Goal: Task Accomplishment & Management: Manage account settings

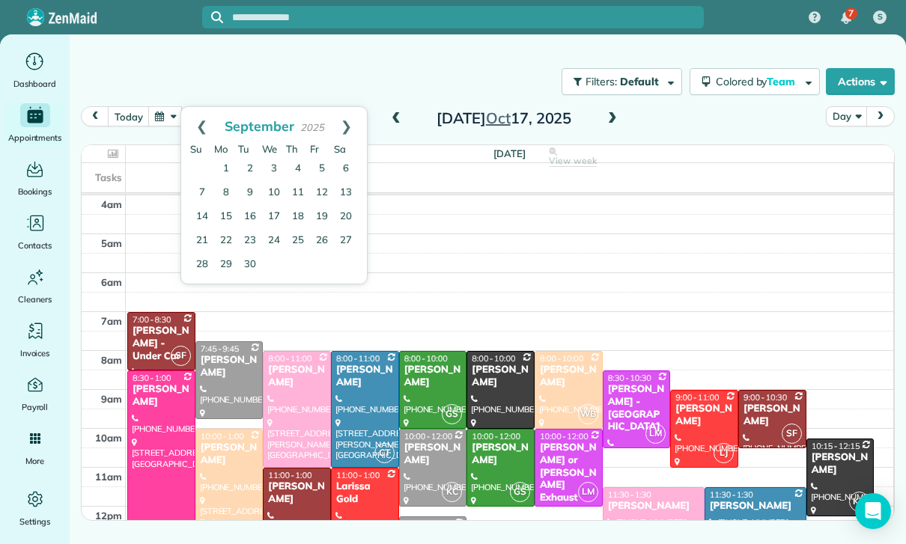
scroll to position [118, 0]
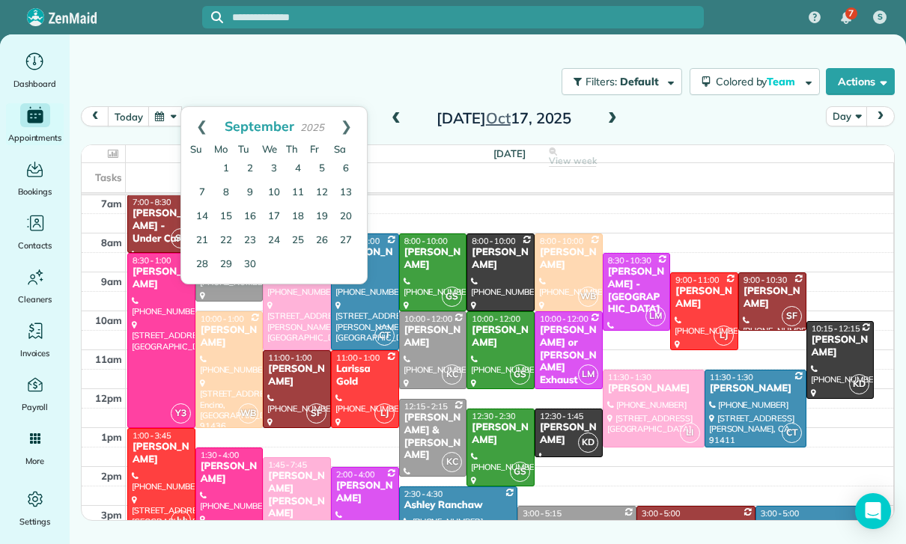
click at [164, 119] on button "button" at bounding box center [165, 116] width 34 height 20
click at [230, 217] on link "13" at bounding box center [226, 218] width 24 height 24
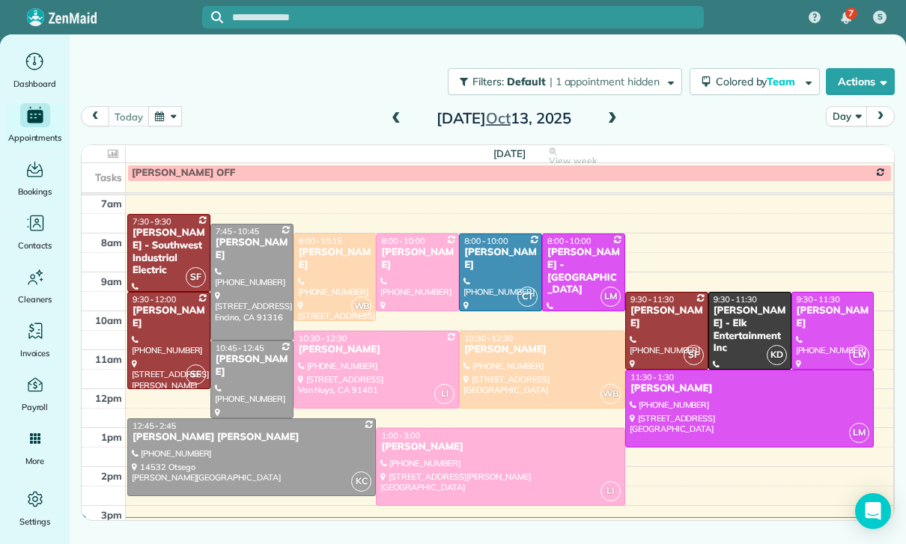
click at [165, 125] on button "button" at bounding box center [165, 116] width 34 height 20
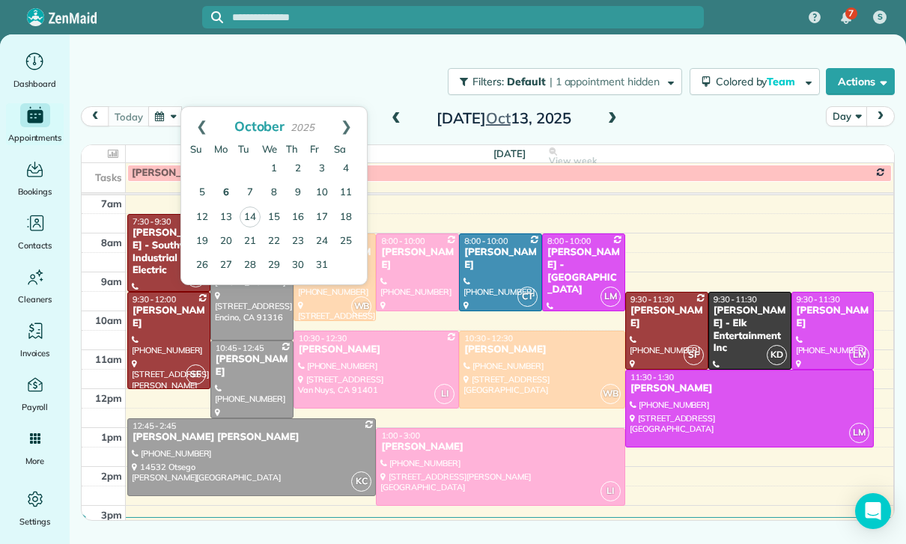
click at [227, 194] on link "6" at bounding box center [226, 193] width 24 height 24
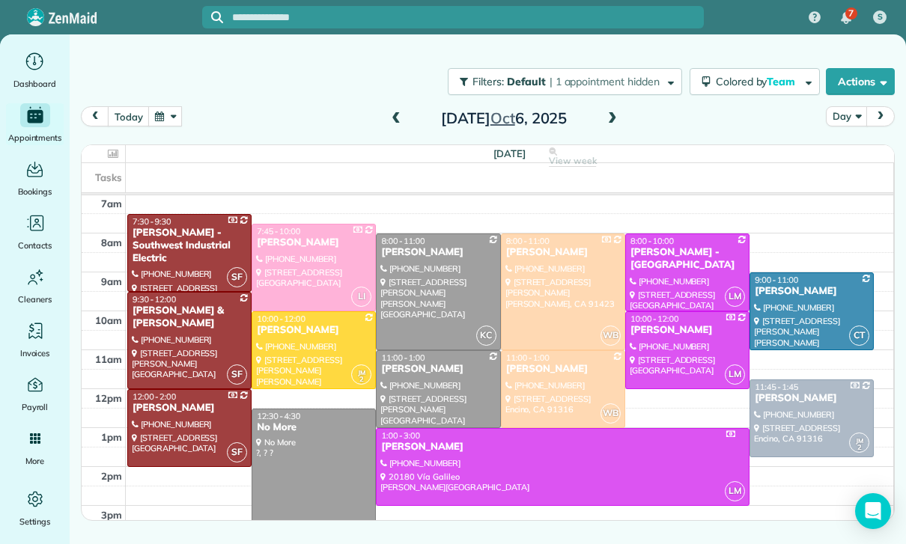
click at [549, 389] on div at bounding box center [562, 389] width 123 height 76
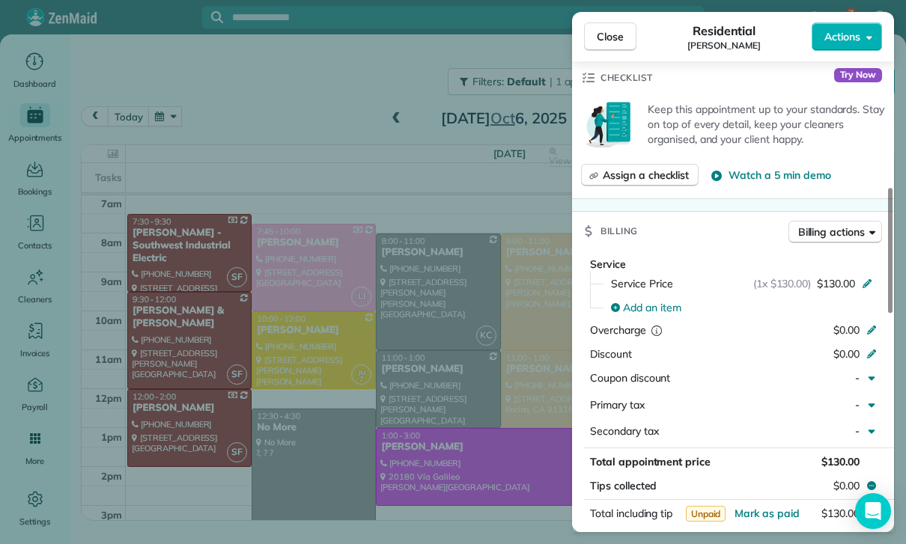
scroll to position [610, 0]
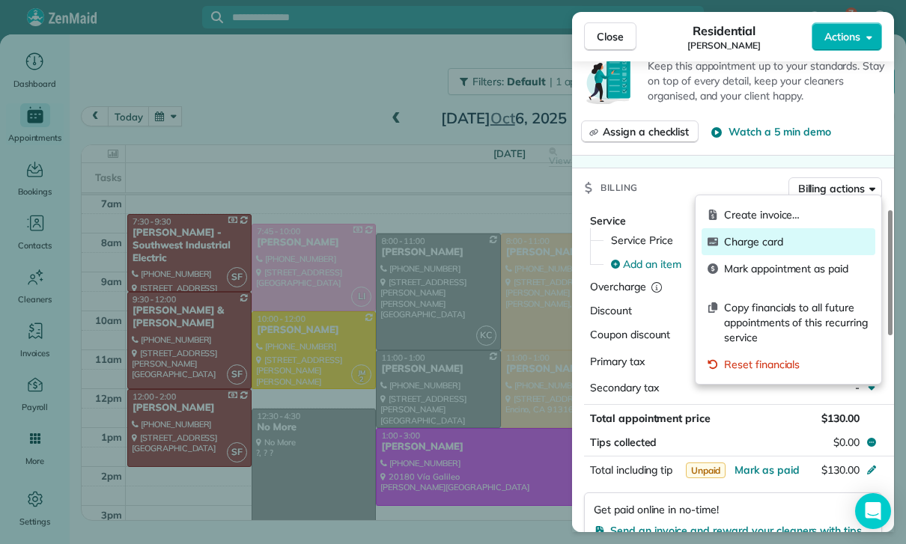
click at [749, 245] on span "Charge card" at bounding box center [796, 241] width 145 height 15
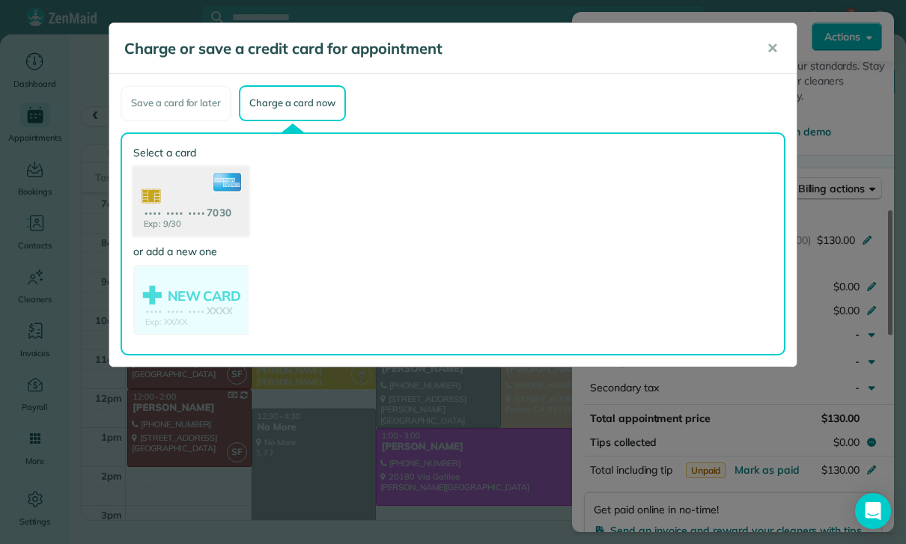
click at [185, 208] on use at bounding box center [190, 202] width 115 height 73
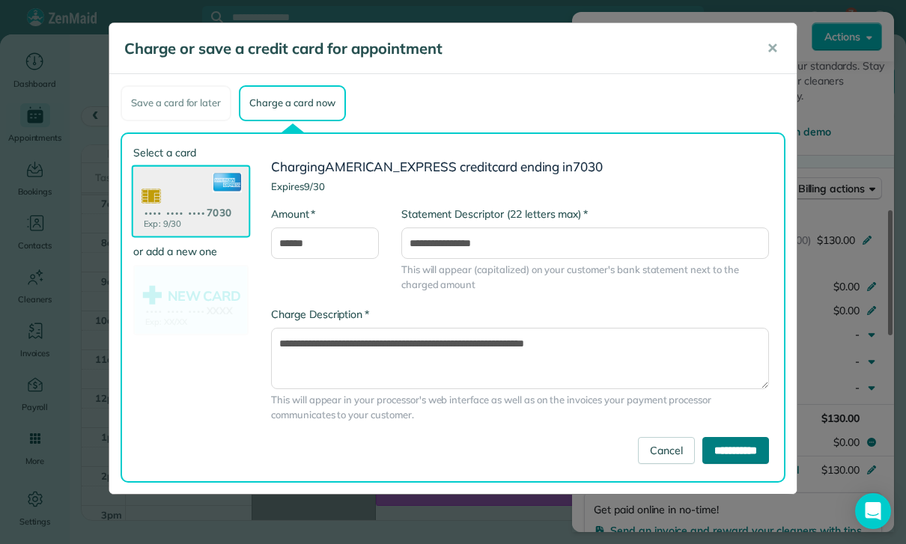
click at [725, 459] on input "**********" at bounding box center [735, 450] width 67 height 27
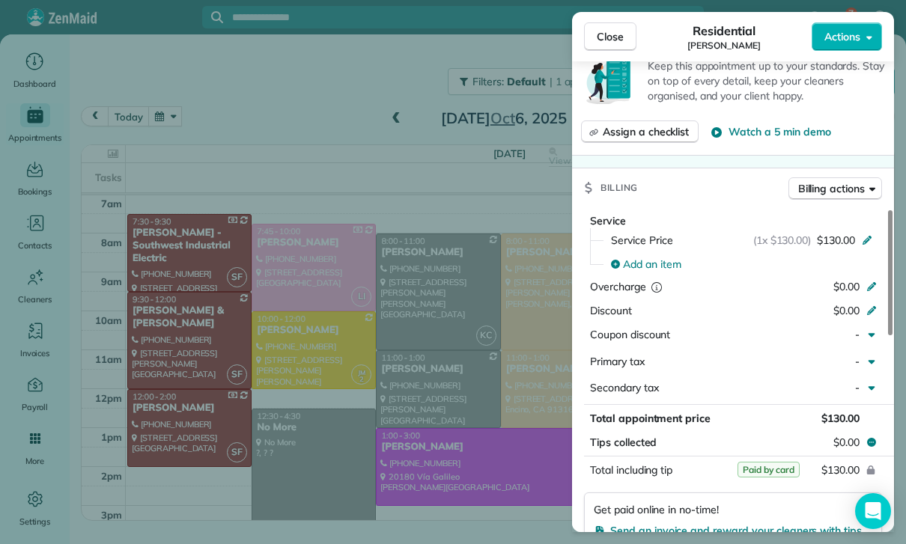
scroll to position [118, 0]
click at [252, 129] on div "Close Residential Cody Crutchley Actions Status Yet to Confirm Cody Crutchley ·…" at bounding box center [453, 272] width 906 height 544
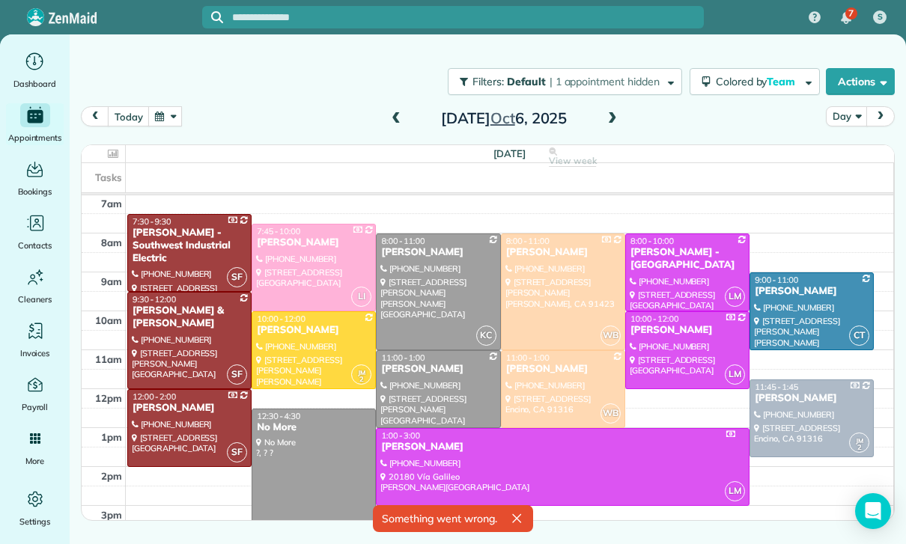
click at [170, 126] on button "button" at bounding box center [165, 116] width 34 height 20
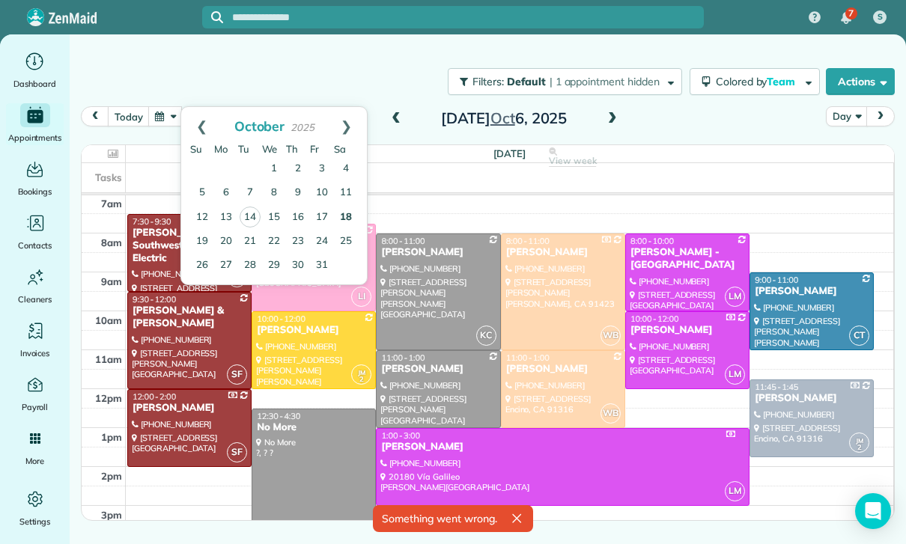
click at [347, 216] on link "18" at bounding box center [346, 218] width 24 height 24
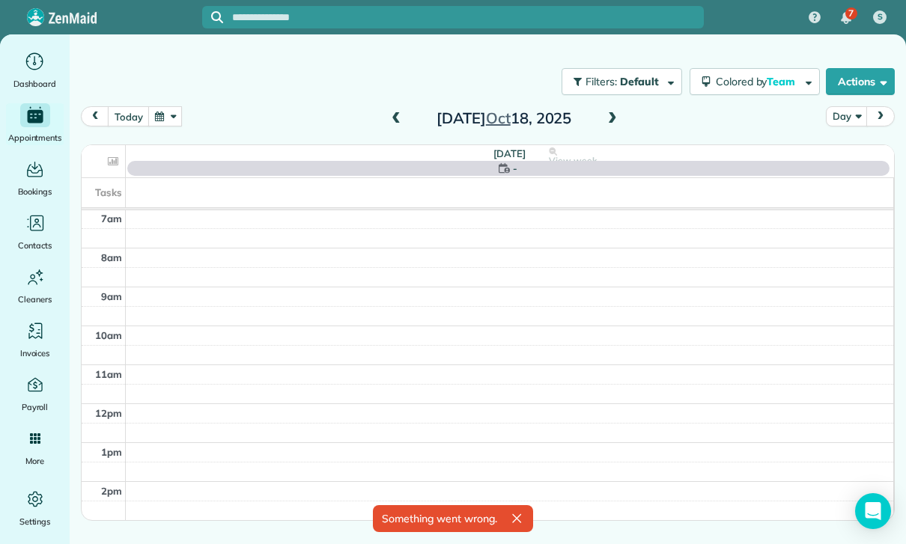
scroll to position [118, 0]
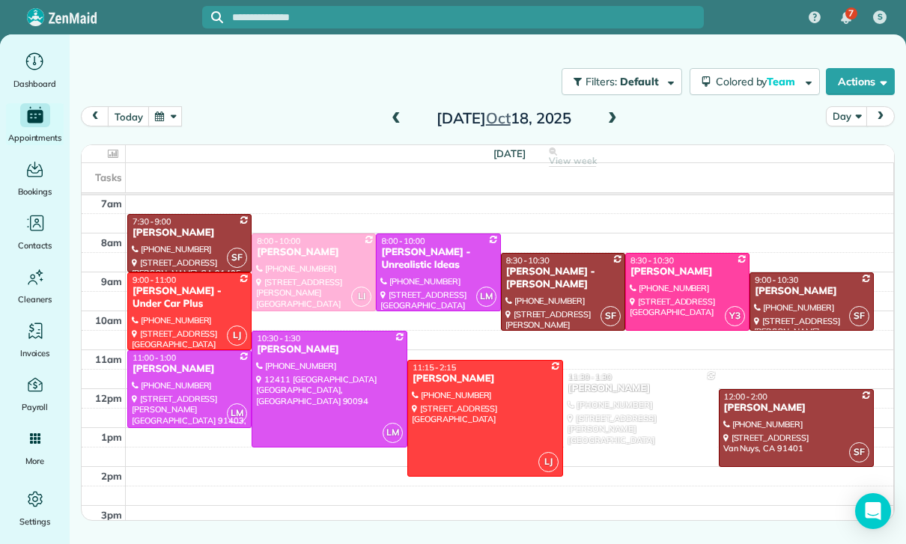
click at [176, 394] on div at bounding box center [189, 389] width 123 height 76
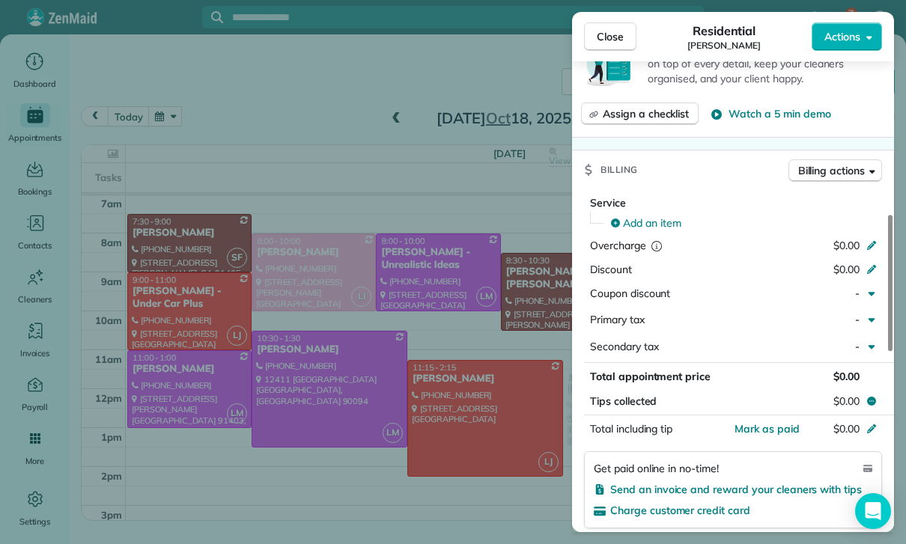
scroll to position [615, 0]
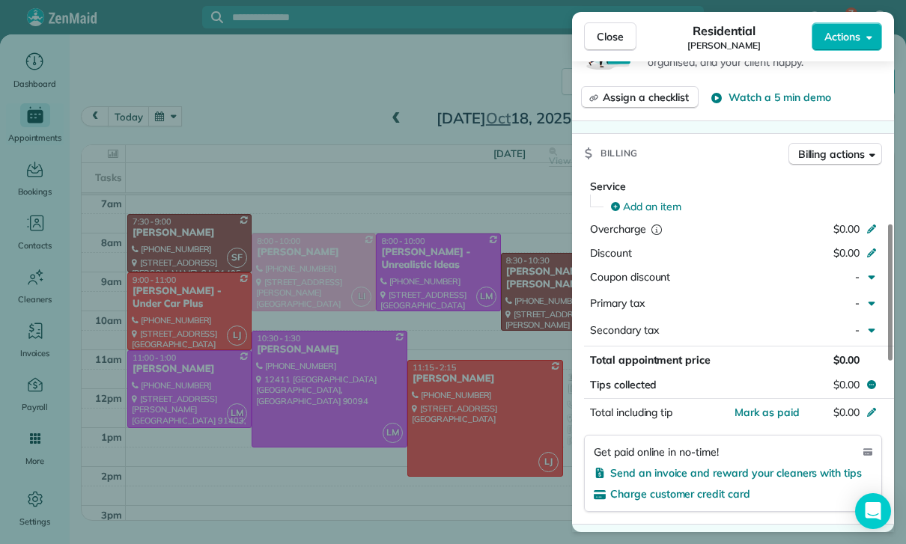
click at [492, 460] on div "Close Residential Nancy Benavente Actions Status Confirmed Nancy Benavente · Op…" at bounding box center [453, 272] width 906 height 544
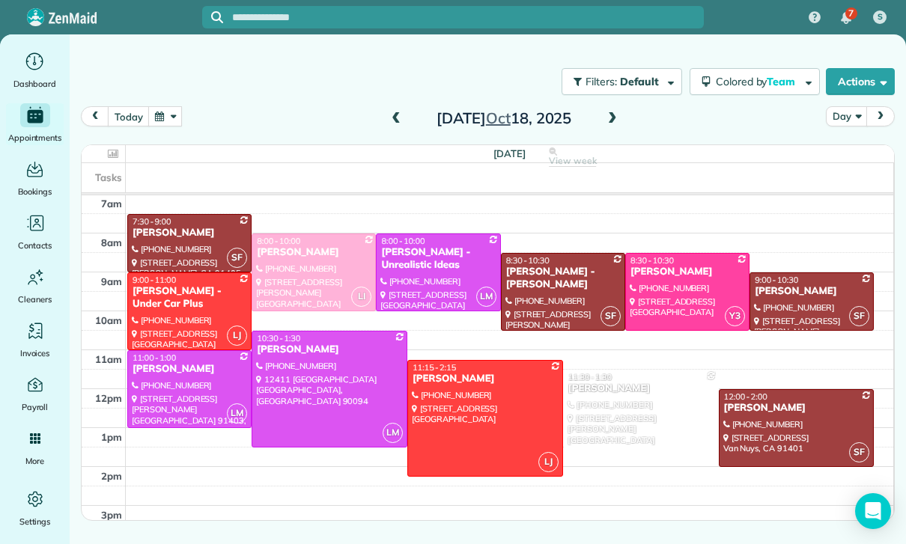
click at [329, 383] on div at bounding box center [329, 389] width 154 height 115
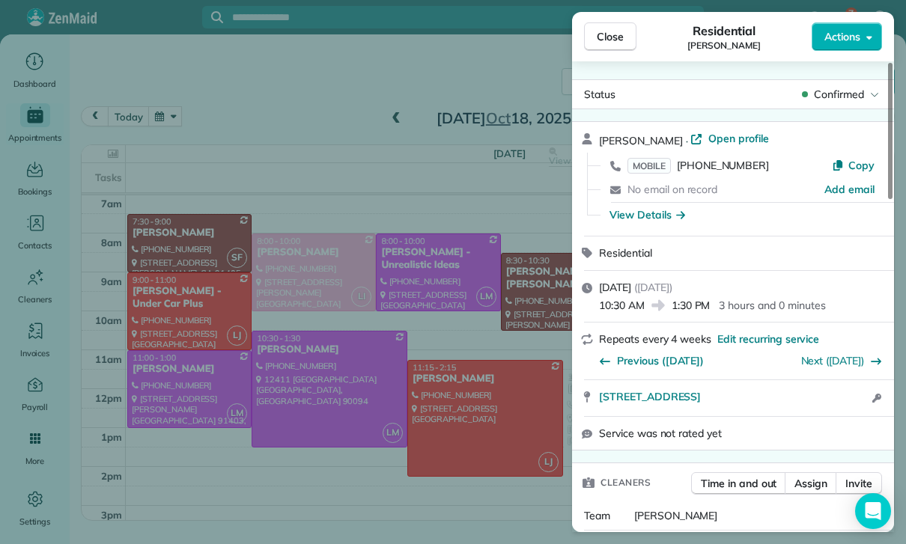
click at [518, 481] on div "Close Residential Adam Kasprzak Actions Status Confirmed Adam Kasprzak · Open p…" at bounding box center [453, 272] width 906 height 544
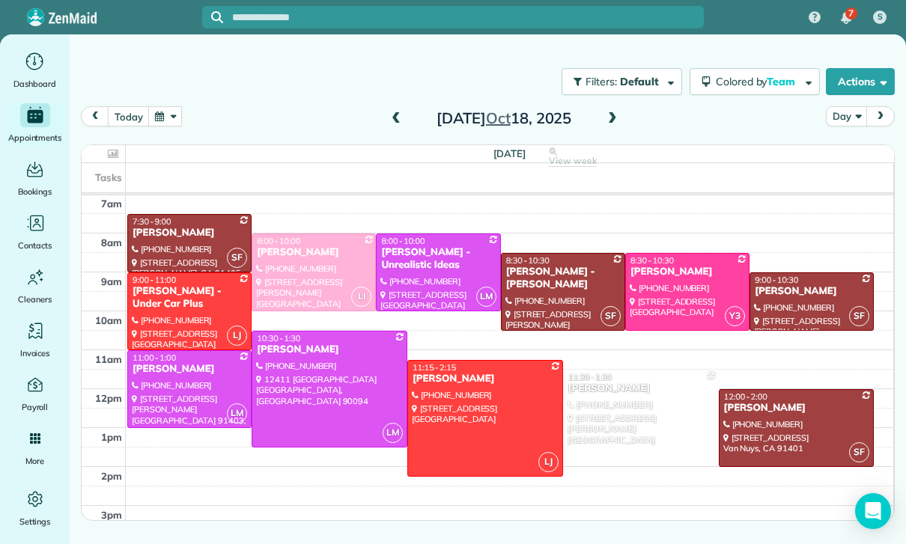
click at [163, 117] on button "button" at bounding box center [165, 116] width 34 height 20
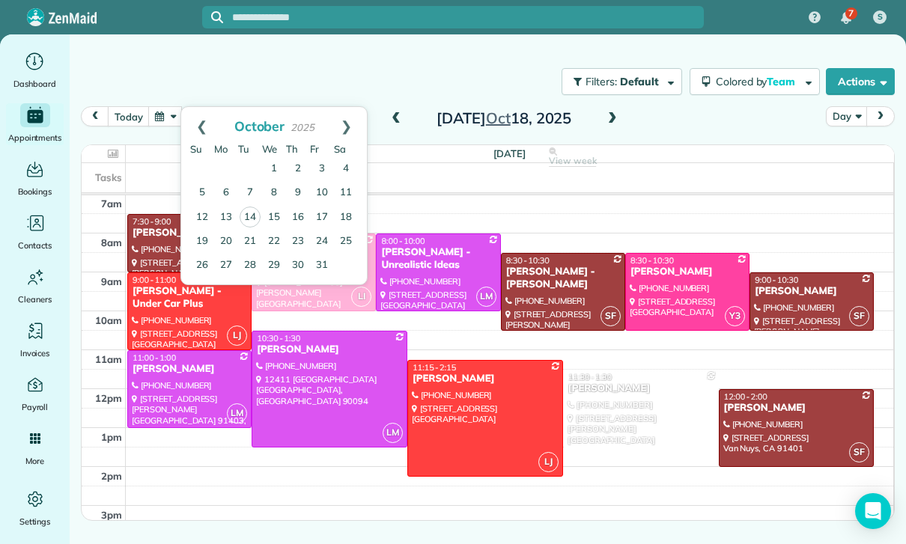
click at [338, 377] on div at bounding box center [329, 389] width 154 height 115
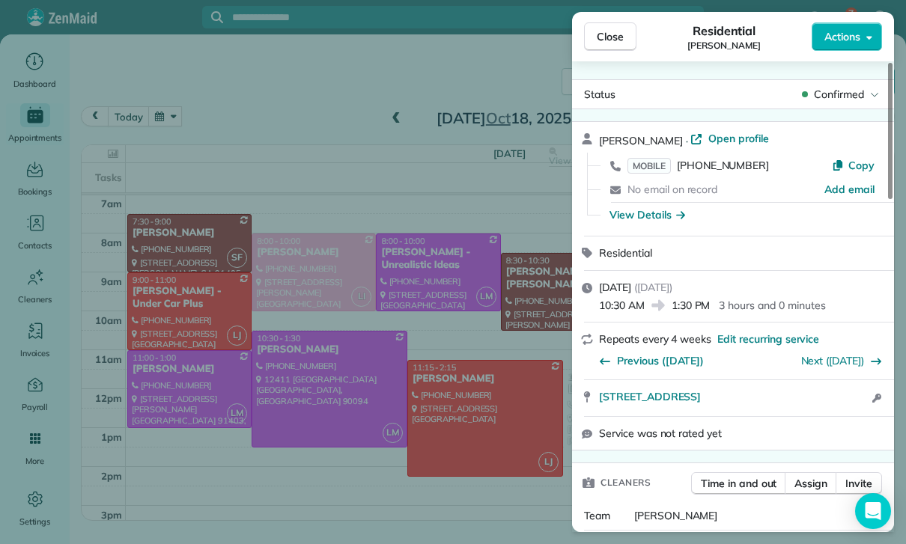
click at [186, 135] on div "Close Residential Adam Kasprzak Actions Status Confirmed Adam Kasprzak · Open p…" at bounding box center [453, 272] width 906 height 544
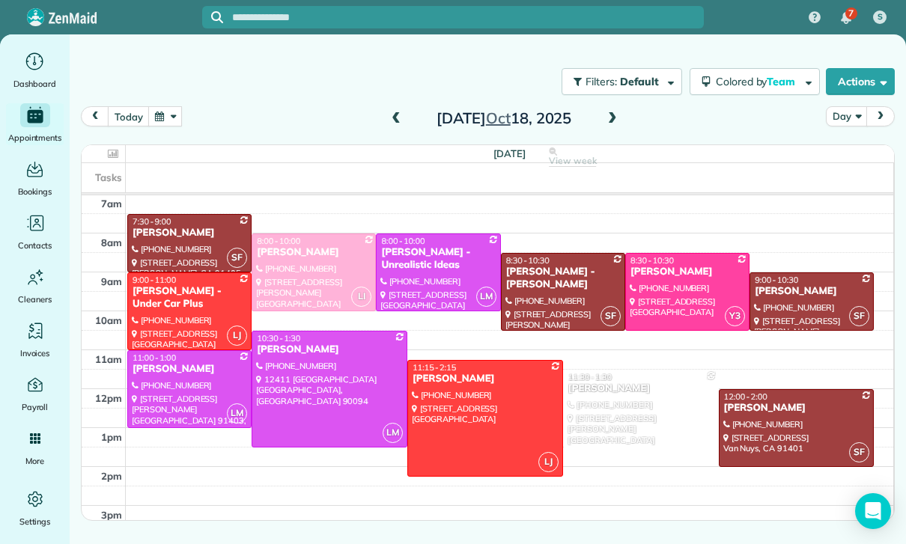
click at [167, 121] on button "button" at bounding box center [165, 116] width 34 height 20
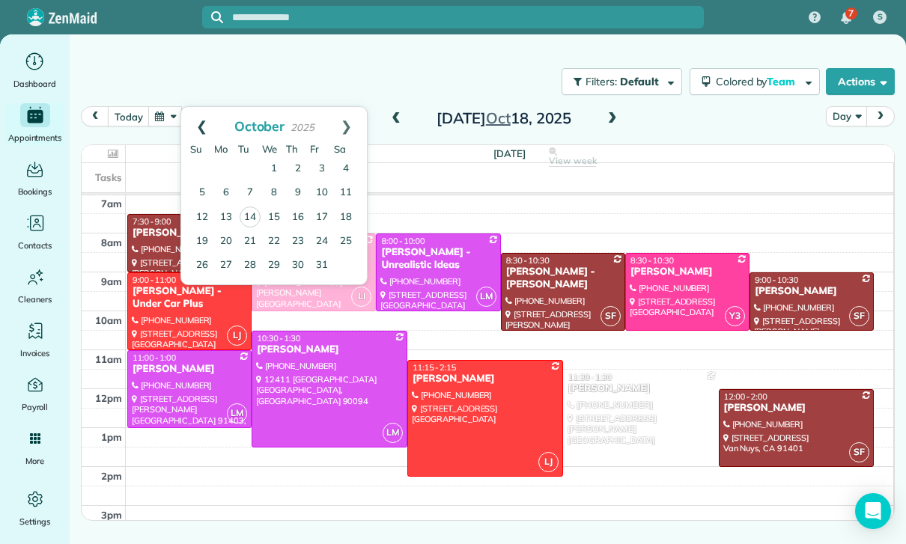
click at [198, 111] on link "Prev" at bounding box center [201, 125] width 41 height 37
click at [351, 210] on link "20" at bounding box center [346, 217] width 24 height 24
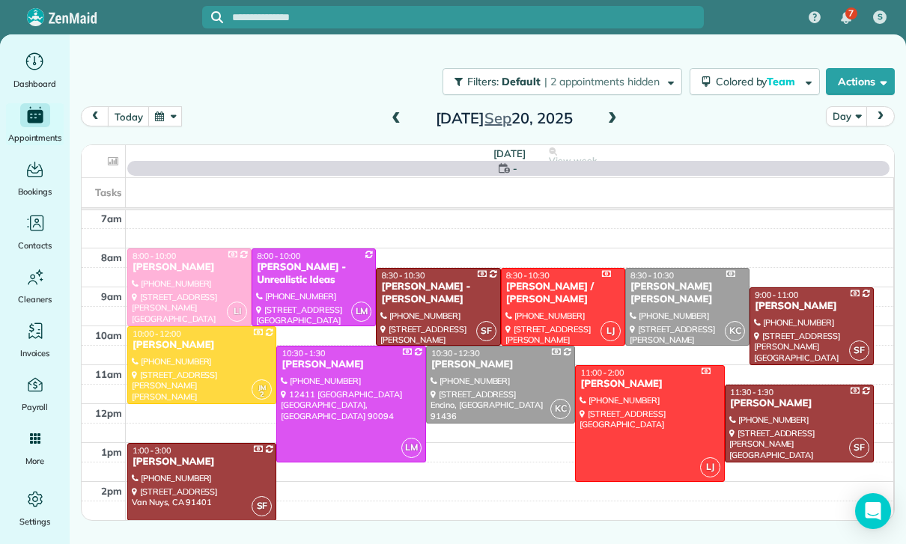
scroll to position [118, 0]
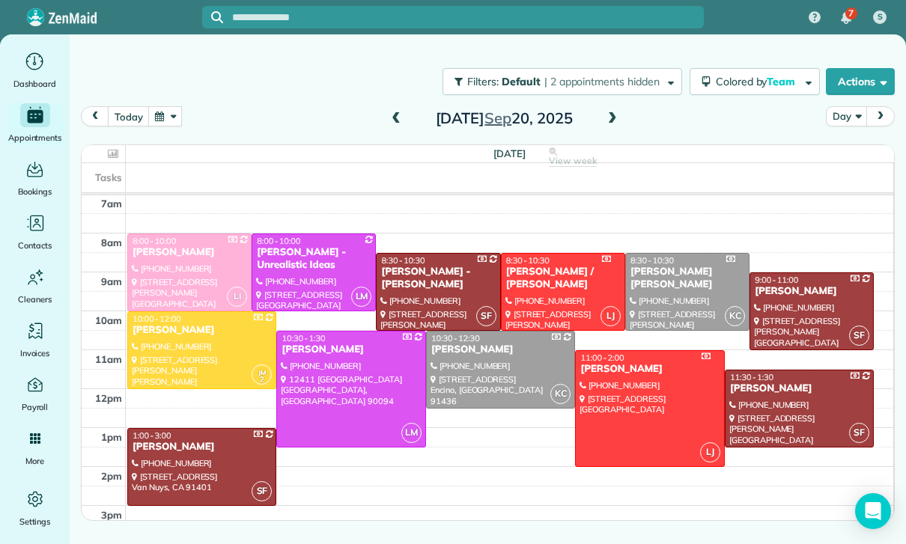
click at [174, 117] on button "button" at bounding box center [165, 116] width 34 height 20
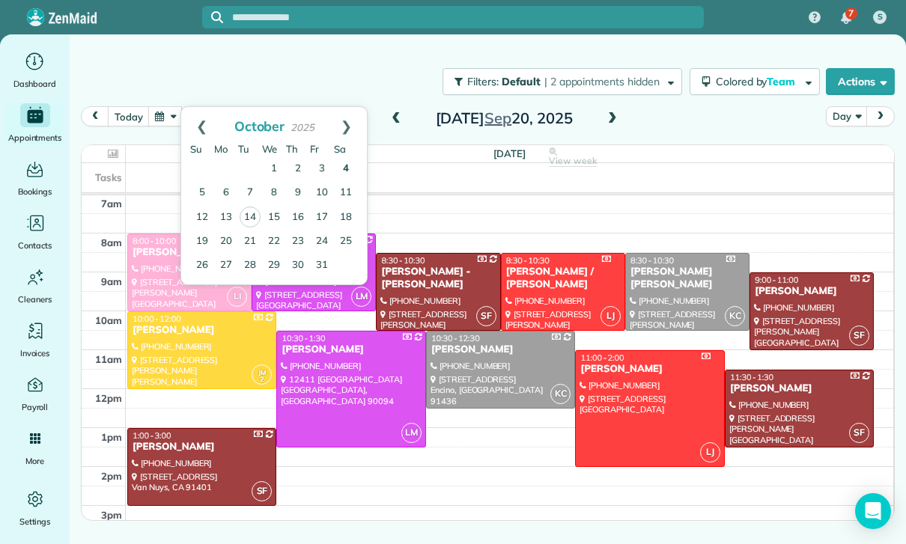
click at [350, 172] on link "4" at bounding box center [346, 169] width 24 height 24
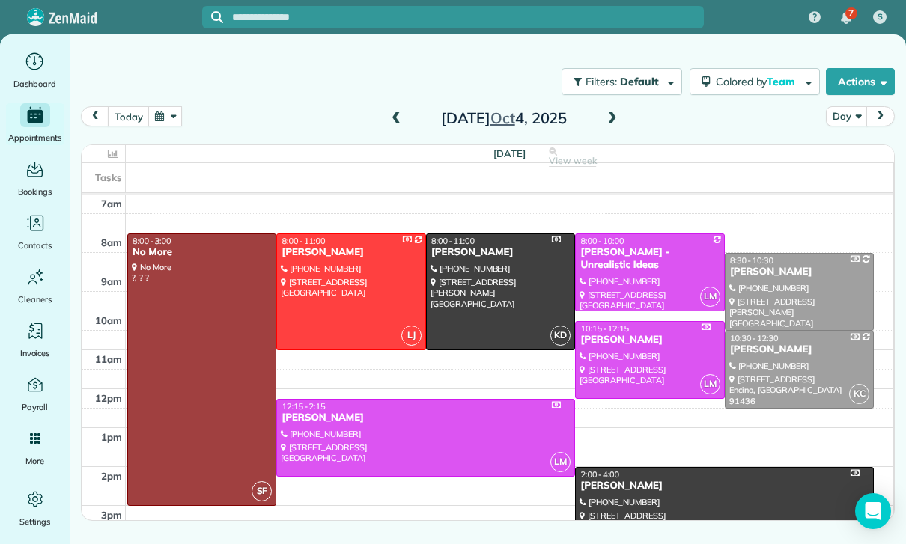
click at [177, 118] on button "button" at bounding box center [165, 116] width 34 height 20
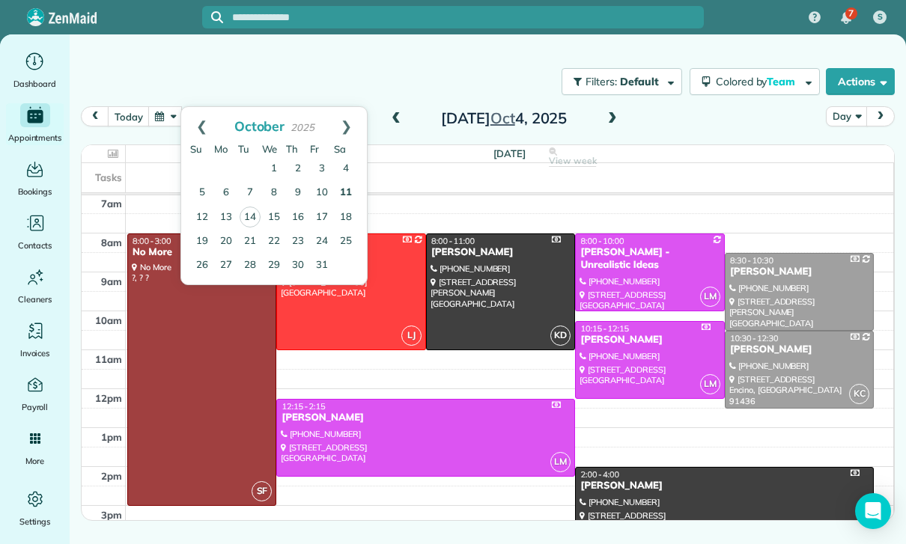
click at [344, 193] on link "11" at bounding box center [346, 193] width 24 height 24
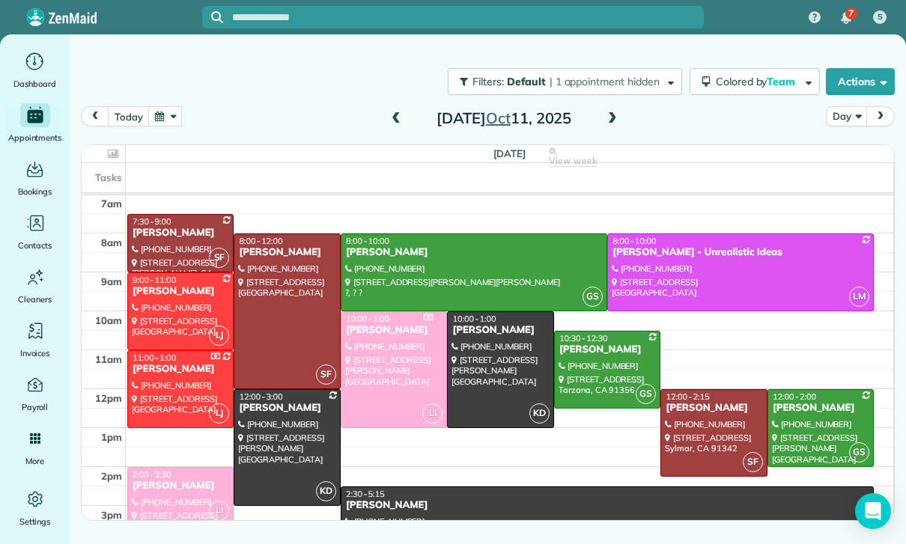
click at [172, 124] on button "button" at bounding box center [165, 116] width 34 height 20
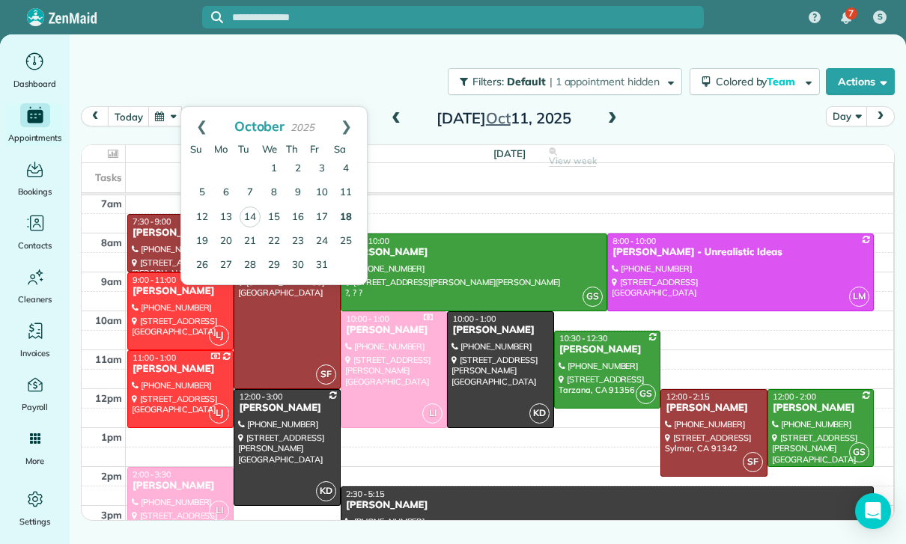
click at [341, 218] on link "18" at bounding box center [346, 218] width 24 height 24
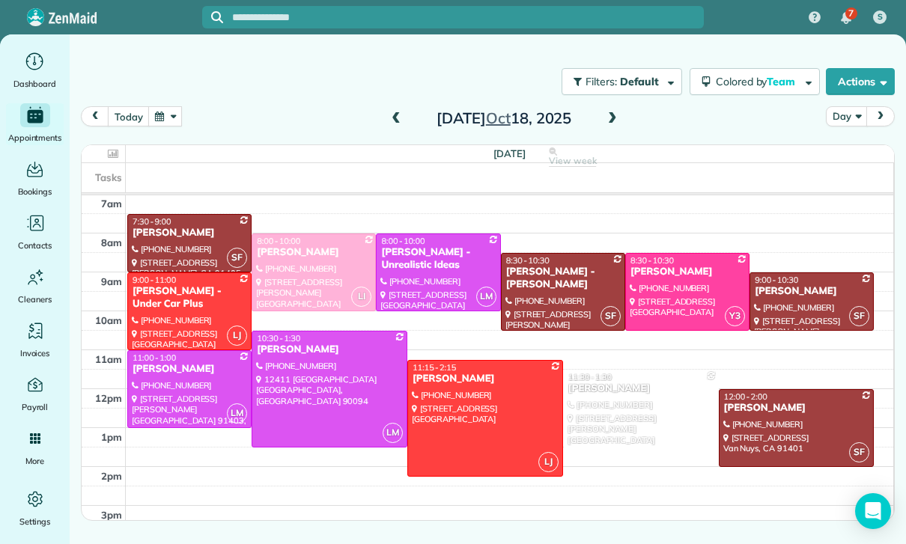
click at [172, 386] on div at bounding box center [189, 389] width 123 height 76
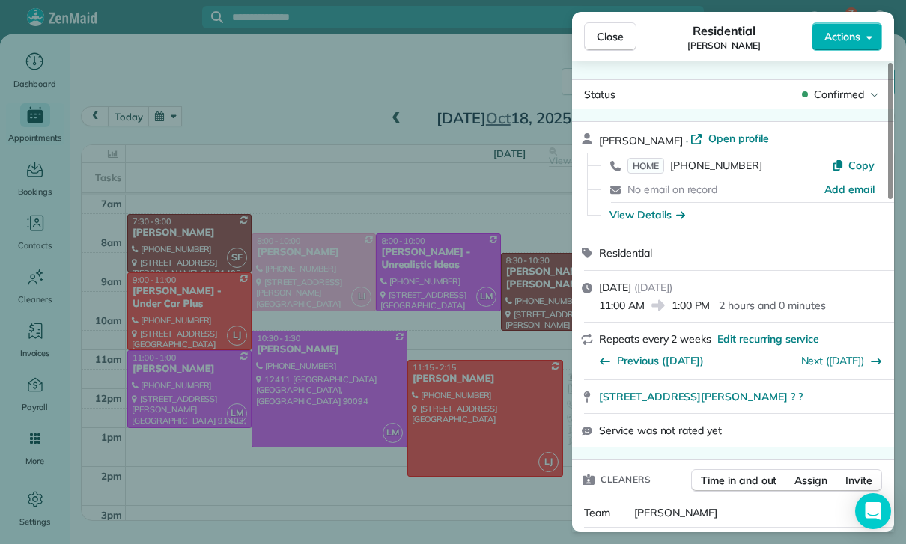
click at [358, 236] on div "Close Residential Nancy Benavente Actions Status Confirmed Nancy Benavente · Op…" at bounding box center [453, 272] width 906 height 544
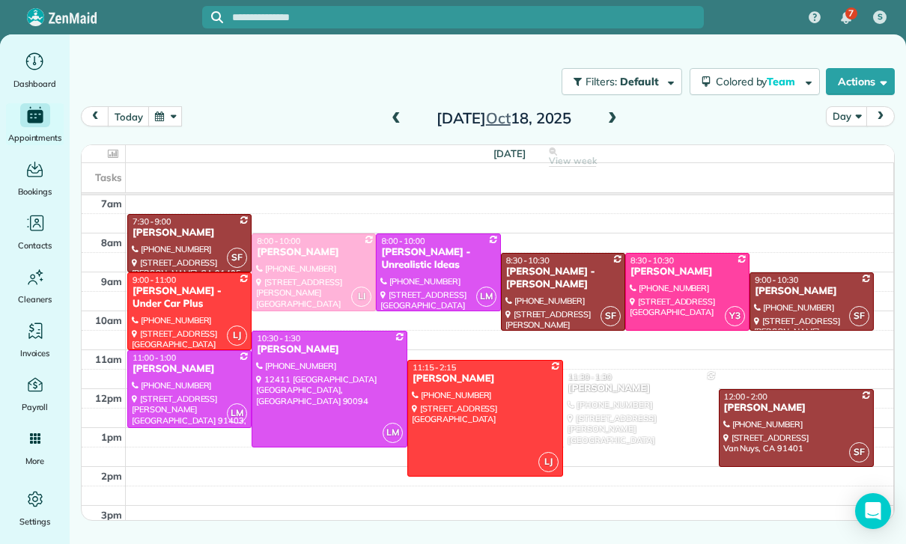
click at [159, 125] on button "button" at bounding box center [165, 116] width 34 height 20
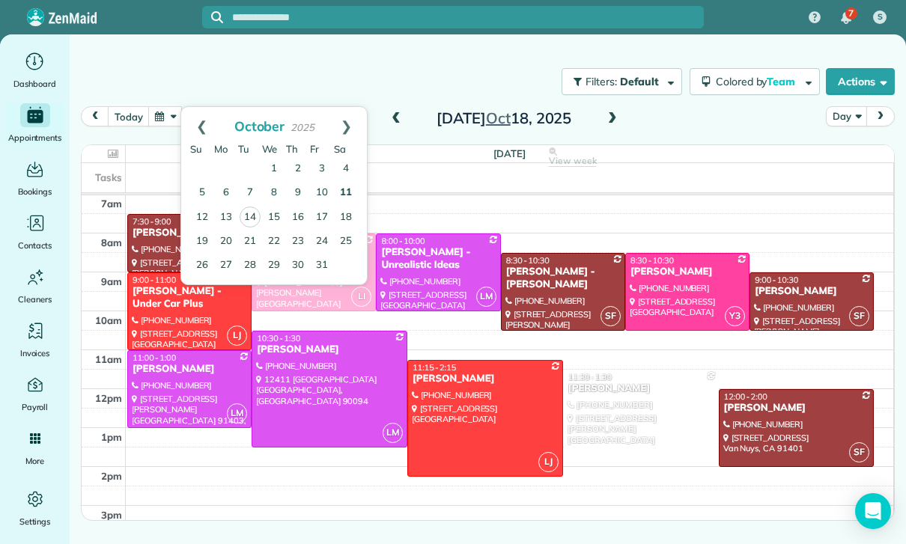
click at [347, 192] on link "11" at bounding box center [346, 193] width 24 height 24
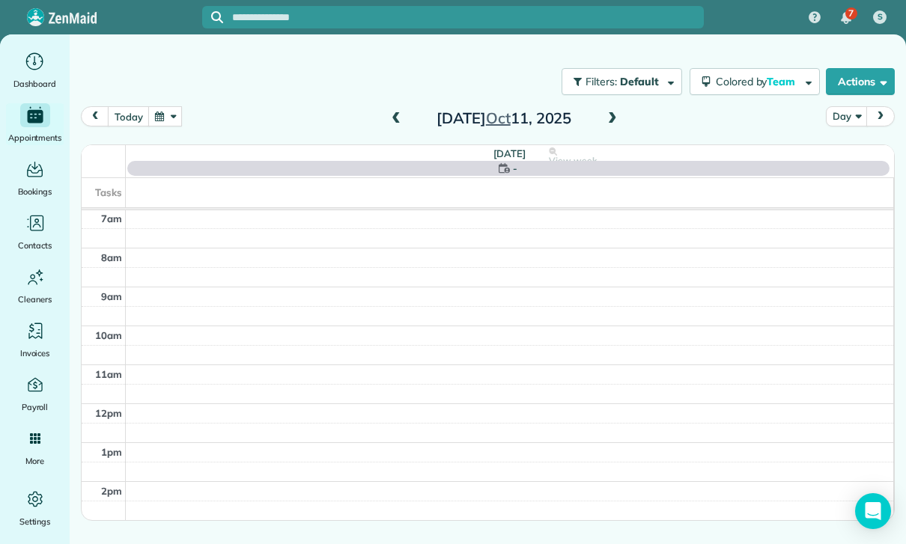
scroll to position [118, 0]
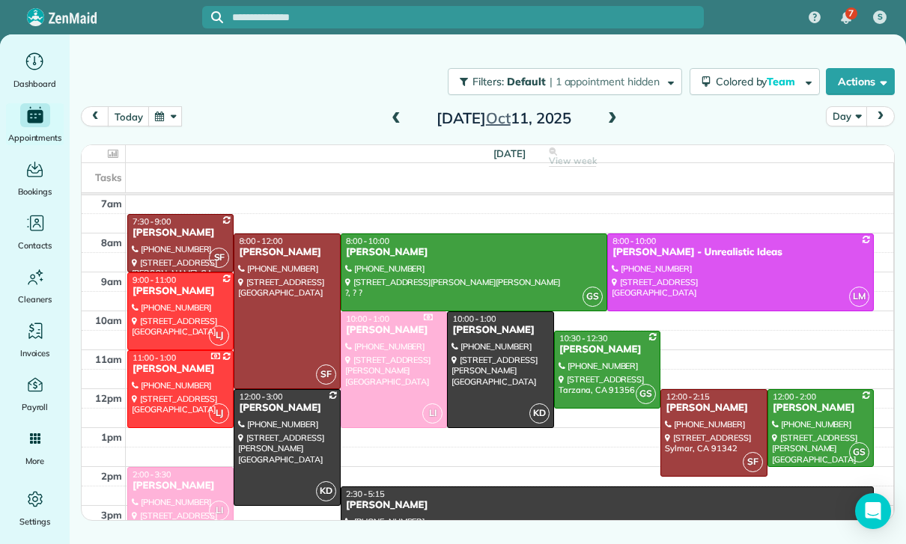
click at [164, 115] on button "button" at bounding box center [165, 116] width 34 height 20
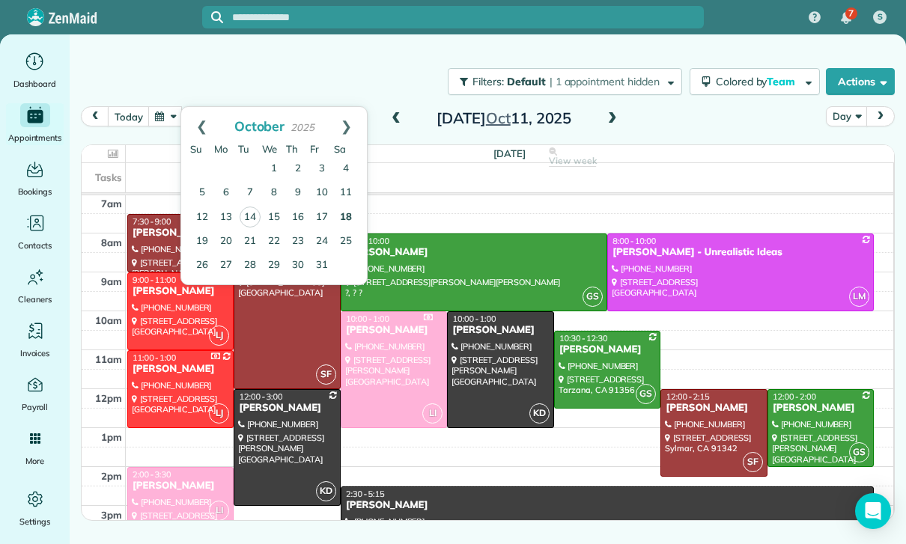
click at [348, 212] on link "18" at bounding box center [346, 218] width 24 height 24
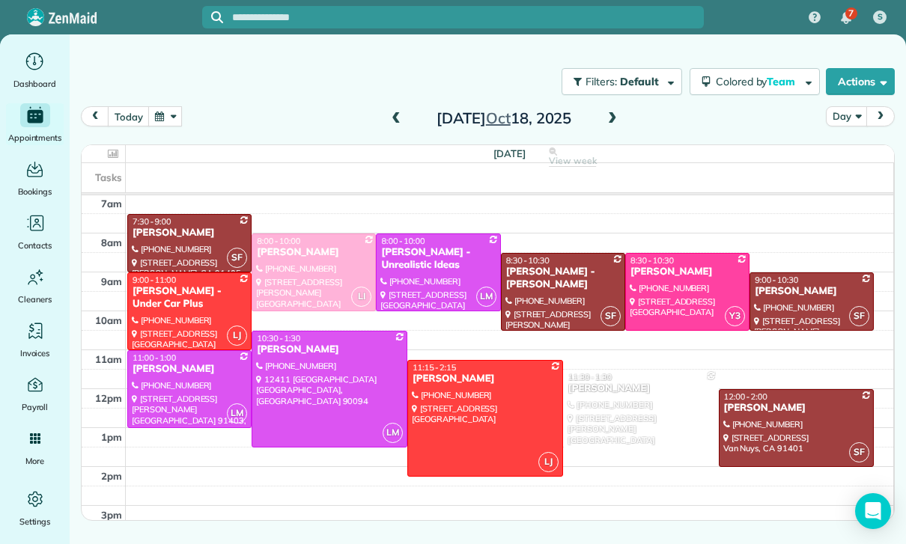
click at [171, 118] on button "button" at bounding box center [165, 116] width 34 height 20
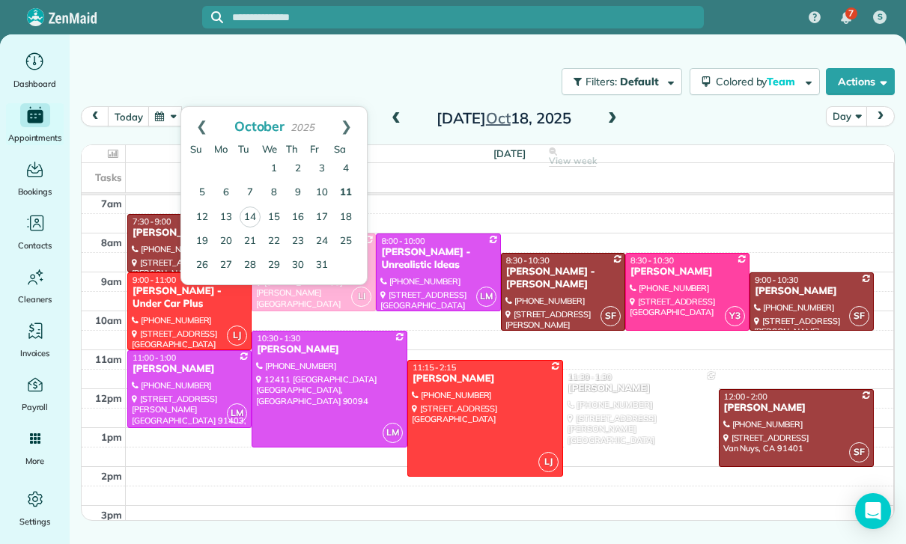
click at [347, 187] on link "11" at bounding box center [346, 193] width 24 height 24
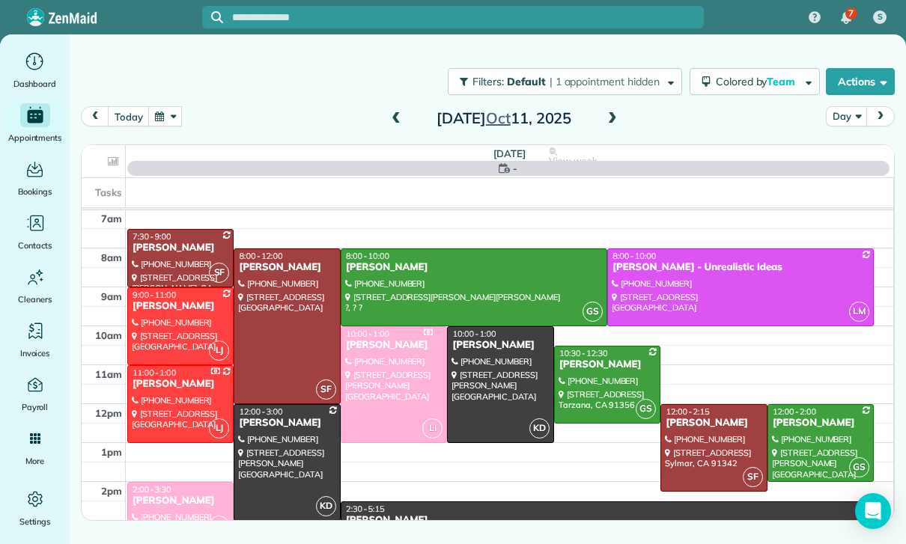
click at [169, 122] on button "button" at bounding box center [165, 116] width 34 height 20
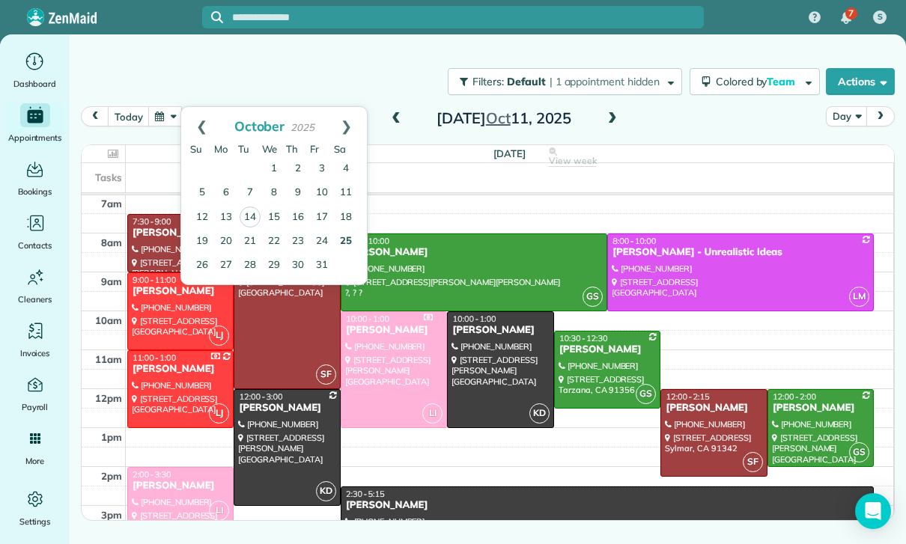
click at [342, 252] on link "25" at bounding box center [346, 242] width 24 height 24
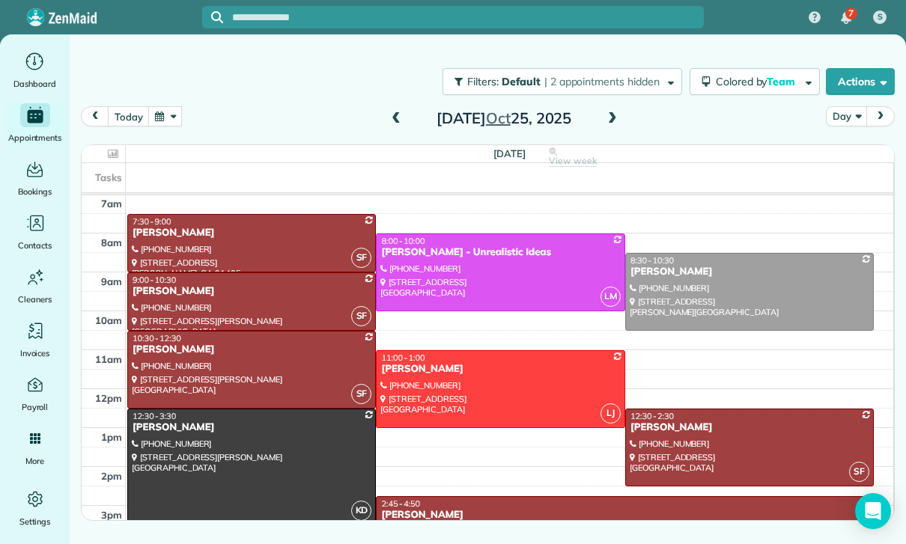
click at [170, 118] on button "button" at bounding box center [165, 116] width 34 height 20
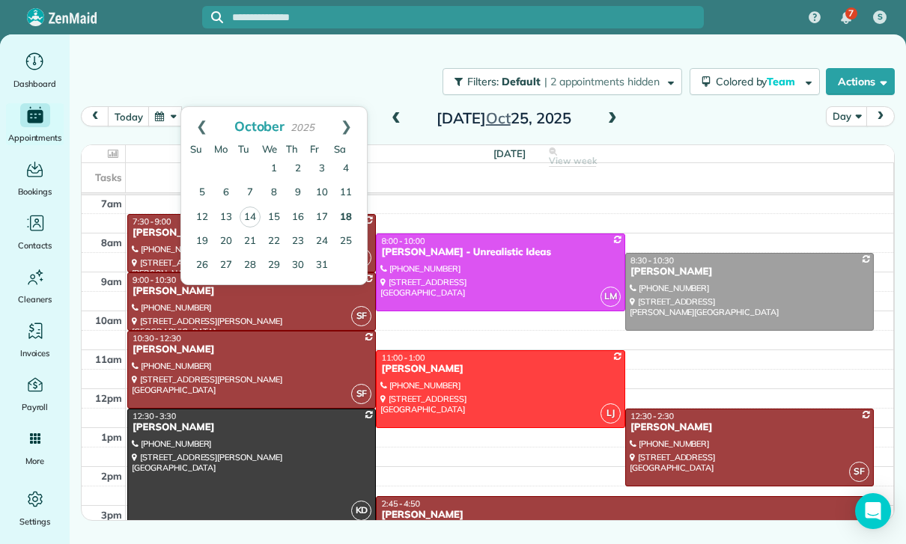
click at [344, 216] on link "18" at bounding box center [346, 218] width 24 height 24
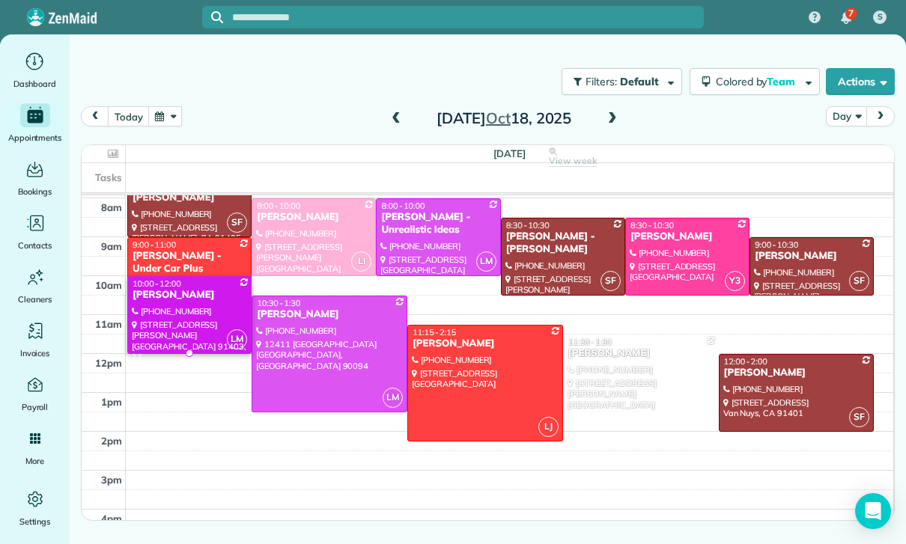
scroll to position [151, 0]
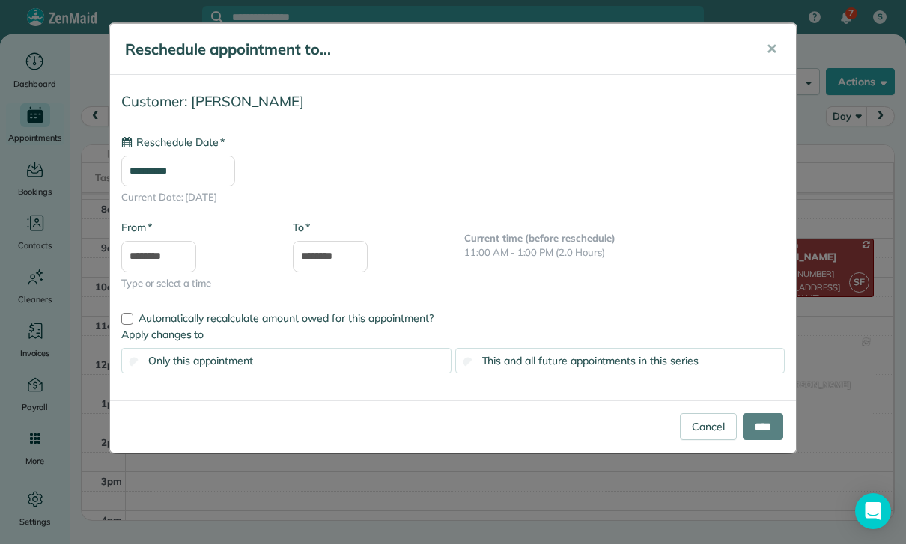
click at [209, 171] on input "**********" at bounding box center [178, 171] width 114 height 31
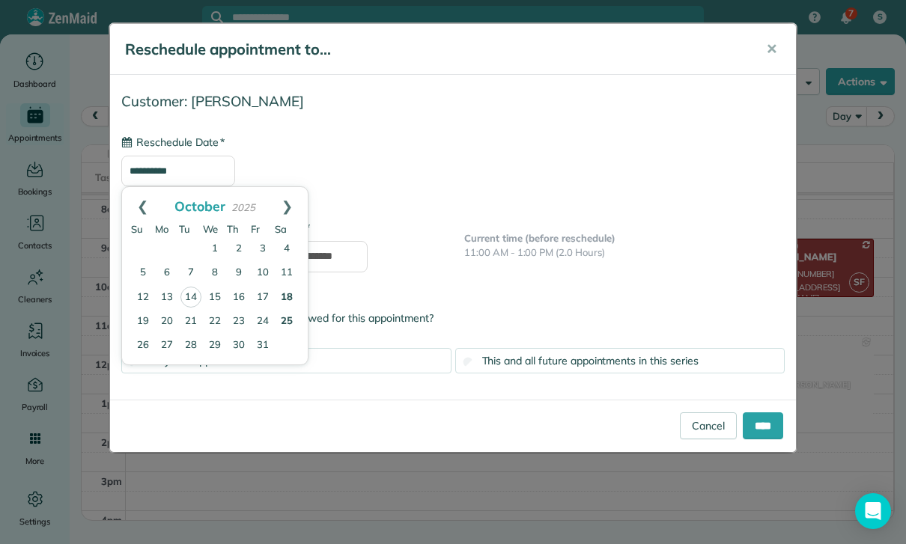
click at [285, 322] on link "25" at bounding box center [287, 322] width 24 height 24
type input "**********"
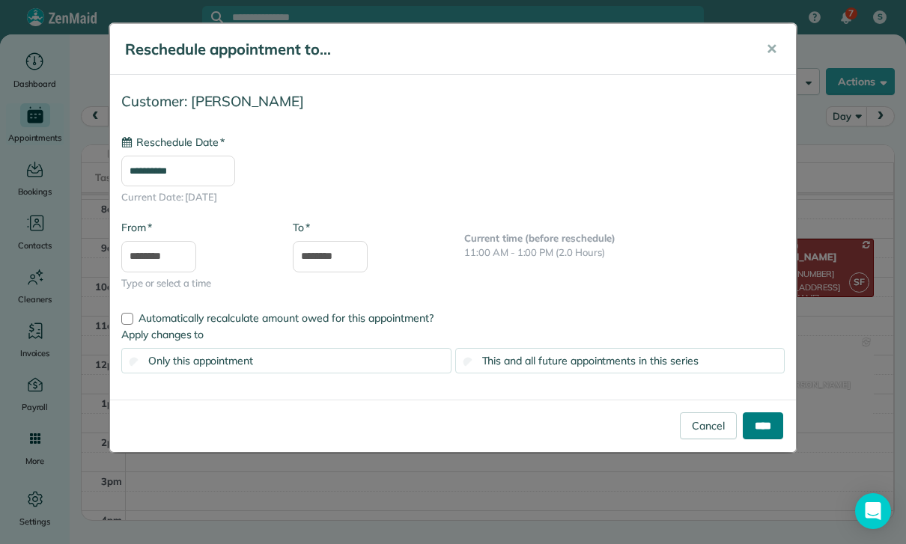
click at [755, 430] on input "****" at bounding box center [763, 425] width 40 height 27
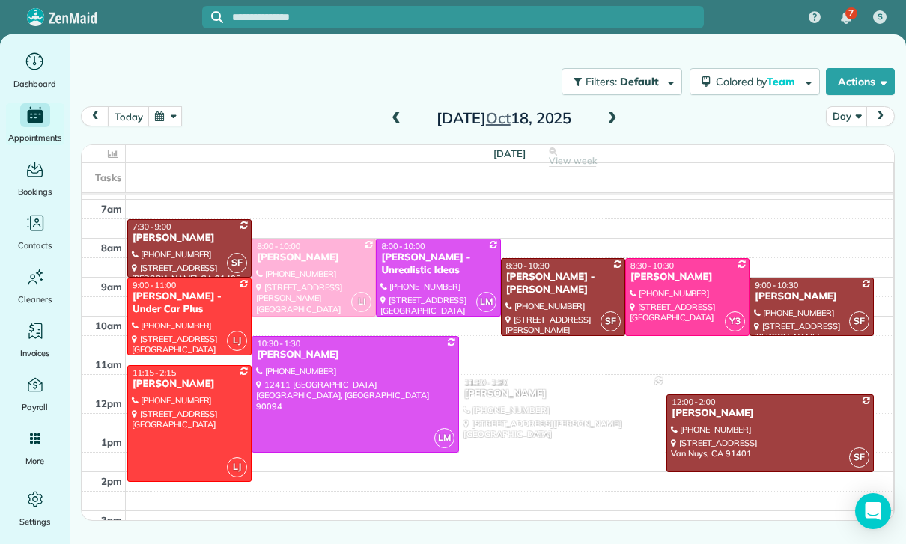
scroll to position [112, 0]
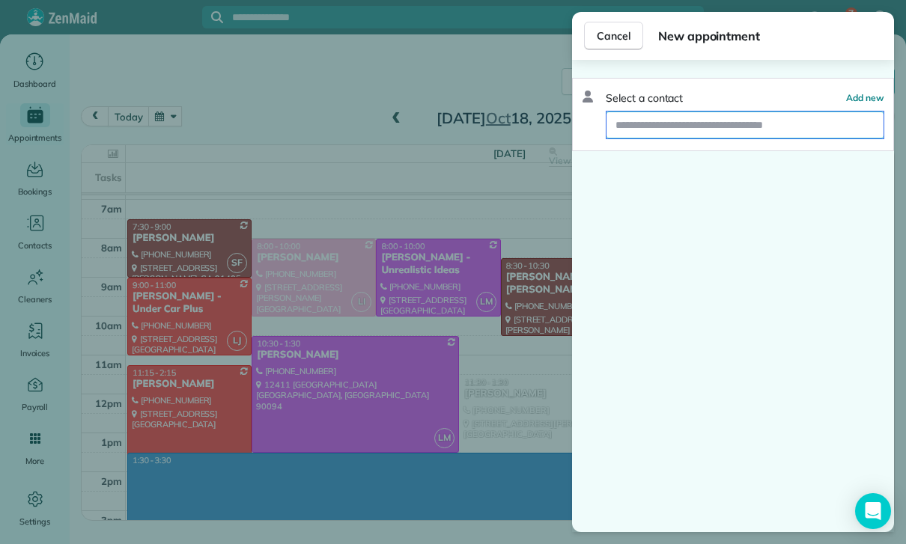
click at [664, 132] on input "text" at bounding box center [744, 125] width 277 height 27
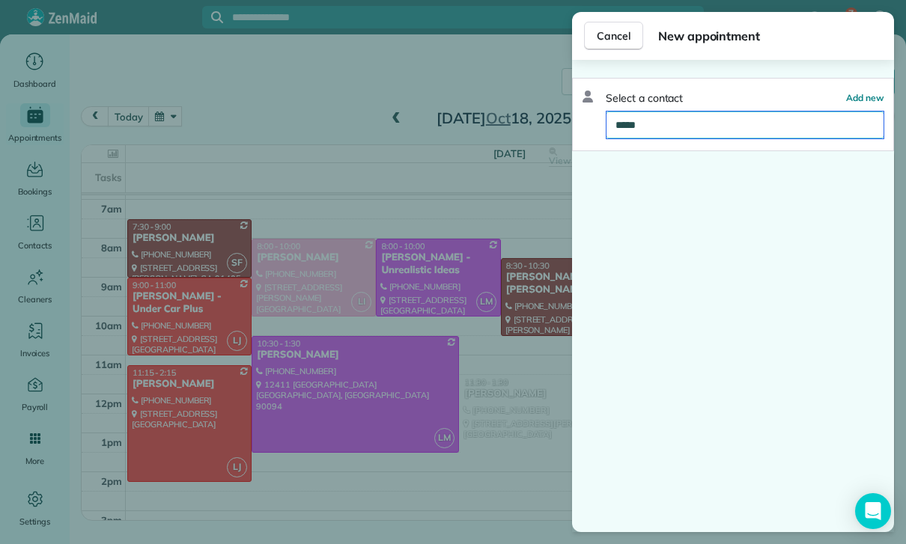
type input "******"
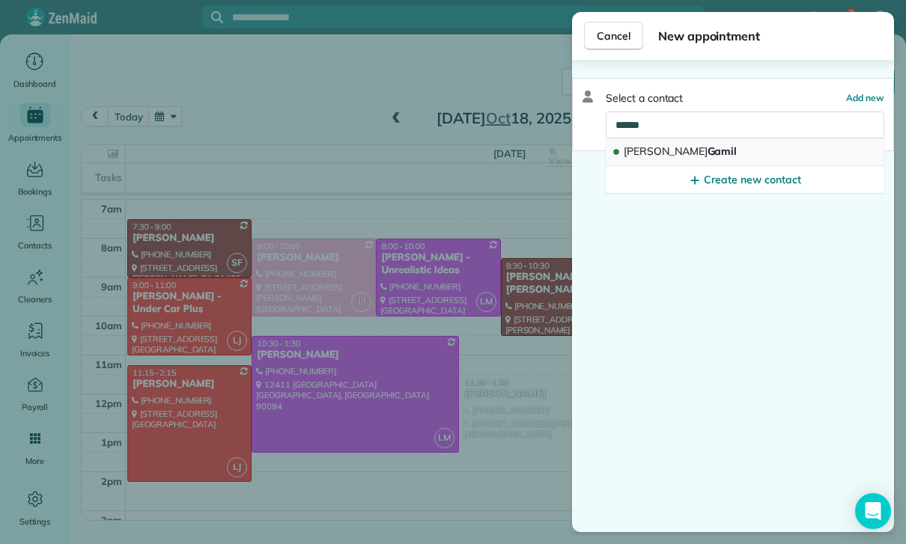
click at [689, 152] on span "Gayane Gamil" at bounding box center [679, 150] width 113 height 13
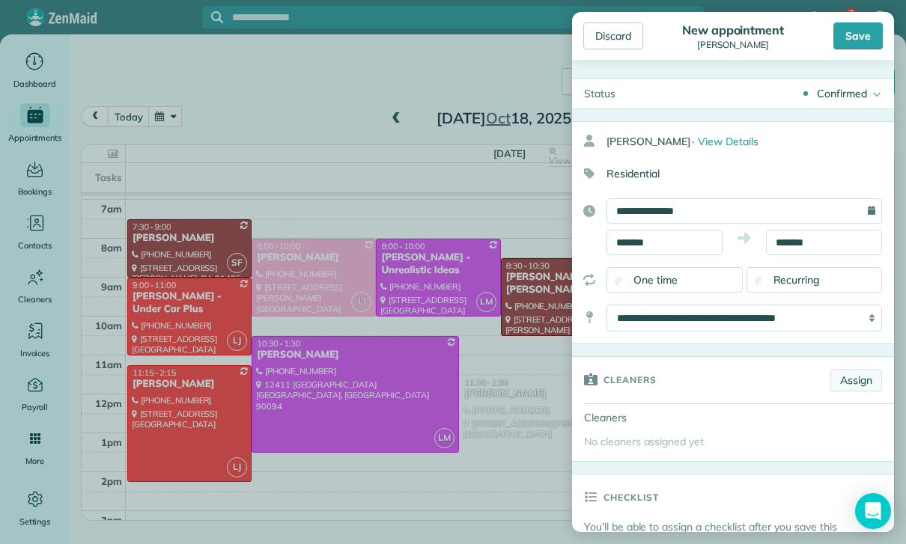
click at [859, 377] on link "Assign" at bounding box center [856, 380] width 52 height 22
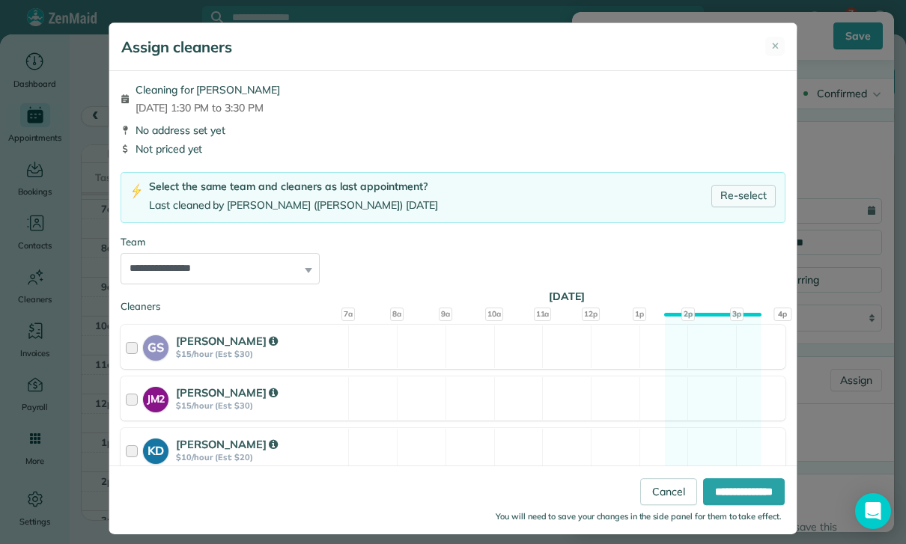
click at [749, 198] on link "Re-select" at bounding box center [743, 196] width 64 height 22
select select "*****"
click at [719, 505] on input "**********" at bounding box center [744, 491] width 82 height 27
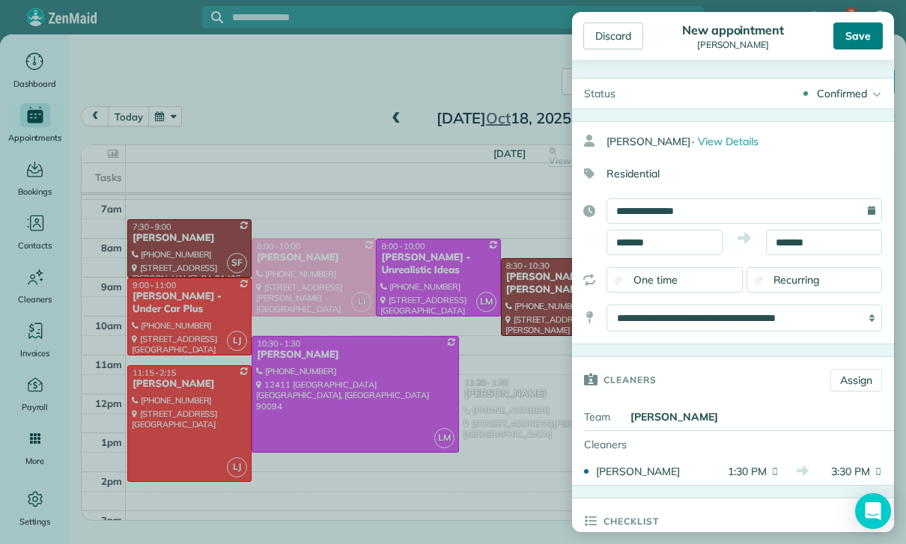
click at [855, 33] on div "Save" at bounding box center [857, 35] width 49 height 27
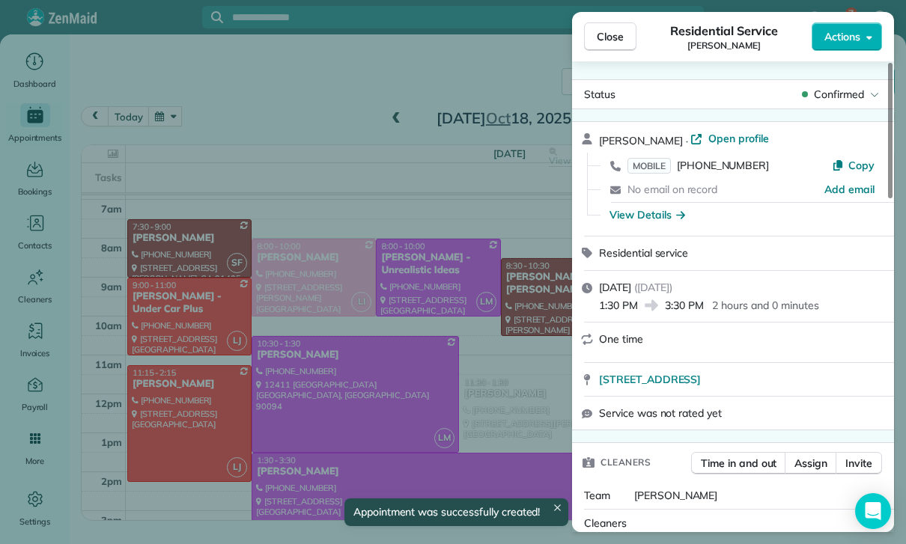
scroll to position [112, 0]
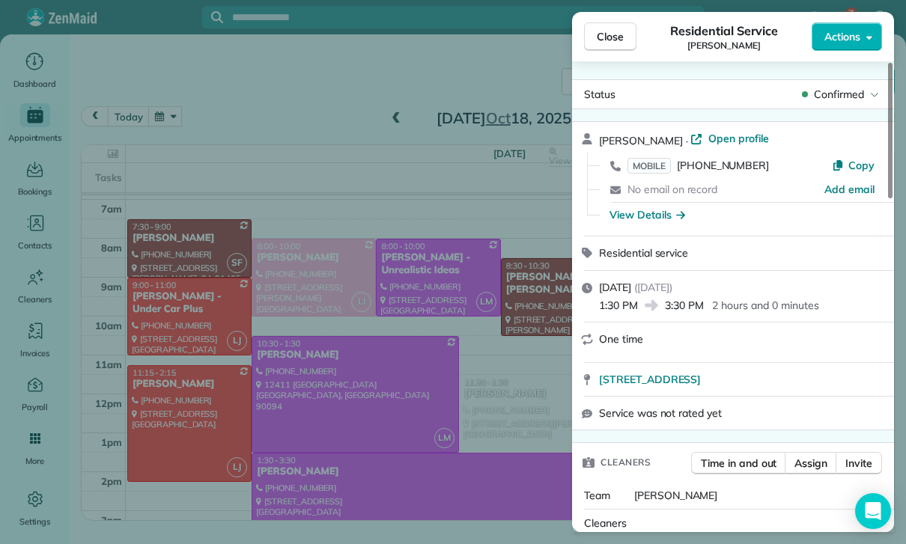
click at [225, 218] on div "Close Residential Service Gayane Gamil Actions Status Confirmed Gayane Gamil · …" at bounding box center [453, 272] width 906 height 544
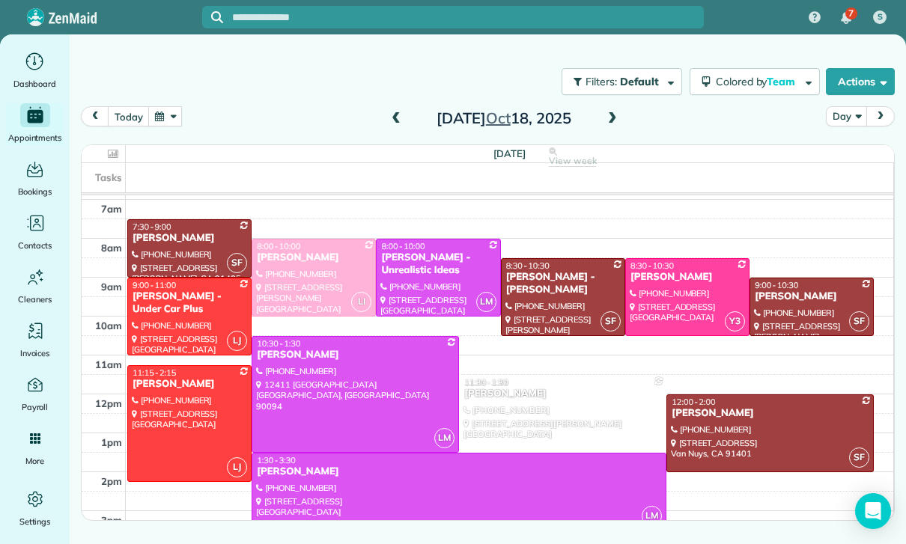
click at [168, 114] on button "button" at bounding box center [165, 116] width 34 height 20
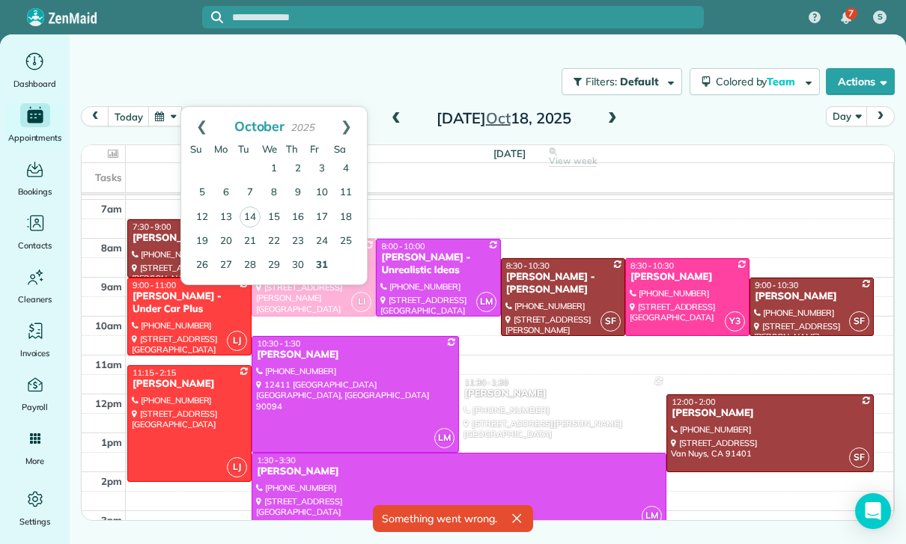
click at [315, 268] on link "31" at bounding box center [322, 266] width 24 height 24
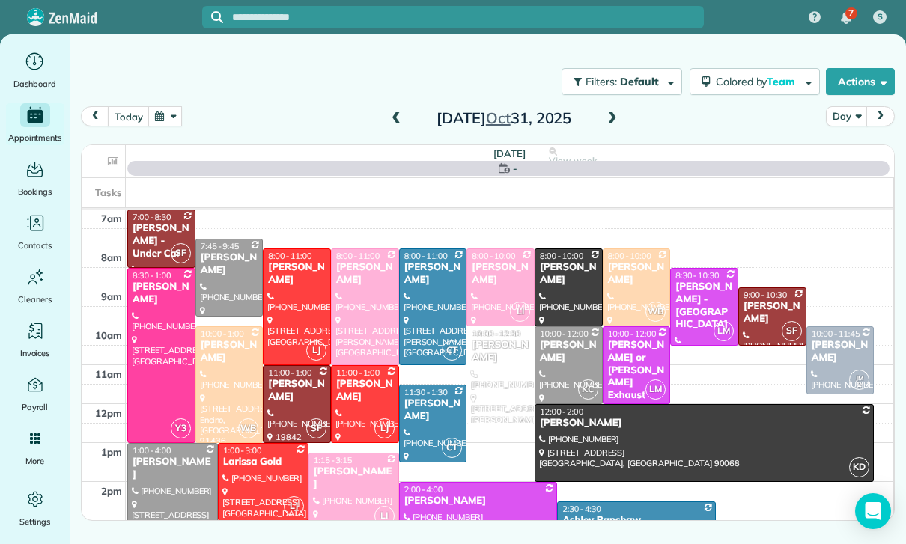
scroll to position [118, 0]
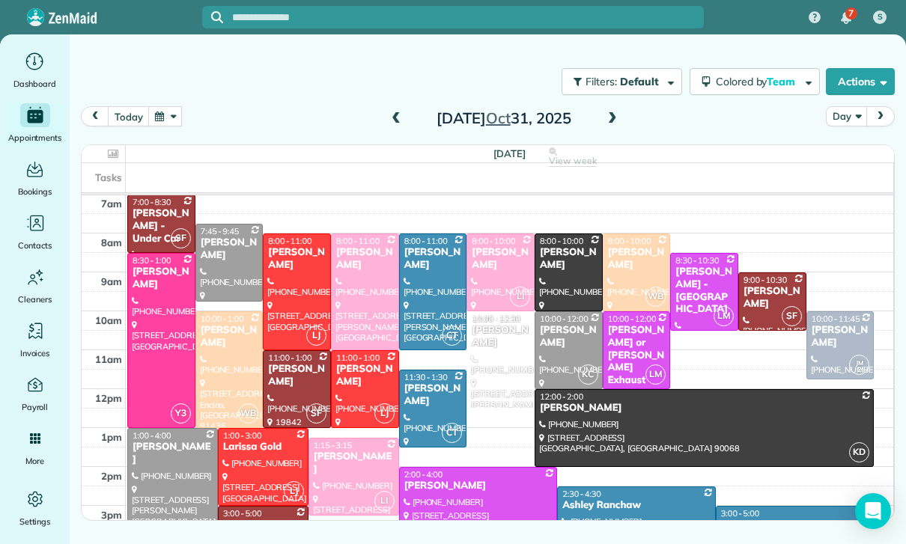
click at [495, 350] on div "Priscilla Emprechtinger" at bounding box center [500, 336] width 59 height 25
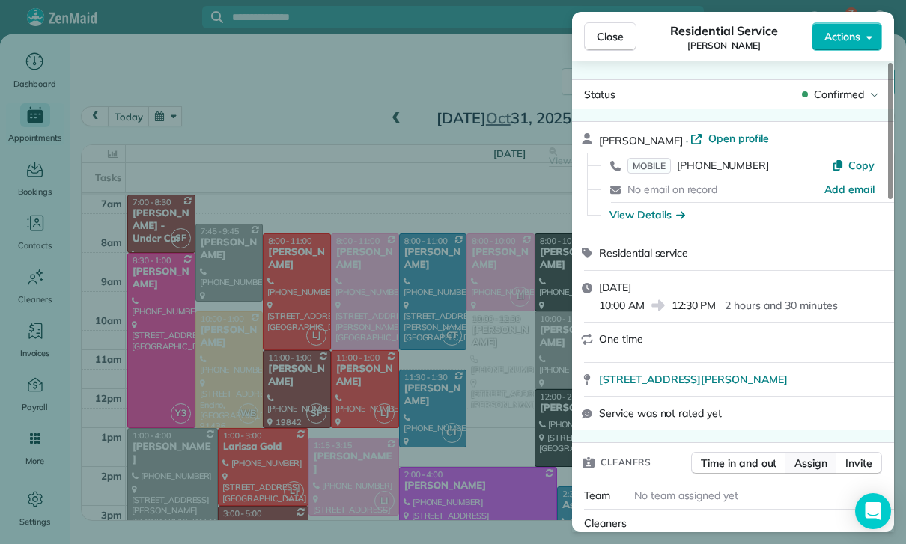
click at [816, 465] on span "Assign" at bounding box center [810, 463] width 33 height 15
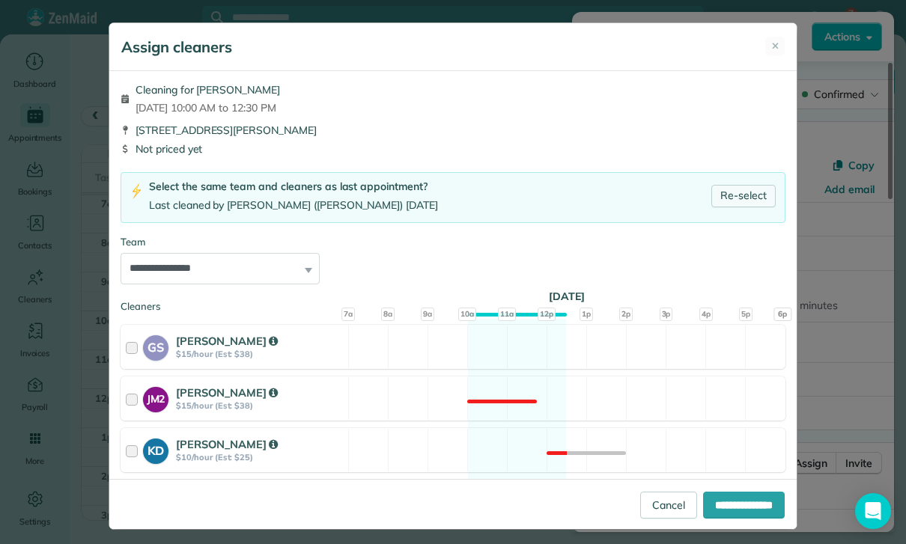
click at [737, 197] on link "Re-select" at bounding box center [743, 196] width 64 height 22
select select "***"
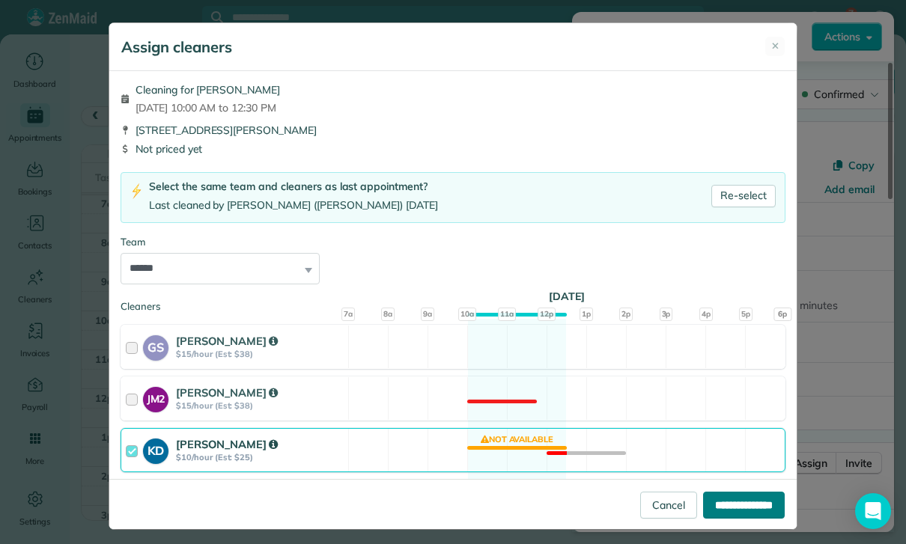
click at [740, 519] on input "**********" at bounding box center [744, 505] width 82 height 27
type input "**********"
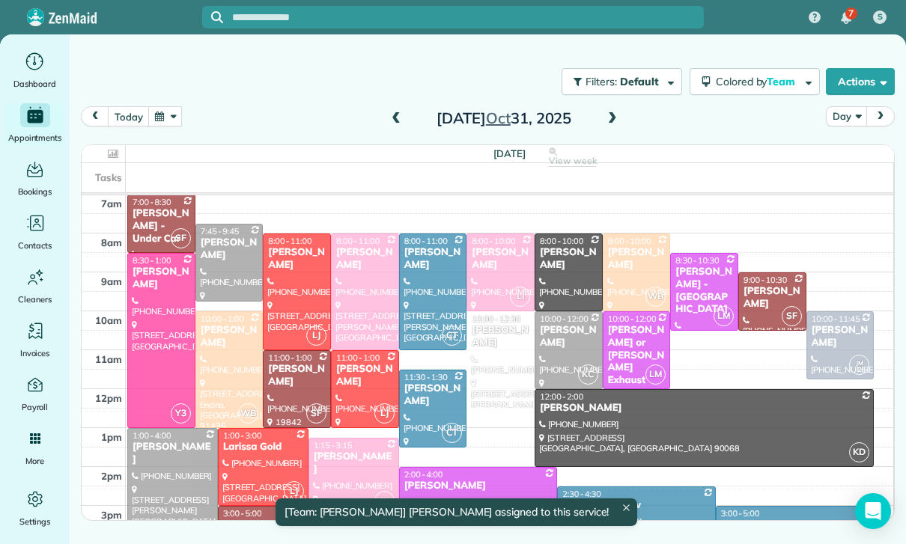
scroll to position [118, 0]
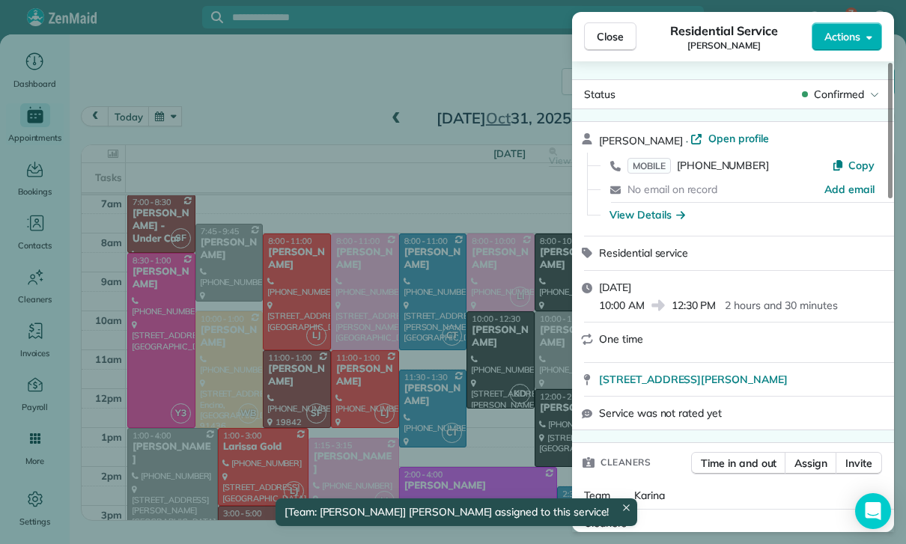
click at [478, 438] on div "Close Residential Service Priscilla Emprechtinger Actions Status Confirmed Pris…" at bounding box center [453, 272] width 906 height 544
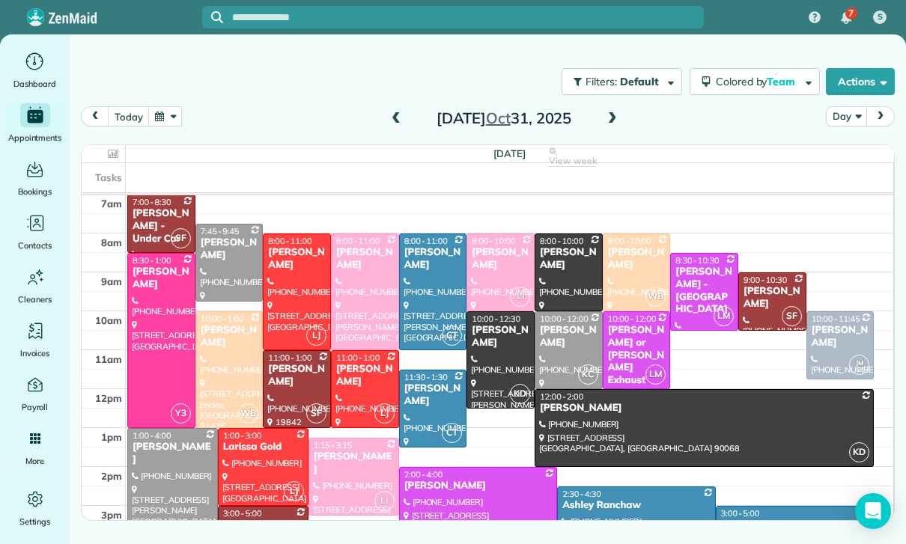
scroll to position [118, 0]
click at [153, 124] on button "button" at bounding box center [165, 116] width 34 height 20
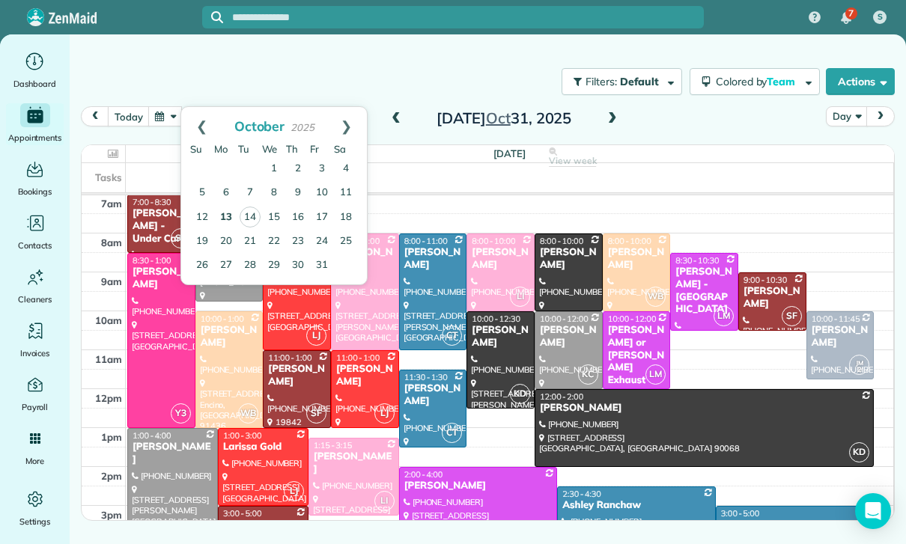
click at [230, 210] on link "13" at bounding box center [226, 218] width 24 height 24
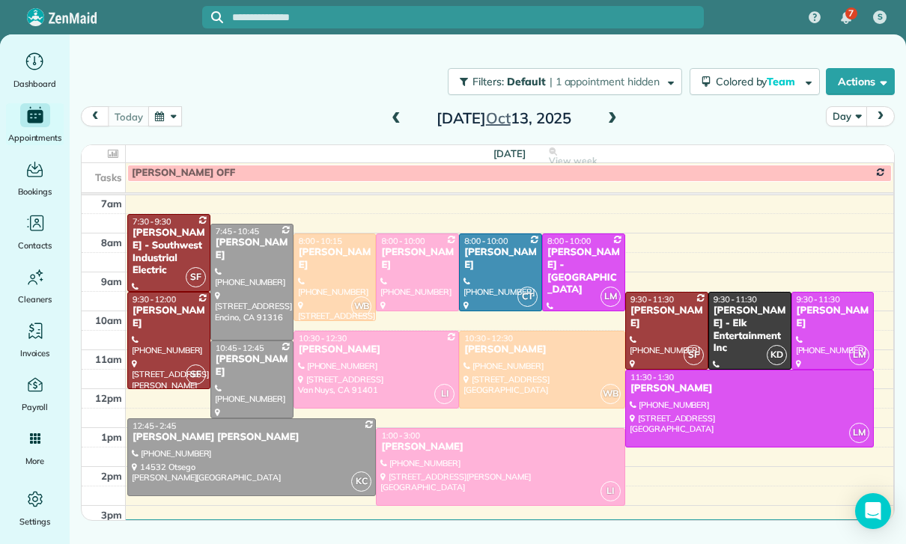
click at [162, 121] on button "button" at bounding box center [165, 116] width 34 height 20
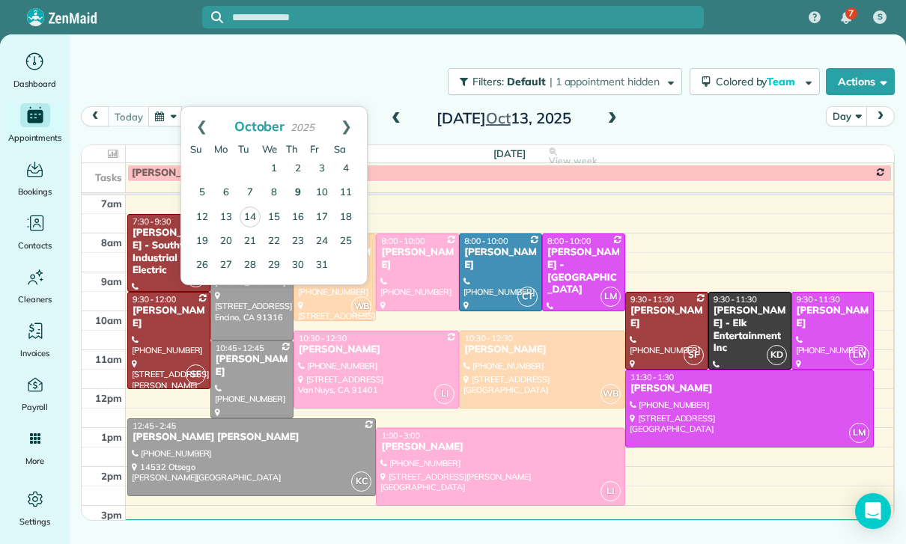
click at [299, 195] on link "9" at bounding box center [298, 193] width 24 height 24
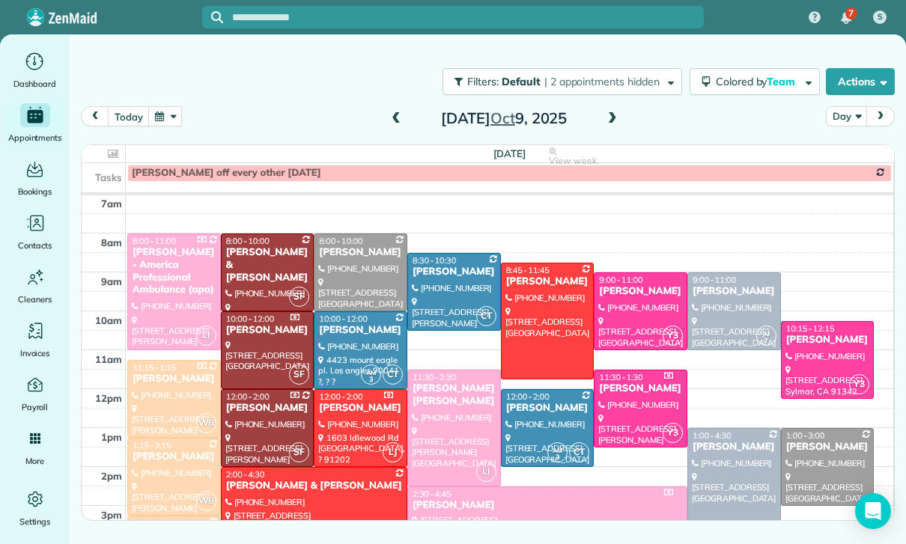
click at [178, 465] on div at bounding box center [174, 477] width 92 height 76
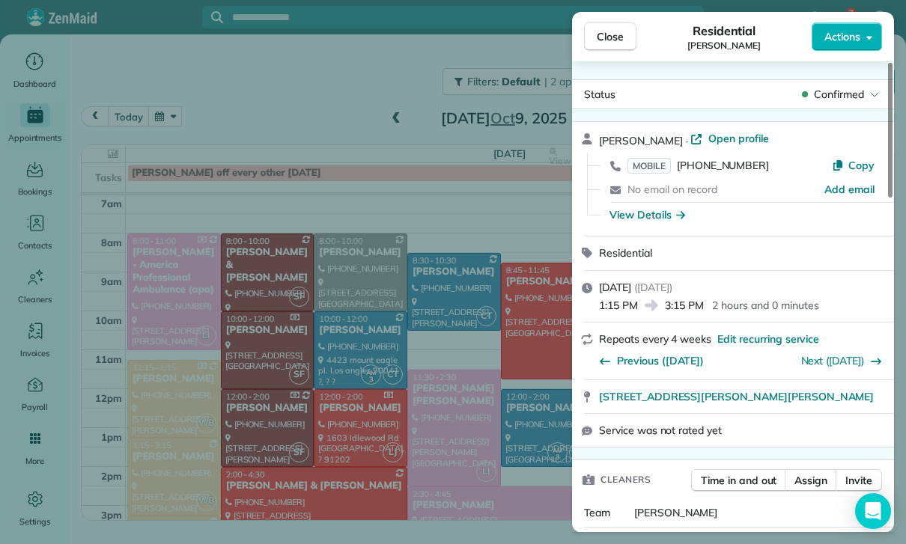
scroll to position [118, 0]
click at [314, 266] on div "Close Residential Sophie Brower Actions Status Confirmed Sophie Brower · Open p…" at bounding box center [453, 272] width 906 height 544
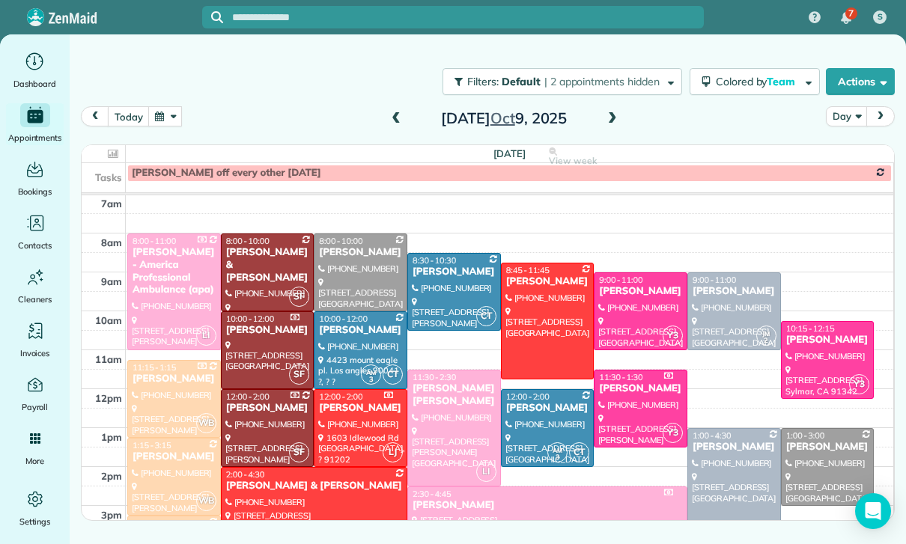
click at [159, 116] on button "button" at bounding box center [165, 116] width 34 height 20
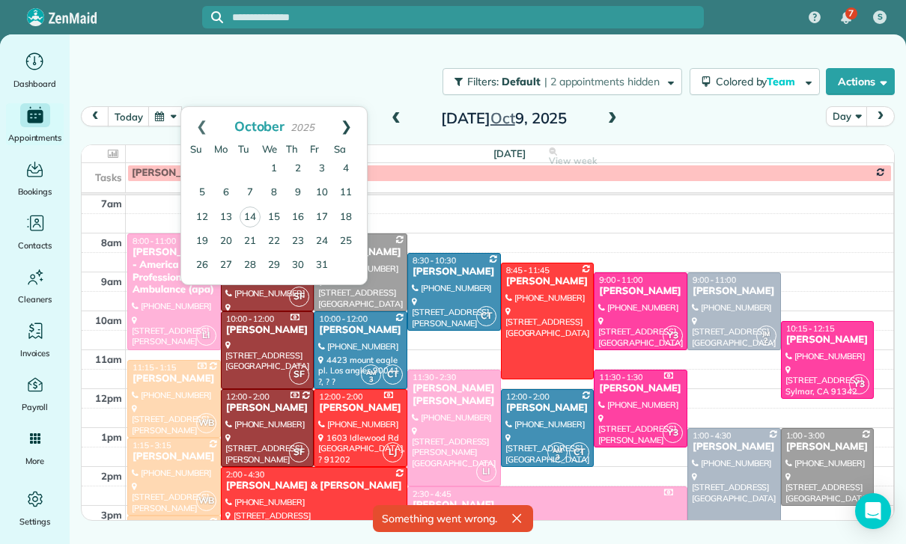
click at [347, 124] on link "Next" at bounding box center [346, 125] width 41 height 37
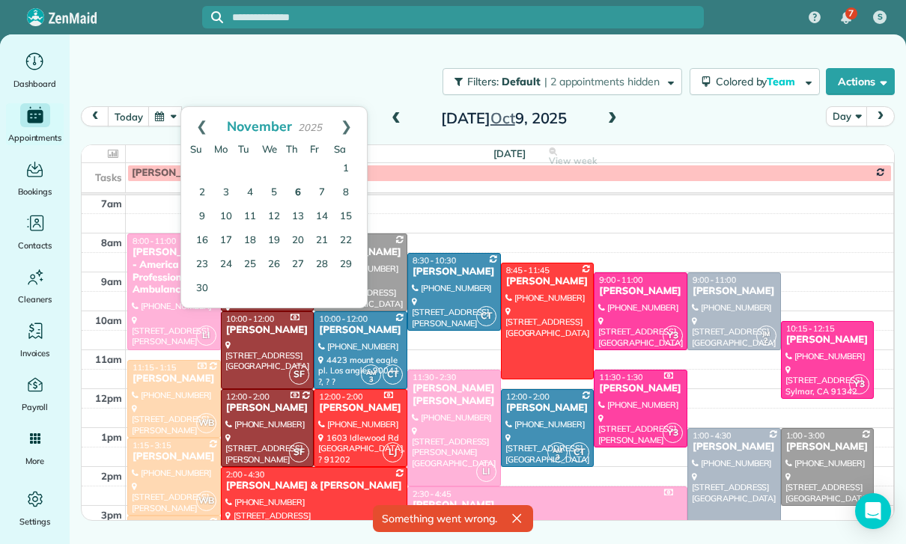
click at [296, 194] on link "6" at bounding box center [298, 193] width 24 height 24
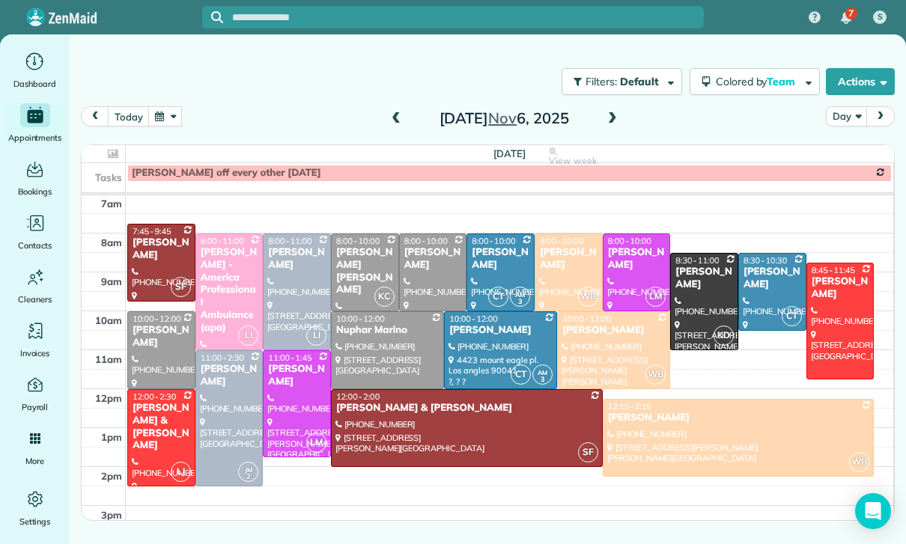
scroll to position [118, 0]
click at [162, 120] on button "button" at bounding box center [165, 116] width 34 height 20
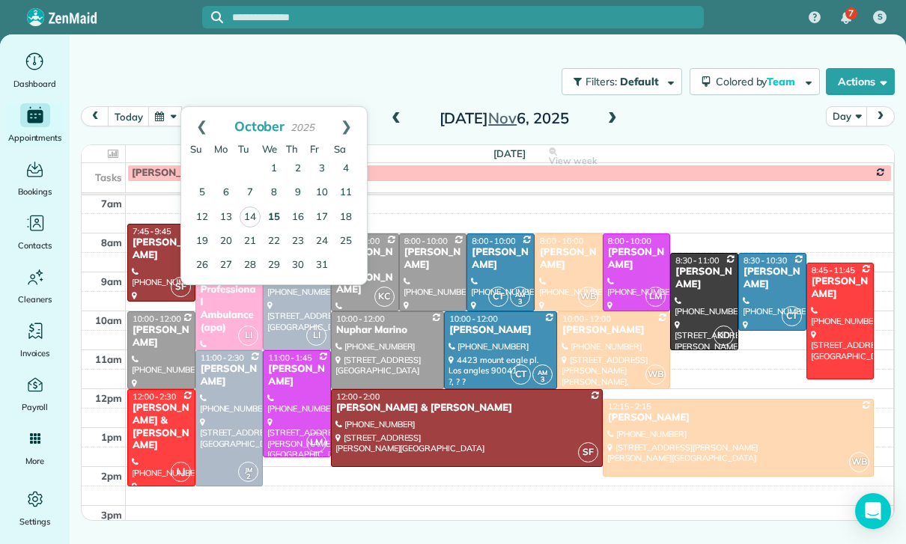
click at [278, 219] on link "15" at bounding box center [274, 218] width 24 height 24
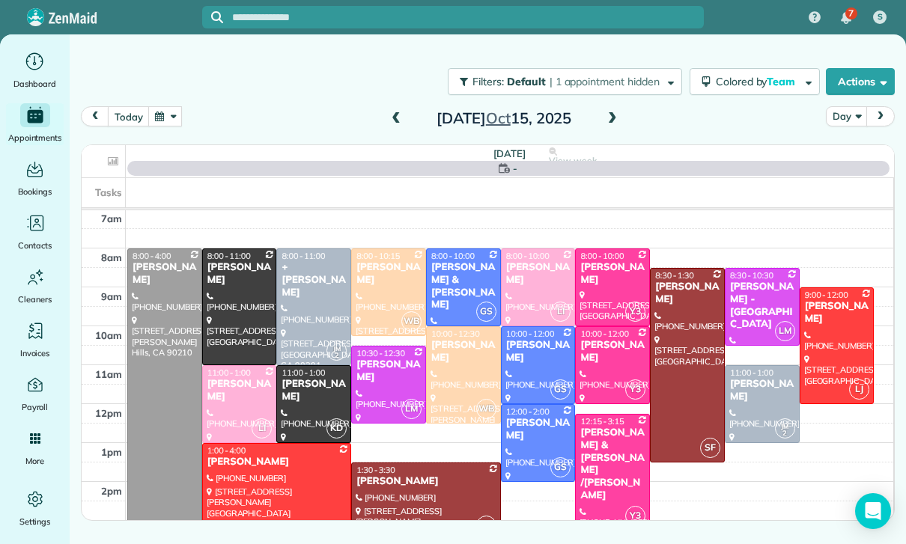
click at [385, 283] on div "Christina Repola" at bounding box center [389, 273] width 66 height 25
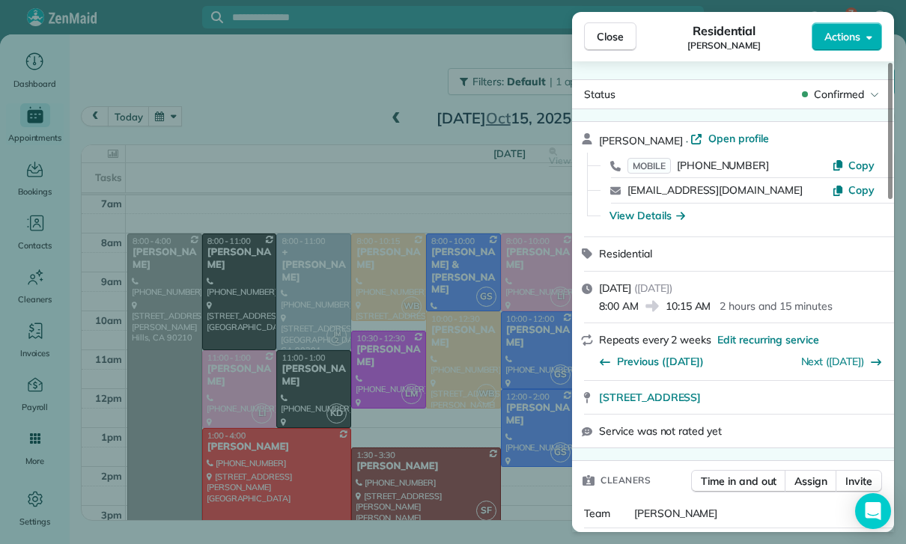
click at [512, 439] on div "Close Residential Christina Repola Actions Status Confirmed Christina Repola · …" at bounding box center [453, 272] width 906 height 544
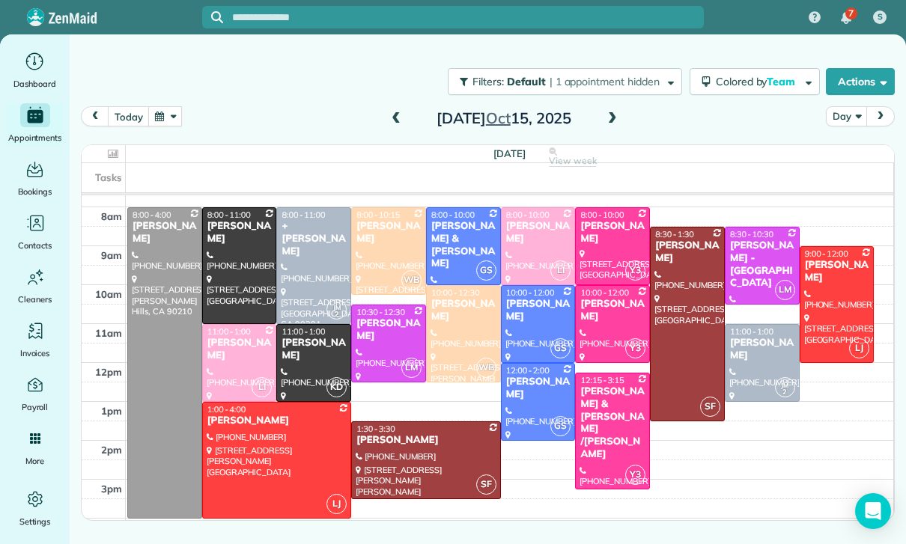
scroll to position [143, 0]
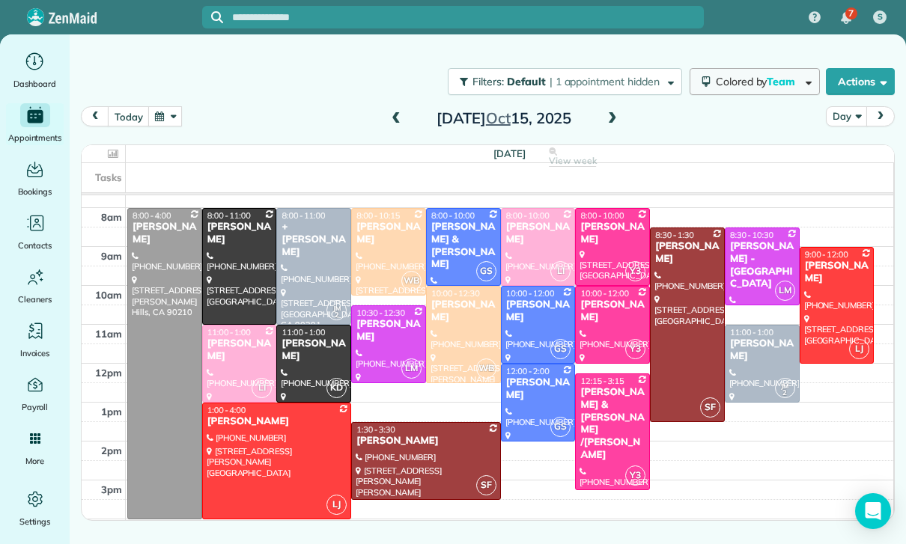
click at [781, 73] on button "Colored by Team" at bounding box center [754, 81] width 130 height 27
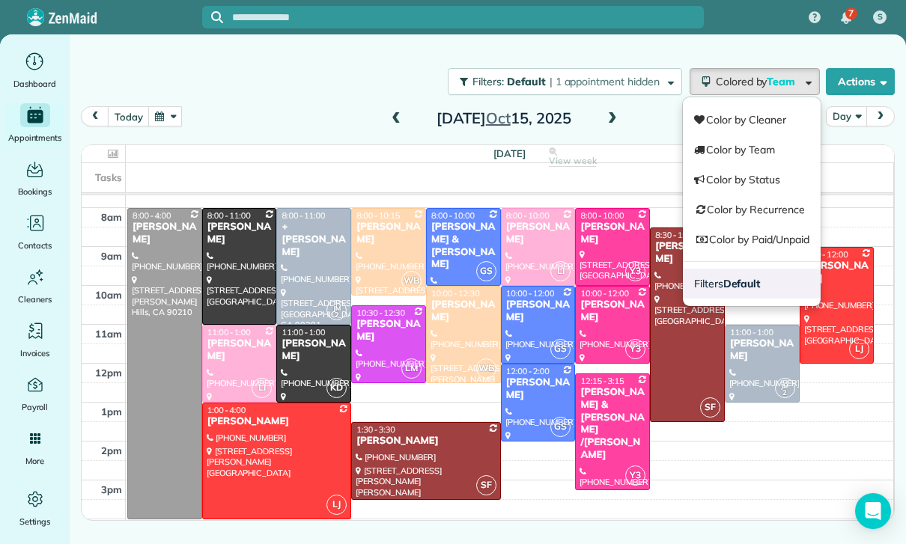
click at [754, 281] on strong "Default" at bounding box center [741, 283] width 37 height 13
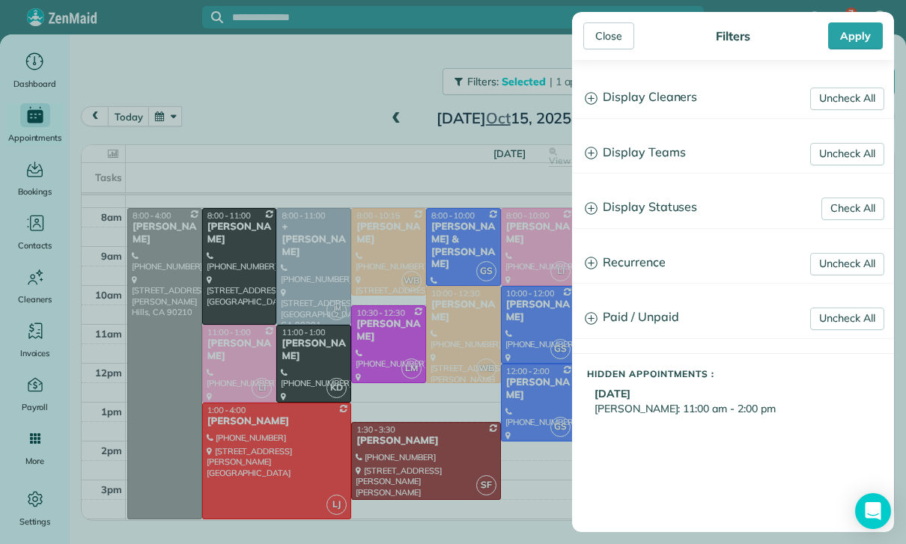
click at [689, 215] on h3 "Display Statuses" at bounding box center [733, 208] width 320 height 38
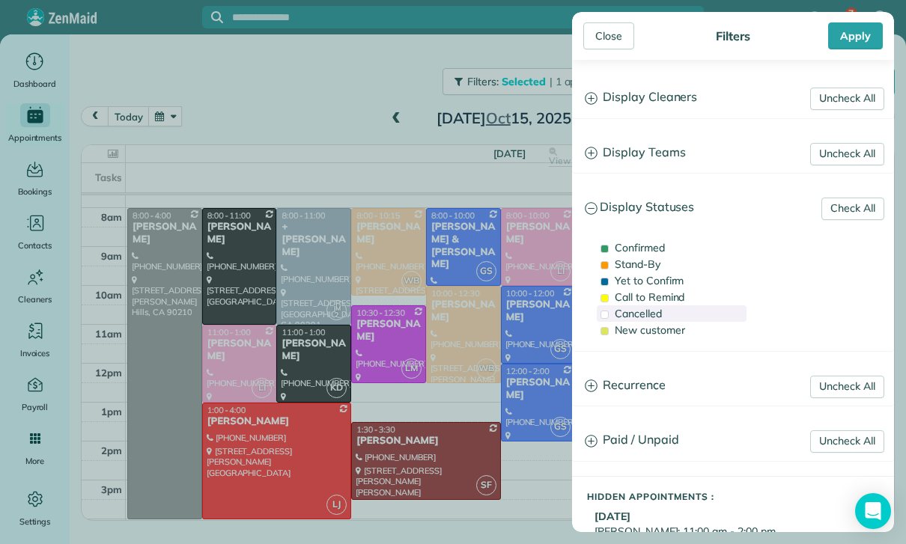
click at [651, 315] on span "Cancelled" at bounding box center [638, 313] width 47 height 13
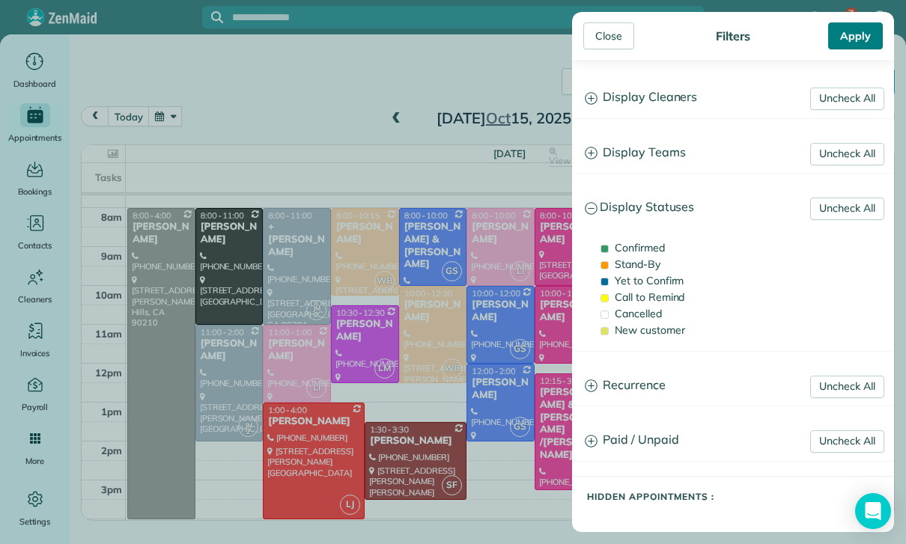
click at [862, 39] on div "Apply" at bounding box center [855, 35] width 55 height 27
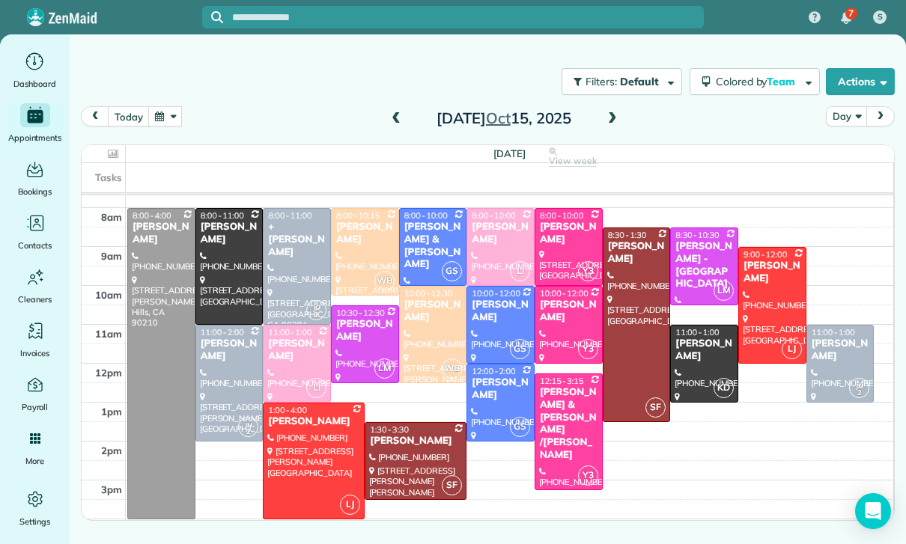
click at [394, 114] on span at bounding box center [396, 118] width 16 height 13
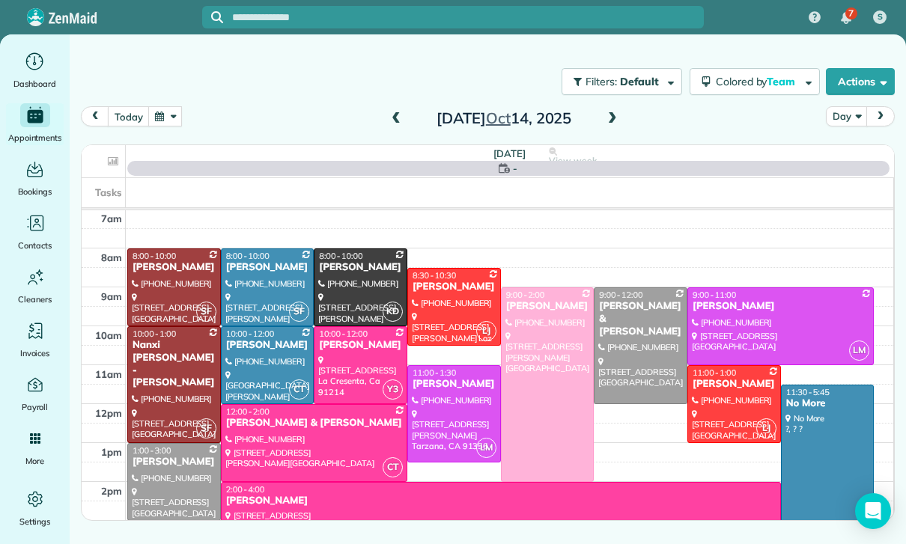
scroll to position [118, 0]
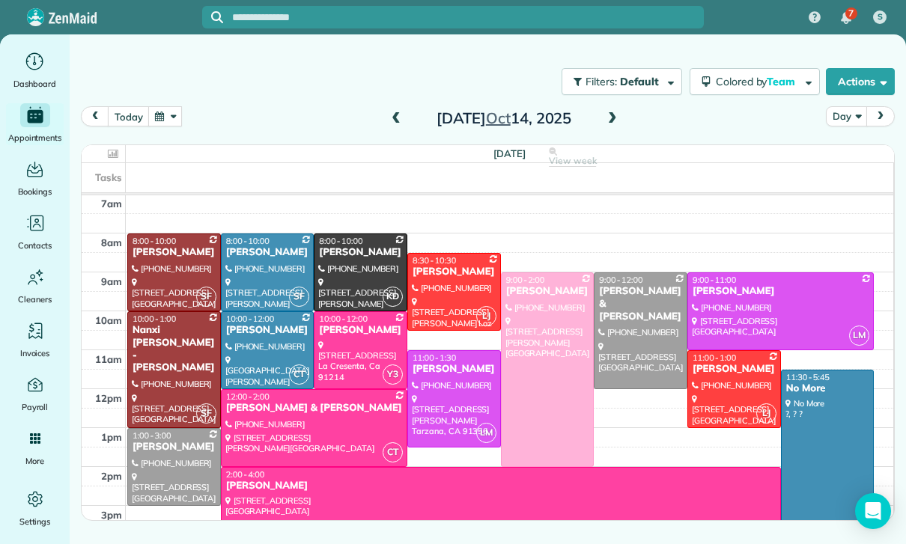
click at [607, 117] on span at bounding box center [612, 118] width 16 height 13
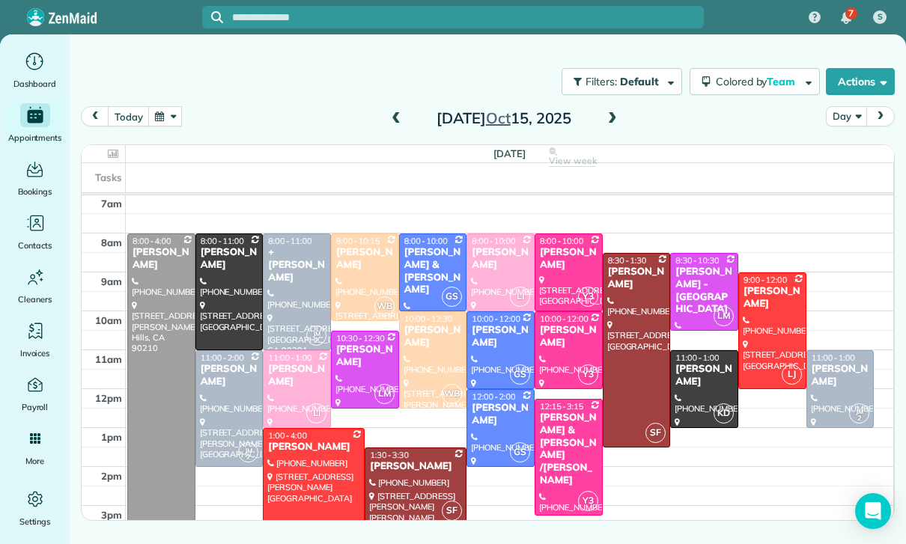
click at [403, 113] on span at bounding box center [396, 118] width 16 height 13
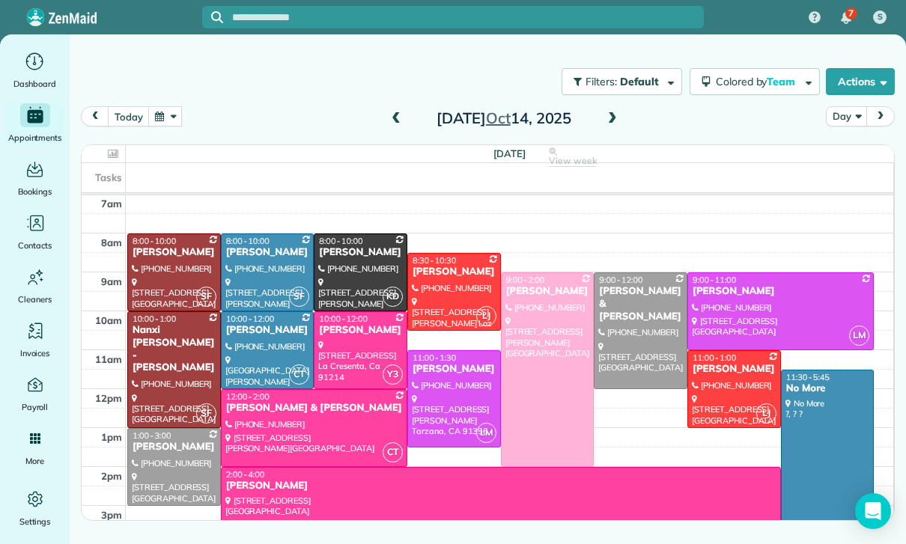
click at [403, 118] on span at bounding box center [396, 118] width 16 height 13
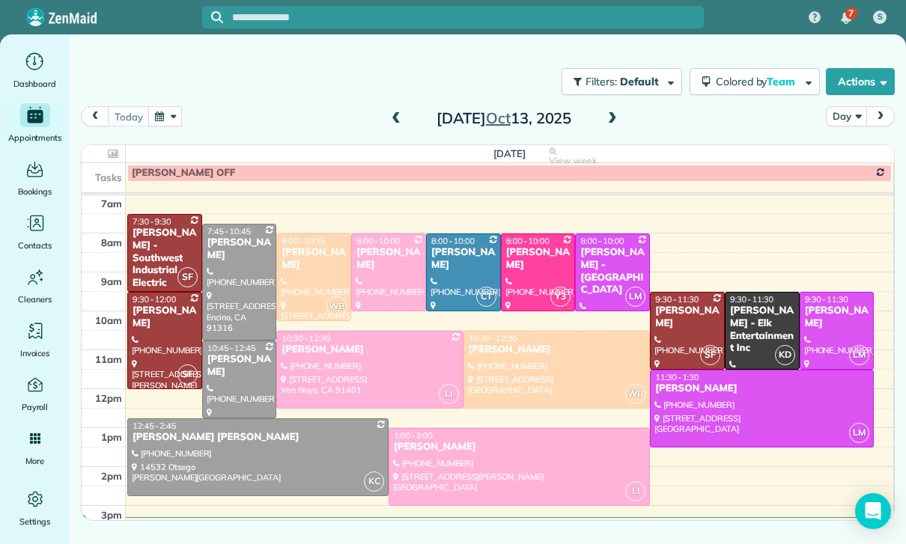
click at [618, 118] on span at bounding box center [612, 118] width 16 height 13
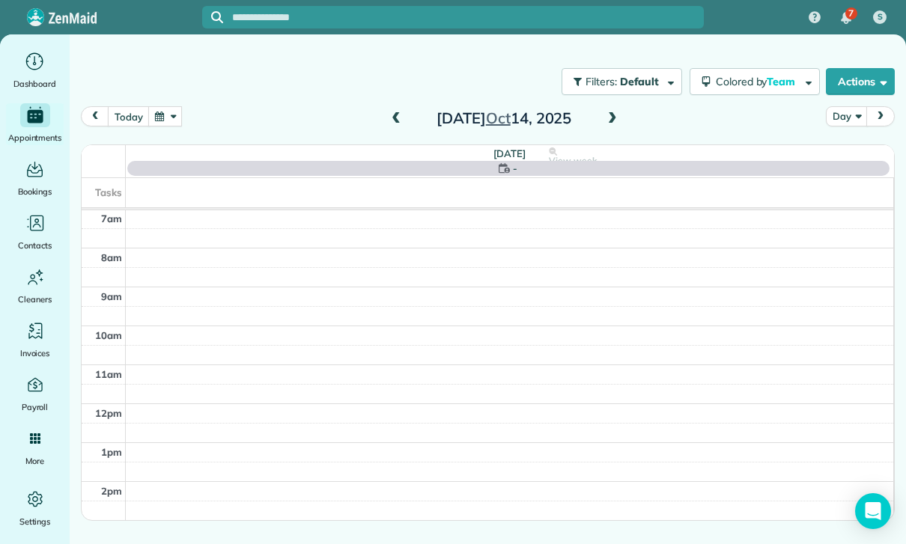
click at [612, 123] on span at bounding box center [612, 118] width 16 height 13
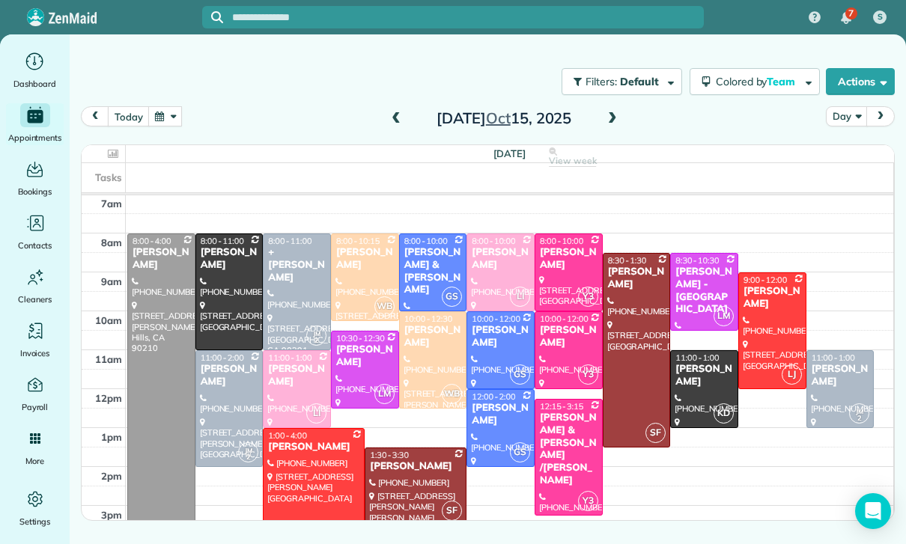
click at [219, 394] on div at bounding box center [229, 408] width 67 height 115
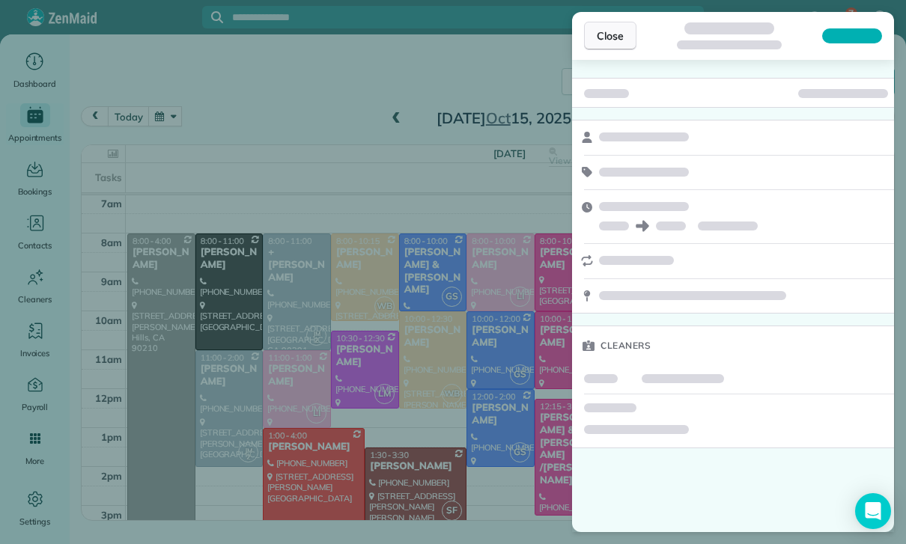
click at [615, 40] on span "Close" at bounding box center [610, 35] width 27 height 15
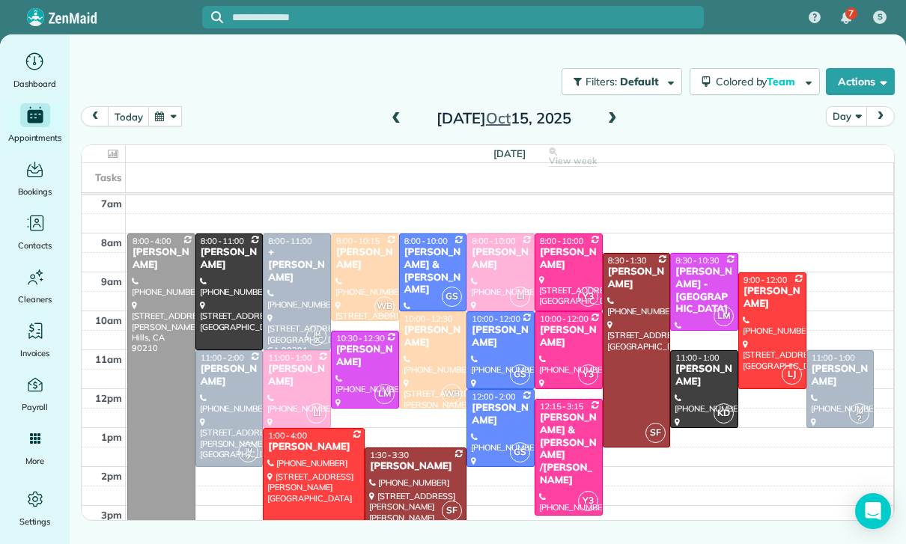
click at [616, 121] on span at bounding box center [612, 118] width 16 height 13
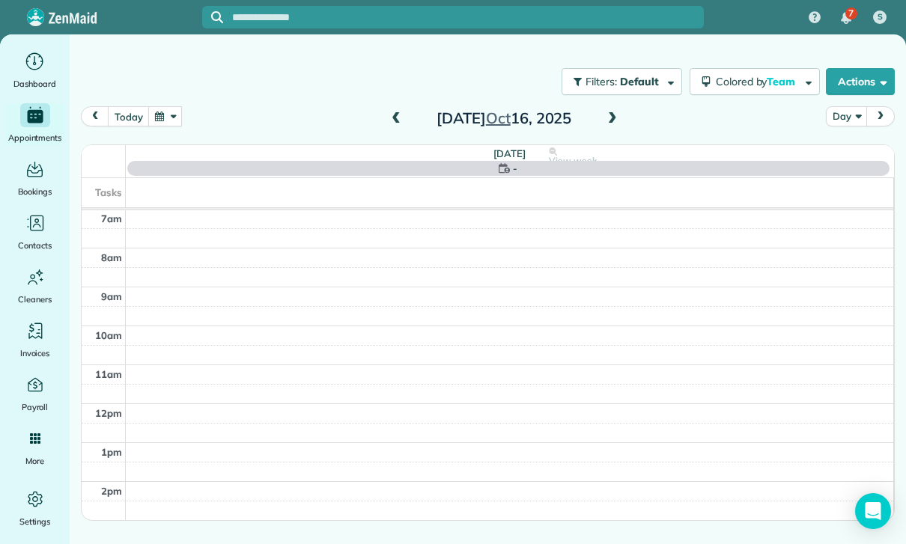
scroll to position [118, 0]
click at [162, 123] on button "button" at bounding box center [165, 116] width 34 height 20
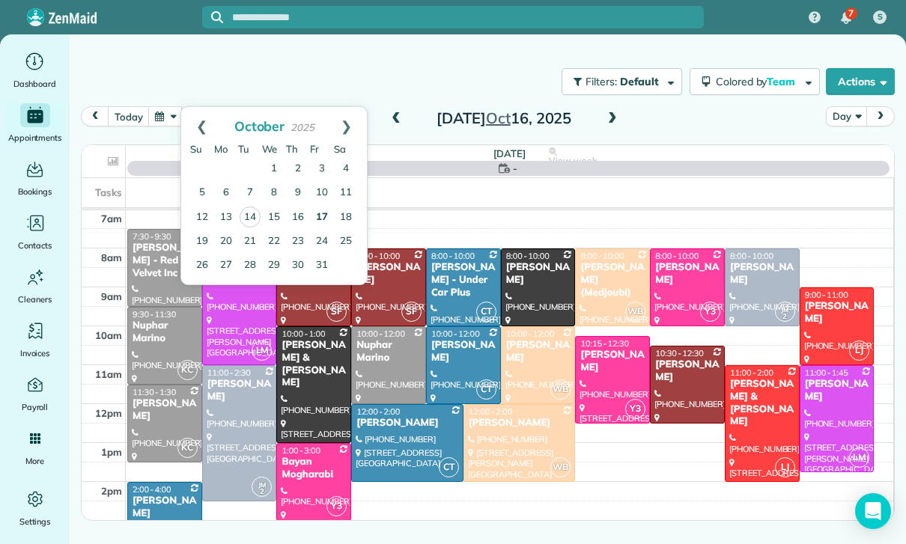
click at [323, 217] on link "17" at bounding box center [322, 218] width 24 height 24
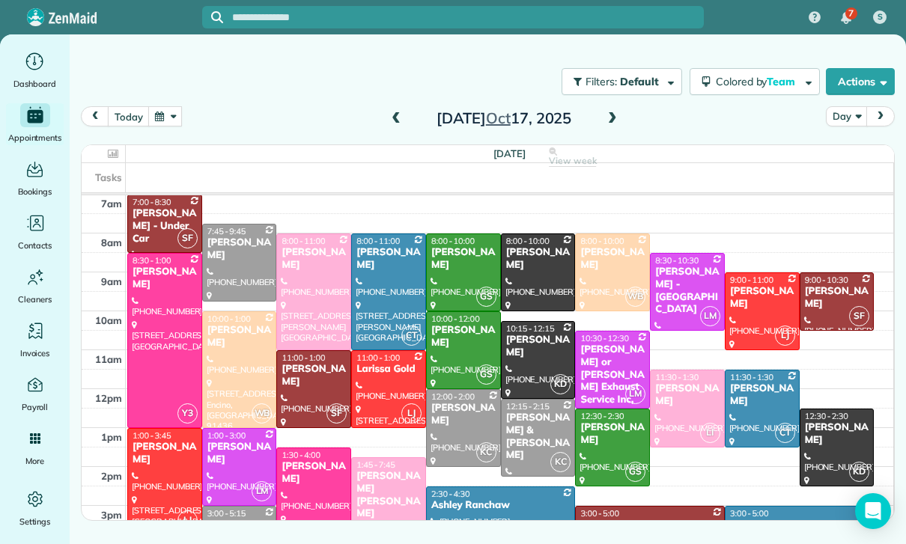
click at [392, 119] on span at bounding box center [396, 118] width 16 height 13
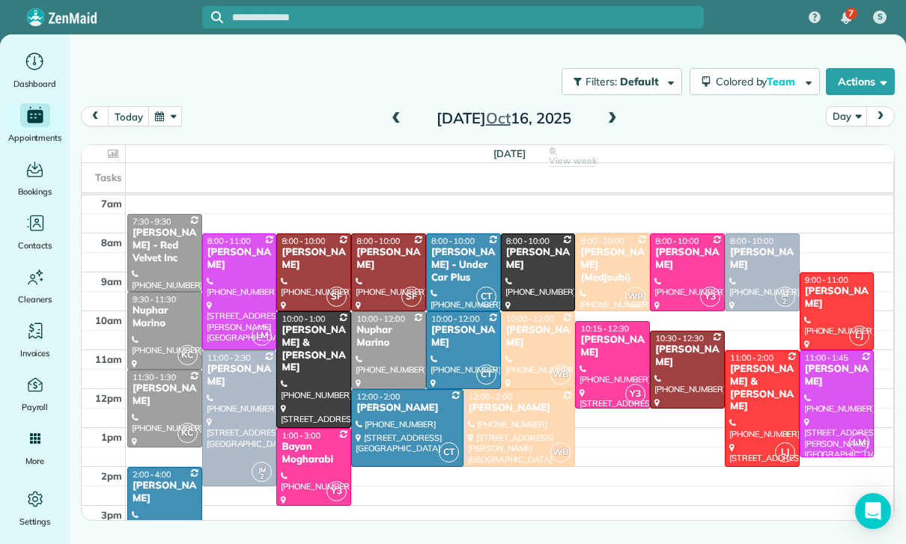
click at [606, 270] on div "Diana Pilano (Medjoubi)" at bounding box center [612, 265] width 66 height 38
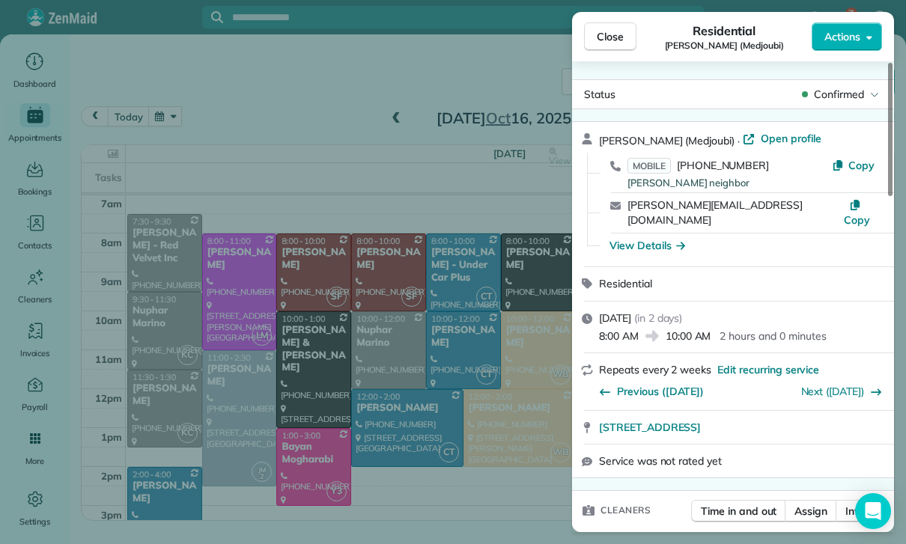
click at [493, 408] on div "Close Residential Diana Pilano (Medjoubi) Actions Status Confirmed Diana Pilano…" at bounding box center [453, 272] width 906 height 544
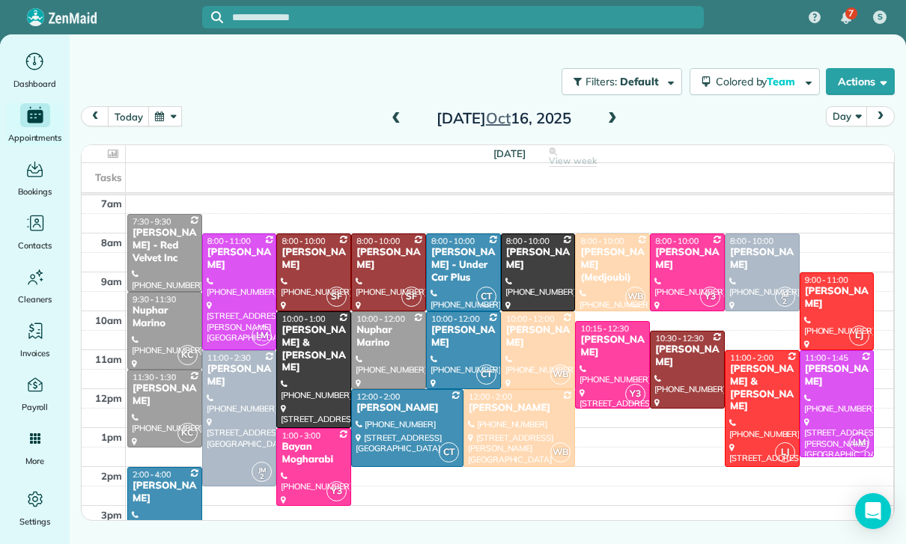
click at [171, 124] on button "button" at bounding box center [165, 116] width 34 height 20
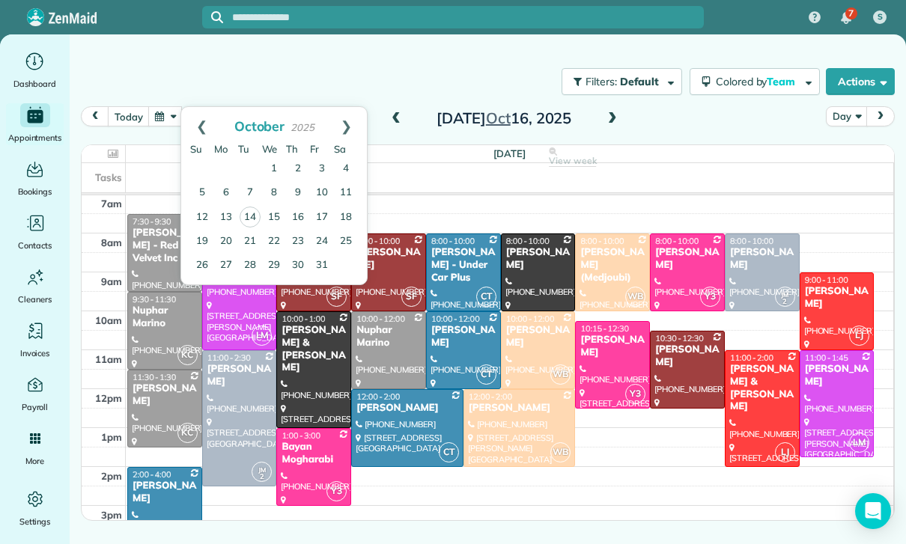
click at [600, 264] on div "Diana Pilano (Medjoubi)" at bounding box center [612, 265] width 66 height 38
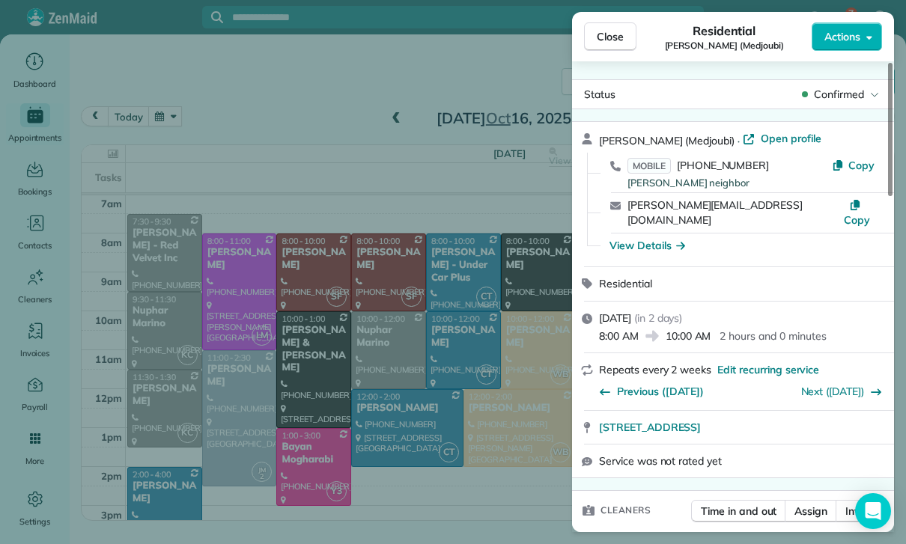
click at [435, 321] on div "Close Residential Diana Pilano (Medjoubi) Actions Status Confirmed Diana Pilano…" at bounding box center [453, 272] width 906 height 544
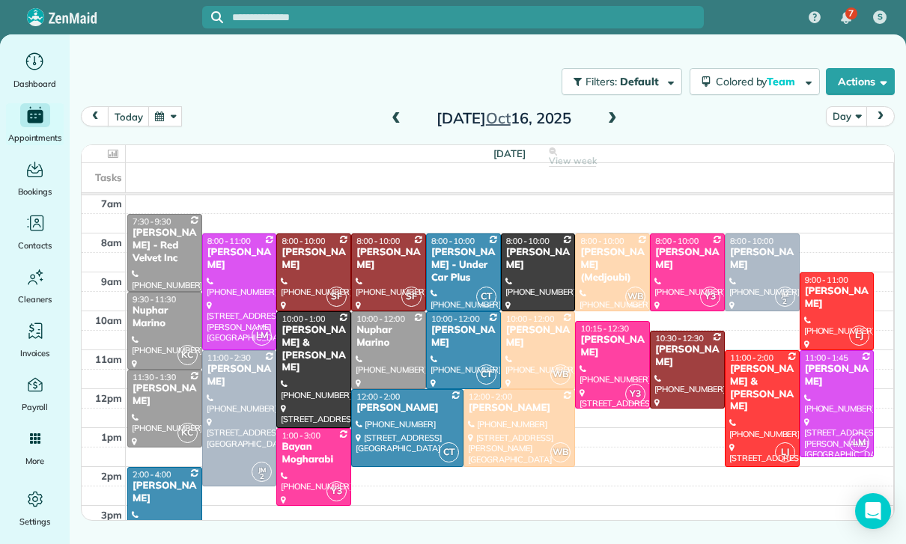
click at [172, 120] on button "button" at bounding box center [165, 116] width 34 height 20
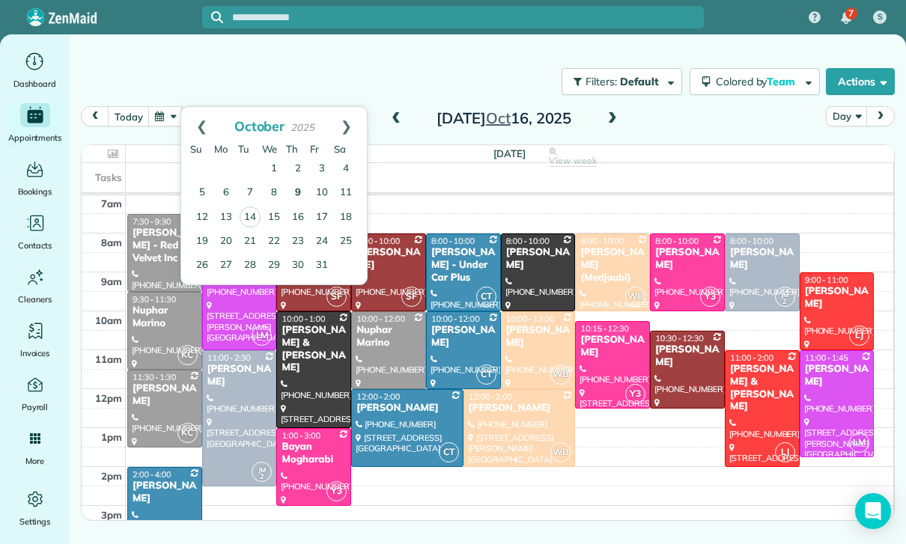
click at [299, 185] on link "9" at bounding box center [298, 193] width 24 height 24
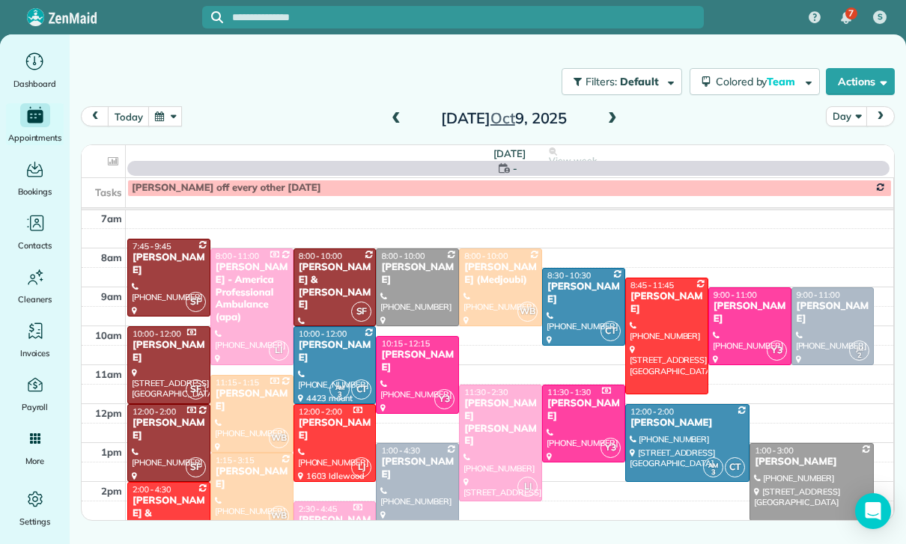
scroll to position [118, 0]
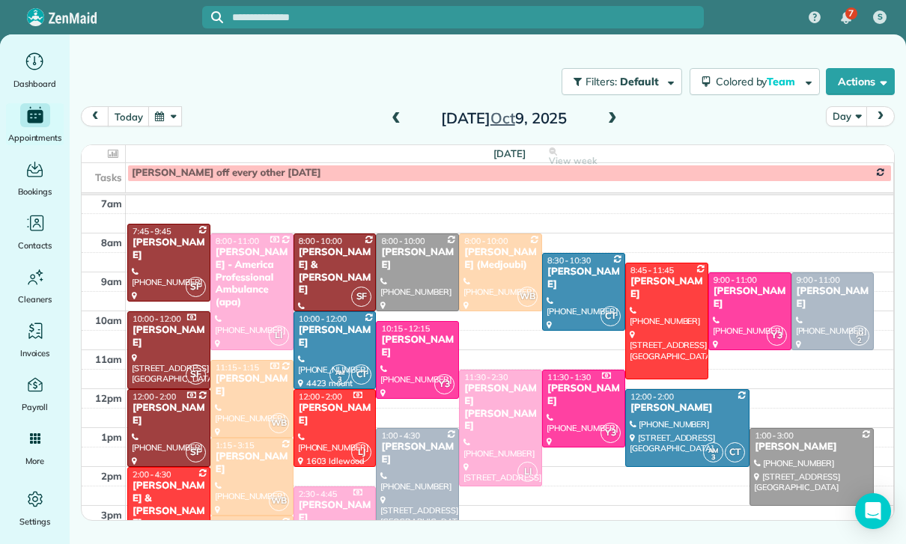
click at [168, 123] on button "button" at bounding box center [165, 116] width 34 height 20
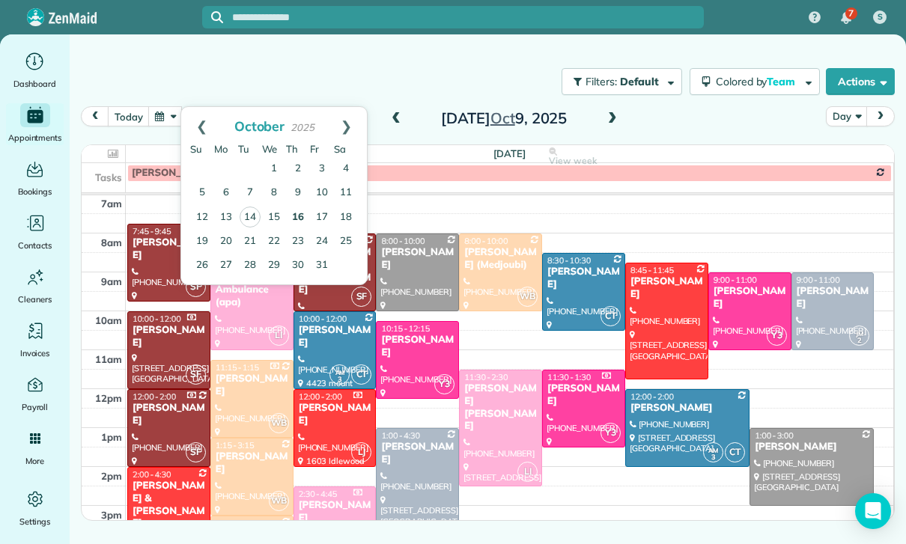
click at [298, 216] on link "16" at bounding box center [298, 218] width 24 height 24
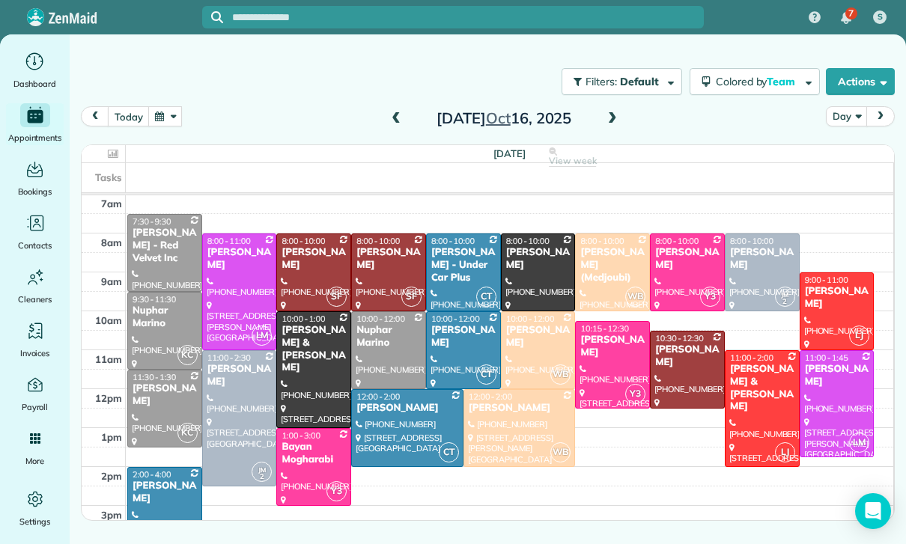
click at [609, 261] on div "Diana Pilano (Medjoubi)" at bounding box center [612, 265] width 66 height 38
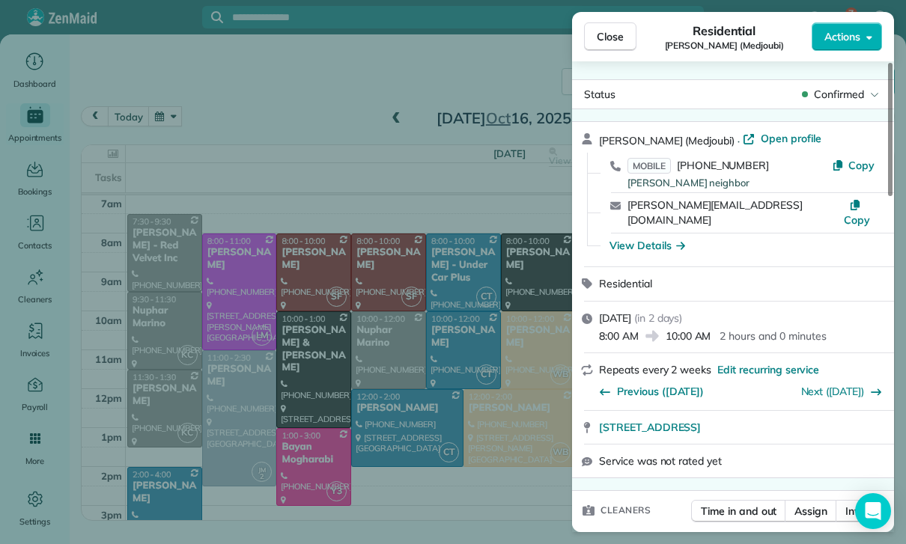
click at [496, 434] on div "Close Residential Diana Pilano (Medjoubi) Actions Status Confirmed Diana Pilano…" at bounding box center [453, 272] width 906 height 544
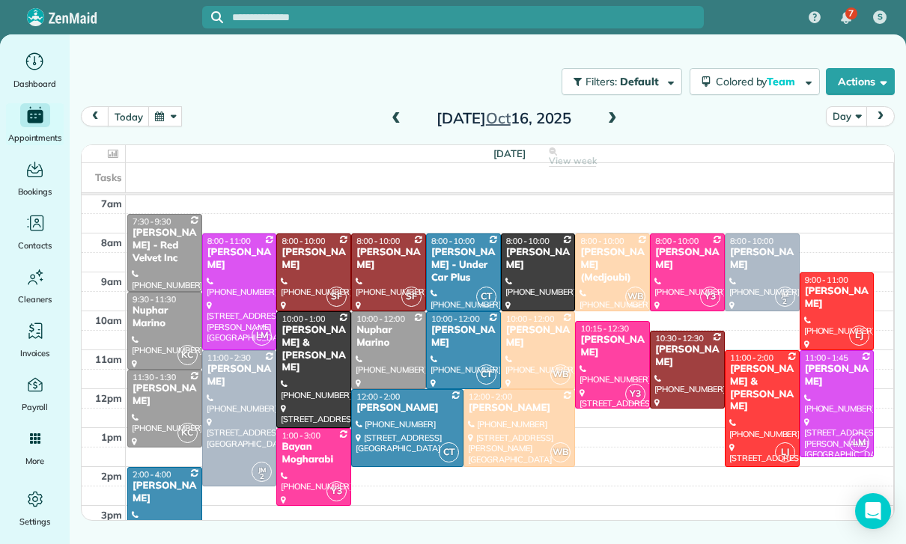
click at [614, 118] on span at bounding box center [612, 118] width 16 height 13
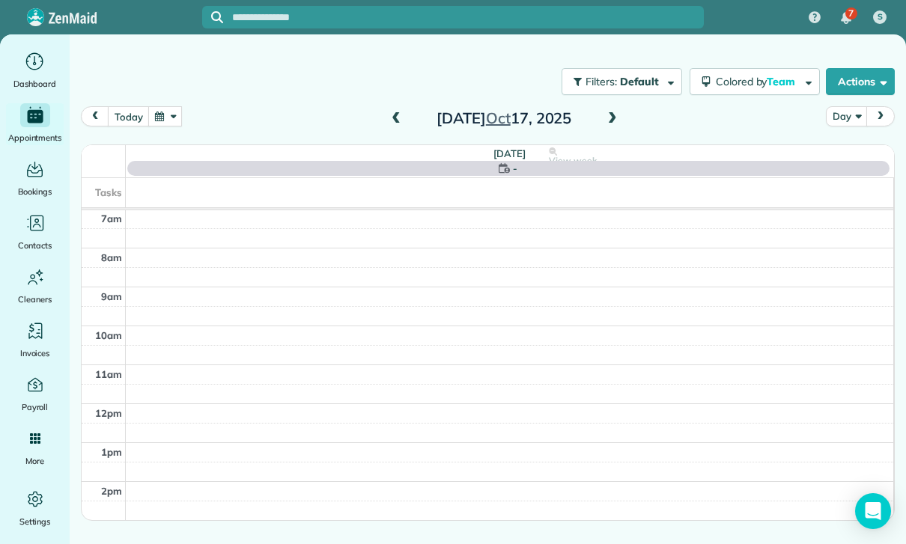
scroll to position [118, 0]
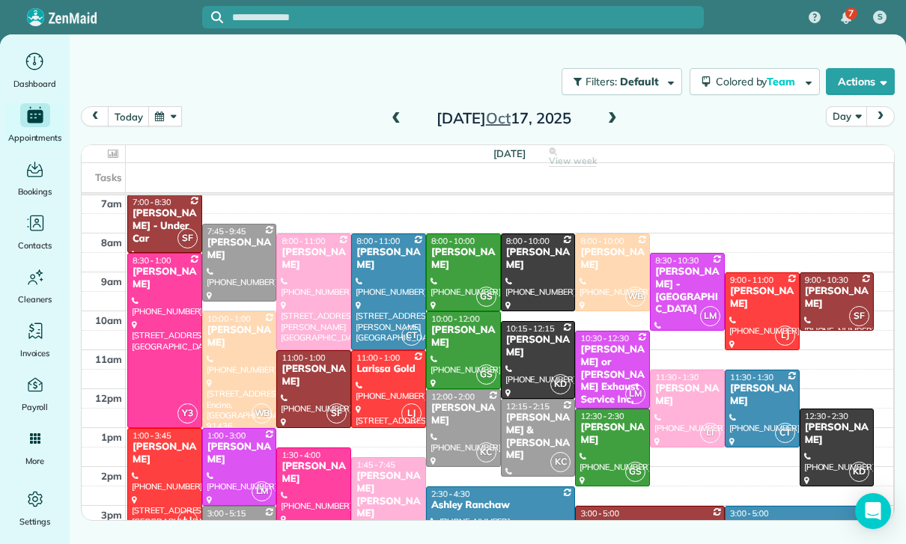
click at [166, 117] on button "button" at bounding box center [165, 116] width 34 height 20
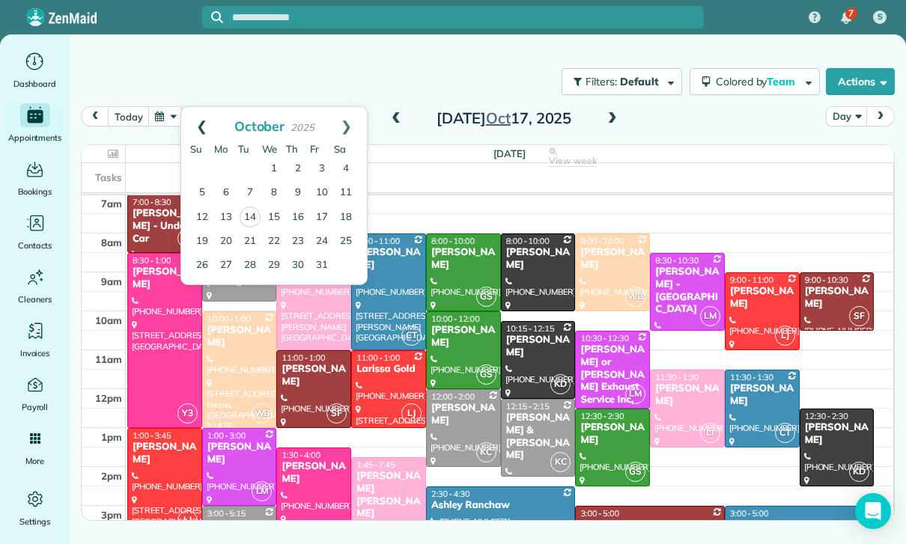
click at [198, 120] on link "Prev" at bounding box center [201, 125] width 41 height 37
click at [292, 246] on link "25" at bounding box center [298, 241] width 24 height 24
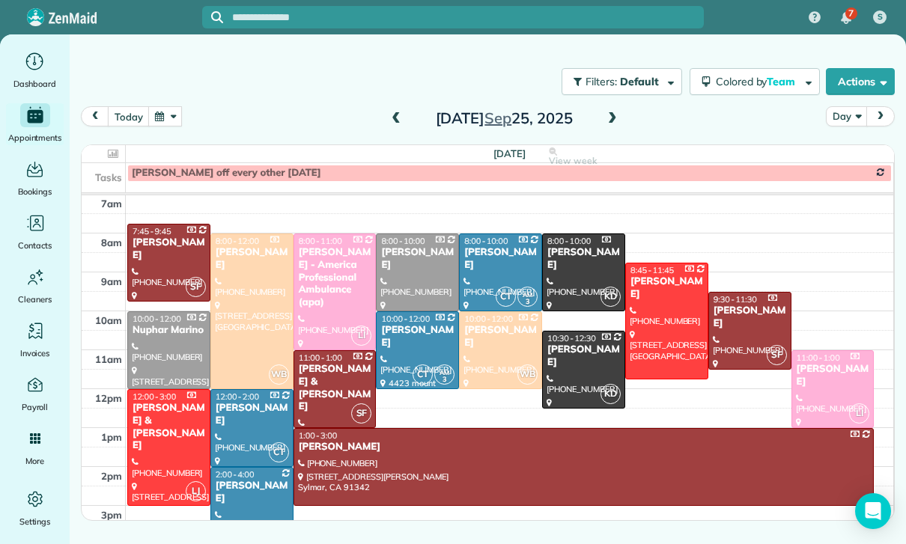
click at [243, 348] on div at bounding box center [252, 311] width 82 height 154
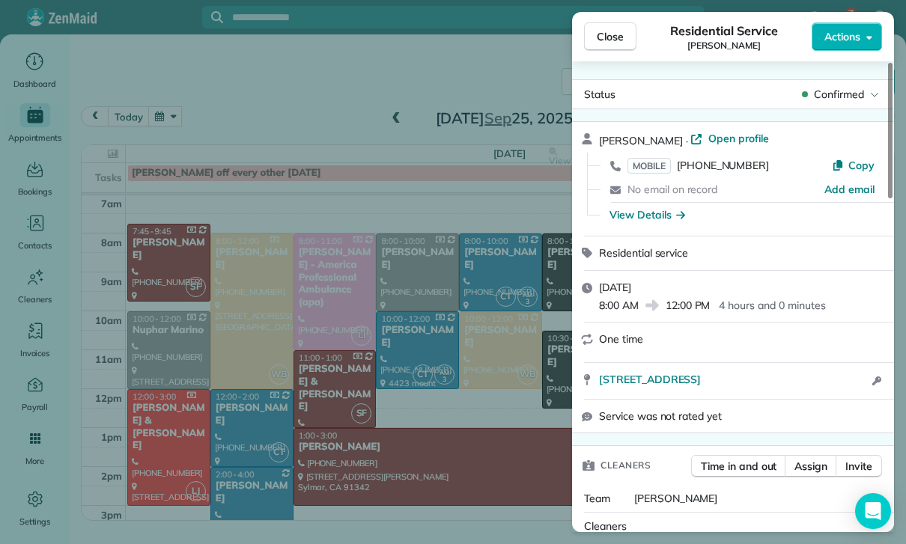
click at [491, 461] on div "Close Residential Service Janelle Budke Actions Status Confirmed Janelle Budke …" at bounding box center [453, 272] width 906 height 544
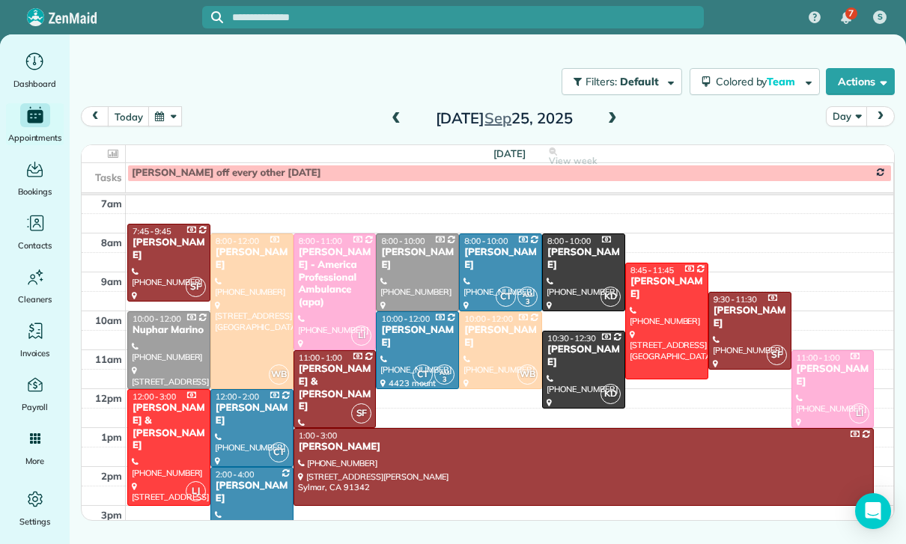
scroll to position [118, 0]
click at [180, 118] on button "button" at bounding box center [165, 116] width 34 height 20
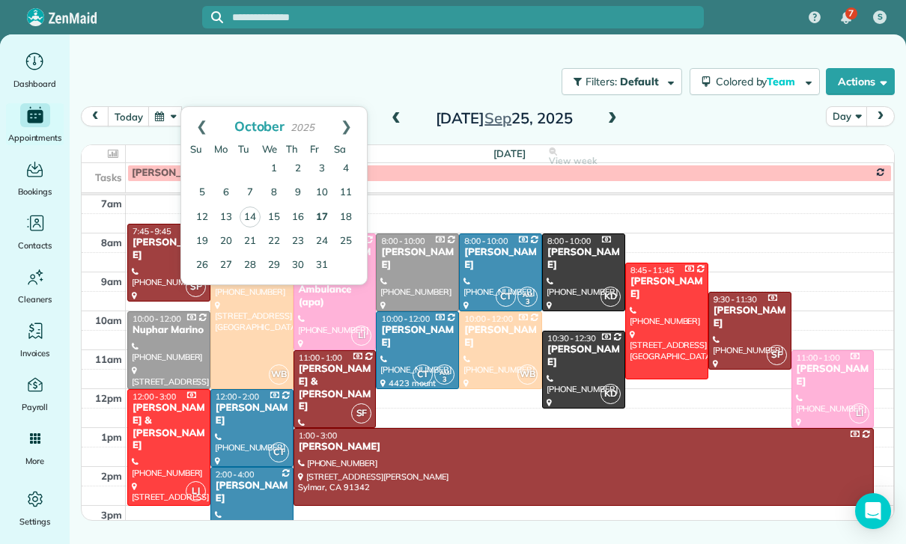
click at [319, 218] on link "17" at bounding box center [322, 218] width 24 height 24
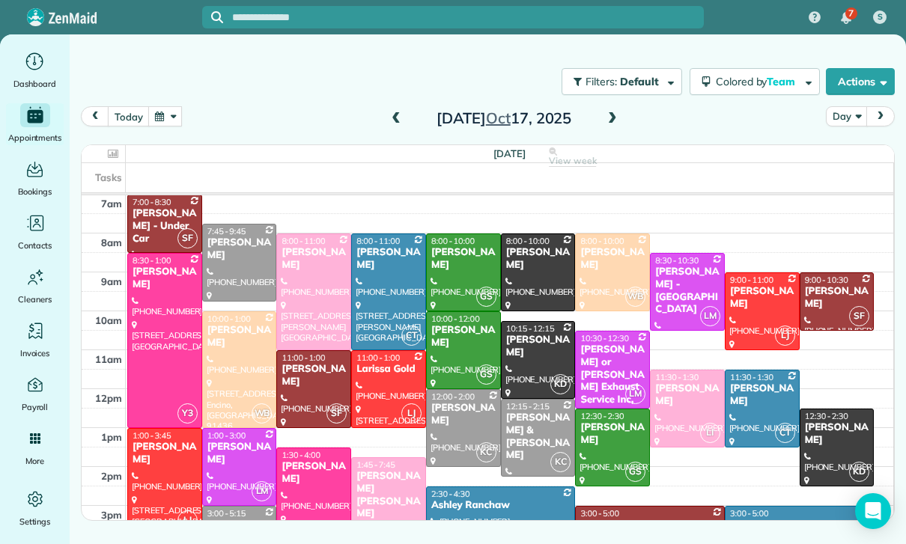
click at [162, 118] on button "button" at bounding box center [165, 116] width 34 height 20
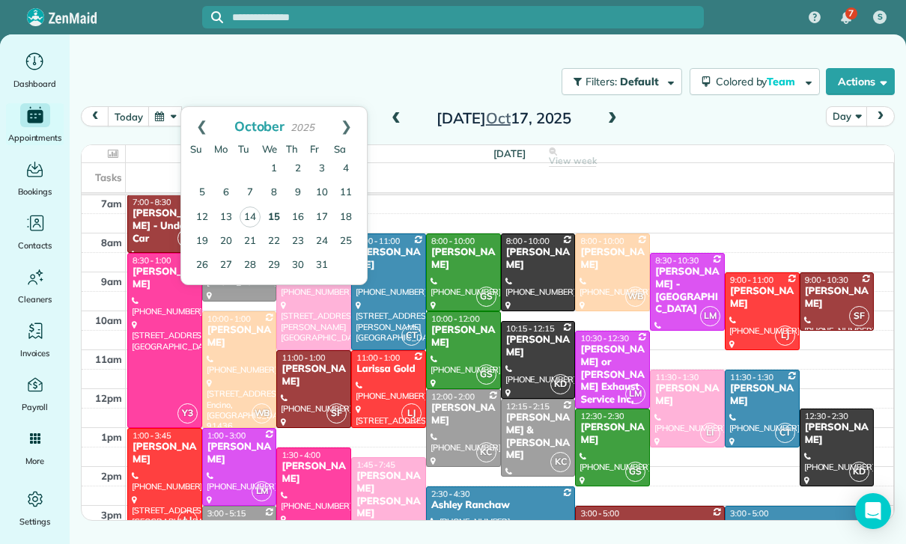
click at [277, 216] on link "15" at bounding box center [274, 218] width 24 height 24
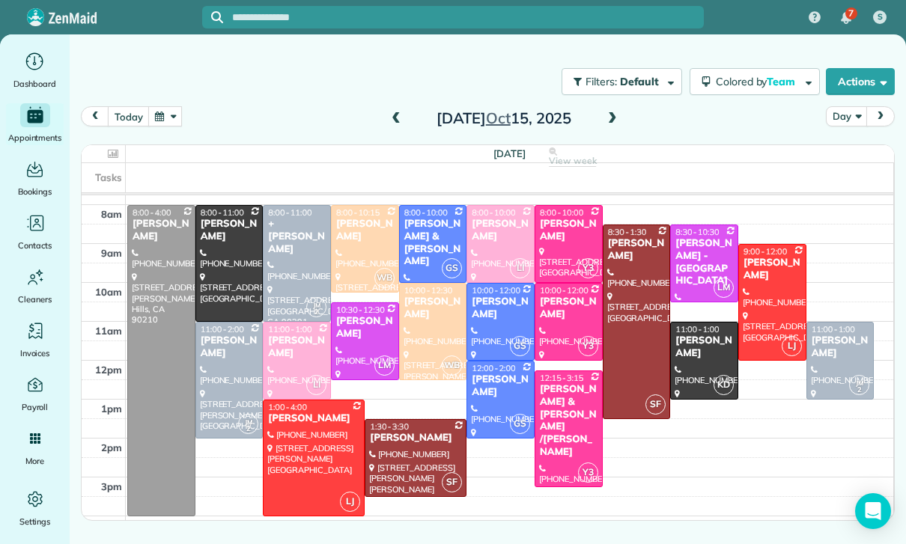
scroll to position [144, 0]
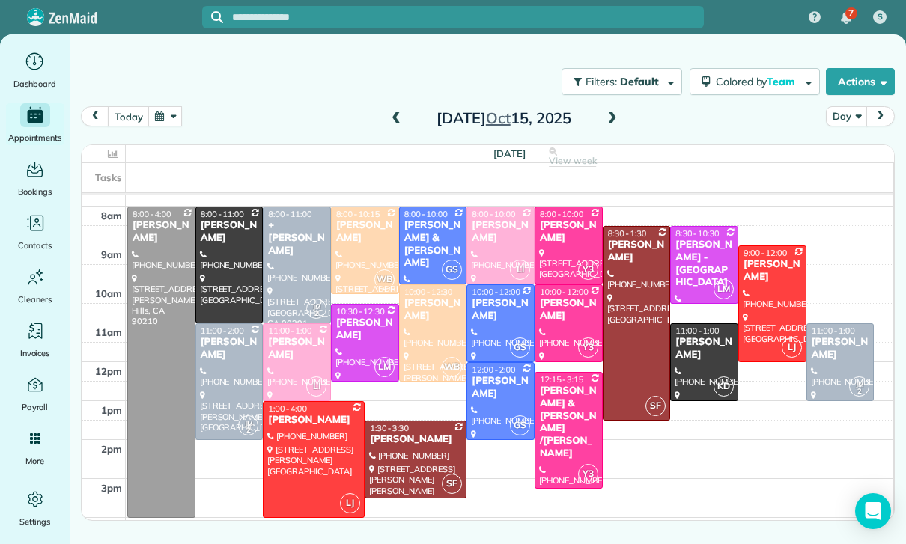
click at [612, 123] on span at bounding box center [612, 118] width 16 height 13
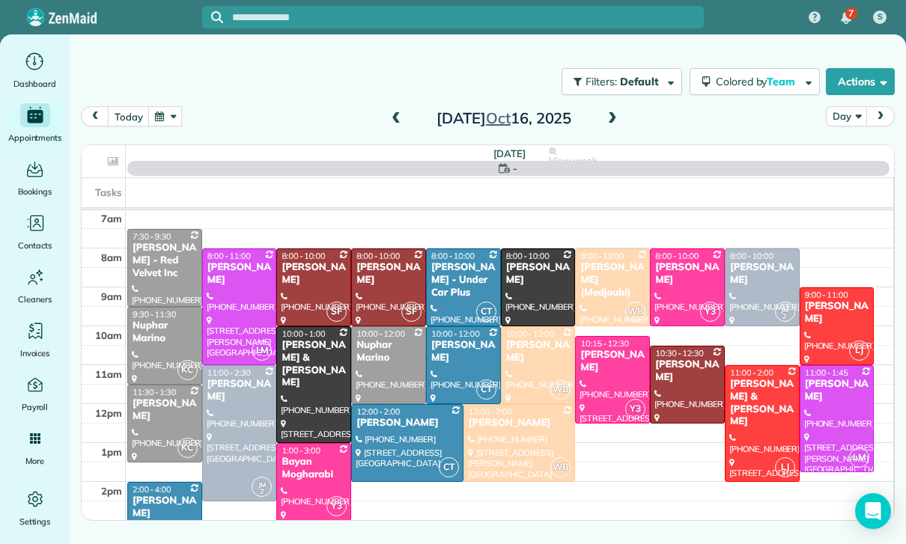
scroll to position [118, 0]
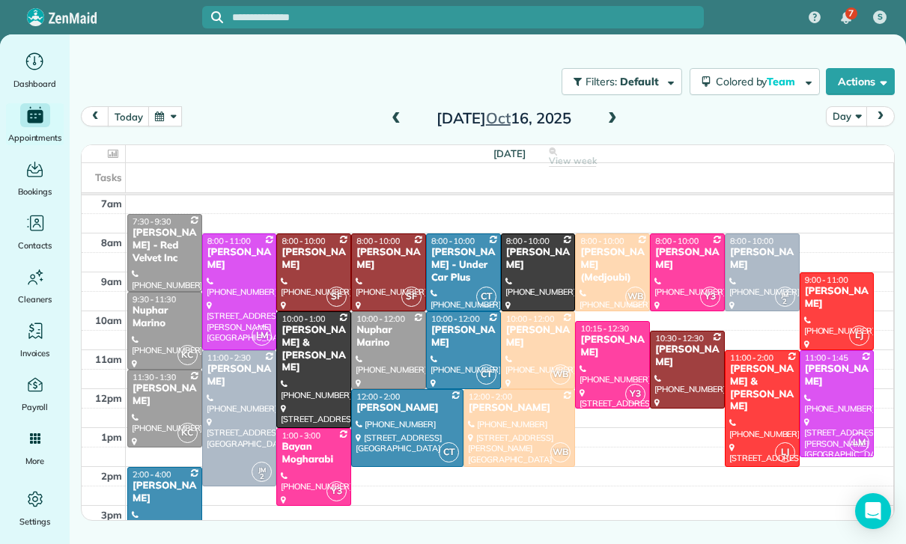
click at [606, 125] on span at bounding box center [612, 118] width 16 height 13
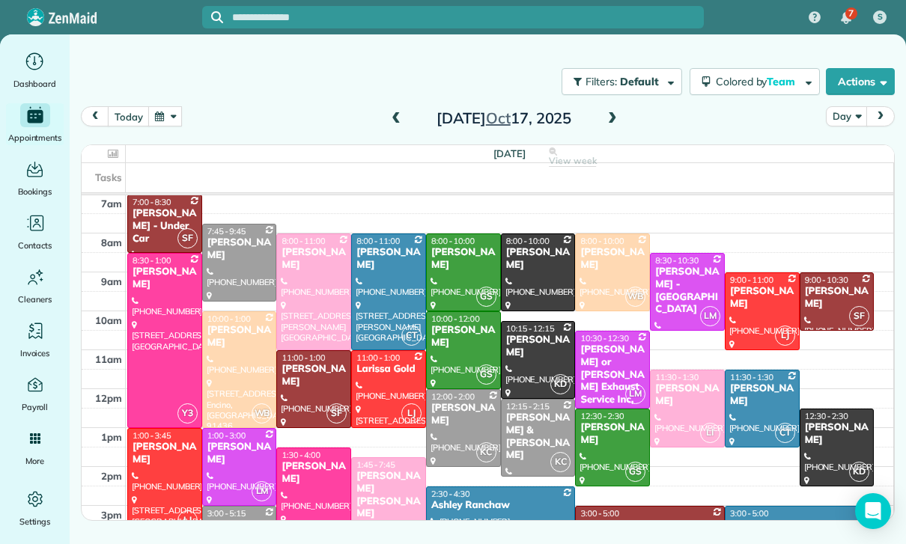
click at [394, 112] on span at bounding box center [396, 119] width 16 height 22
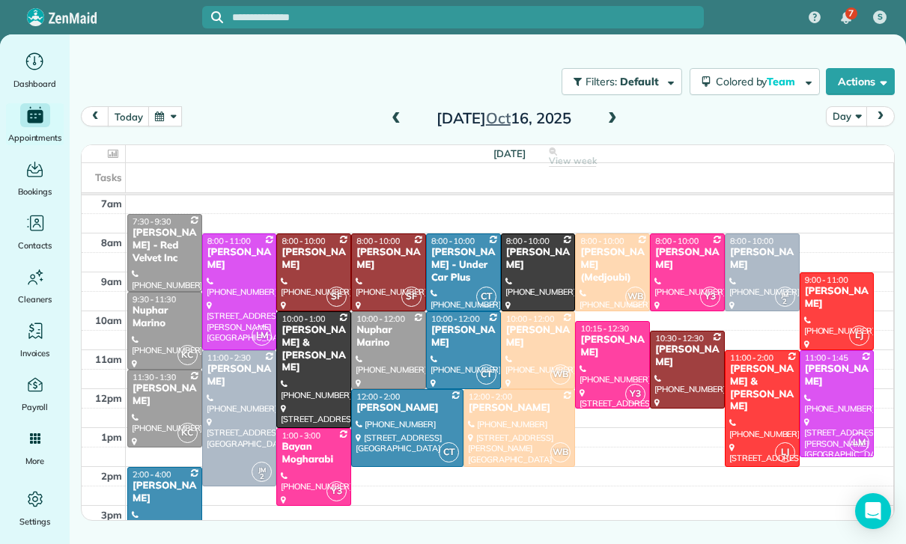
click at [616, 121] on span at bounding box center [612, 118] width 16 height 13
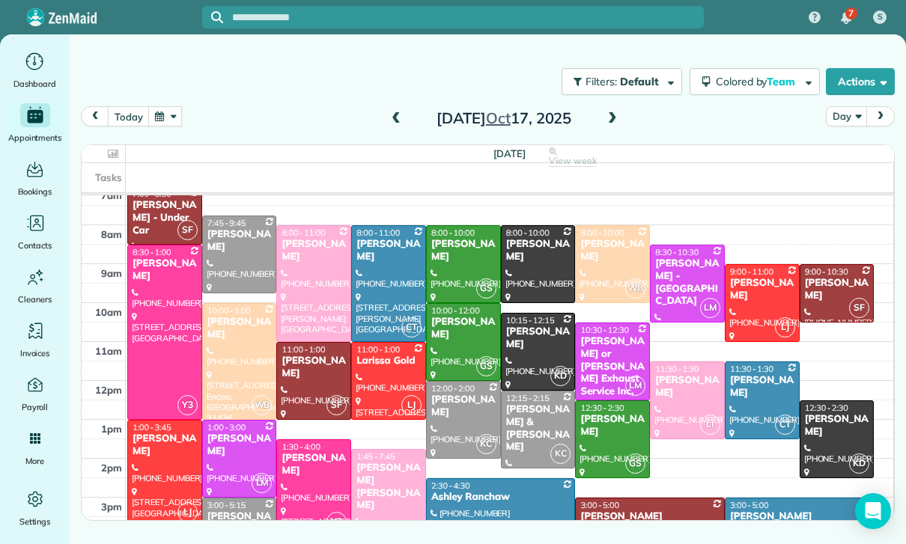
scroll to position [118, 0]
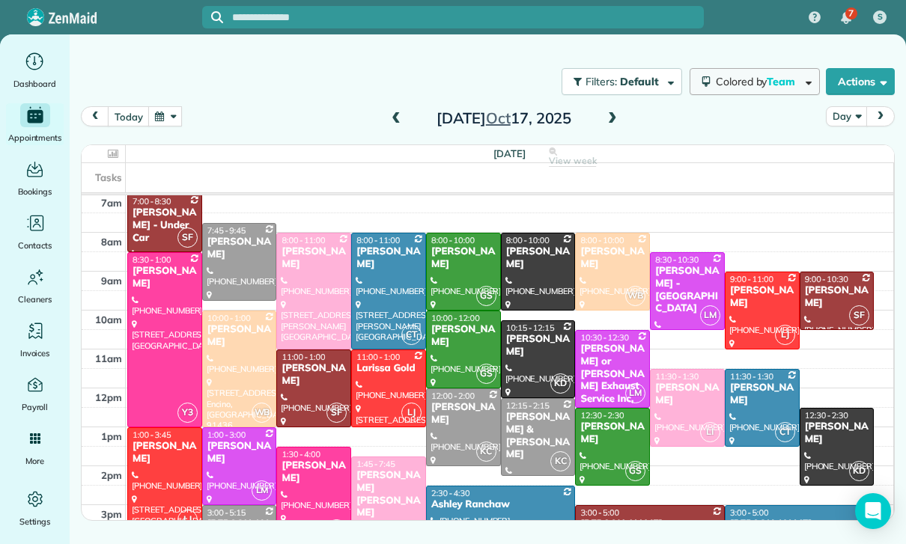
click at [759, 84] on span "Colored by Team" at bounding box center [758, 81] width 85 height 13
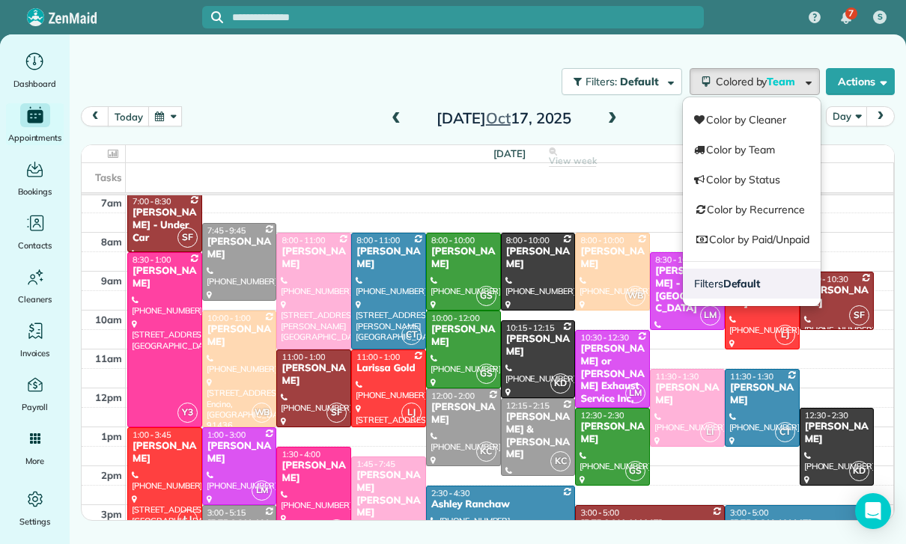
click at [738, 277] on strong "Default" at bounding box center [741, 283] width 37 height 13
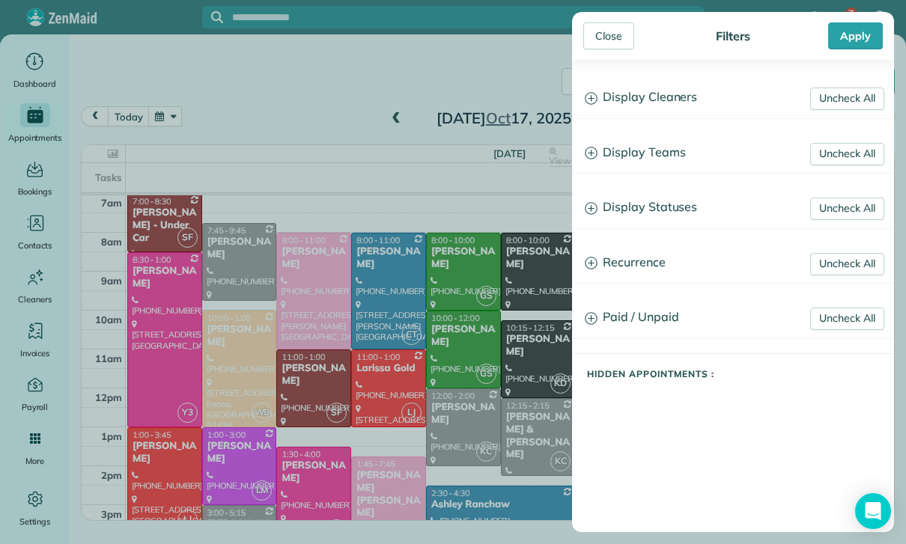
click at [683, 210] on h3 "Display Statuses" at bounding box center [733, 208] width 320 height 38
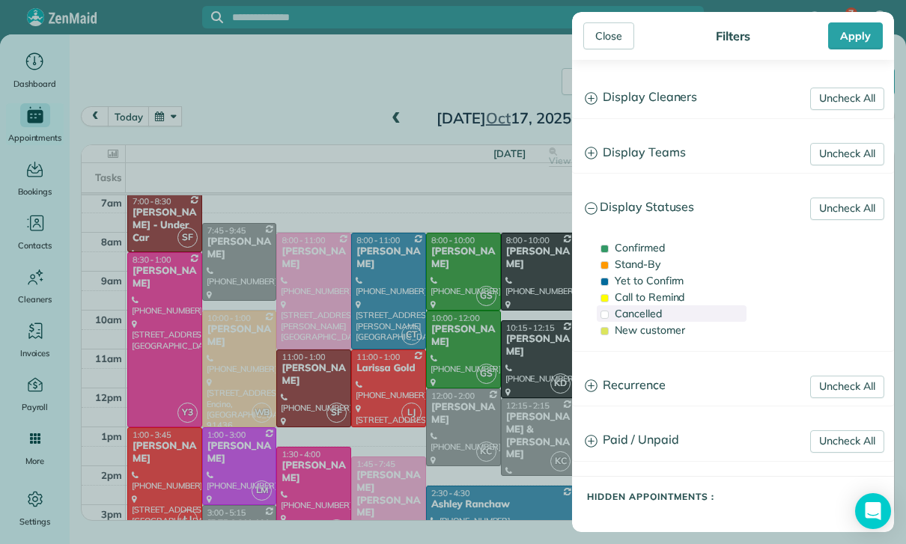
click at [655, 311] on span "Cancelled" at bounding box center [638, 313] width 47 height 13
click at [856, 23] on div "Apply" at bounding box center [855, 35] width 55 height 27
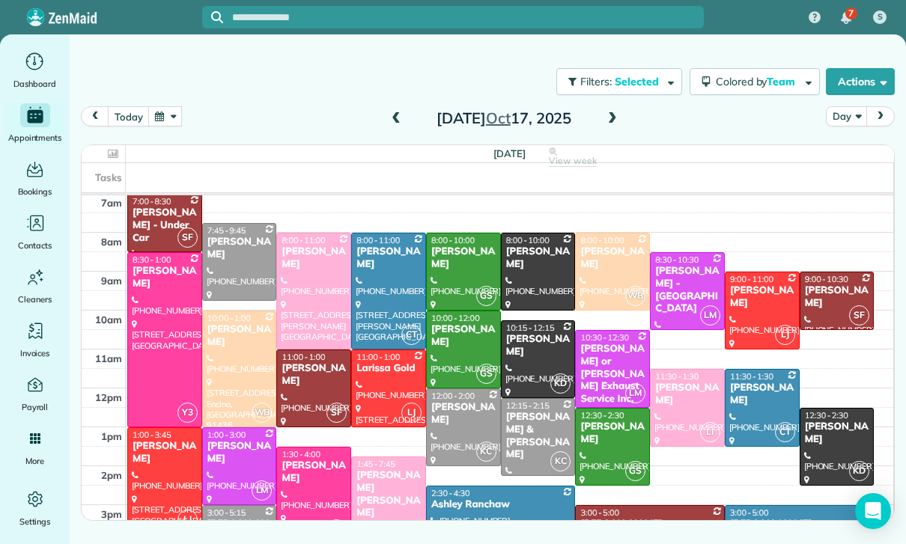
click at [394, 120] on span at bounding box center [396, 118] width 16 height 13
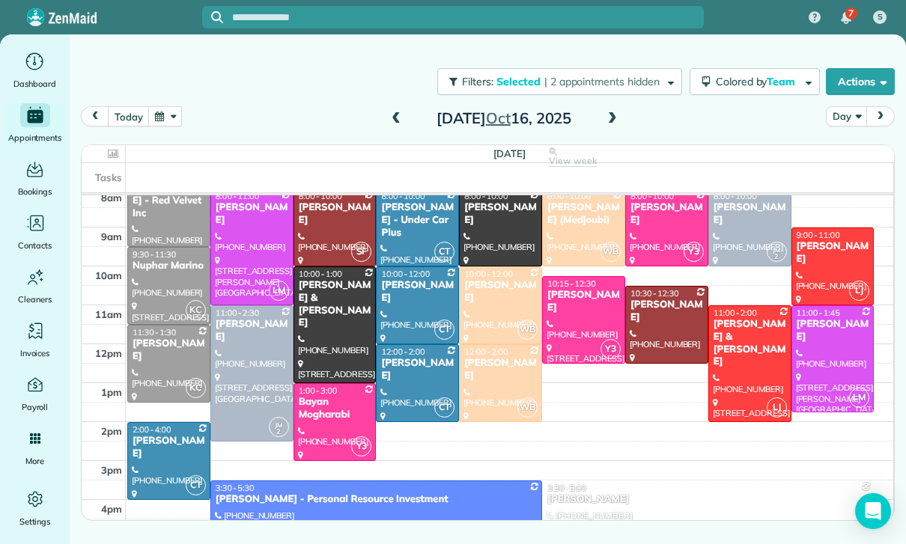
scroll to position [148, 0]
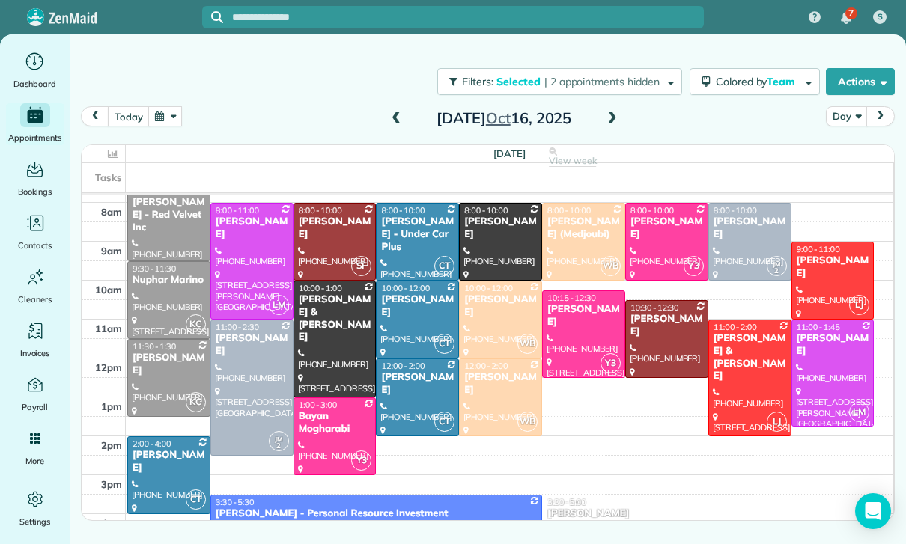
click at [611, 120] on span at bounding box center [612, 118] width 16 height 13
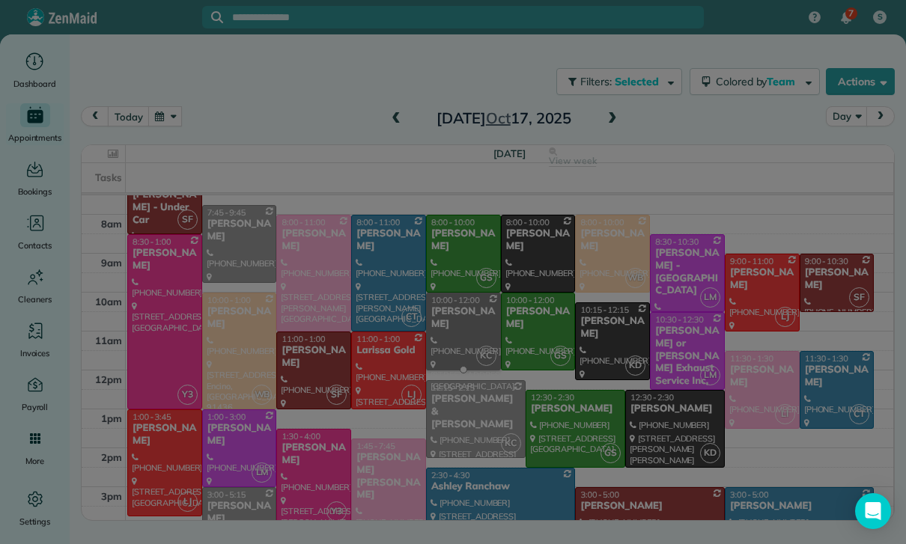
scroll to position [136, 0]
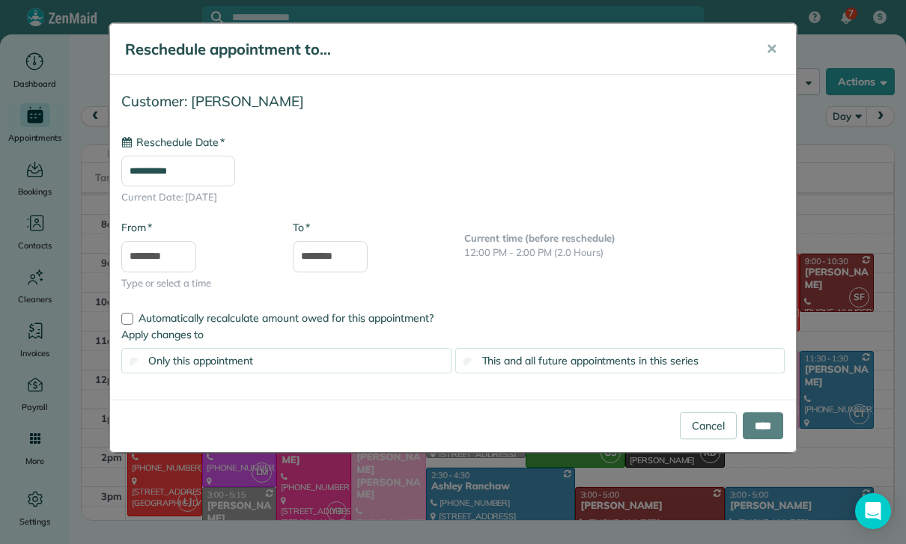
type input "**********"
click at [340, 263] on body "7 S Dashboard Appointments Bookings Contacts Cleaners Invoices Payroll Reports …" at bounding box center [453, 272] width 906 height 544
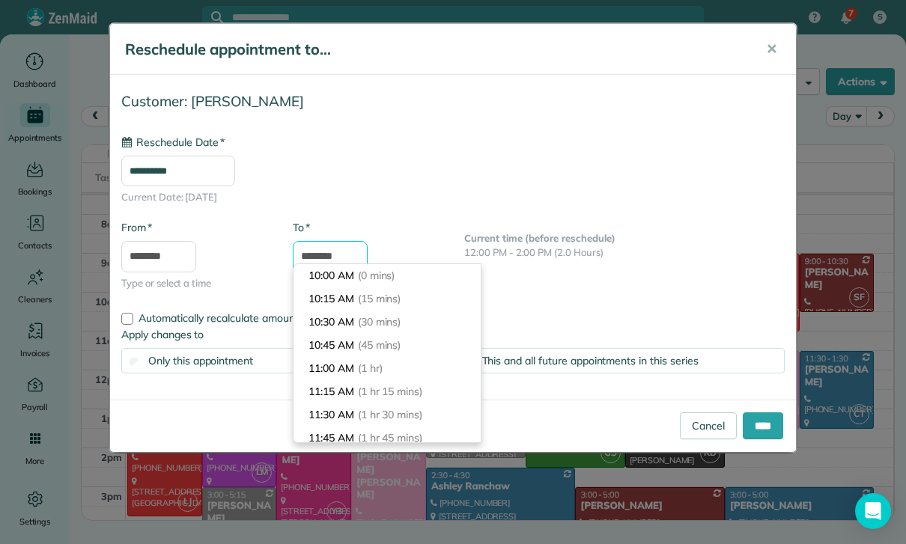
scroll to position [162, 0]
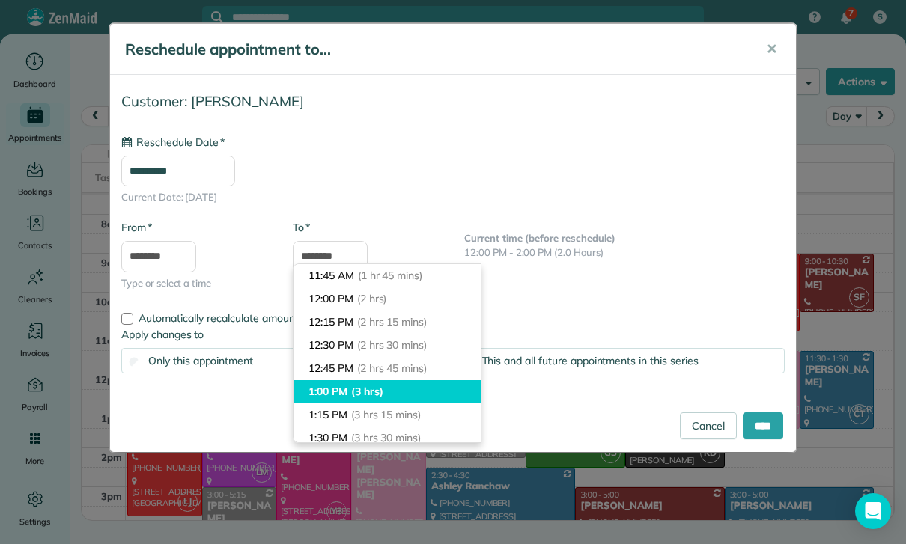
click at [354, 394] on span "(3 hrs)" at bounding box center [367, 391] width 32 height 13
type input "*******"
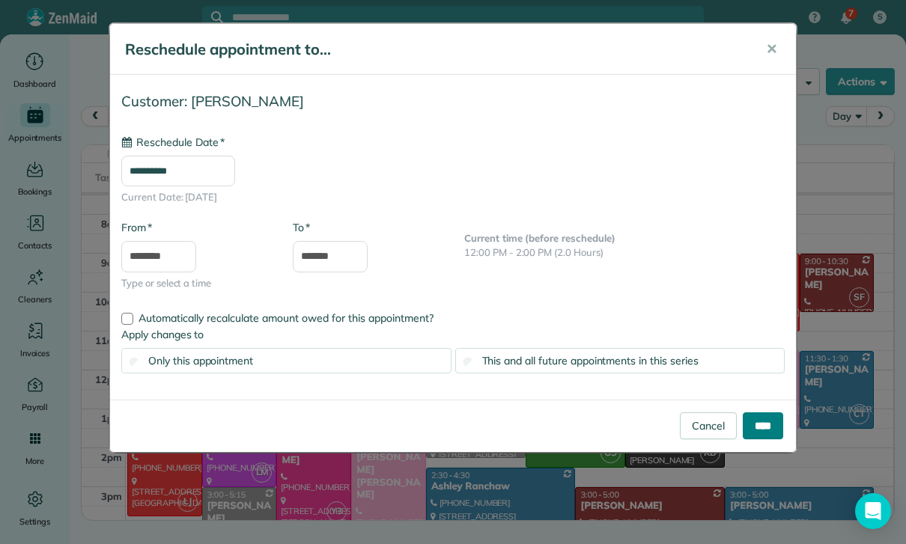
click at [764, 421] on input "****" at bounding box center [763, 425] width 40 height 27
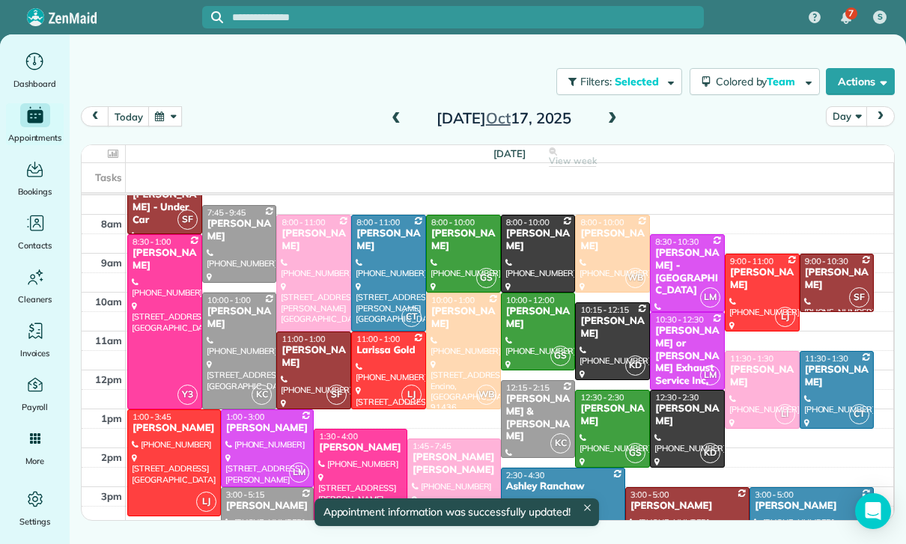
scroll to position [136, 0]
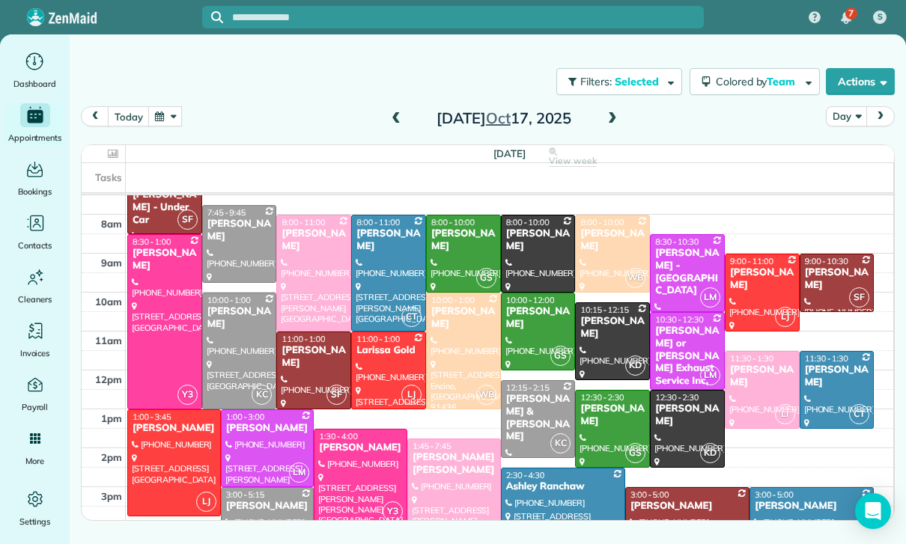
click at [612, 122] on span at bounding box center [612, 118] width 16 height 13
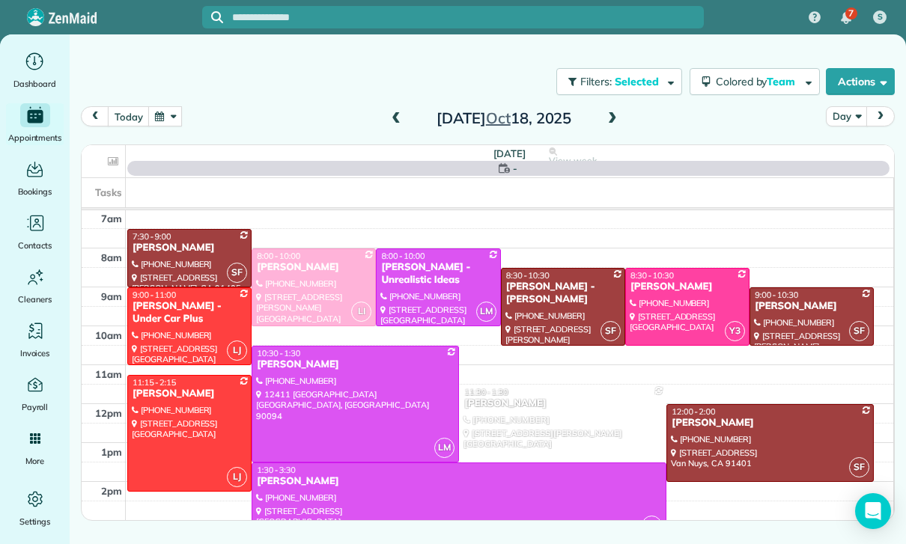
scroll to position [118, 0]
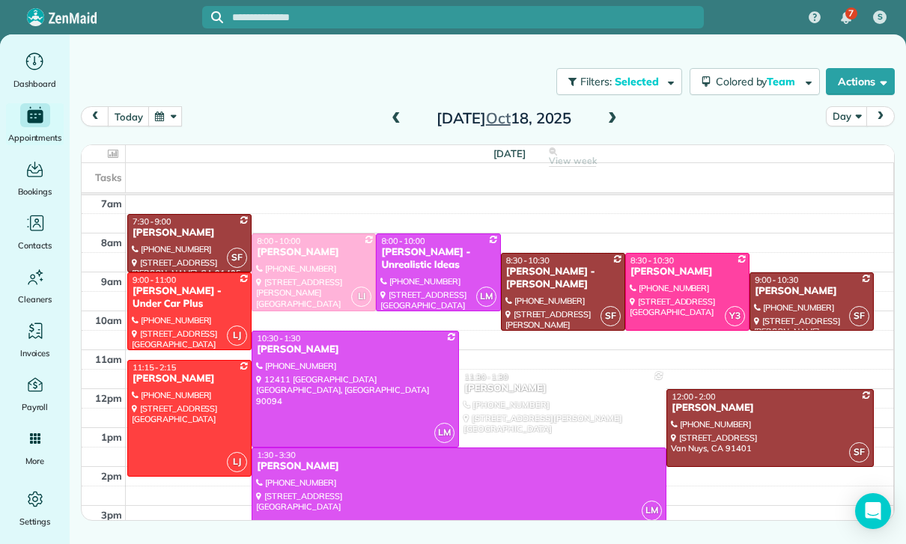
click at [171, 121] on button "button" at bounding box center [165, 116] width 34 height 20
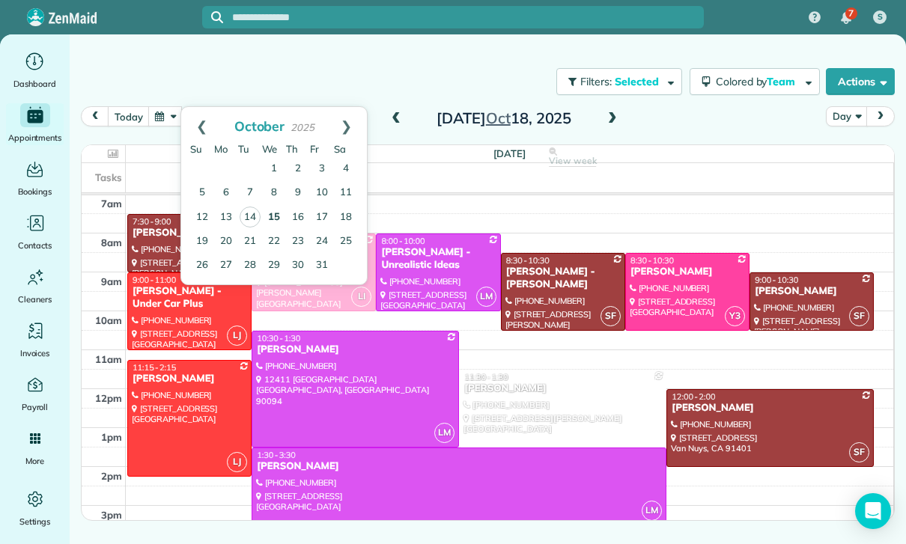
click at [272, 213] on link "15" at bounding box center [274, 218] width 24 height 24
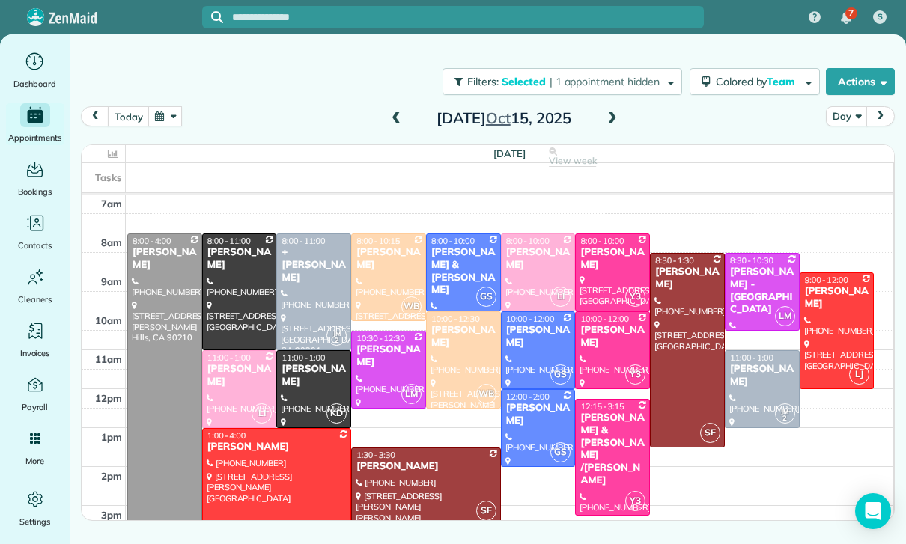
click at [611, 120] on span at bounding box center [612, 118] width 16 height 13
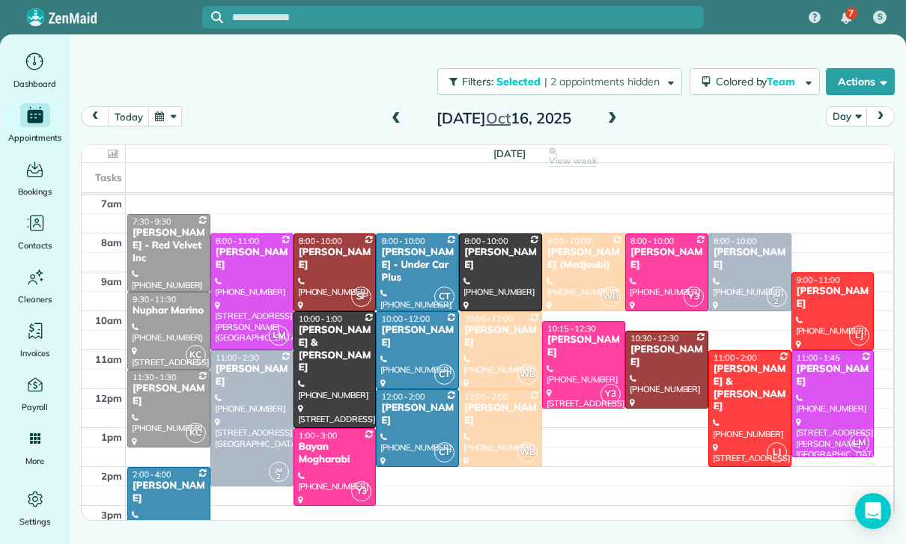
click at [164, 117] on button "button" at bounding box center [165, 116] width 34 height 20
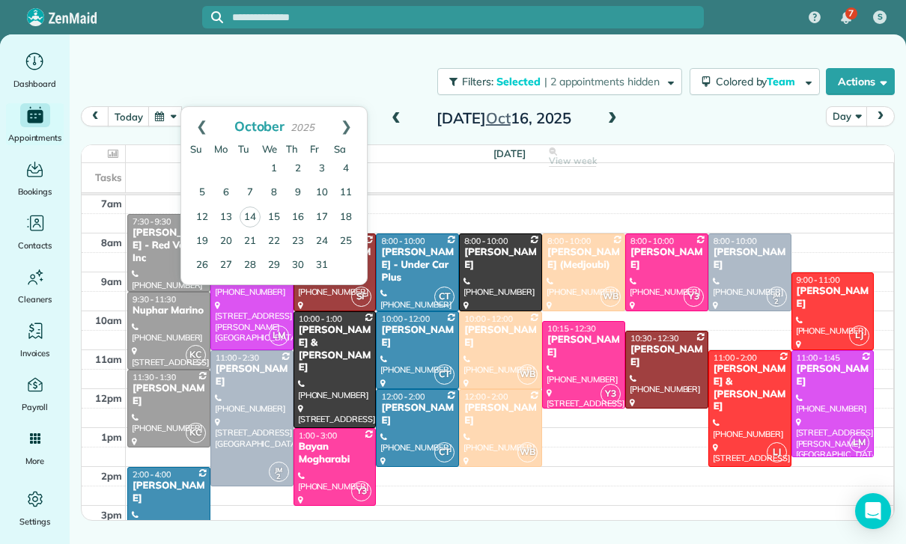
click at [281, 242] on link "22" at bounding box center [274, 242] width 24 height 24
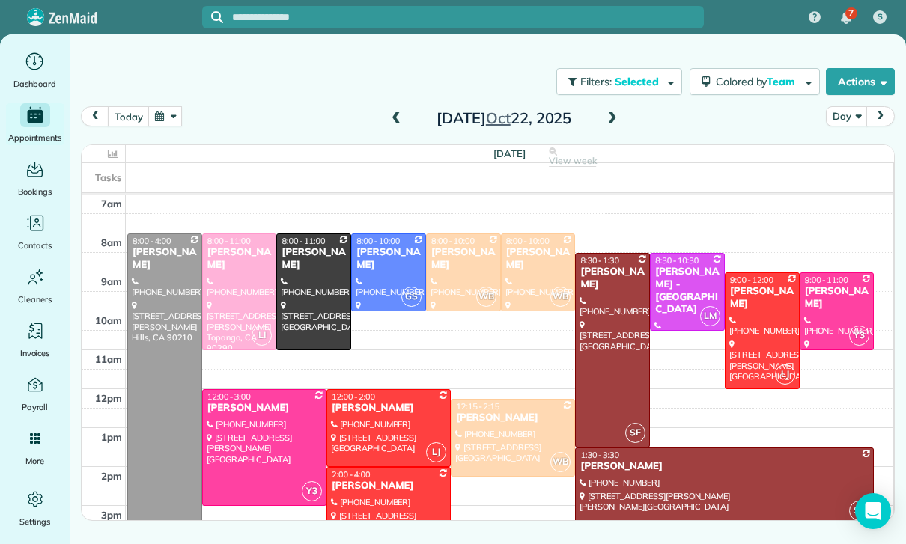
click at [162, 115] on button "button" at bounding box center [165, 116] width 34 height 20
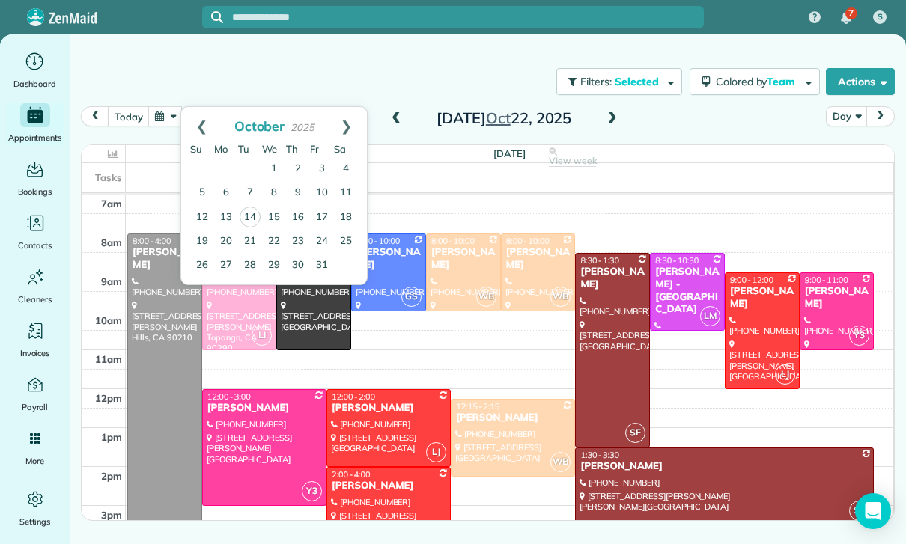
click at [323, 238] on link "24" at bounding box center [322, 242] width 24 height 24
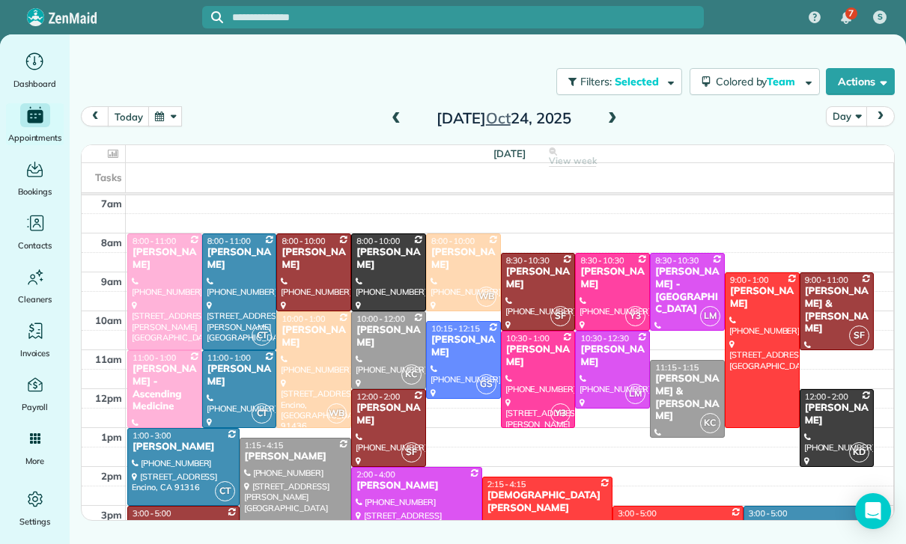
click at [167, 123] on button "button" at bounding box center [165, 116] width 34 height 20
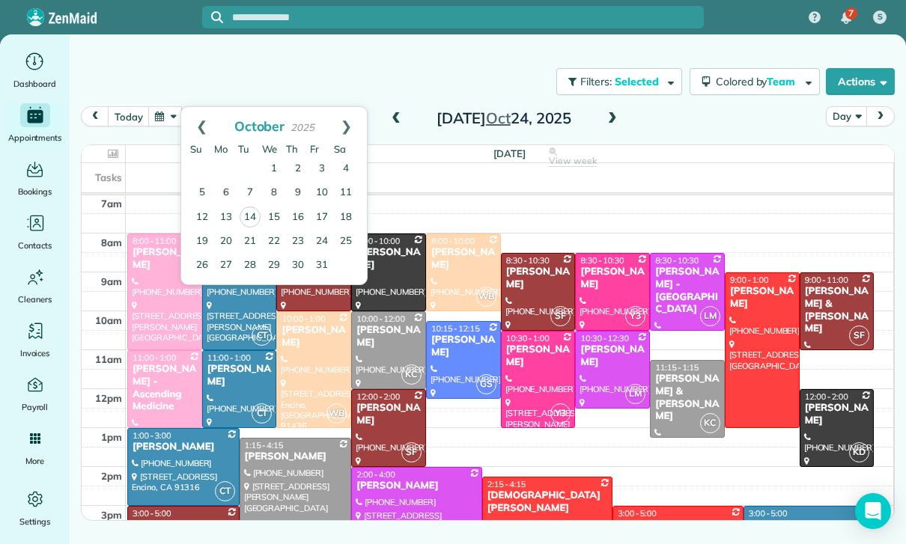
click at [323, 216] on link "17" at bounding box center [322, 218] width 24 height 24
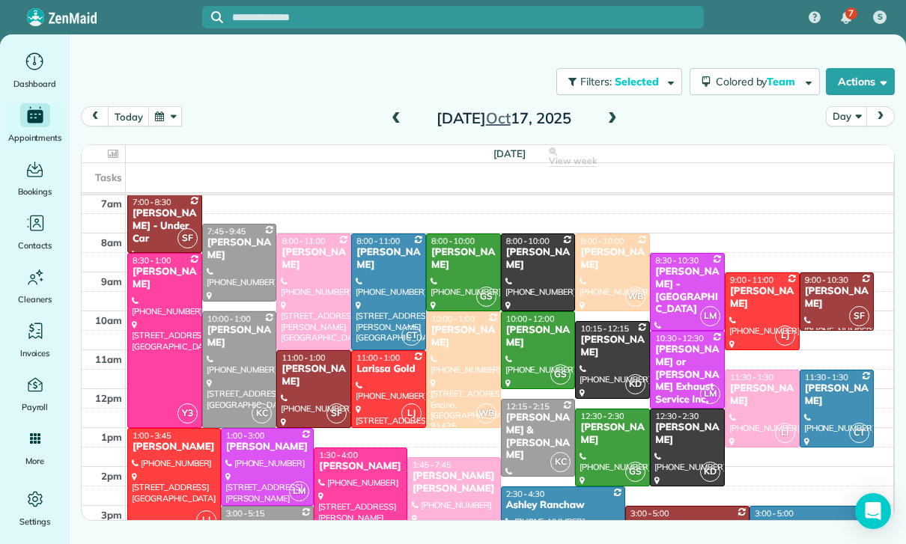
click at [535, 433] on div "[PERSON_NAME] & [PERSON_NAME]" at bounding box center [538, 437] width 66 height 51
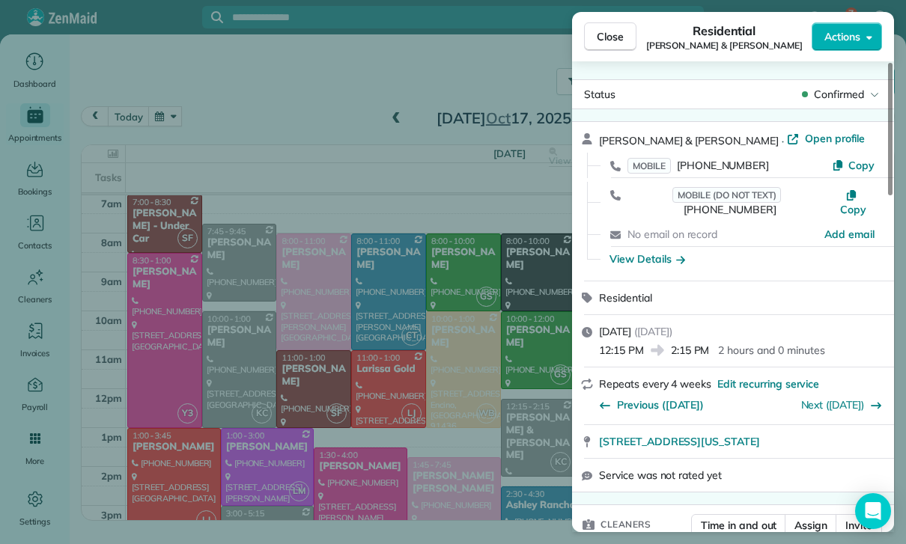
click at [179, 132] on div "Close Residential Gary & Lindsey Gevorkian Actions Status Confirmed Gary & Lind…" at bounding box center [453, 272] width 906 height 544
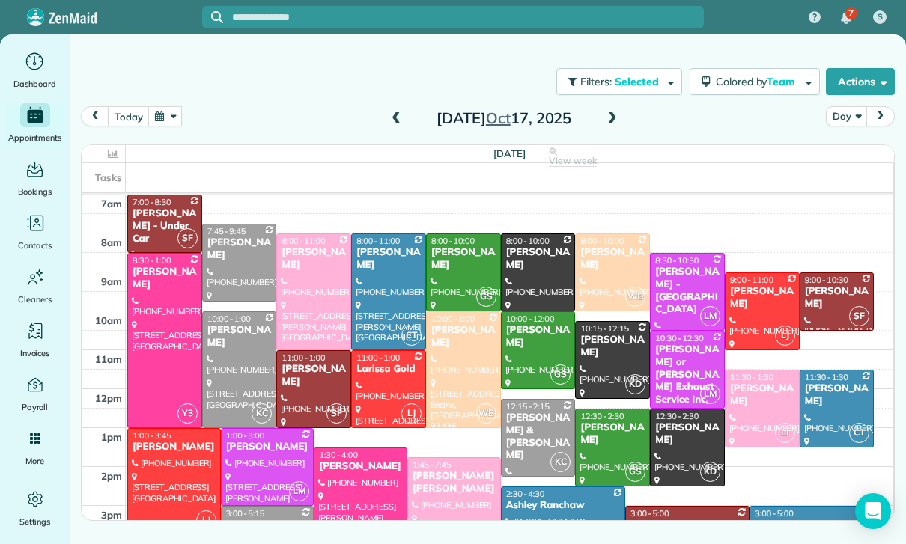
click at [179, 131] on div at bounding box center [453, 272] width 906 height 544
click at [168, 125] on button "button" at bounding box center [165, 116] width 34 height 20
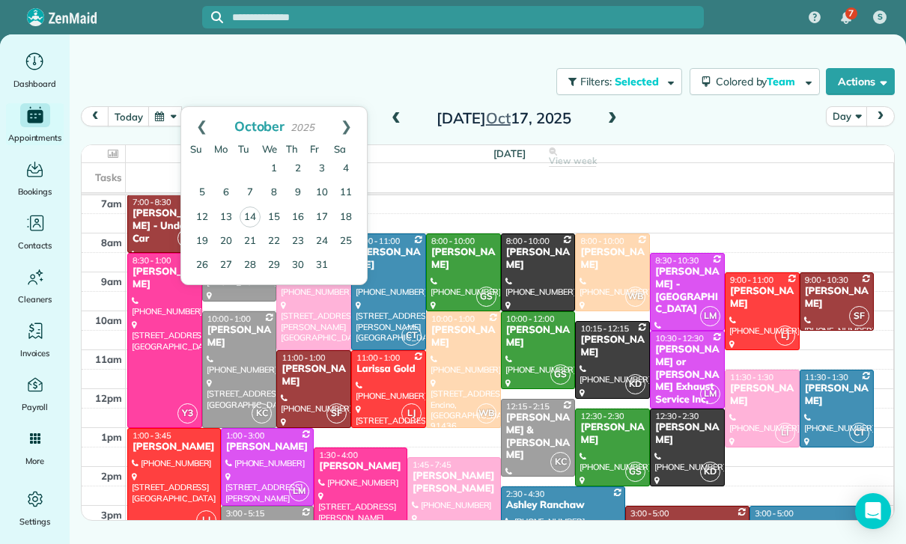
click at [204, 124] on link "Prev" at bounding box center [201, 125] width 41 height 37
click at [326, 243] on link "26" at bounding box center [322, 241] width 24 height 24
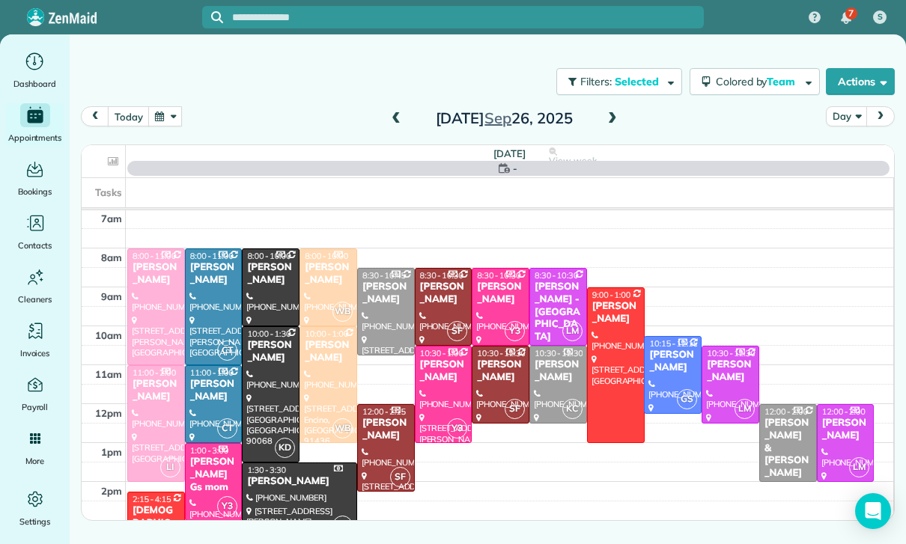
scroll to position [118, 0]
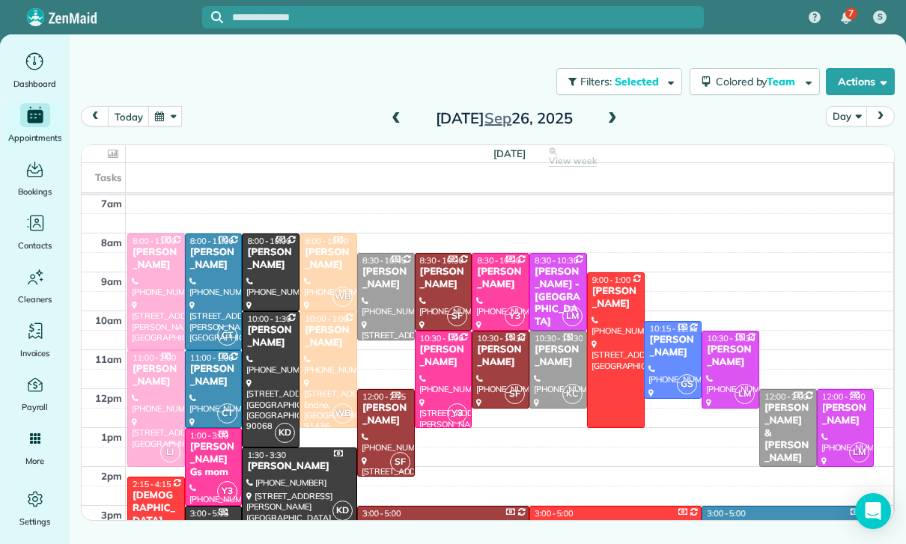
click at [785, 422] on div "[PERSON_NAME] & [PERSON_NAME]" at bounding box center [787, 433] width 49 height 63
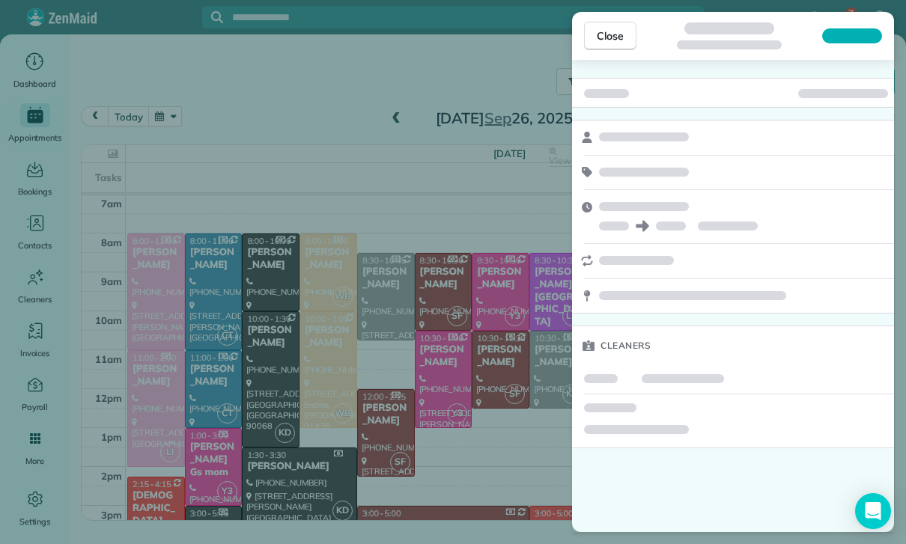
click at [228, 126] on div "Close Cleaners" at bounding box center [453, 272] width 906 height 544
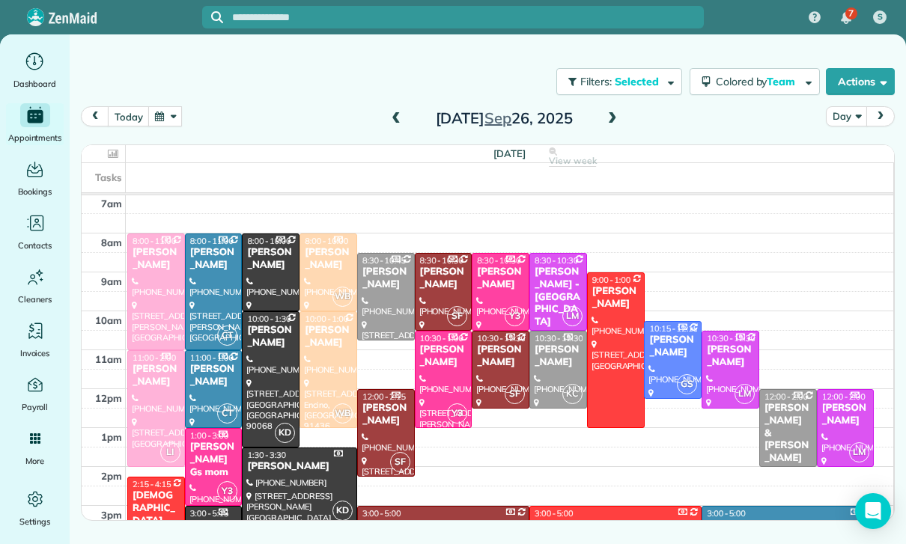
click at [157, 116] on button "button" at bounding box center [165, 116] width 34 height 20
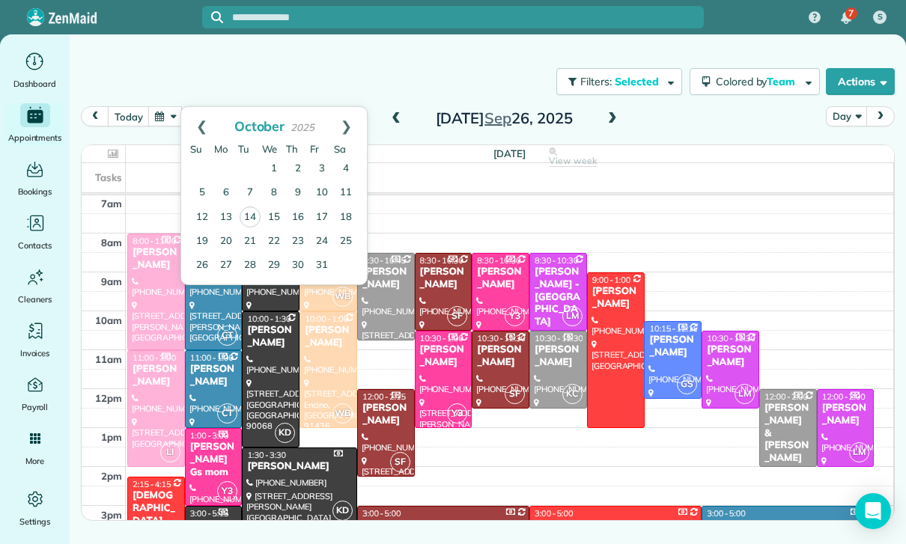
click at [195, 123] on link "Prev" at bounding box center [201, 125] width 41 height 37
click at [350, 121] on link "Next" at bounding box center [346, 125] width 41 height 37
click at [317, 242] on link "24" at bounding box center [322, 242] width 24 height 24
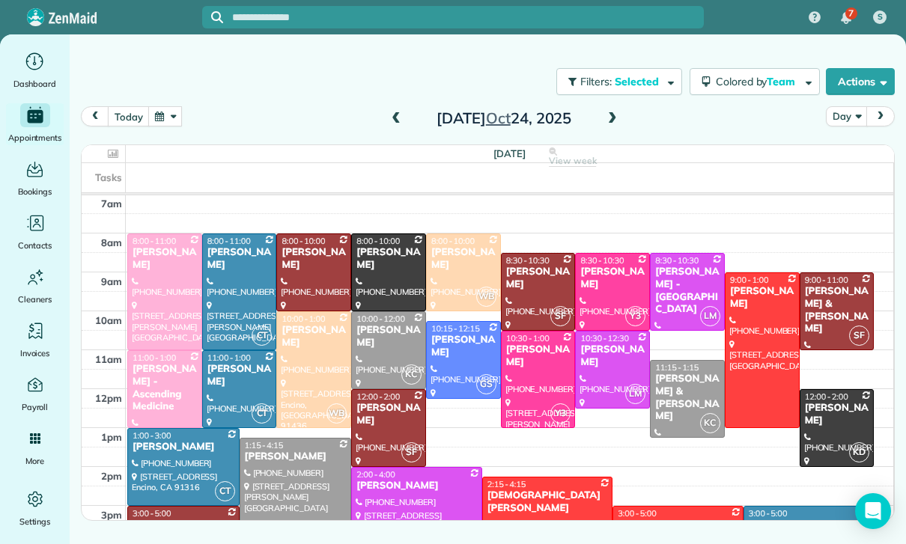
click at [675, 384] on div "[PERSON_NAME] & [PERSON_NAME]" at bounding box center [687, 398] width 66 height 51
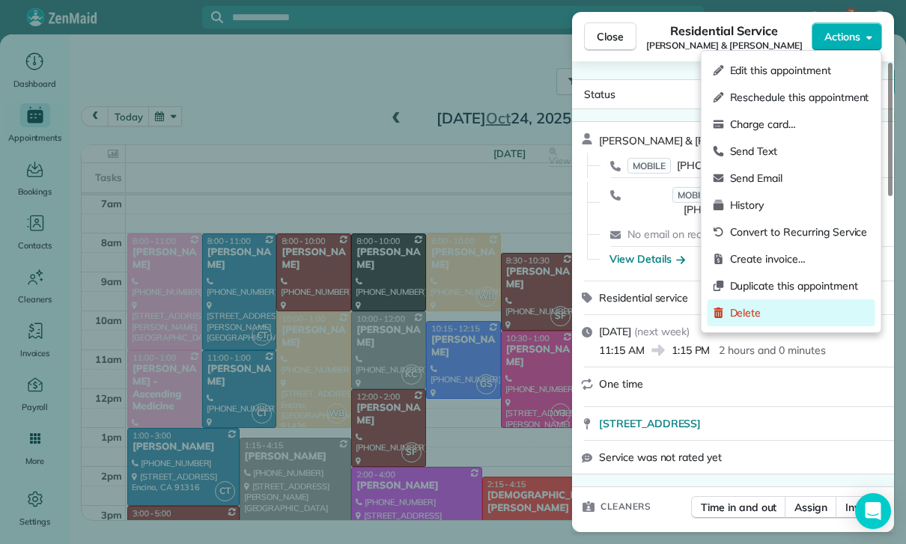
click at [756, 314] on span "Delete" at bounding box center [799, 312] width 139 height 15
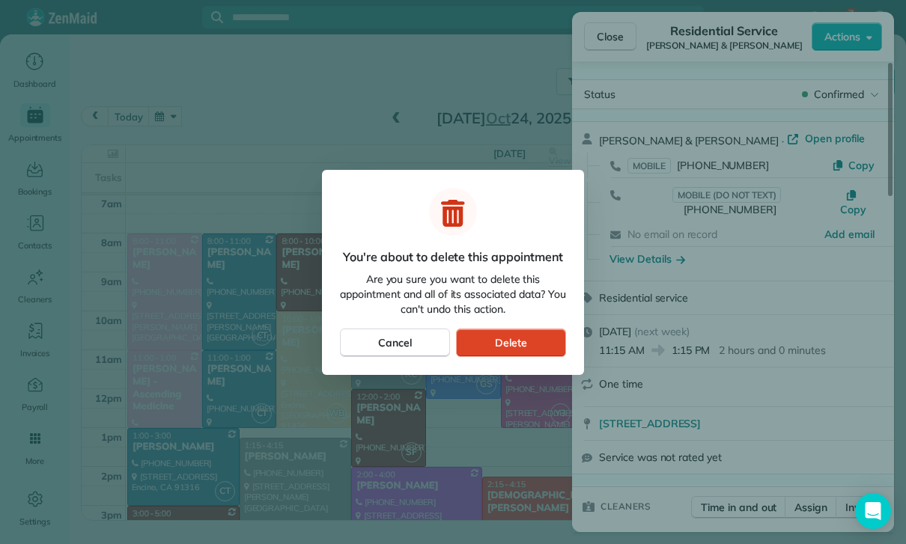
click at [510, 336] on span "Delete" at bounding box center [511, 342] width 32 height 15
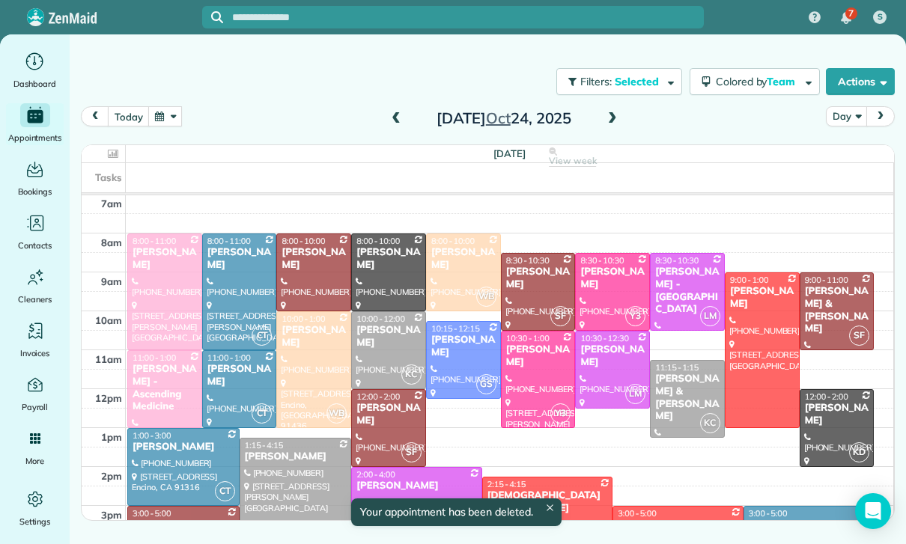
click at [168, 115] on button "button" at bounding box center [165, 116] width 34 height 20
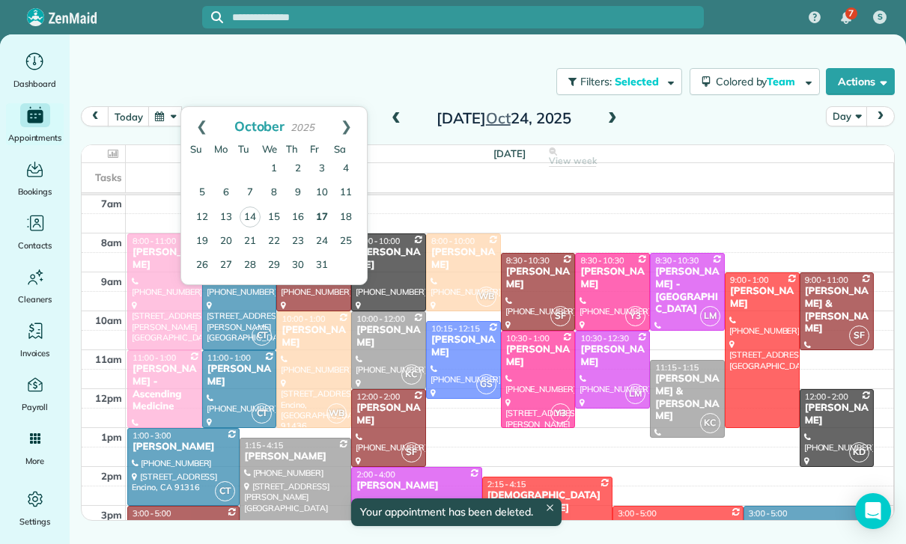
click at [326, 213] on link "17" at bounding box center [322, 218] width 24 height 24
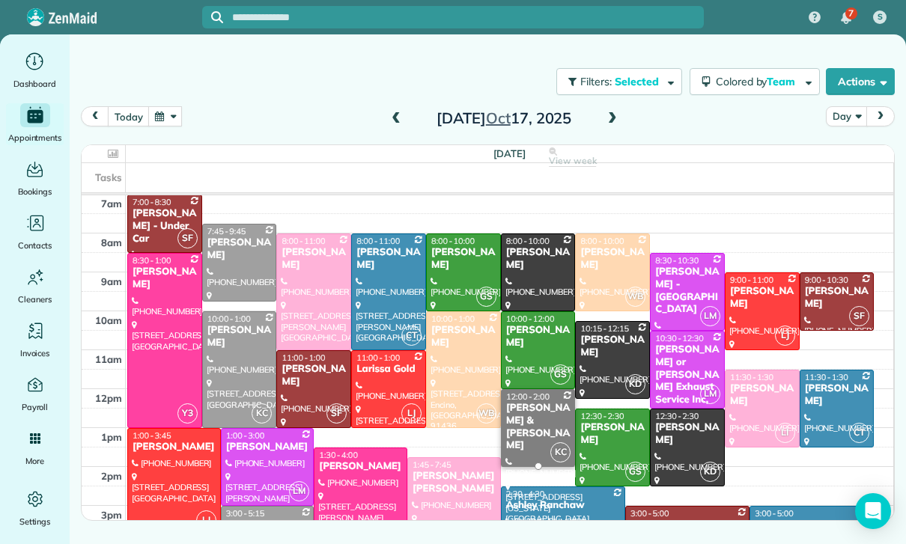
scroll to position [118, 0]
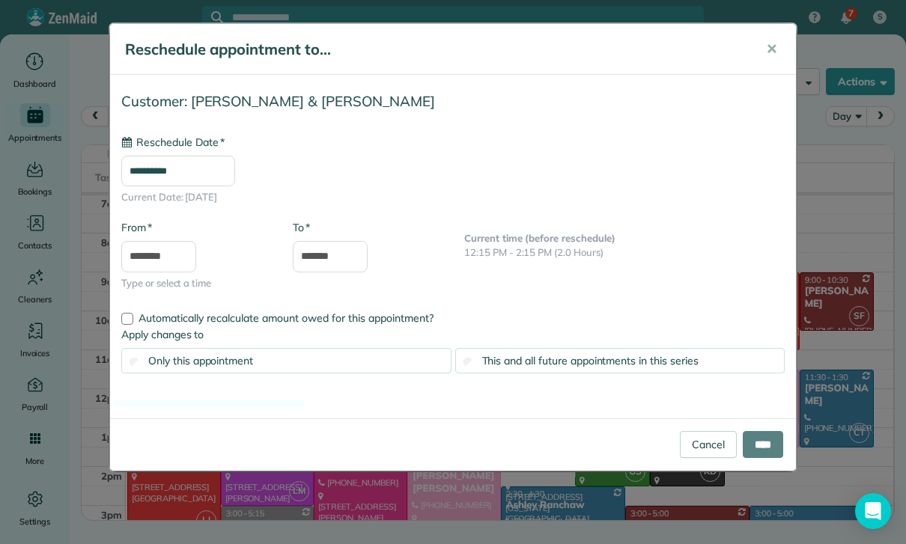
click at [196, 168] on input "**********" at bounding box center [178, 171] width 114 height 31
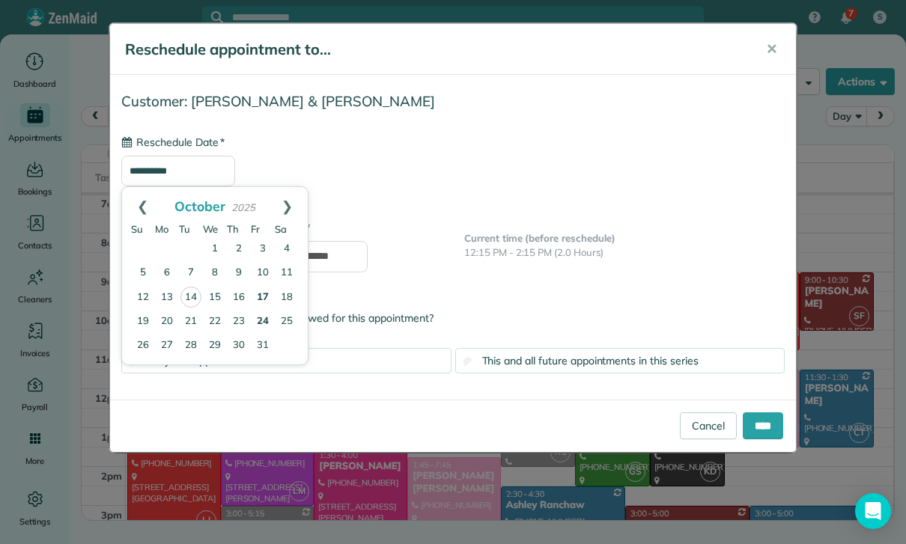
click at [261, 318] on link "24" at bounding box center [263, 322] width 24 height 24
type input "**********"
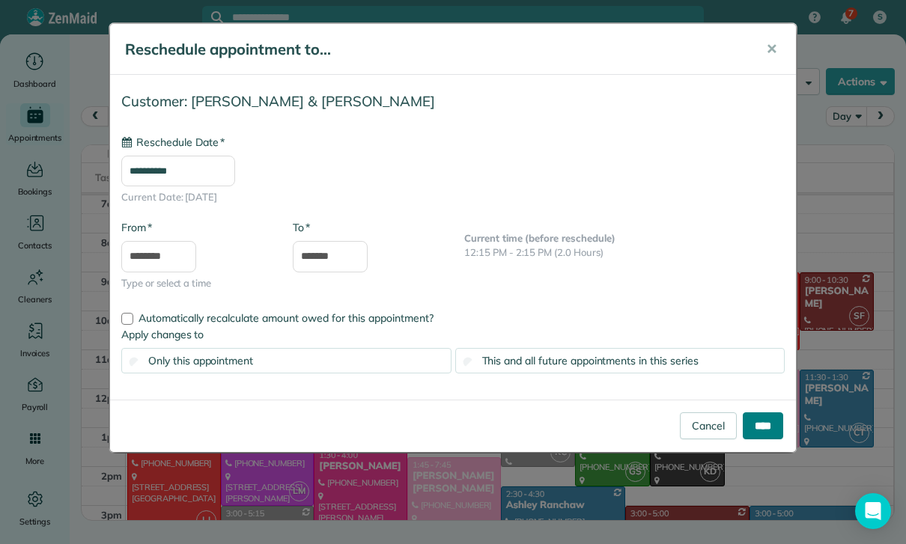
click at [754, 430] on input "****" at bounding box center [763, 425] width 40 height 27
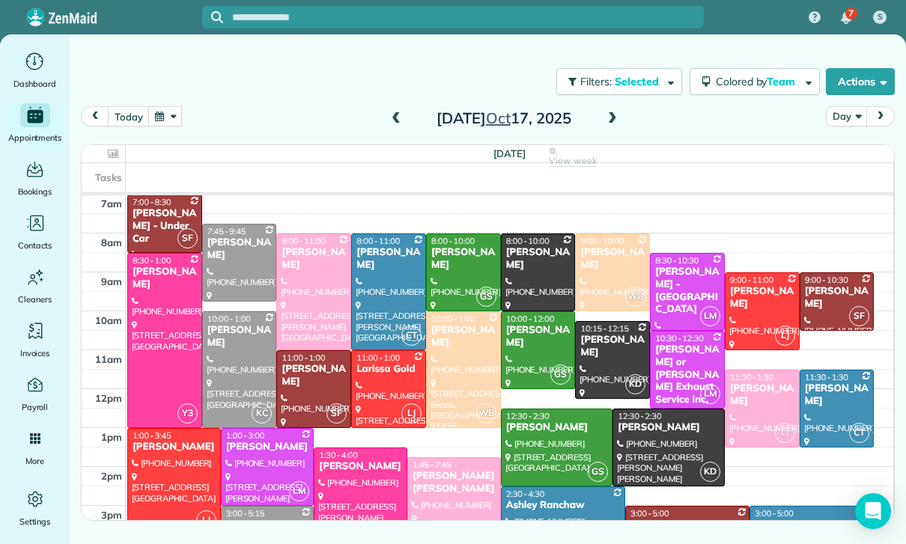
click at [180, 116] on button "button" at bounding box center [165, 116] width 34 height 20
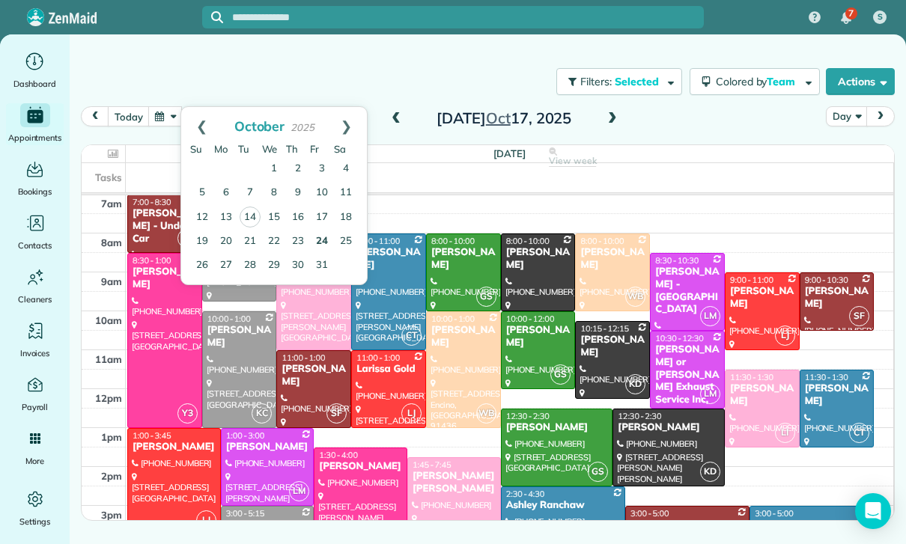
click at [326, 241] on link "24" at bounding box center [322, 242] width 24 height 24
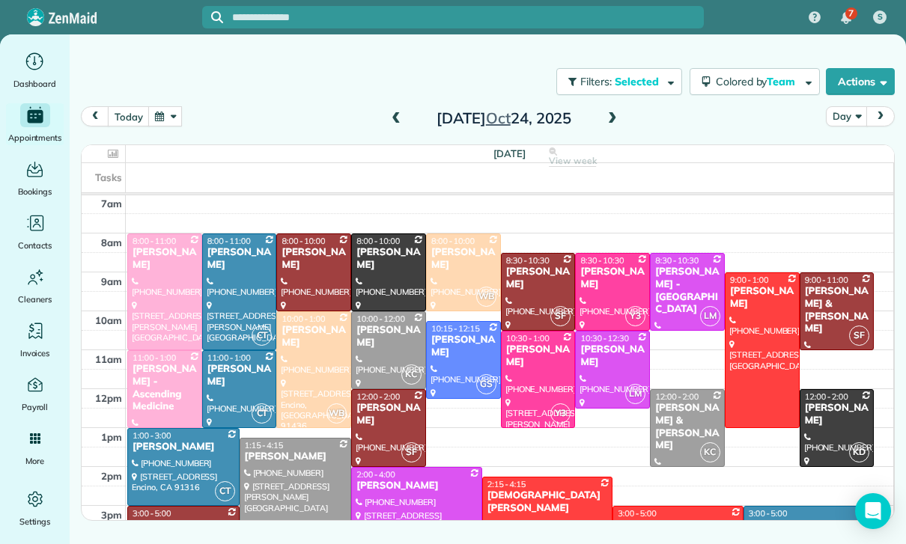
click at [174, 118] on button "button" at bounding box center [165, 116] width 34 height 20
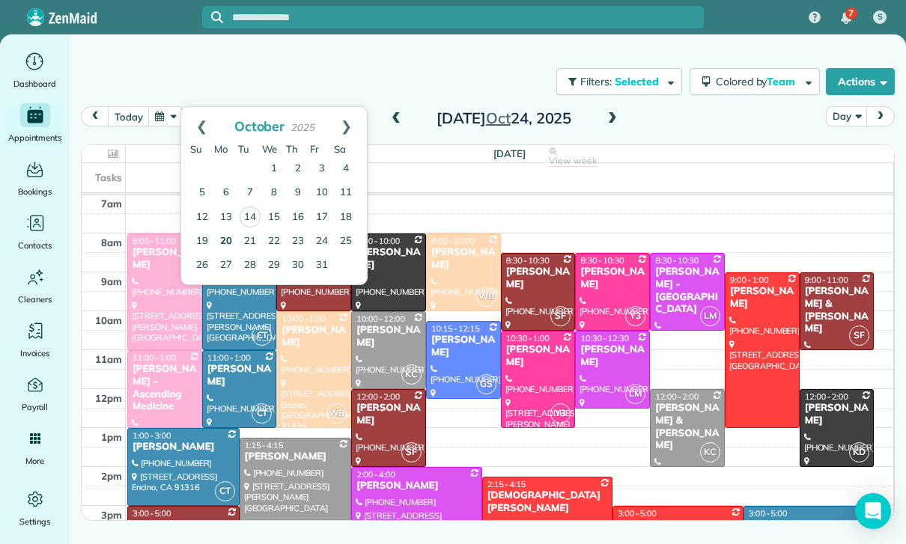
click at [227, 239] on link "20" at bounding box center [226, 242] width 24 height 24
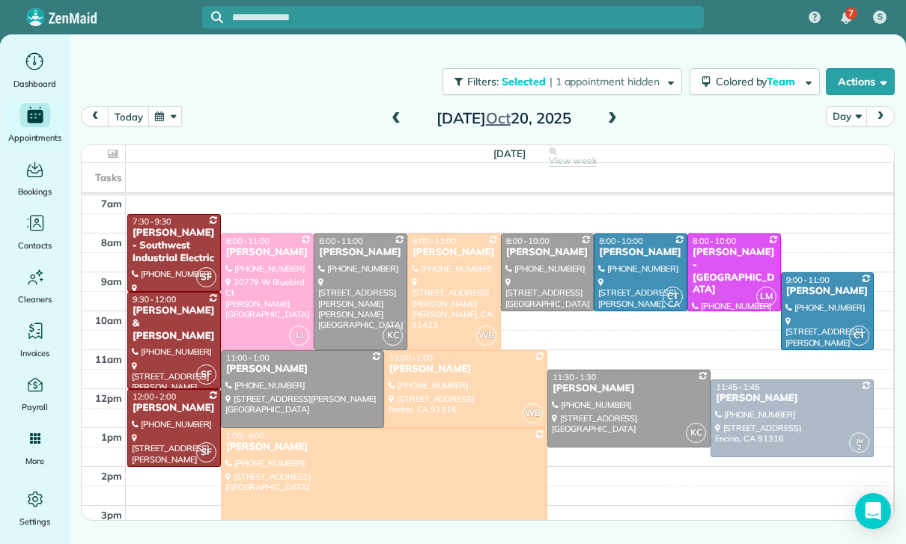
click at [618, 119] on span at bounding box center [612, 118] width 16 height 13
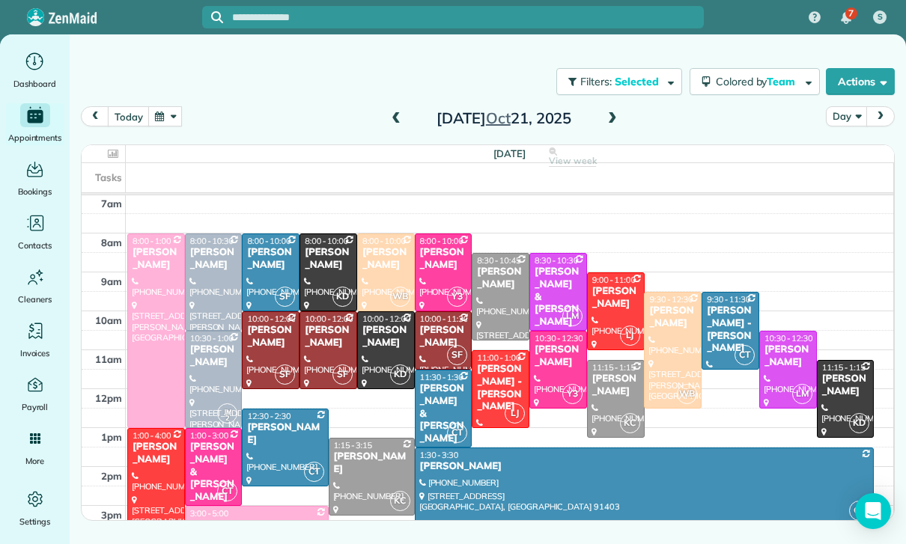
click at [176, 120] on button "button" at bounding box center [165, 116] width 34 height 20
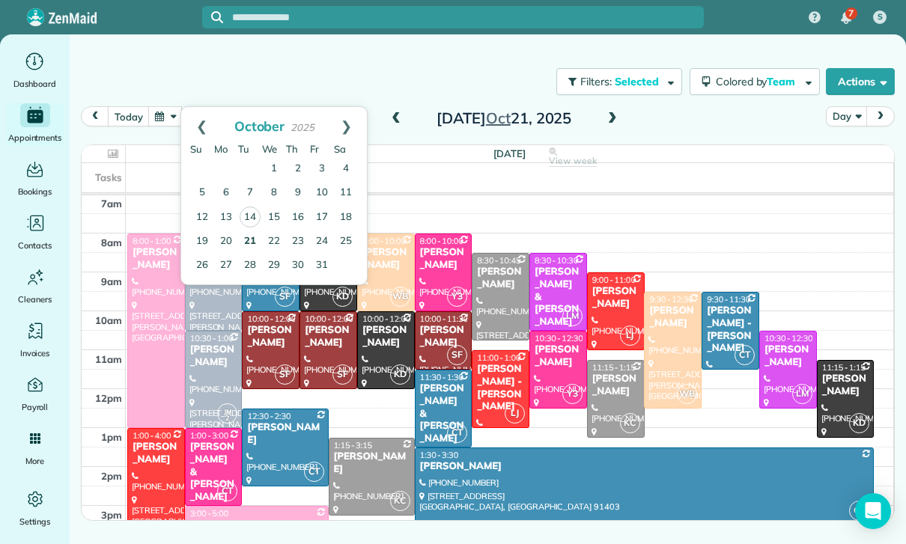
click at [246, 245] on link "21" at bounding box center [250, 242] width 24 height 24
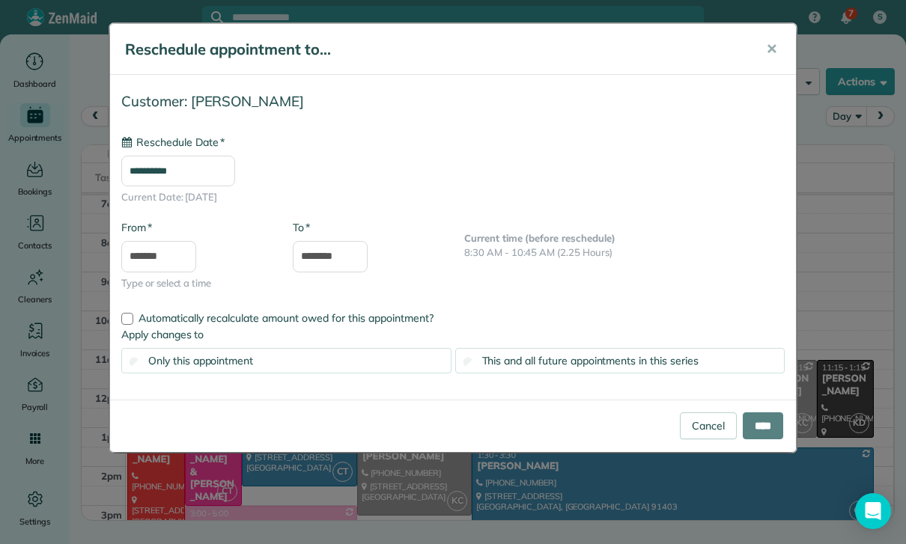
click at [197, 167] on input "**********" at bounding box center [178, 171] width 114 height 31
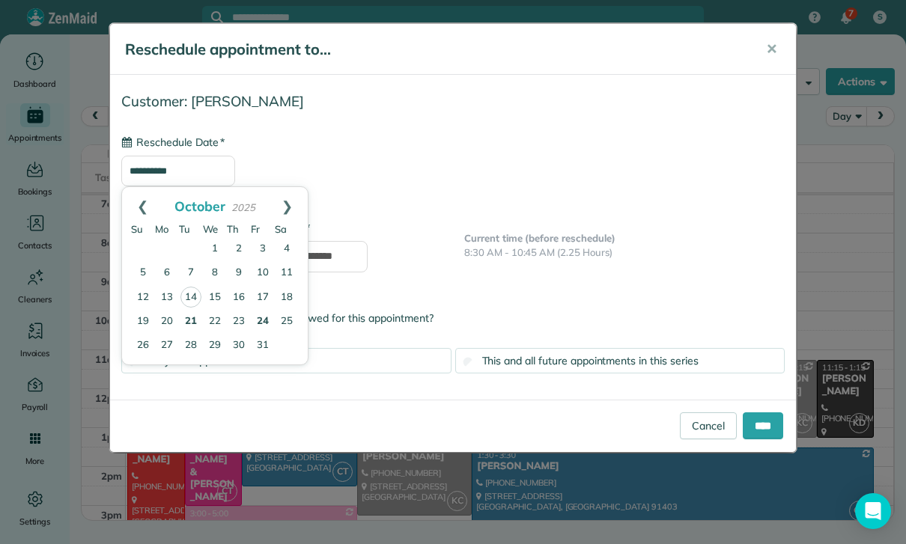
click at [265, 320] on link "24" at bounding box center [263, 322] width 24 height 24
type input "**********"
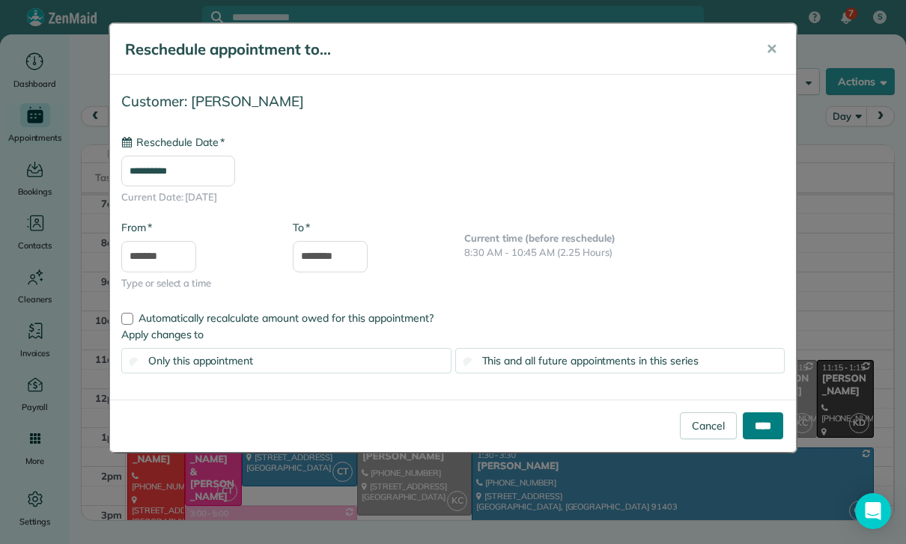
click at [764, 427] on input "****" at bounding box center [763, 425] width 40 height 27
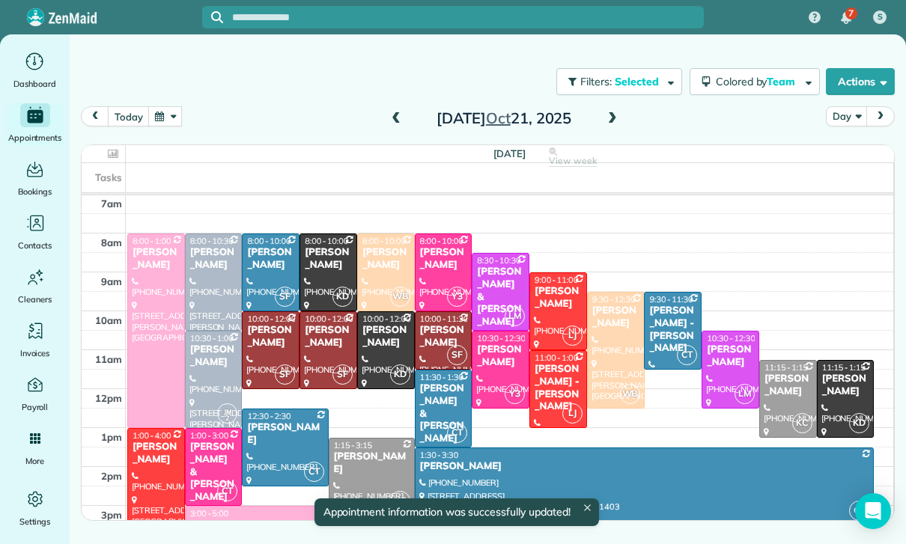
click at [162, 113] on button "button" at bounding box center [165, 116] width 34 height 20
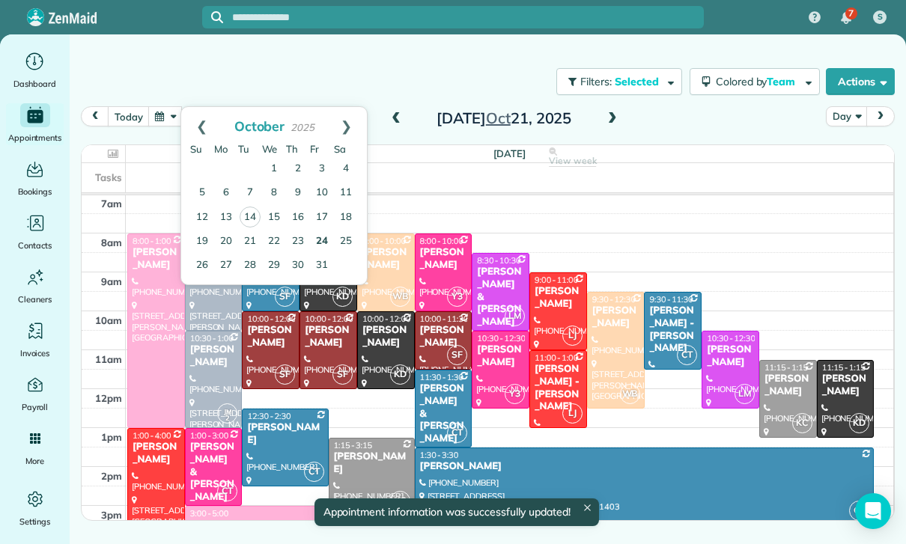
click at [318, 238] on link "24" at bounding box center [322, 242] width 24 height 24
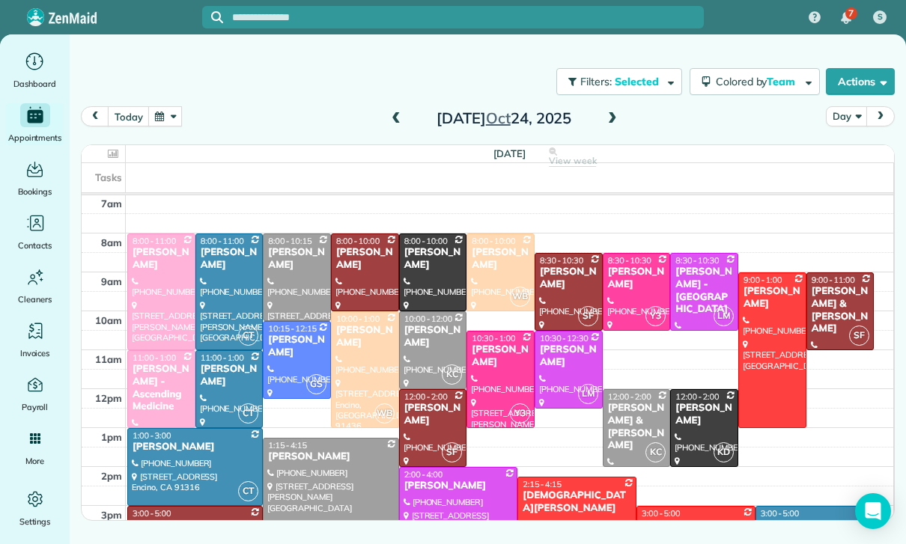
click at [172, 121] on button "button" at bounding box center [165, 116] width 34 height 20
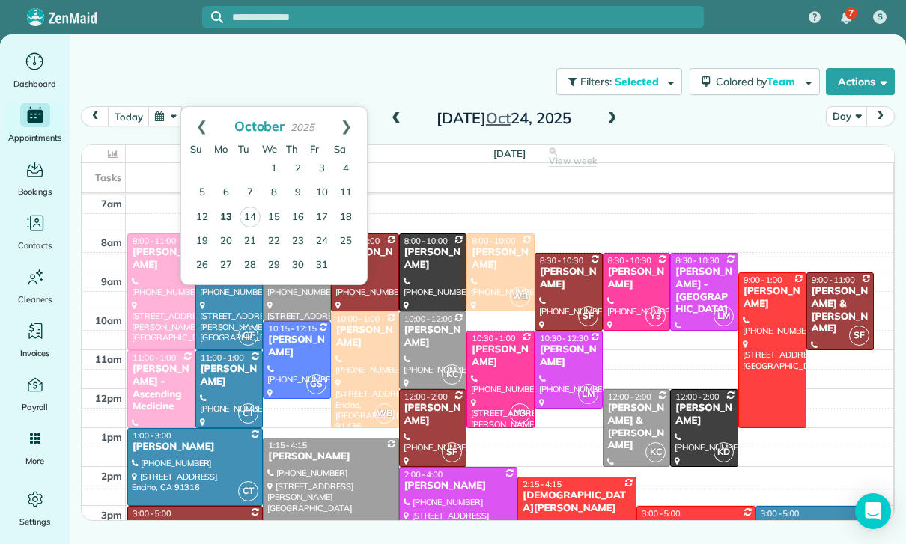
click at [231, 219] on link "13" at bounding box center [226, 218] width 24 height 24
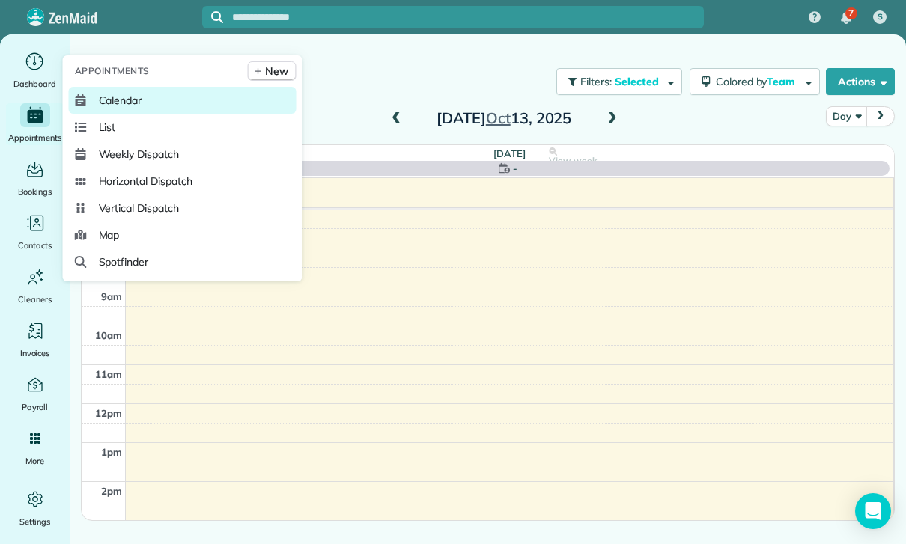
click at [124, 108] on span "Calendar" at bounding box center [120, 100] width 43 height 15
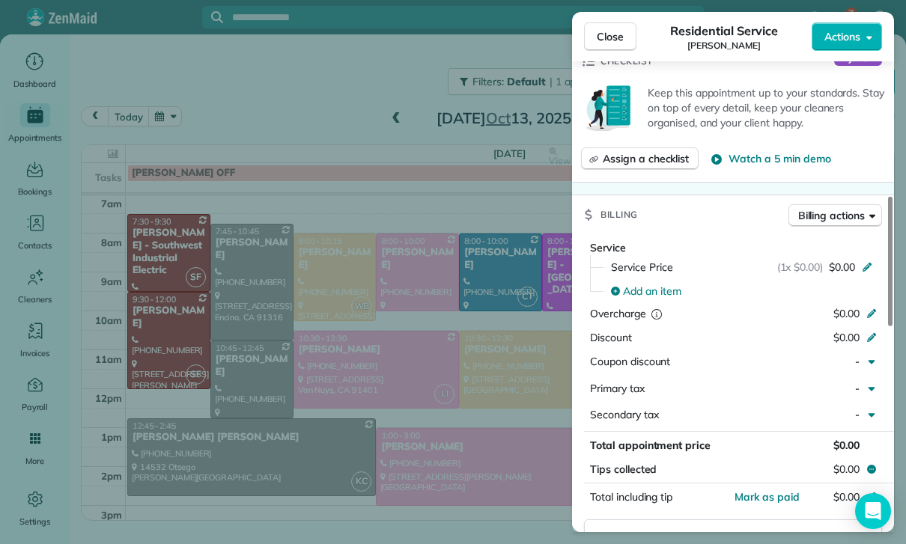
scroll to position [536, 0]
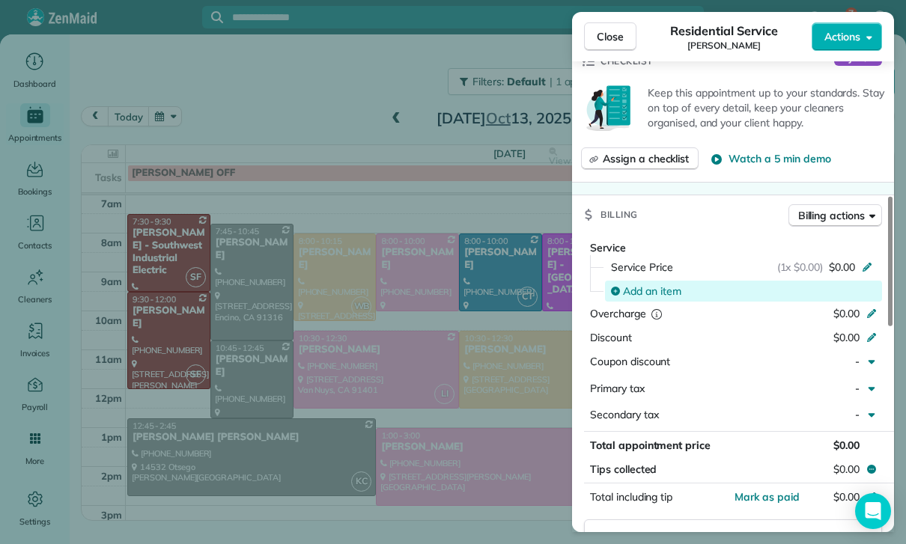
click at [659, 290] on span "Add an item" at bounding box center [652, 291] width 58 height 15
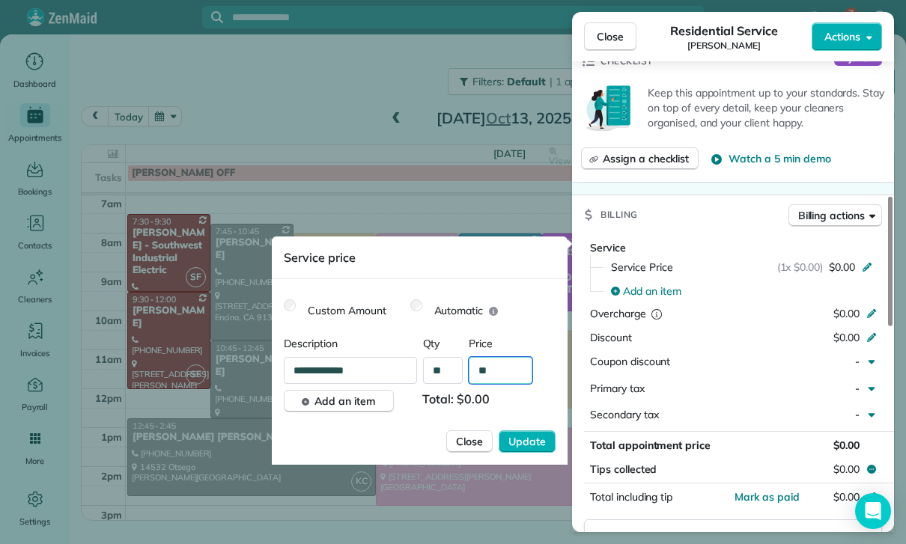
click at [507, 372] on input "**" at bounding box center [501, 370] width 64 height 27
type input "****"
click at [537, 449] on button "Update" at bounding box center [526, 441] width 57 height 22
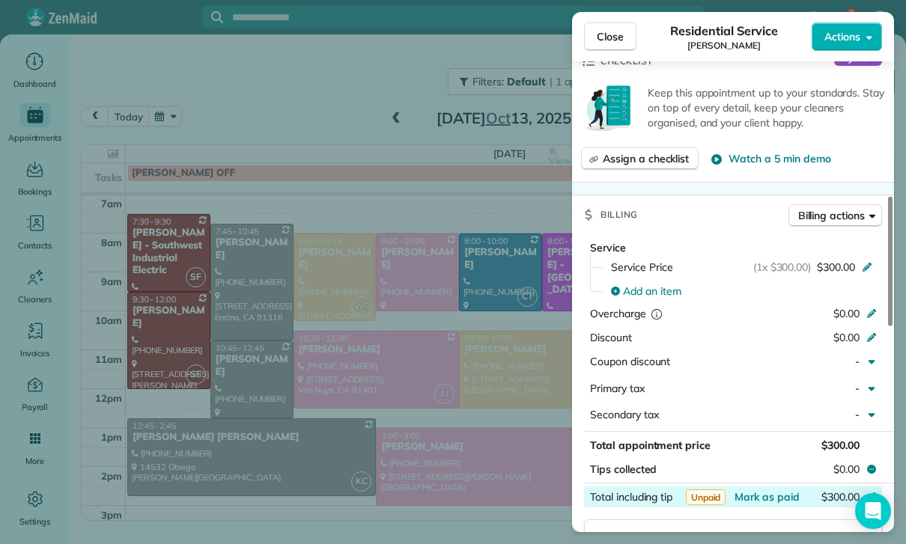
click at [758, 501] on div "$300.00" at bounding box center [792, 499] width 146 height 18
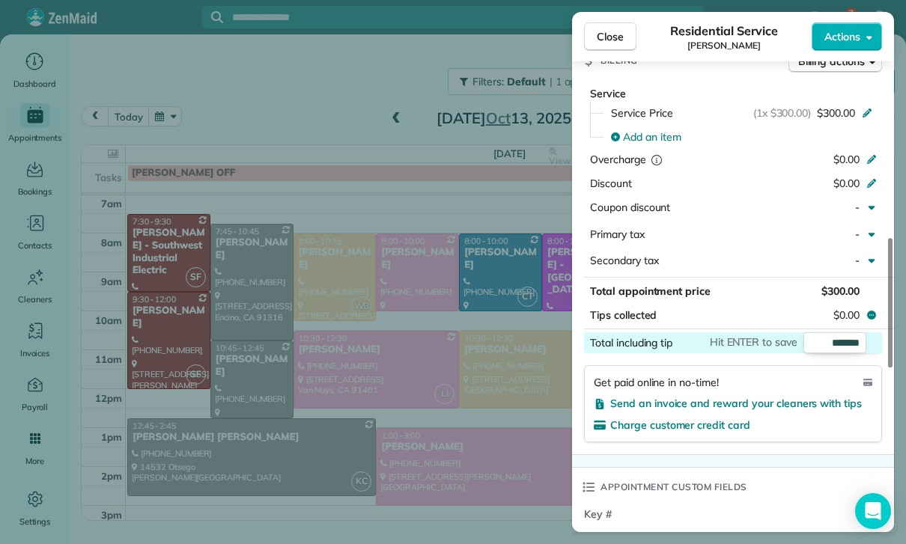
scroll to position [795, 0]
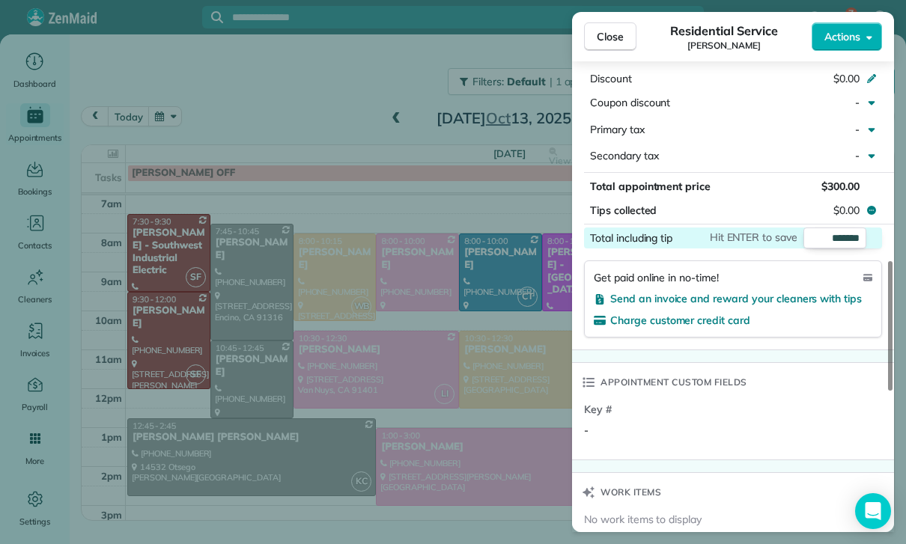
click at [769, 439] on div "Key # -" at bounding box center [734, 426] width 301 height 49
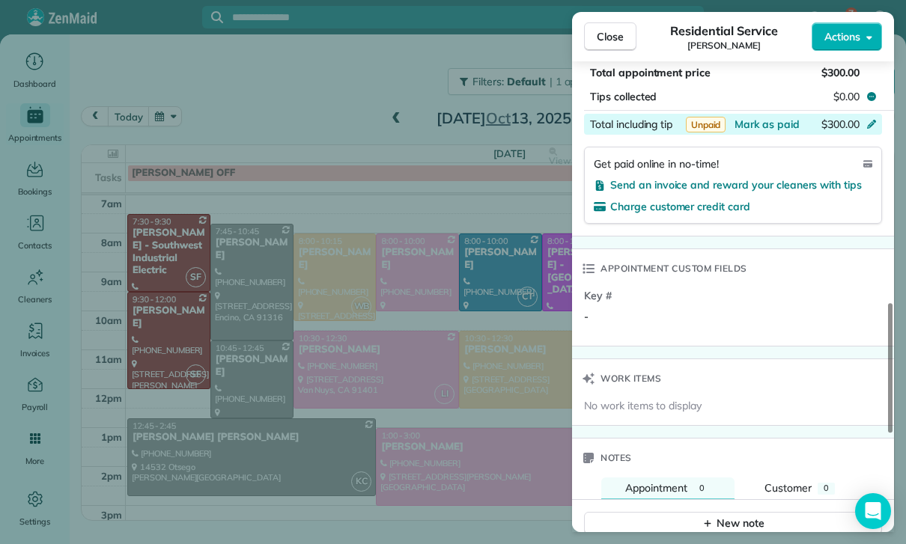
scroll to position [827, 0]
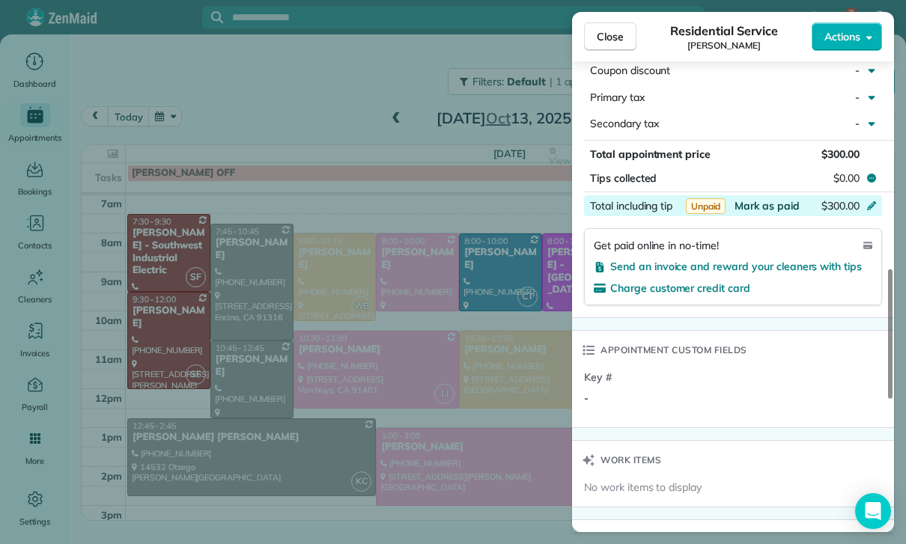
click at [762, 204] on span "Mark as paid" at bounding box center [766, 205] width 65 height 13
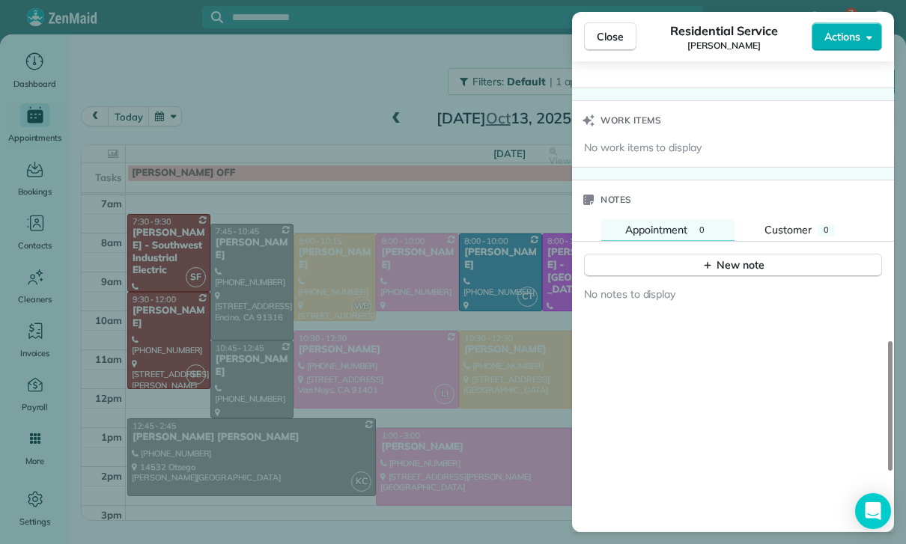
scroll to position [1186, 0]
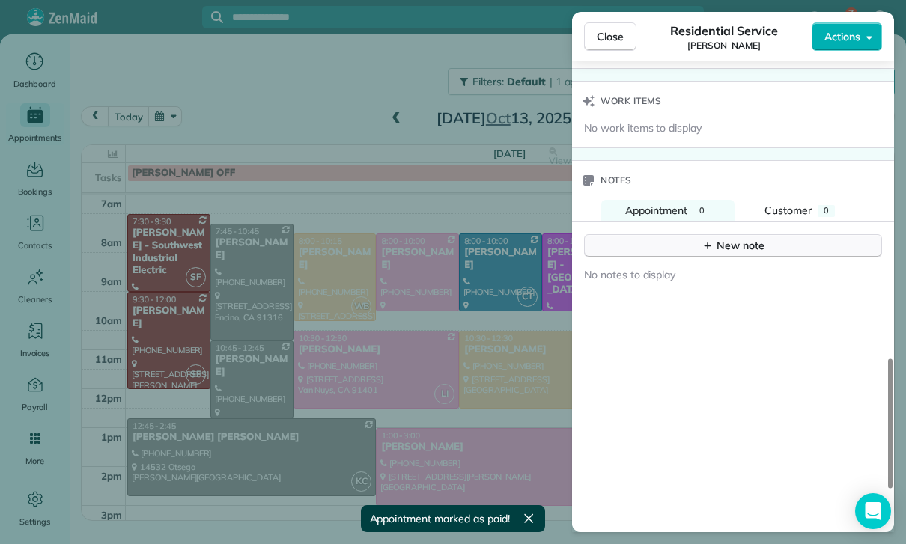
click at [739, 244] on div "New note" at bounding box center [732, 246] width 63 height 16
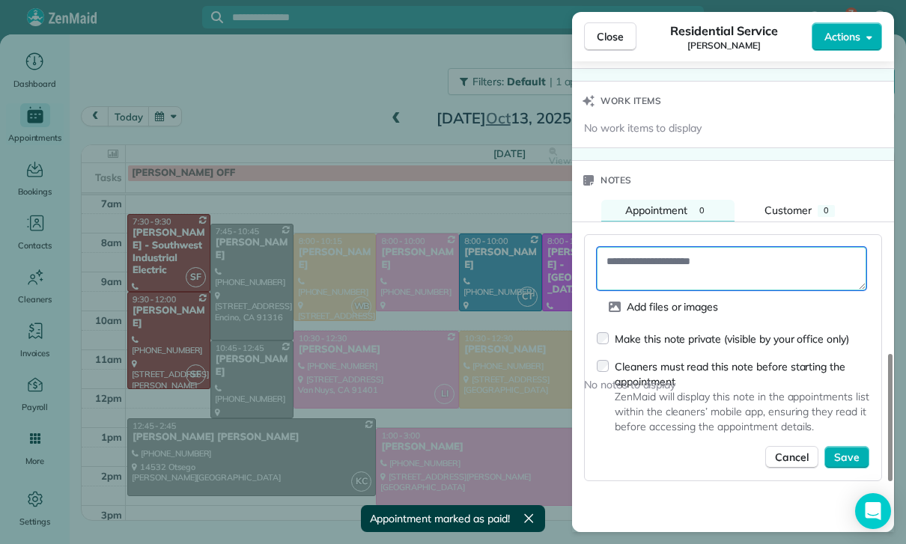
click at [659, 266] on textarea at bounding box center [731, 268] width 269 height 43
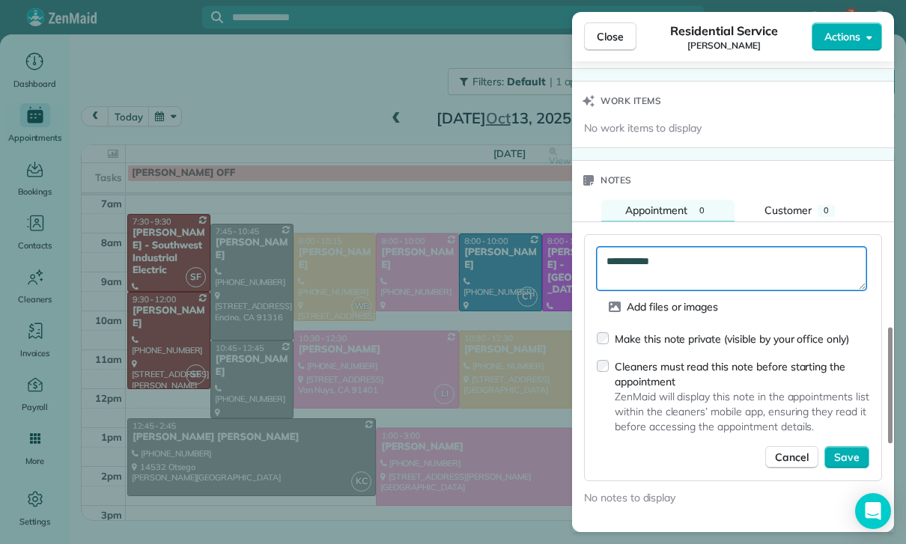
click at [616, 254] on textarea "**********" at bounding box center [731, 268] width 269 height 43
click at [615, 254] on textarea "**********" at bounding box center [731, 268] width 269 height 43
type textarea "**********"
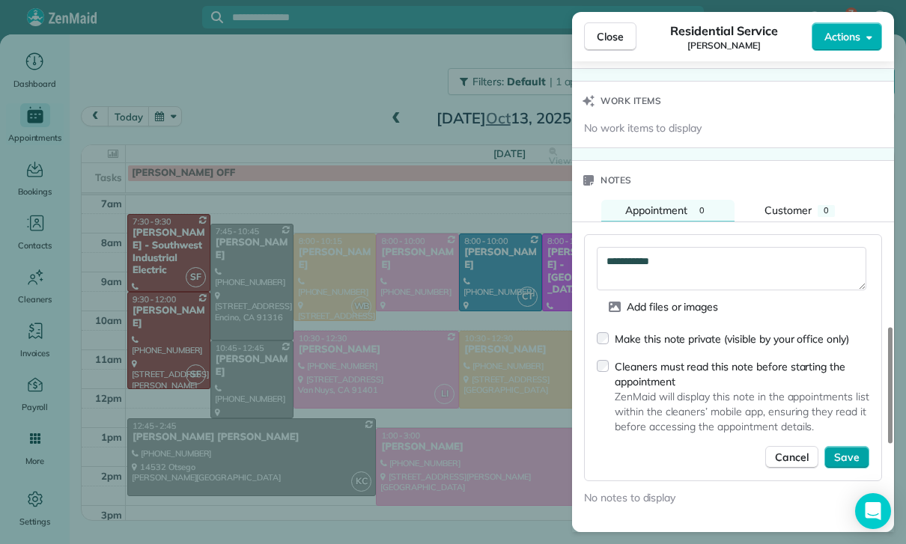
click at [849, 452] on span "Save" at bounding box center [846, 457] width 25 height 15
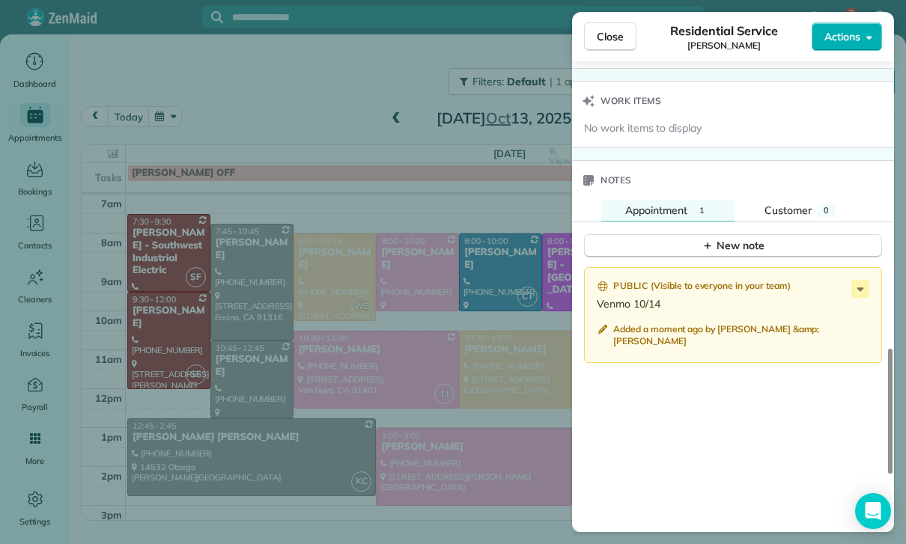
click at [435, 418] on div "Close Residential Service [PERSON_NAME] Actions Status Confirmed [PERSON_NAME] …" at bounding box center [453, 272] width 906 height 544
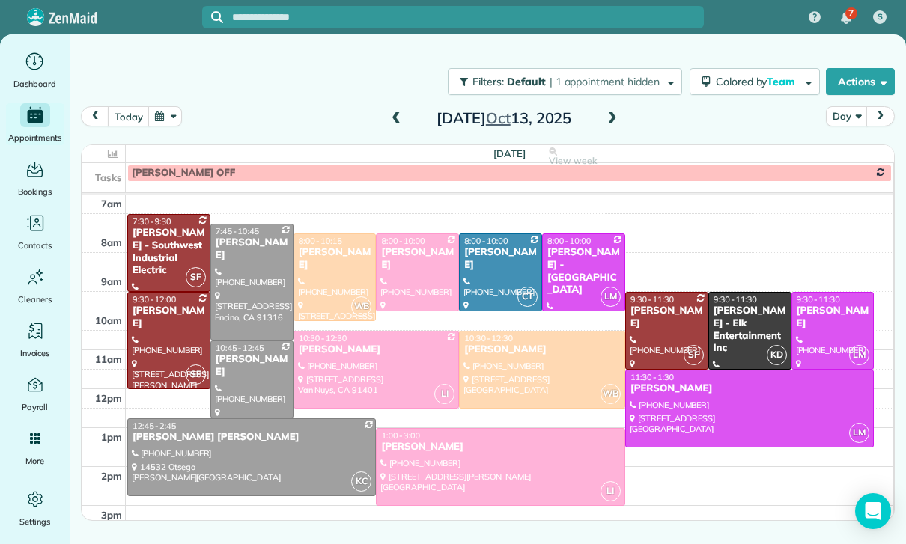
click at [169, 121] on button "button" at bounding box center [165, 116] width 34 height 20
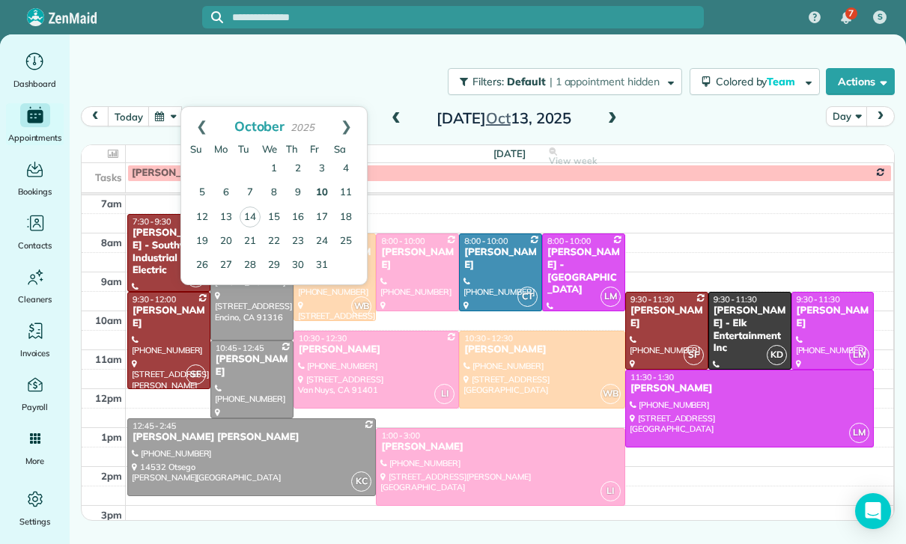
click at [319, 194] on link "10" at bounding box center [322, 193] width 24 height 24
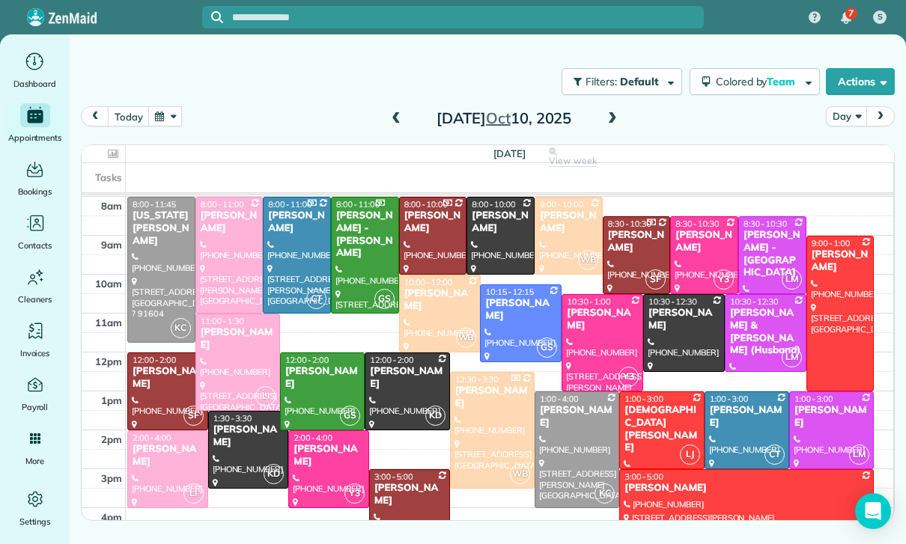
scroll to position [201, 0]
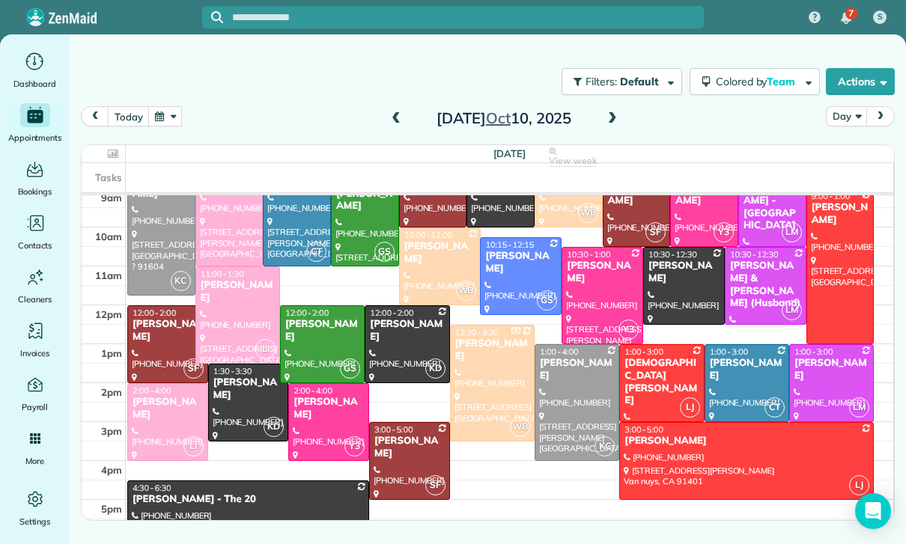
click at [403, 451] on div "[PERSON_NAME]" at bounding box center [409, 447] width 72 height 25
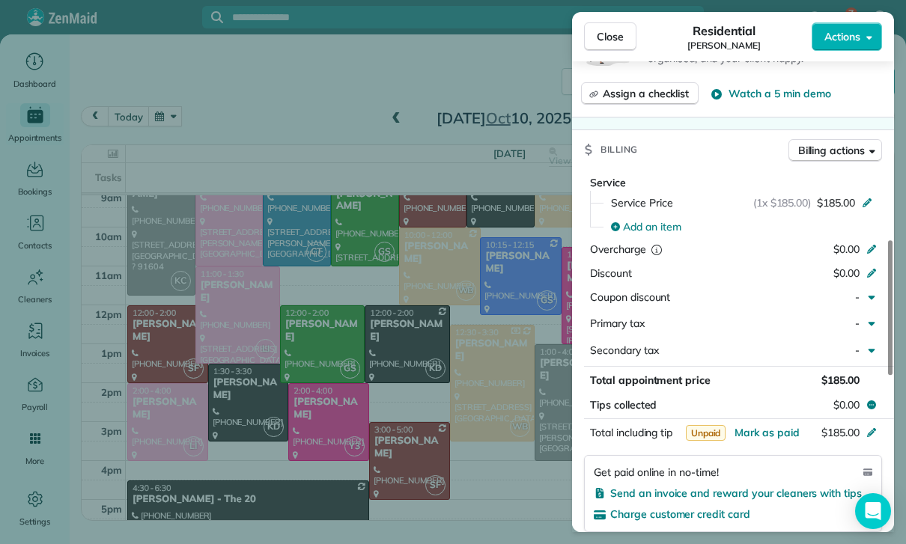
scroll to position [698, 0]
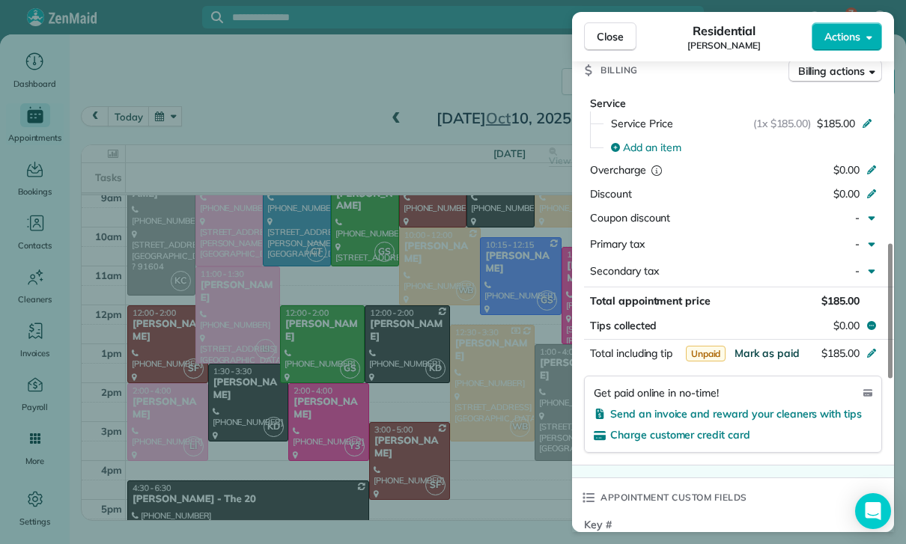
click at [760, 347] on span "Mark as paid" at bounding box center [766, 353] width 65 height 13
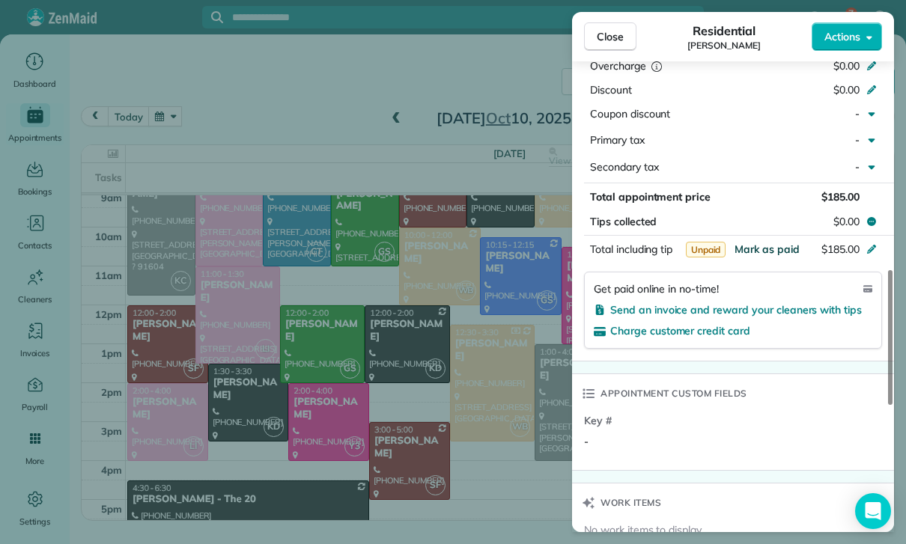
scroll to position [801, 0]
click at [772, 243] on span "Mark as paid" at bounding box center [766, 249] width 65 height 13
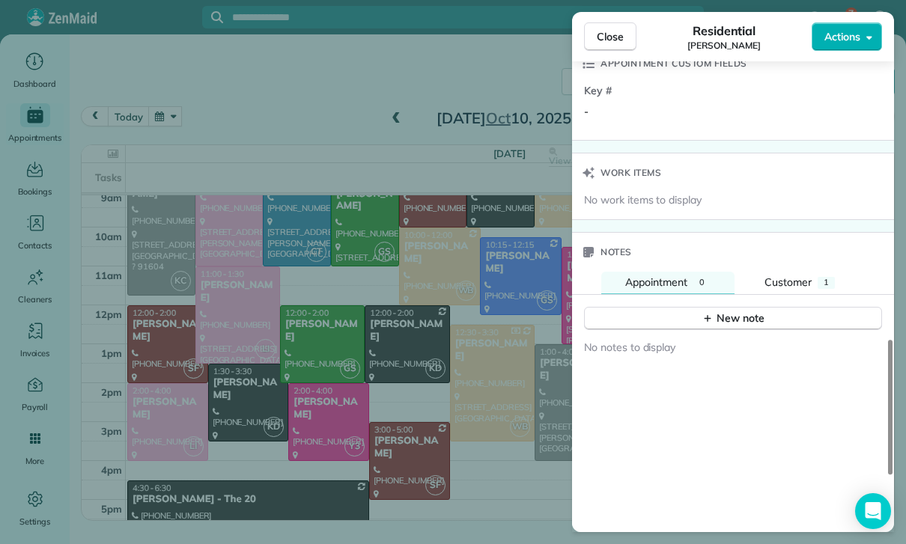
scroll to position [1148, 0]
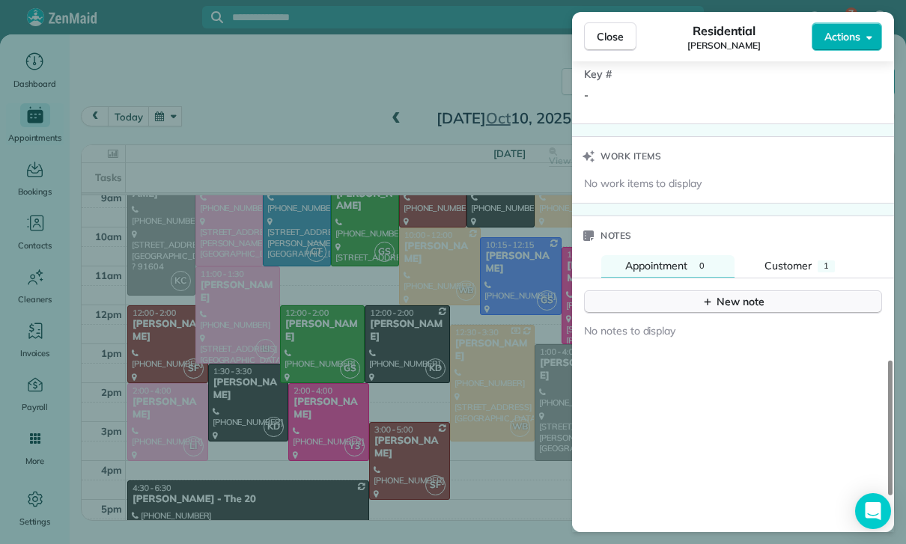
click at [709, 304] on button "New note" at bounding box center [733, 301] width 298 height 23
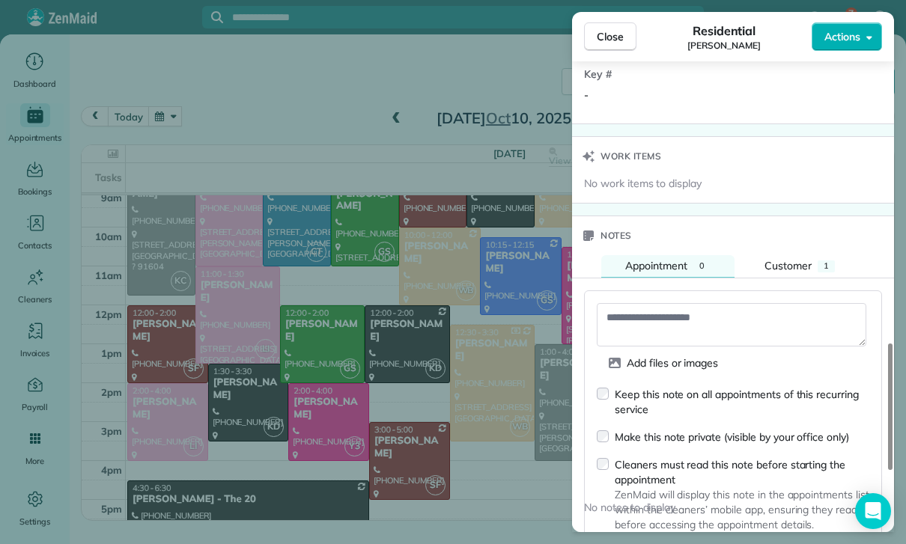
click at [641, 318] on textarea at bounding box center [731, 324] width 269 height 43
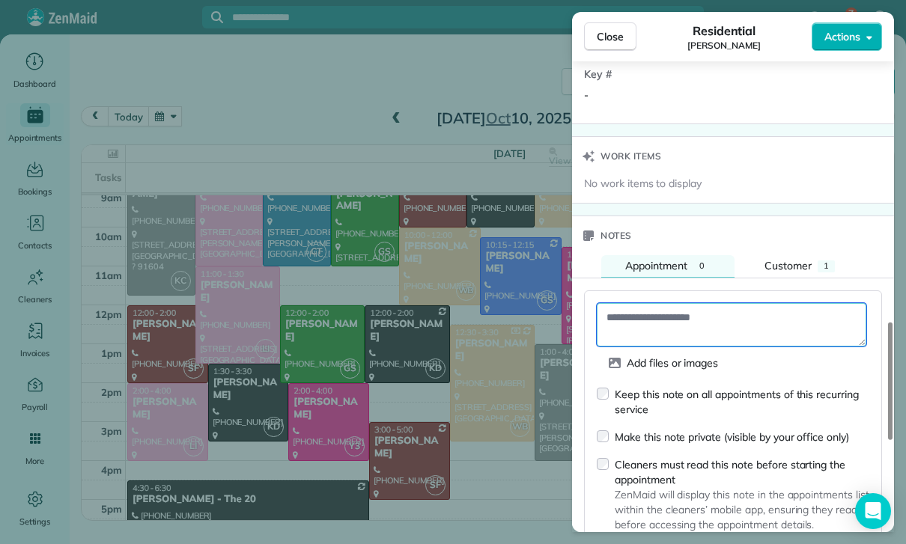
paste textarea "**********"
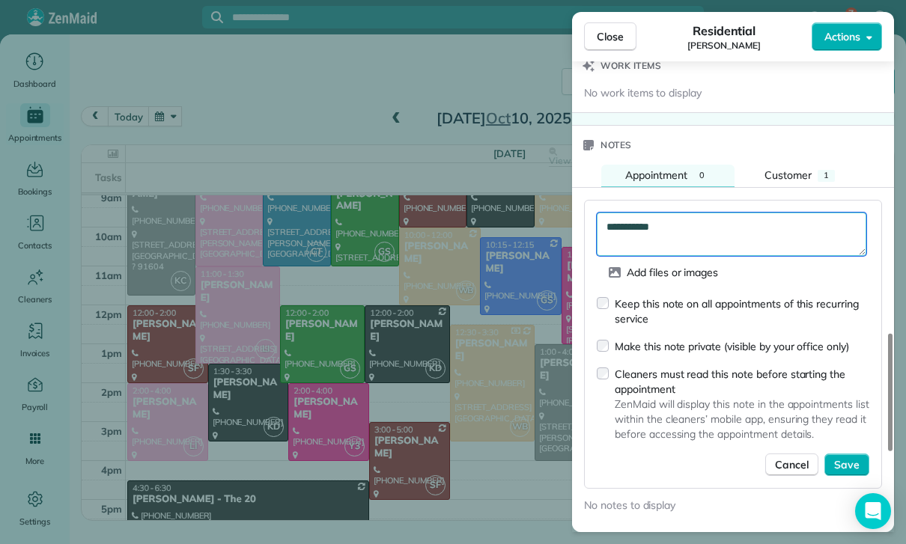
scroll to position [1272, 0]
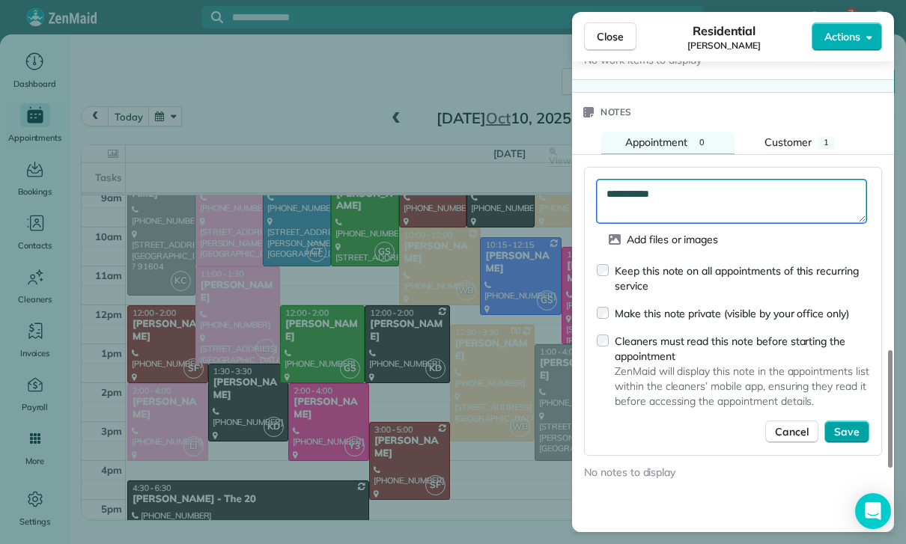
type textarea "**********"
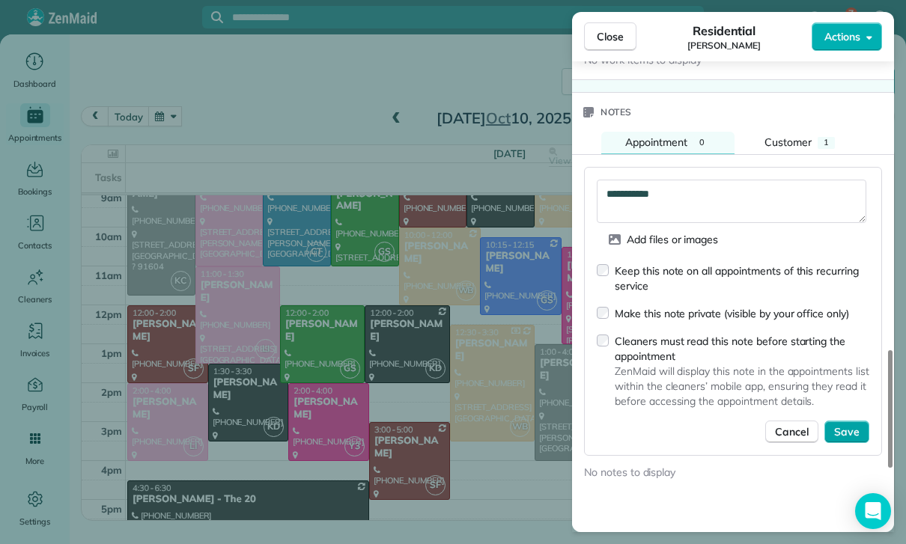
click at [837, 424] on span "Save" at bounding box center [846, 431] width 25 height 15
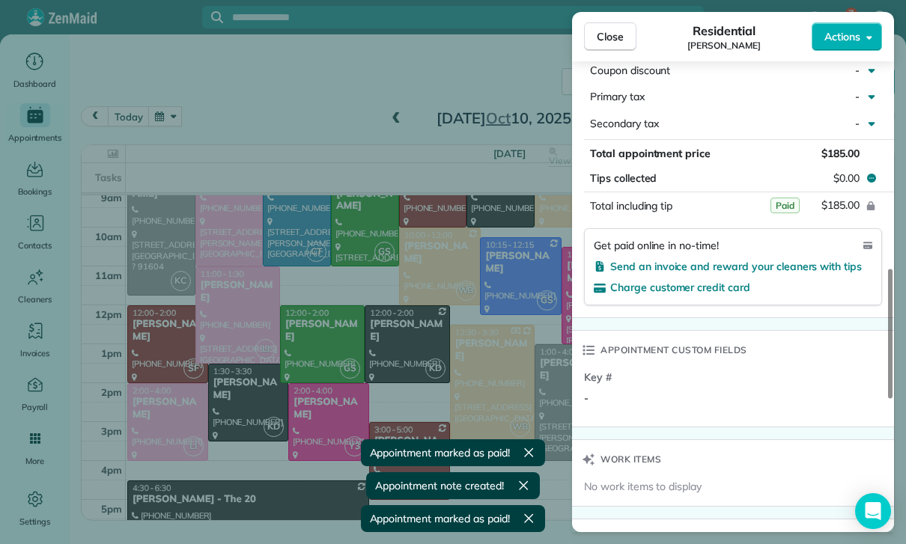
scroll to position [825, 0]
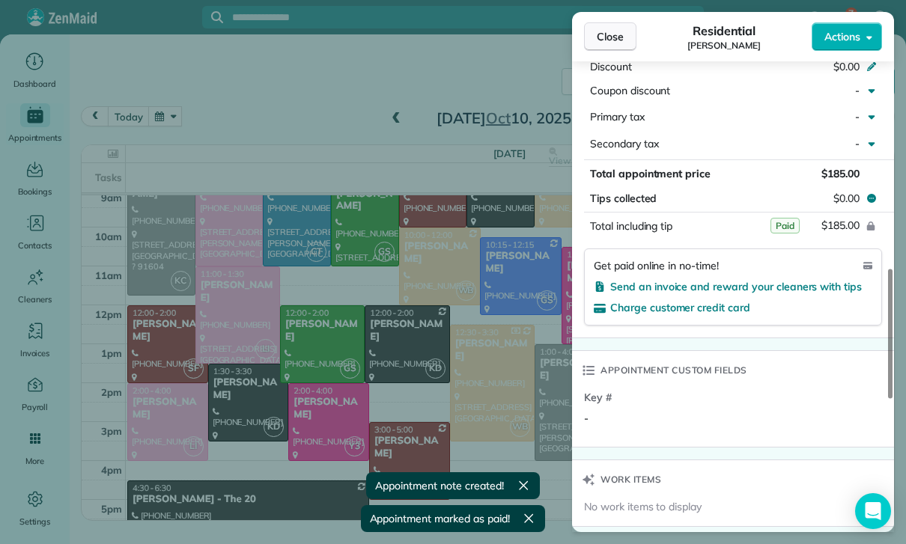
click at [622, 37] on span "Close" at bounding box center [610, 36] width 27 height 15
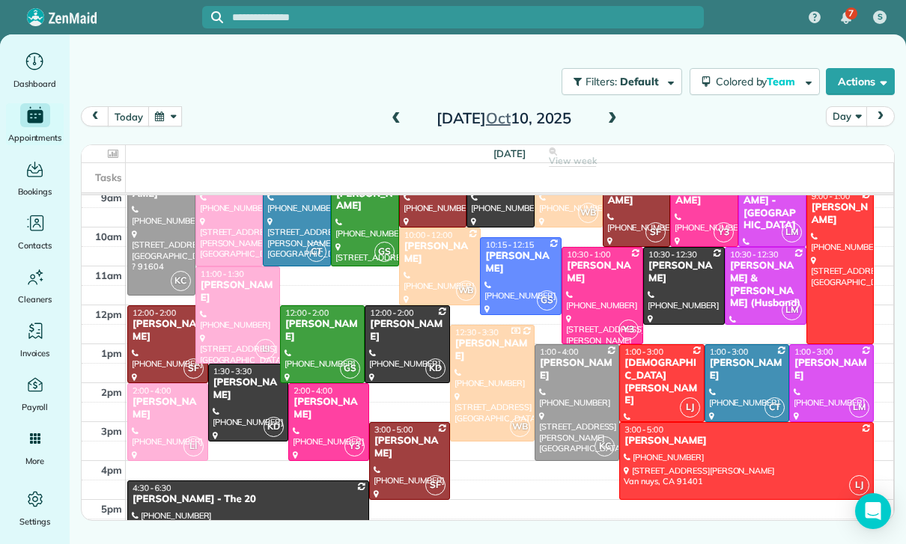
click at [160, 117] on button "button" at bounding box center [165, 116] width 34 height 20
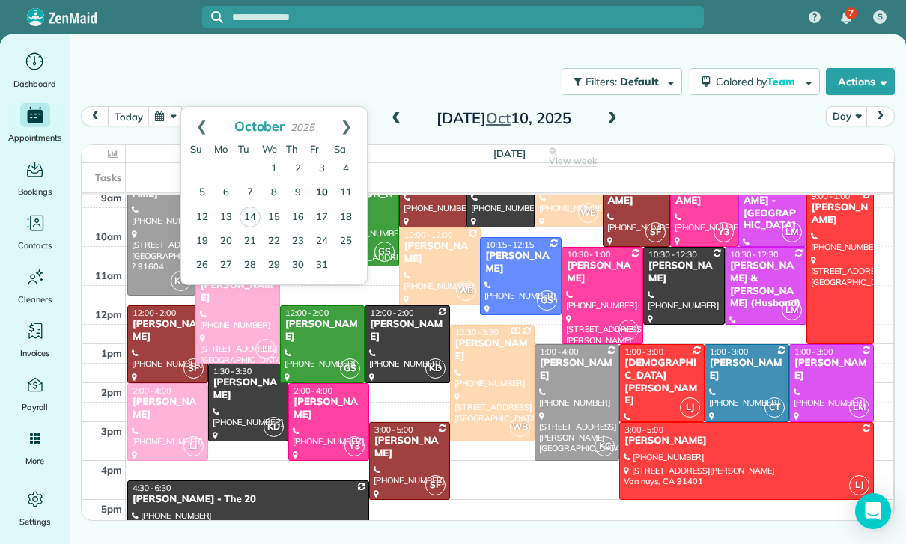
click at [320, 197] on link "10" at bounding box center [322, 193] width 24 height 24
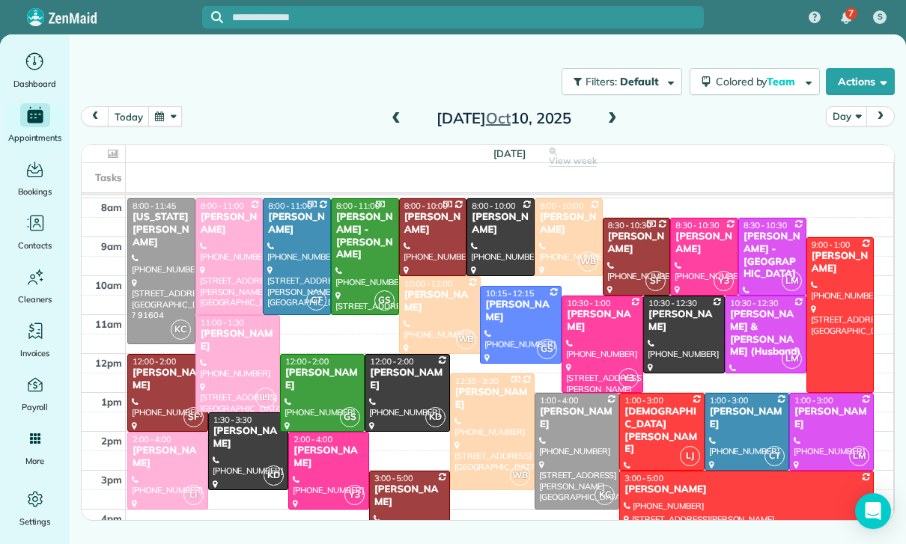
scroll to position [153, 0]
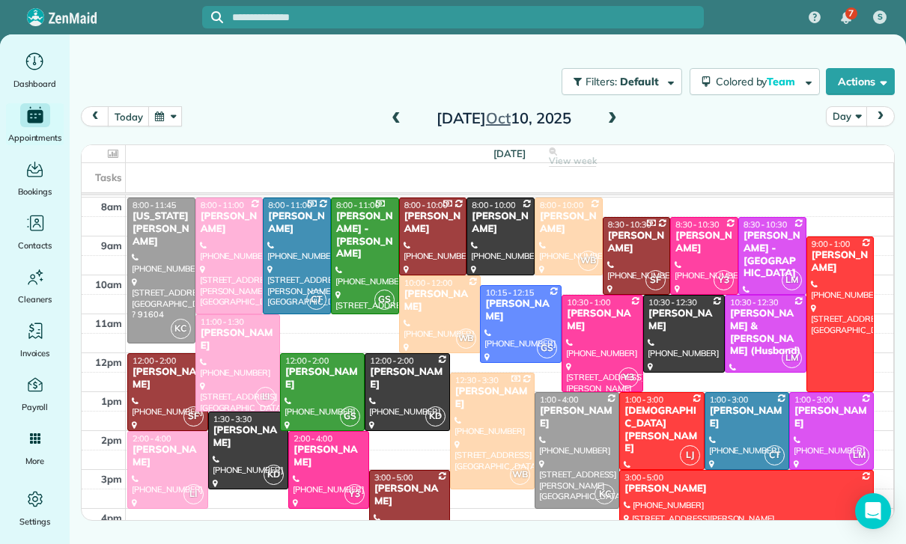
click at [319, 396] on div at bounding box center [322, 392] width 83 height 76
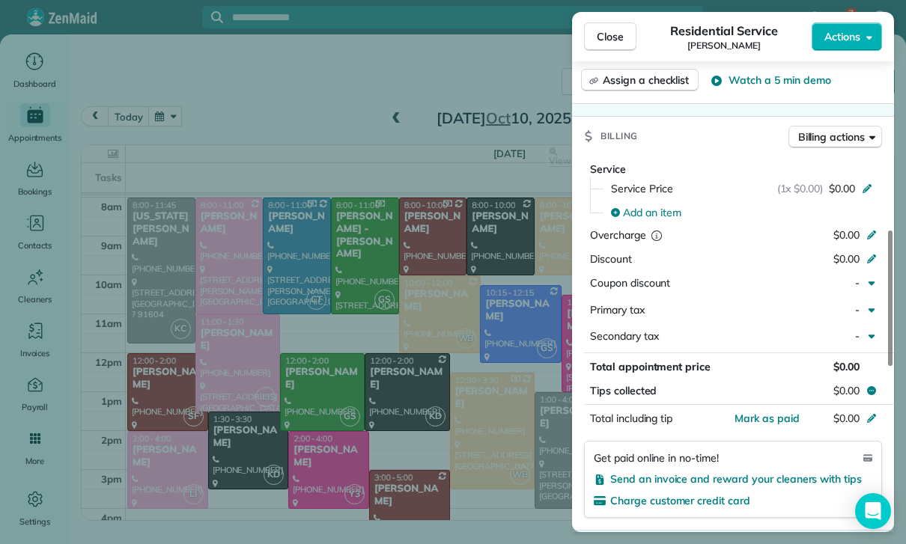
scroll to position [641, 0]
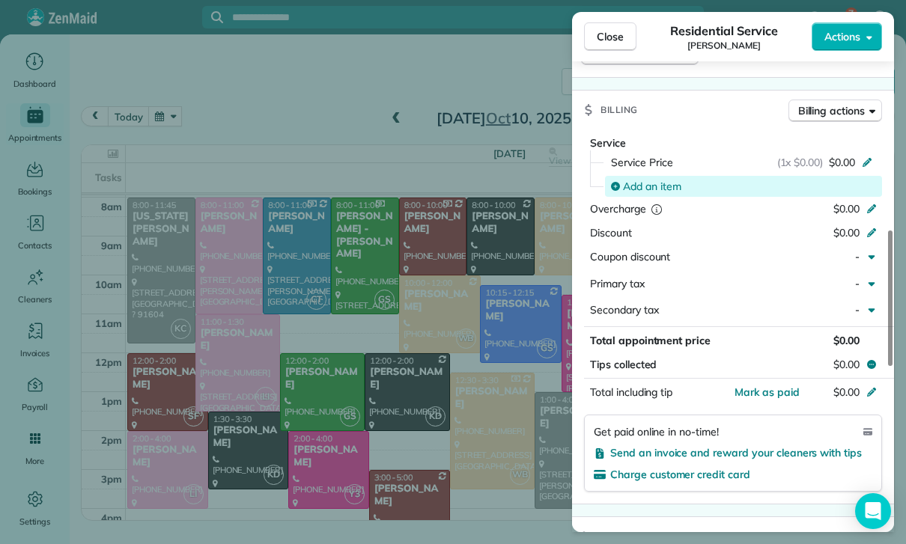
click at [644, 184] on span "Add an item" at bounding box center [652, 186] width 58 height 15
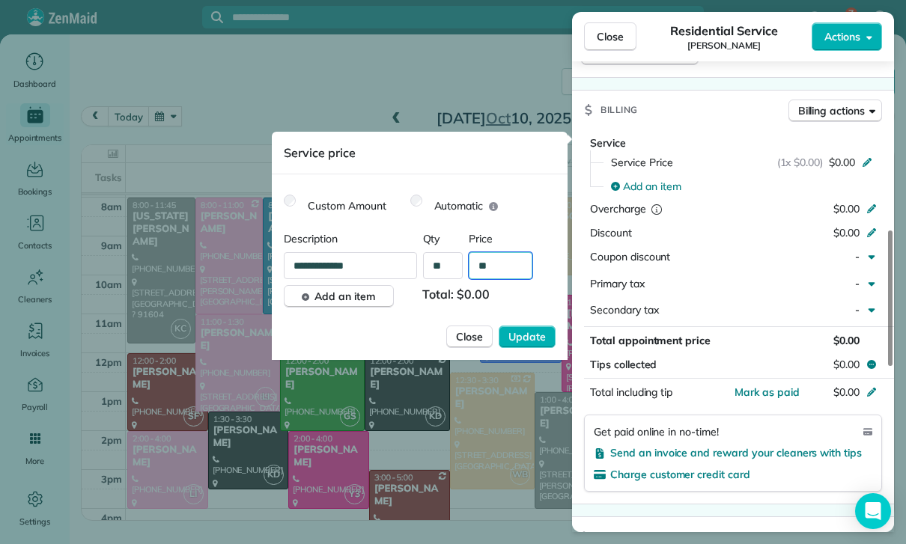
click at [504, 266] on input "**" at bounding box center [501, 265] width 64 height 27
type input "****"
click at [543, 334] on span "Update" at bounding box center [526, 336] width 37 height 15
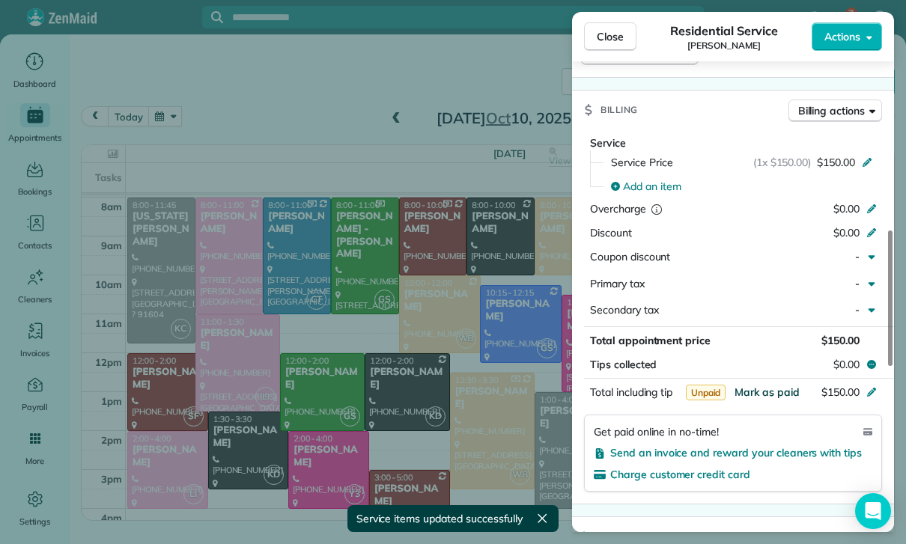
click at [756, 391] on span "Mark as paid" at bounding box center [766, 391] width 65 height 13
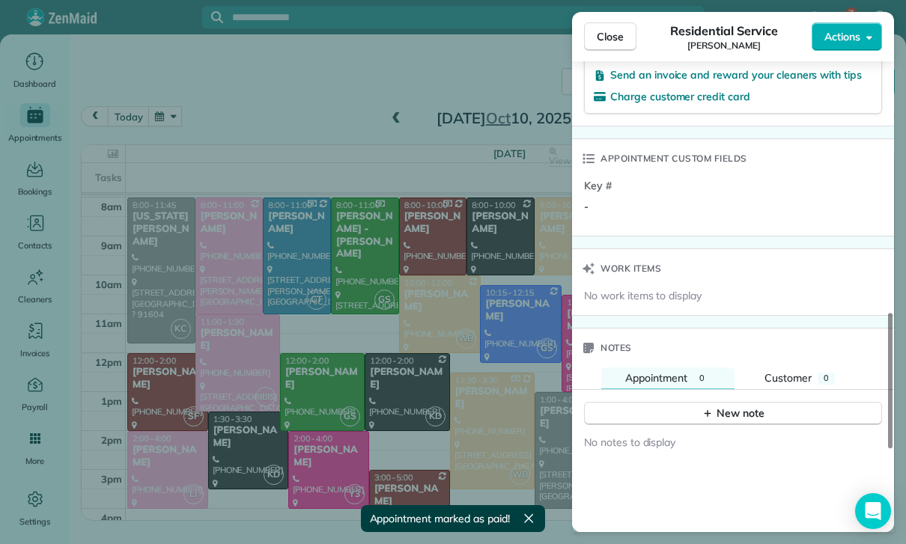
scroll to position [1067, 0]
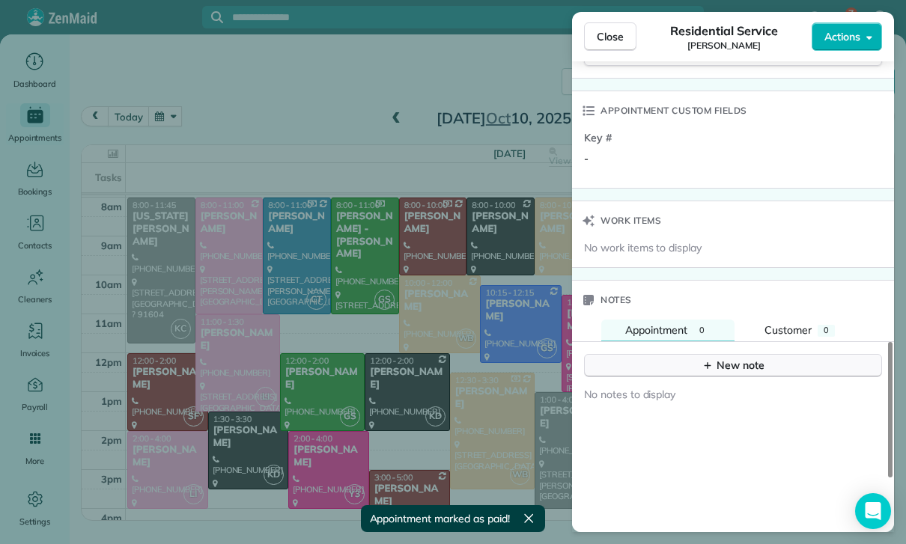
click at [715, 367] on button "New note" at bounding box center [733, 365] width 298 height 23
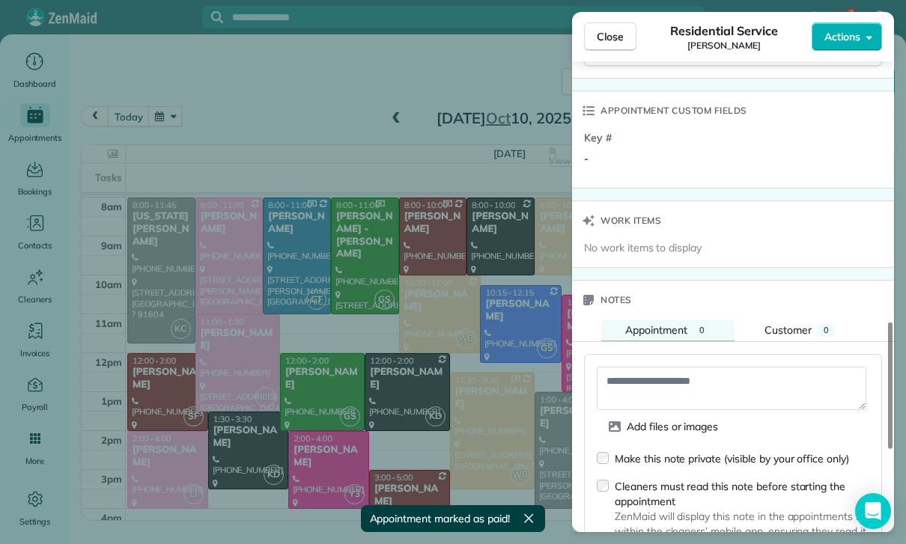
click at [654, 388] on textarea at bounding box center [731, 388] width 269 height 43
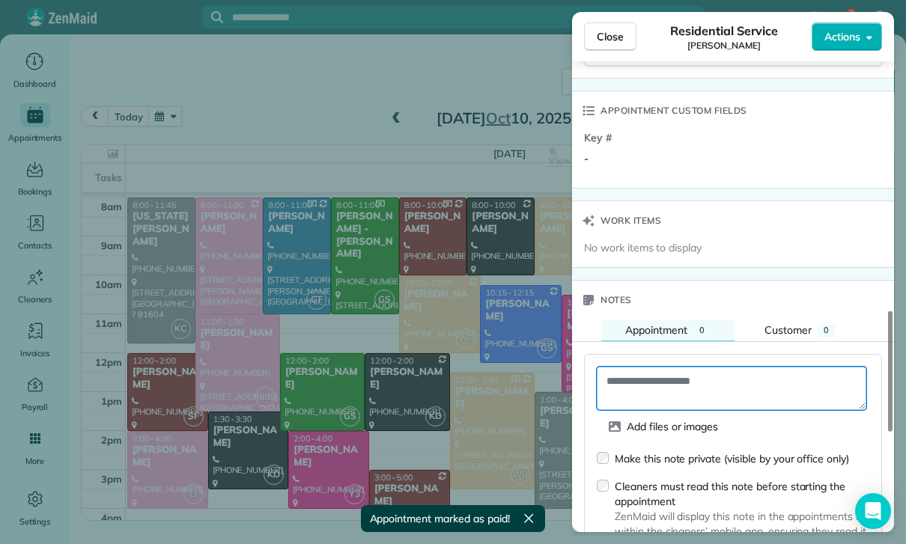
paste textarea "**********"
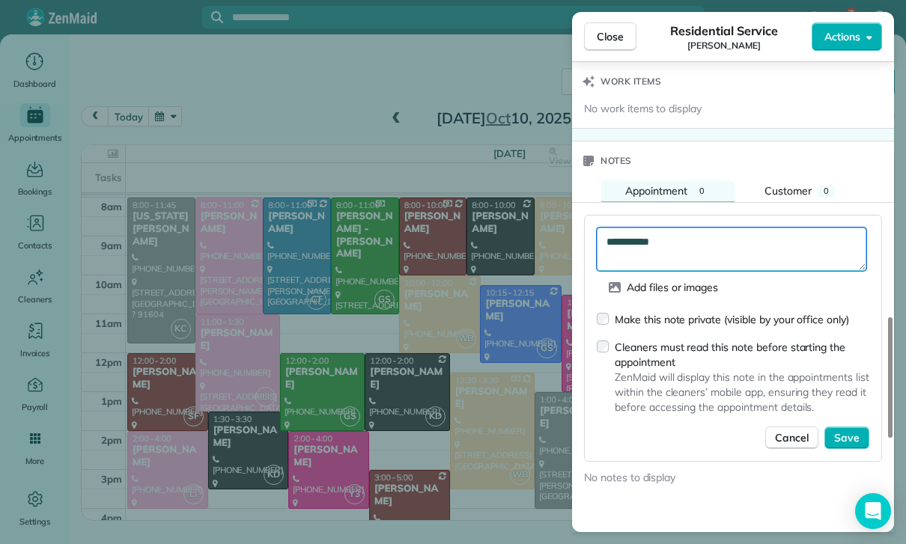
scroll to position [1214, 0]
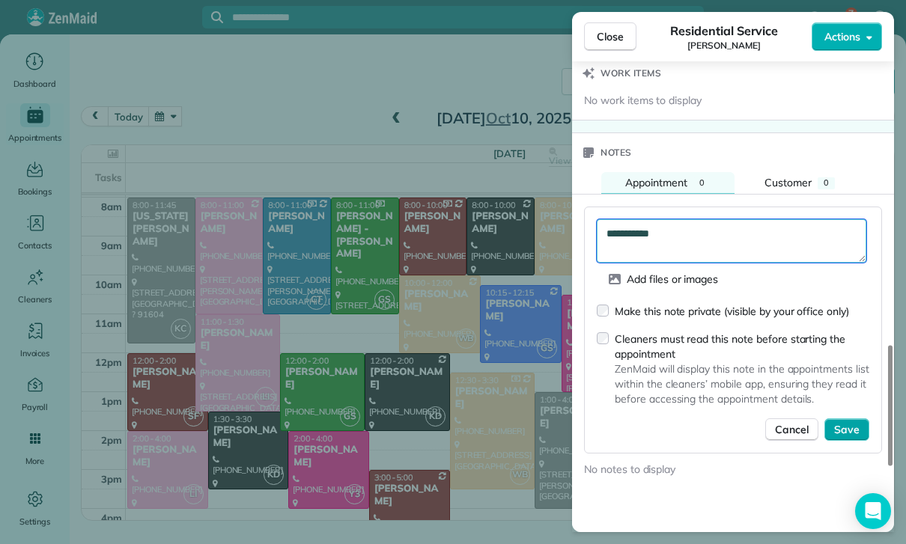
type textarea "**********"
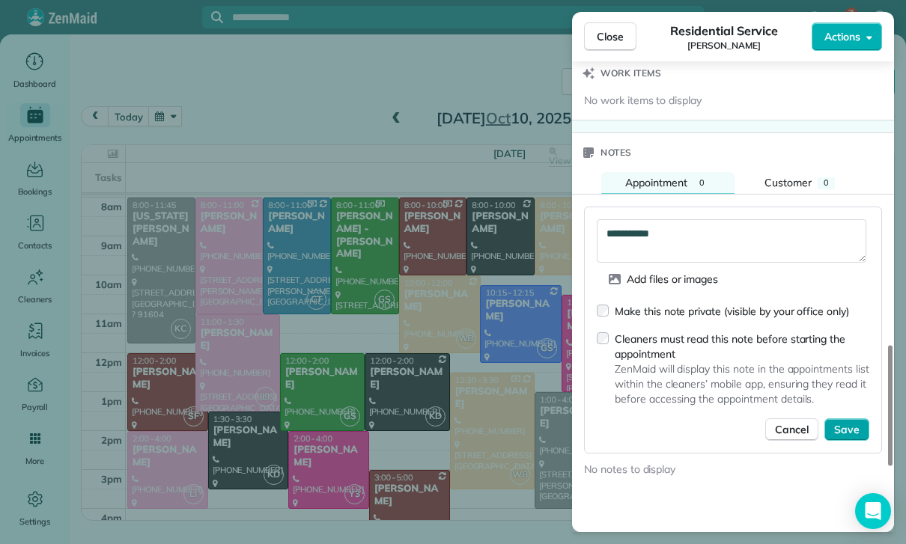
click at [853, 422] on span "Save" at bounding box center [846, 429] width 25 height 15
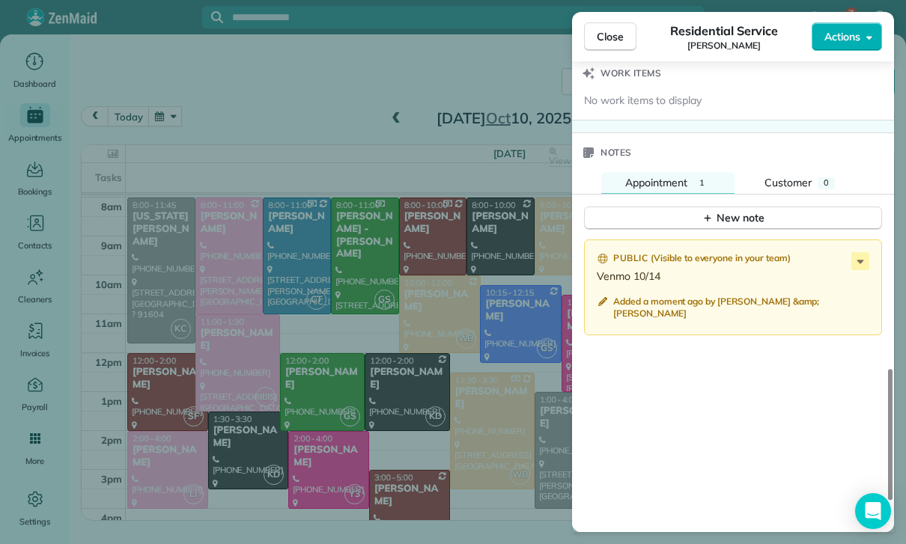
click at [285, 329] on div "Close Residential Service [PERSON_NAME] Actions Status Confirmed [PERSON_NAME] …" at bounding box center [453, 272] width 906 height 544
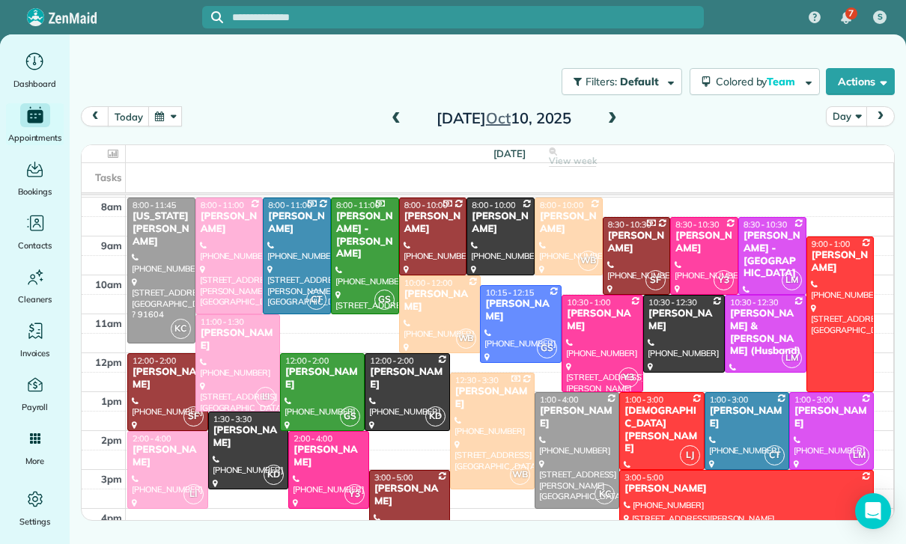
click at [163, 117] on button "button" at bounding box center [165, 116] width 34 height 20
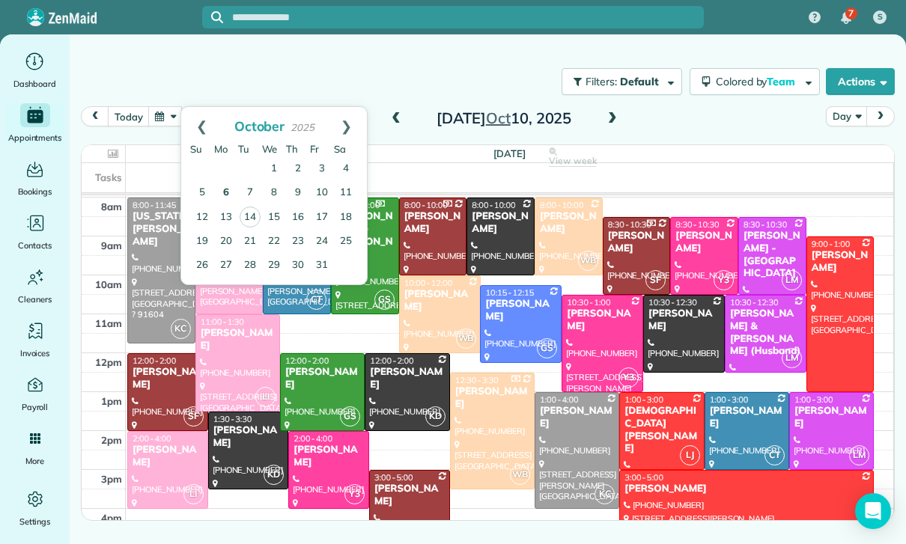
click at [226, 192] on link "6" at bounding box center [226, 193] width 24 height 24
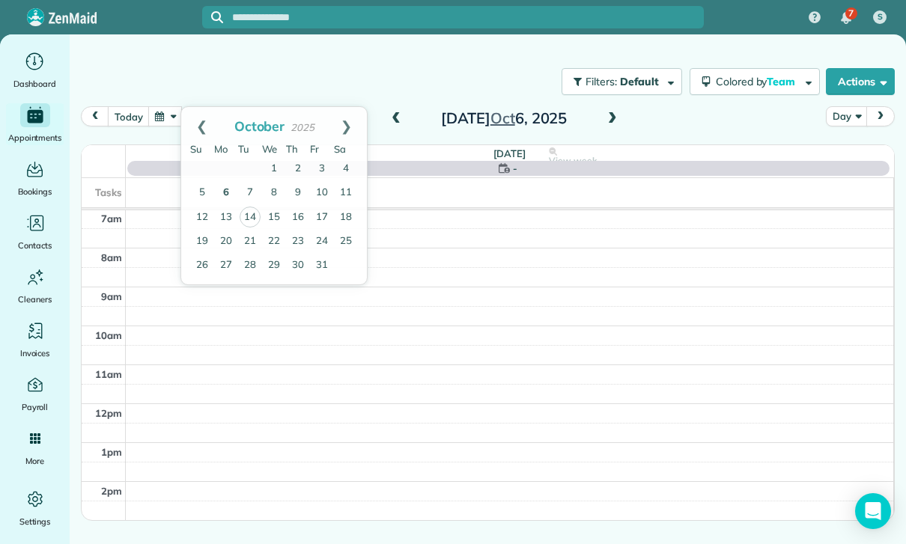
scroll to position [118, 0]
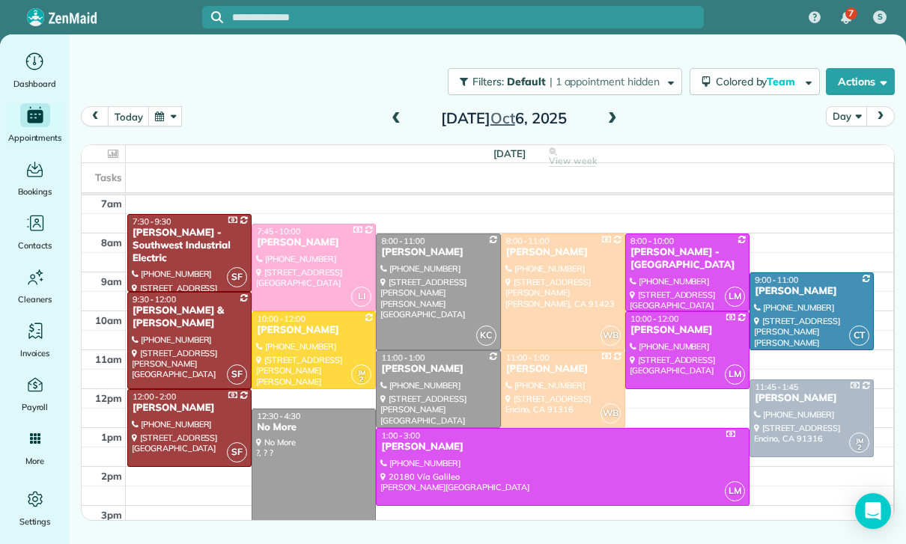
click at [169, 337] on div at bounding box center [189, 341] width 123 height 96
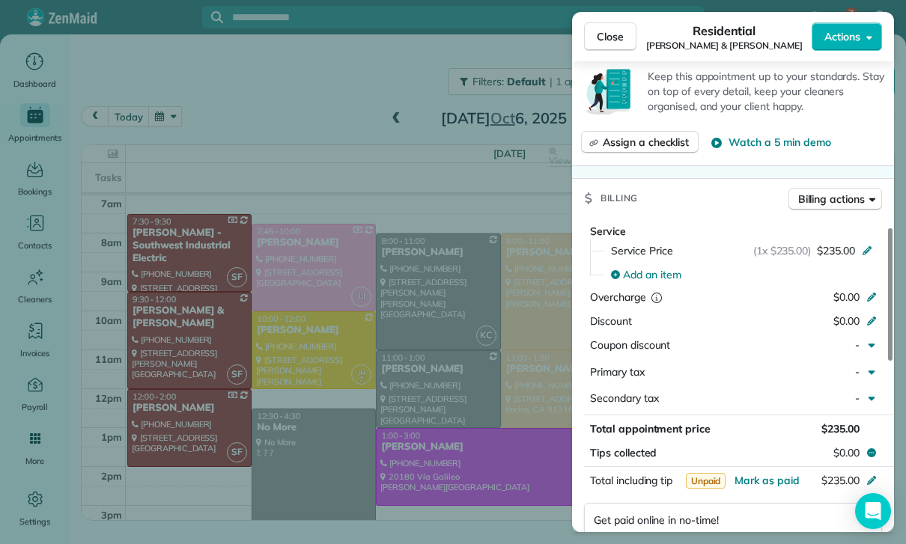
scroll to position [686, 0]
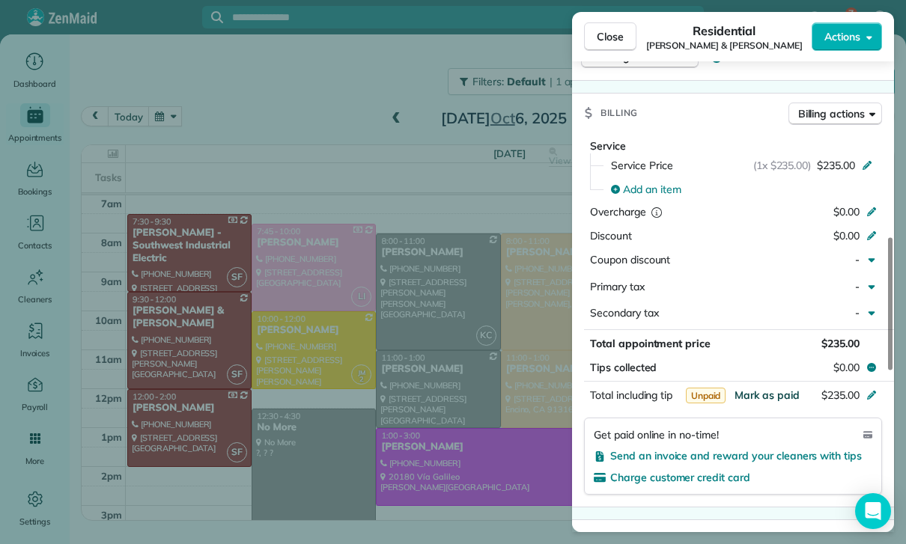
click at [766, 391] on span "Mark as paid" at bounding box center [766, 394] width 65 height 13
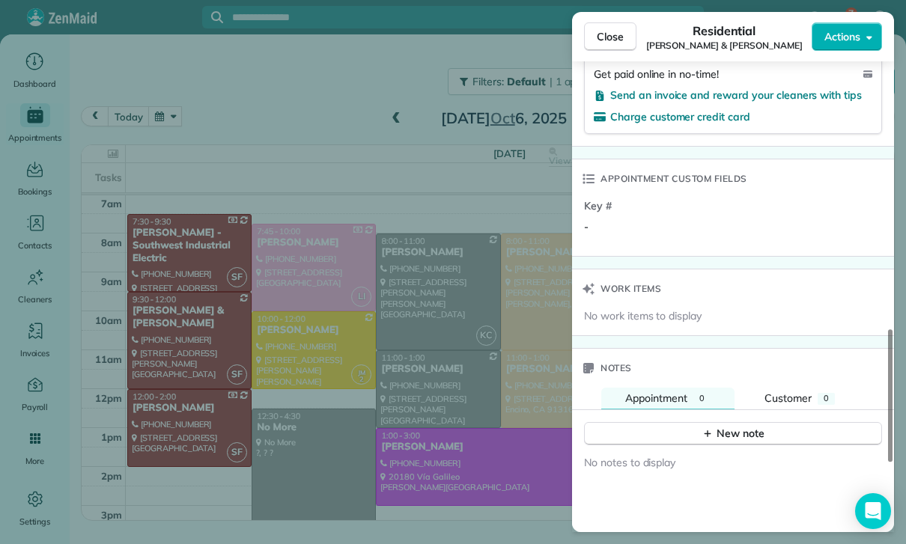
scroll to position [1046, 0]
click at [718, 438] on button "New note" at bounding box center [733, 434] width 298 height 23
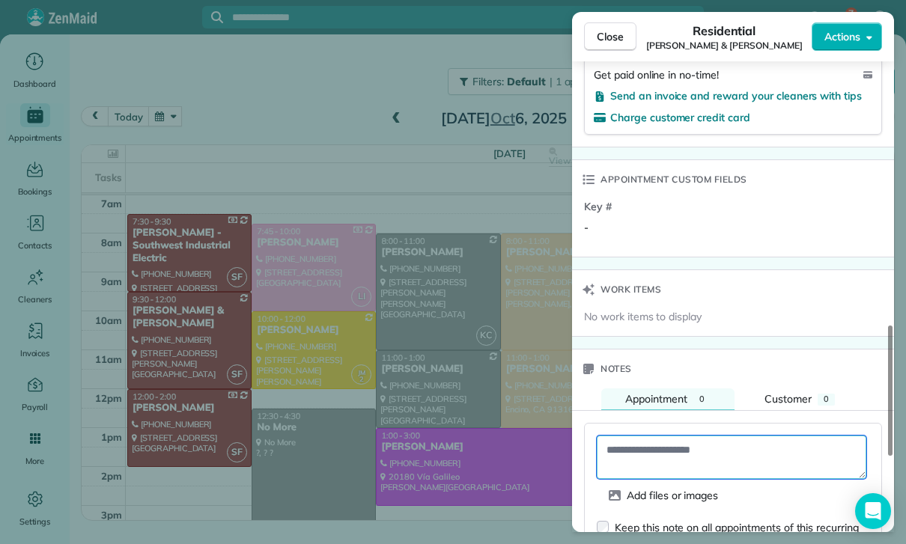
click at [658, 445] on textarea at bounding box center [731, 457] width 269 height 43
paste textarea "**********"
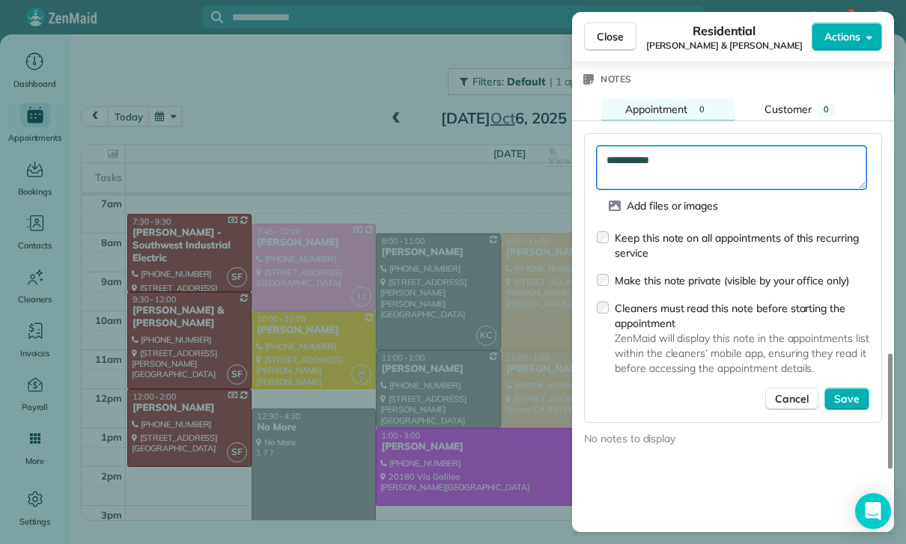
scroll to position [1363, 0]
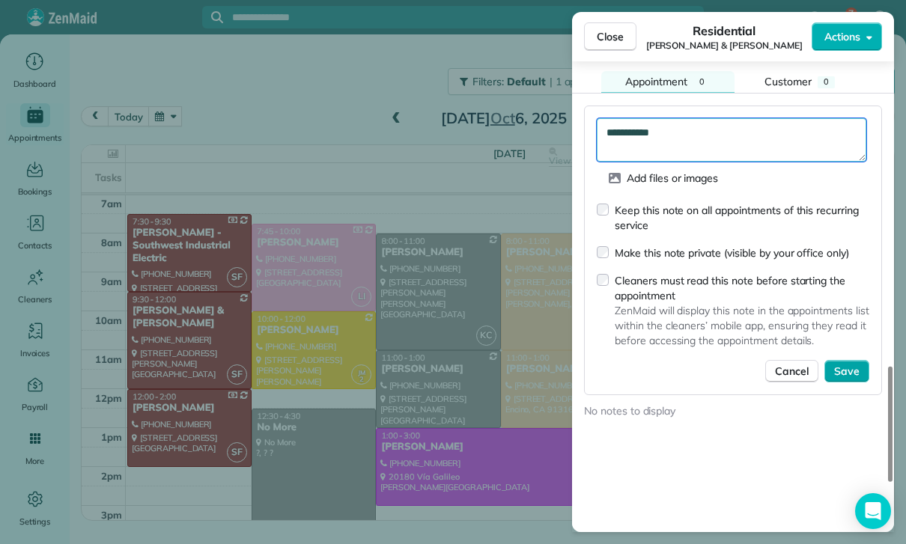
type textarea "**********"
click at [850, 364] on span "Save" at bounding box center [846, 371] width 25 height 15
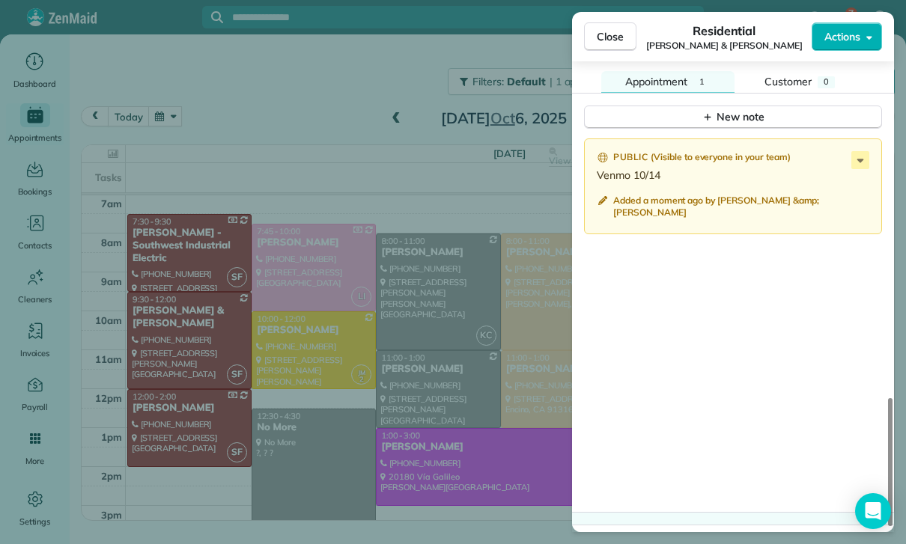
click at [432, 415] on div "Close Residential [PERSON_NAME] & [PERSON_NAME] Actions Status Confirmed [PERSO…" at bounding box center [453, 272] width 906 height 544
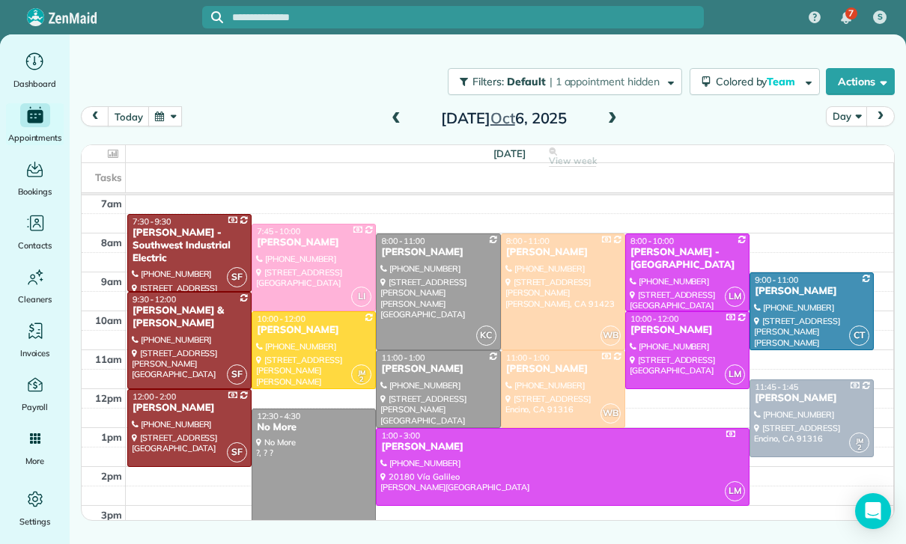
click at [156, 118] on button "button" at bounding box center [165, 116] width 34 height 20
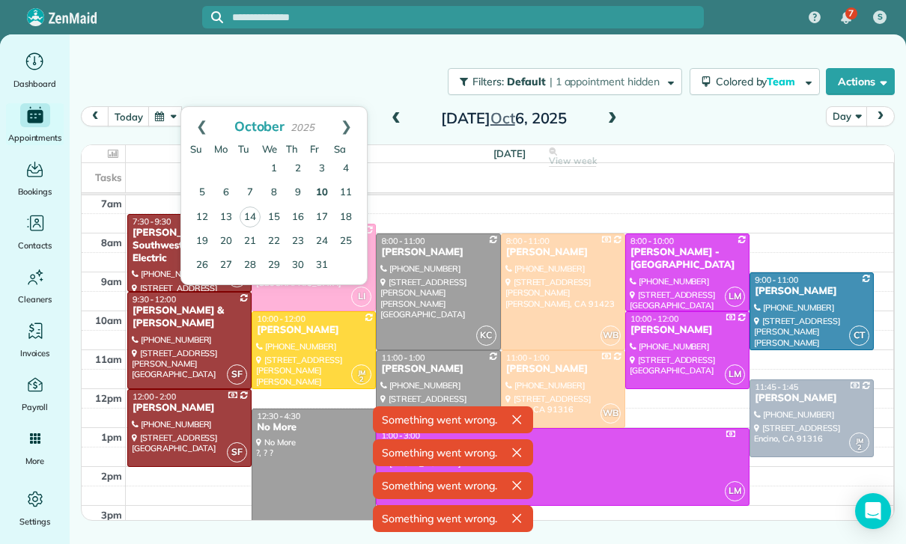
click at [315, 197] on link "10" at bounding box center [322, 193] width 24 height 24
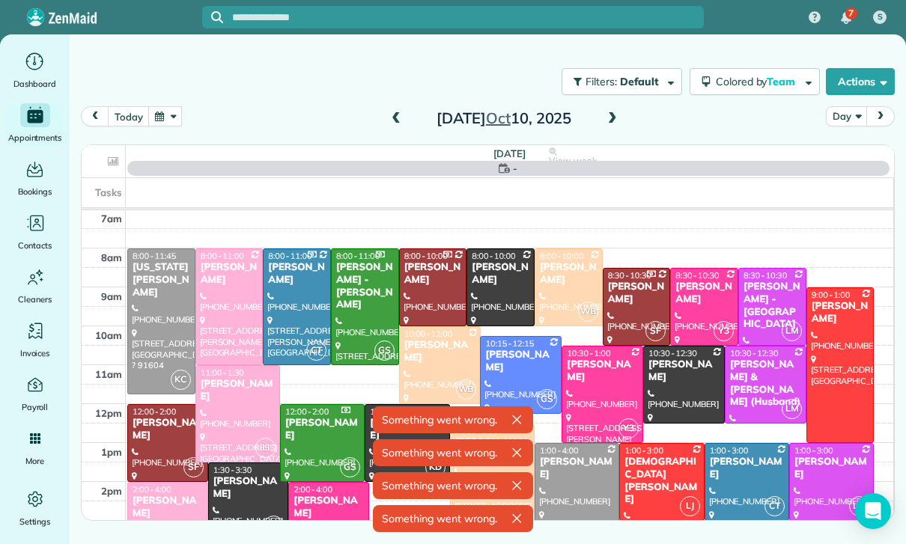
scroll to position [118, 0]
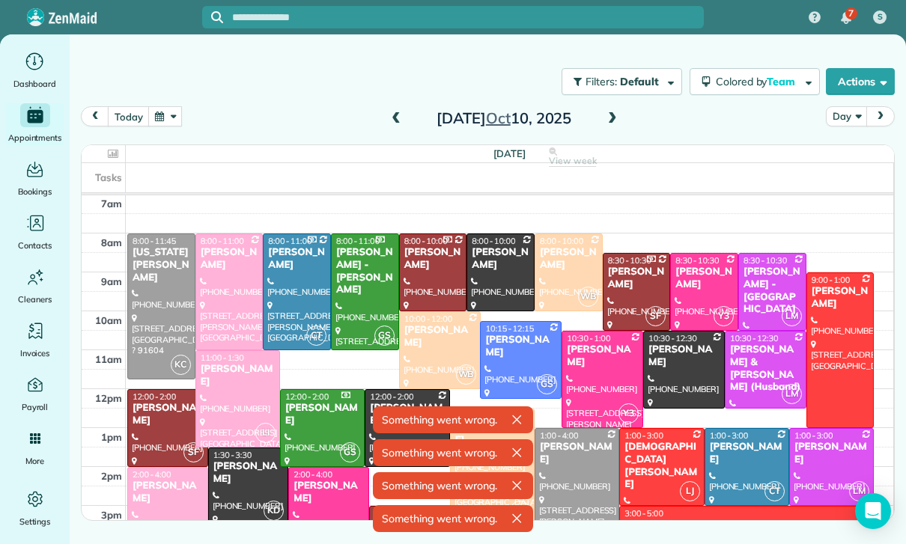
click at [151, 415] on div at bounding box center [167, 428] width 79 height 76
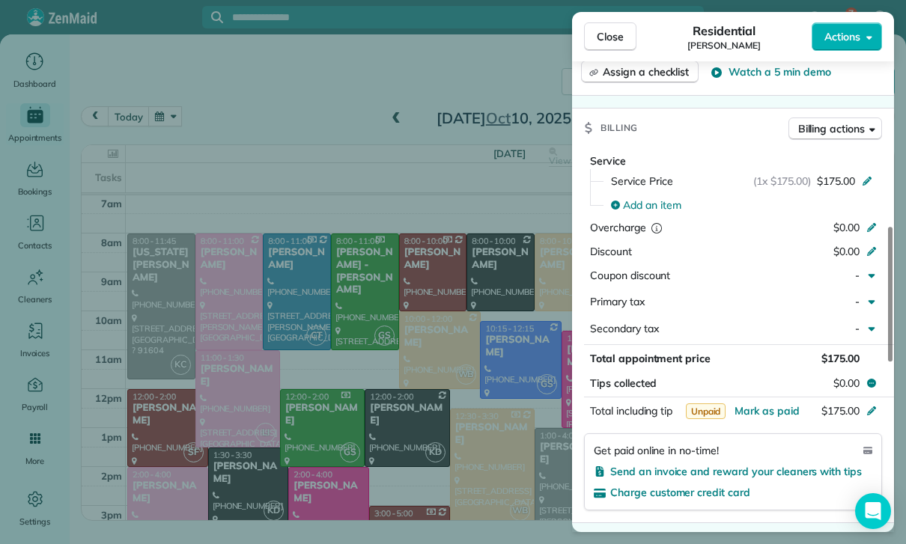
scroll to position [678, 0]
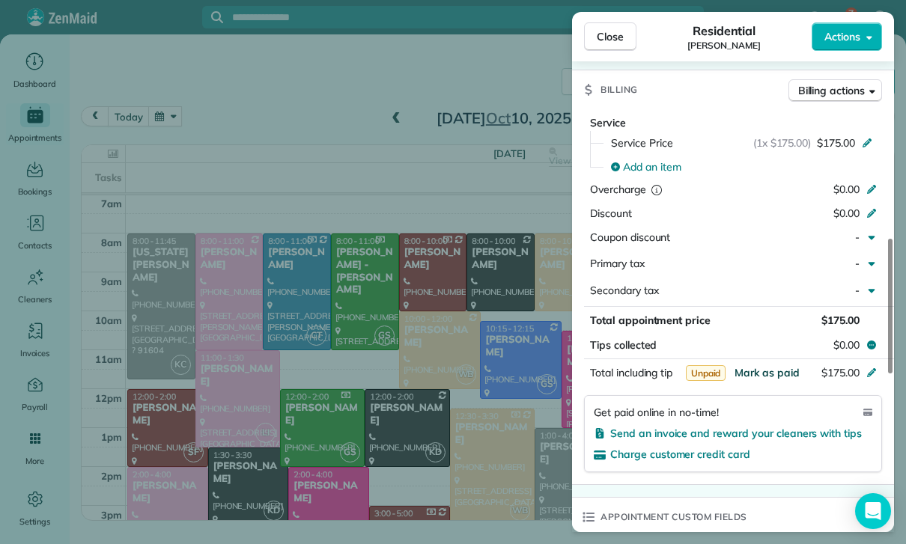
click at [759, 371] on span "Mark as paid" at bounding box center [766, 372] width 65 height 13
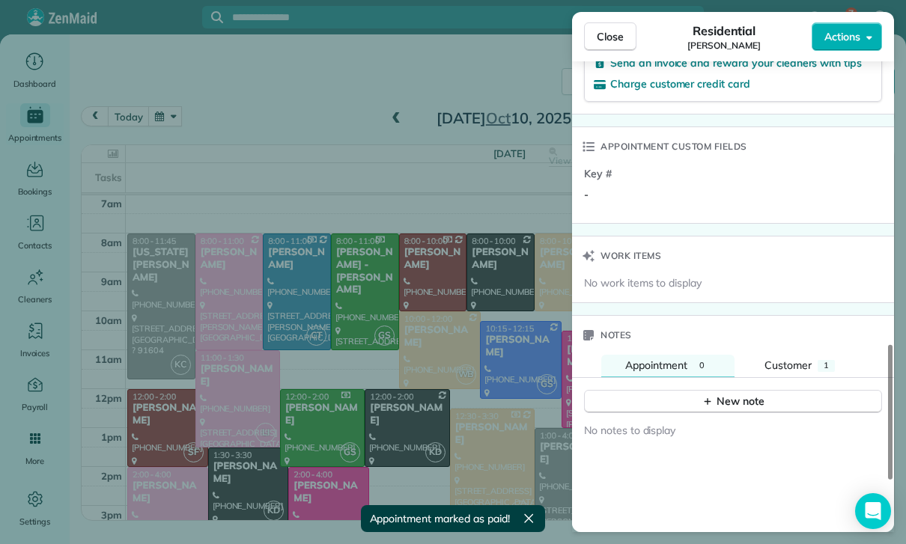
scroll to position [1088, 0]
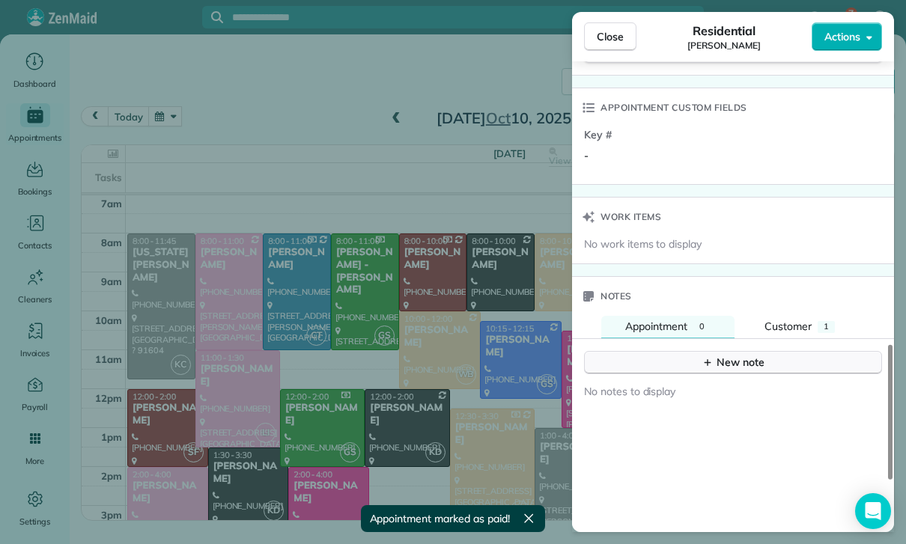
click at [713, 356] on icon "button" at bounding box center [707, 362] width 12 height 12
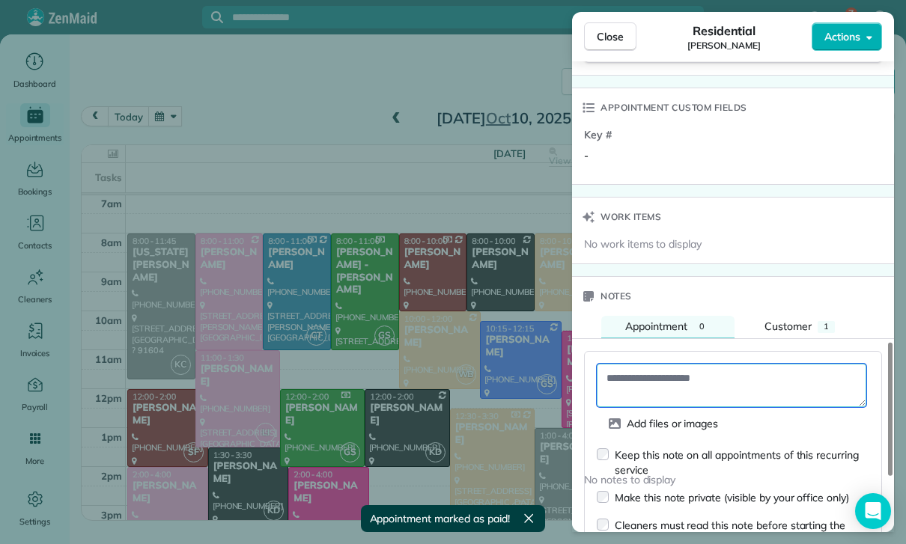
click at [661, 372] on textarea at bounding box center [731, 385] width 269 height 43
paste textarea "**********"
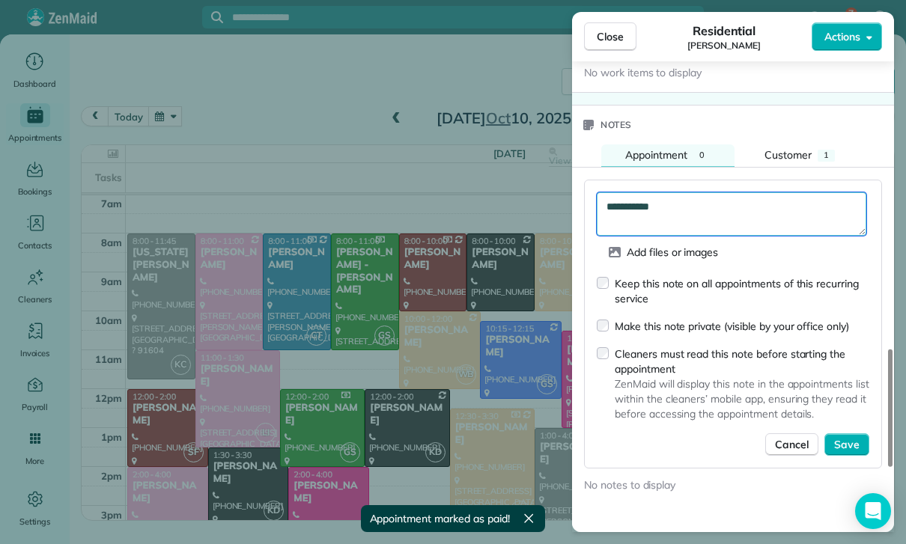
scroll to position [1267, 0]
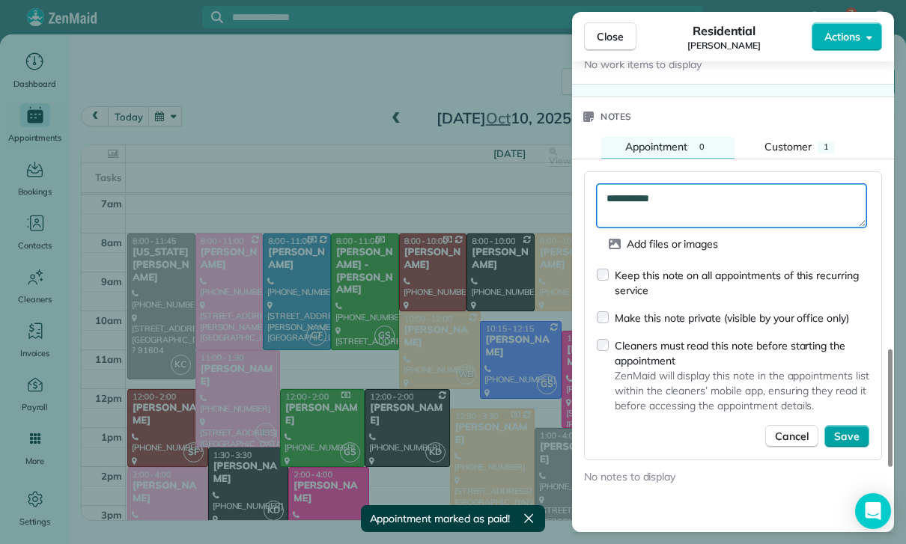
type textarea "**********"
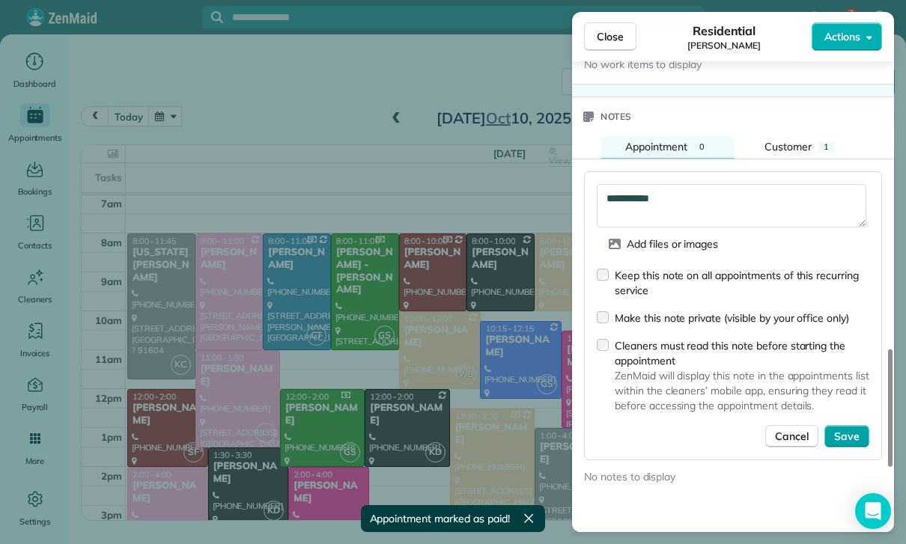
click at [847, 425] on button "Save" at bounding box center [846, 436] width 45 height 22
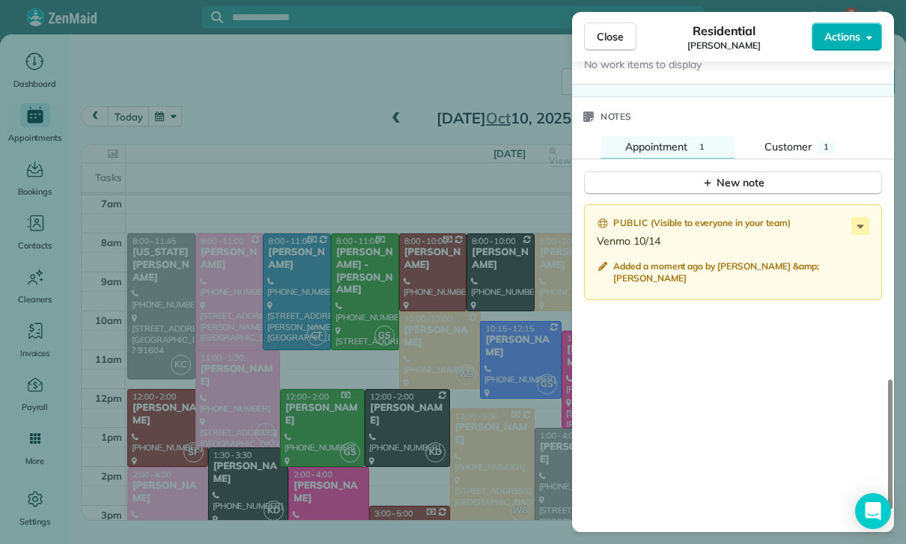
click at [339, 400] on div "Close Residential [PERSON_NAME] Actions Status Confirmed [PERSON_NAME] · Open p…" at bounding box center [453, 272] width 906 height 544
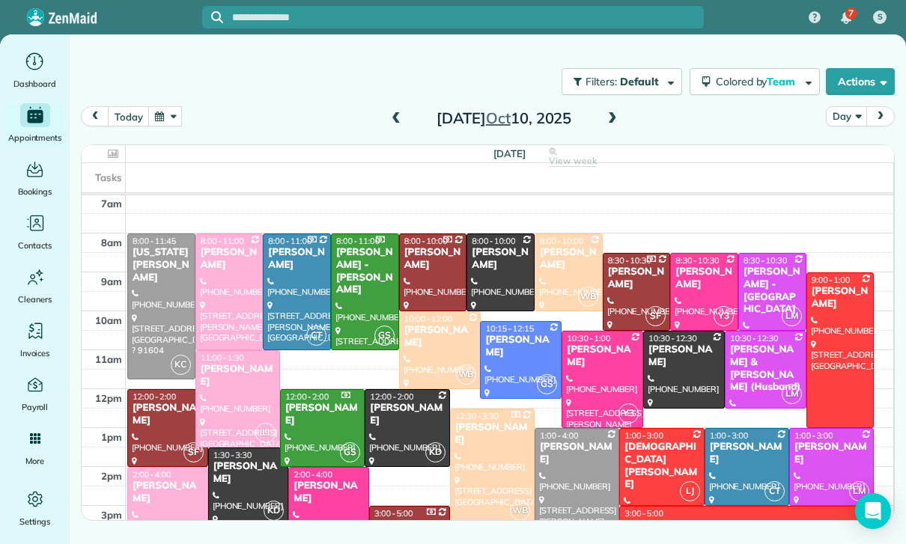
click at [166, 121] on button "button" at bounding box center [165, 116] width 34 height 20
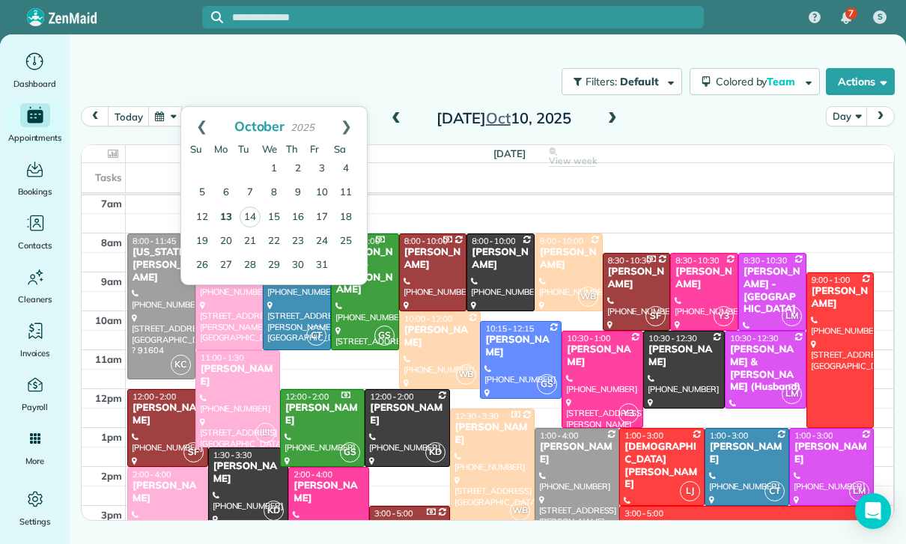
click at [225, 216] on link "13" at bounding box center [226, 218] width 24 height 24
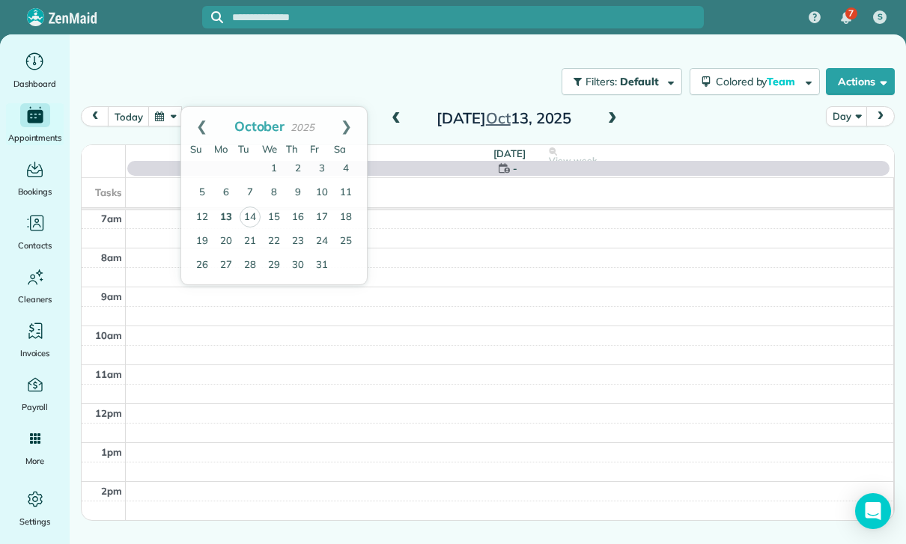
scroll to position [118, 0]
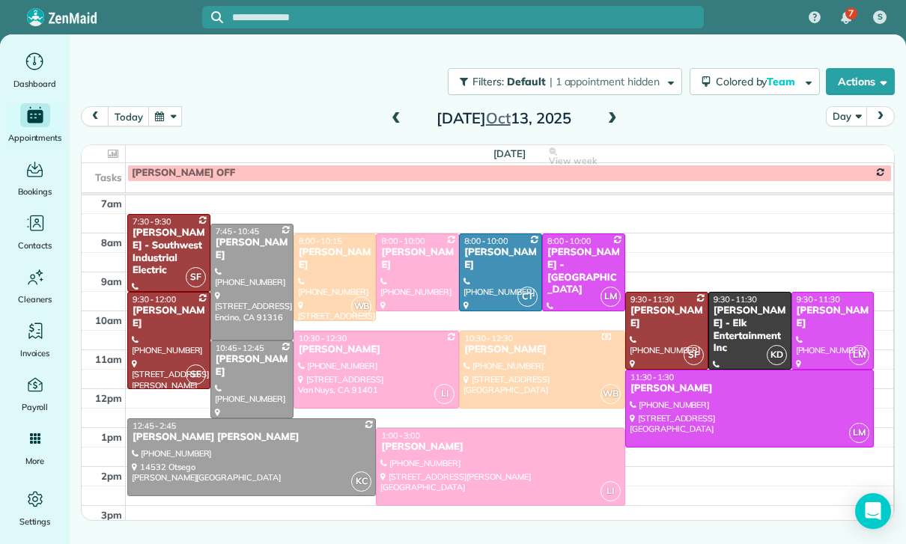
click at [175, 113] on button "button" at bounding box center [165, 116] width 34 height 20
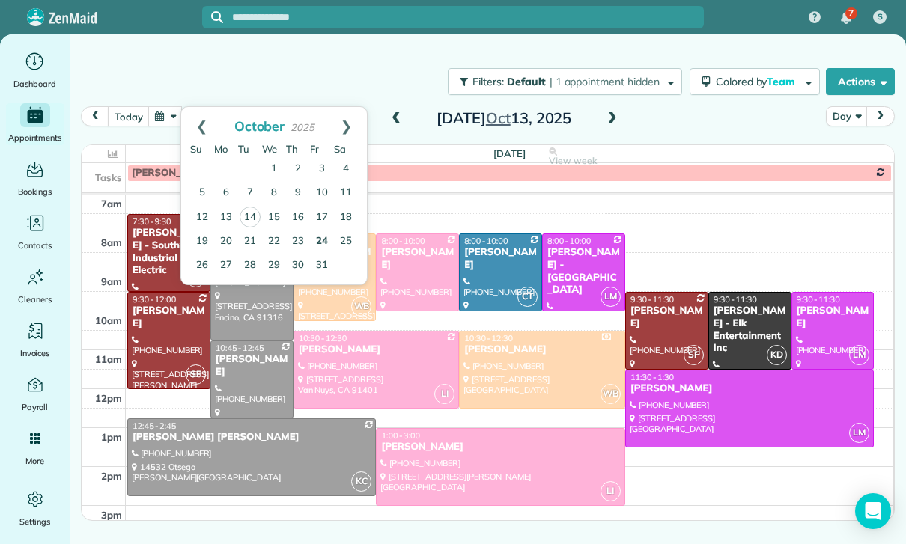
click at [323, 231] on link "24" at bounding box center [322, 242] width 24 height 24
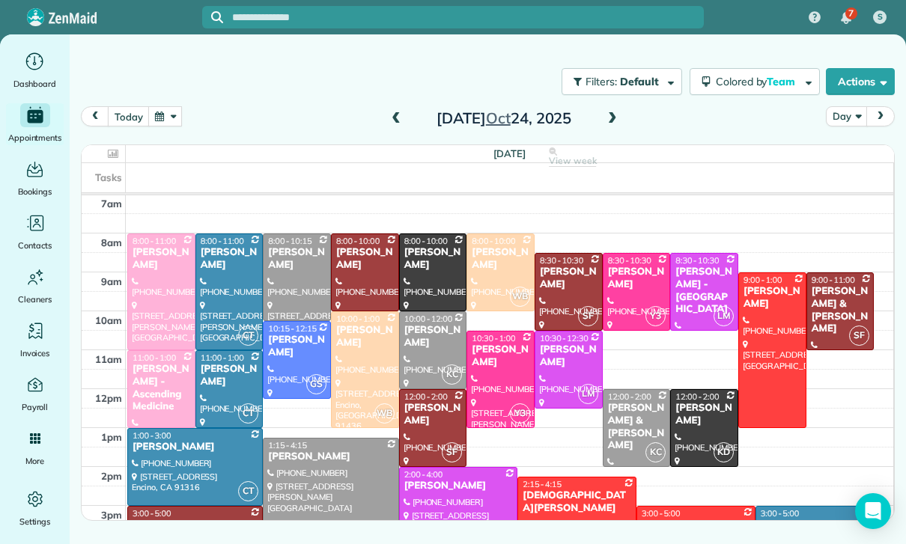
click at [163, 118] on button "button" at bounding box center [165, 116] width 34 height 20
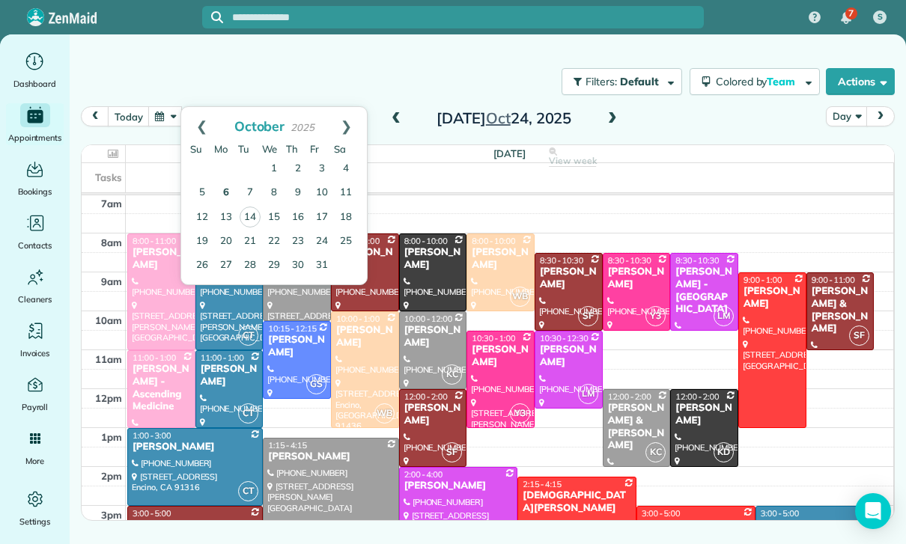
click at [234, 194] on link "6" at bounding box center [226, 193] width 24 height 24
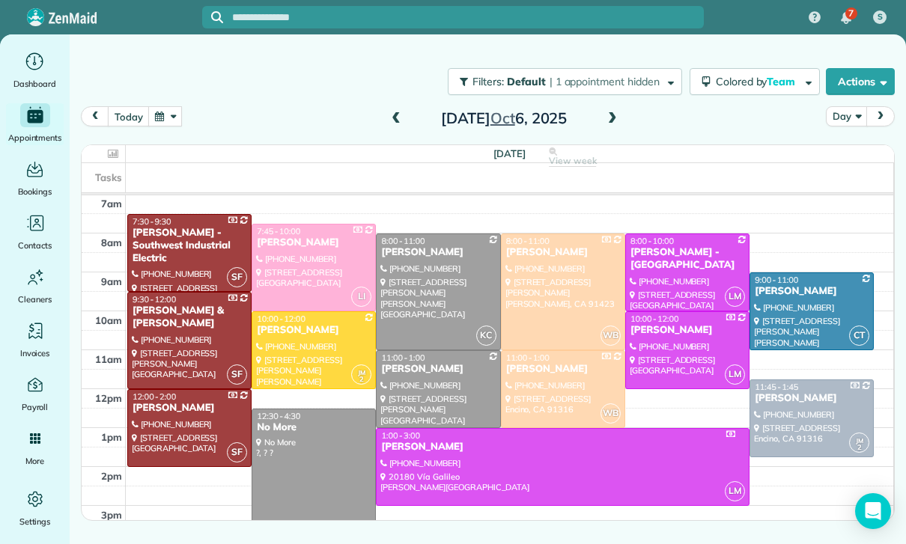
click at [173, 115] on button "button" at bounding box center [165, 116] width 34 height 20
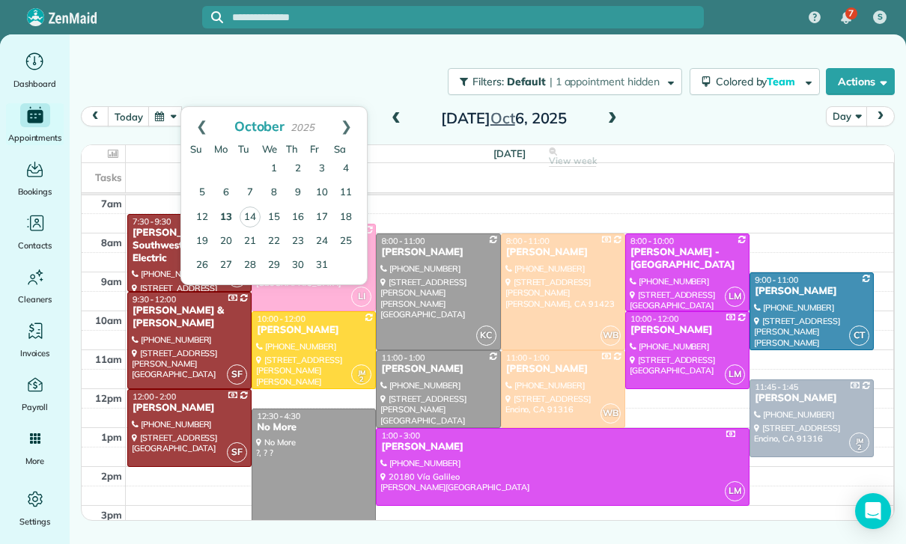
click at [226, 219] on link "13" at bounding box center [226, 218] width 24 height 24
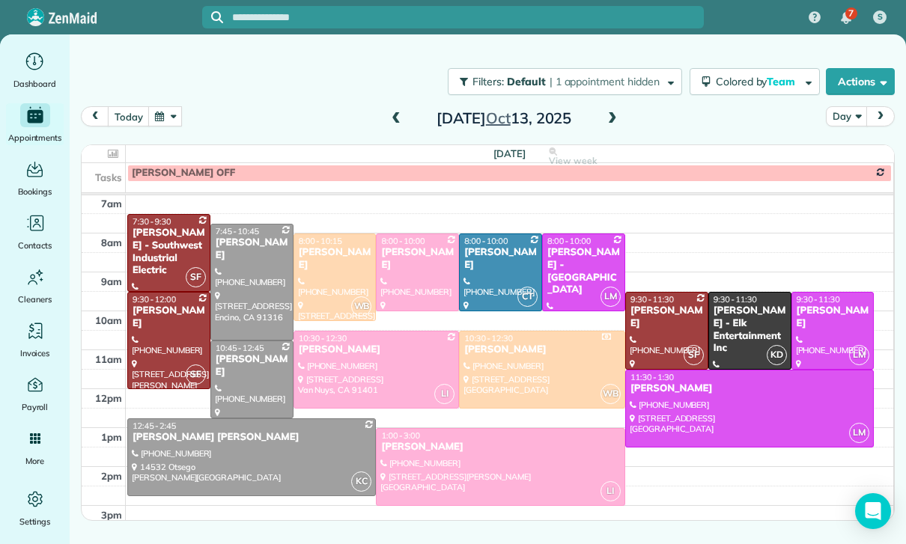
click at [828, 319] on div at bounding box center [833, 331] width 82 height 76
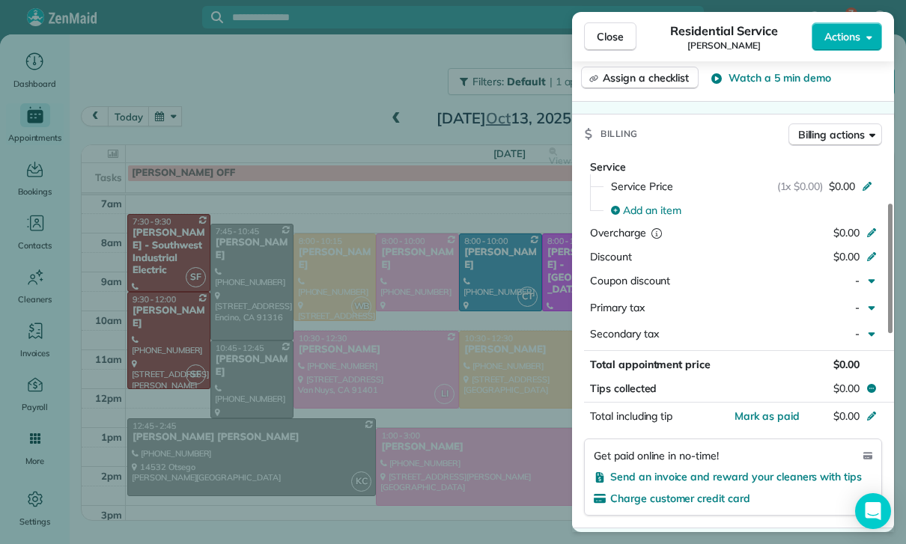
scroll to position [620, 0]
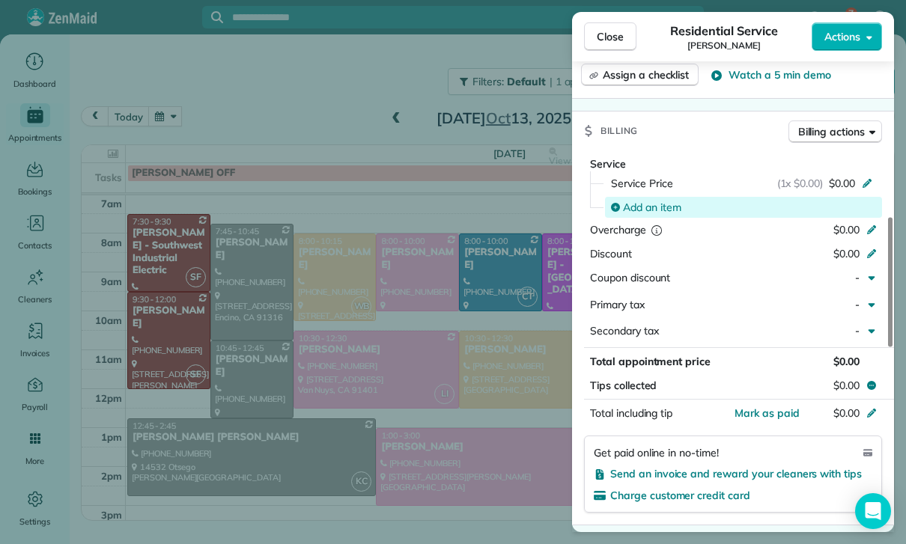
click at [665, 203] on span "Add an item" at bounding box center [652, 207] width 58 height 15
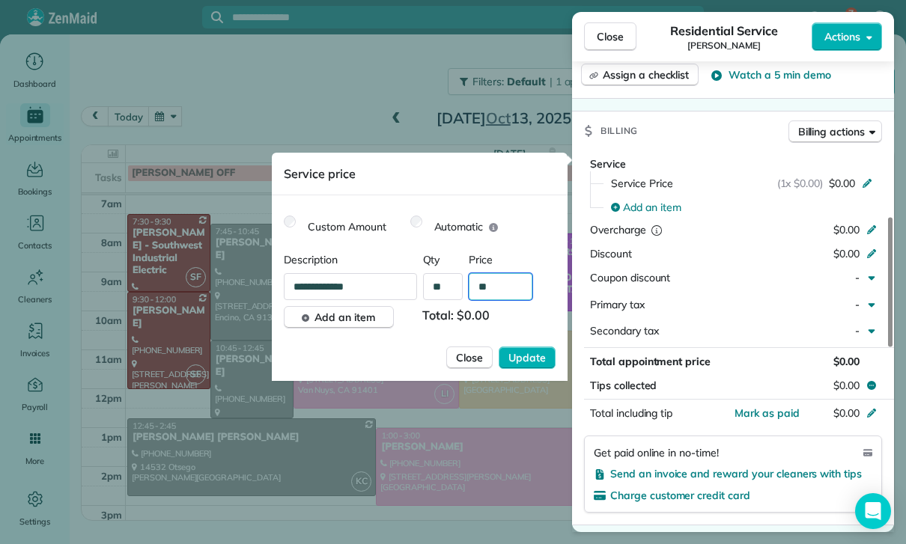
click at [512, 286] on input "**" at bounding box center [501, 286] width 64 height 27
type input "****"
click at [531, 364] on span "Update" at bounding box center [526, 357] width 37 height 15
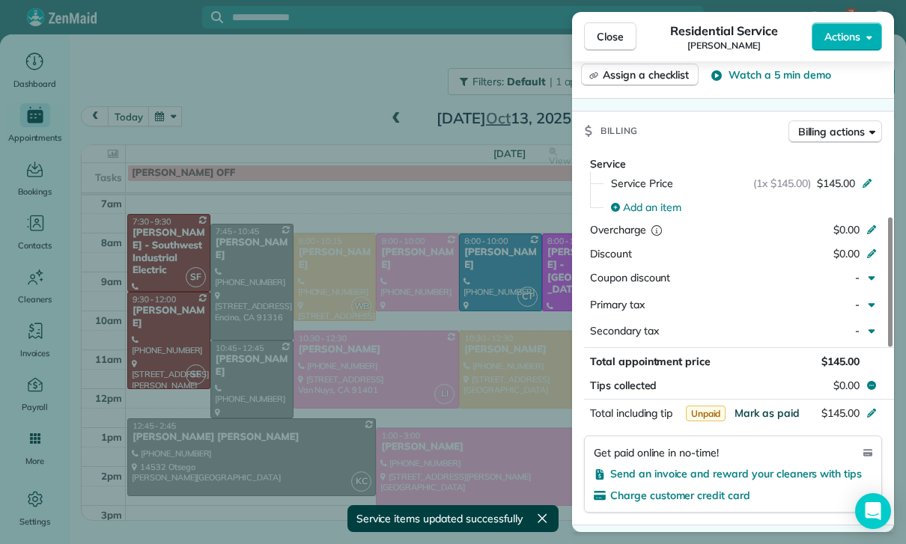
click at [763, 411] on span "Mark as paid" at bounding box center [766, 412] width 65 height 13
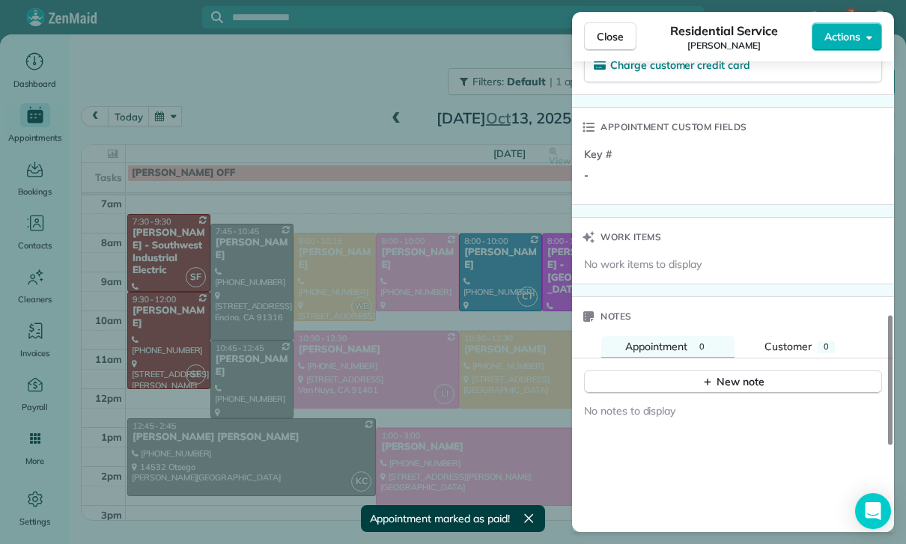
scroll to position [1113, 0]
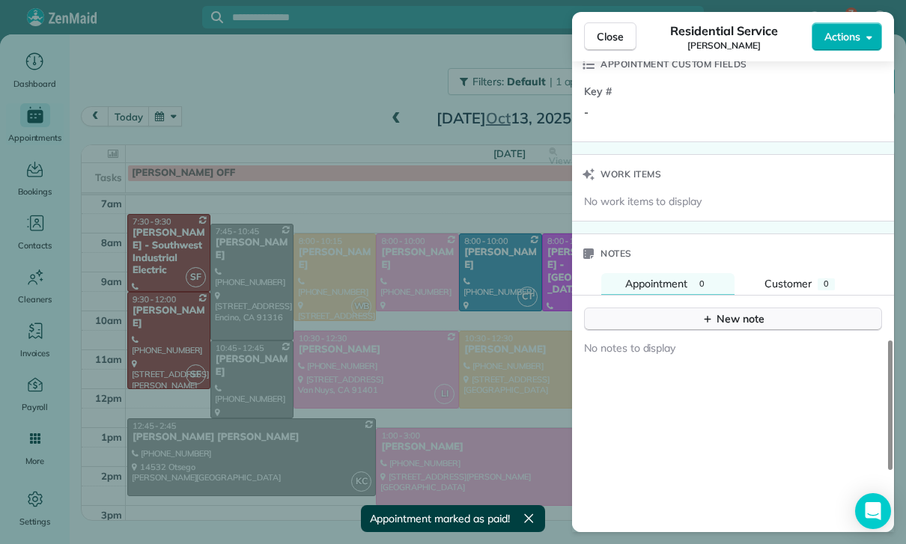
click at [730, 311] on div "New note" at bounding box center [732, 319] width 63 height 16
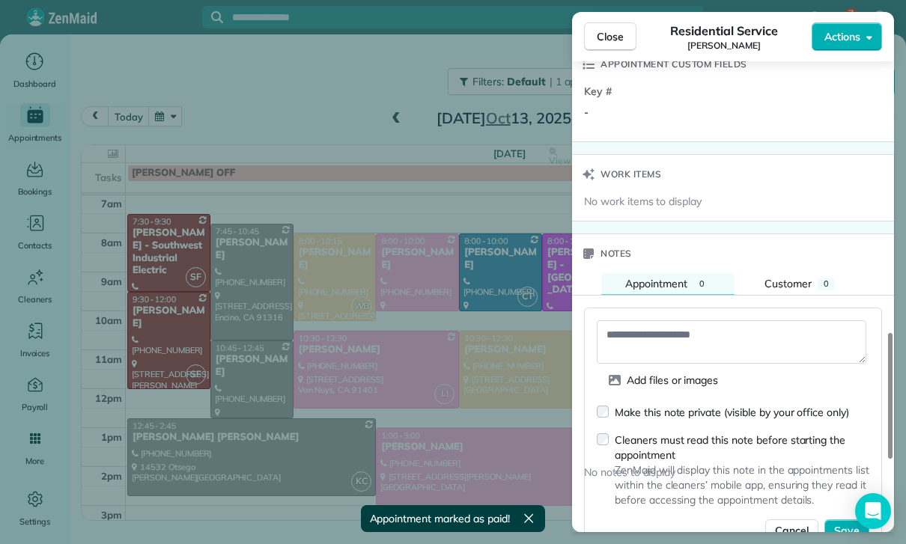
click at [648, 336] on textarea at bounding box center [731, 341] width 269 height 43
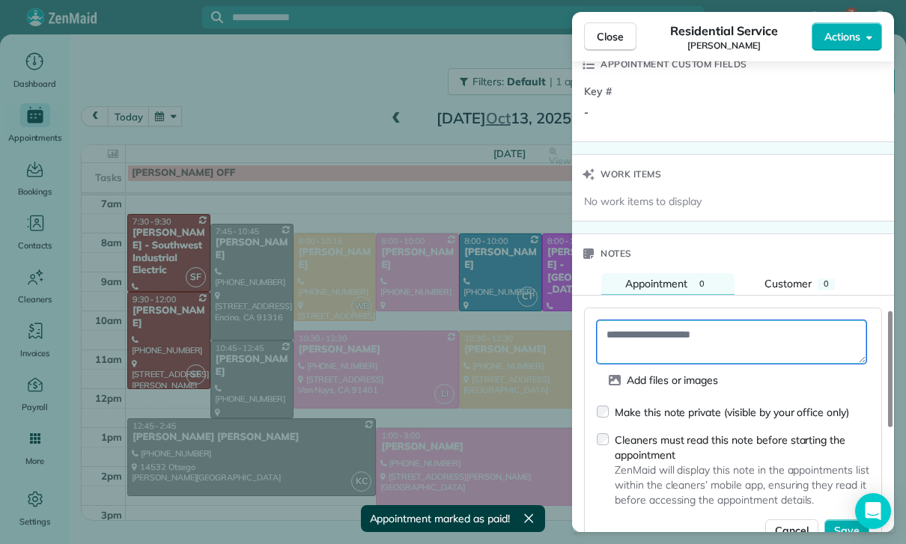
paste textarea "**********"
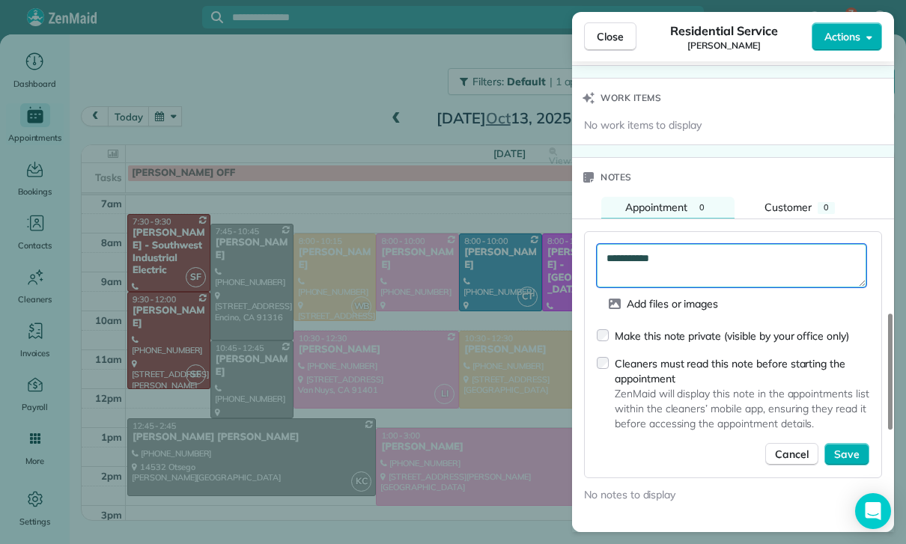
scroll to position [1227, 0]
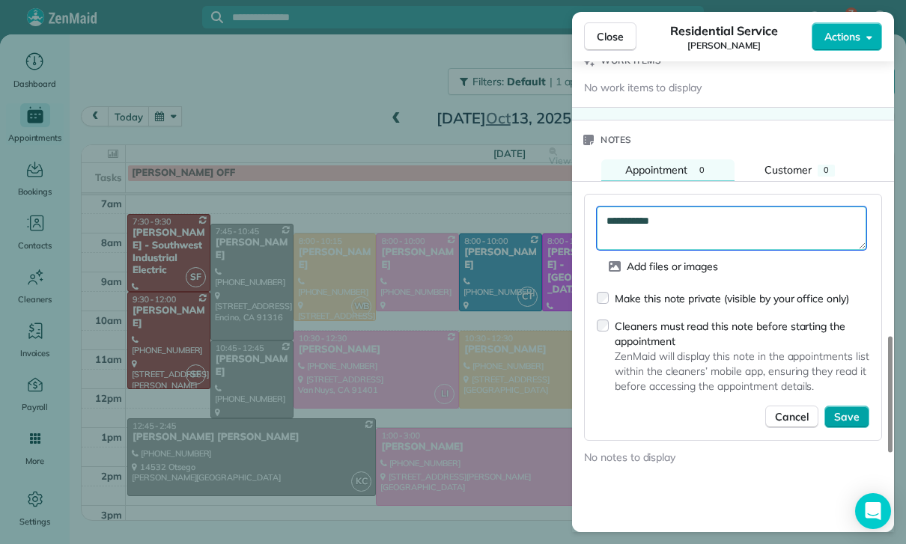
type textarea "**********"
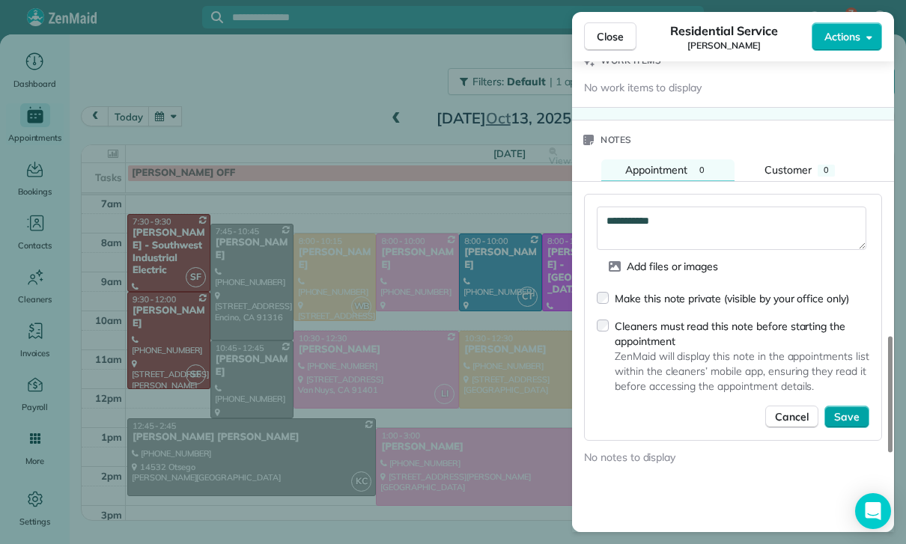
click at [847, 420] on button "Save" at bounding box center [846, 417] width 45 height 22
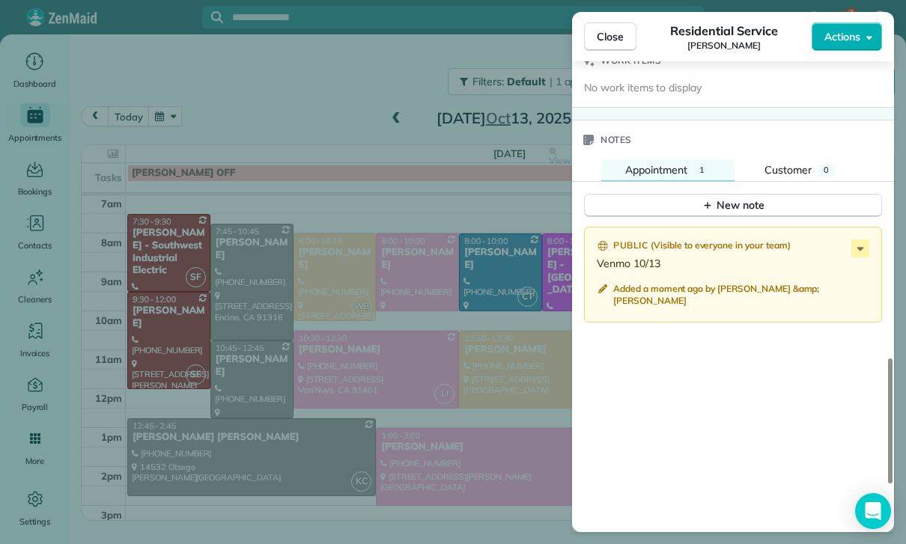
scroll to position [118, 0]
click at [415, 454] on div "Close Residential Service [PERSON_NAME] Actions Status Confirmed [PERSON_NAME] …" at bounding box center [453, 272] width 906 height 544
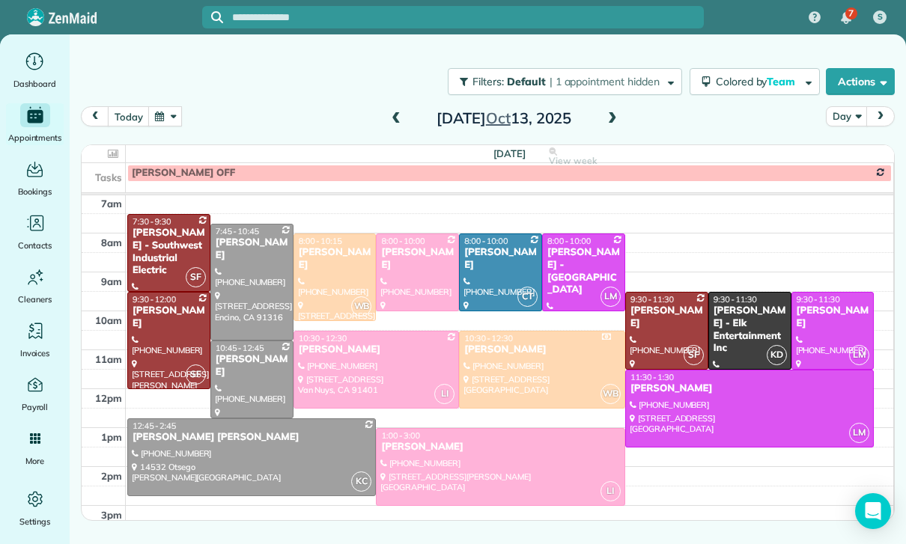
click at [156, 126] on button "button" at bounding box center [165, 116] width 34 height 20
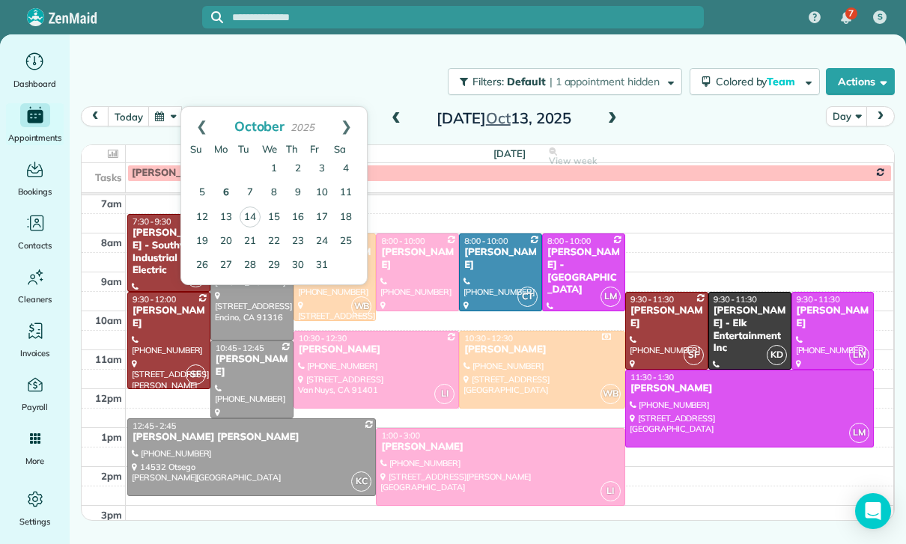
click at [230, 193] on link "6" at bounding box center [226, 193] width 24 height 24
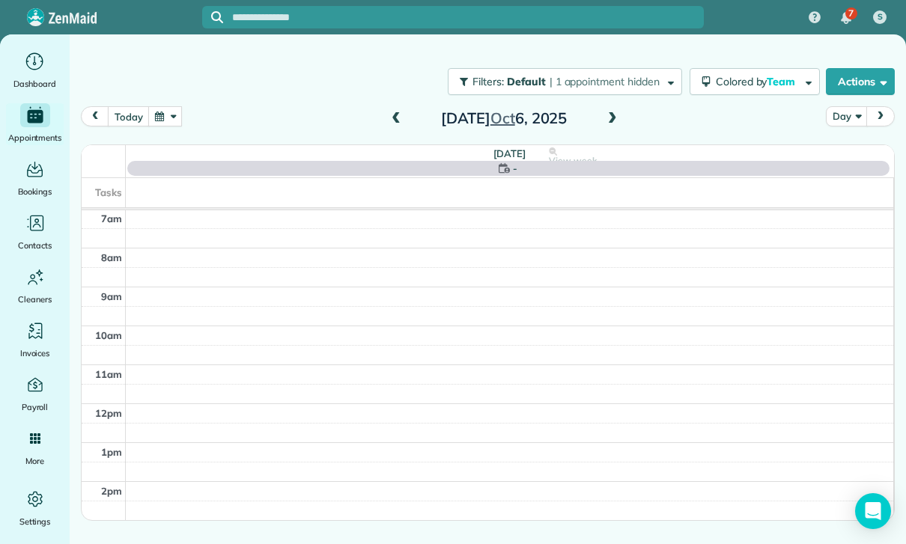
scroll to position [118, 0]
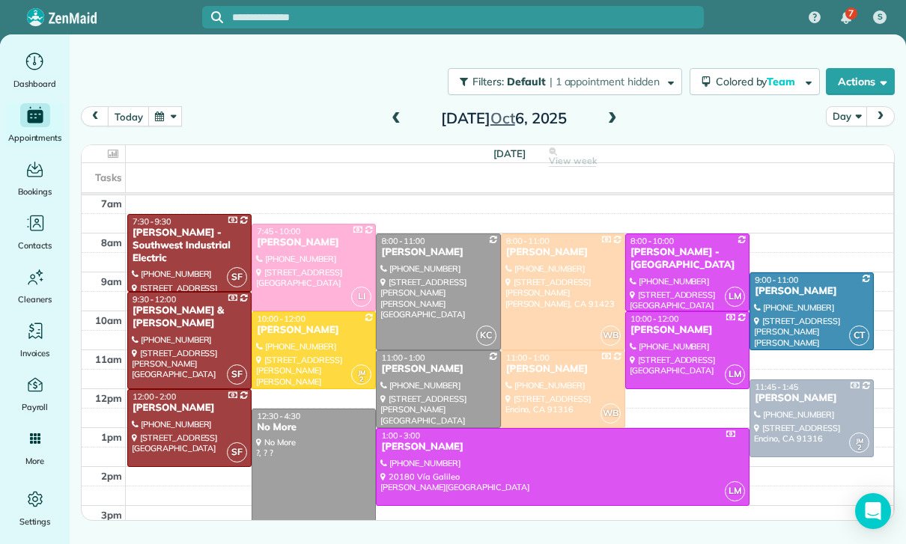
click at [433, 288] on div at bounding box center [437, 291] width 123 height 115
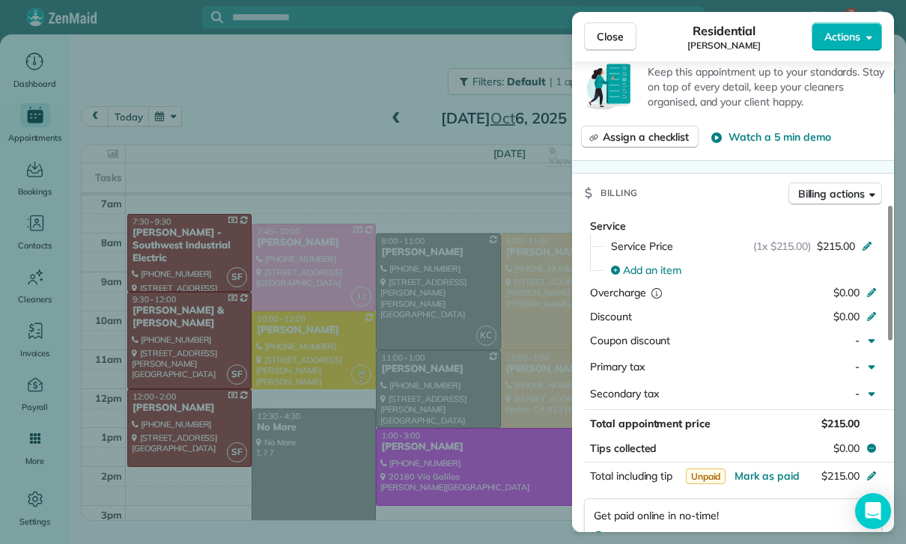
scroll to position [657, 0]
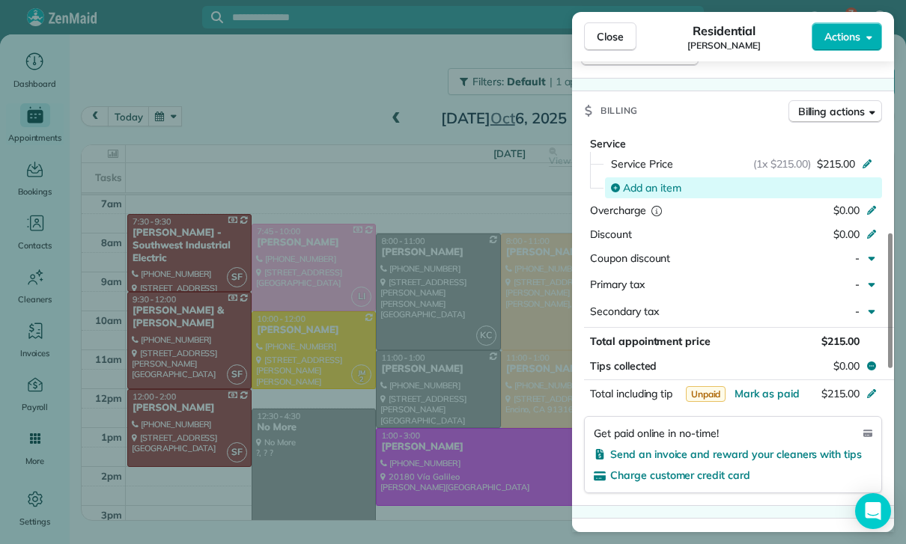
click at [647, 187] on span "Add an item" at bounding box center [652, 187] width 58 height 15
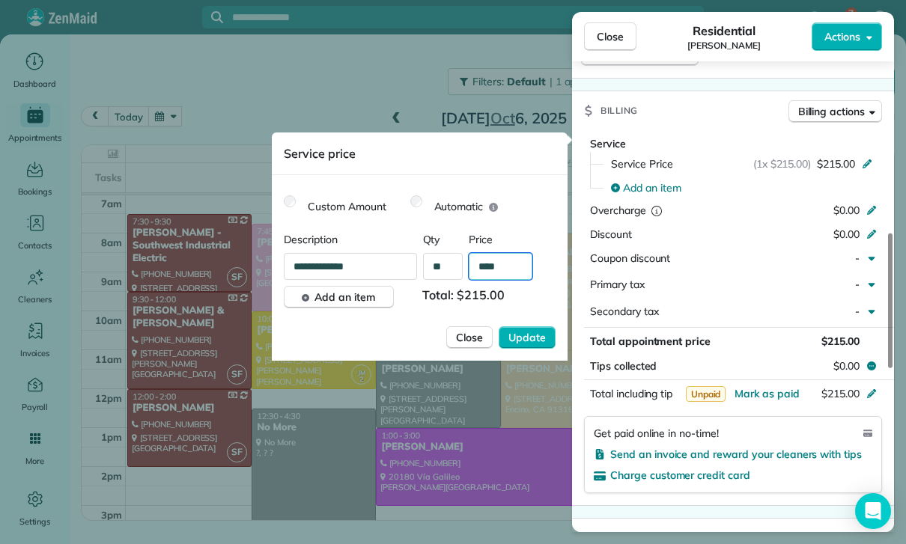
click at [505, 275] on input "****" at bounding box center [501, 266] width 64 height 27
type input "**"
type input "****"
click at [533, 334] on span "Update" at bounding box center [526, 337] width 37 height 15
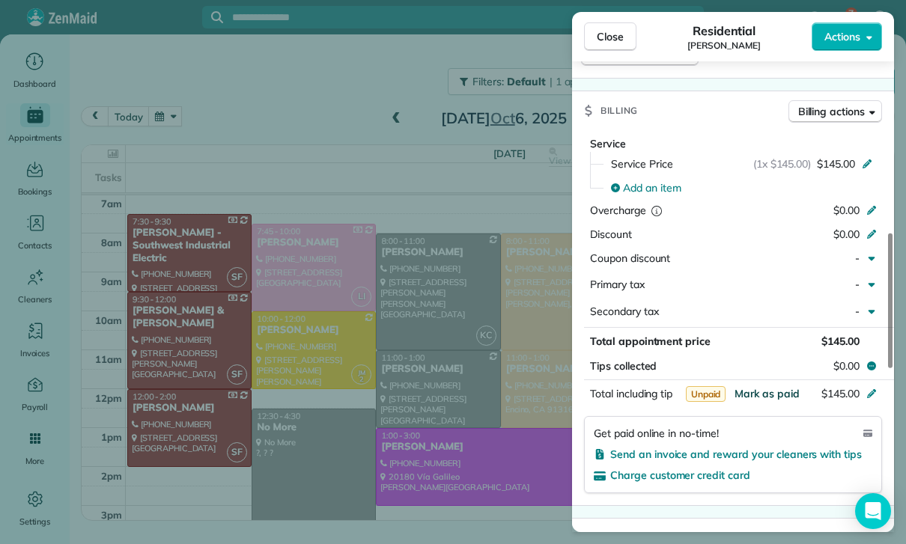
click at [766, 388] on span "Mark as paid" at bounding box center [766, 393] width 65 height 13
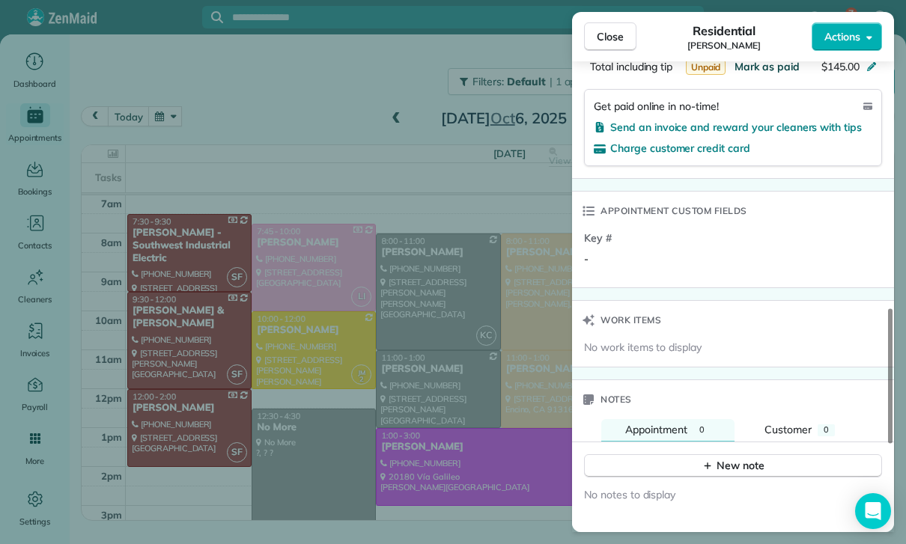
scroll to position [1037, 0]
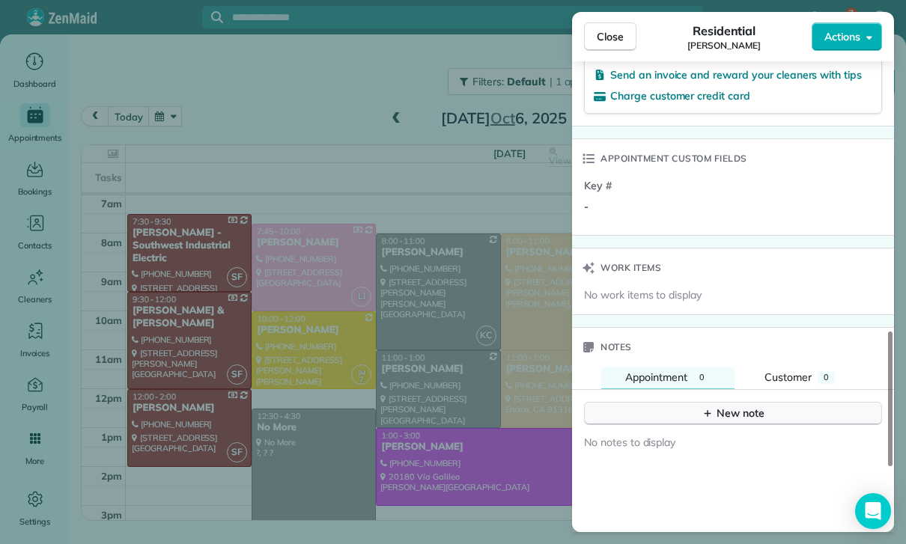
click at [730, 417] on button "New note" at bounding box center [733, 413] width 298 height 23
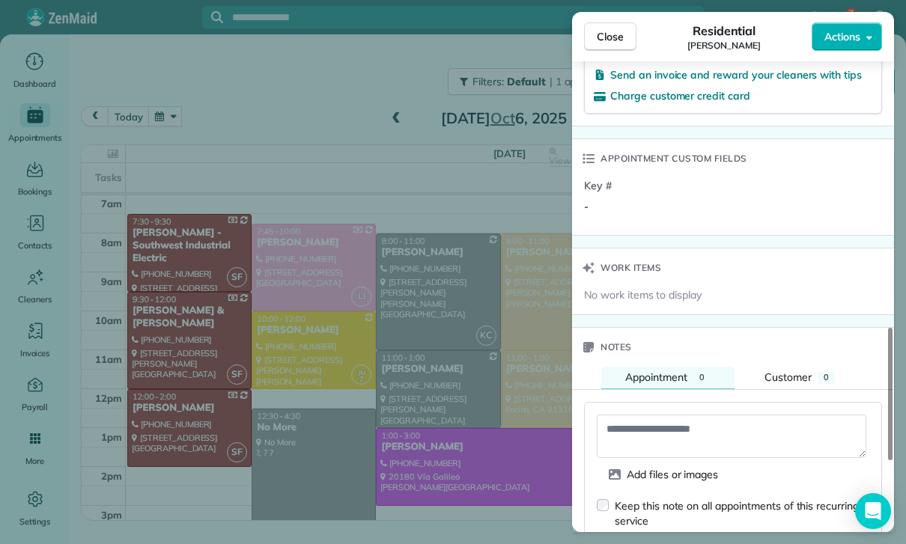
click at [659, 434] on textarea at bounding box center [731, 436] width 269 height 43
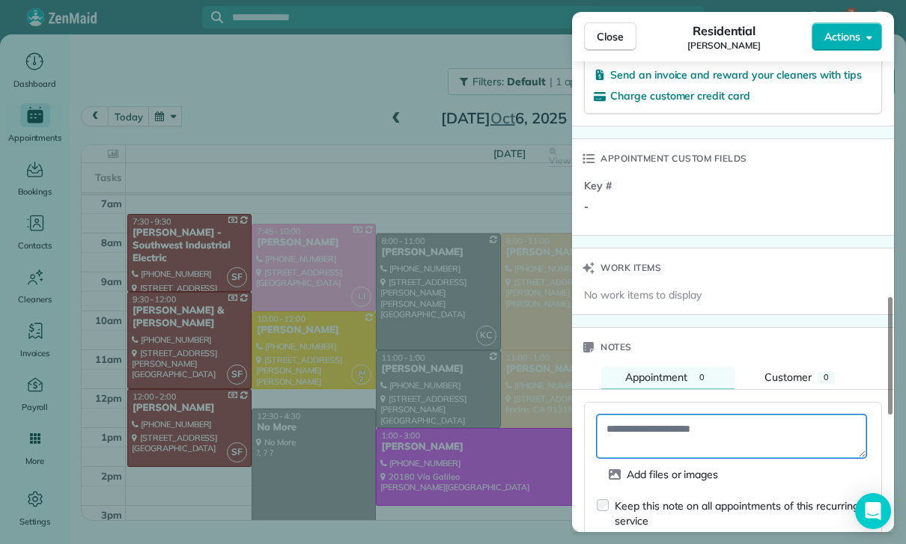
paste textarea "**********"
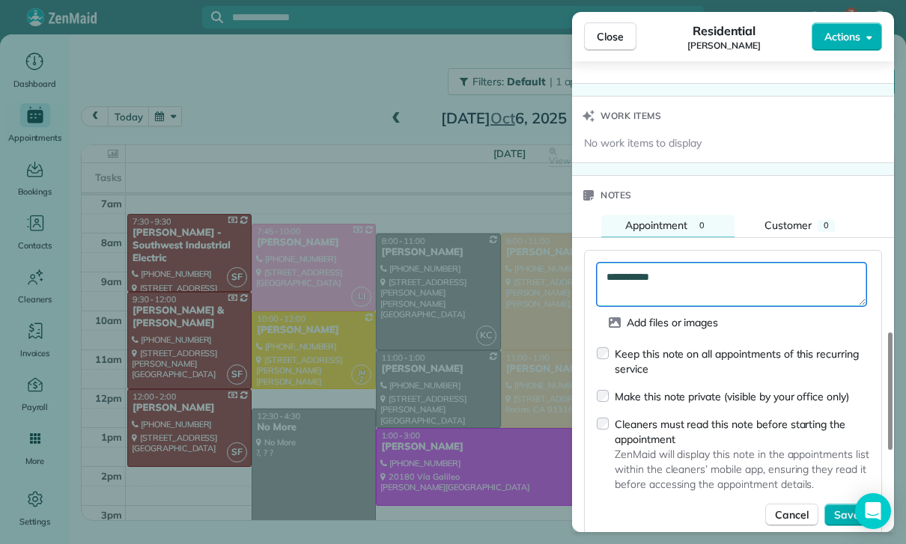
scroll to position [1194, 0]
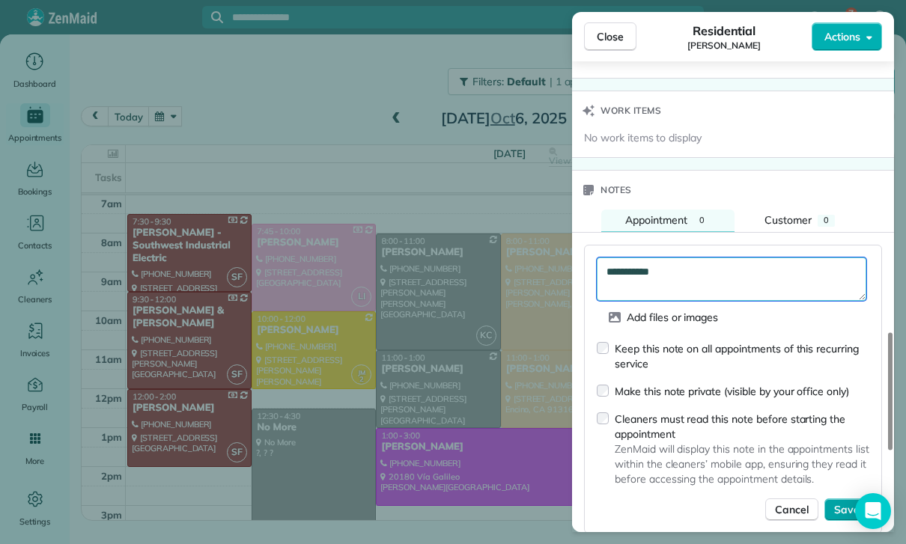
type textarea "**********"
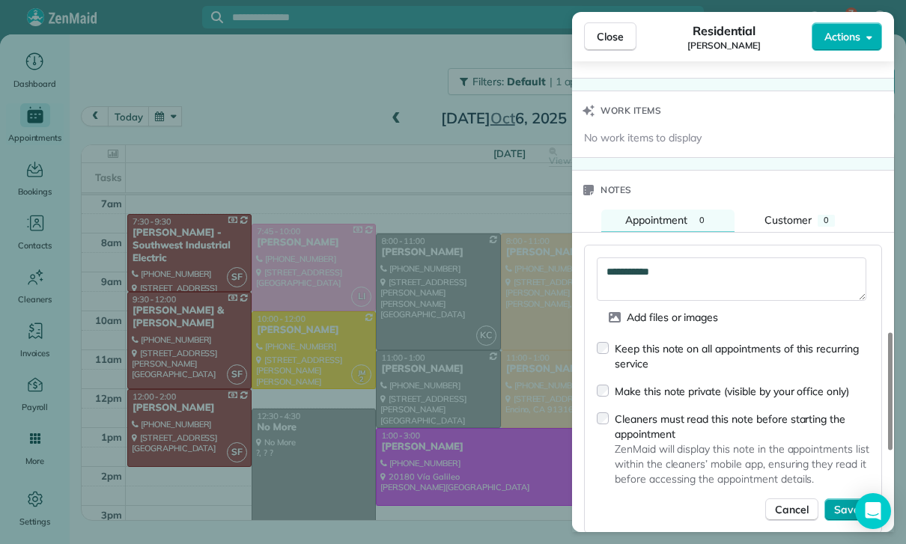
click at [841, 502] on span "Save" at bounding box center [846, 509] width 25 height 15
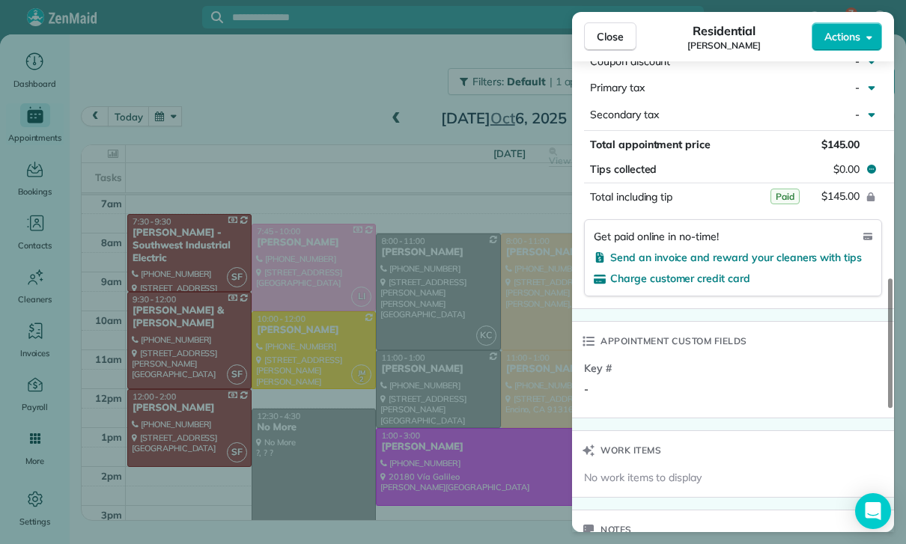
scroll to position [853, 0]
click at [448, 420] on div "Close Residential [PERSON_NAME] Actions Status Confirmed [PERSON_NAME] · Open p…" at bounding box center [453, 272] width 906 height 544
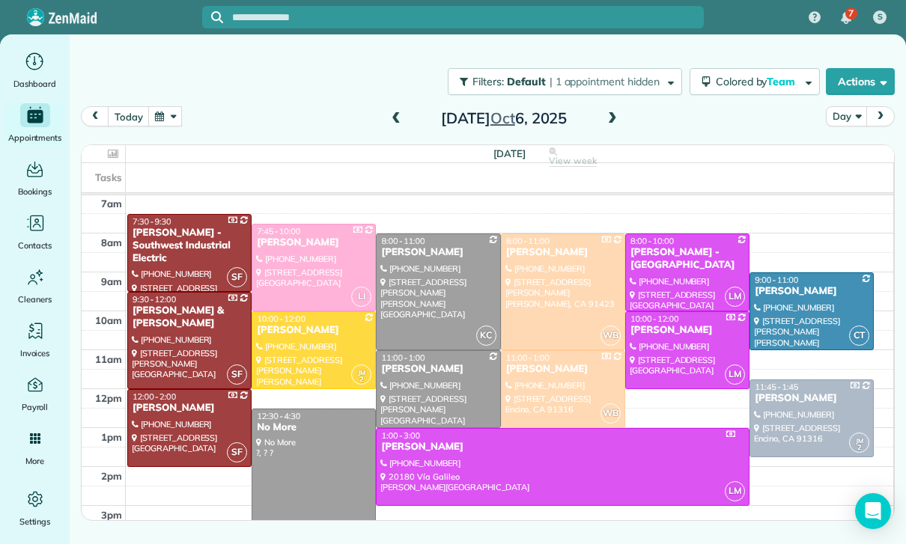
click at [166, 115] on button "button" at bounding box center [165, 116] width 34 height 20
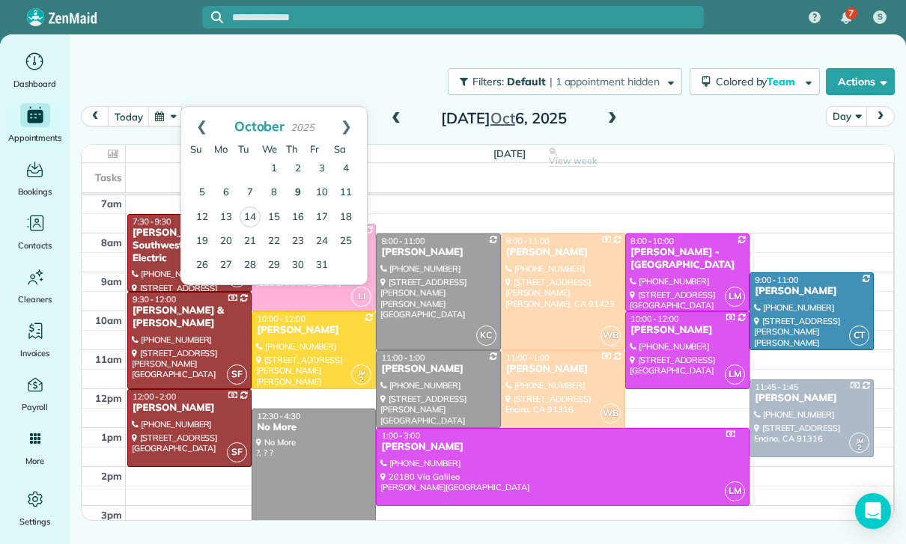
click at [296, 195] on link "9" at bounding box center [298, 193] width 24 height 24
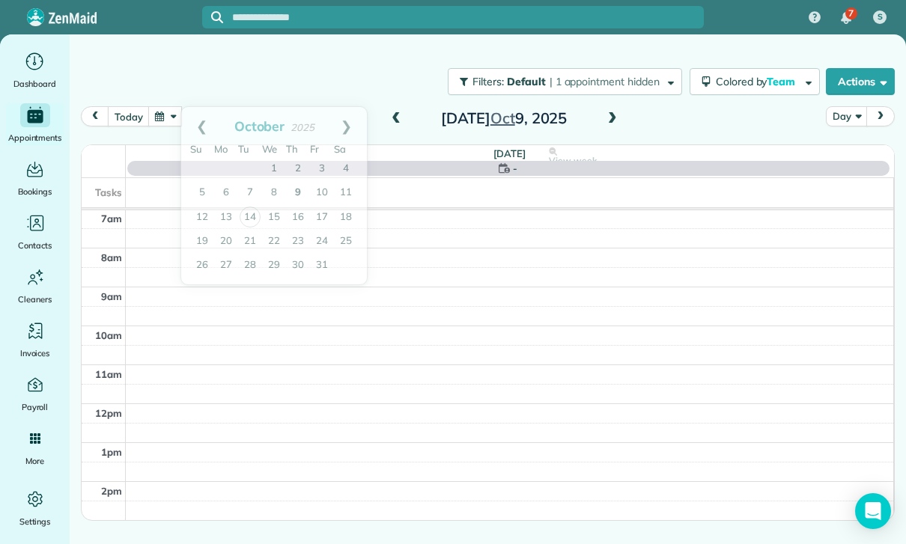
scroll to position [118, 0]
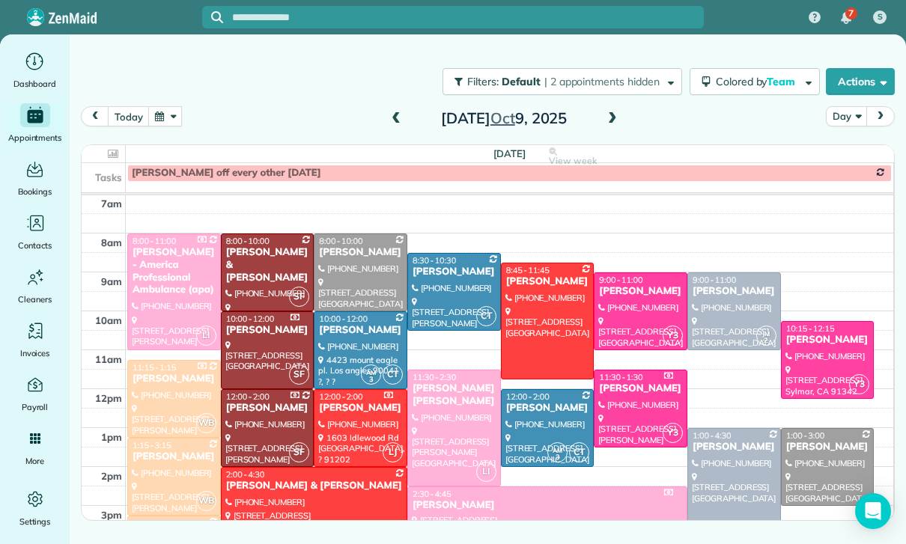
click at [163, 470] on div at bounding box center [174, 477] width 92 height 76
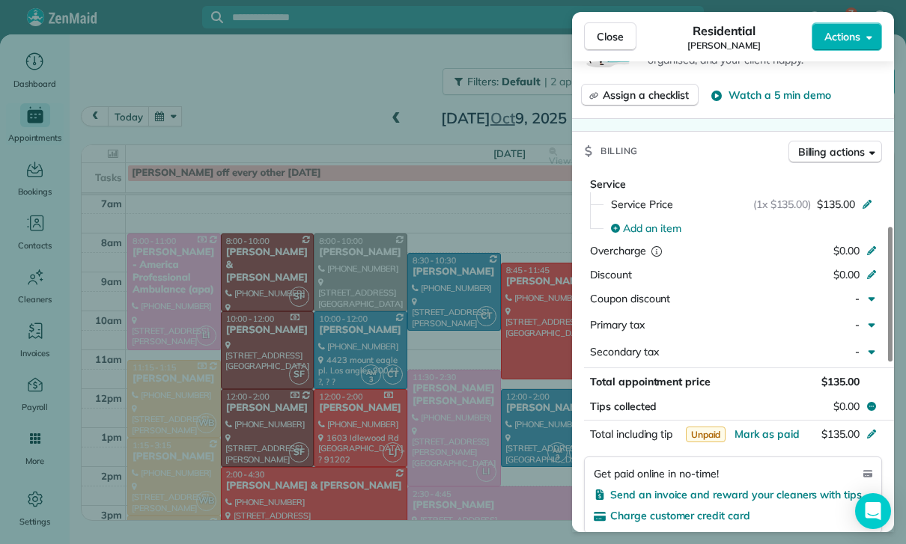
scroll to position [656, 0]
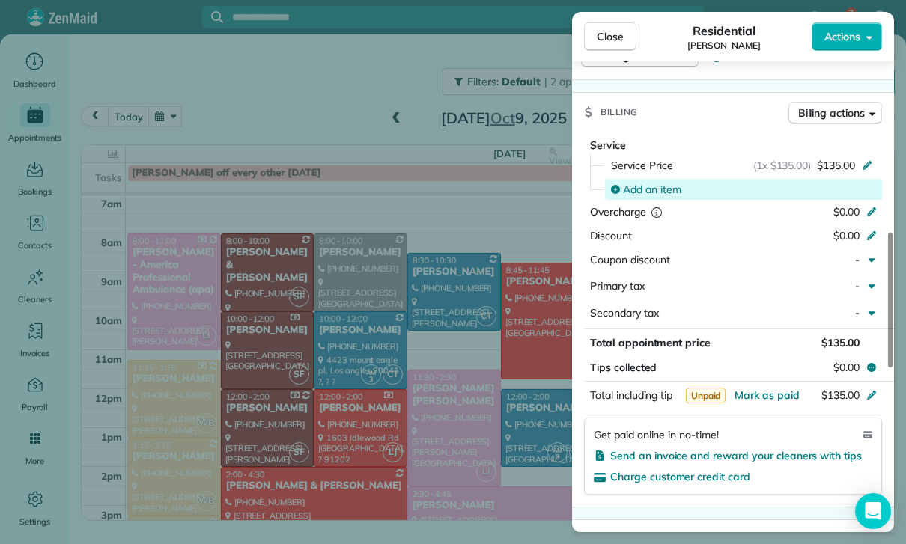
click at [637, 182] on span "Add an item" at bounding box center [652, 189] width 58 height 15
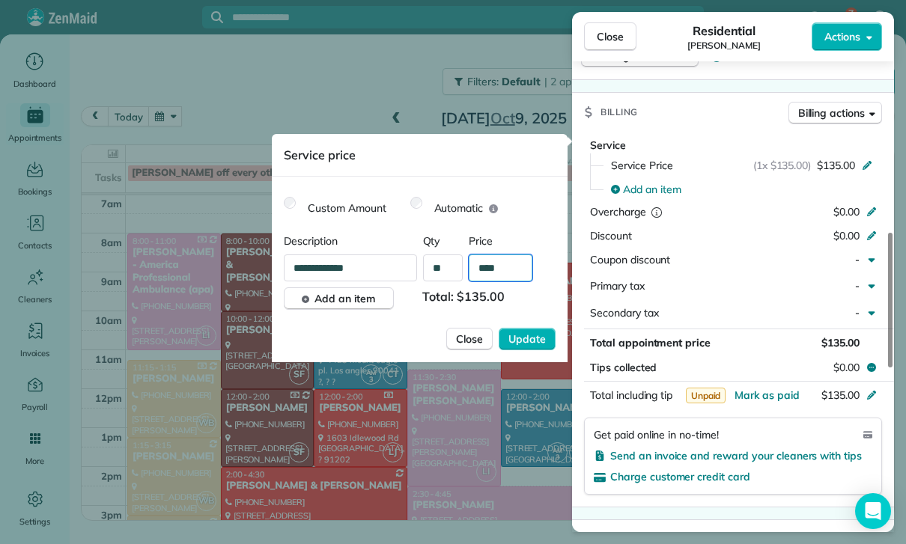
click at [499, 278] on input "****" at bounding box center [501, 267] width 64 height 27
type input "**"
type input "****"
click at [528, 343] on span "Update" at bounding box center [526, 339] width 37 height 15
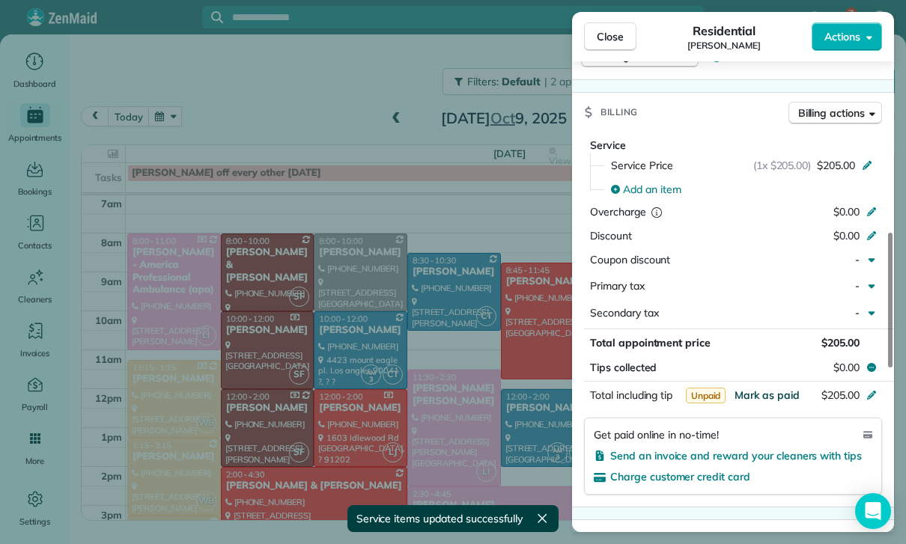
click at [766, 391] on span "Mark as paid" at bounding box center [766, 394] width 65 height 13
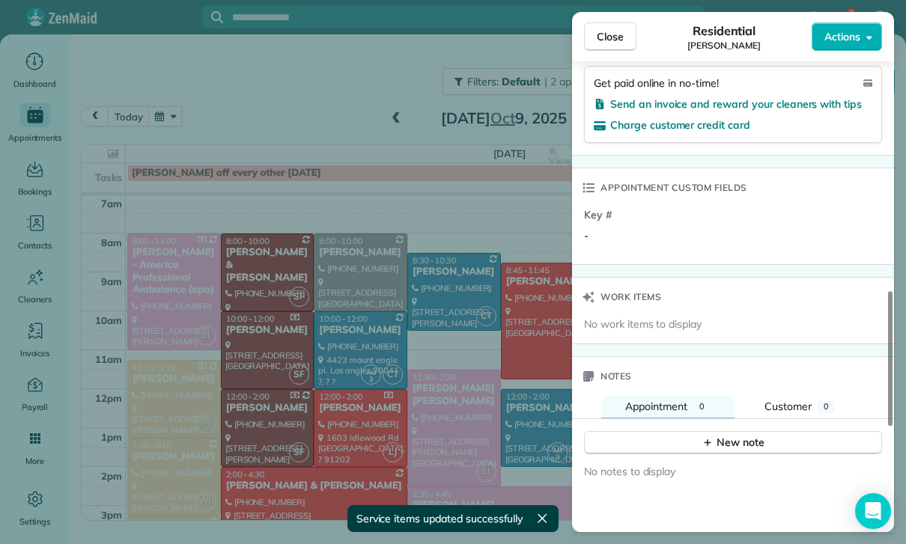
scroll to position [1087, 0]
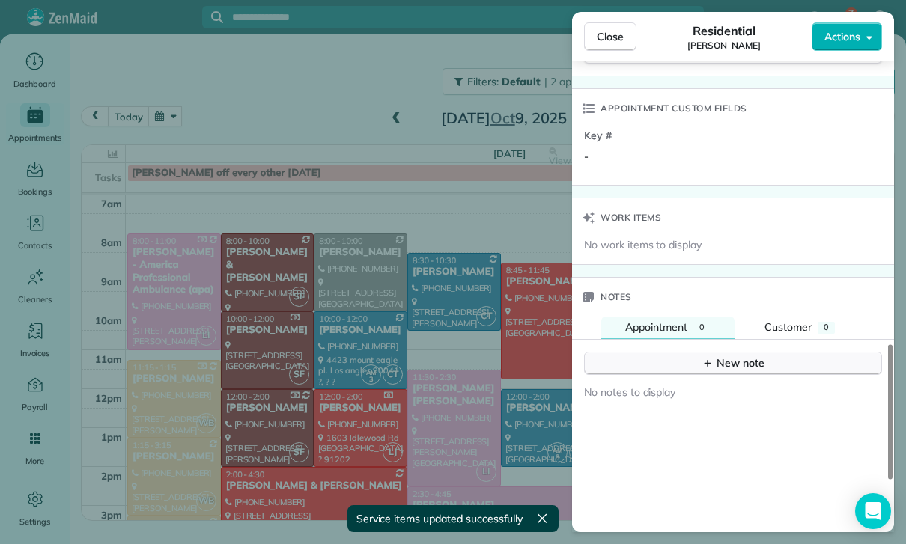
click at [741, 356] on div "New note" at bounding box center [732, 364] width 63 height 16
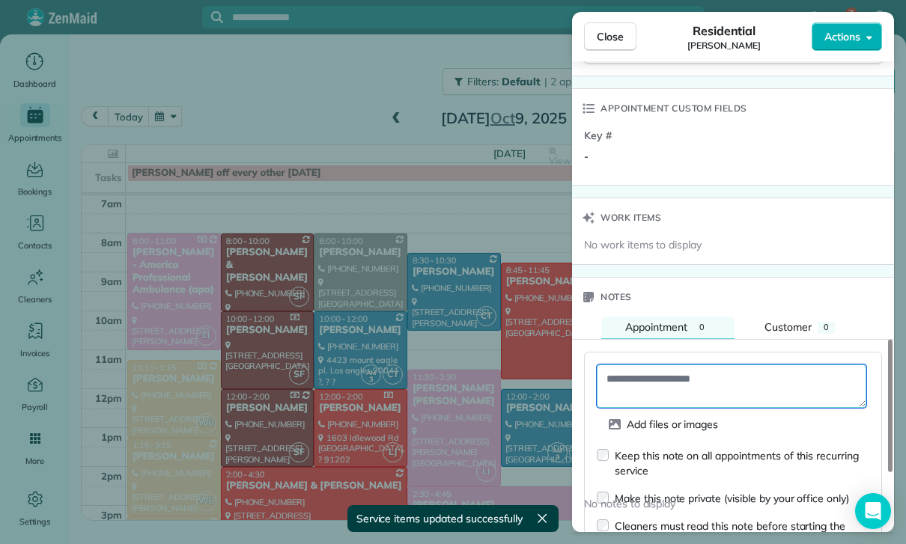
click at [659, 379] on textarea at bounding box center [731, 386] width 269 height 43
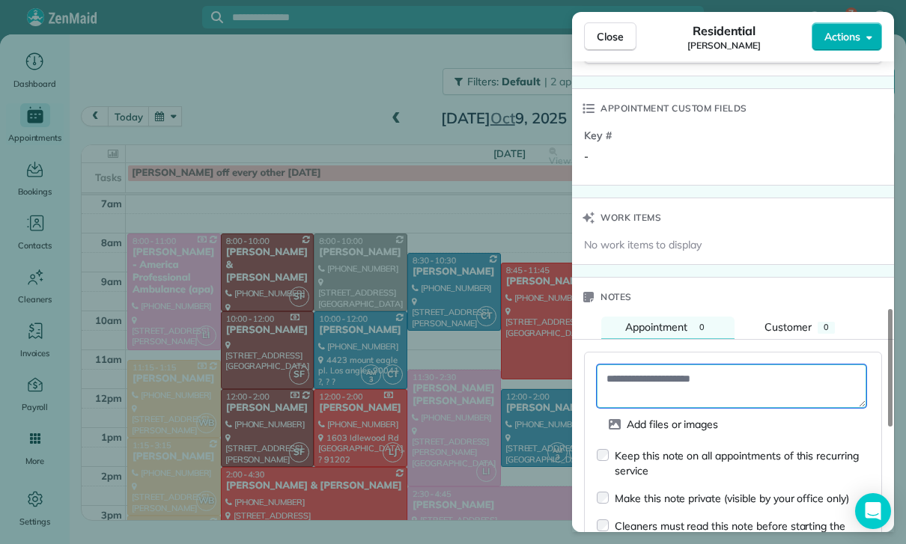
paste textarea "**********"
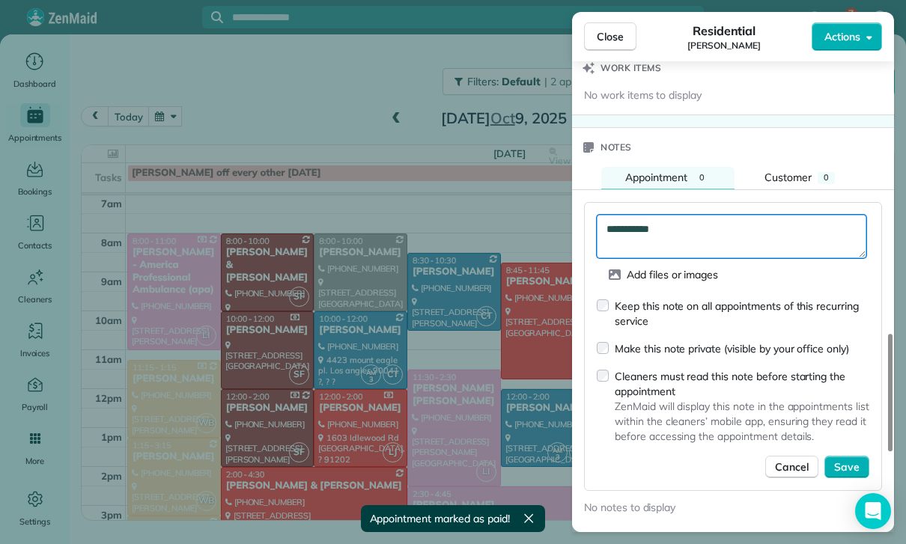
scroll to position [1285, 0]
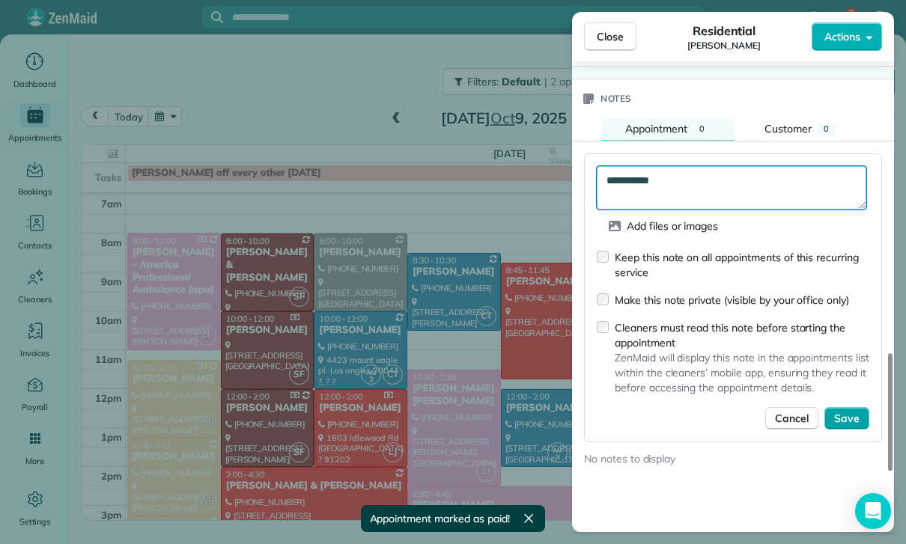
type textarea "**********"
click at [848, 421] on button "Save" at bounding box center [846, 418] width 45 height 22
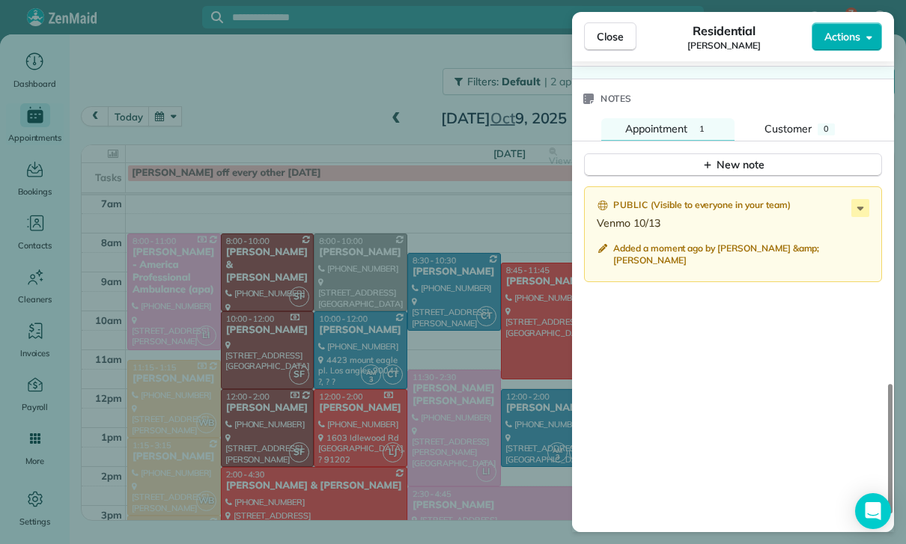
click at [429, 424] on div "Close Residential [PERSON_NAME] Actions Status Confirmed [PERSON_NAME] · Open p…" at bounding box center [453, 272] width 906 height 544
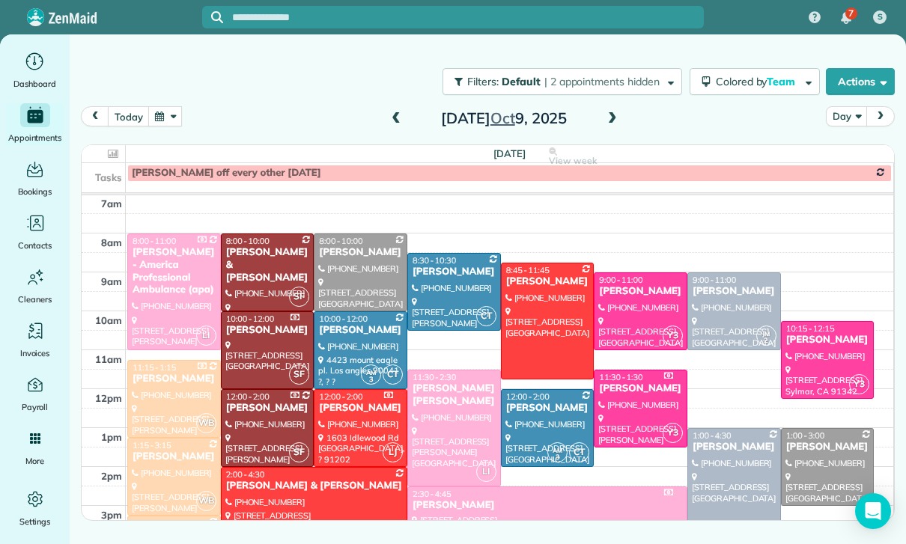
click at [735, 309] on div at bounding box center [734, 311] width 92 height 76
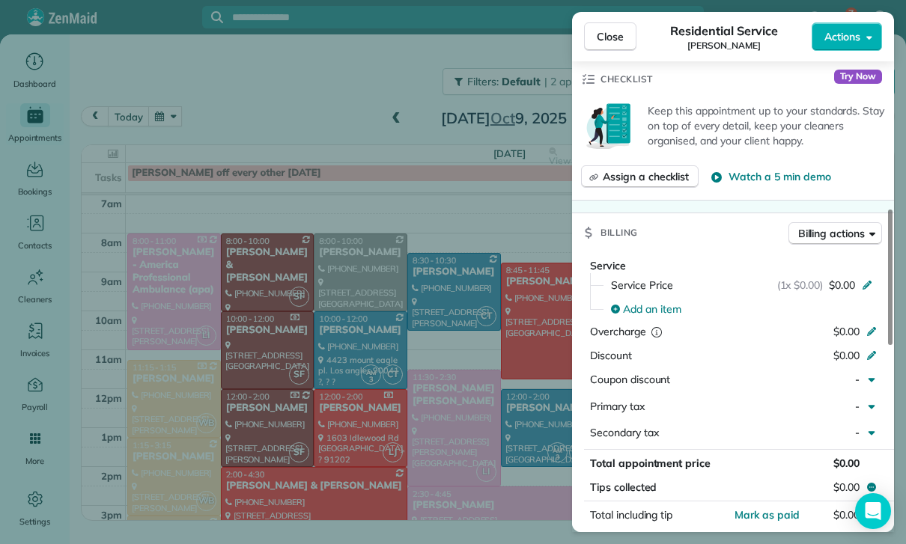
scroll to position [629, 0]
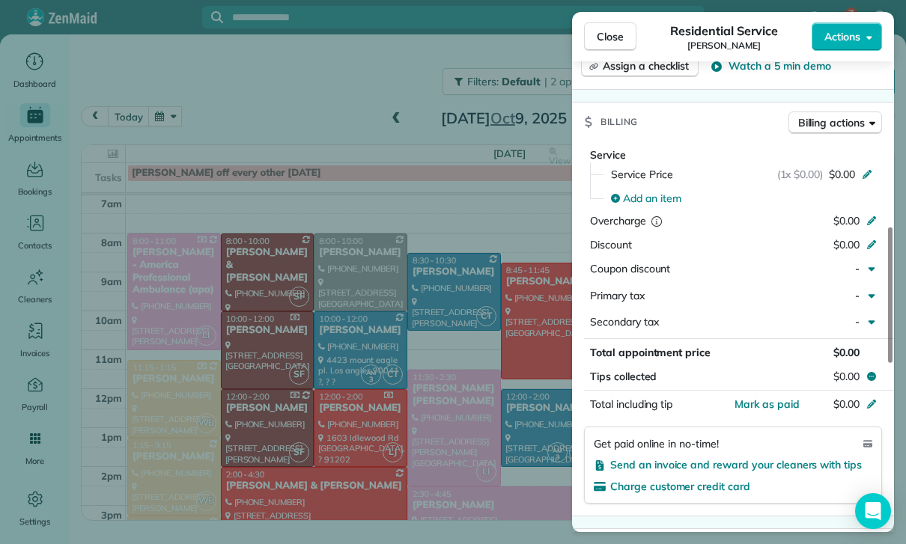
click at [654, 181] on div "Service Price (1x $0.00) $0.00" at bounding box center [742, 174] width 280 height 24
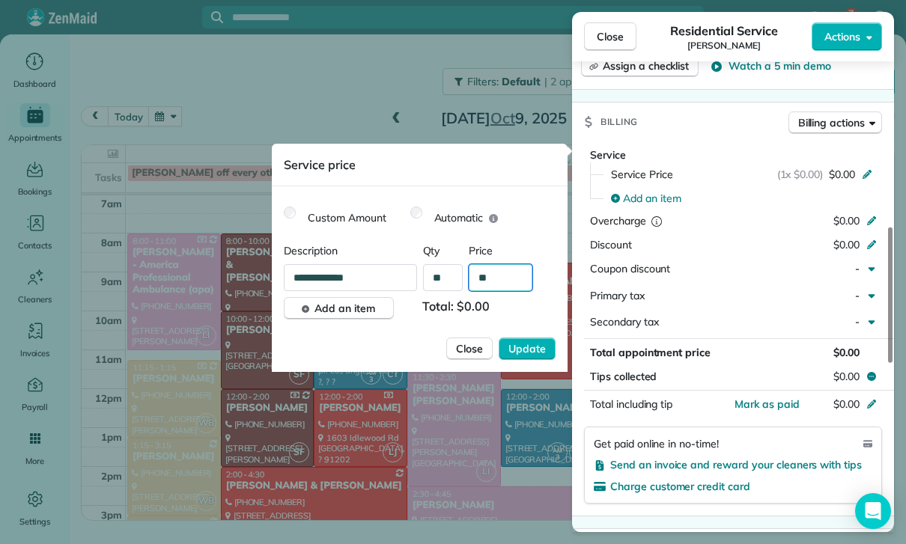
click at [501, 272] on input "**" at bounding box center [501, 277] width 64 height 27
type input "****"
click at [527, 350] on span "Update" at bounding box center [526, 348] width 37 height 15
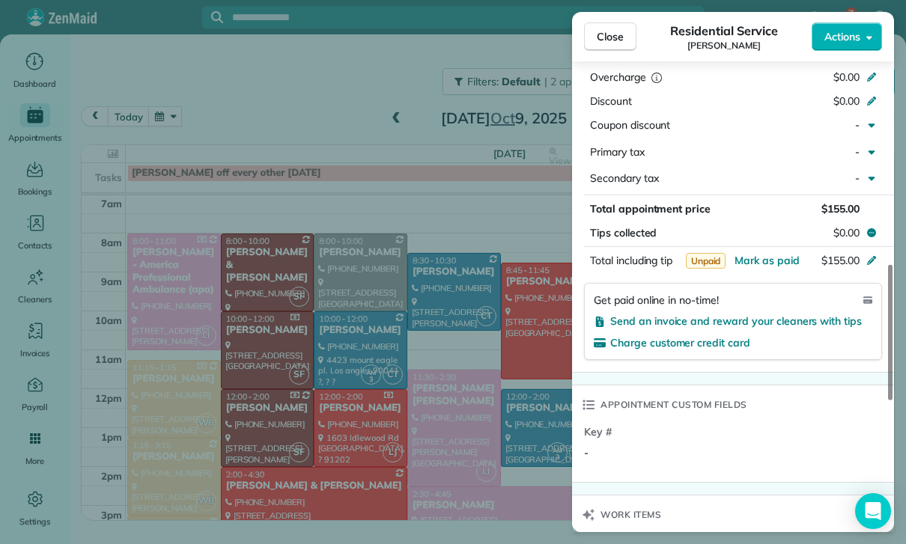
scroll to position [775, 0]
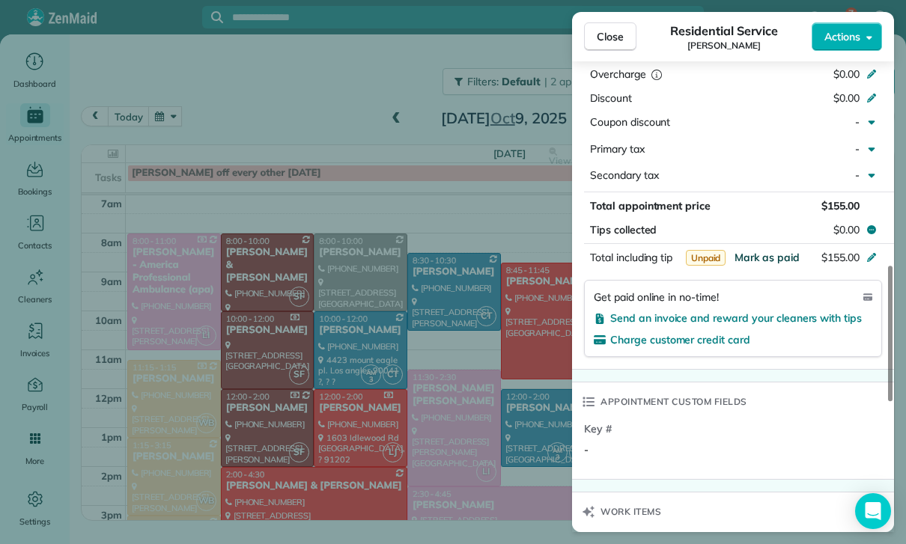
click at [766, 251] on span "Mark as paid" at bounding box center [766, 257] width 65 height 13
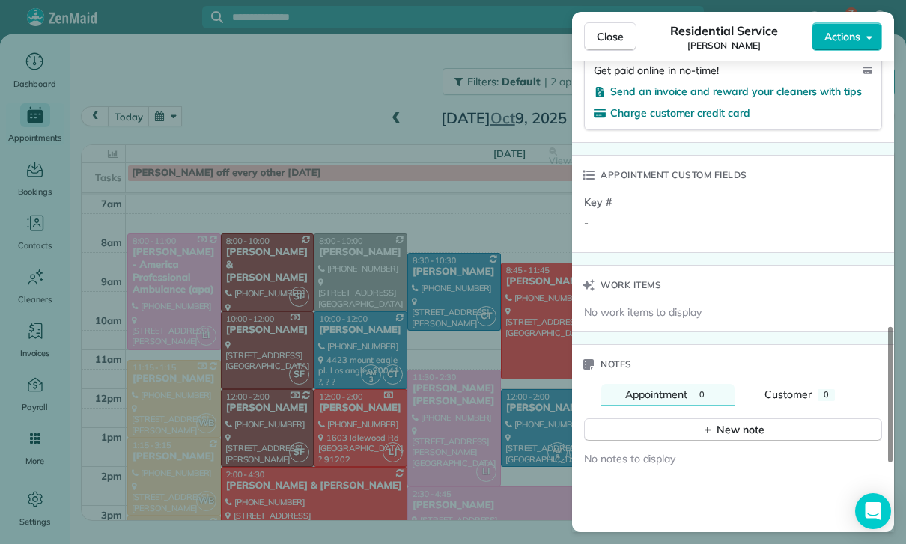
scroll to position [1058, 0]
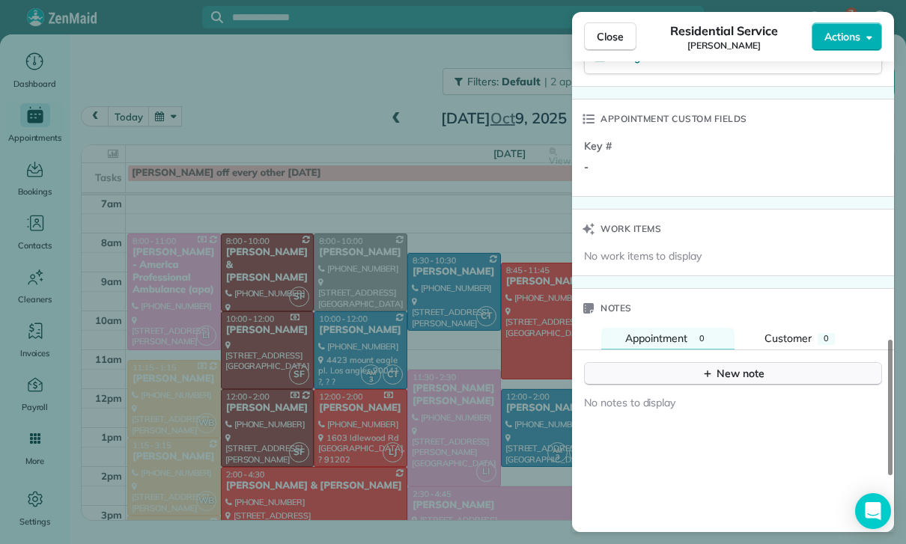
click at [731, 369] on div "New note" at bounding box center [732, 374] width 63 height 16
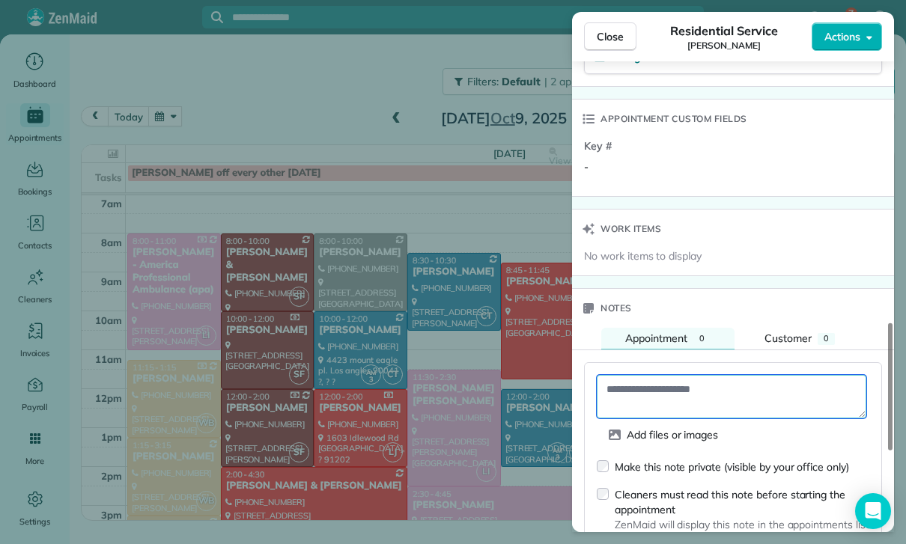
click at [663, 381] on textarea at bounding box center [731, 396] width 269 height 43
paste textarea "**********"
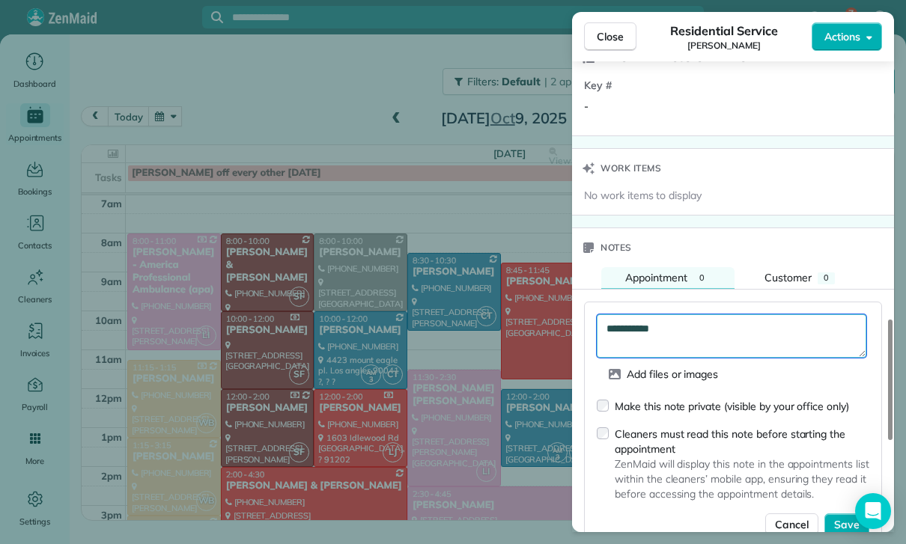
scroll to position [1223, 0]
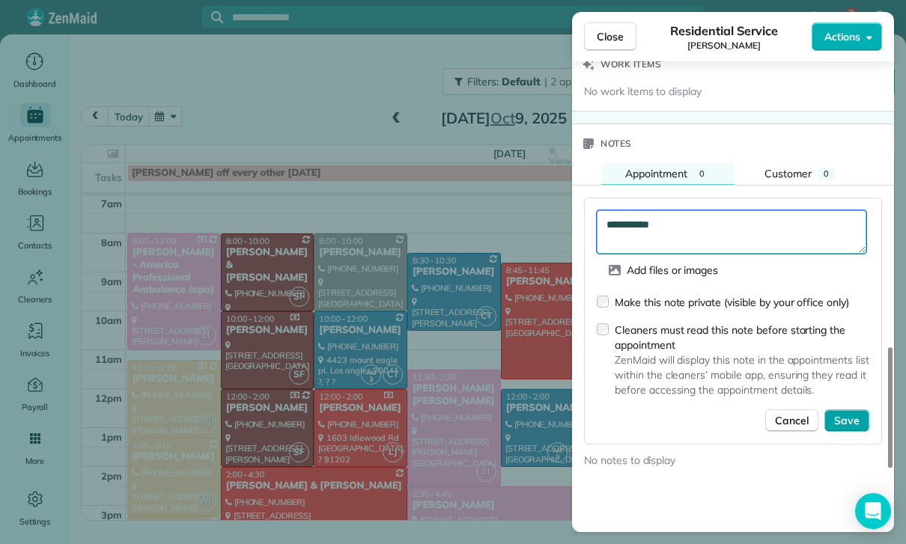
type textarea "**********"
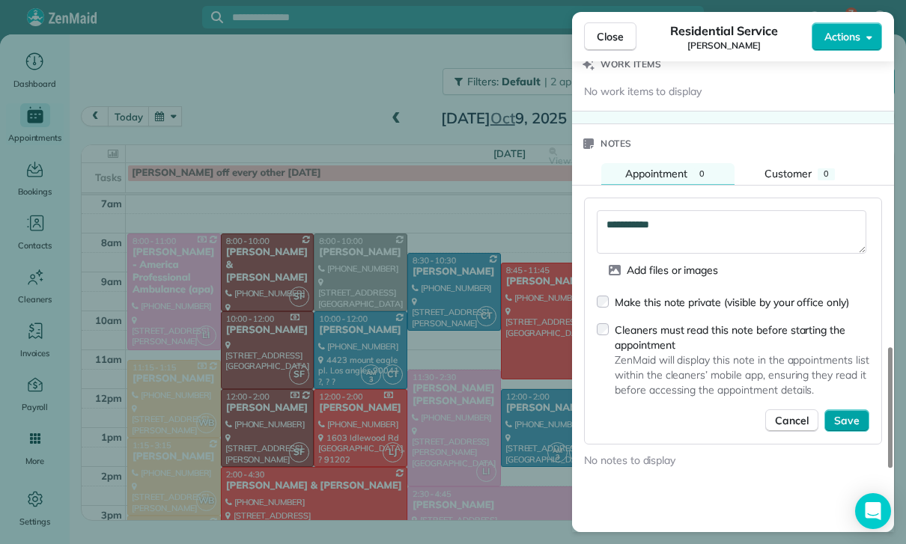
click at [846, 424] on button "Save" at bounding box center [846, 420] width 45 height 22
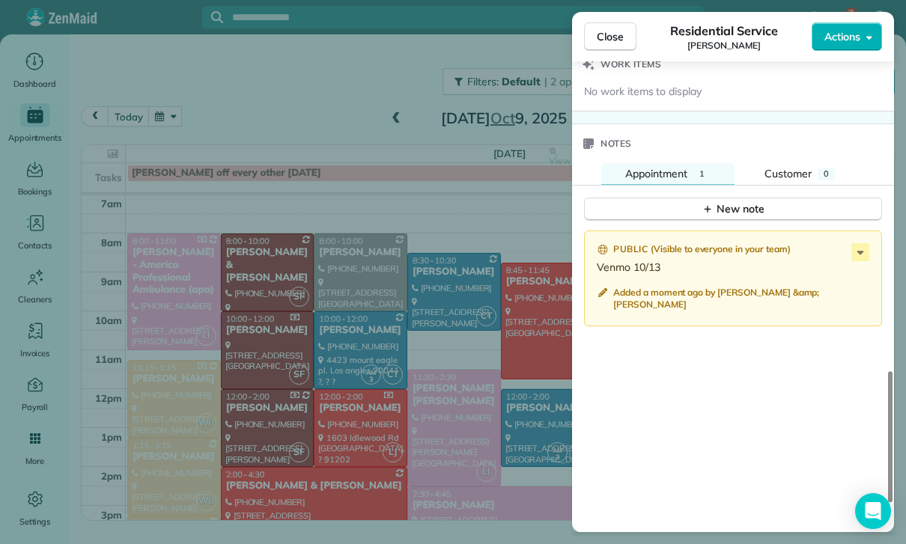
click at [454, 447] on div "Close Residential Service [PERSON_NAME] Actions Status Confirmed [PERSON_NAME] …" at bounding box center [453, 272] width 906 height 544
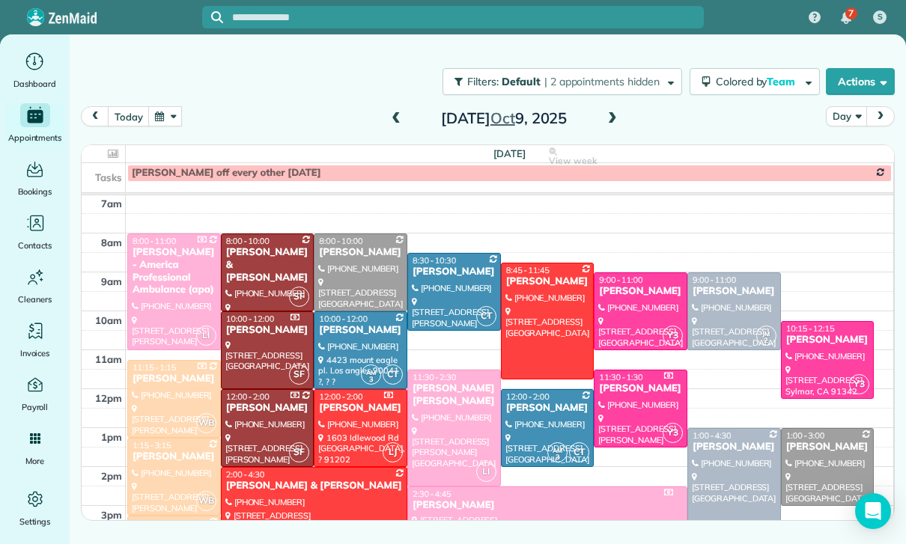
click at [609, 118] on span at bounding box center [612, 118] width 16 height 13
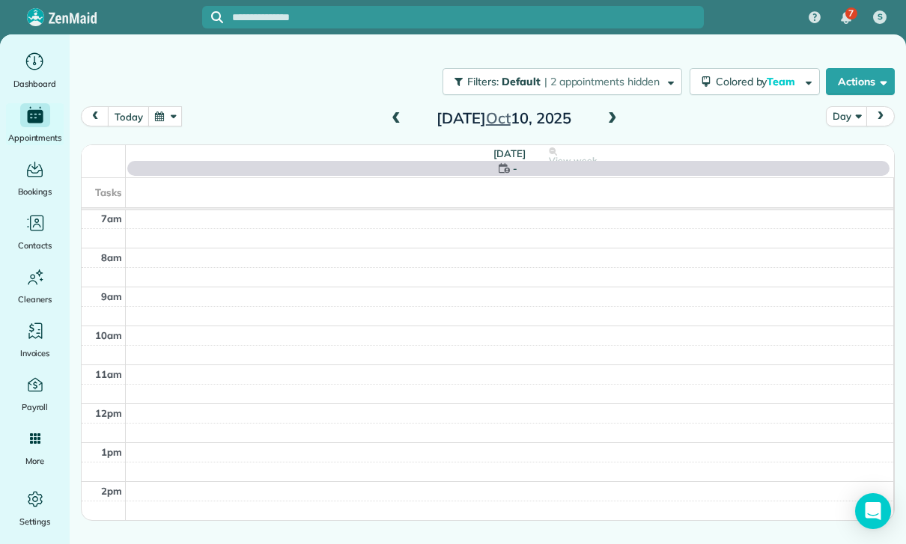
scroll to position [118, 0]
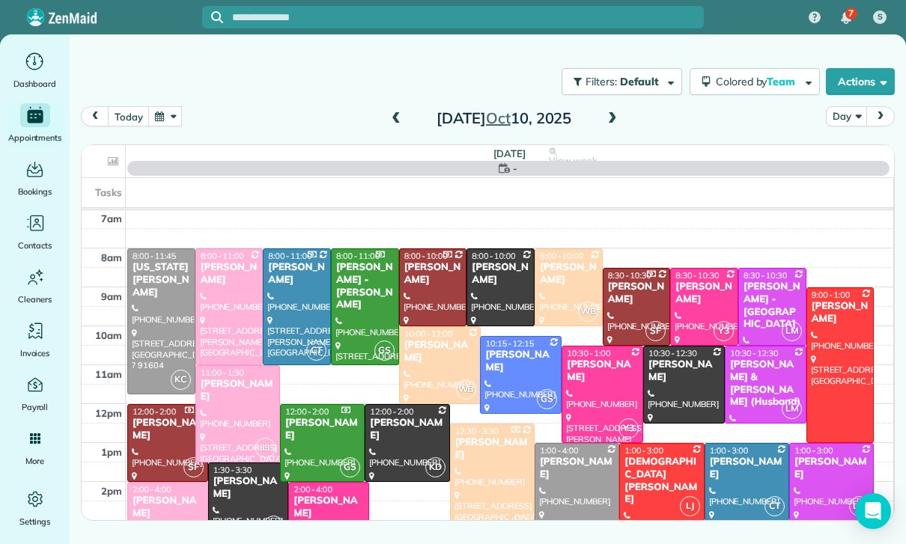
click at [731, 474] on div "[PERSON_NAME]" at bounding box center [747, 468] width 76 height 25
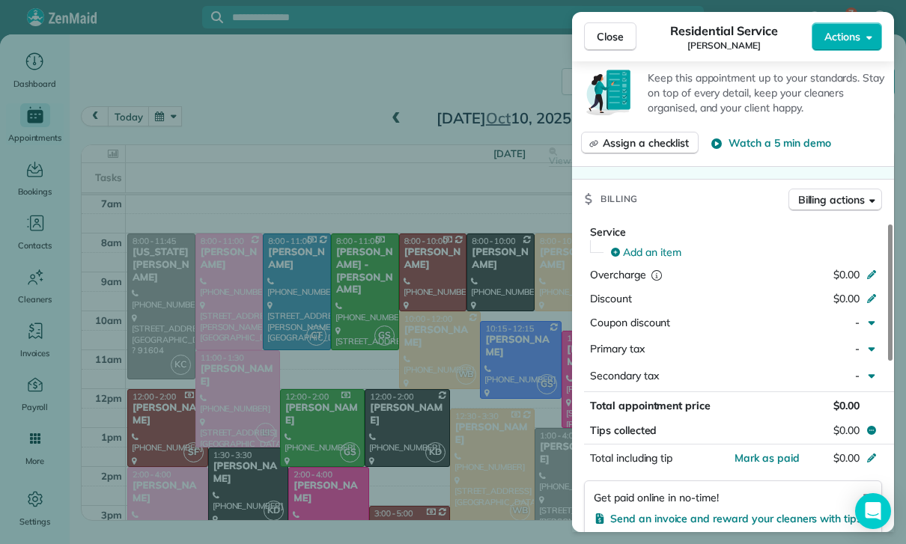
scroll to position [643, 0]
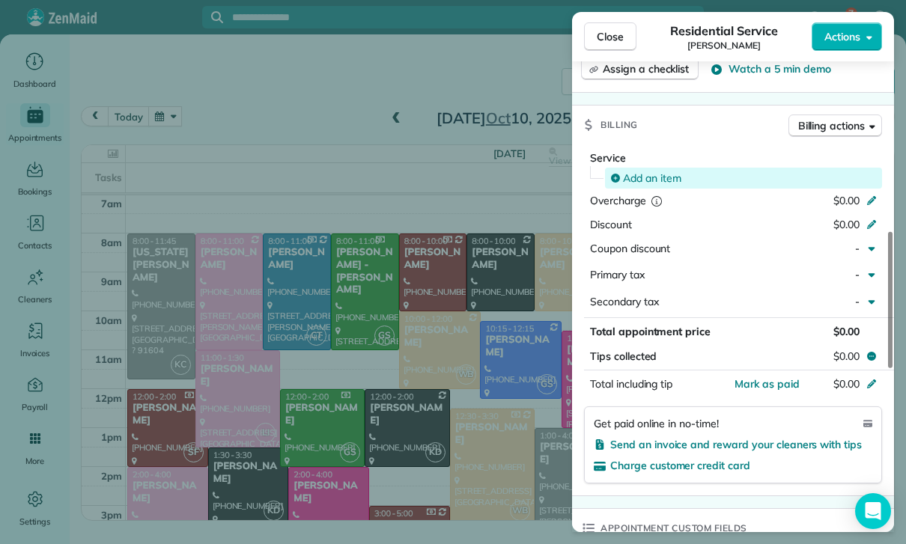
click at [637, 178] on span "Add an item" at bounding box center [652, 178] width 58 height 15
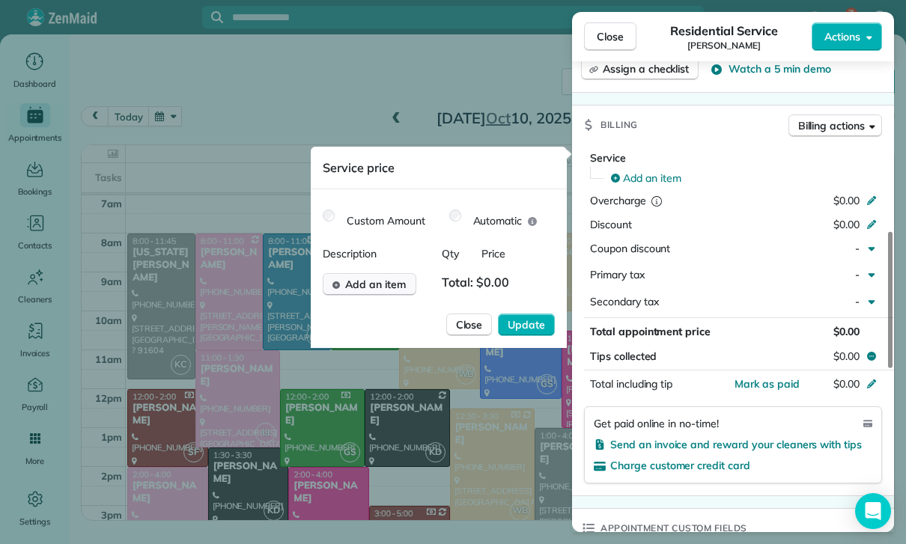
click at [388, 287] on span "Add an item" at bounding box center [375, 284] width 61 height 15
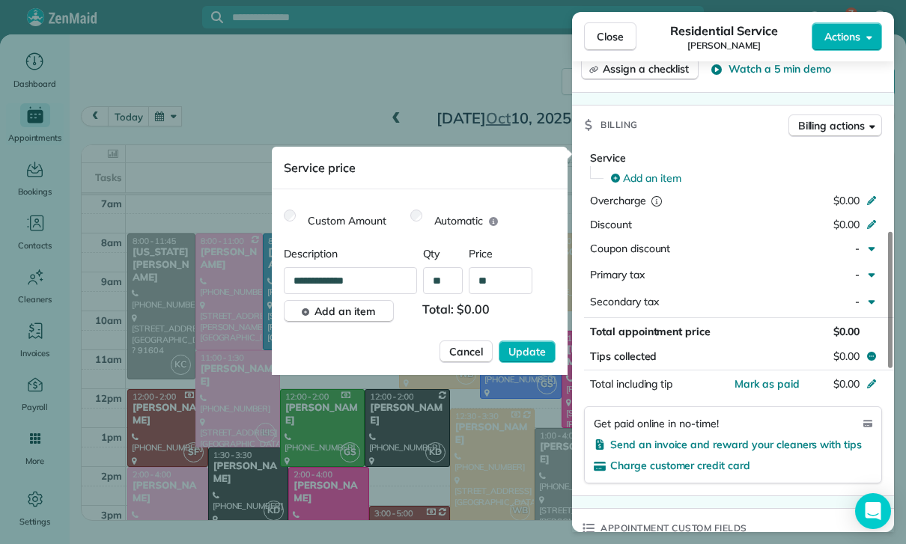
click at [499, 283] on input "**" at bounding box center [501, 280] width 64 height 27
type input "****"
click at [534, 353] on span "Update" at bounding box center [526, 351] width 37 height 15
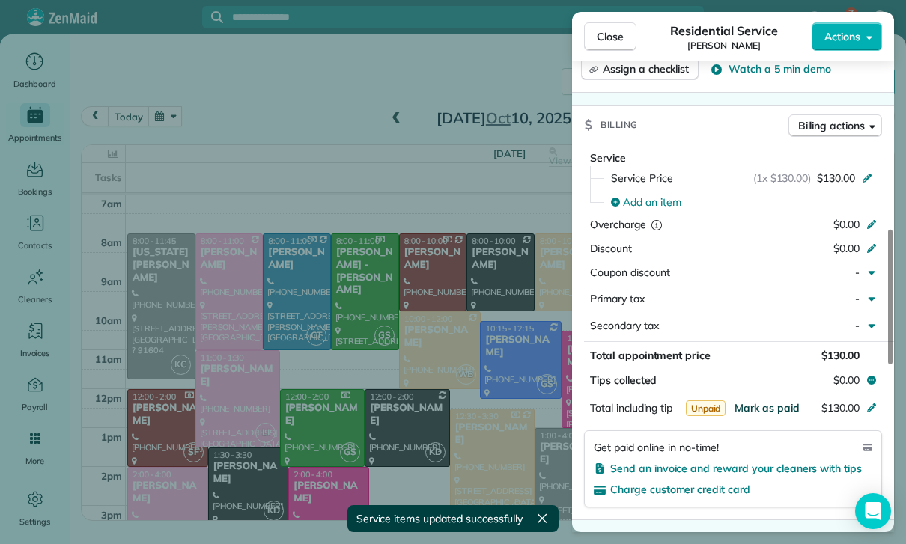
click at [764, 407] on span "Mark as paid" at bounding box center [766, 407] width 65 height 13
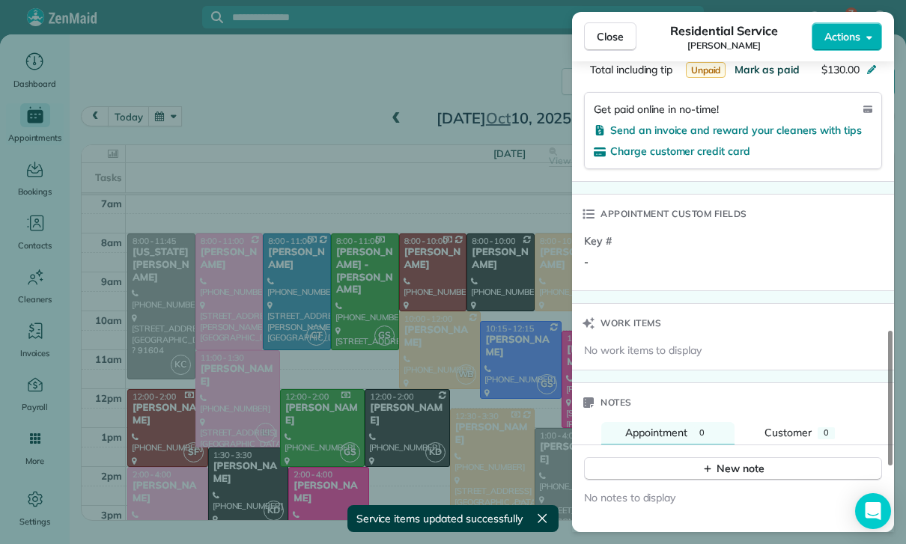
scroll to position [1064, 0]
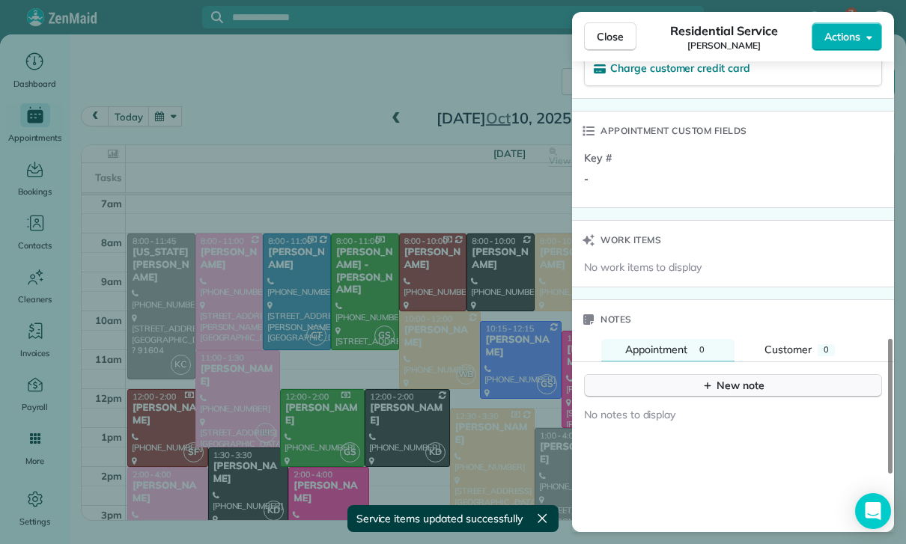
click at [725, 378] on div "New note" at bounding box center [732, 386] width 63 height 16
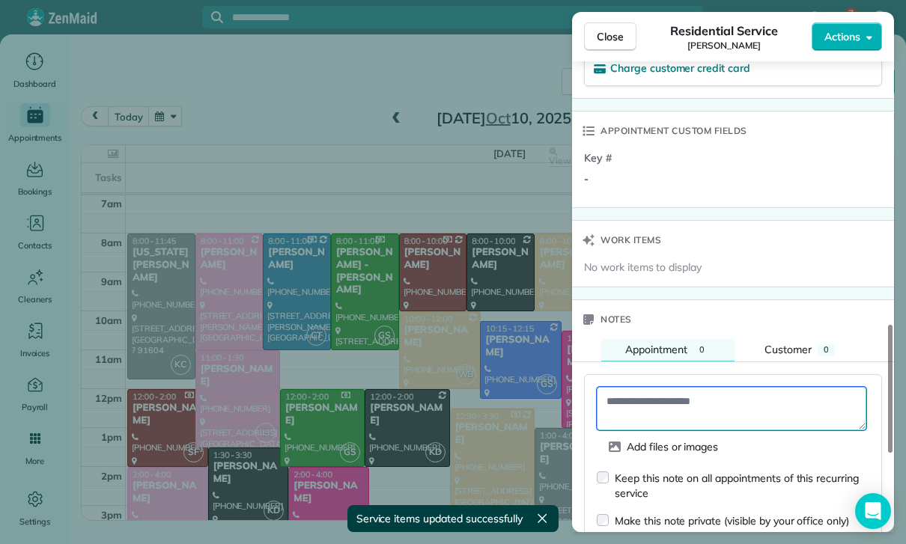
click at [656, 398] on textarea at bounding box center [731, 408] width 269 height 43
paste textarea "**********"
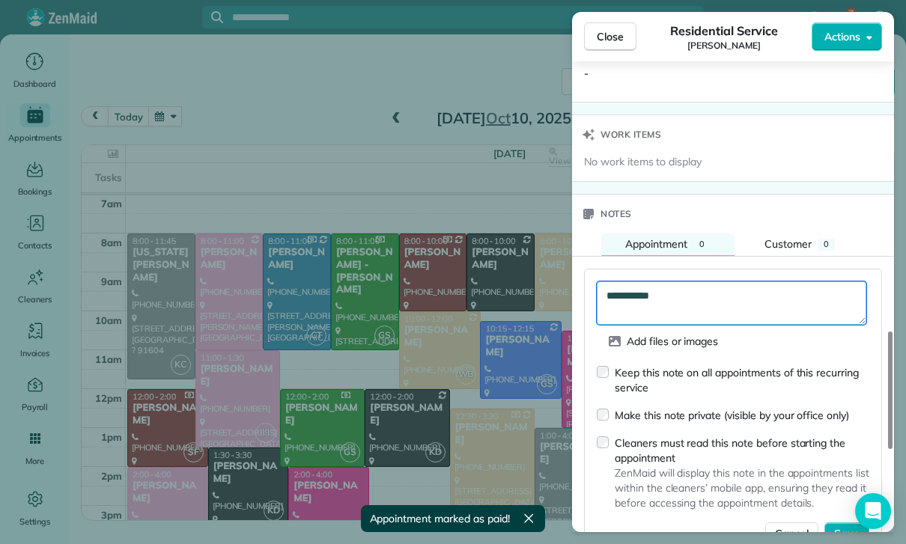
scroll to position [1262, 0]
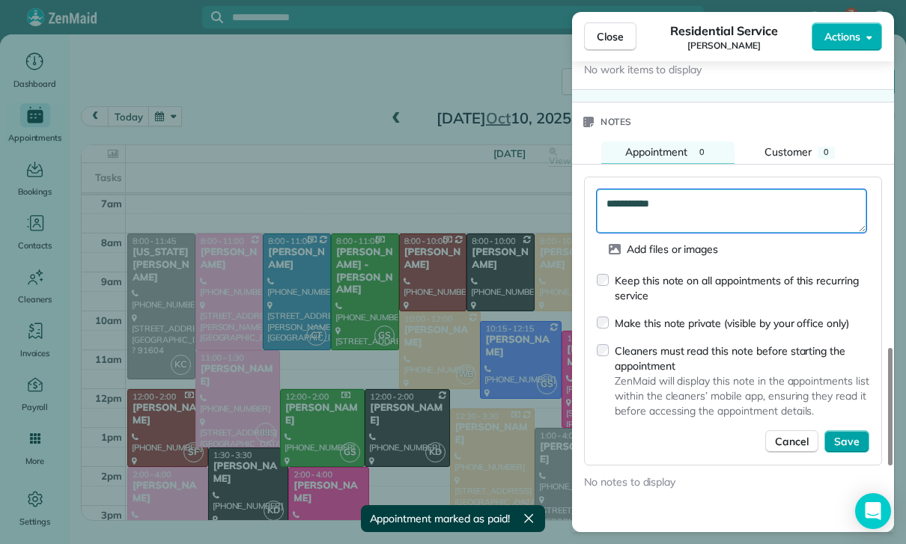
type textarea "**********"
click at [851, 441] on span "Save" at bounding box center [846, 441] width 25 height 15
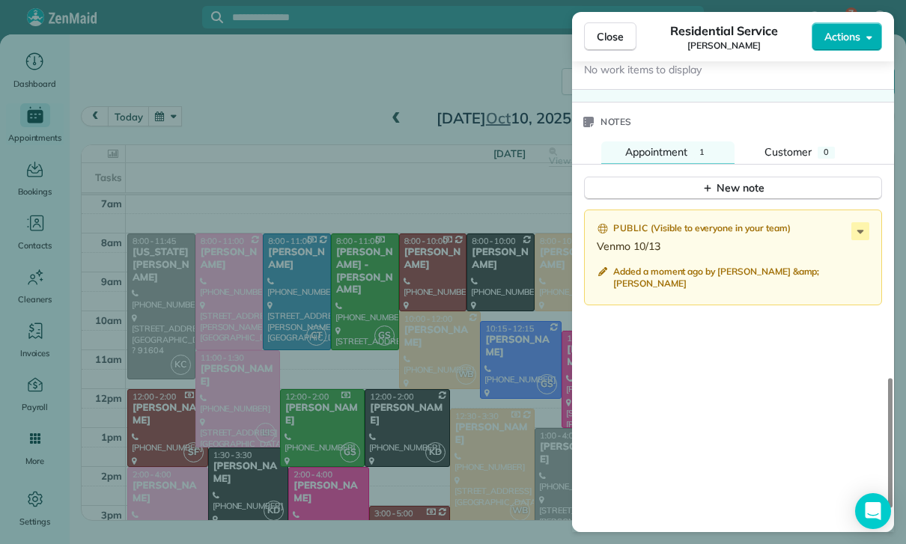
click at [395, 388] on div "Close Residential Service [PERSON_NAME] Actions Status Confirmed [PERSON_NAME] …" at bounding box center [453, 272] width 906 height 544
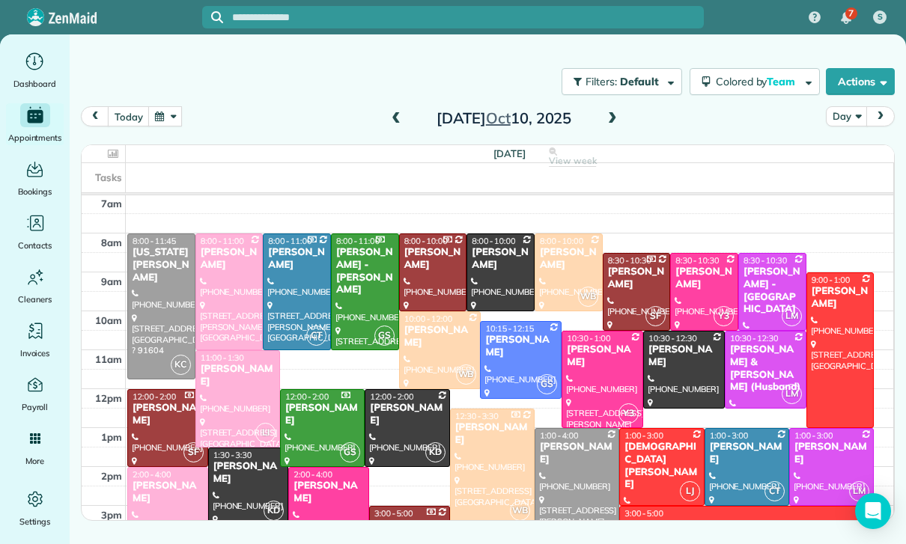
click at [161, 114] on button "button" at bounding box center [165, 116] width 34 height 20
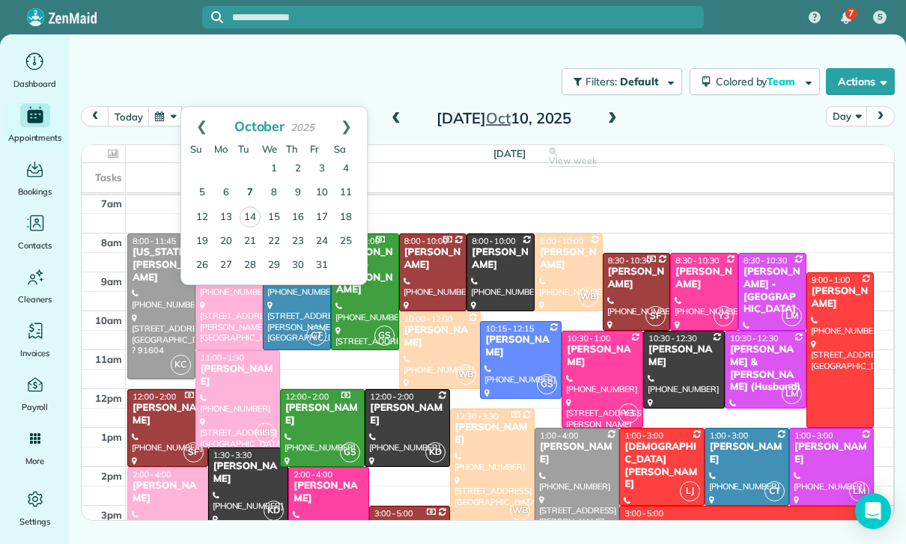
click at [247, 192] on link "7" at bounding box center [250, 193] width 24 height 24
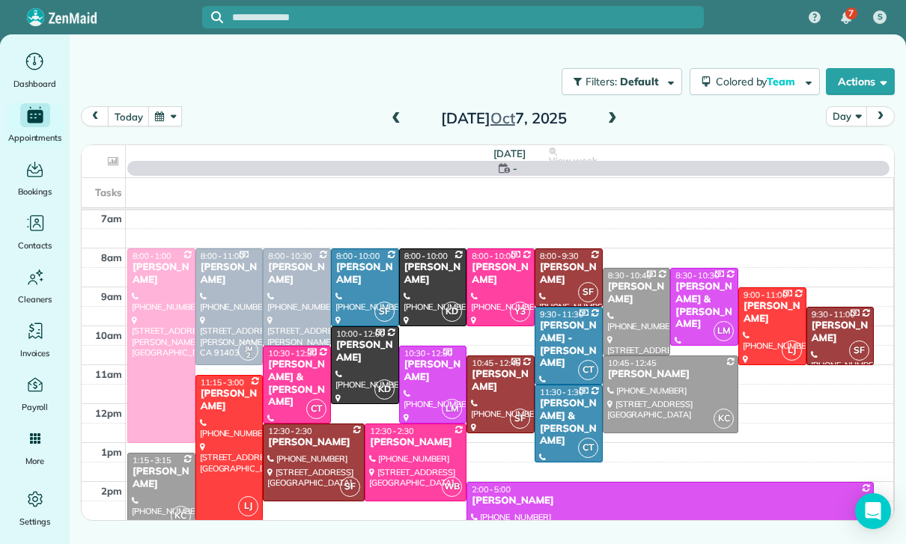
scroll to position [118, 0]
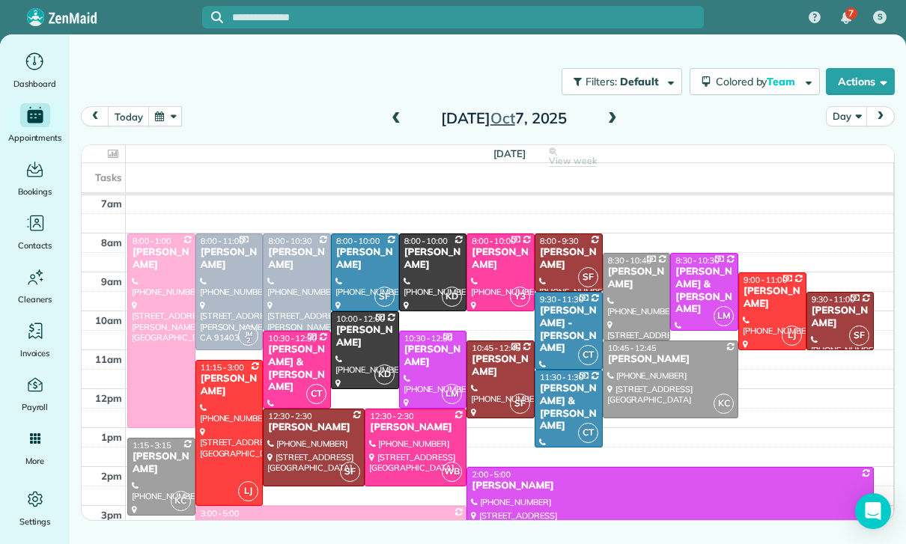
click at [370, 254] on div "[PERSON_NAME]" at bounding box center [364, 258] width 59 height 25
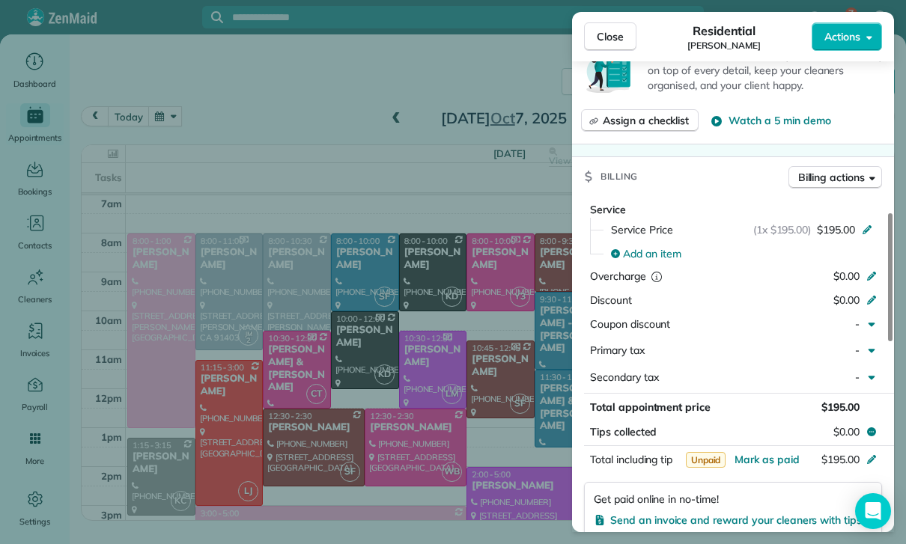
scroll to position [609, 0]
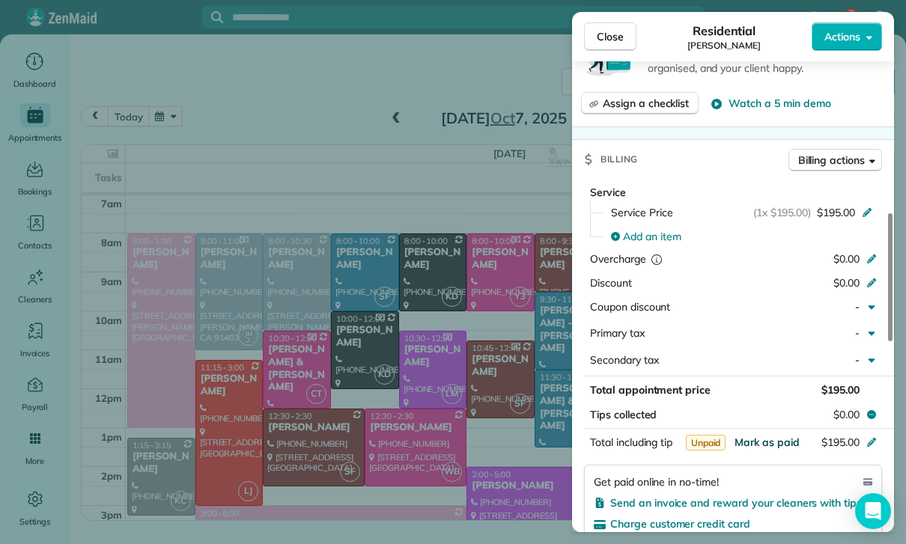
click at [769, 438] on span "Mark as paid" at bounding box center [766, 442] width 65 height 13
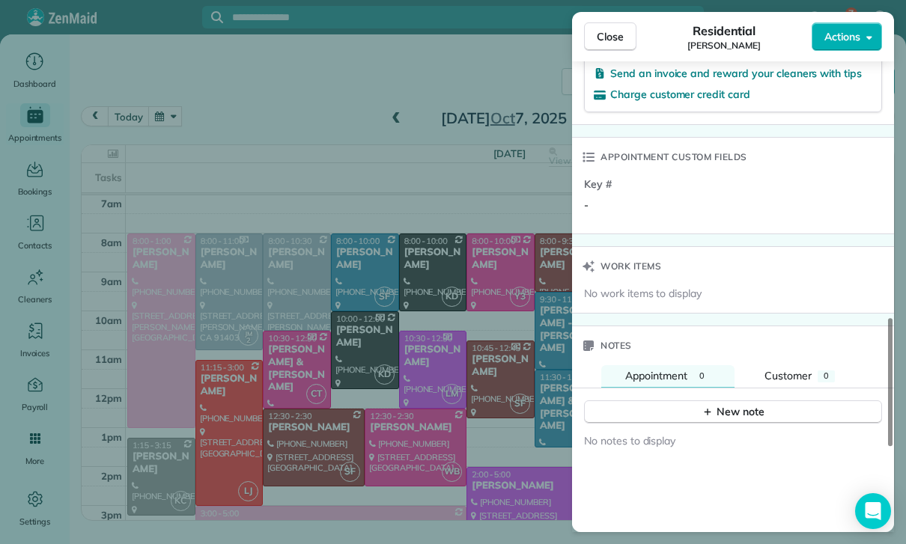
scroll to position [1081, 0]
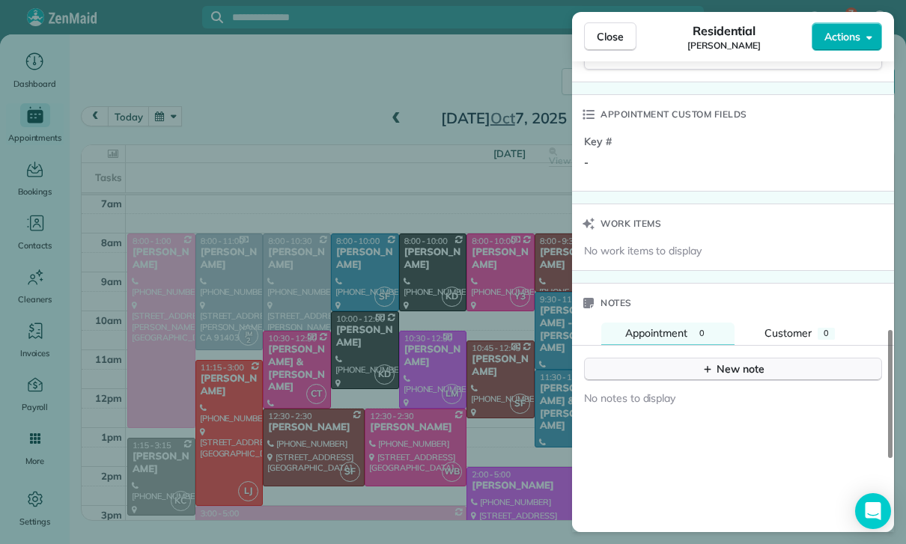
click at [716, 371] on button "New note" at bounding box center [733, 369] width 298 height 23
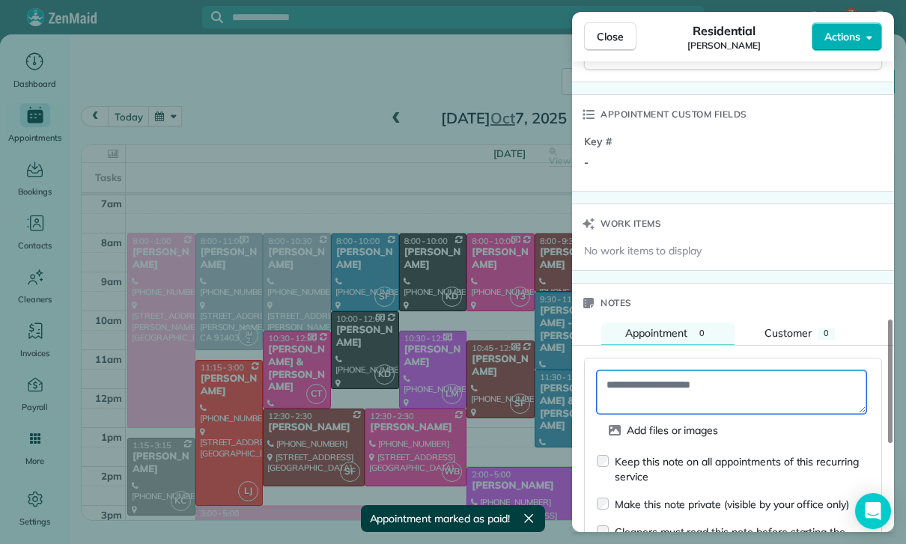
click at [673, 382] on textarea at bounding box center [731, 392] width 269 height 43
paste textarea "**********"
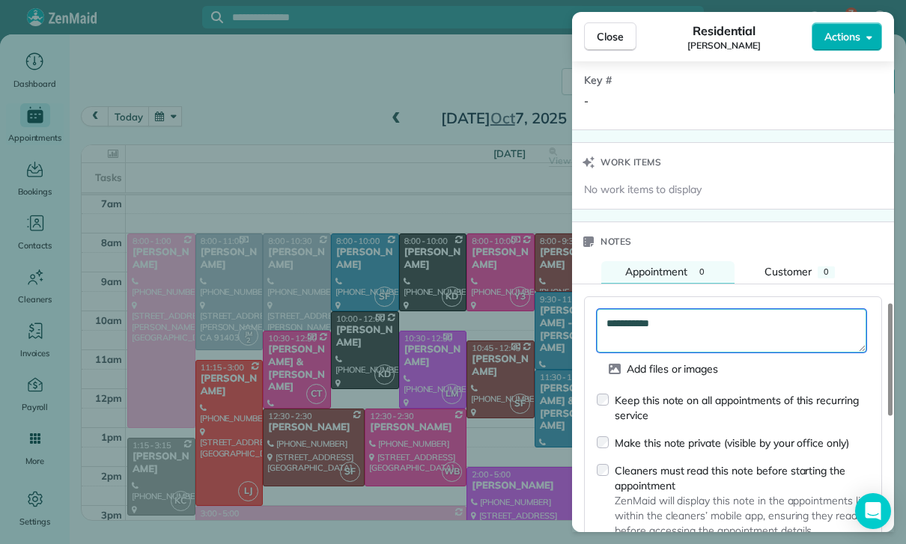
scroll to position [1273, 0]
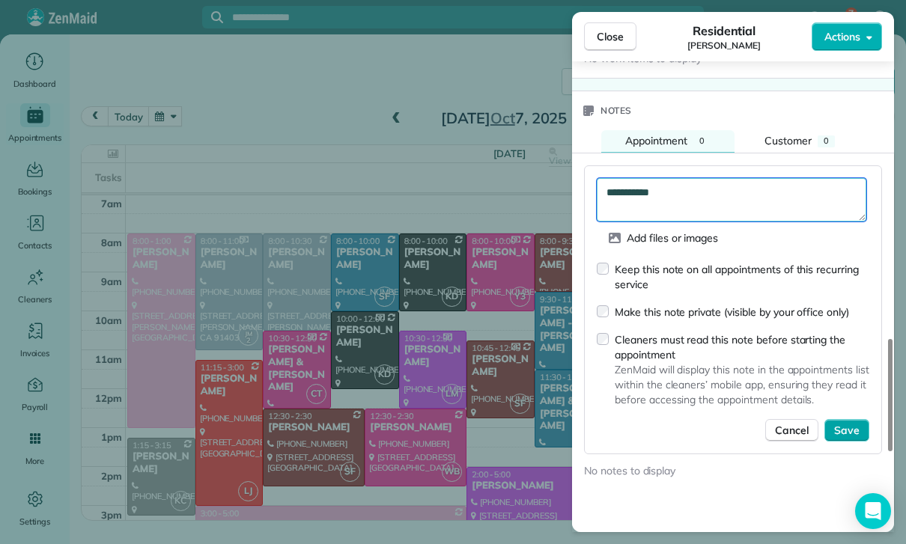
type textarea "**********"
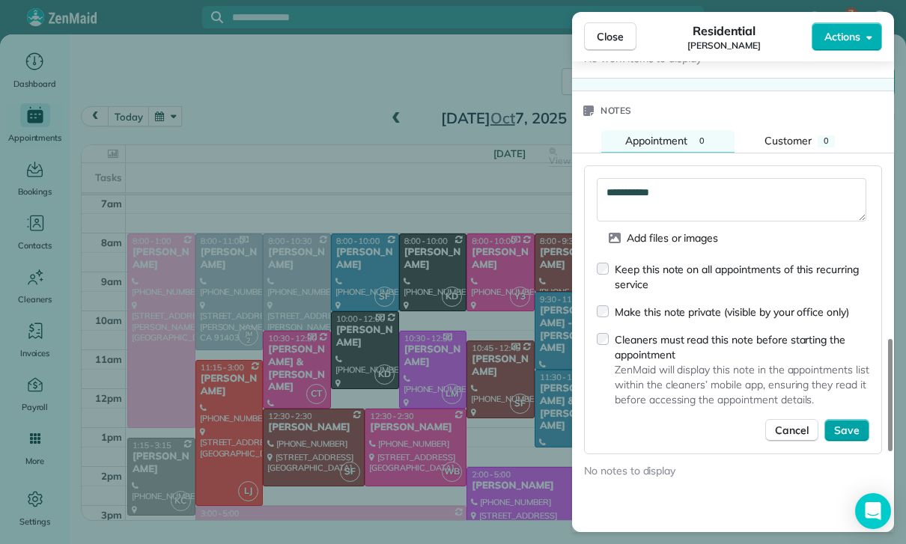
click at [842, 419] on button "Save" at bounding box center [846, 430] width 45 height 22
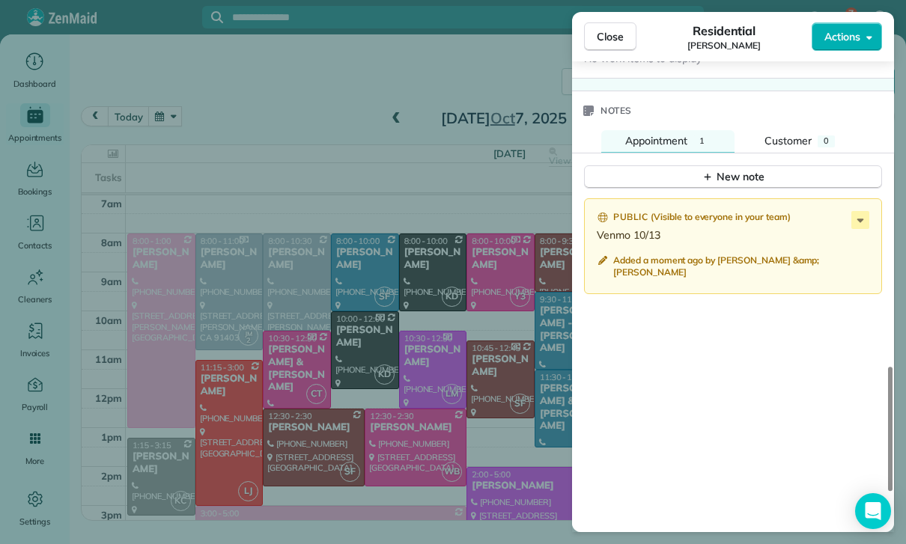
click at [326, 417] on div "Close Residential [PERSON_NAME] Actions Status Yet to Confirm [PERSON_NAME] · O…" at bounding box center [453, 272] width 906 height 544
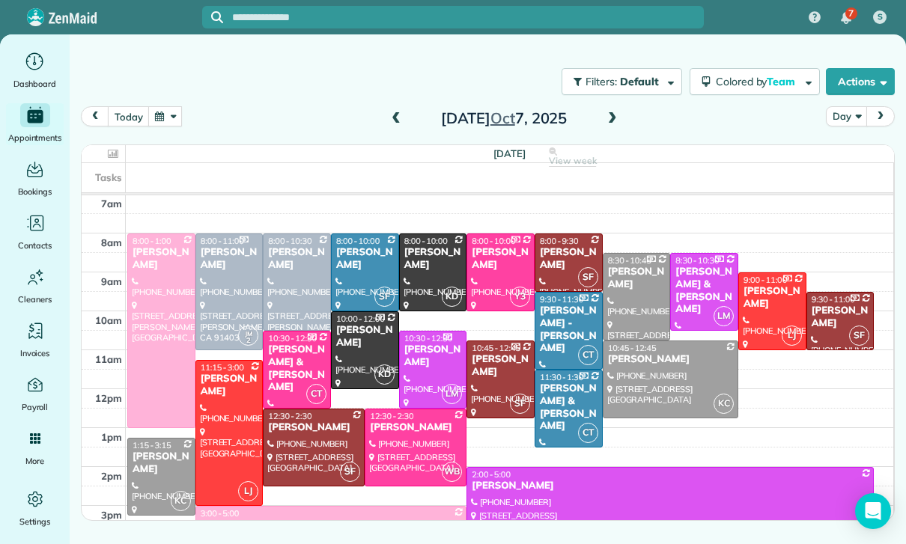
click at [171, 117] on button "button" at bounding box center [165, 116] width 34 height 20
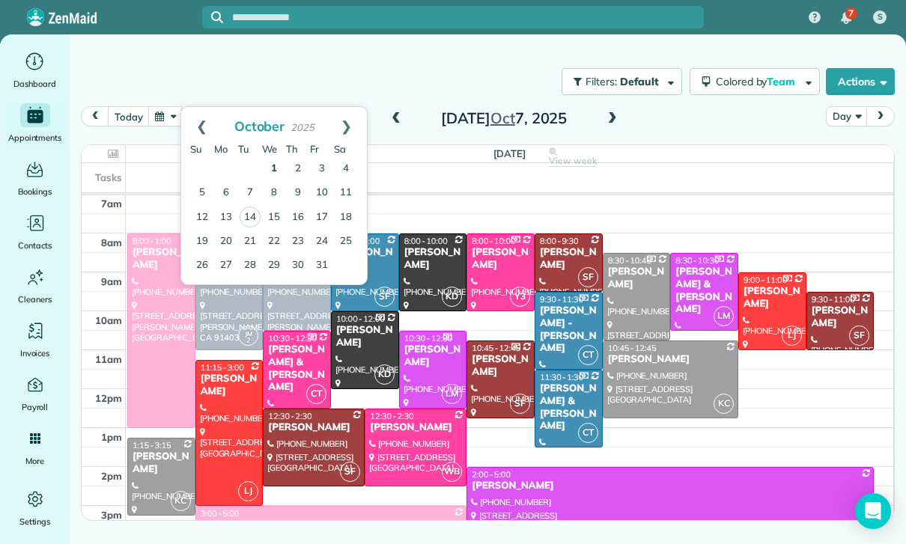
click at [276, 169] on link "1" at bounding box center [274, 169] width 24 height 24
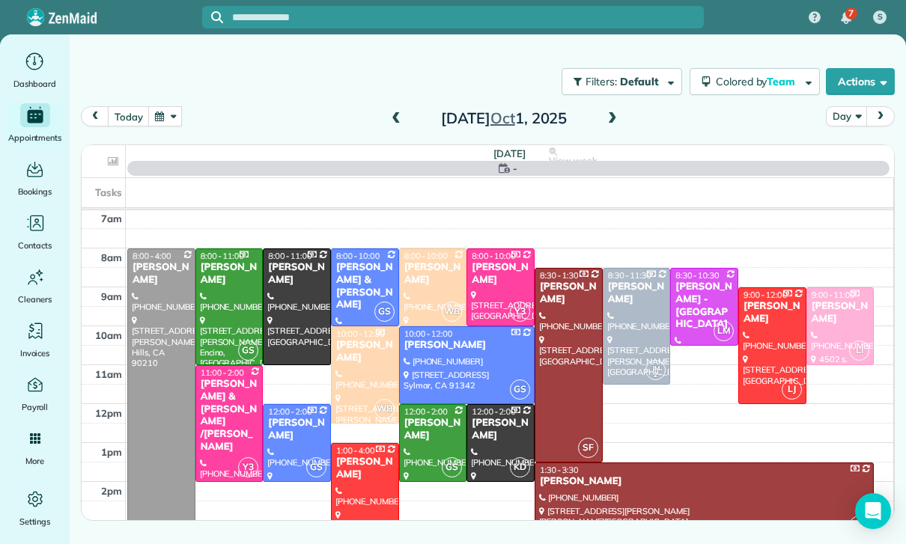
scroll to position [118, 0]
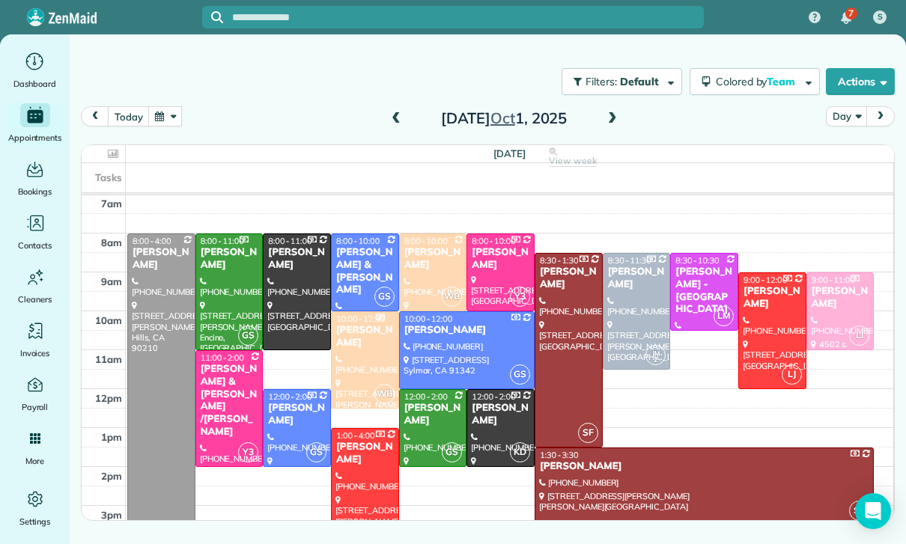
click at [228, 404] on div "[PERSON_NAME] & [PERSON_NAME] /[PERSON_NAME]" at bounding box center [229, 401] width 59 height 76
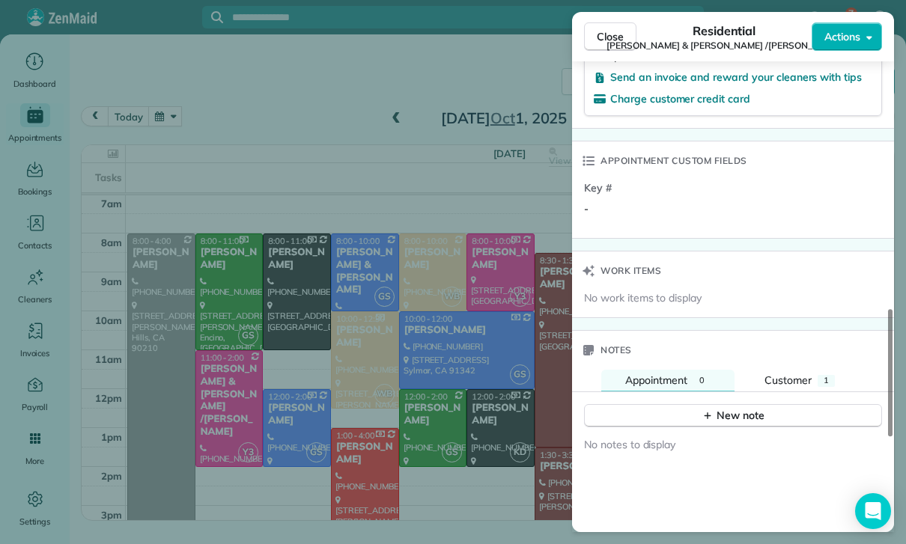
scroll to position [1144, 0]
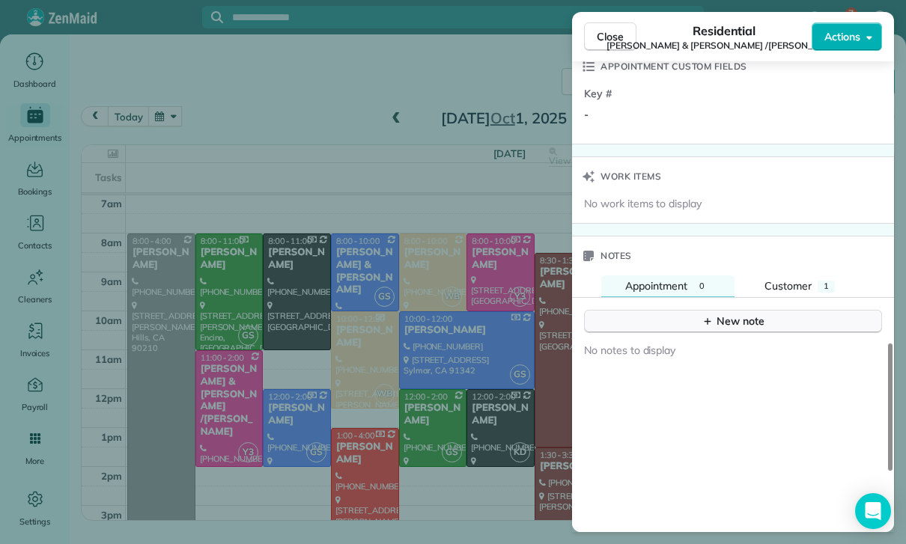
click at [734, 315] on div "New note" at bounding box center [732, 322] width 63 height 16
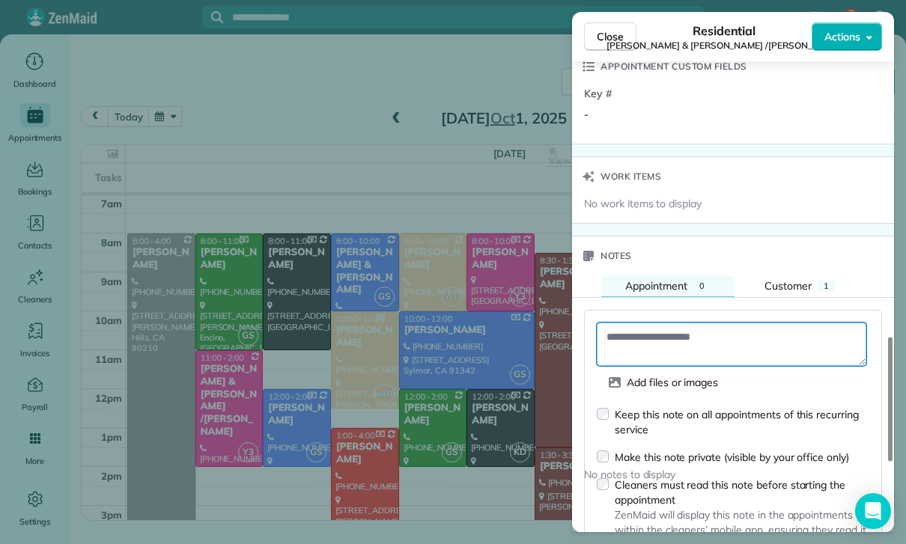
click at [638, 335] on textarea at bounding box center [731, 344] width 269 height 43
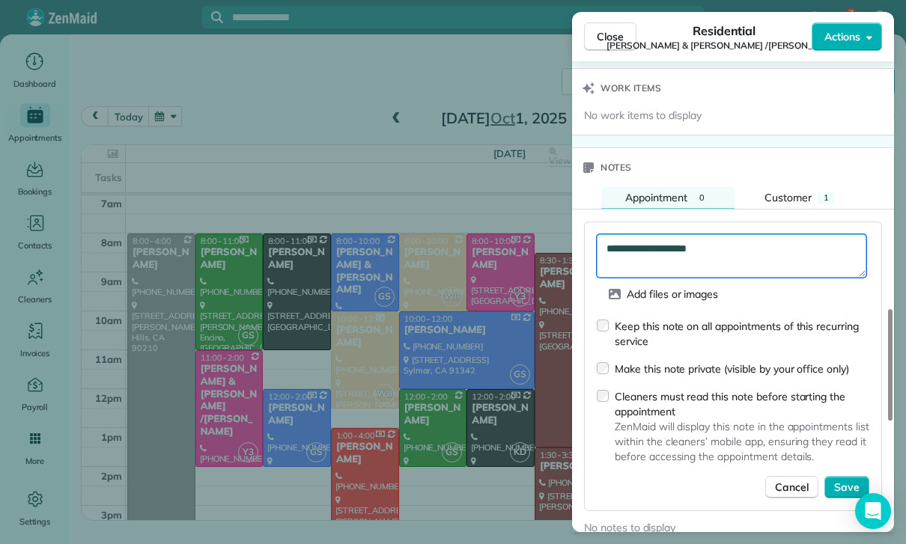
scroll to position [1266, 0]
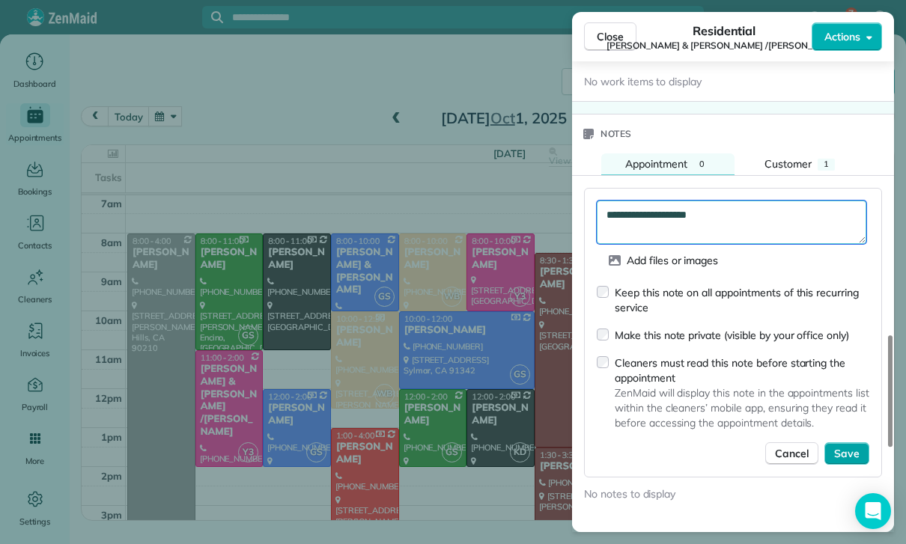
type textarea "**********"
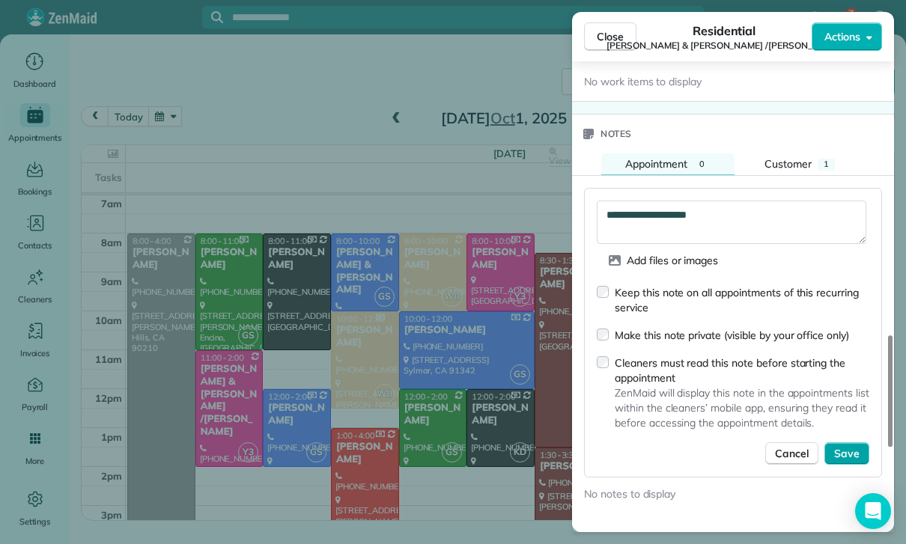
click at [853, 456] on button "Save" at bounding box center [846, 453] width 45 height 22
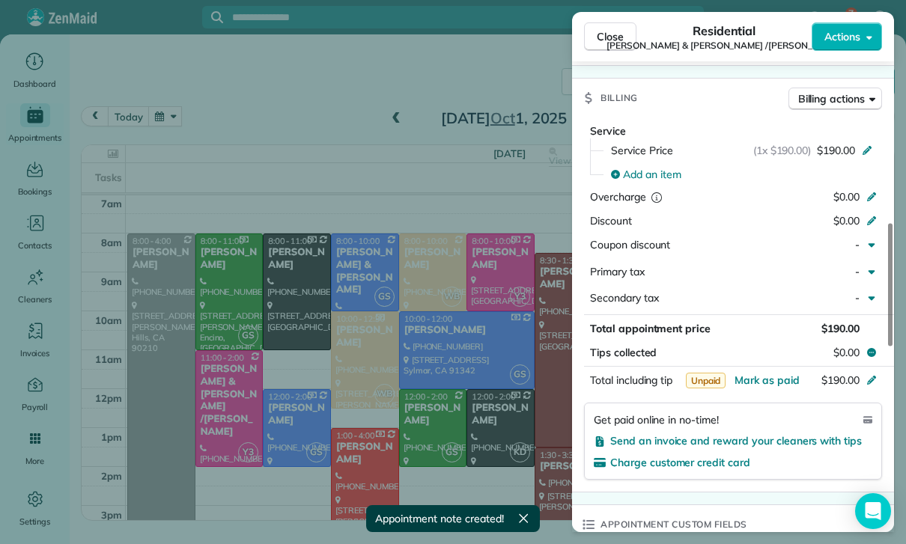
scroll to position [650, 0]
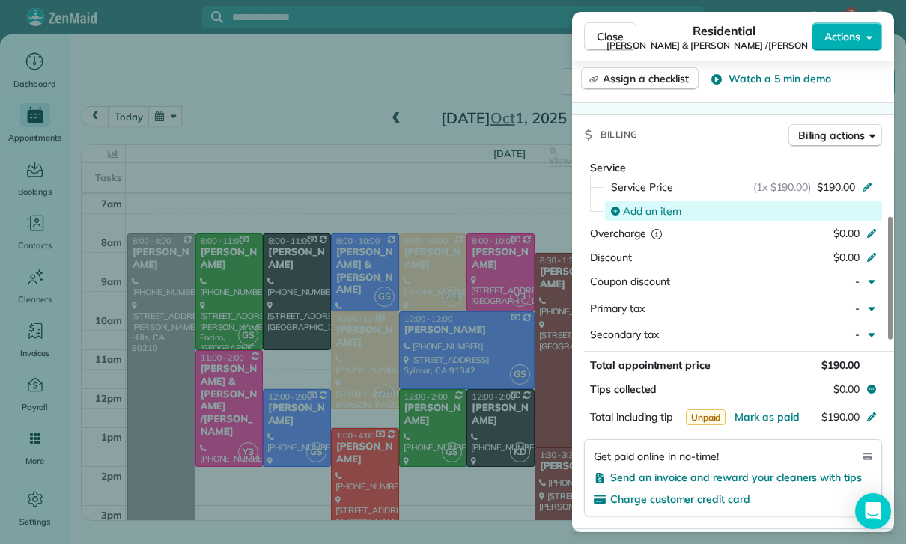
click at [638, 212] on span "Add an item" at bounding box center [652, 211] width 58 height 15
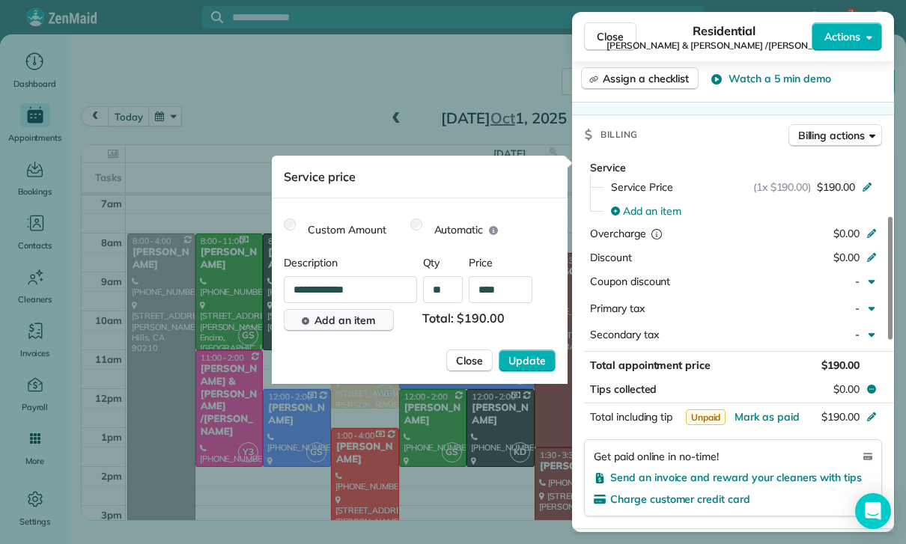
click at [335, 325] on span "Add an item" at bounding box center [344, 320] width 61 height 15
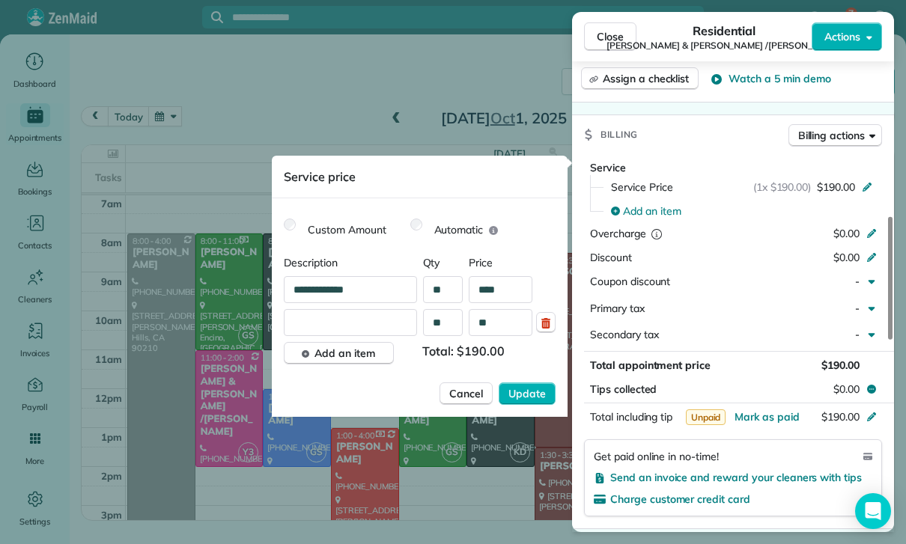
click at [359, 327] on input "text" at bounding box center [350, 322] width 132 height 27
type input "**********"
click at [502, 335] on input "text" at bounding box center [501, 322] width 64 height 27
type input "****"
click at [536, 402] on button "Update" at bounding box center [526, 393] width 57 height 22
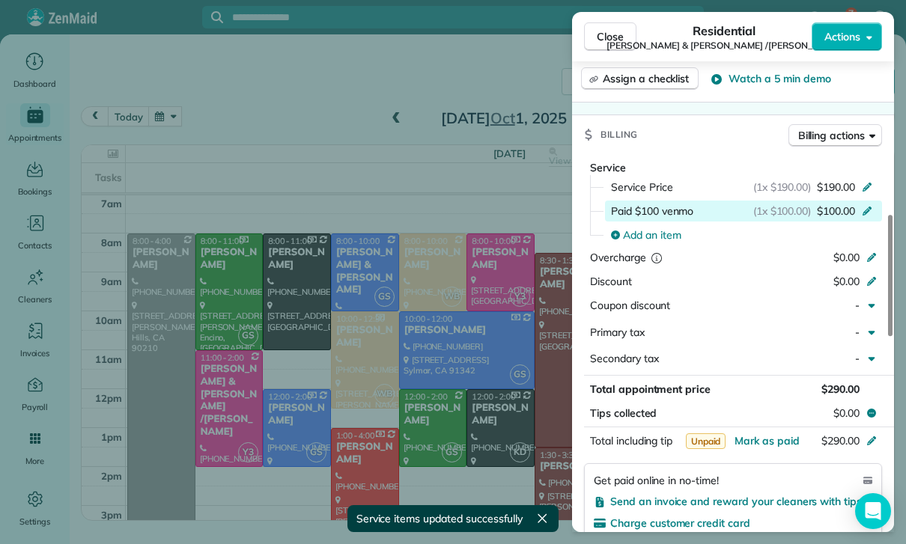
click at [866, 207] on icon at bounding box center [866, 211] width 9 height 9
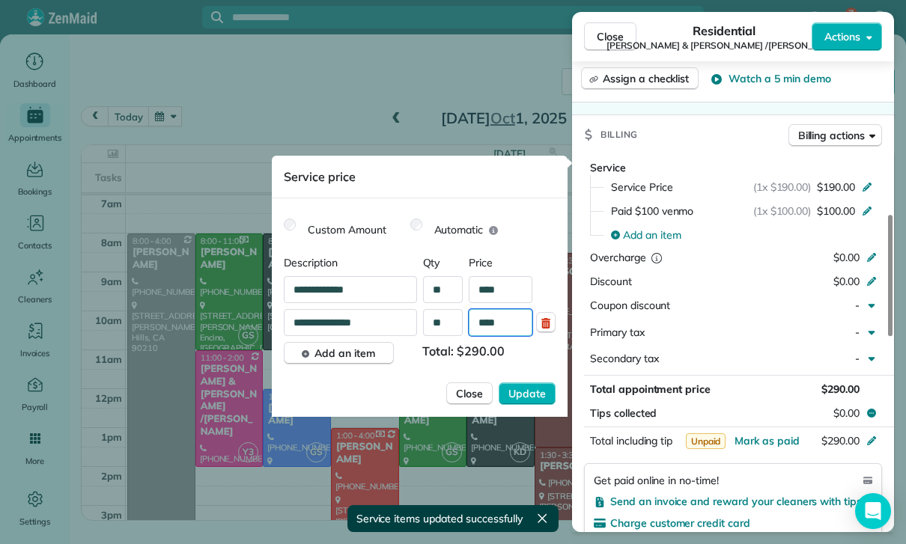
click at [510, 329] on input "****" at bounding box center [501, 322] width 64 height 27
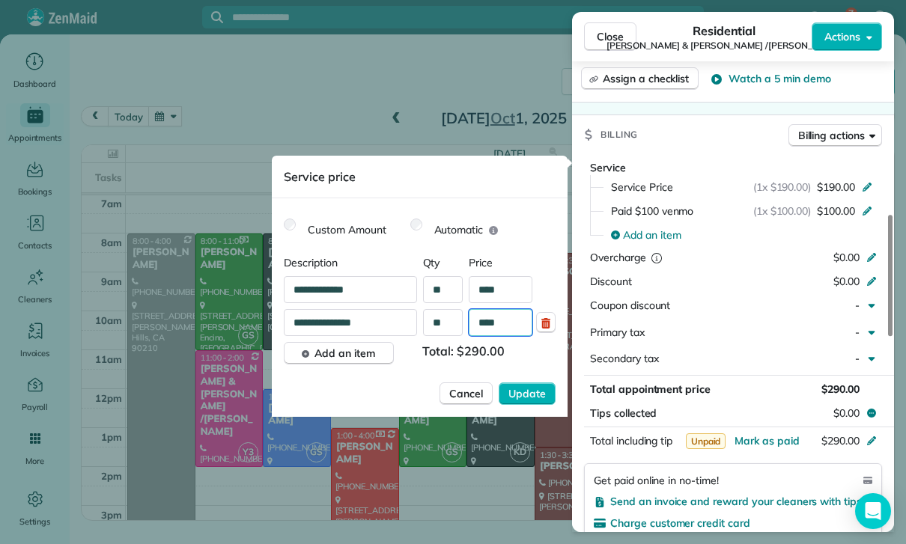
type input "****"
click at [540, 323] on icon "button" at bounding box center [546, 323] width 12 height 12
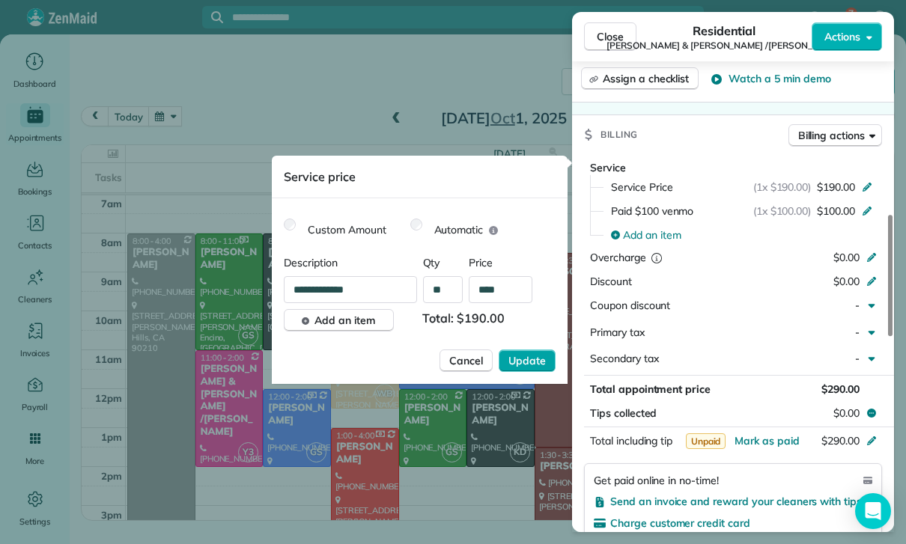
click at [527, 363] on span "Update" at bounding box center [526, 360] width 37 height 15
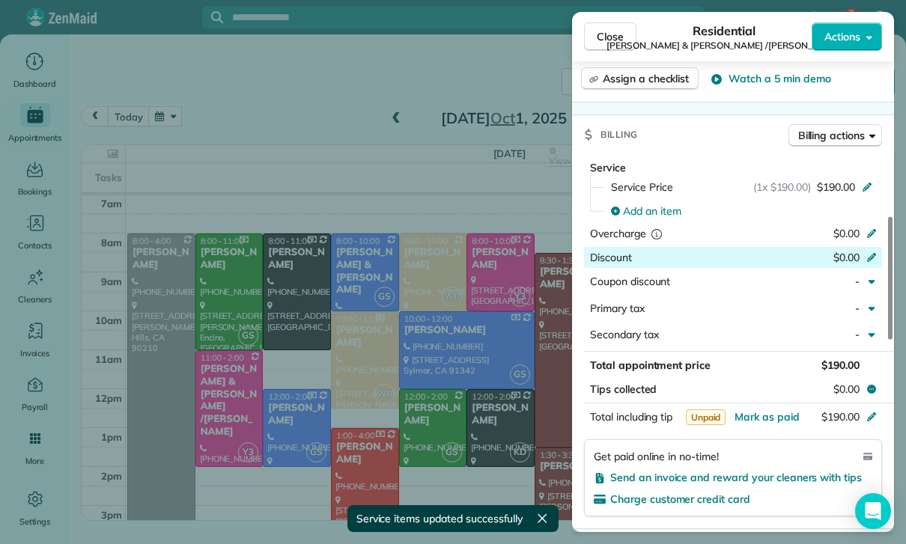
click at [869, 258] on div at bounding box center [873, 259] width 16 height 18
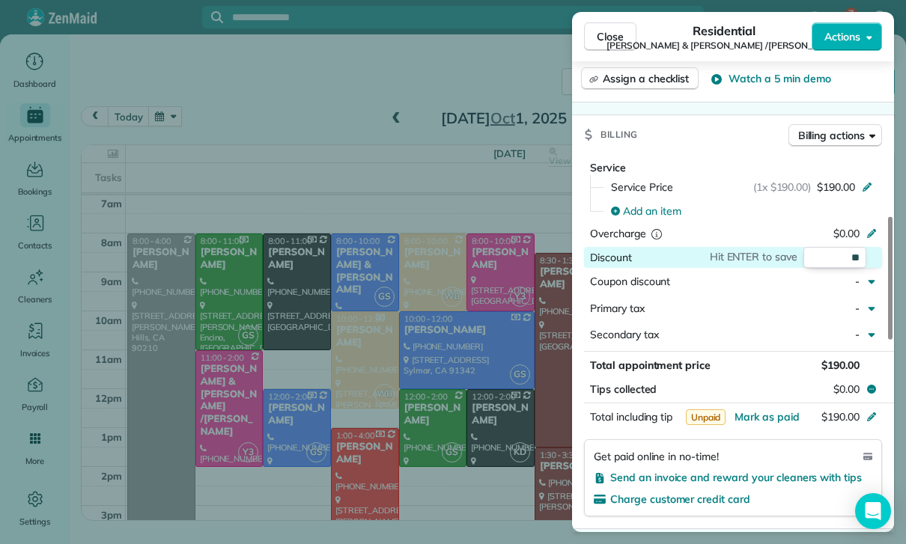
type input "***"
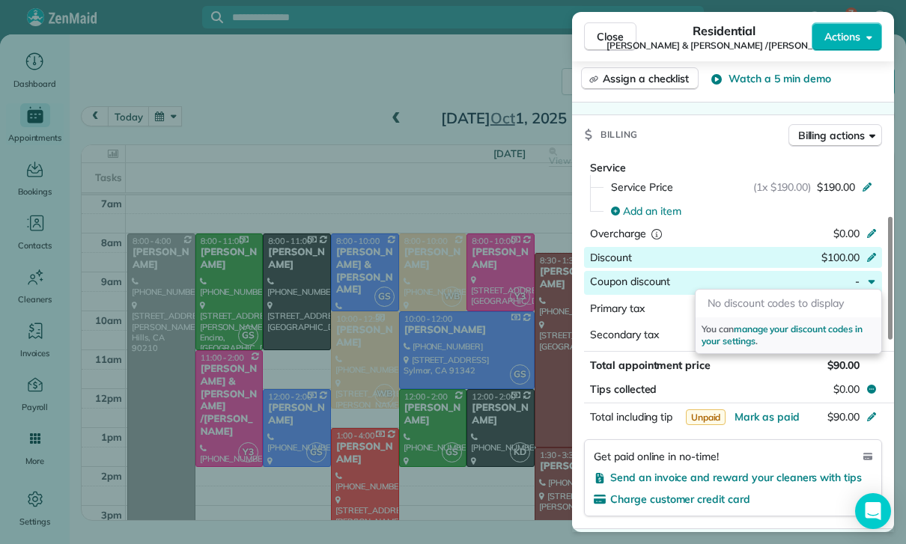
click at [388, 409] on div "Close Residential [PERSON_NAME] & [PERSON_NAME] /[PERSON_NAME] Actions Status Y…" at bounding box center [453, 272] width 906 height 544
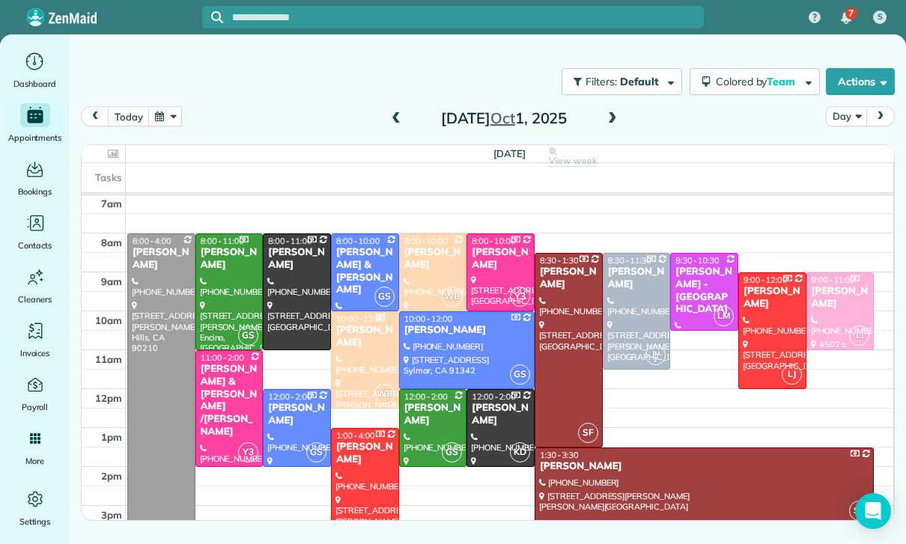
click at [159, 120] on button "button" at bounding box center [165, 116] width 34 height 20
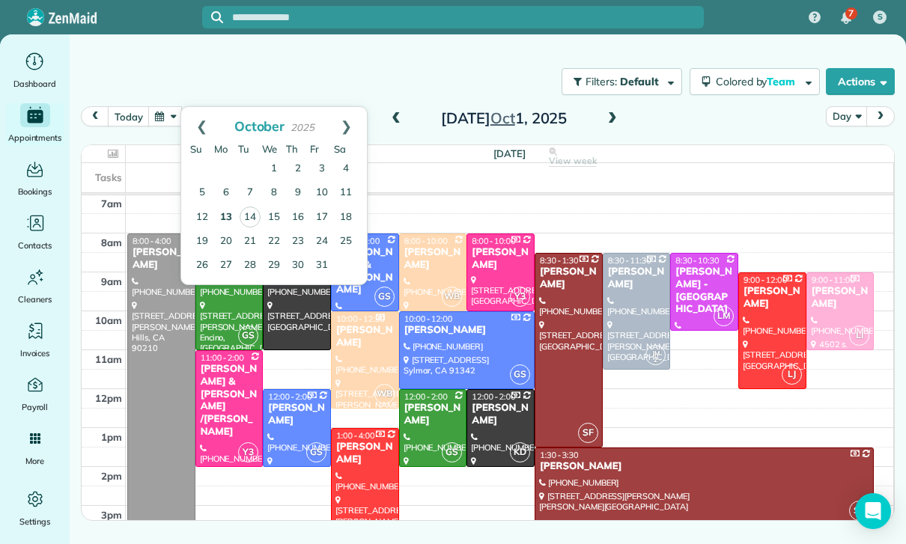
click at [219, 218] on link "13" at bounding box center [226, 218] width 24 height 24
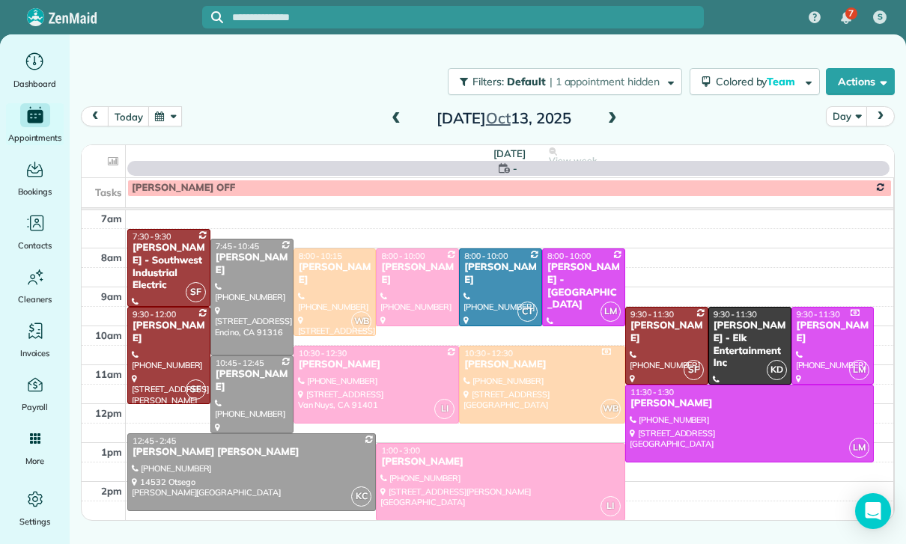
scroll to position [118, 0]
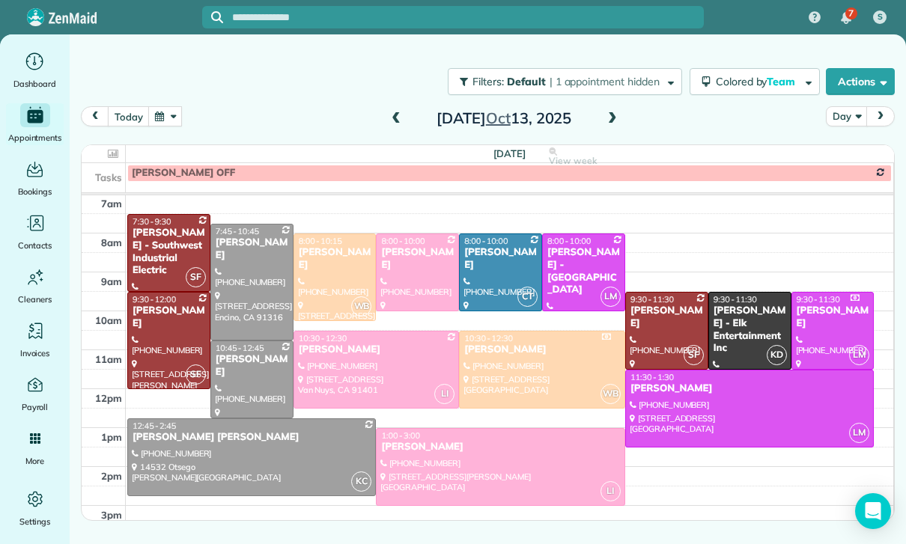
click at [225, 460] on div at bounding box center [251, 457] width 247 height 76
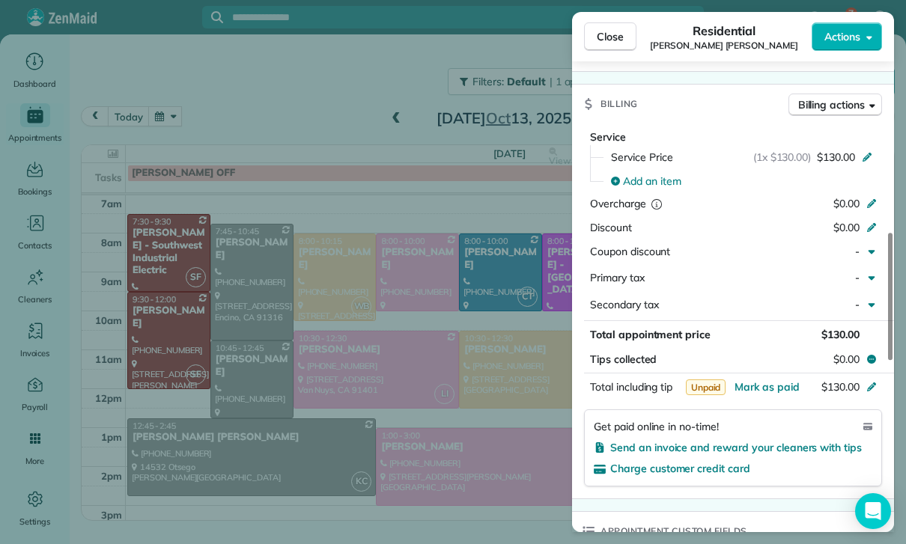
scroll to position [693, 0]
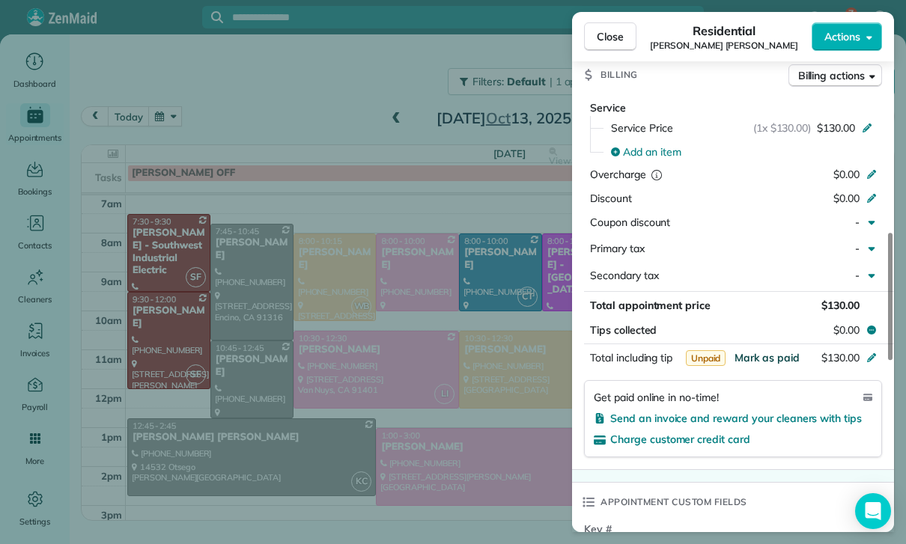
click at [757, 356] on span "Mark as paid" at bounding box center [766, 357] width 65 height 13
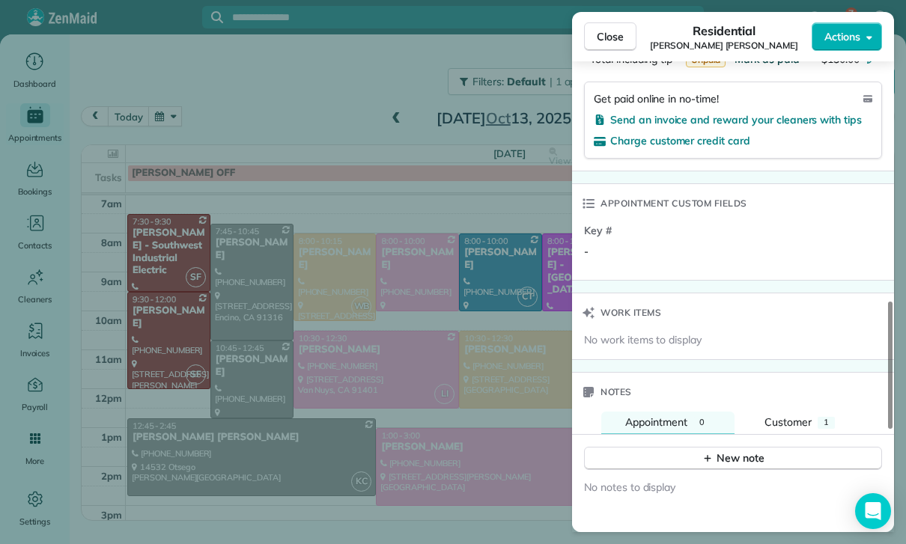
scroll to position [1098, 0]
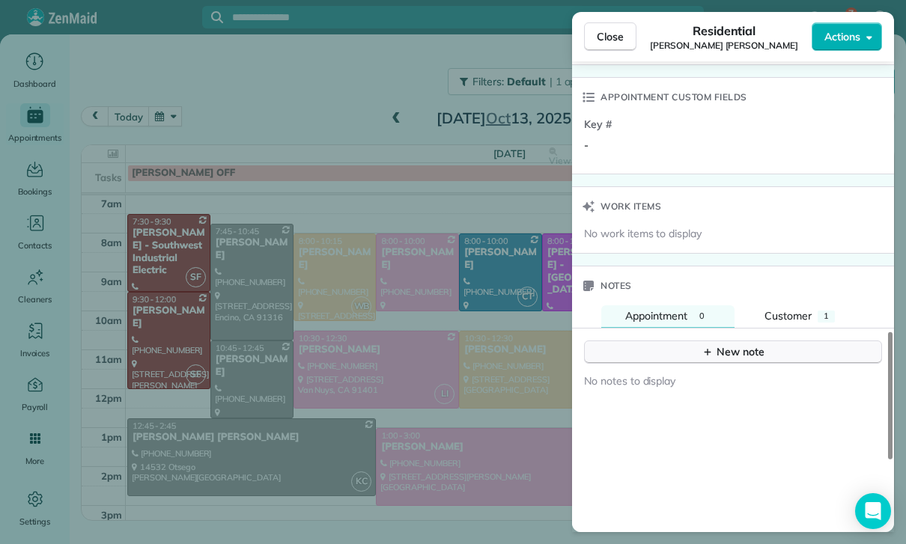
click at [728, 346] on div "New note" at bounding box center [732, 352] width 63 height 16
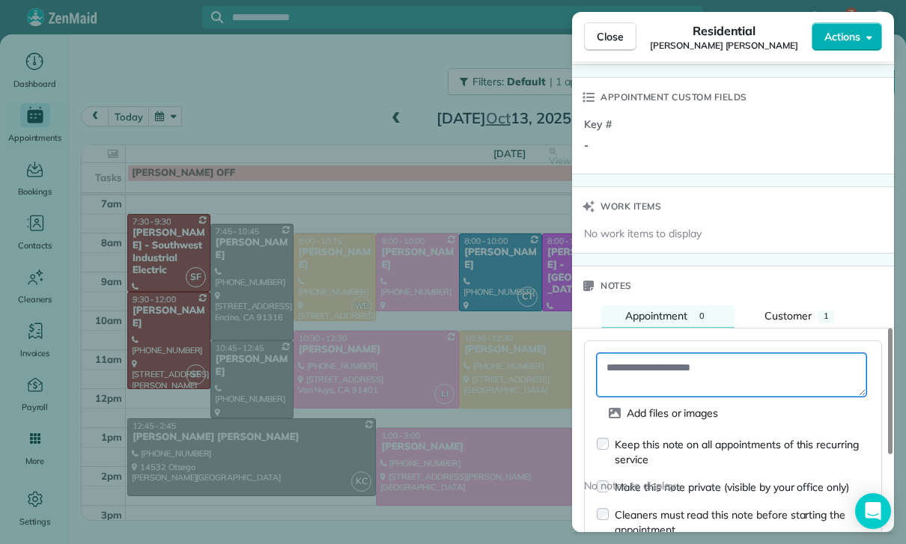
click at [641, 364] on textarea at bounding box center [731, 374] width 269 height 43
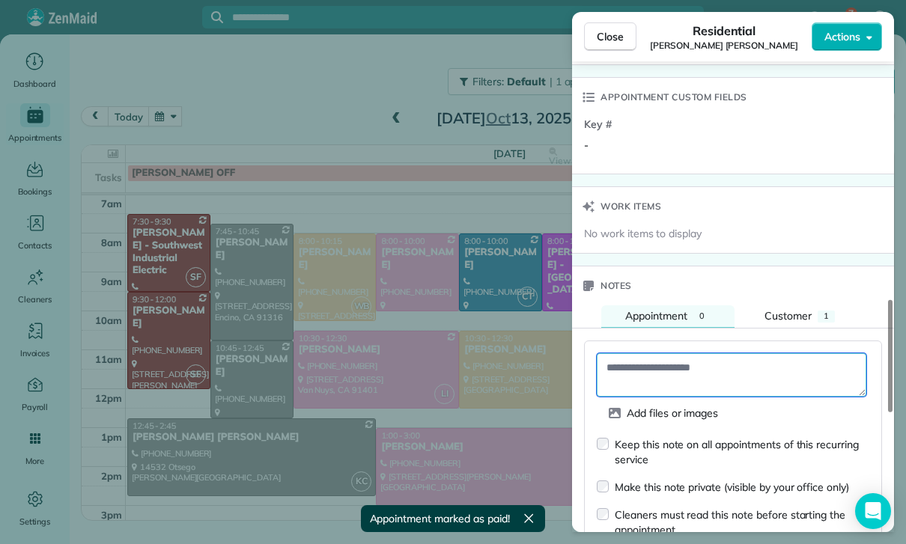
paste textarea "**********"
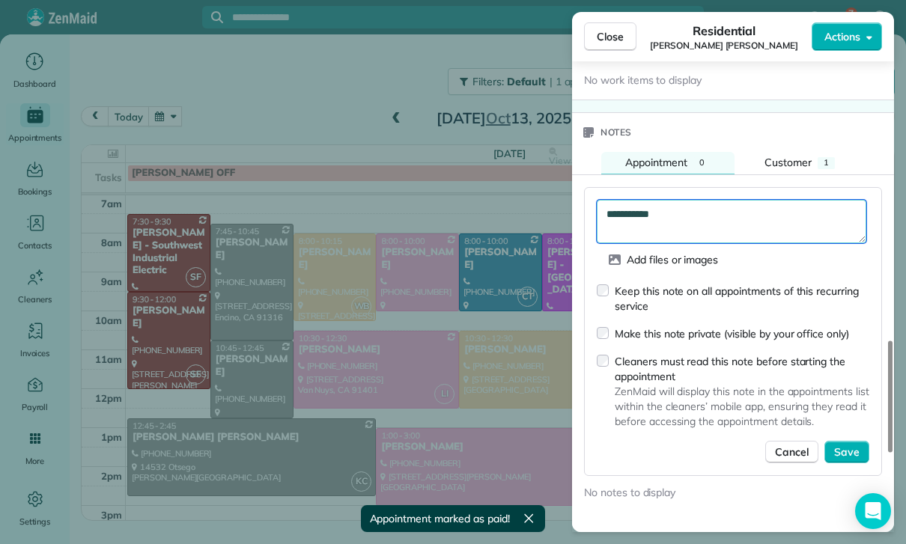
scroll to position [1306, 0]
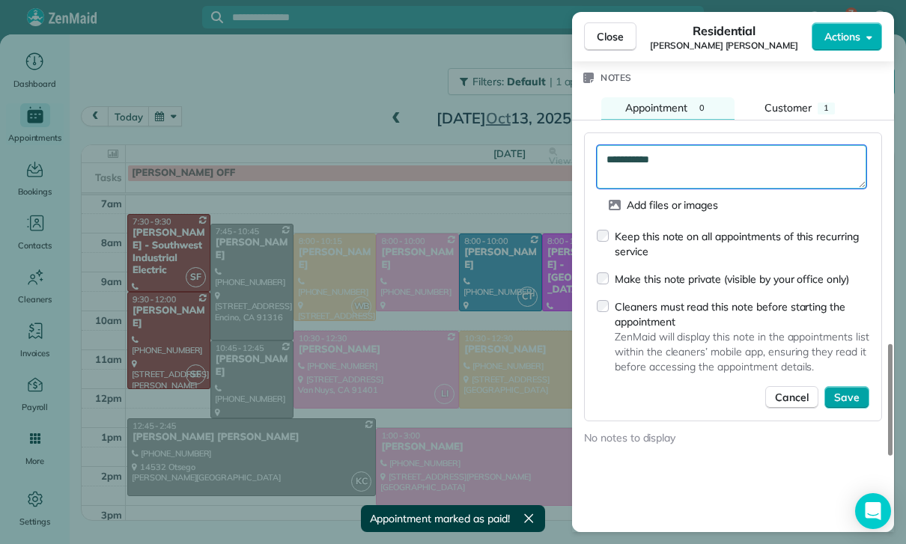
type textarea "**********"
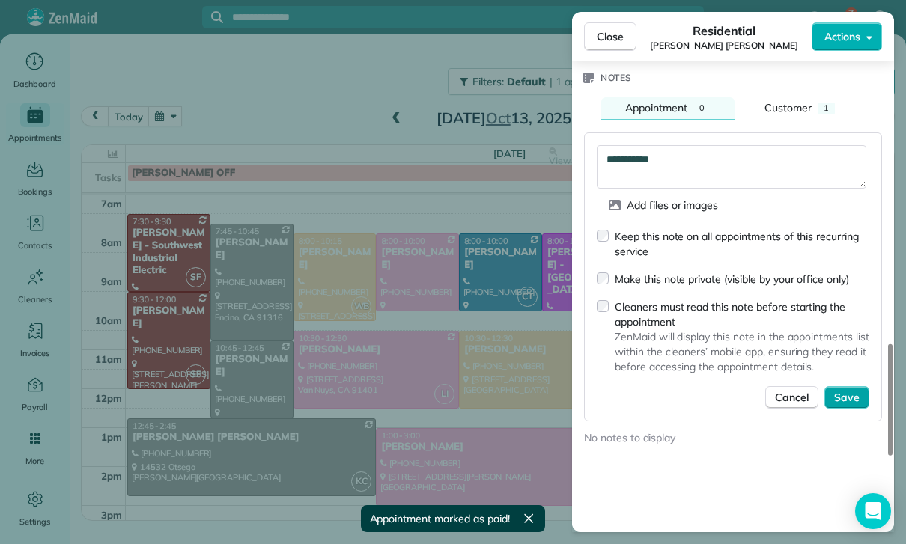
click at [851, 390] on span "Save" at bounding box center [846, 397] width 25 height 15
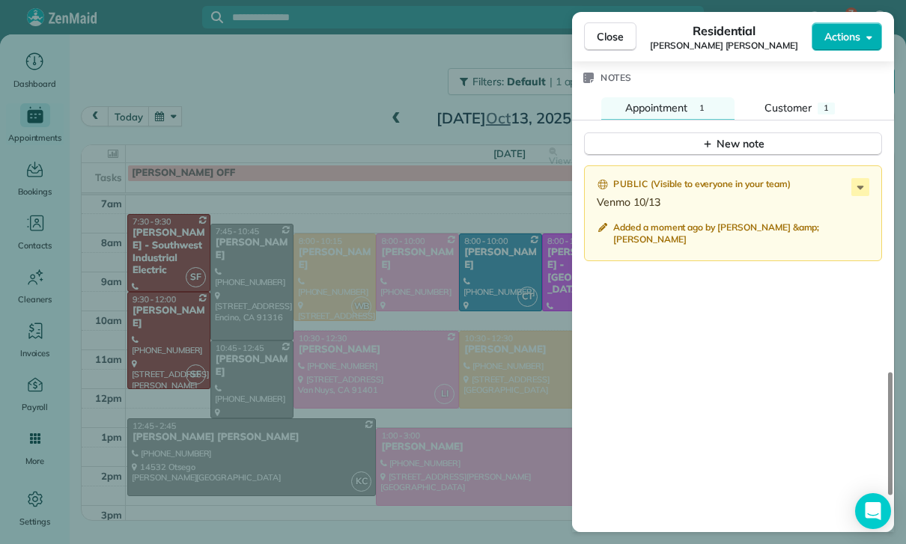
click at [433, 408] on div "Close Residential [PERSON_NAME] [PERSON_NAME] Actions Status Yet to Confirm [PE…" at bounding box center [453, 272] width 906 height 544
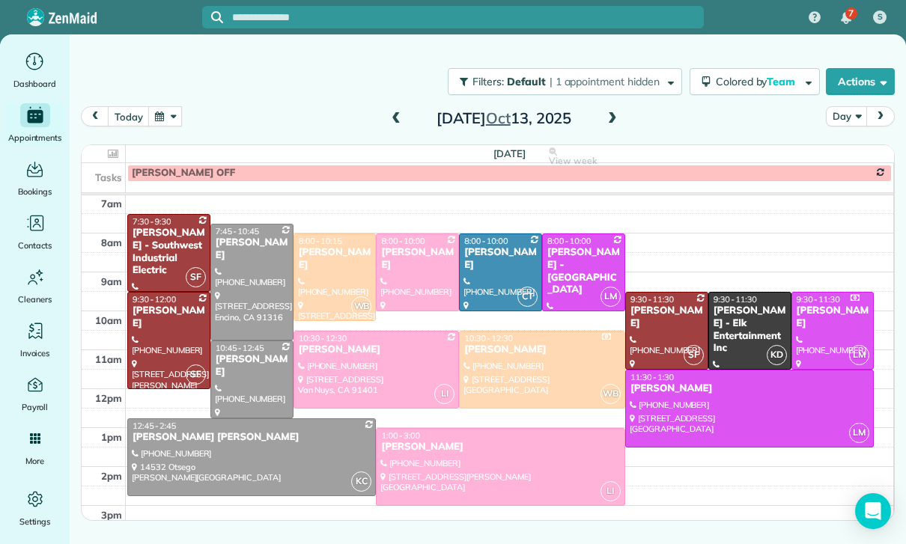
click at [320, 272] on div at bounding box center [335, 277] width 82 height 86
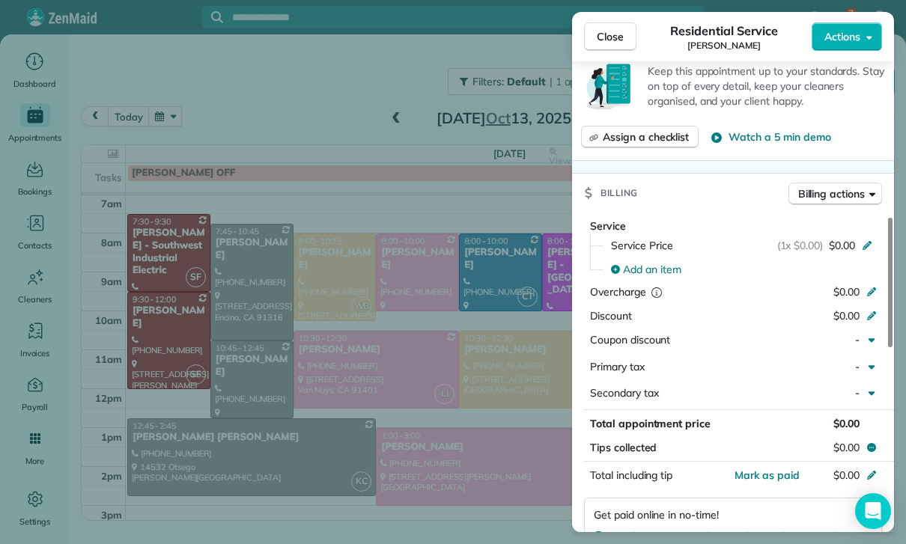
scroll to position [628, 0]
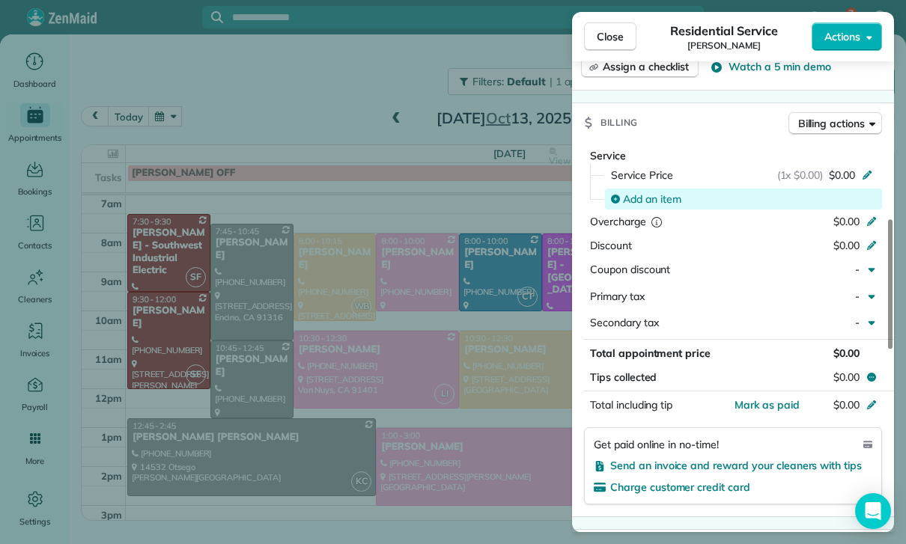
click at [642, 199] on span "Add an item" at bounding box center [652, 199] width 58 height 15
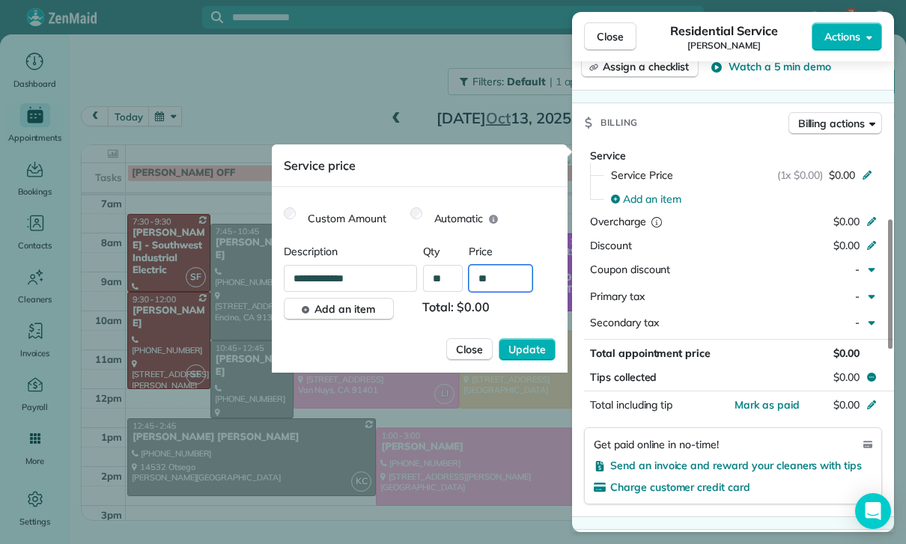
click at [500, 284] on input "**" at bounding box center [501, 278] width 64 height 27
type input "****"
click at [521, 353] on span "Update" at bounding box center [526, 349] width 37 height 15
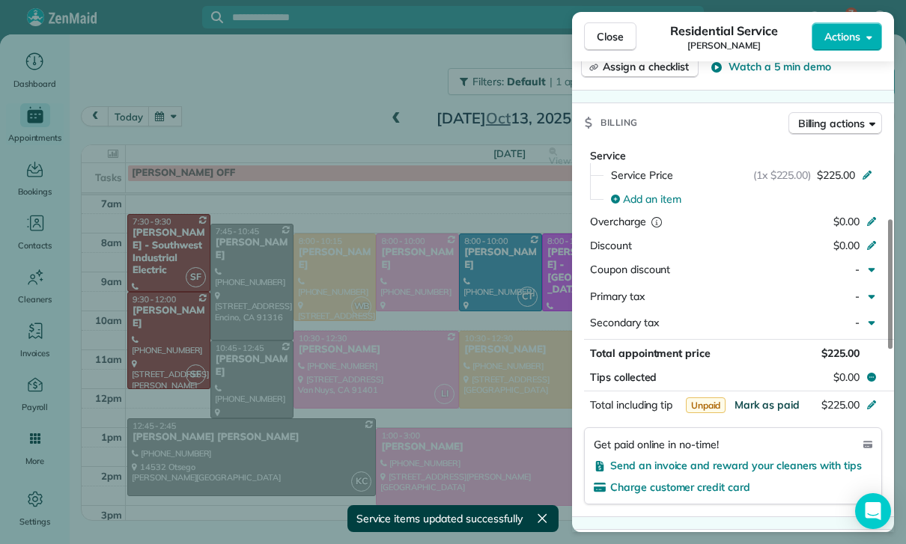
click at [764, 402] on span "Mark as paid" at bounding box center [766, 404] width 65 height 13
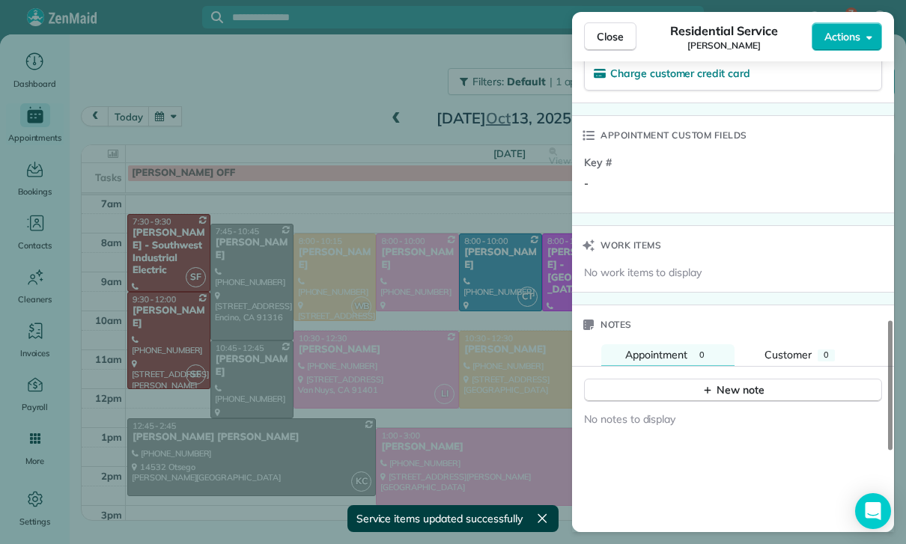
scroll to position [1144, 0]
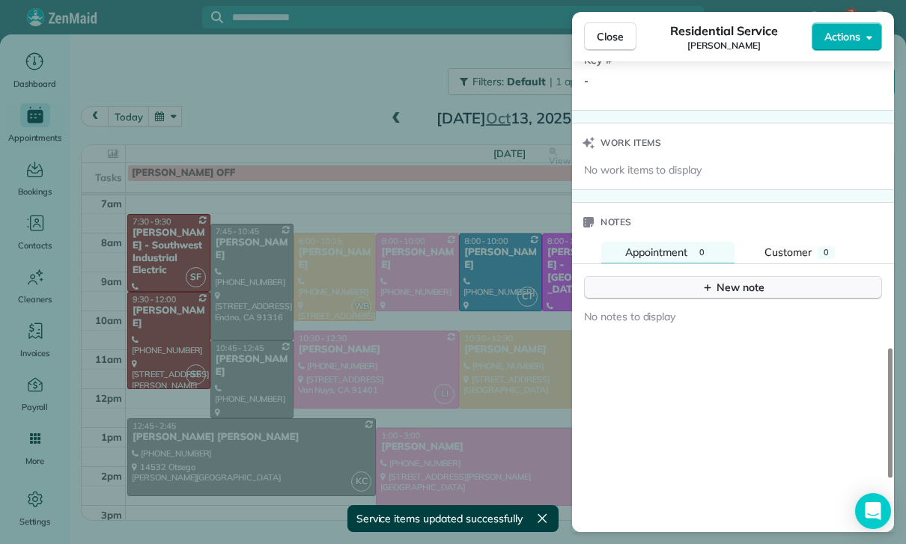
click at [743, 280] on div "New note" at bounding box center [732, 288] width 63 height 16
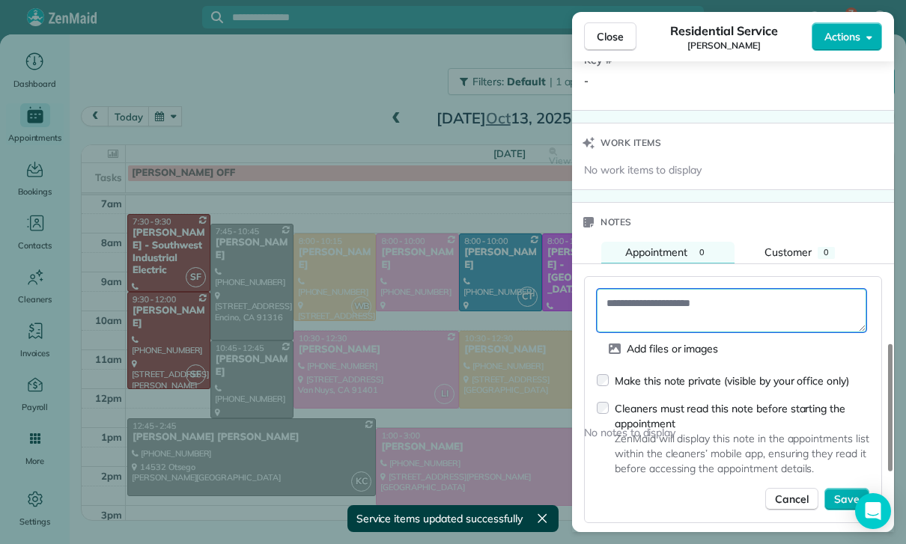
click at [668, 299] on textarea at bounding box center [731, 310] width 269 height 43
paste textarea "**********"
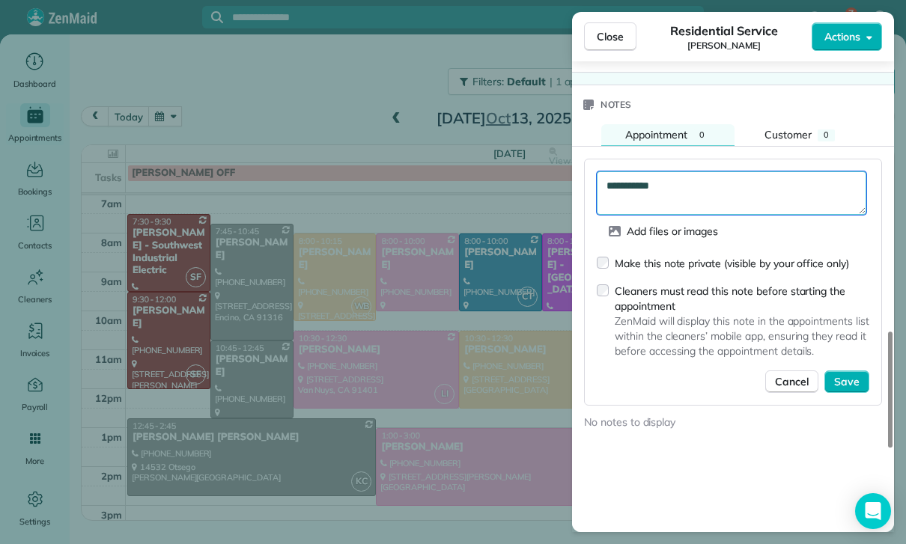
scroll to position [1263, 0]
type textarea "**********"
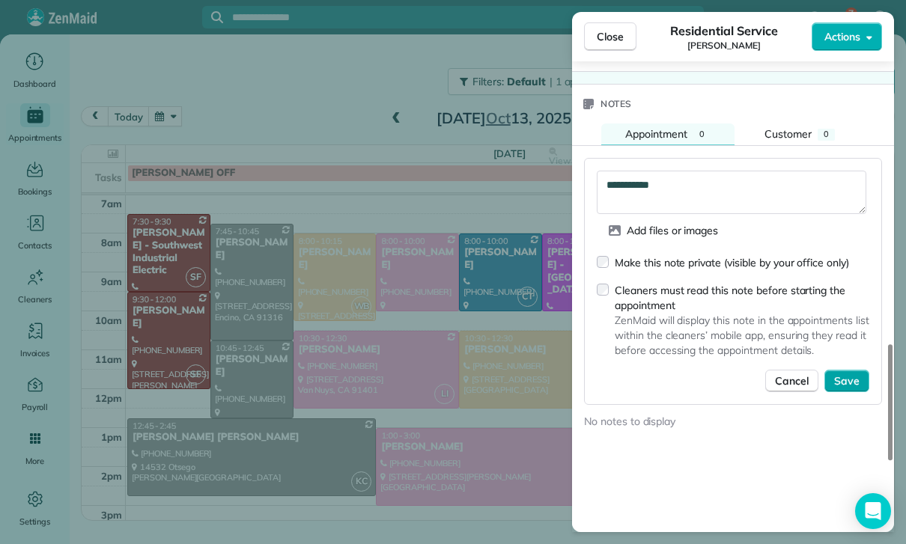
click at [849, 377] on span "Save" at bounding box center [846, 380] width 25 height 15
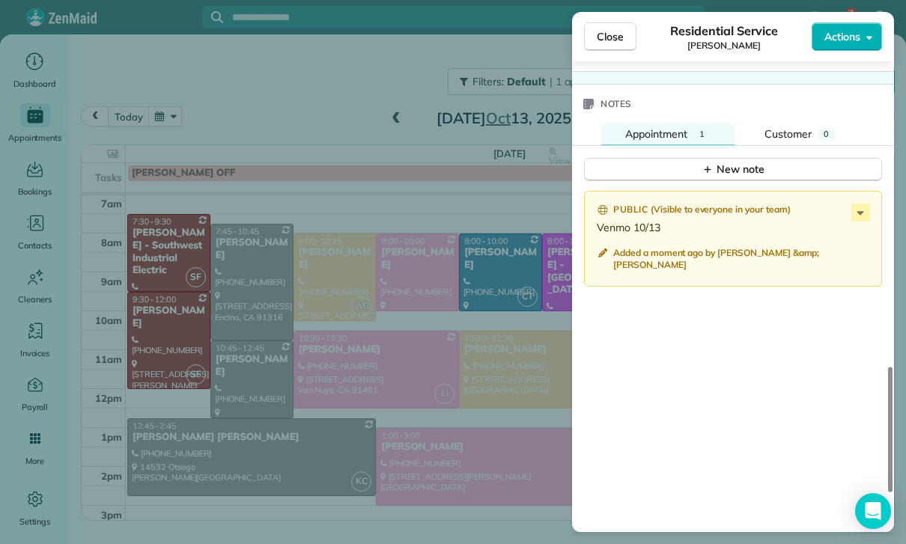
click at [311, 306] on div "Close Residential Service [PERSON_NAME] Actions Status Confirmed [PERSON_NAME] …" at bounding box center [453, 272] width 906 height 544
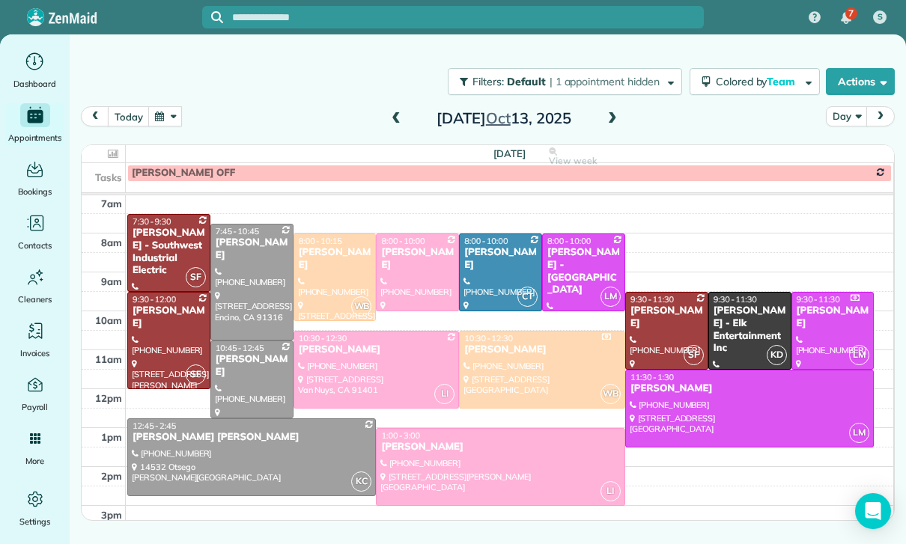
click at [174, 129] on div "[DATE] Day [DATE]" at bounding box center [488, 120] width 814 height 28
click at [167, 123] on button "button" at bounding box center [165, 116] width 34 height 20
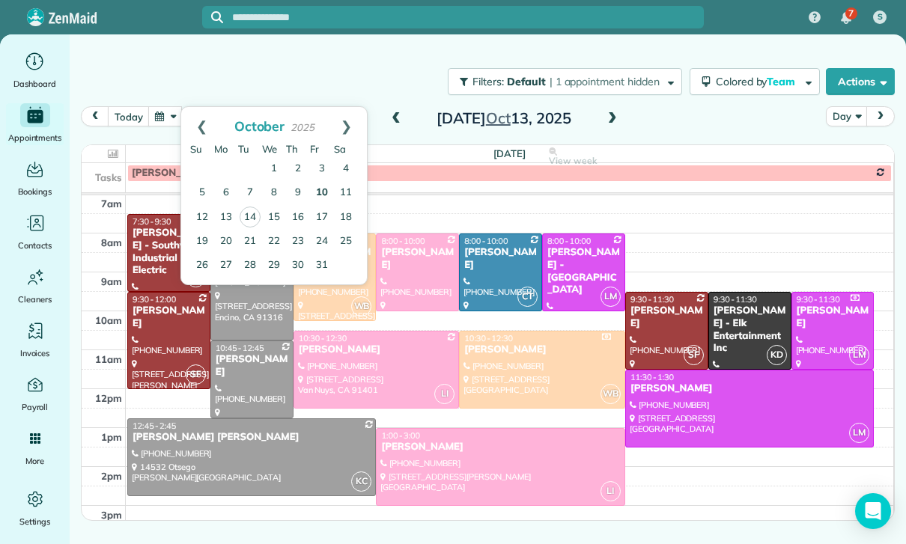
click at [326, 188] on link "10" at bounding box center [322, 193] width 24 height 24
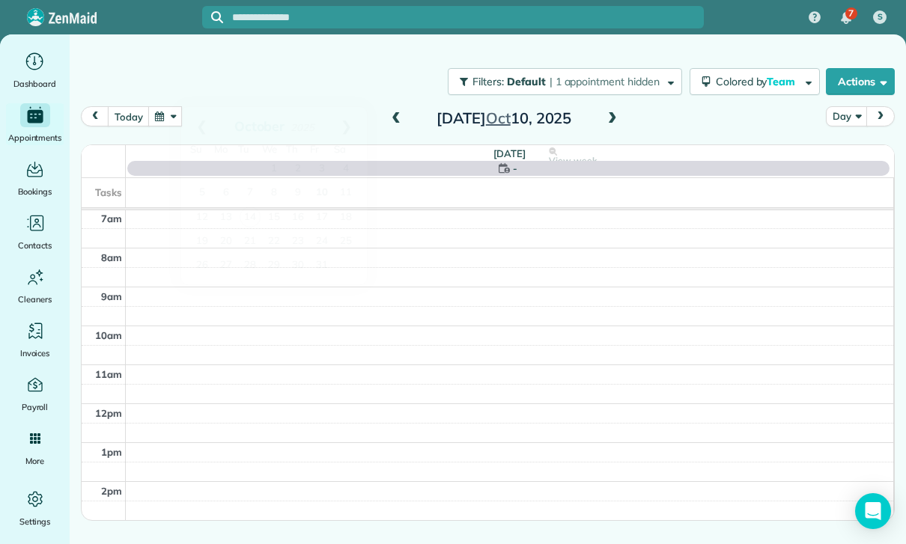
scroll to position [118, 0]
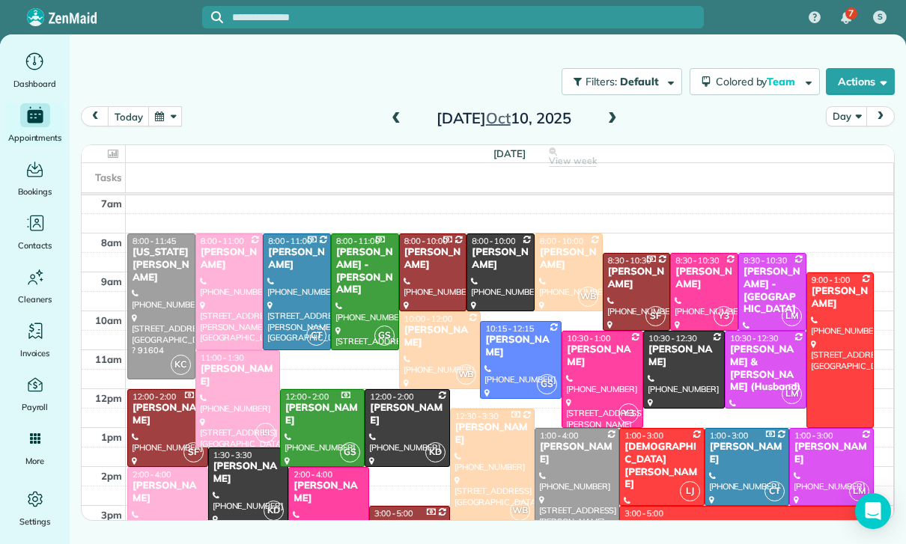
click at [712, 279] on div "[PERSON_NAME]" at bounding box center [703, 278] width 59 height 25
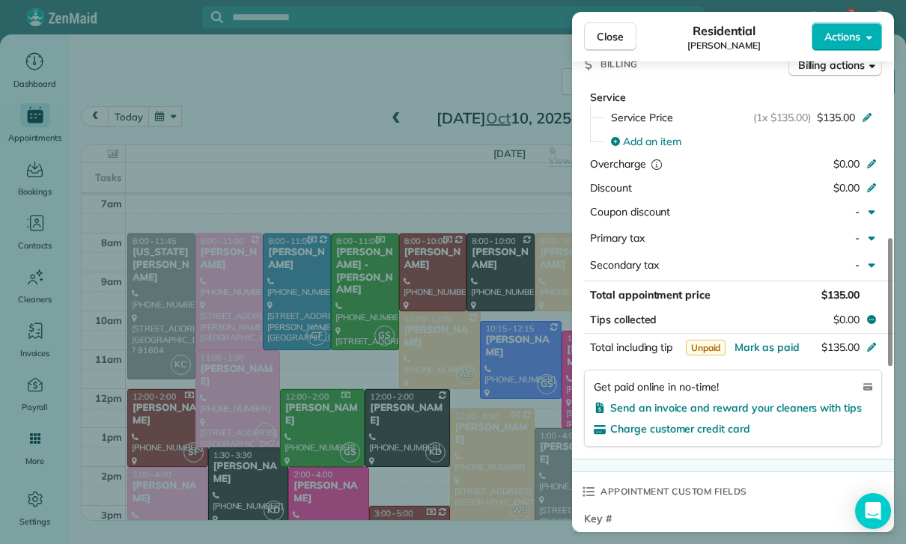
scroll to position [715, 0]
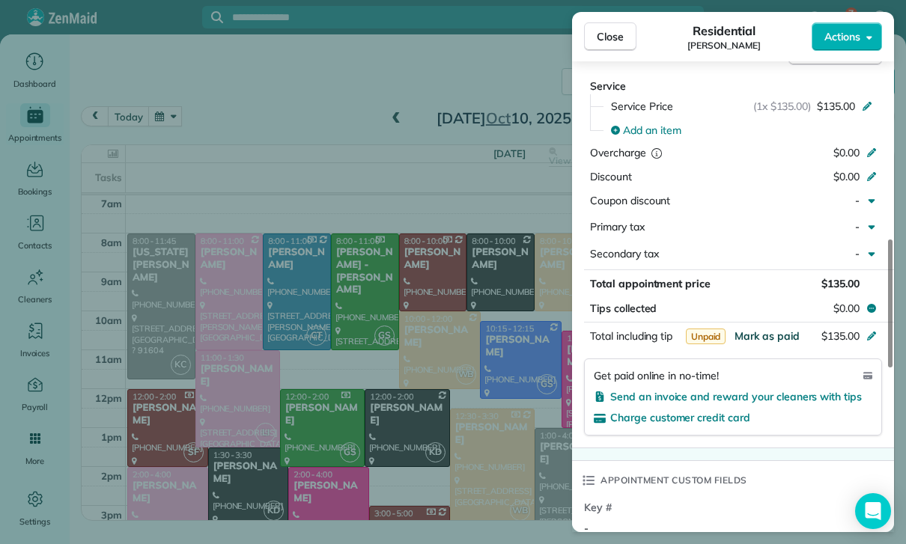
click at [767, 337] on button "Mark as paid" at bounding box center [766, 336] width 65 height 15
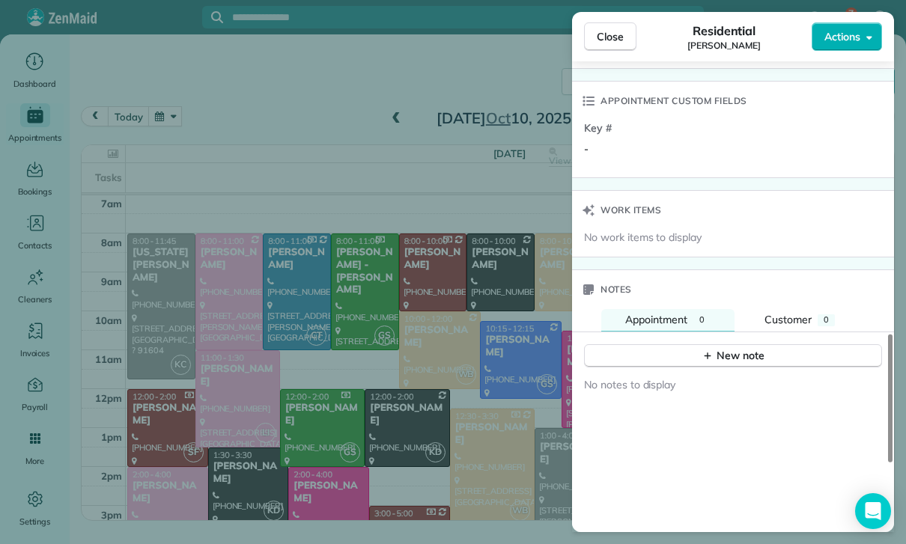
scroll to position [1098, 0]
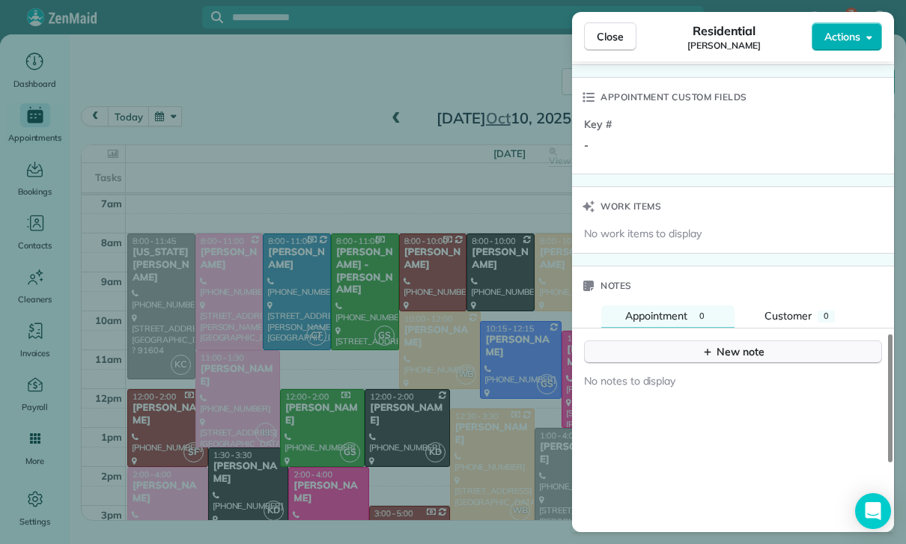
click at [731, 349] on div "New note" at bounding box center [732, 352] width 63 height 16
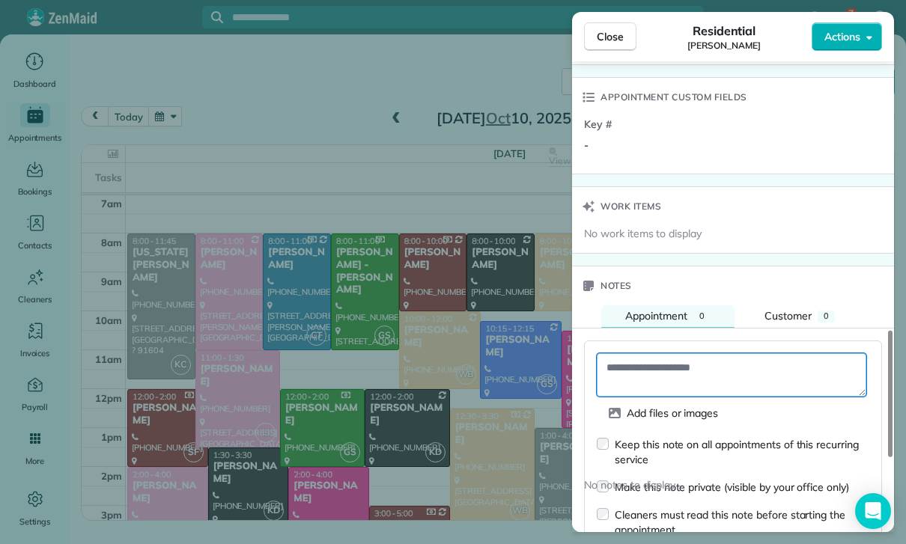
click at [641, 368] on textarea at bounding box center [731, 374] width 269 height 43
paste textarea "**********"
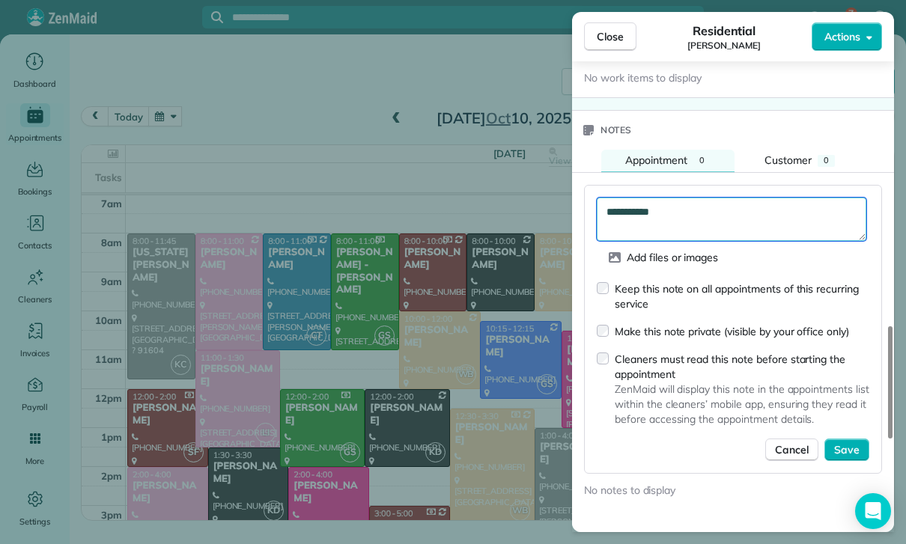
scroll to position [1305, 0]
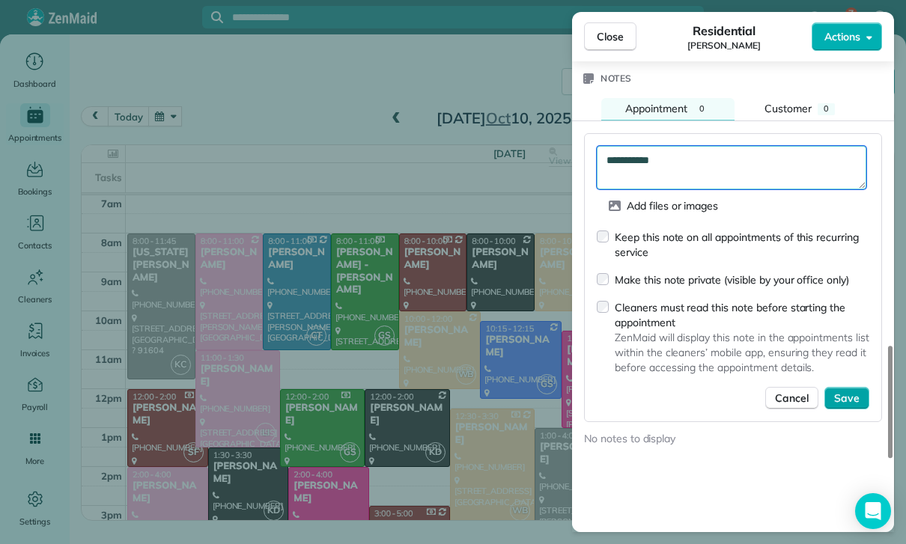
type textarea "**********"
click at [852, 391] on span "Save" at bounding box center [846, 398] width 25 height 15
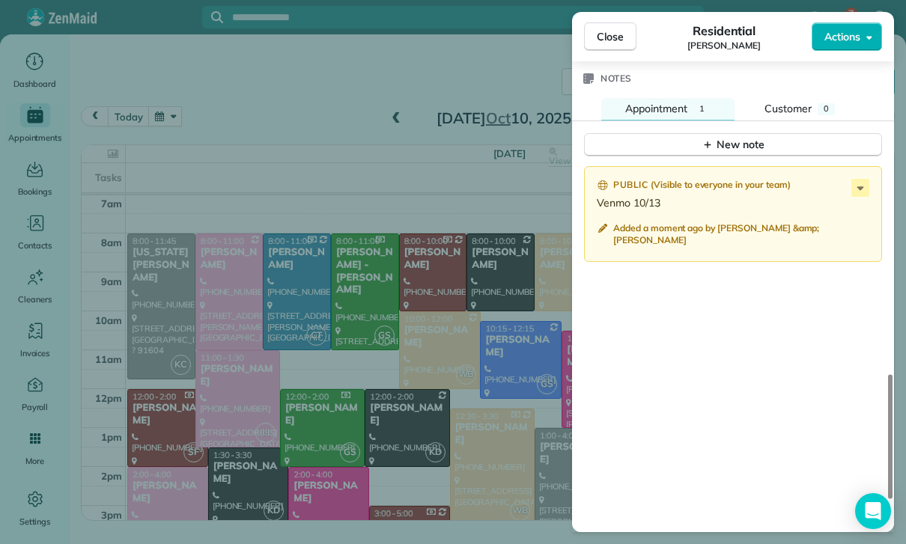
click at [409, 385] on div "Close Residential [PERSON_NAME] Actions Status Yet to Confirm [PERSON_NAME] · O…" at bounding box center [453, 272] width 906 height 544
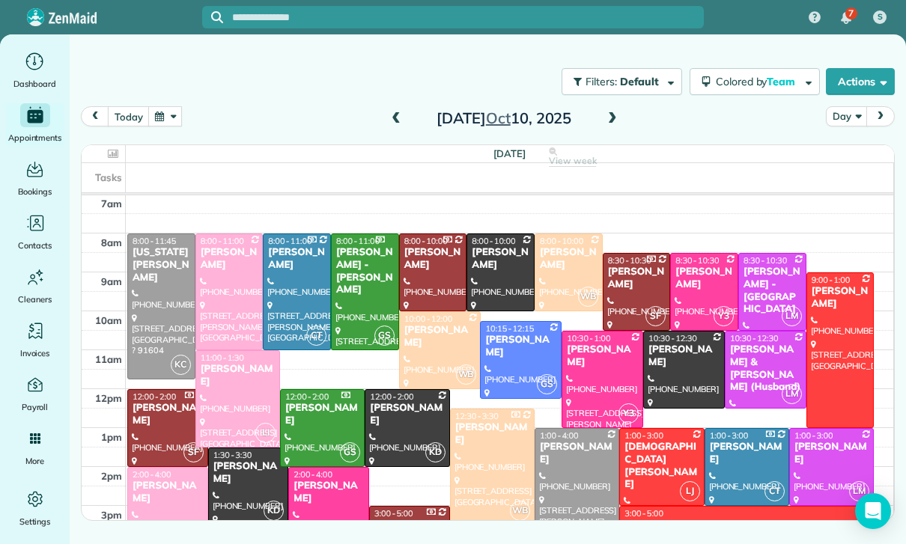
click at [176, 119] on button "button" at bounding box center [165, 116] width 34 height 20
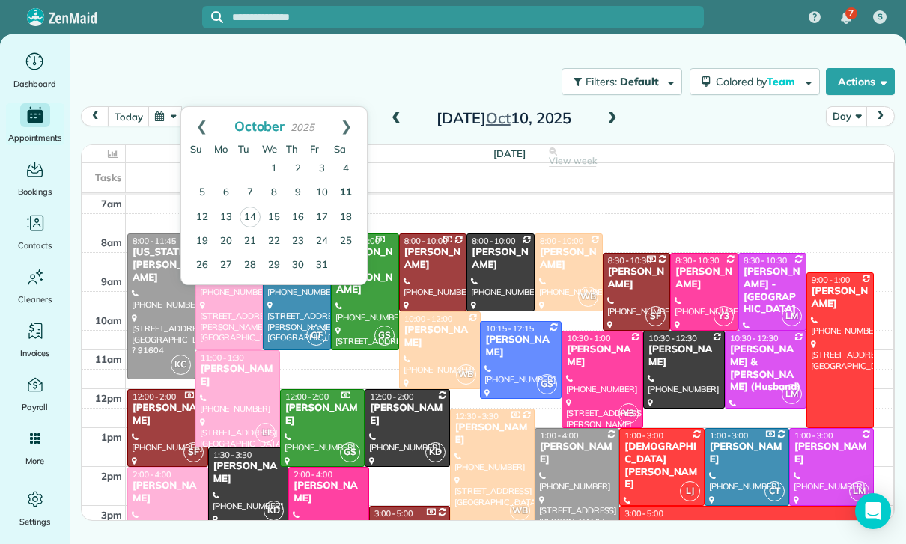
click at [347, 195] on link "11" at bounding box center [346, 193] width 24 height 24
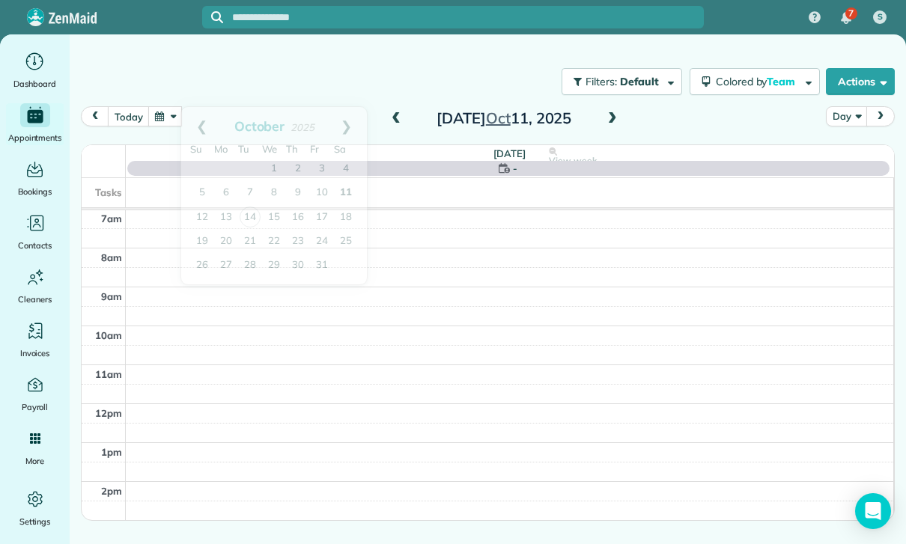
scroll to position [118, 0]
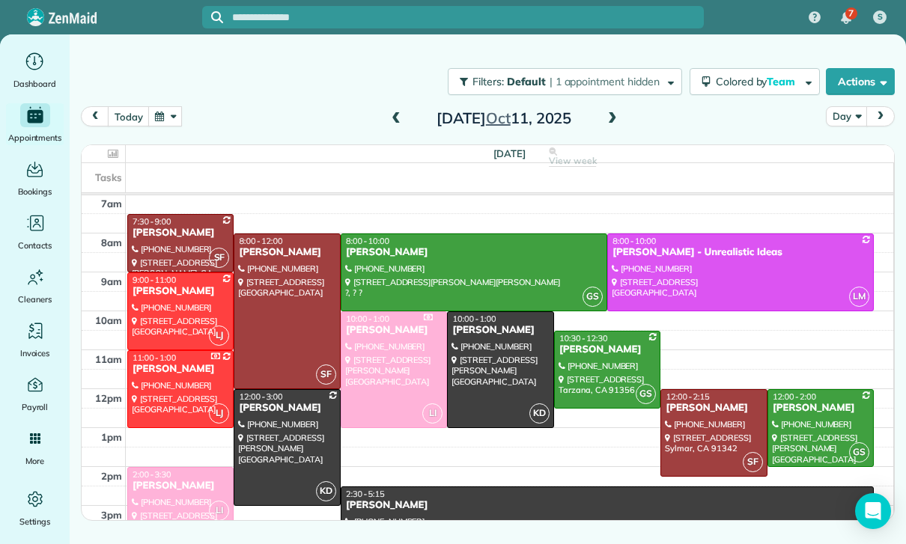
click at [491, 362] on div at bounding box center [501, 369] width 106 height 115
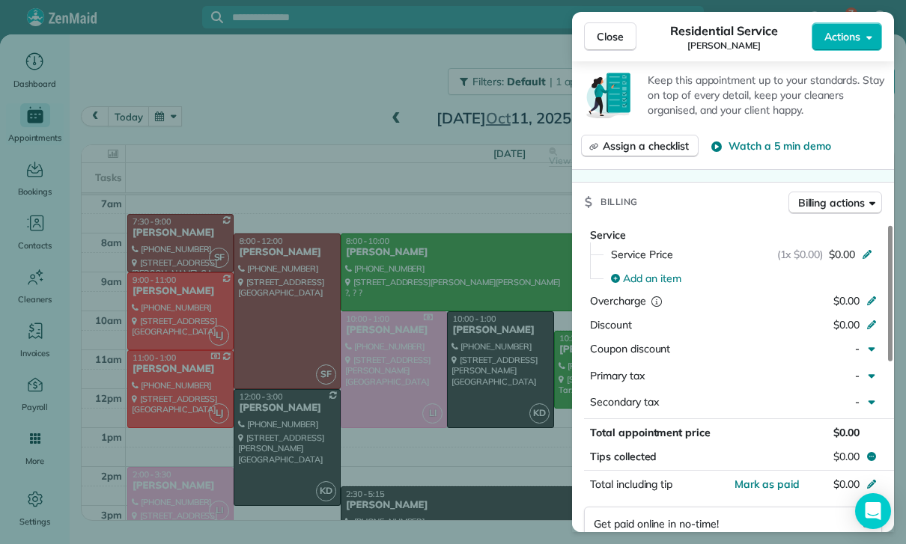
scroll to position [635, 0]
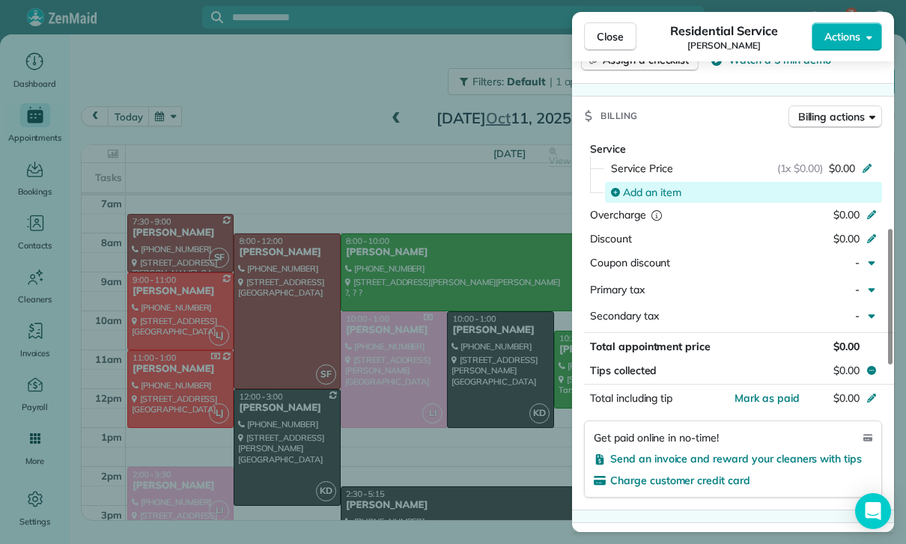
click at [650, 186] on span "Add an item" at bounding box center [652, 192] width 58 height 15
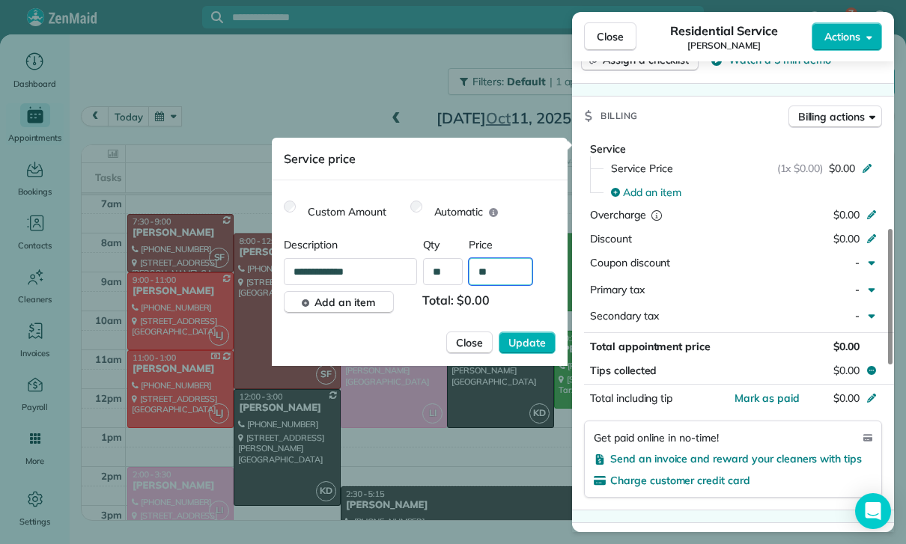
click at [507, 281] on input "**" at bounding box center [501, 271] width 64 height 27
type input "****"
click at [527, 340] on span "Update" at bounding box center [526, 342] width 37 height 15
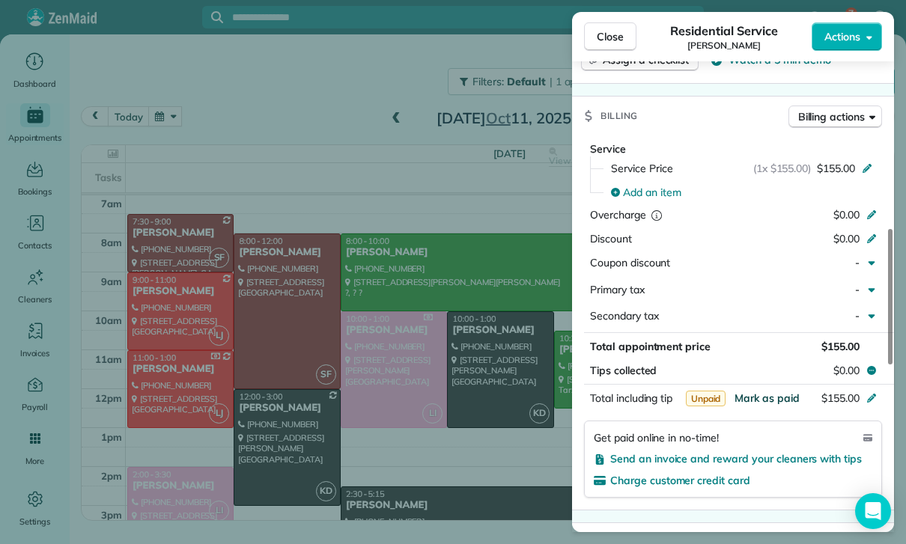
click at [763, 391] on span "Mark as paid" at bounding box center [766, 397] width 65 height 13
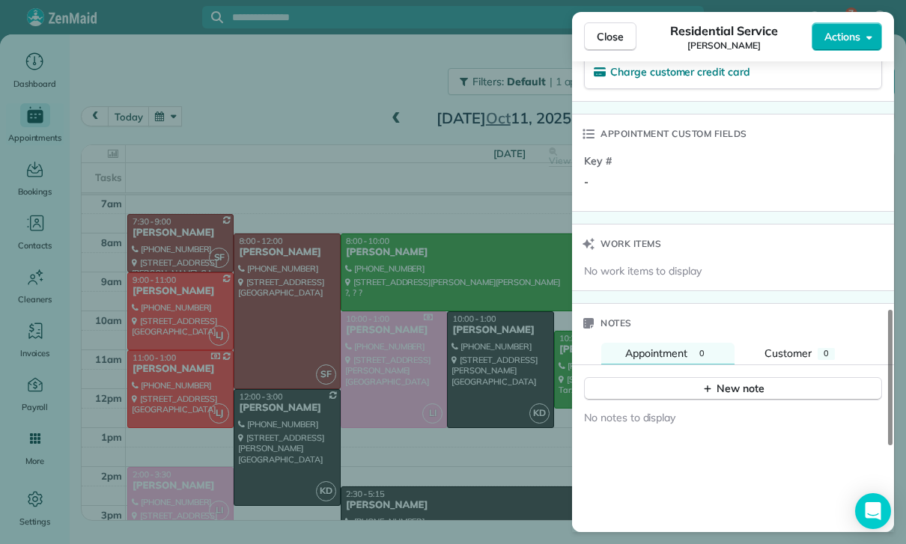
scroll to position [1043, 0]
click at [719, 377] on button "New note" at bounding box center [733, 388] width 298 height 23
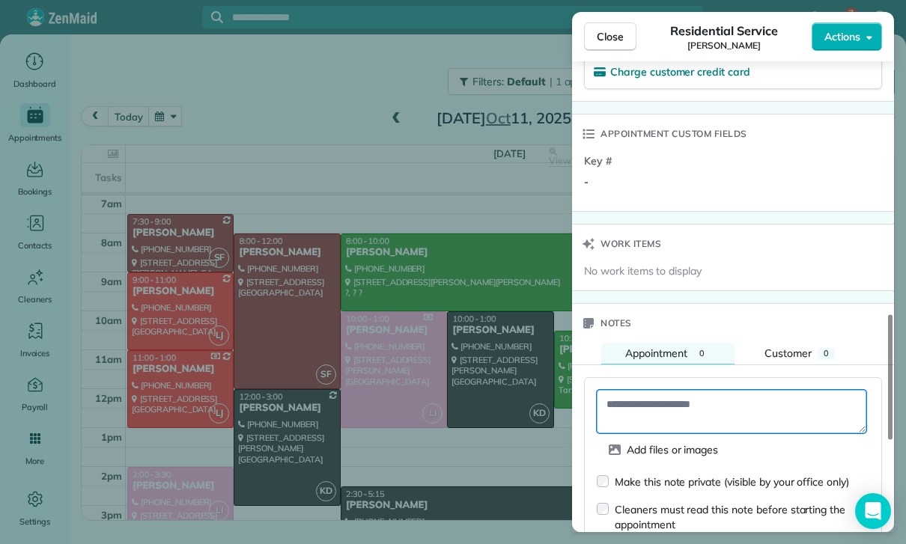
click at [668, 397] on textarea at bounding box center [731, 411] width 269 height 43
paste textarea "**********"
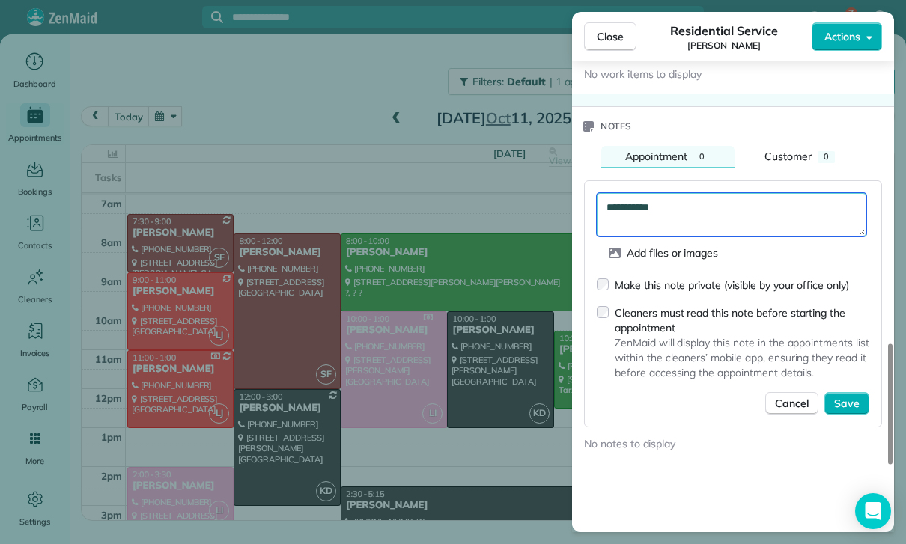
scroll to position [1247, 0]
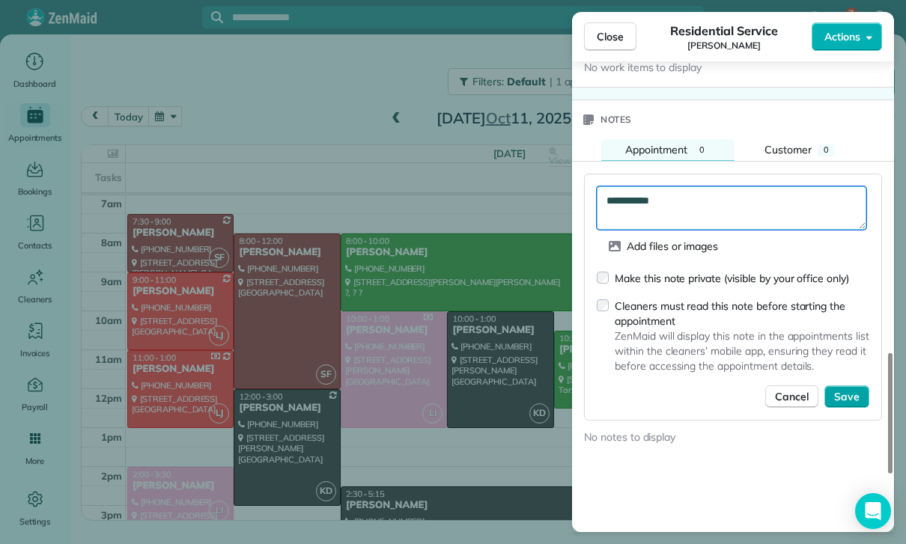
type textarea "**********"
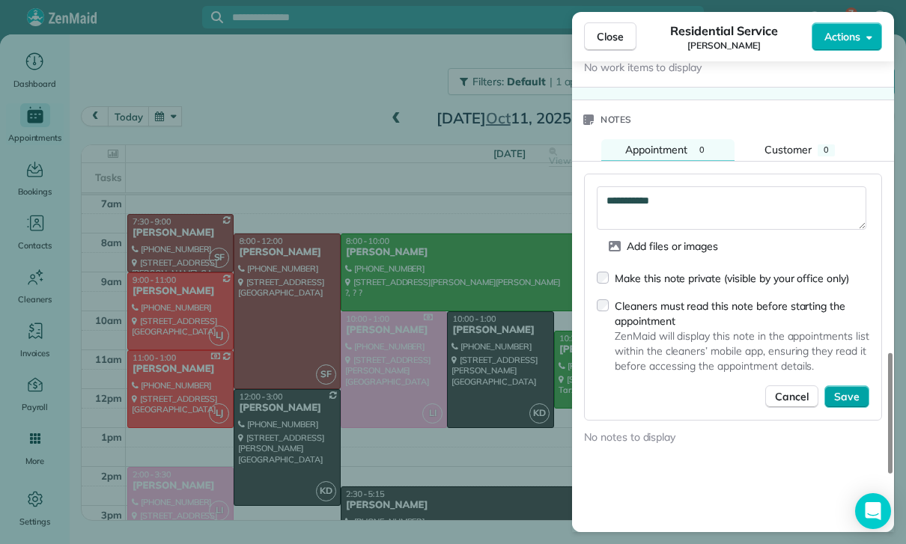
click at [848, 389] on span "Save" at bounding box center [846, 396] width 25 height 15
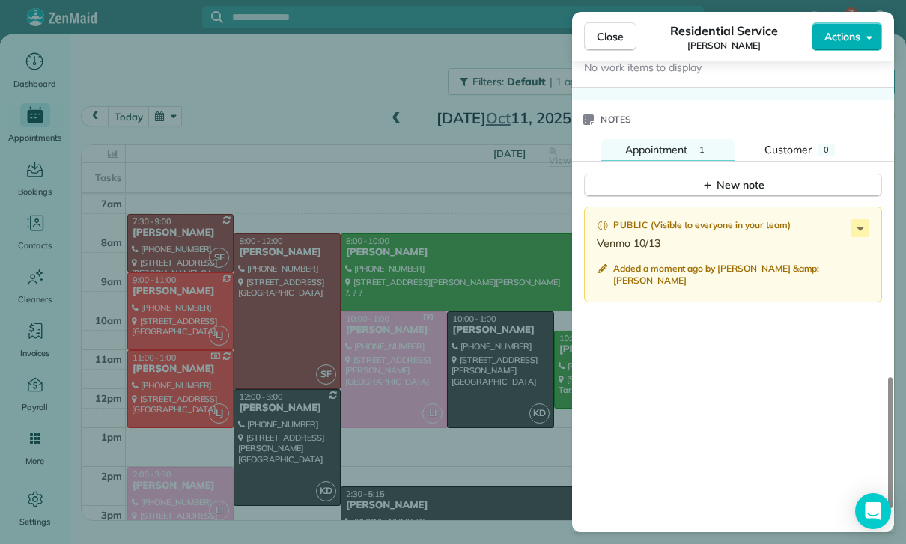
click at [415, 451] on div "Close Residential Service [PERSON_NAME] Actions Status Confirmed [PERSON_NAME] …" at bounding box center [453, 272] width 906 height 544
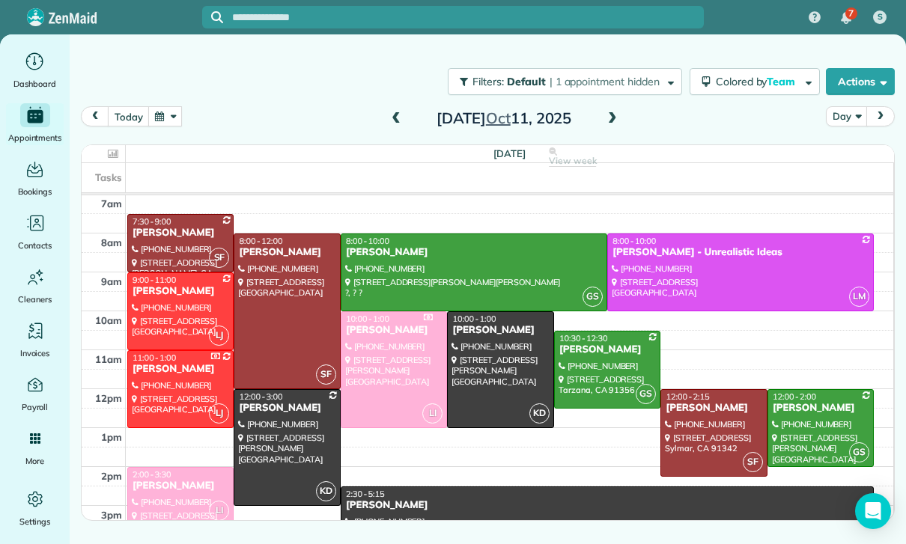
click at [181, 115] on button "button" at bounding box center [165, 116] width 34 height 20
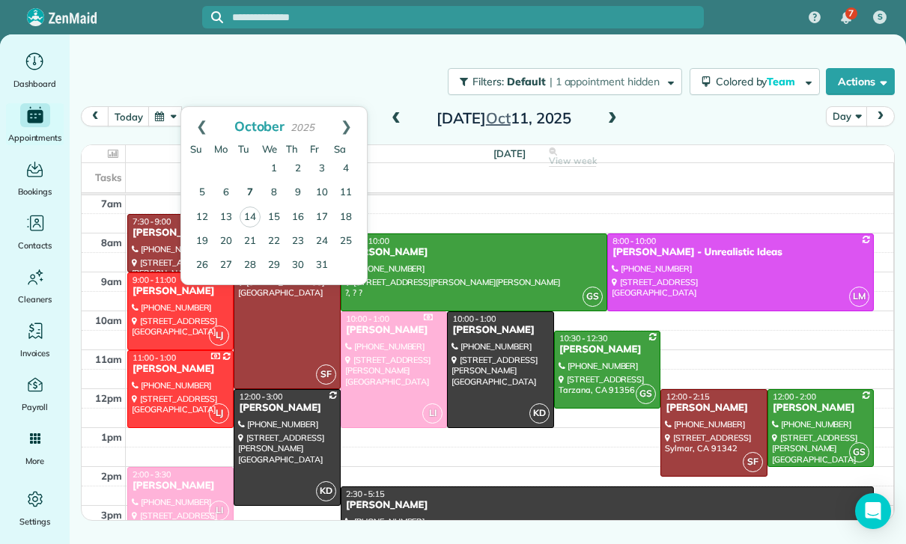
click at [248, 194] on link "7" at bounding box center [250, 193] width 24 height 24
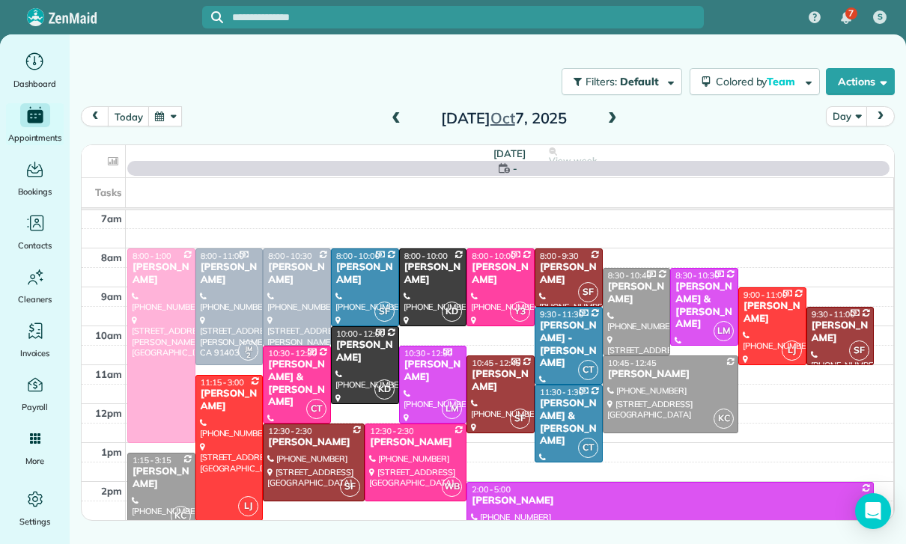
scroll to position [118, 0]
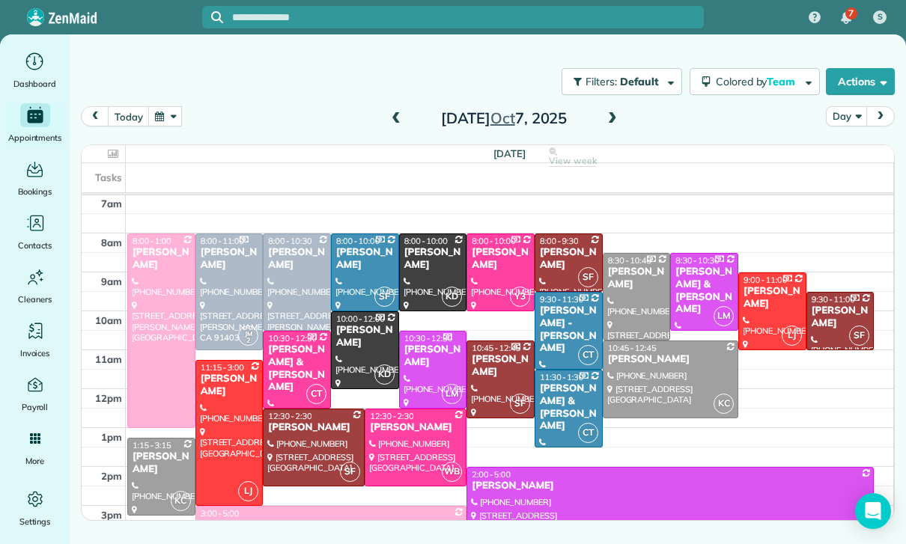
click at [655, 365] on div "[PERSON_NAME]" at bounding box center [670, 359] width 126 height 13
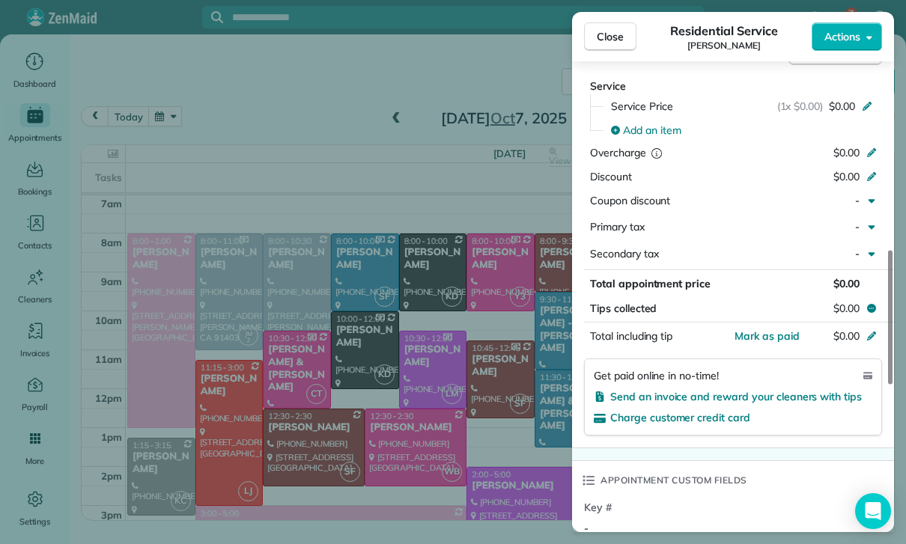
scroll to position [725, 0]
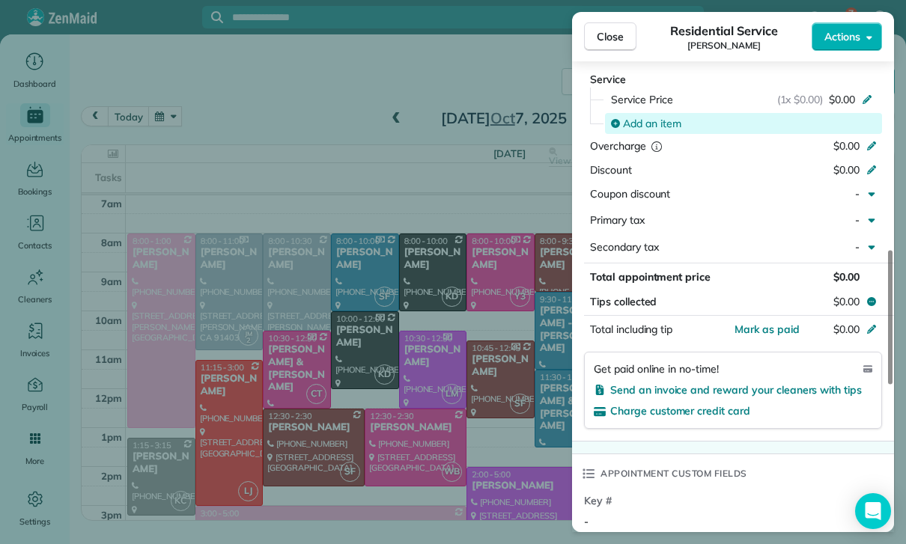
click at [643, 122] on span "Add an item" at bounding box center [652, 123] width 58 height 15
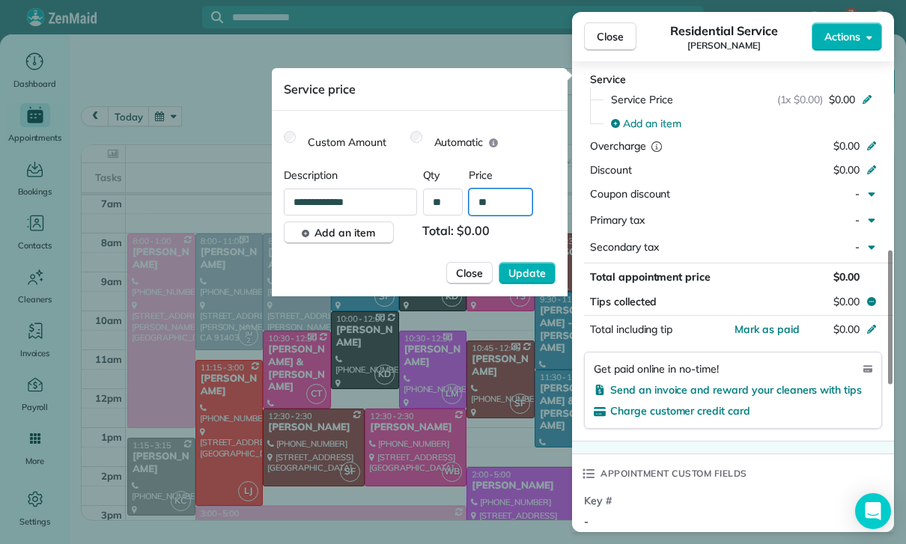
click at [502, 207] on input "**" at bounding box center [501, 202] width 64 height 27
type input "****"
click at [536, 275] on span "Update" at bounding box center [526, 273] width 37 height 15
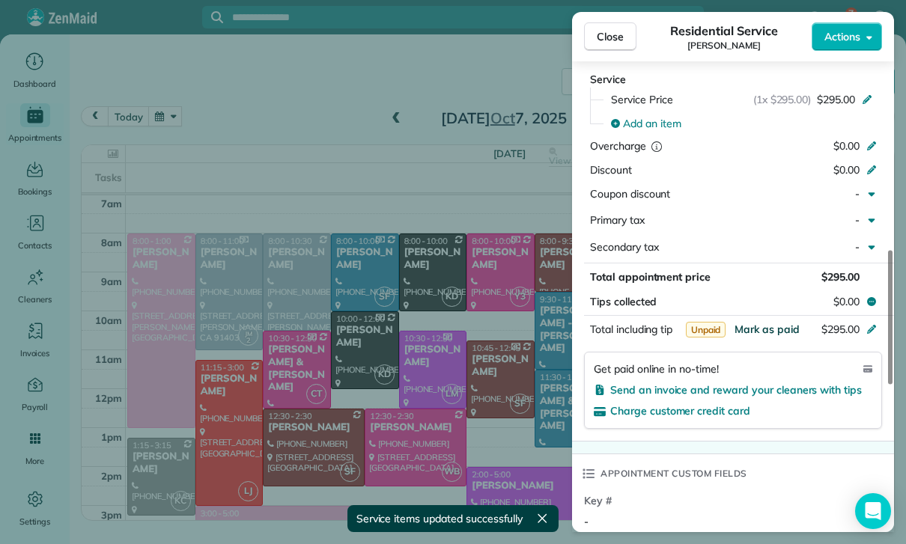
click at [759, 327] on span "Mark as paid" at bounding box center [766, 329] width 65 height 13
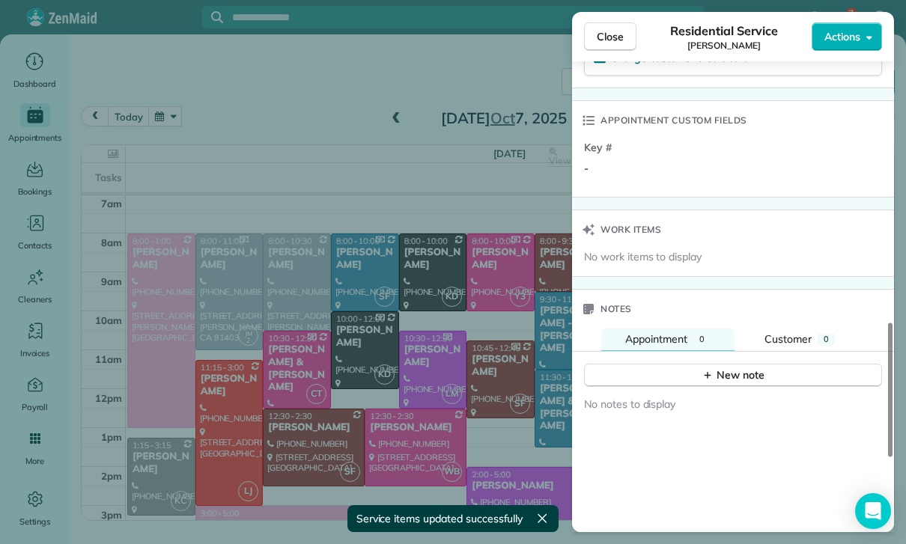
scroll to position [1192, 0]
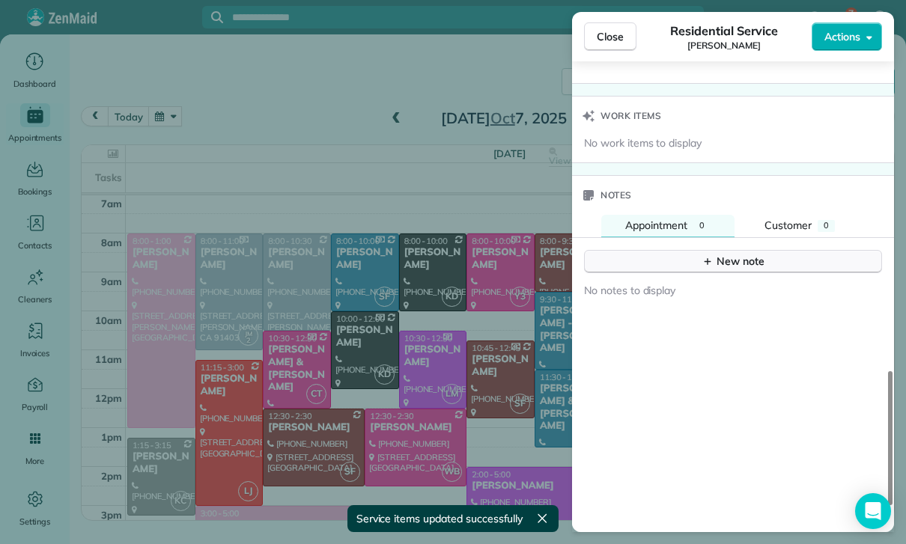
click at [716, 256] on div "New note" at bounding box center [732, 262] width 63 height 16
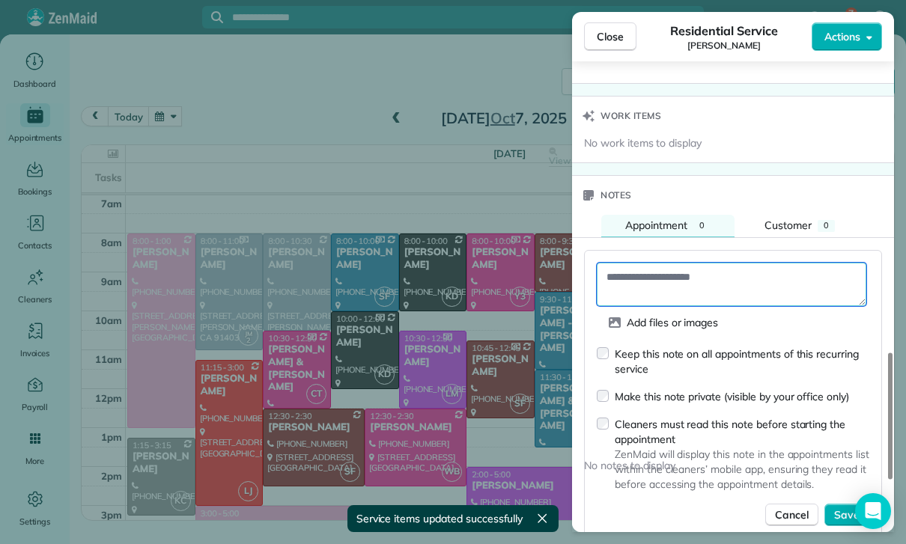
click at [647, 274] on textarea at bounding box center [731, 284] width 269 height 43
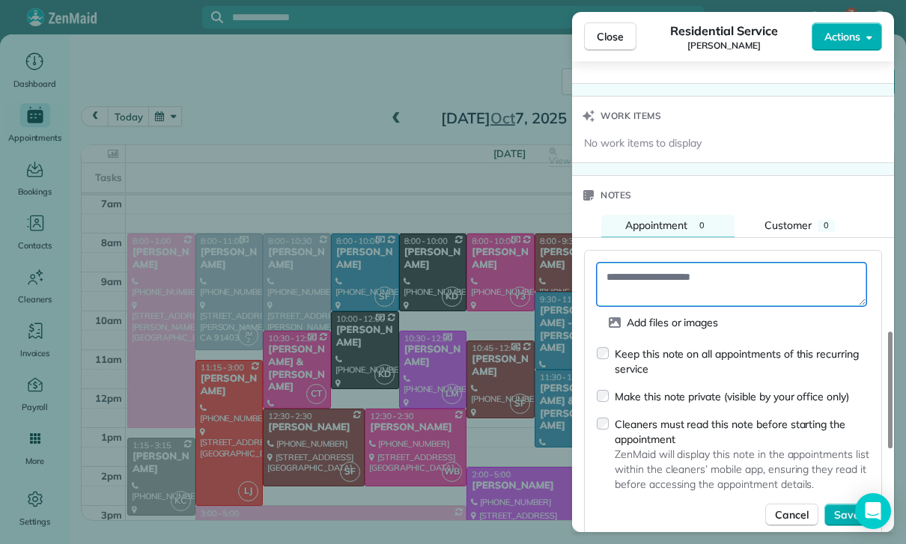
paste textarea "**********"
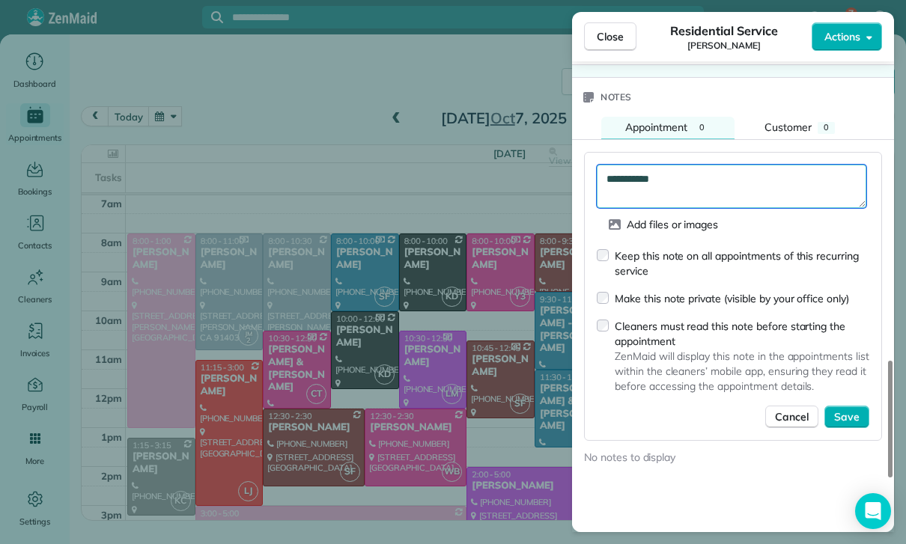
scroll to position [1321, 0]
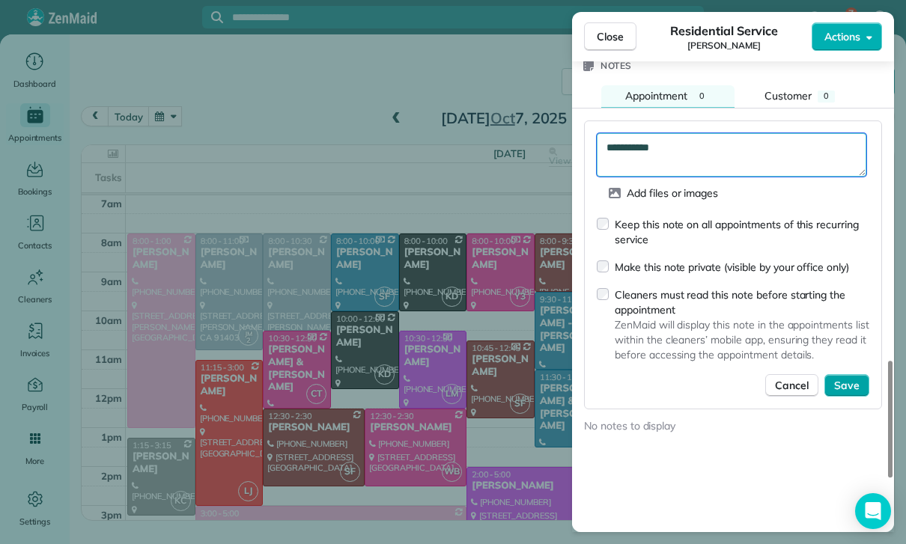
type textarea "**********"
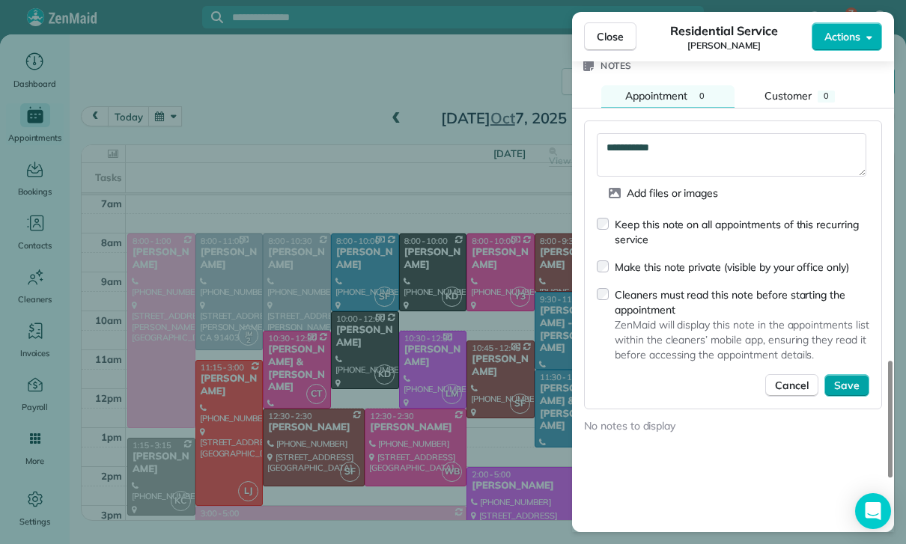
click at [838, 382] on span "Save" at bounding box center [846, 385] width 25 height 15
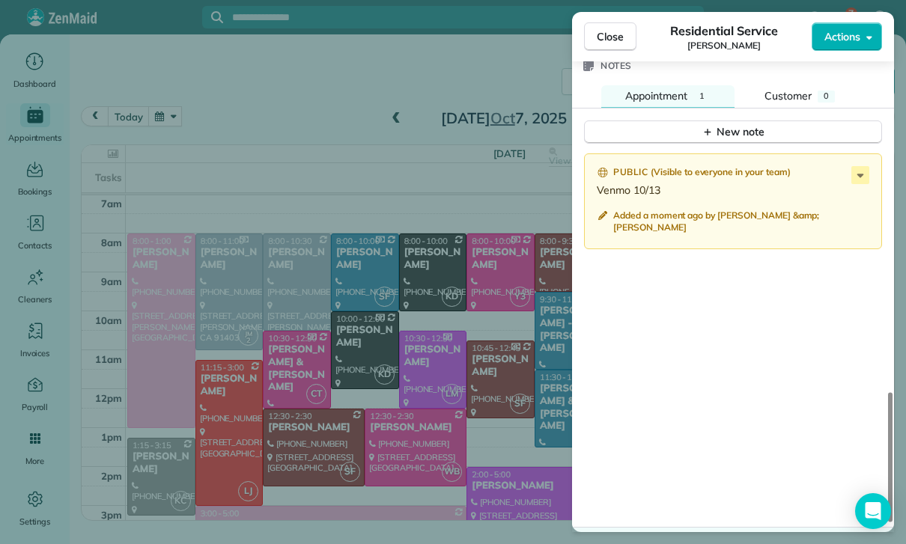
click at [427, 411] on div "Close Residential Service [PERSON_NAME] Actions Status Confirmed [PERSON_NAME] …" at bounding box center [453, 272] width 906 height 544
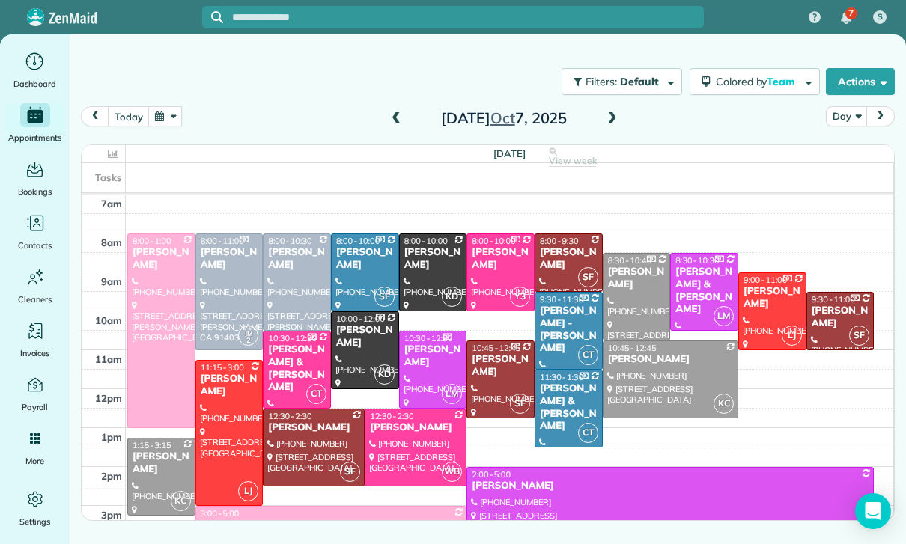
click at [159, 114] on button "button" at bounding box center [165, 116] width 34 height 20
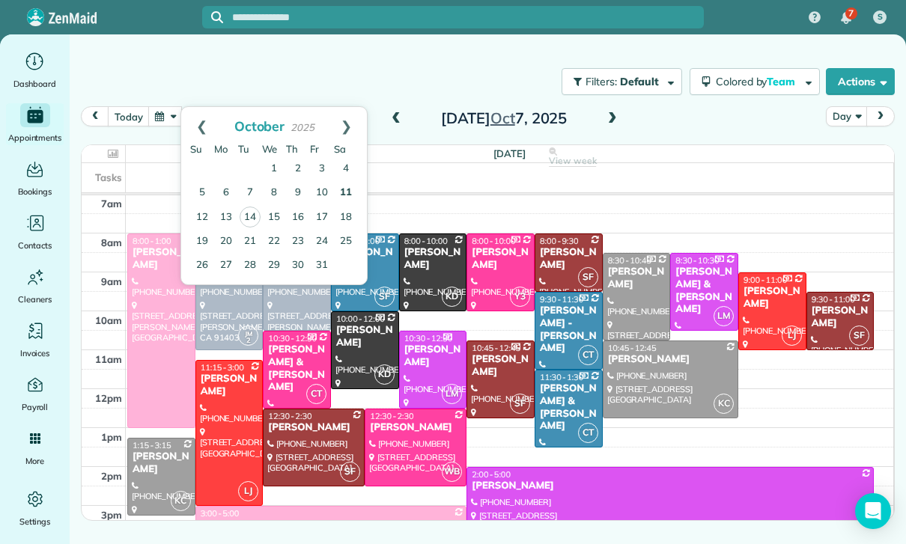
click at [341, 192] on link "11" at bounding box center [346, 193] width 24 height 24
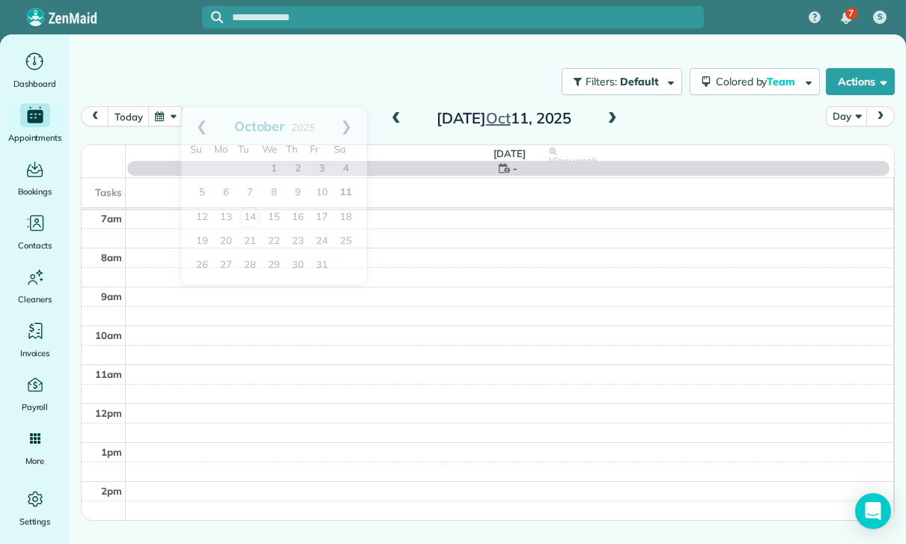
scroll to position [118, 0]
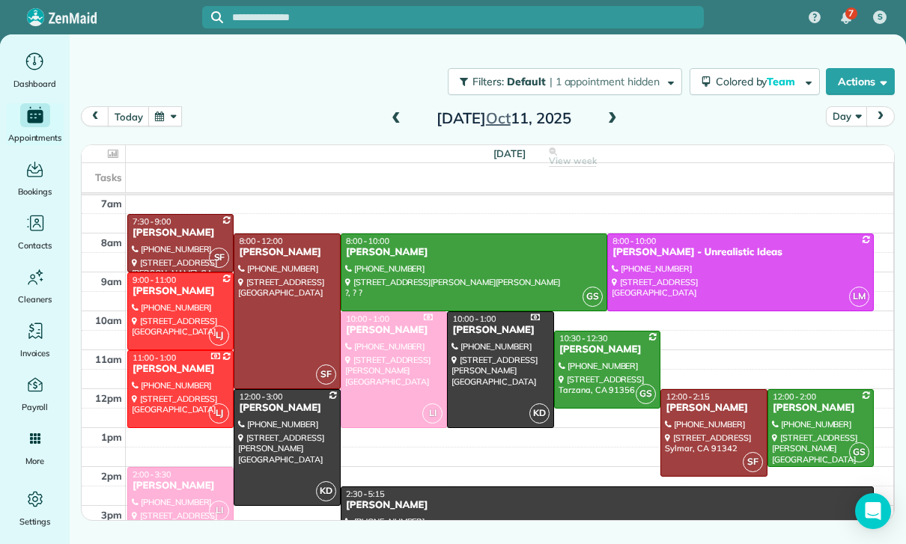
click at [403, 510] on div "[PERSON_NAME]" at bounding box center [607, 505] width 524 height 13
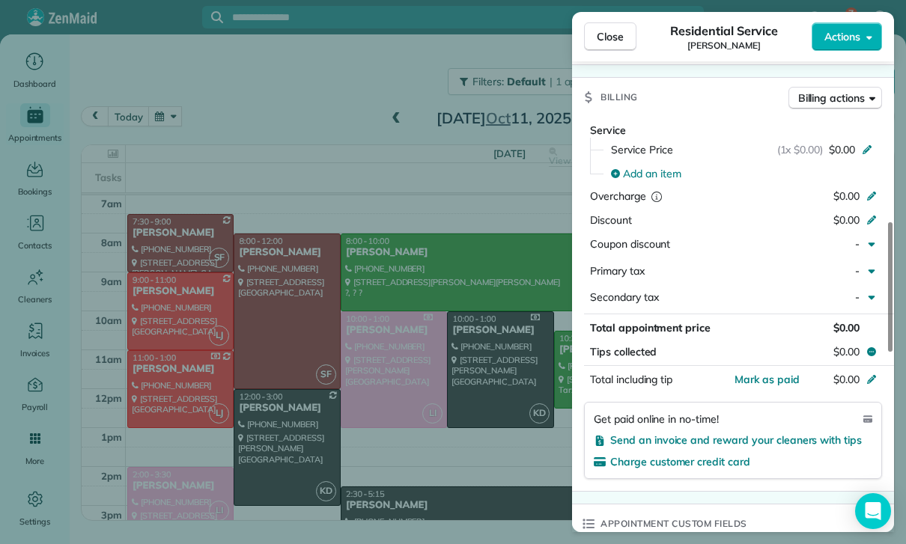
scroll to position [656, 0]
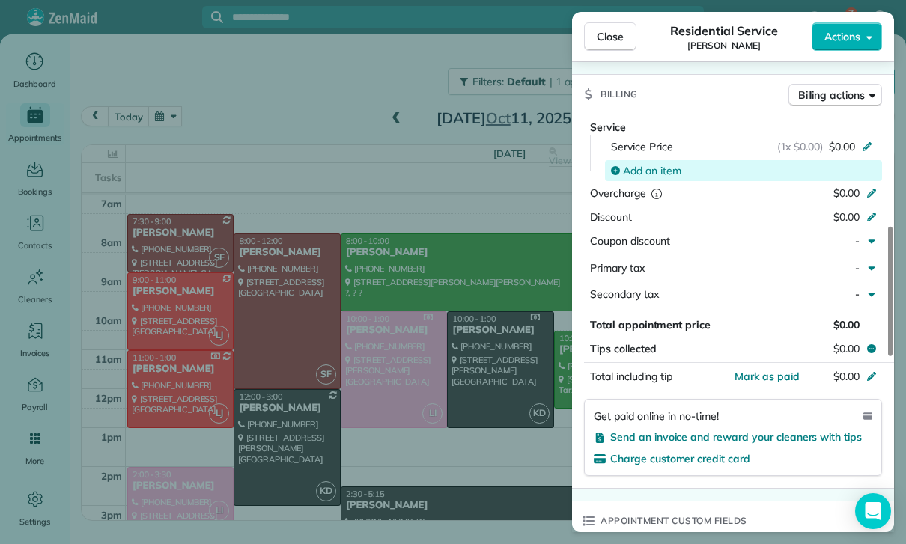
click at [649, 171] on span "Add an item" at bounding box center [652, 170] width 58 height 15
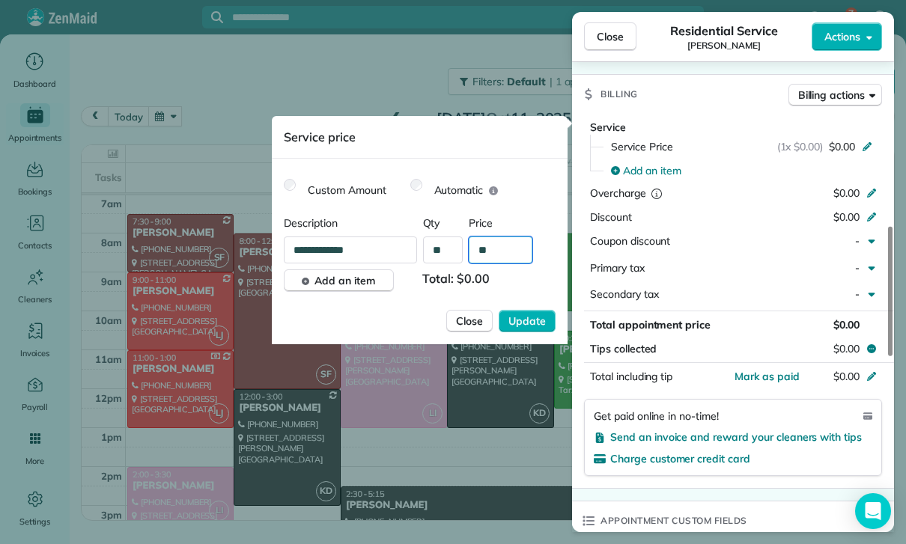
click at [503, 254] on input "**" at bounding box center [501, 250] width 64 height 27
type input "****"
click at [526, 327] on span "Update" at bounding box center [526, 321] width 37 height 15
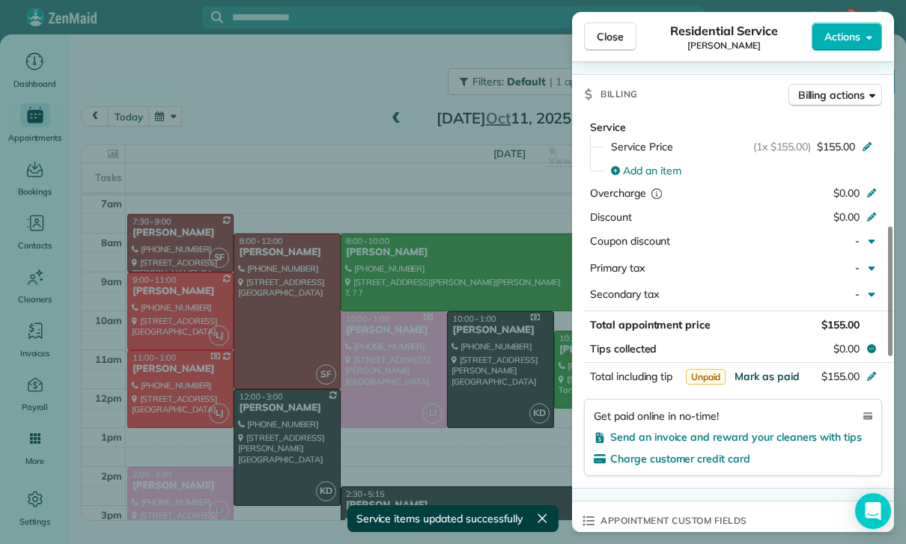
click at [763, 377] on span "Mark as paid" at bounding box center [766, 376] width 65 height 13
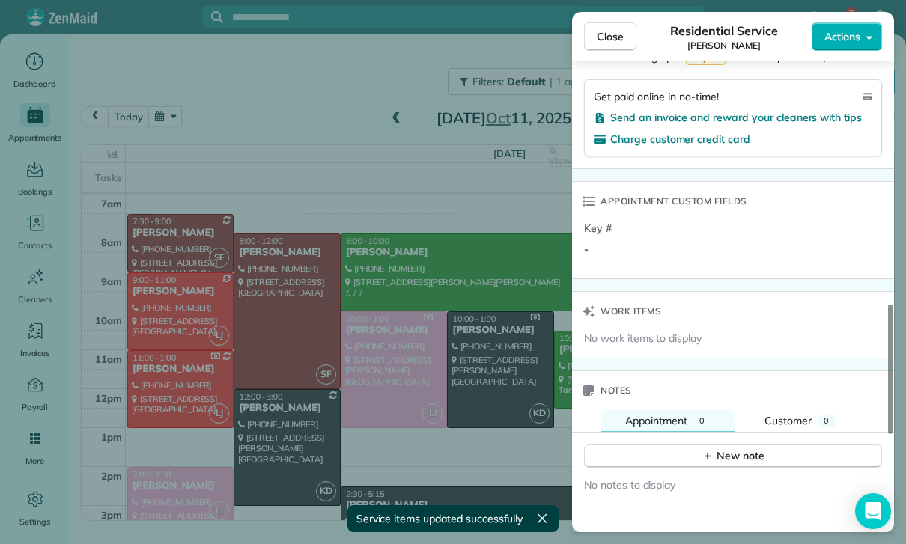
scroll to position [1127, 0]
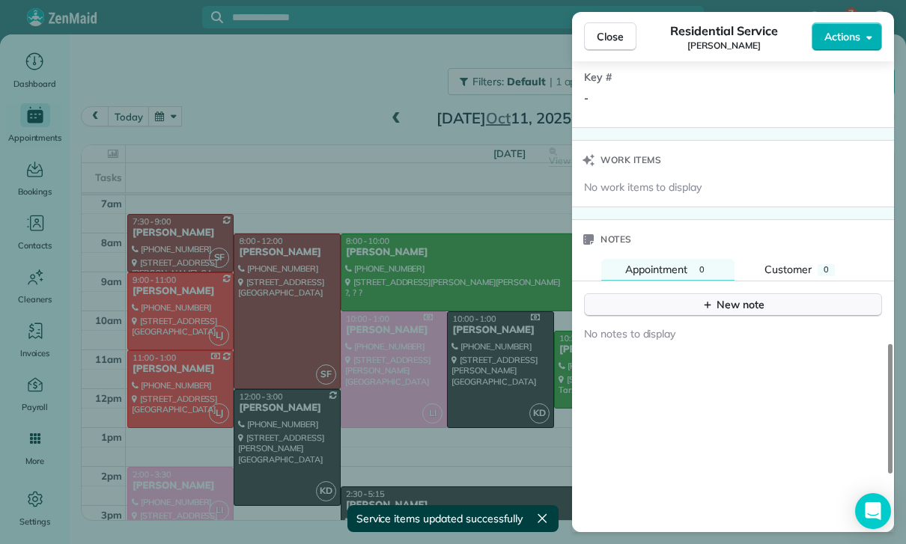
click at [726, 297] on div "New note" at bounding box center [732, 305] width 63 height 16
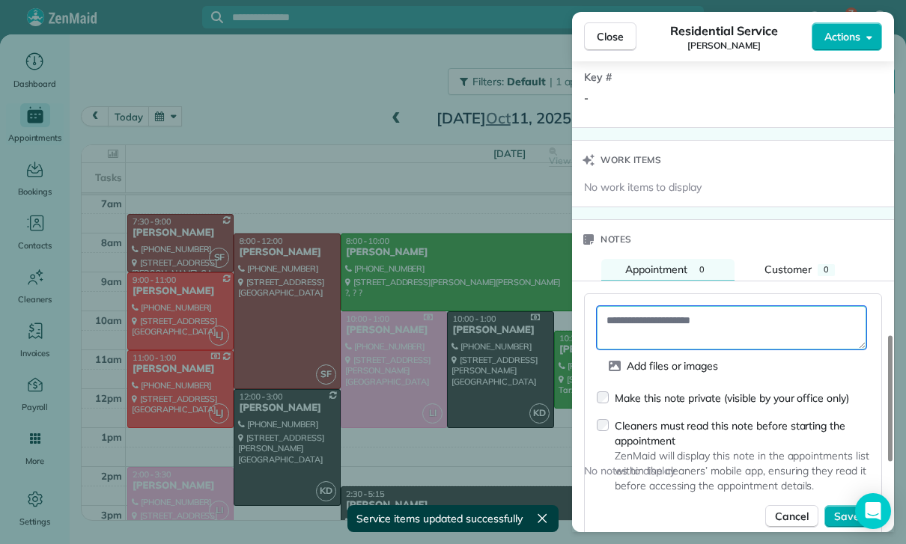
click at [675, 322] on textarea at bounding box center [731, 327] width 269 height 43
paste textarea "**********"
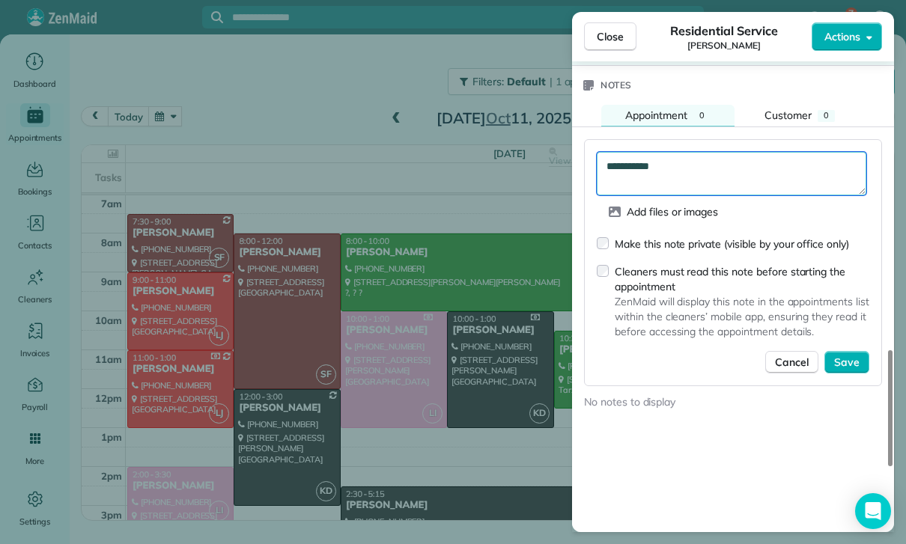
scroll to position [1289, 0]
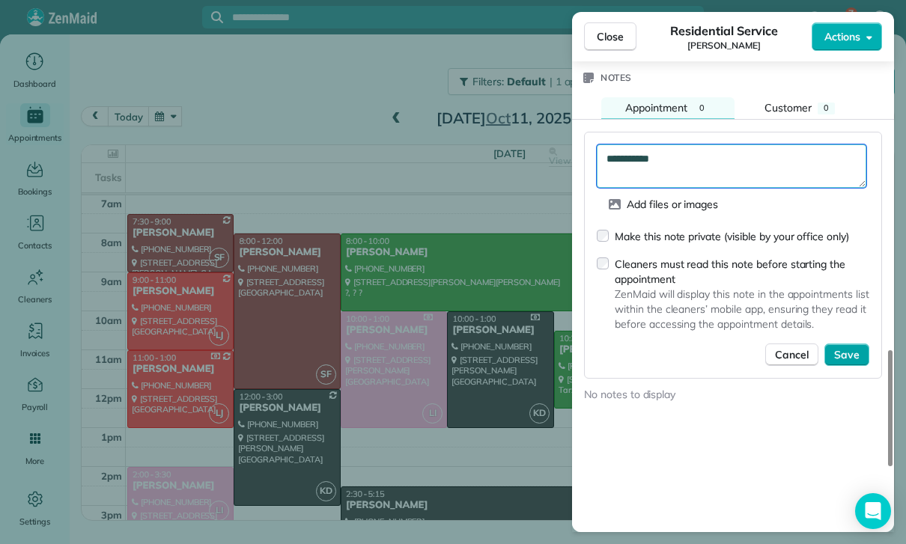
type textarea "**********"
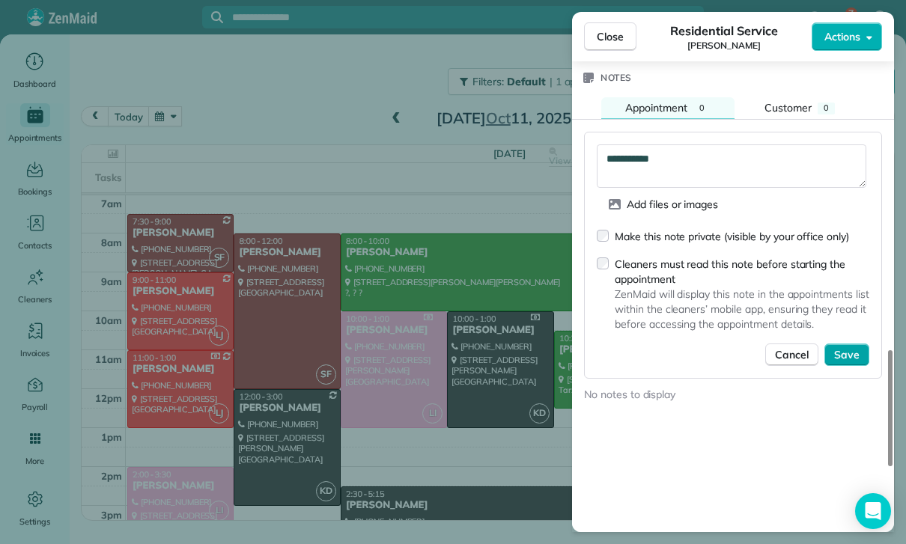
click at [846, 350] on span "Save" at bounding box center [846, 354] width 25 height 15
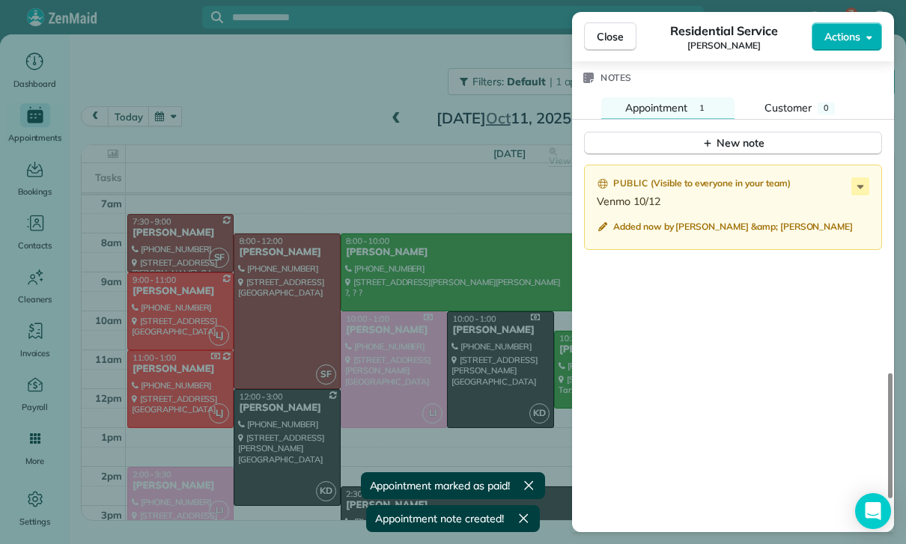
click at [368, 124] on div "Close Residential Service [PERSON_NAME] Actions Status Confirmed [PERSON_NAME] …" at bounding box center [453, 272] width 906 height 544
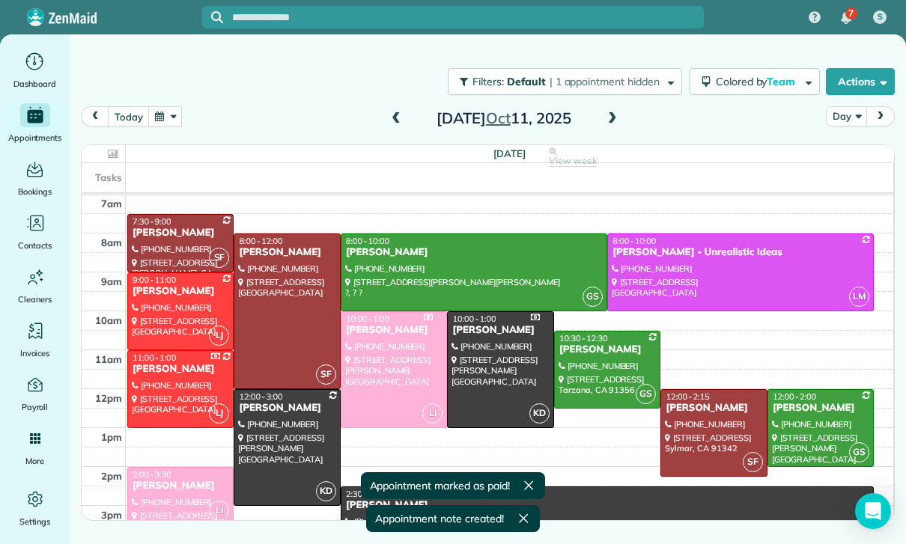
click at [392, 116] on span at bounding box center [396, 118] width 16 height 13
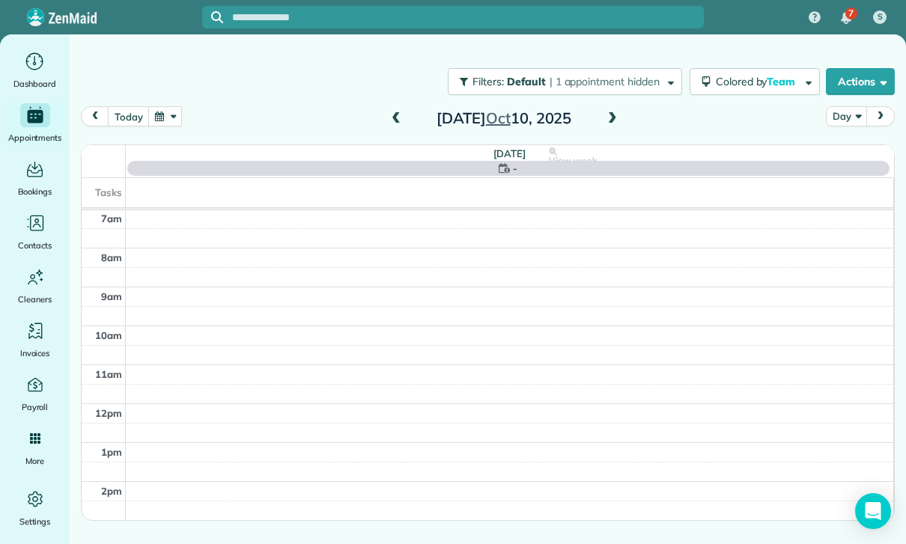
scroll to position [118, 0]
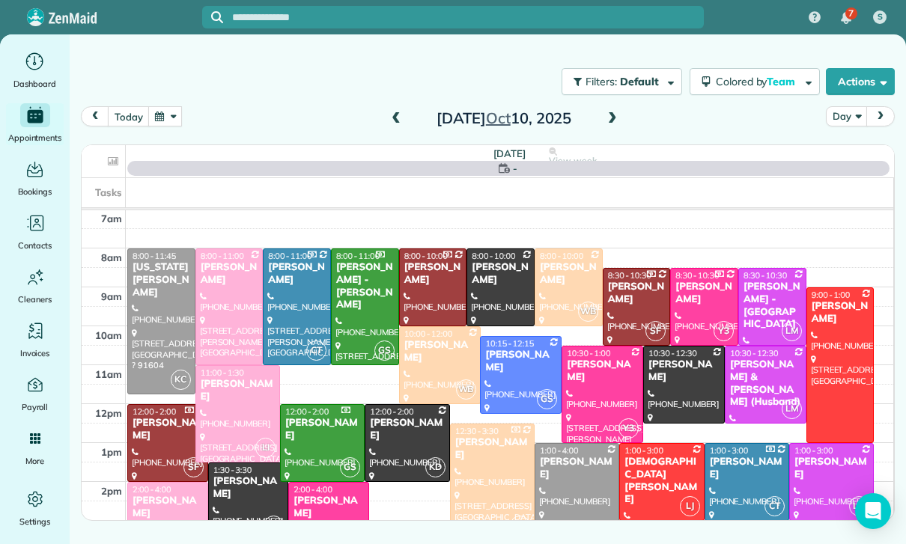
click at [820, 477] on div "[PERSON_NAME]" at bounding box center [831, 468] width 76 height 25
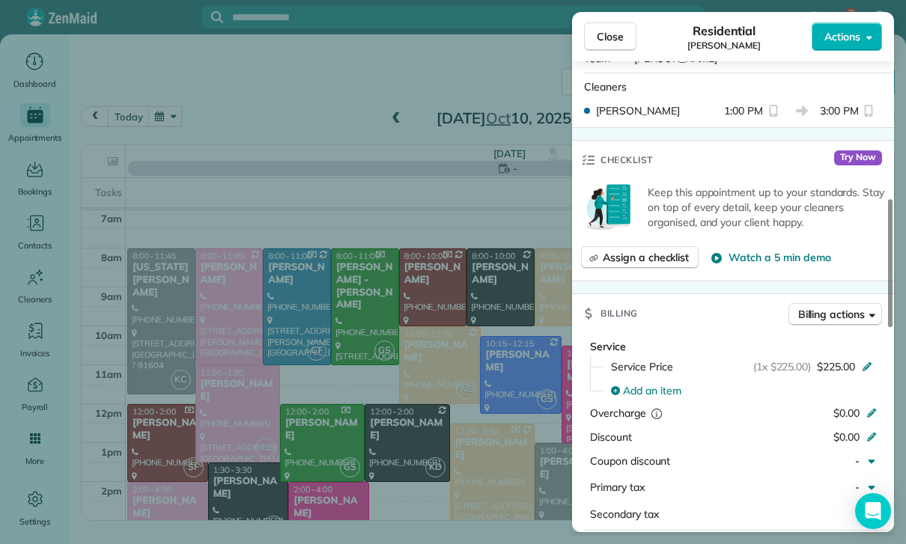
scroll to position [669, 0]
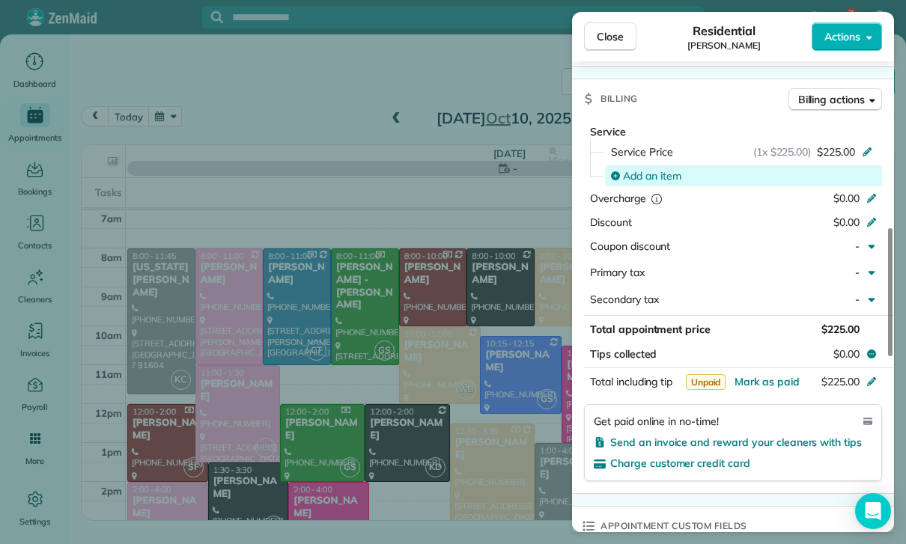
click at [645, 178] on span "Add an item" at bounding box center [652, 175] width 58 height 15
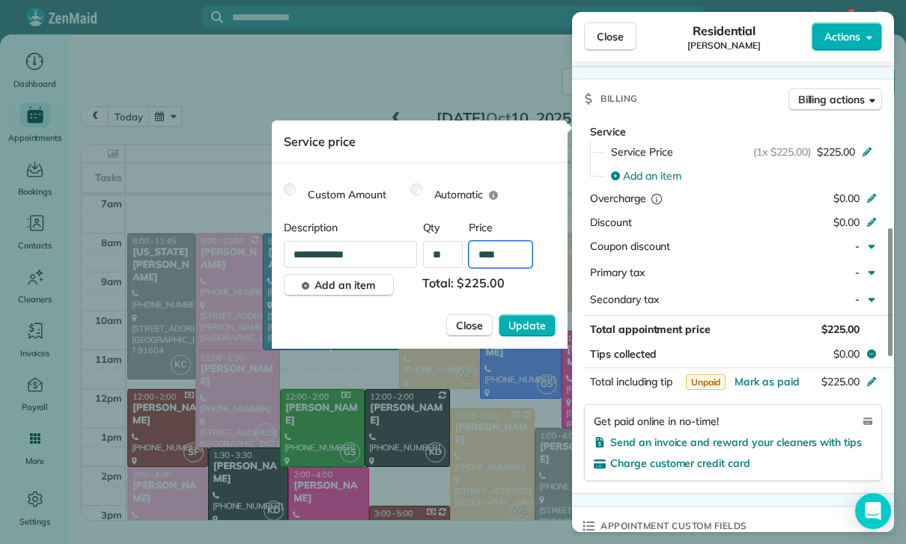
click at [504, 260] on input "****" at bounding box center [501, 254] width 64 height 27
type input "**"
type input "****"
click at [525, 335] on button "Update" at bounding box center [526, 325] width 57 height 22
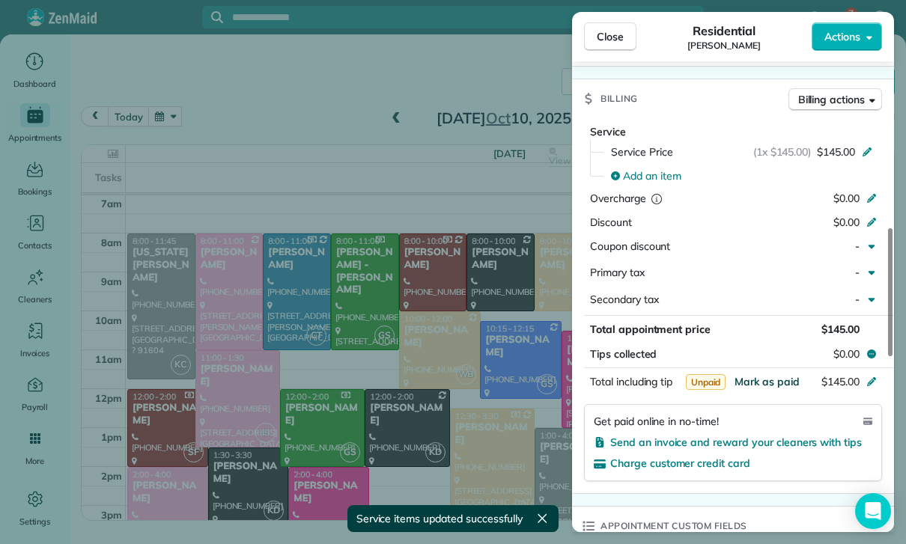
click at [762, 377] on span "Mark as paid" at bounding box center [766, 381] width 65 height 13
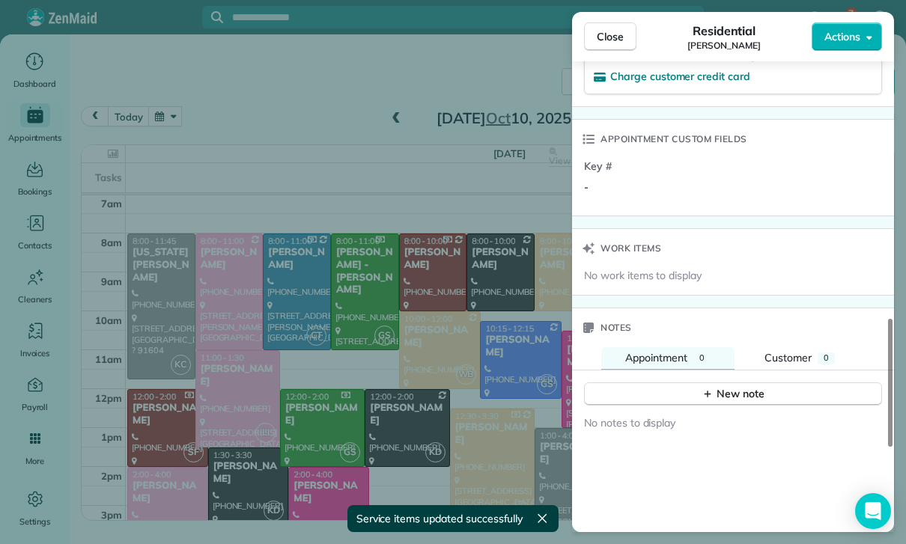
scroll to position [1119, 0]
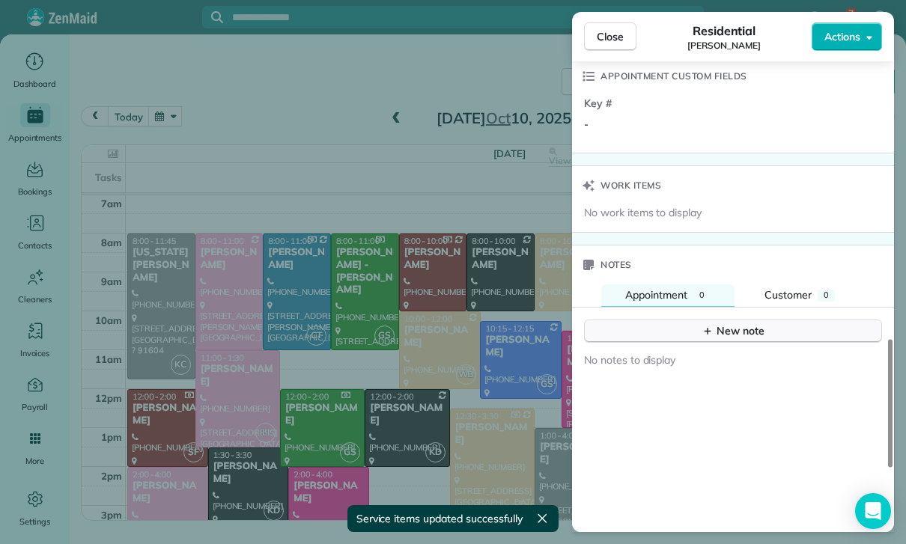
click at [727, 323] on div "New note" at bounding box center [732, 331] width 63 height 16
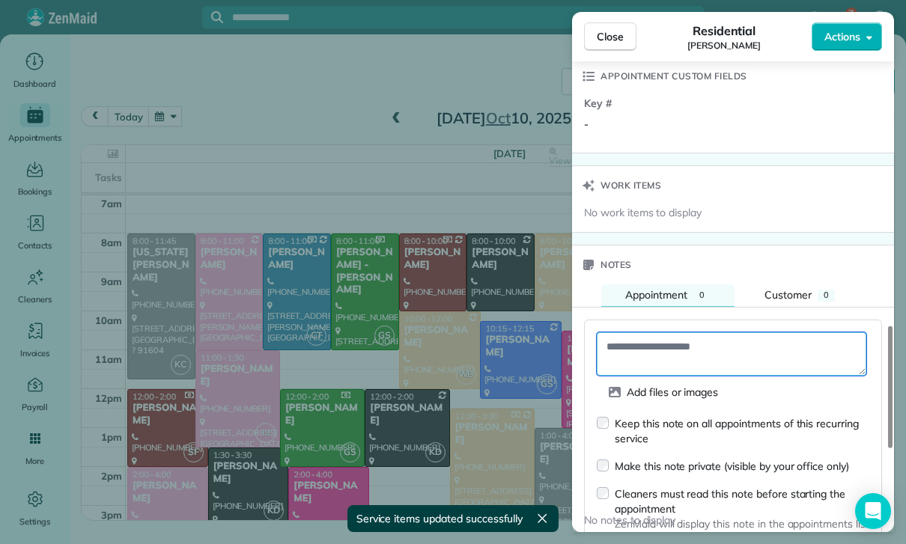
click at [644, 353] on textarea at bounding box center [731, 353] width 269 height 43
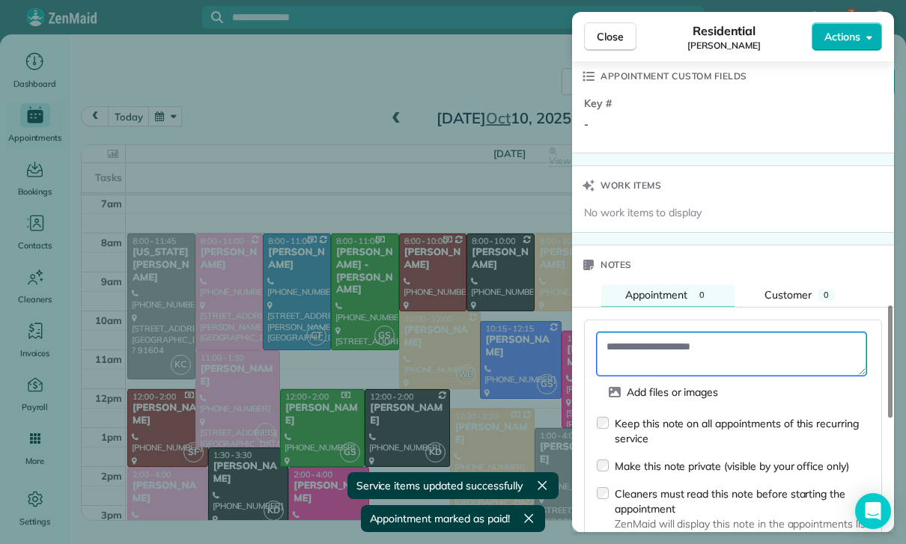
paste textarea "**********"
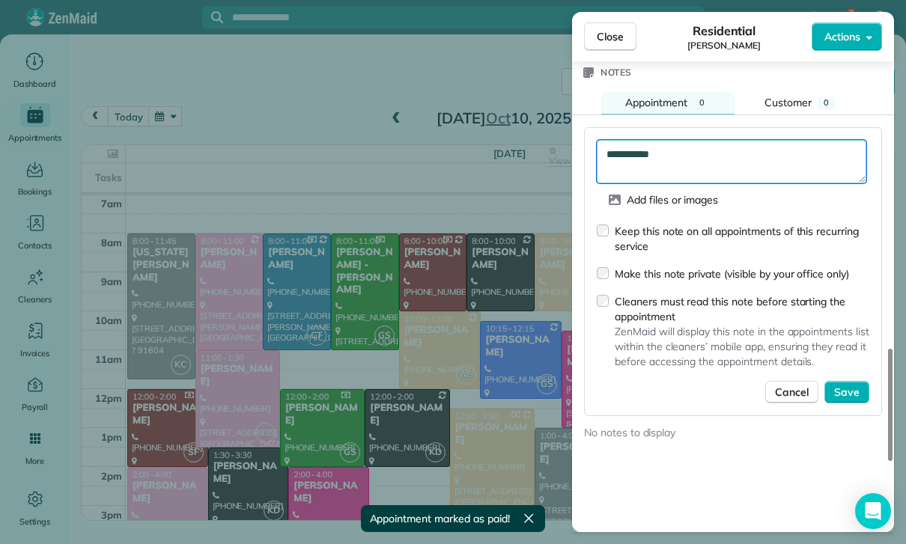
scroll to position [1318, 0]
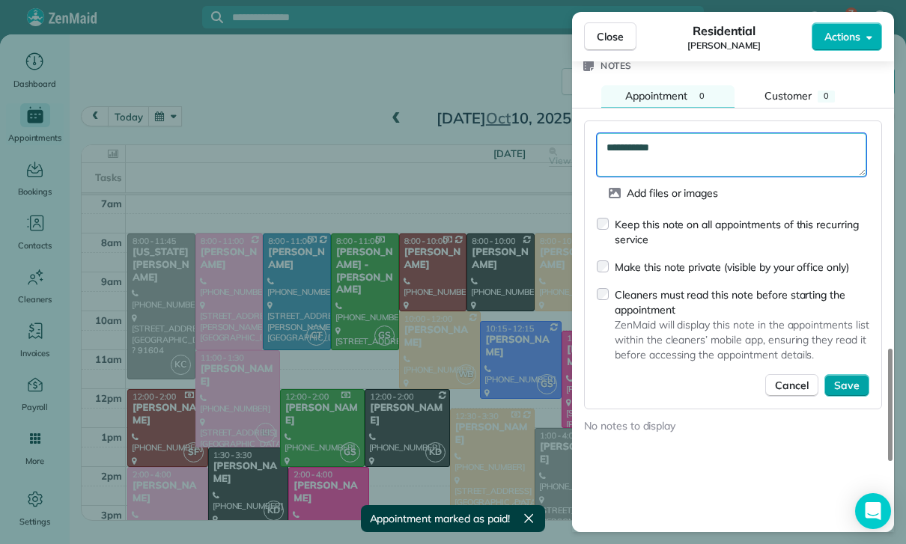
type textarea "**********"
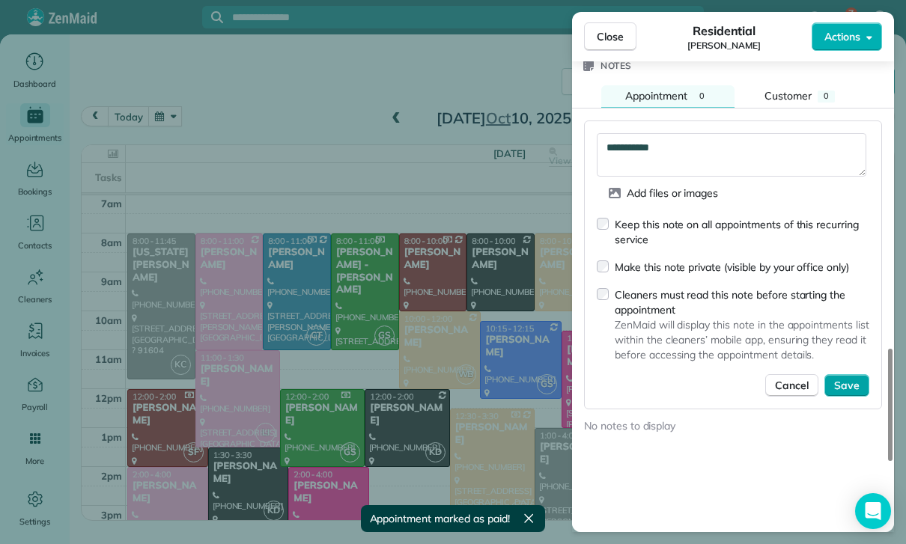
click at [839, 378] on span "Save" at bounding box center [846, 385] width 25 height 15
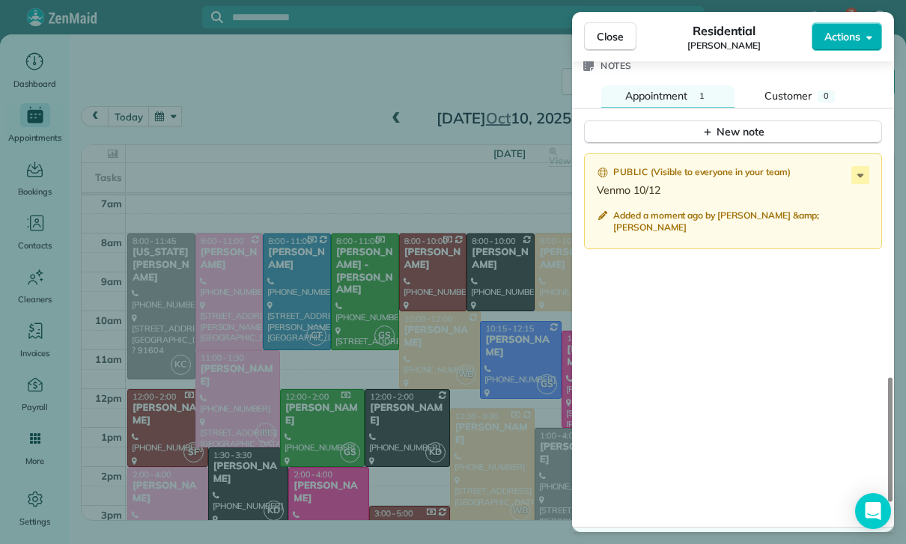
click at [394, 369] on div "Close Residential [PERSON_NAME] Actions Status Yet to Confirm [PERSON_NAME] · O…" at bounding box center [453, 272] width 906 height 544
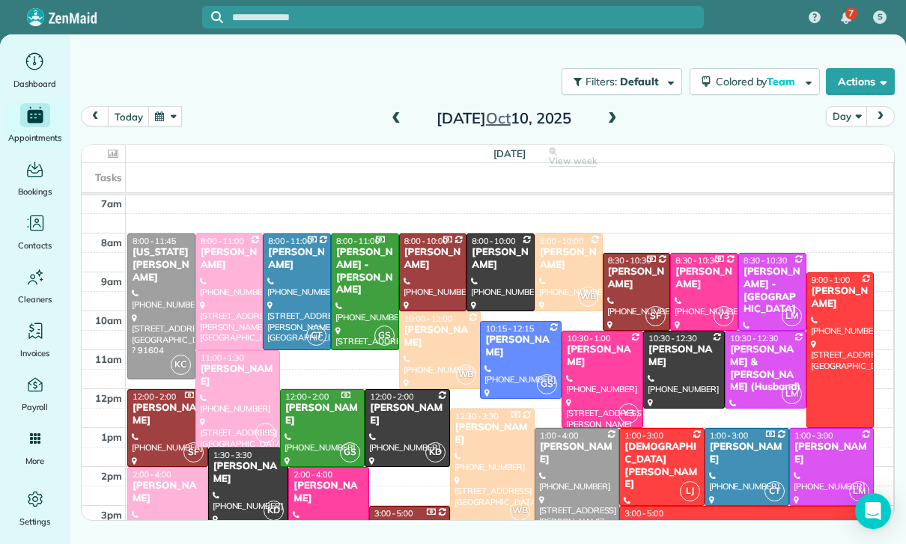
click at [170, 120] on button "button" at bounding box center [165, 116] width 34 height 20
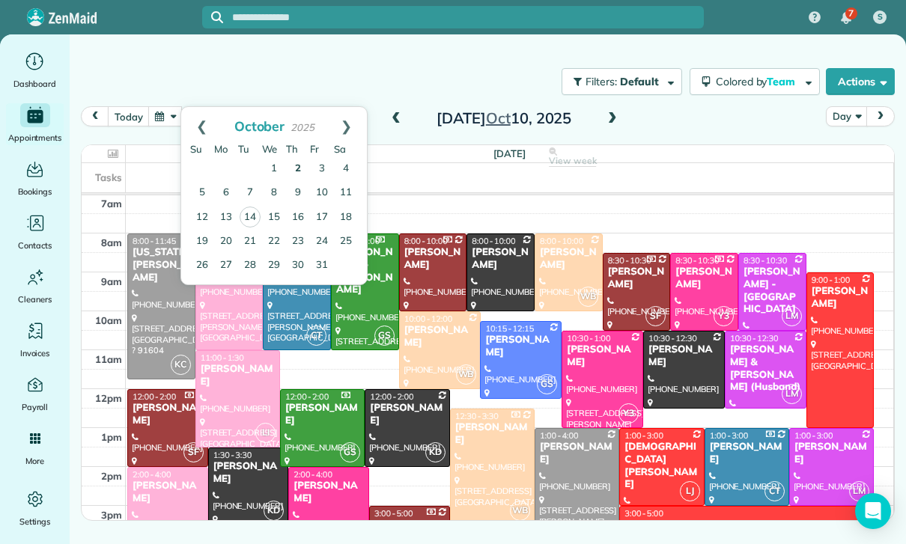
click at [299, 166] on link "2" at bounding box center [298, 169] width 24 height 24
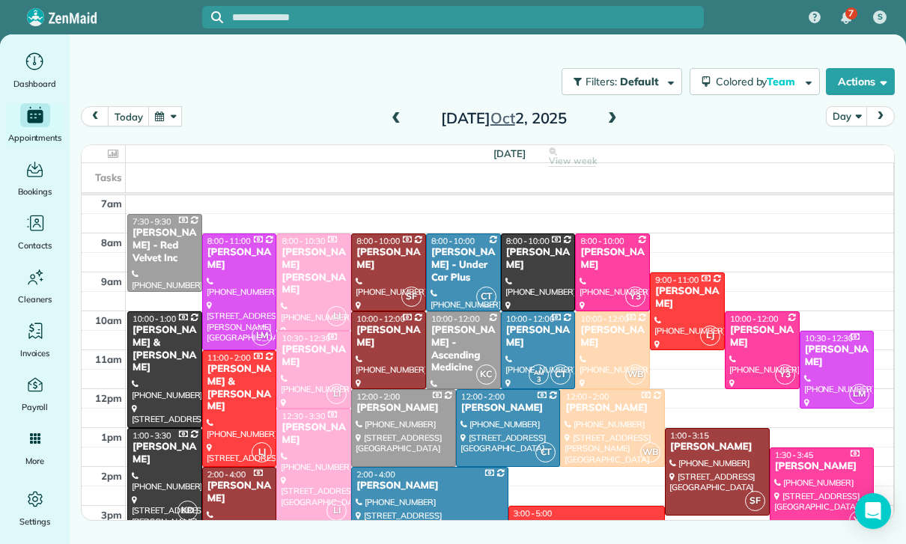
scroll to position [209, 0]
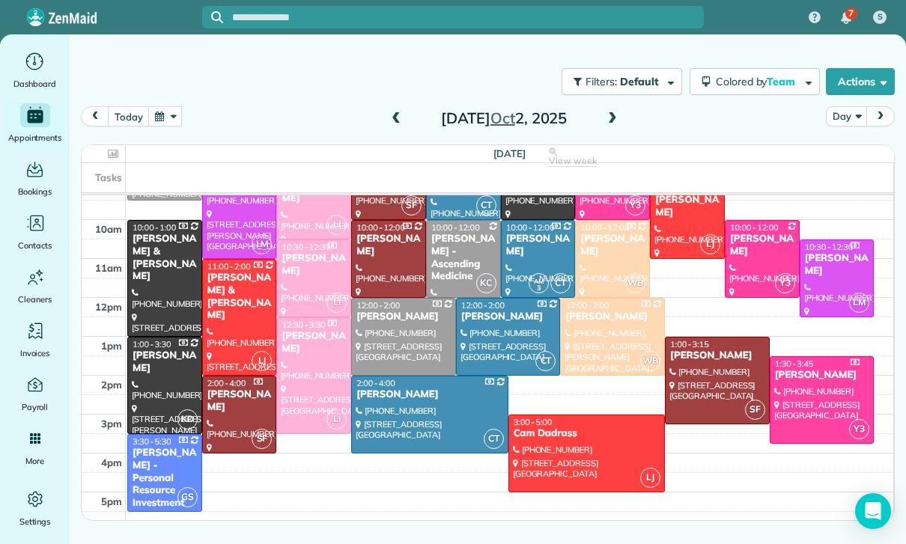
click at [565, 446] on div at bounding box center [586, 453] width 155 height 76
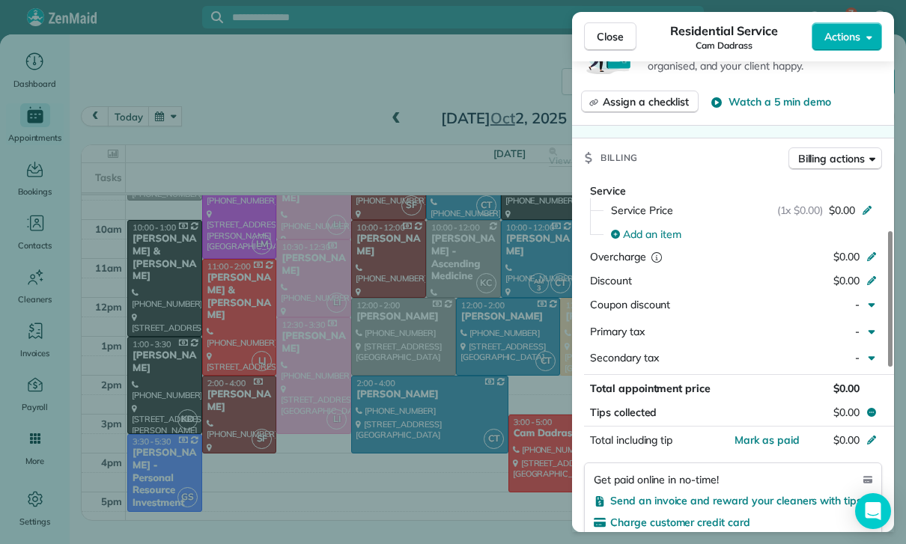
scroll to position [659, 0]
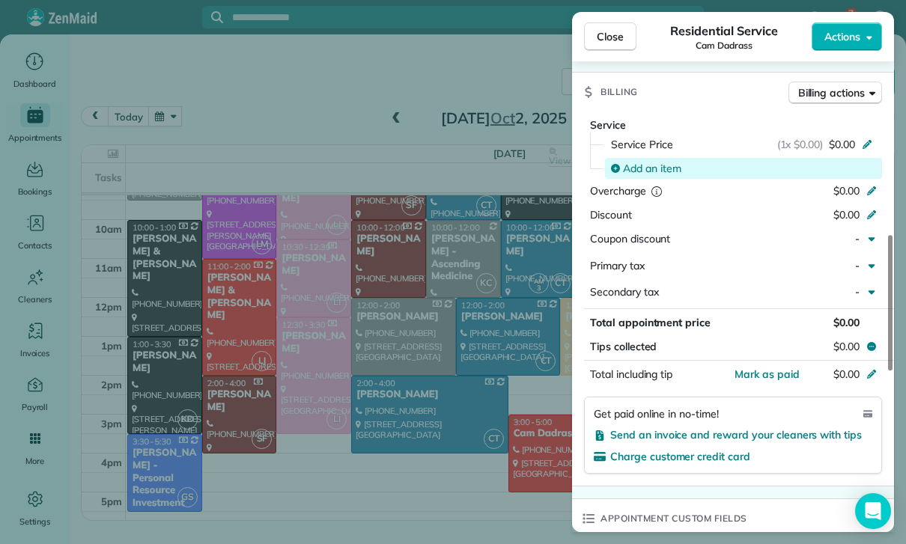
click at [647, 164] on span "Add an item" at bounding box center [652, 168] width 58 height 15
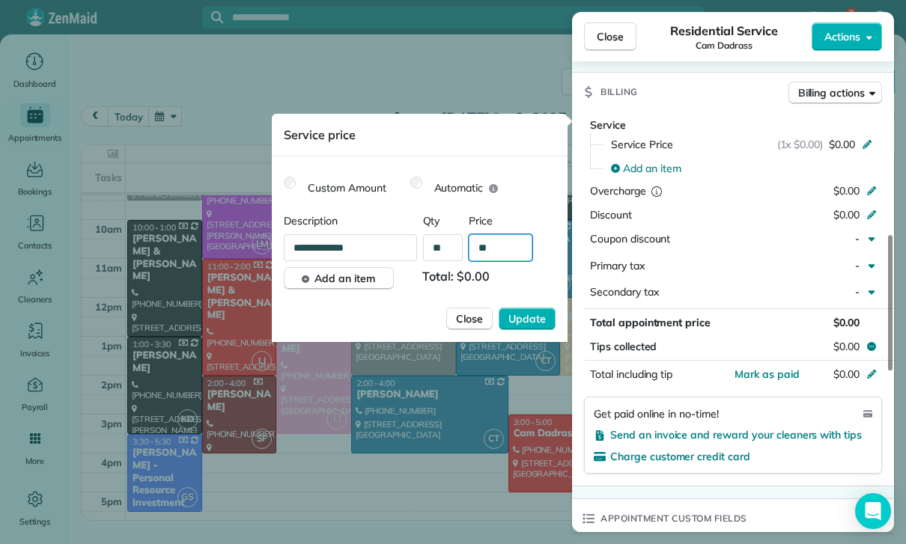
click at [507, 257] on input "**" at bounding box center [501, 247] width 64 height 27
type input "****"
click at [534, 325] on span "Update" at bounding box center [526, 318] width 37 height 15
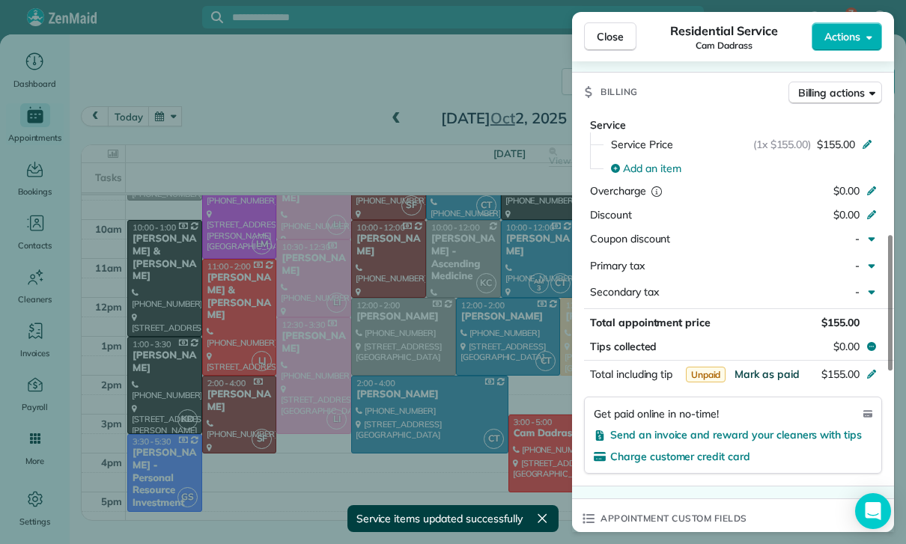
click at [762, 371] on span "Mark as paid" at bounding box center [766, 374] width 65 height 13
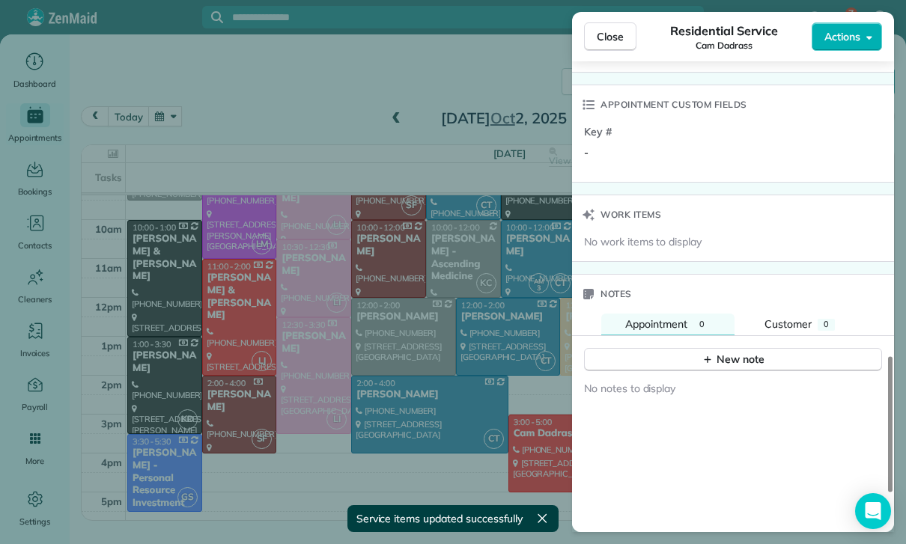
scroll to position [1123, 0]
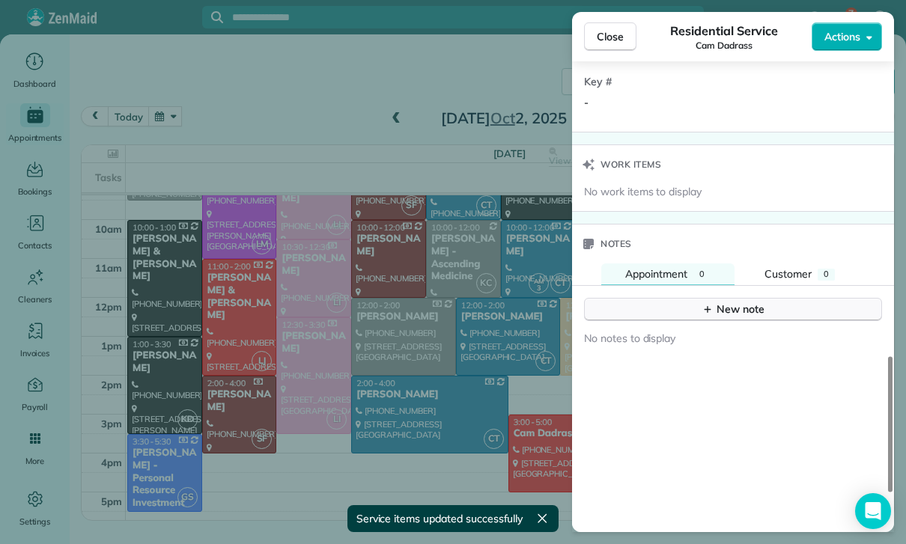
click at [719, 298] on button "New note" at bounding box center [733, 309] width 298 height 23
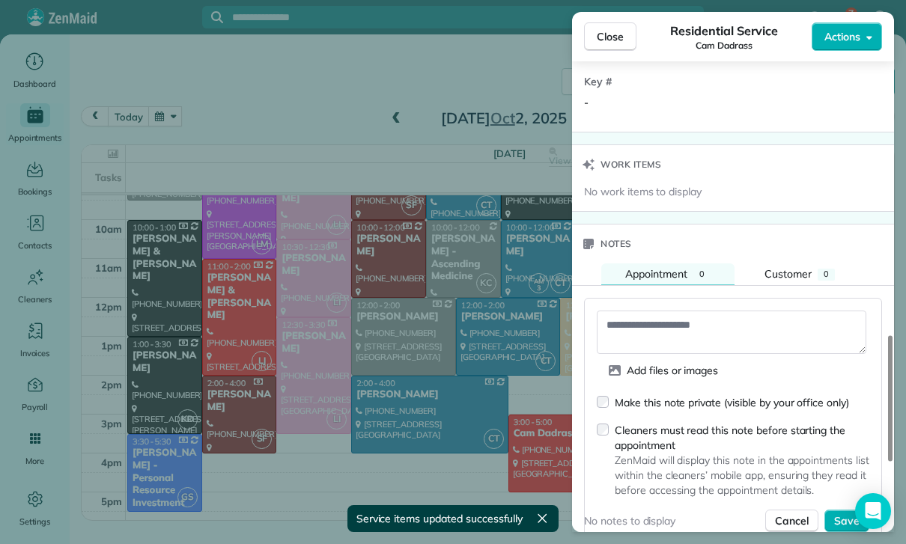
click at [669, 319] on textarea at bounding box center [731, 332] width 269 height 43
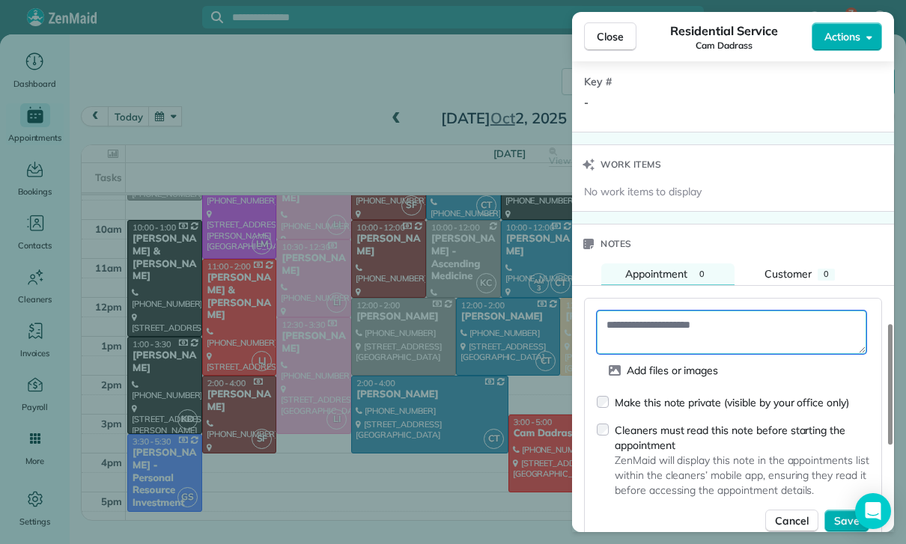
paste textarea "**********"
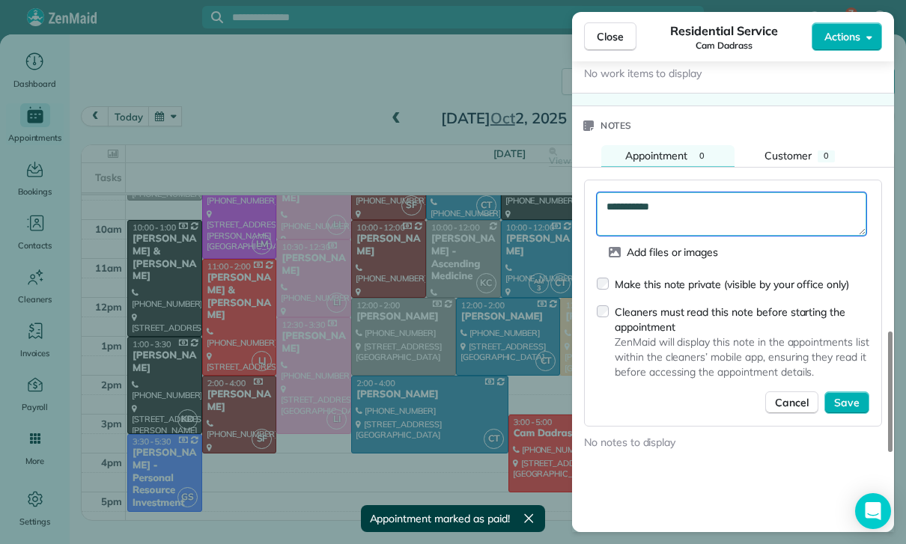
scroll to position [1239, 0]
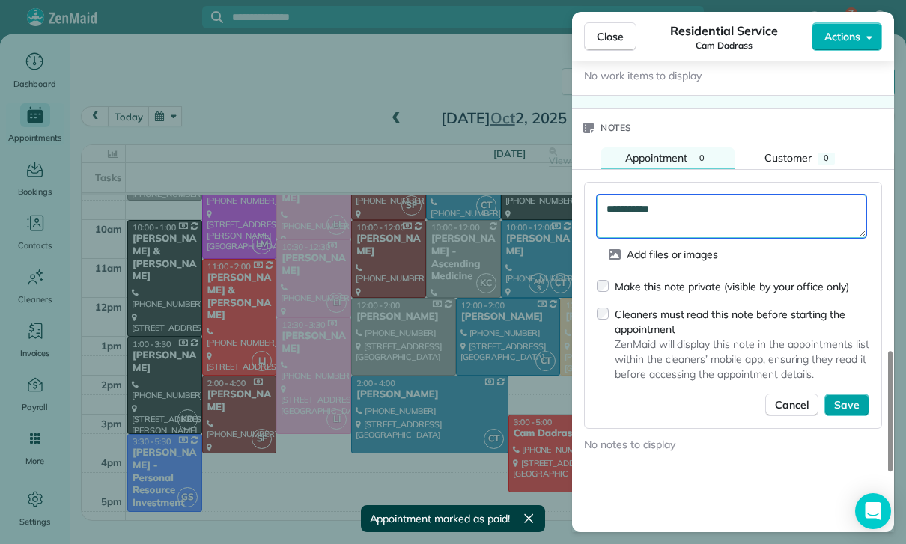
type textarea "**********"
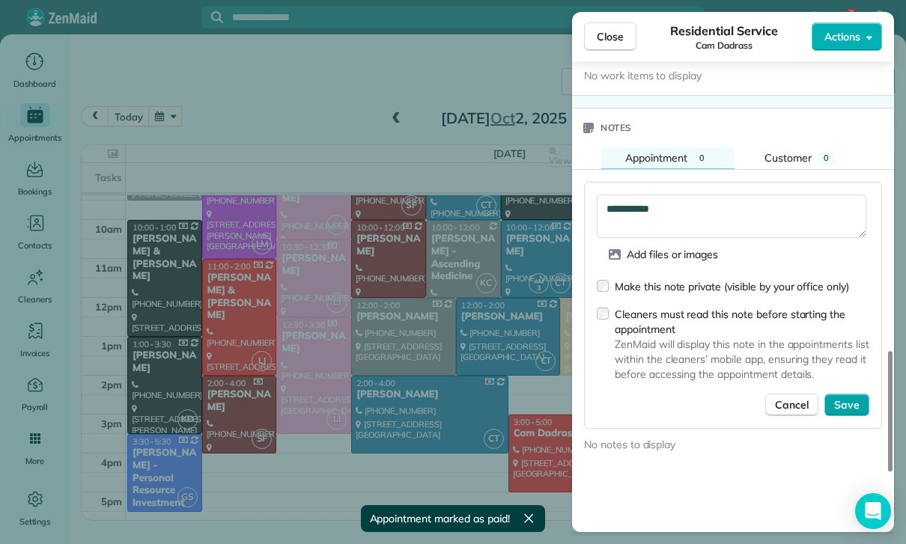
click at [856, 397] on span "Save" at bounding box center [846, 404] width 25 height 15
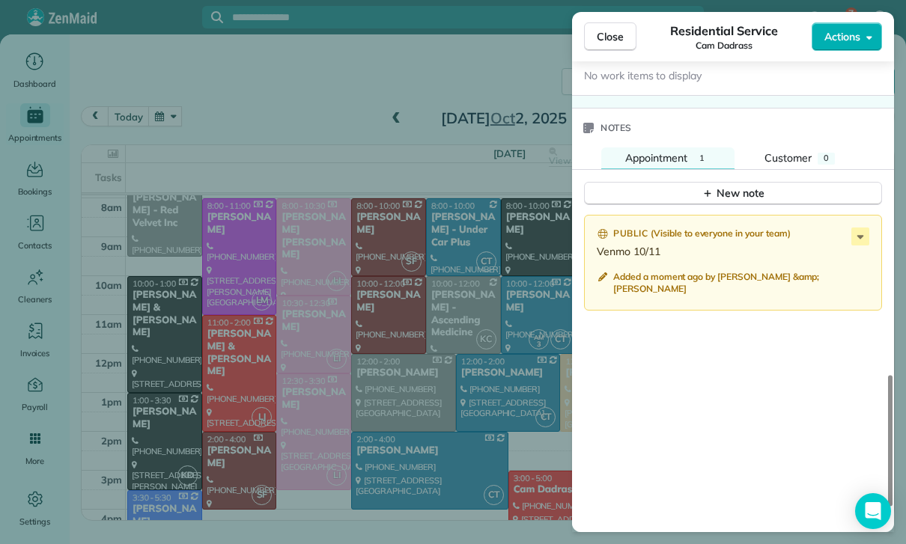
scroll to position [209, 0]
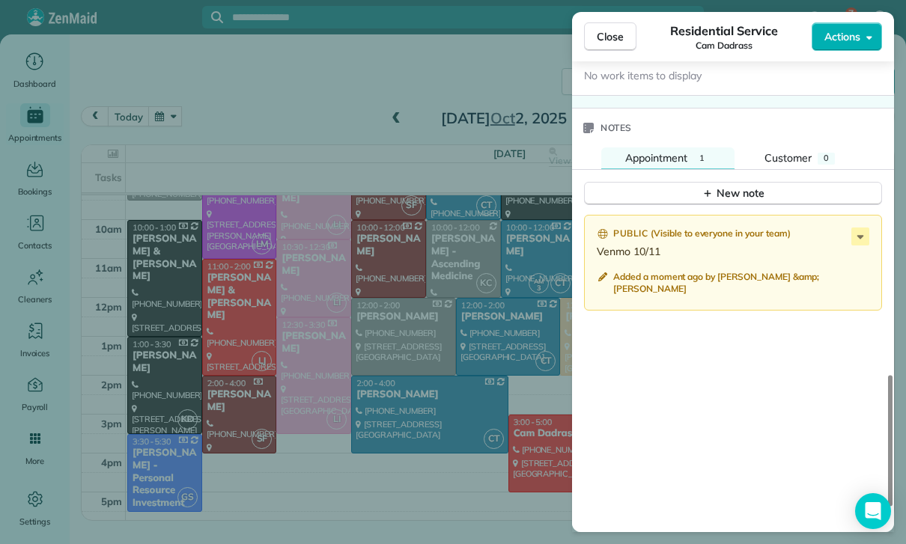
click at [449, 373] on div "Close Residential Service Cam Dadrass Actions Status Confirmed Cam Dadrass · Op…" at bounding box center [453, 272] width 906 height 544
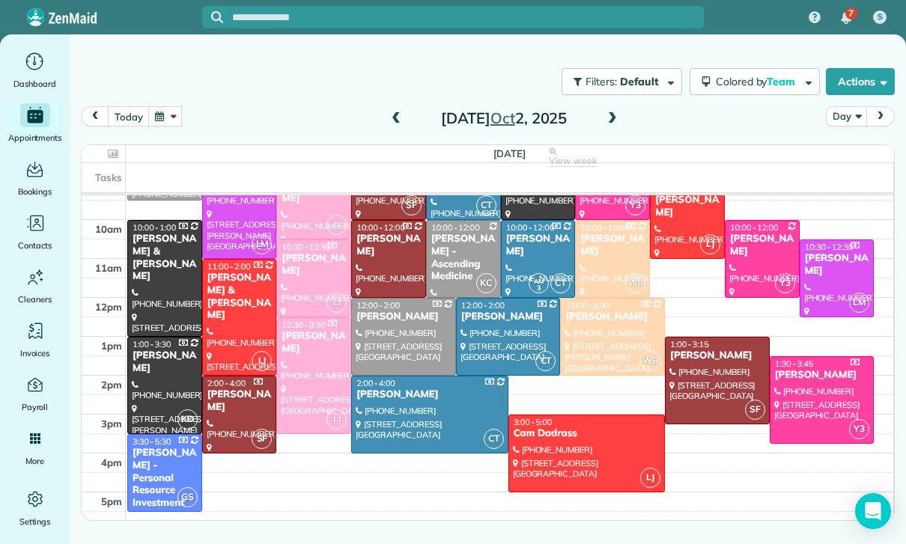
click at [611, 120] on span at bounding box center [612, 118] width 16 height 13
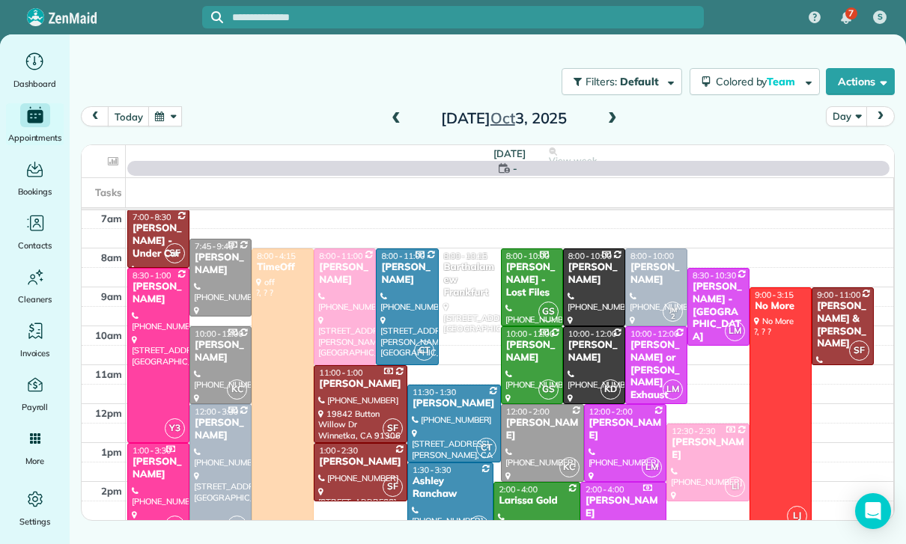
scroll to position [118, 0]
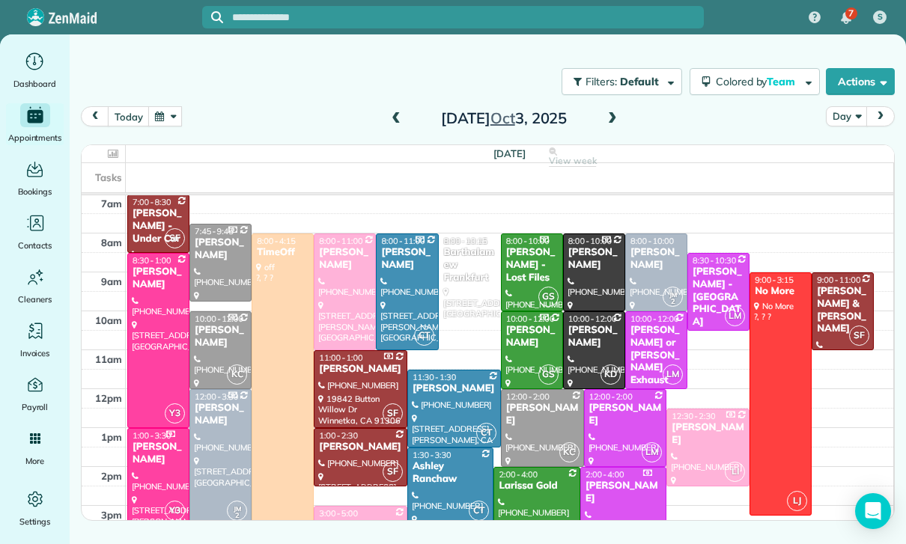
click at [659, 251] on div "[PERSON_NAME]" at bounding box center [655, 258] width 53 height 25
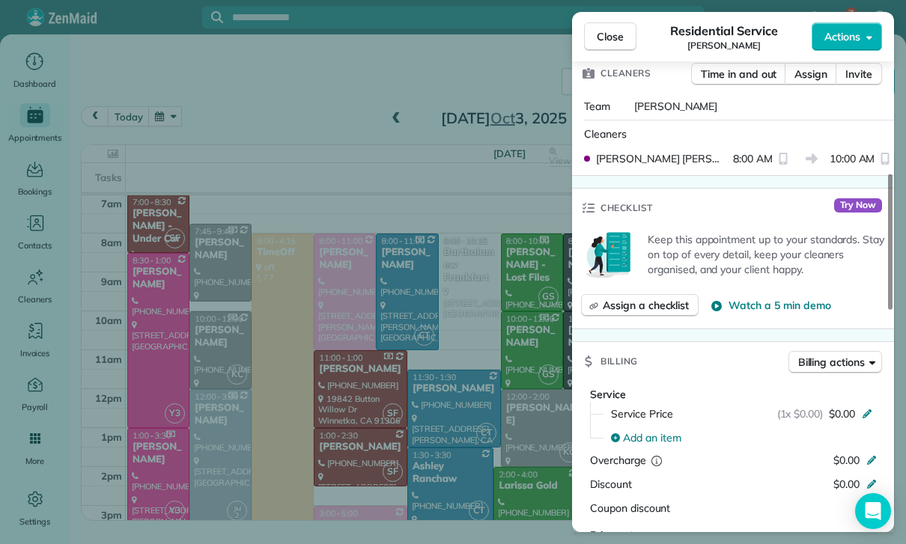
scroll to position [626, 0]
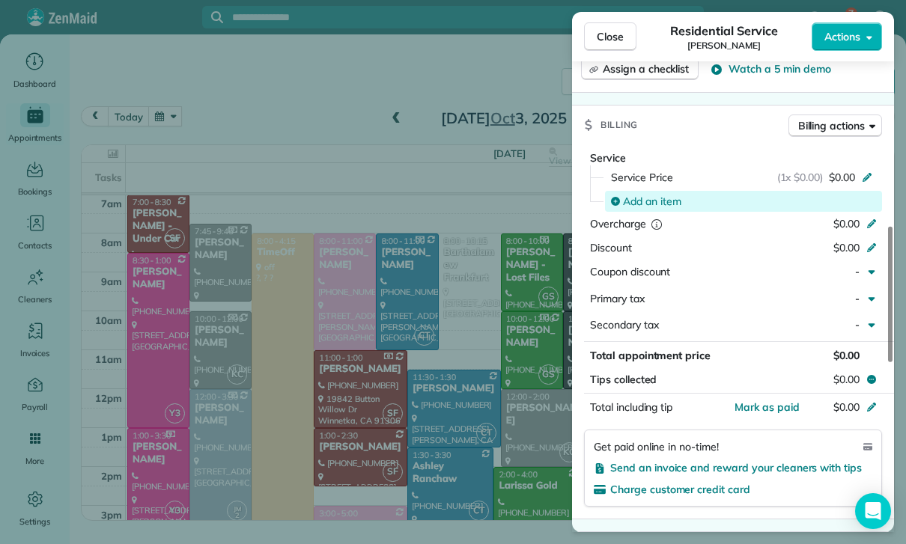
click at [650, 201] on span "Add an item" at bounding box center [652, 201] width 58 height 15
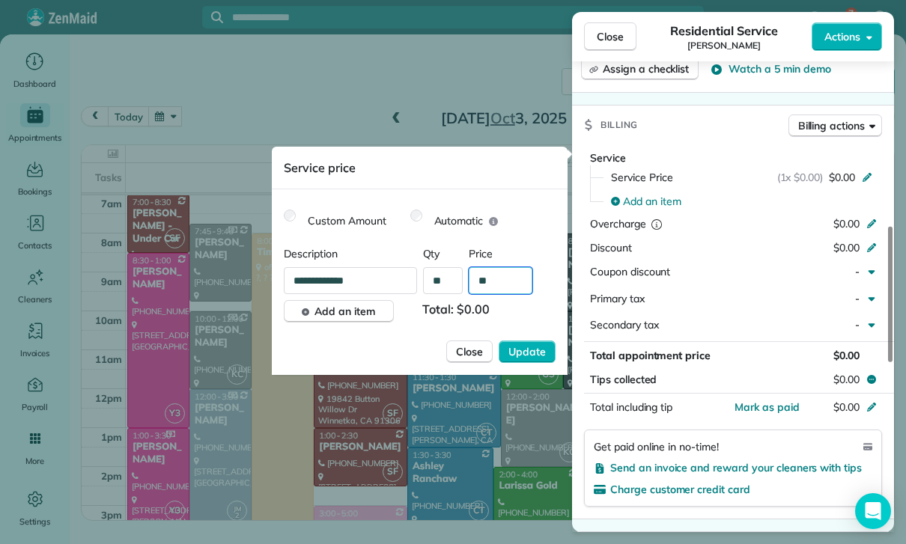
click at [504, 290] on input "**" at bounding box center [501, 280] width 64 height 27
type input "****"
click at [532, 350] on span "Update" at bounding box center [526, 351] width 37 height 15
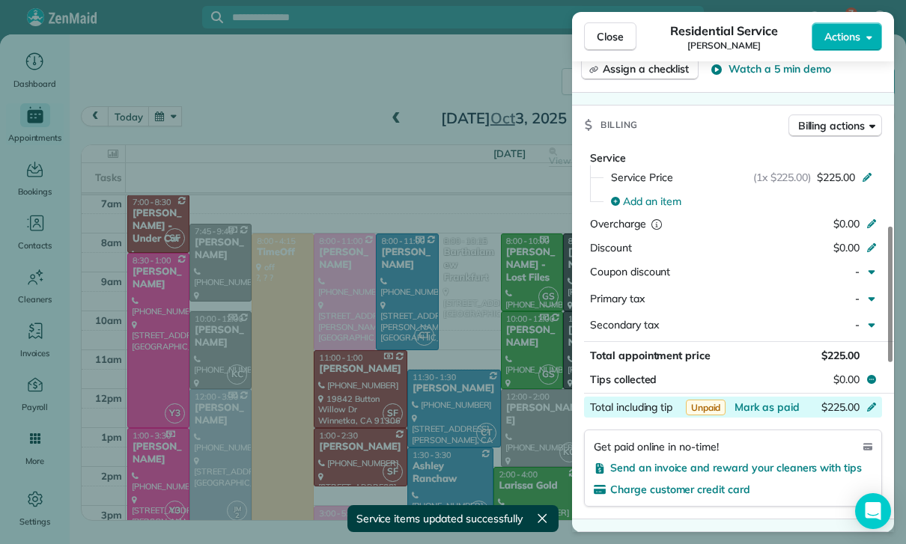
click at [767, 410] on div "$225.00" at bounding box center [792, 409] width 146 height 18
click at [794, 510] on div "Service Service Price (1x $225.00) $225.00 Add an item Overcharge $0.00 Discoun…" at bounding box center [733, 331] width 322 height 375
click at [772, 408] on span "Mark as paid" at bounding box center [766, 406] width 65 height 13
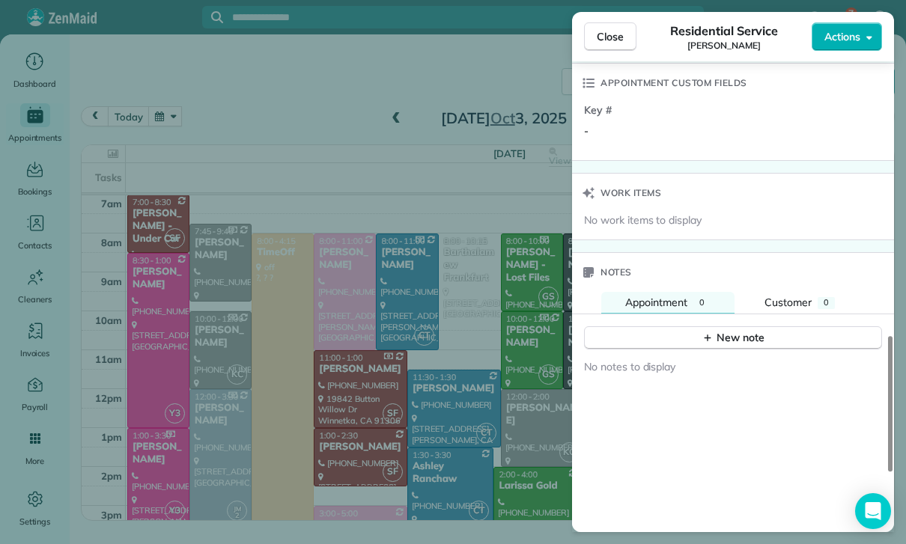
scroll to position [1107, 0]
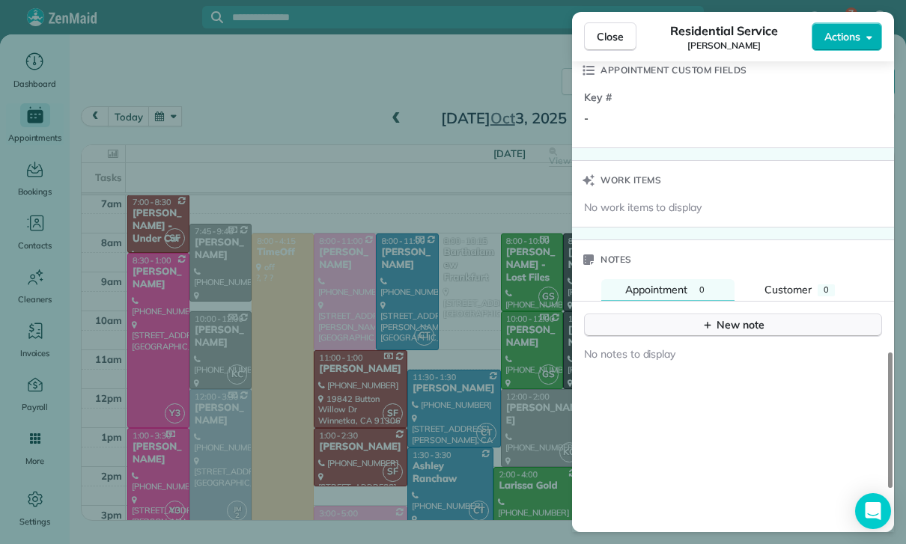
click at [729, 321] on div "New note" at bounding box center [732, 325] width 63 height 16
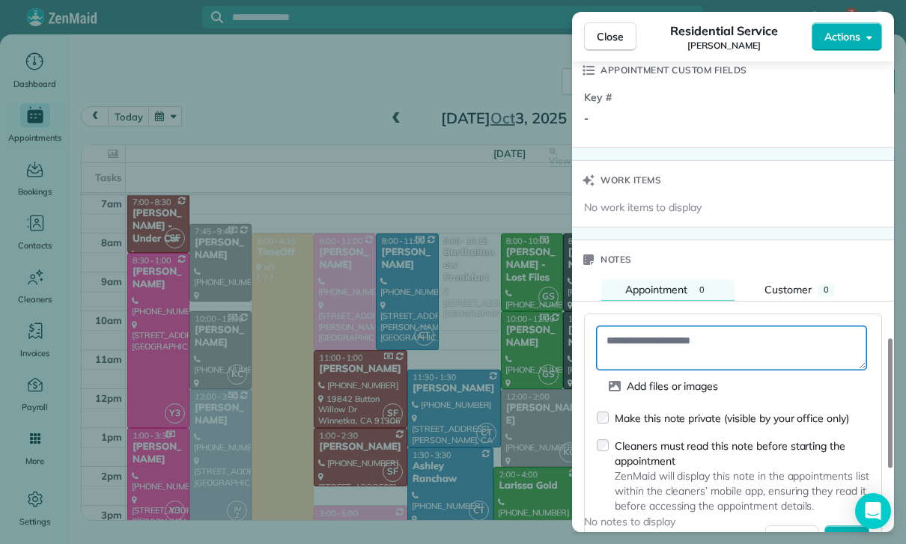
click at [647, 342] on textarea at bounding box center [731, 347] width 269 height 43
paste textarea "**********"
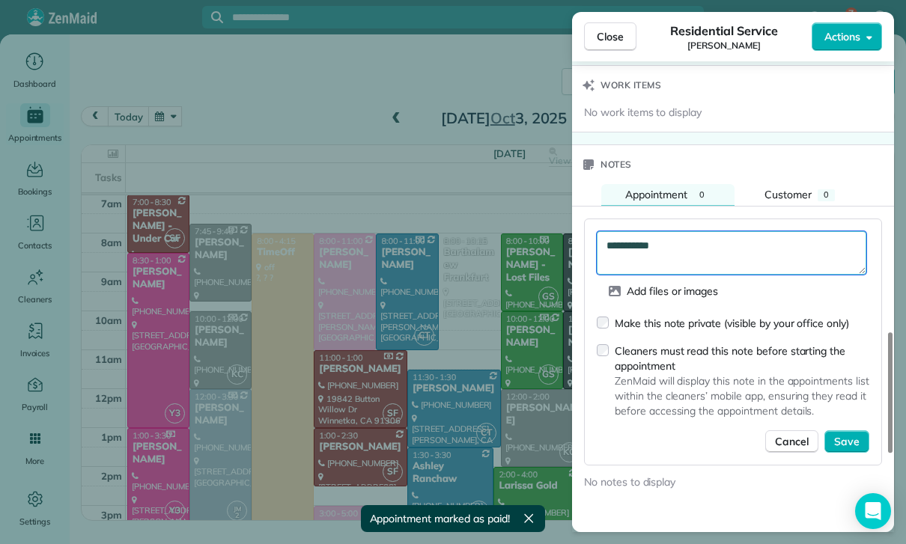
scroll to position [1244, 0]
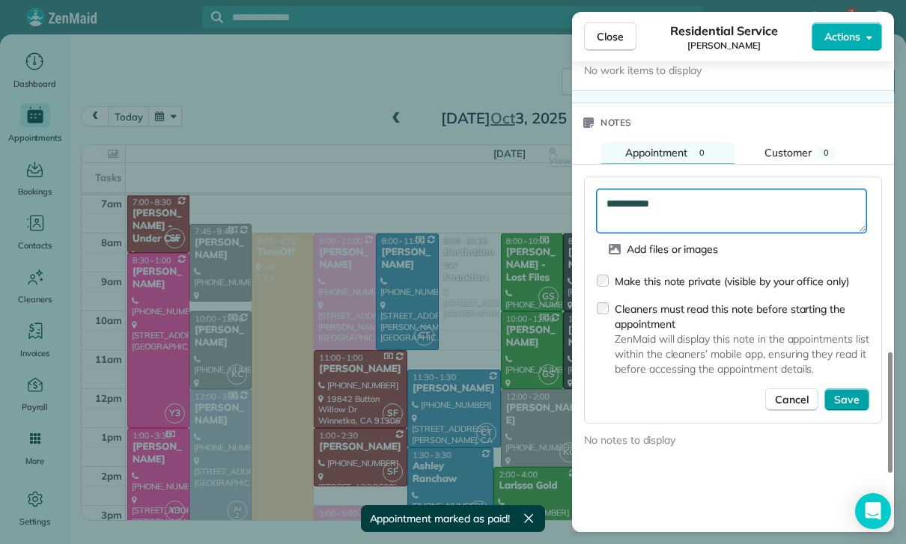
type textarea "**********"
click at [848, 400] on button "Save" at bounding box center [846, 399] width 45 height 22
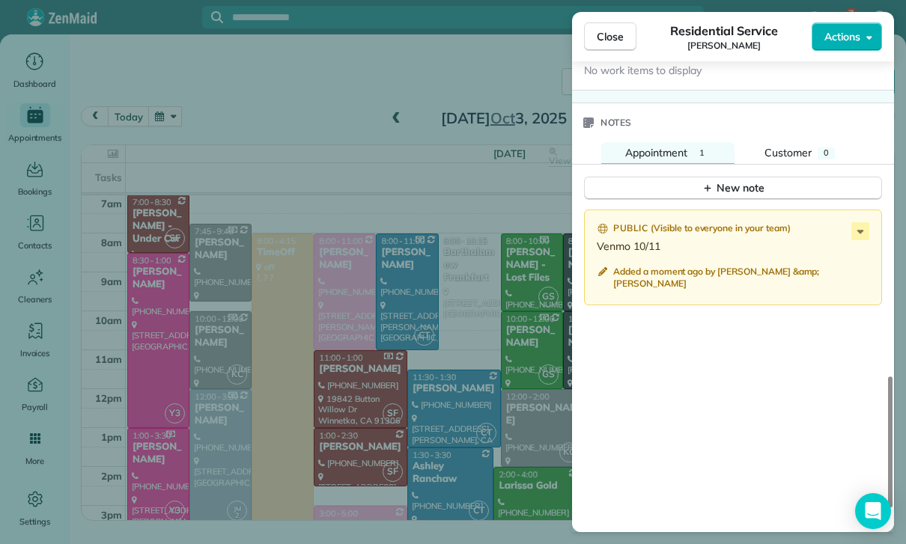
click at [410, 414] on div "Close Residential Service [PERSON_NAME] Actions Status Confirmed [PERSON_NAME] …" at bounding box center [453, 272] width 906 height 544
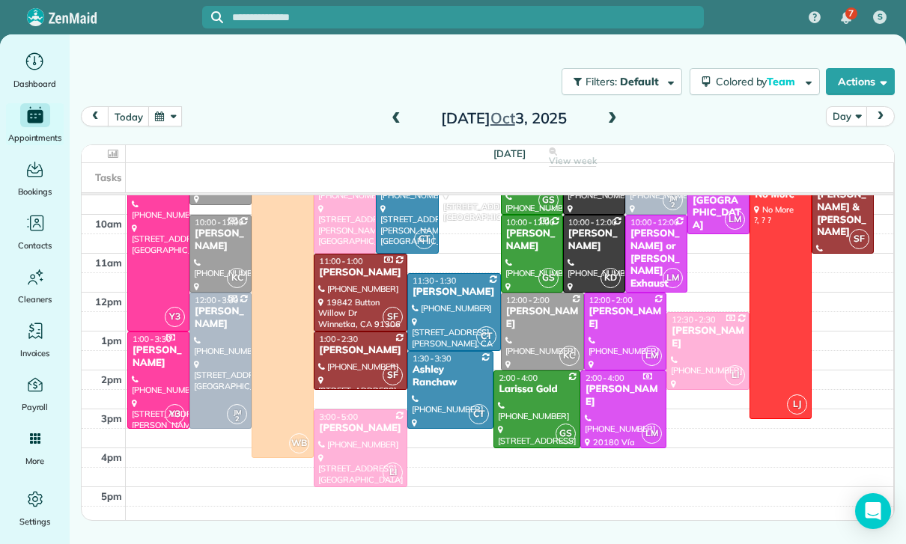
scroll to position [216, 0]
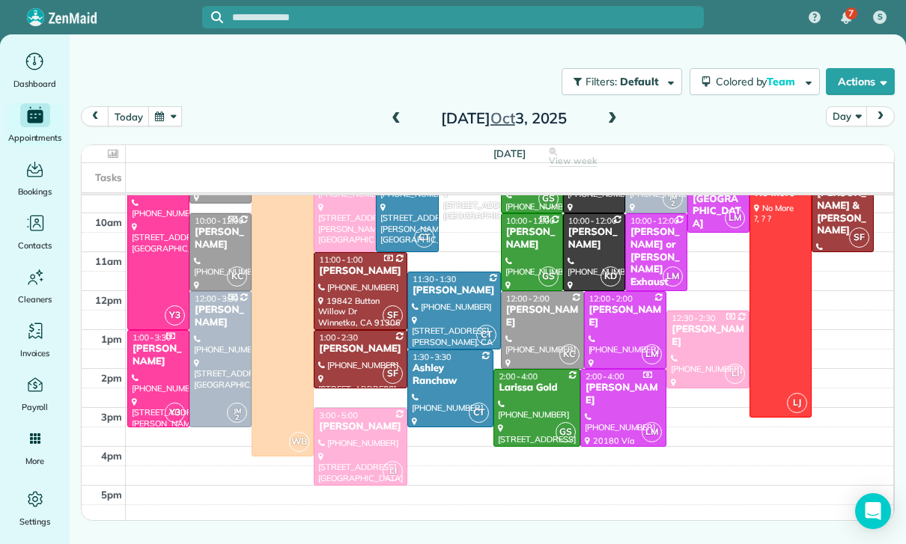
click at [332, 451] on div at bounding box center [360, 447] width 92 height 76
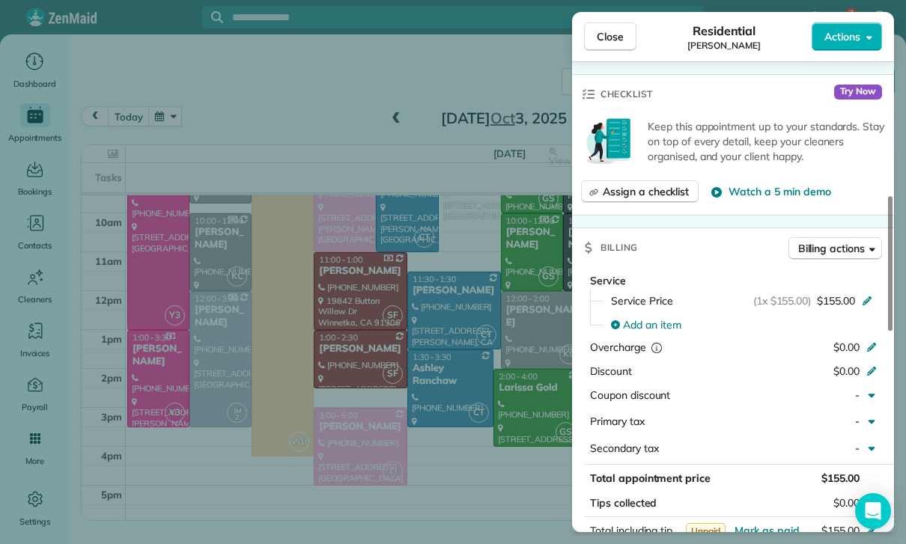
scroll to position [588, 0]
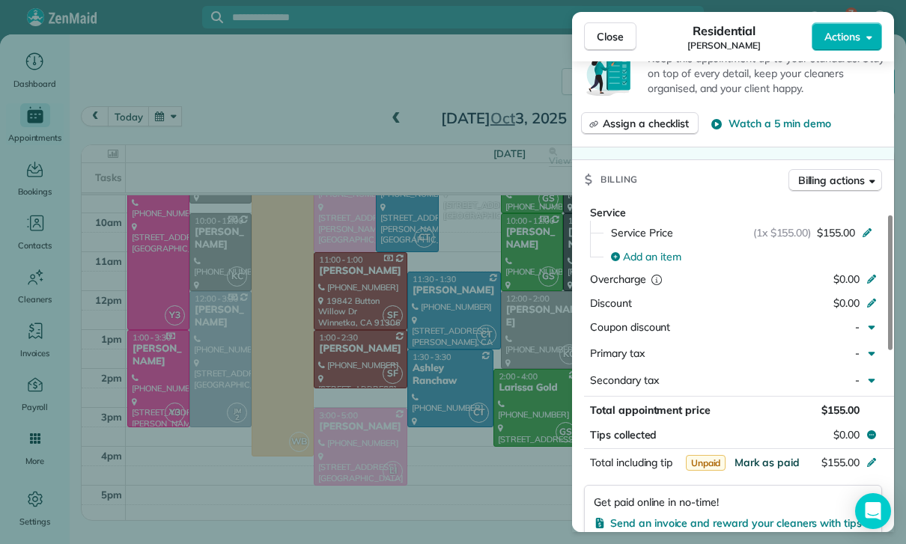
click at [763, 462] on span "Mark as paid" at bounding box center [766, 462] width 65 height 13
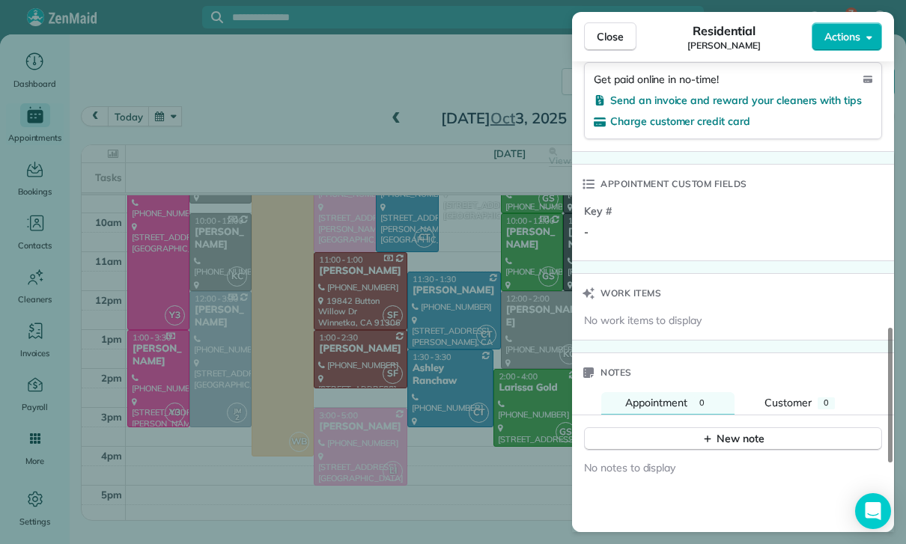
scroll to position [1022, 0]
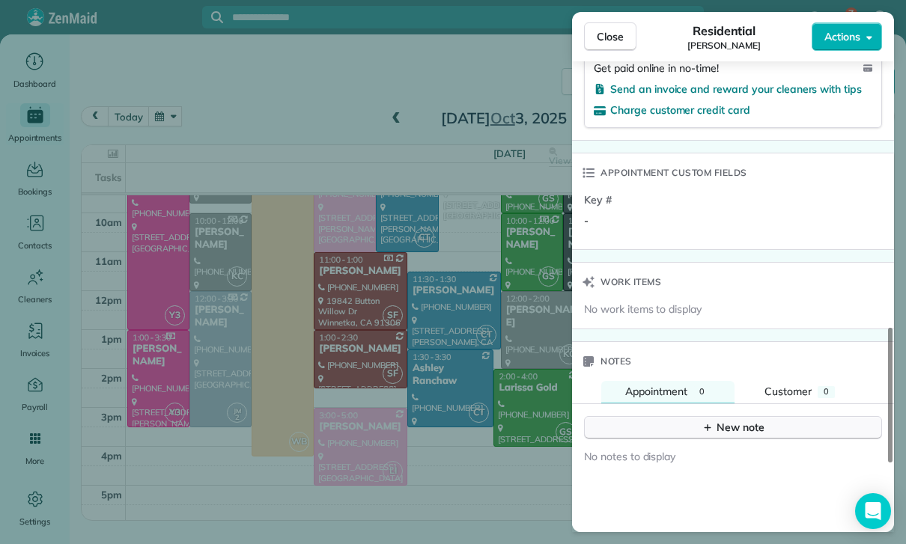
click at [722, 420] on div "New note" at bounding box center [732, 428] width 63 height 16
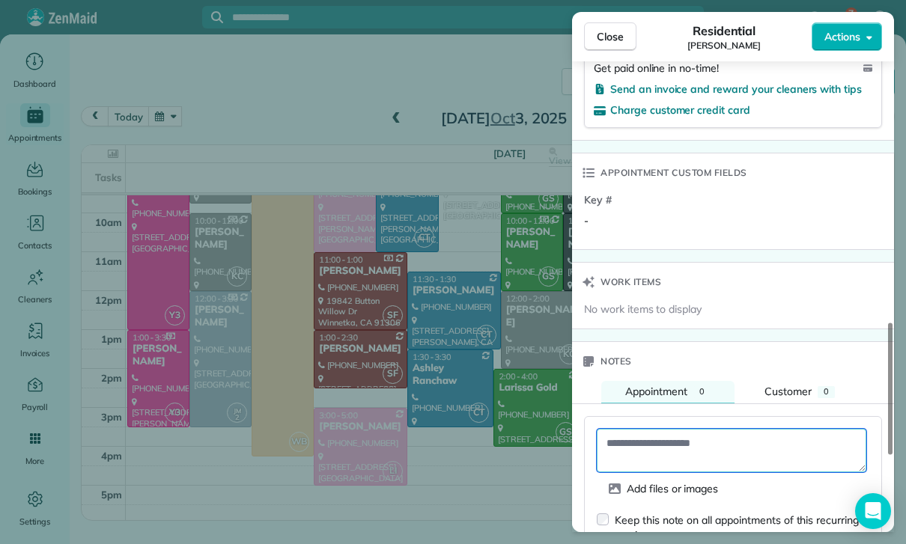
click at [651, 439] on textarea at bounding box center [731, 450] width 269 height 43
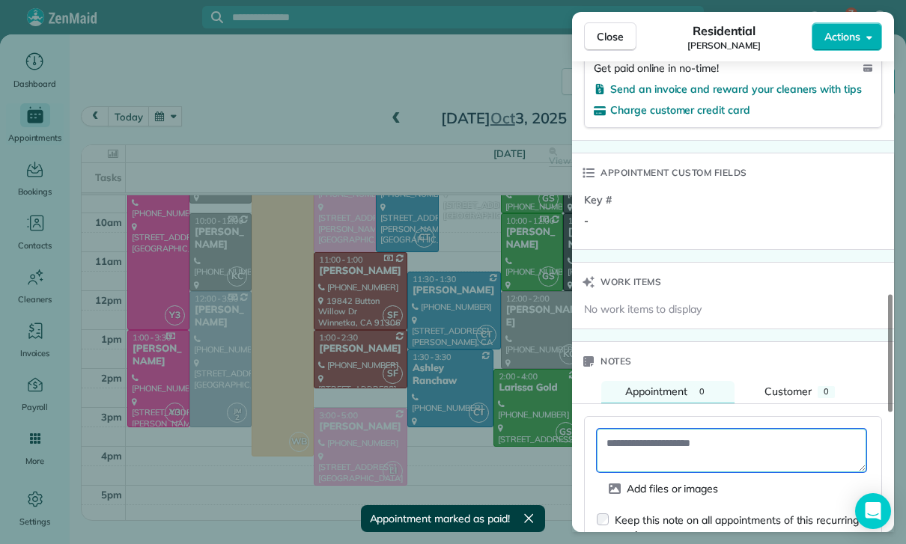
paste textarea "**********"
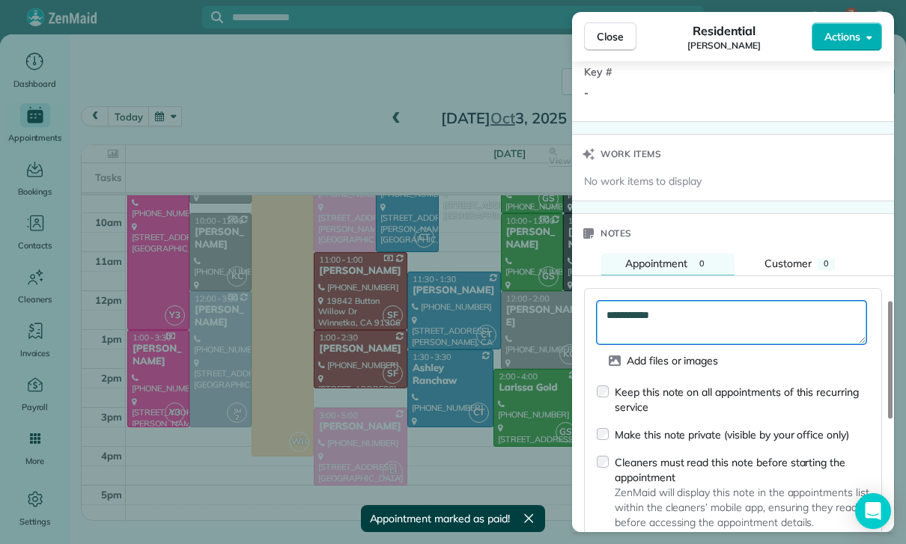
scroll to position [1170, 0]
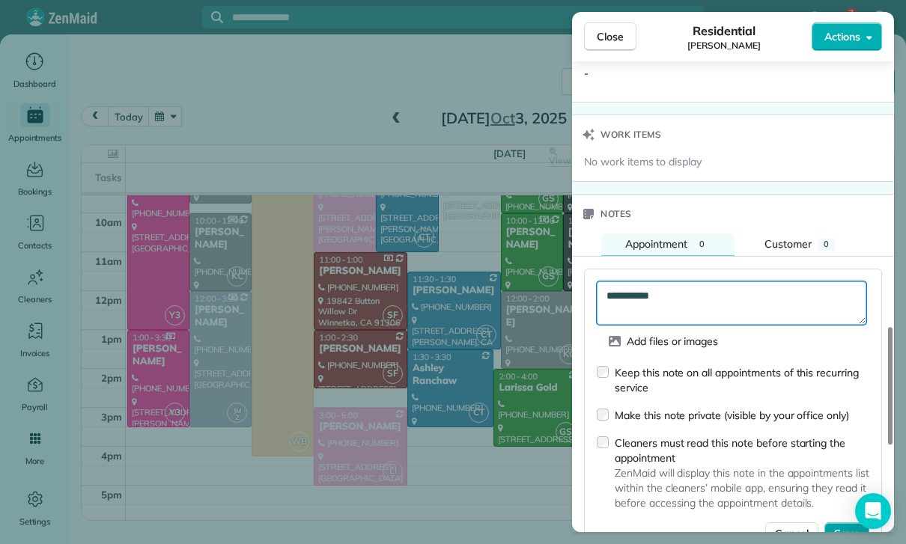
type textarea "**********"
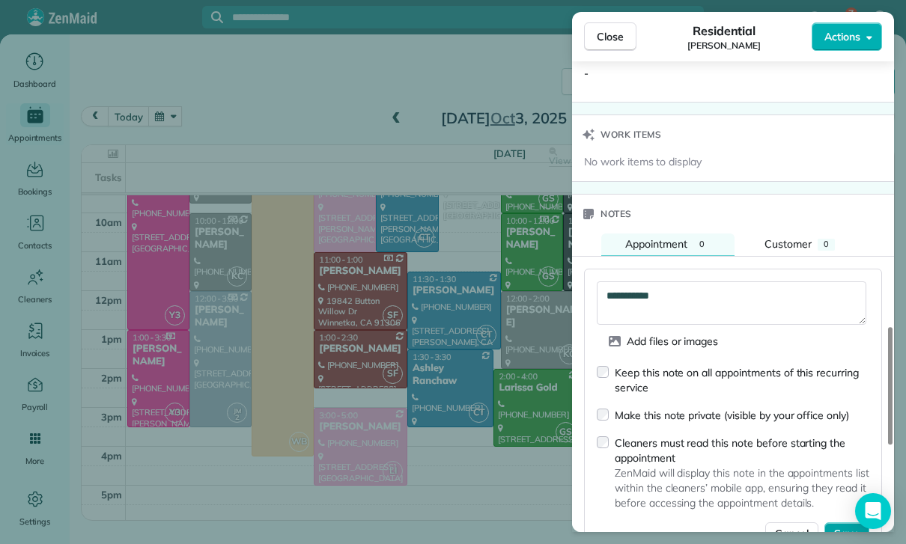
click at [834, 531] on button "Save" at bounding box center [846, 533] width 45 height 22
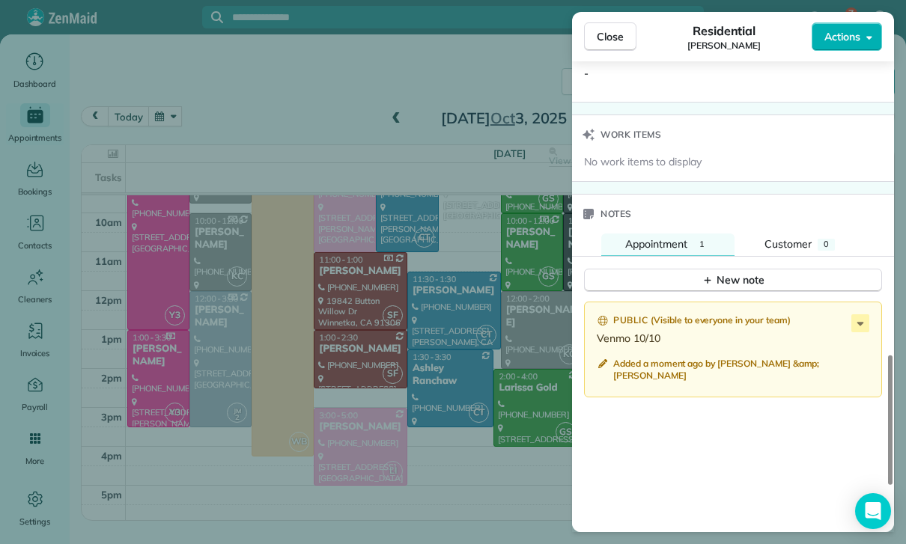
click at [409, 442] on div "Close Residential [PERSON_NAME] Actions Status Confirmed [PERSON_NAME] · Open p…" at bounding box center [453, 272] width 906 height 544
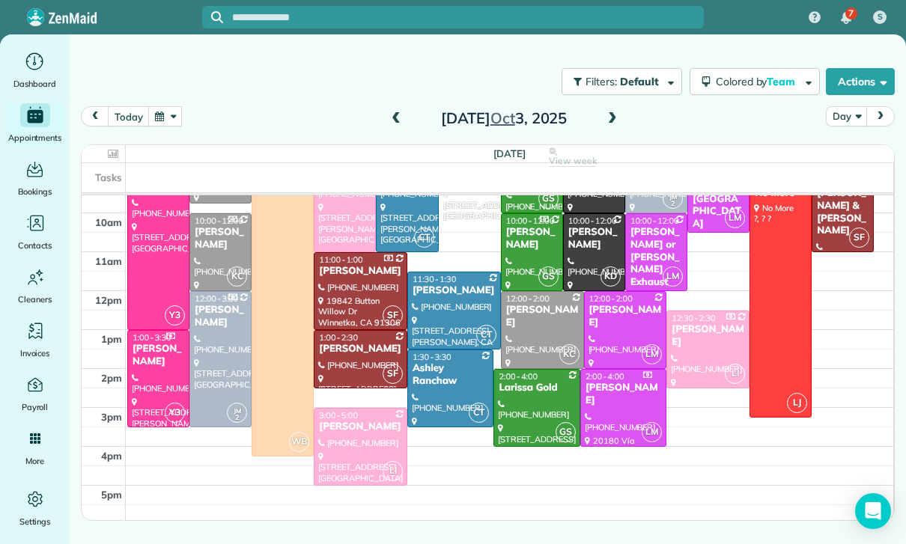
click at [180, 115] on button "button" at bounding box center [165, 116] width 34 height 20
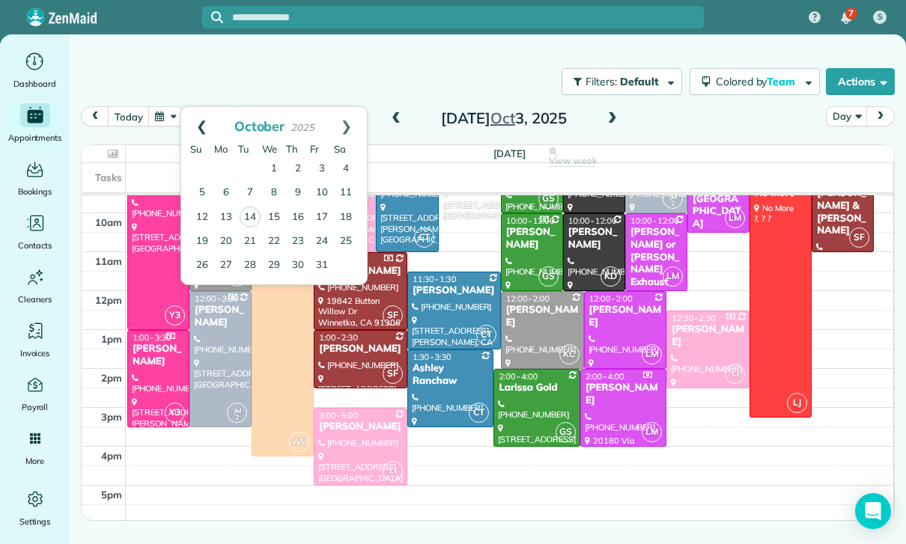
click at [198, 116] on link "Prev" at bounding box center [201, 125] width 41 height 37
click at [248, 266] on link "30" at bounding box center [250, 265] width 24 height 24
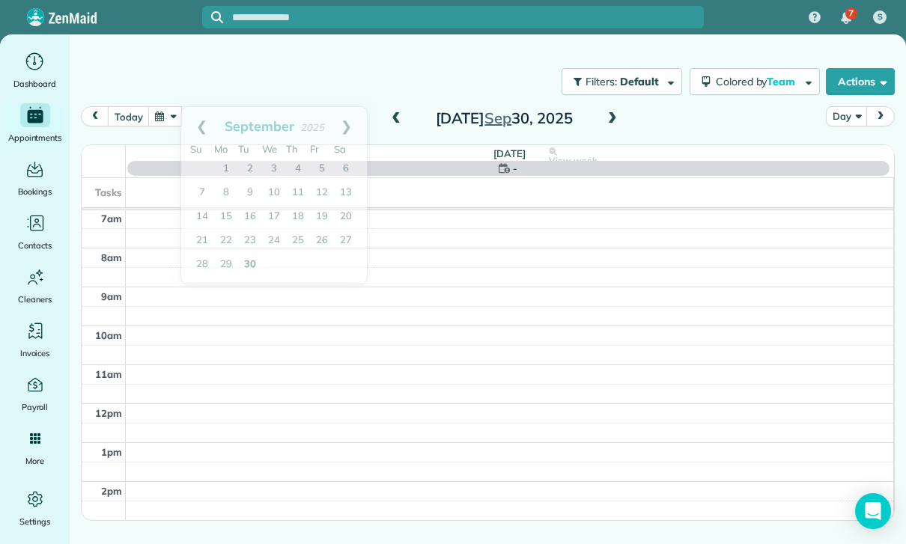
scroll to position [118, 0]
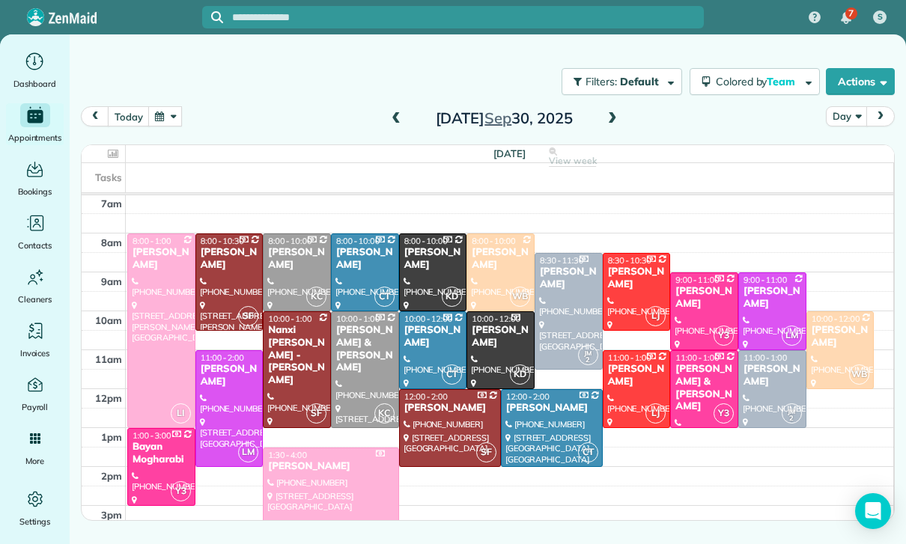
click at [828, 336] on div "[PERSON_NAME]" at bounding box center [840, 336] width 59 height 25
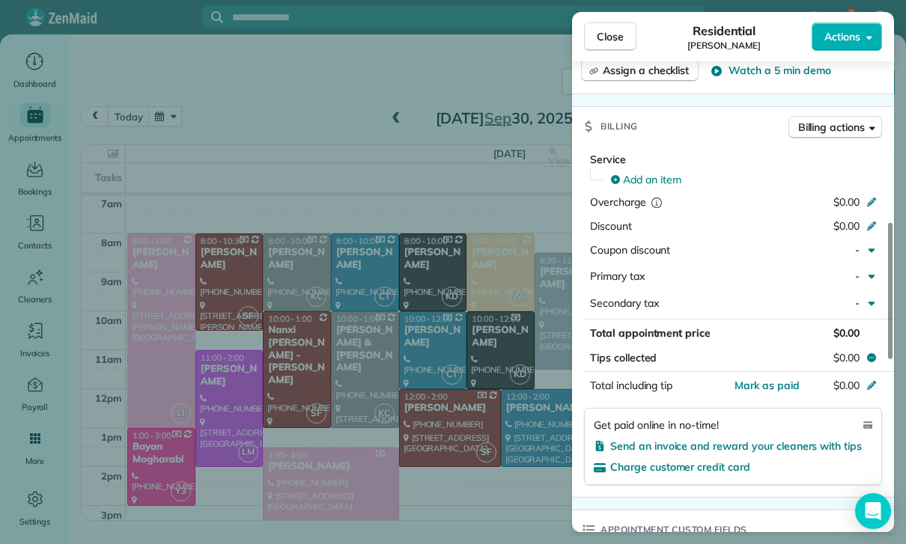
scroll to position [692, 0]
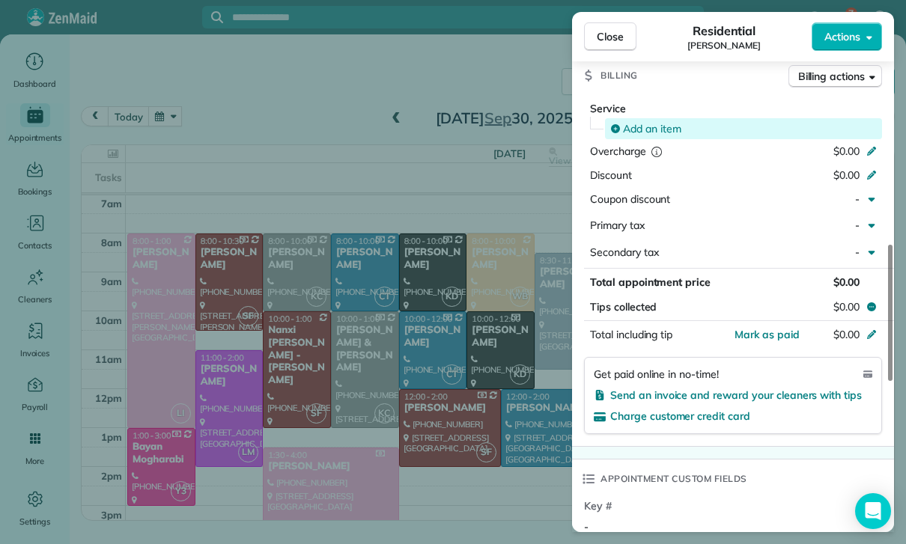
click at [648, 126] on span "Add an item" at bounding box center [652, 128] width 58 height 15
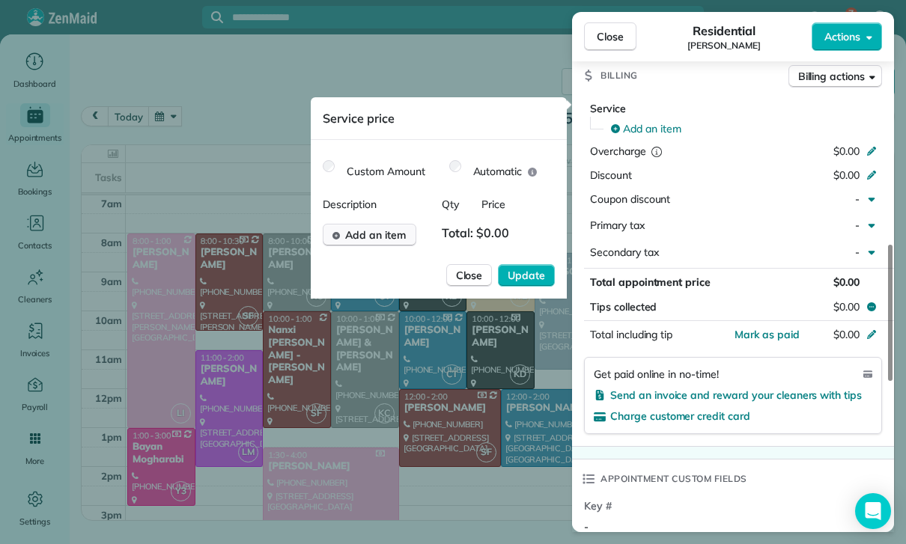
click at [379, 243] on button "Add an item" at bounding box center [370, 235] width 94 height 22
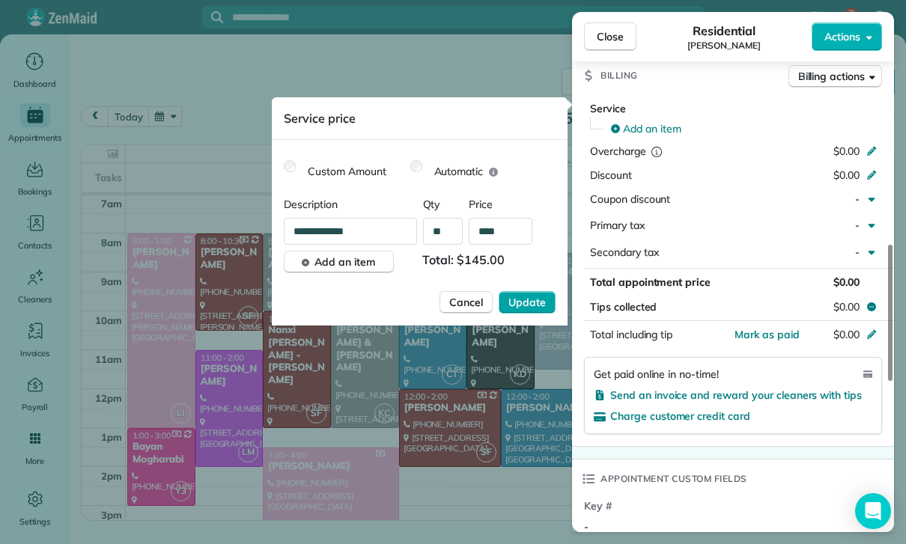
type input "****"
click at [528, 312] on button "Update" at bounding box center [526, 302] width 57 height 22
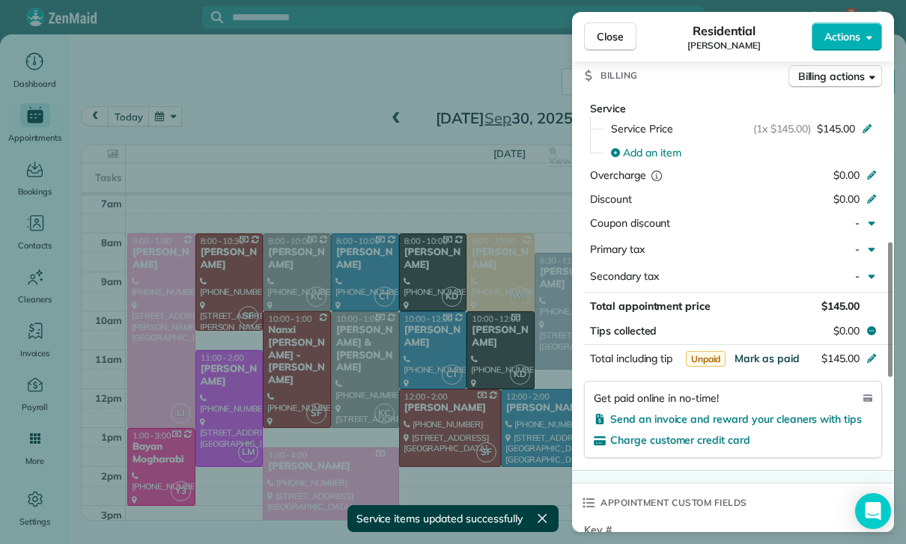
click at [769, 357] on span "Mark as paid" at bounding box center [766, 358] width 65 height 13
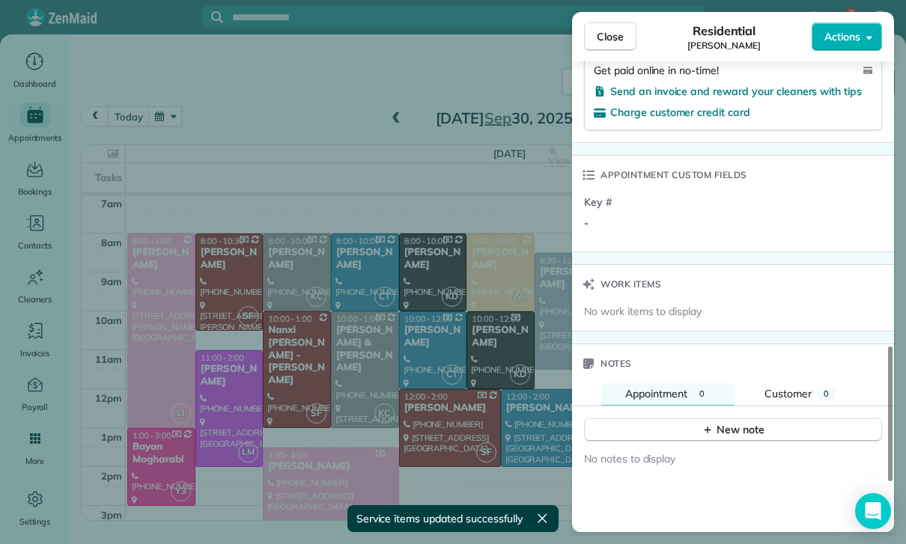
scroll to position [1151, 0]
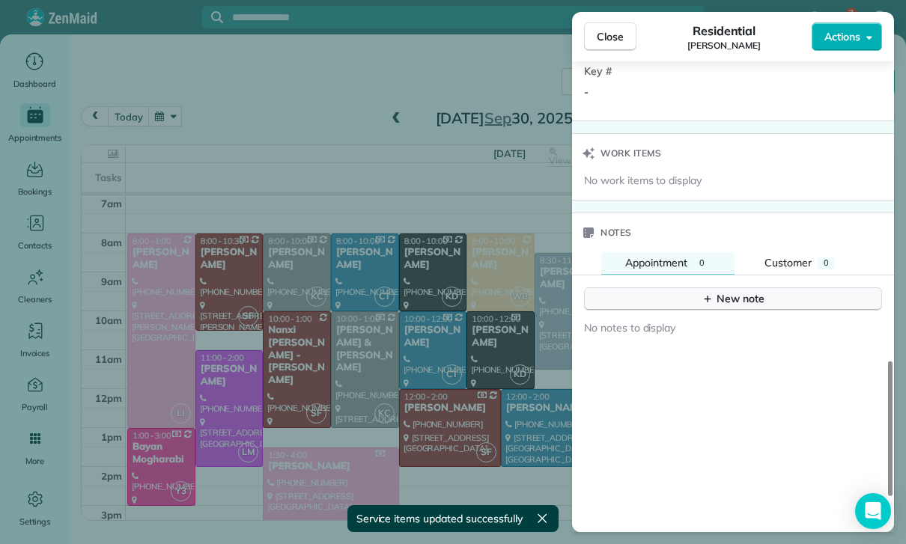
click at [735, 291] on div "New note" at bounding box center [732, 299] width 63 height 16
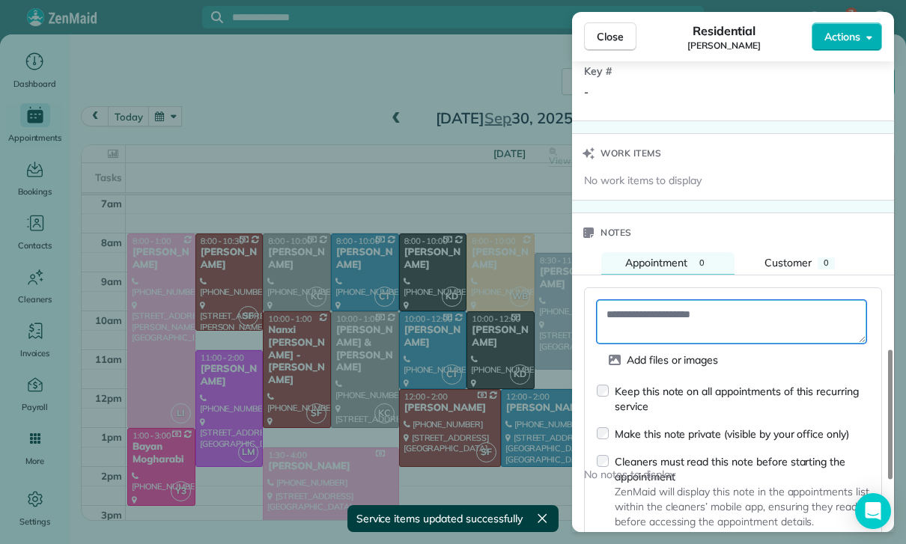
click at [653, 308] on textarea at bounding box center [731, 321] width 269 height 43
paste textarea "**********"
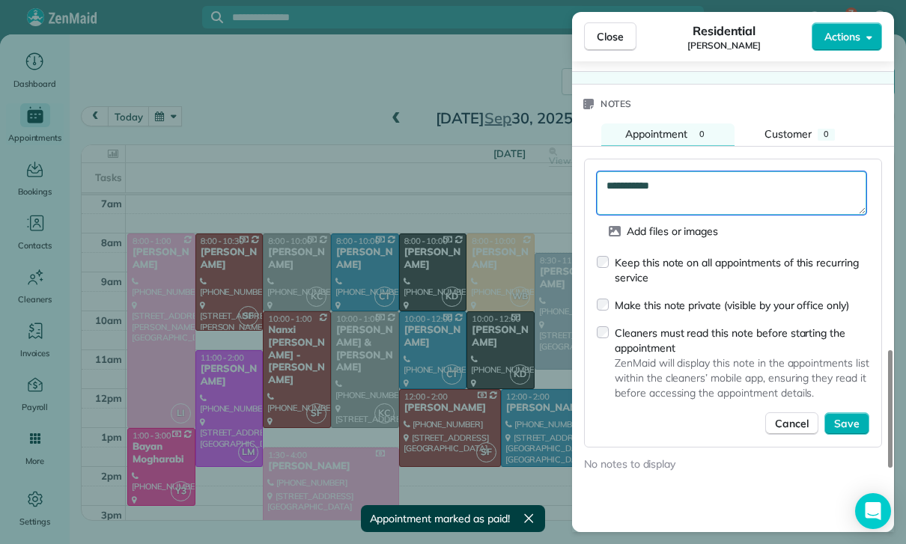
scroll to position [1278, 0]
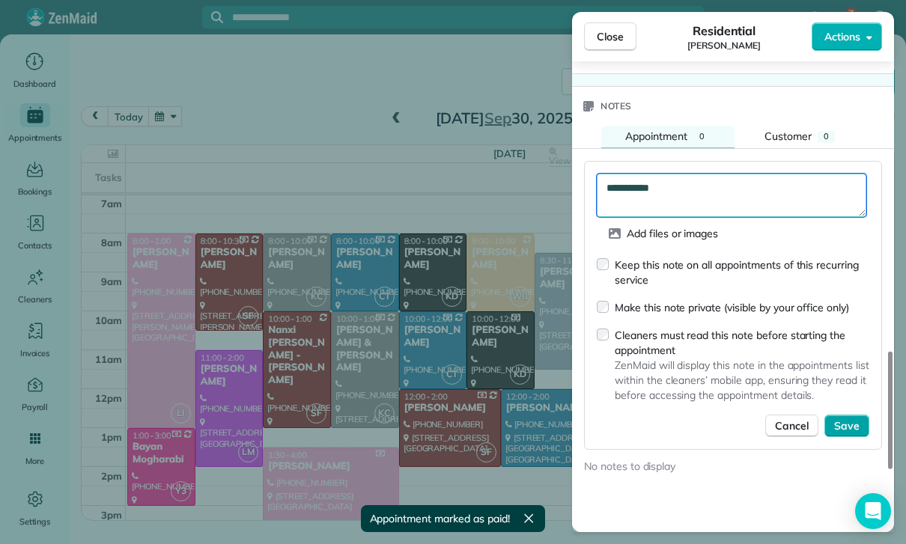
type textarea "**********"
click at [849, 415] on button "Save" at bounding box center [846, 426] width 45 height 22
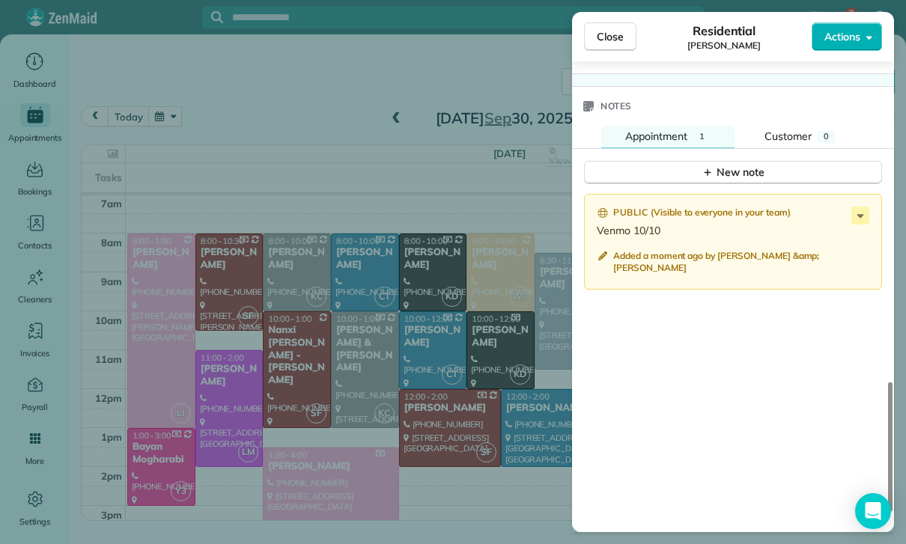
scroll to position [118, 0]
click at [342, 230] on div "Close Residential [PERSON_NAME] Beetly Actions Status Confirmed [PERSON_NAME] ·…" at bounding box center [453, 272] width 906 height 544
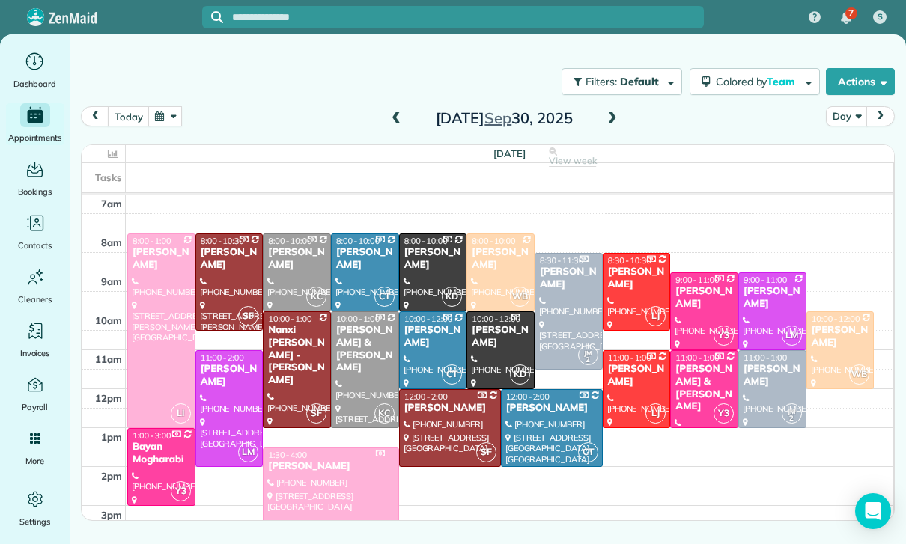
click at [165, 117] on button "button" at bounding box center [165, 116] width 34 height 20
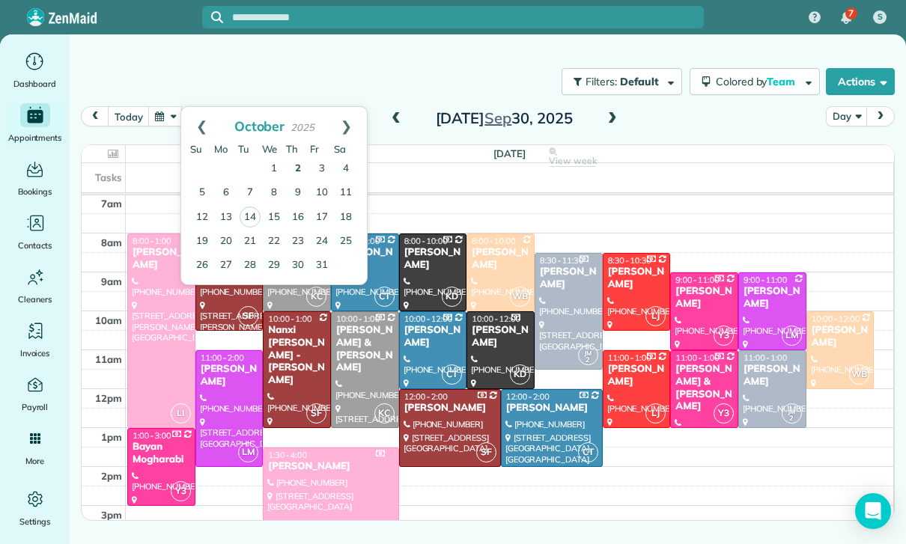
click at [299, 171] on link "2" at bounding box center [298, 169] width 24 height 24
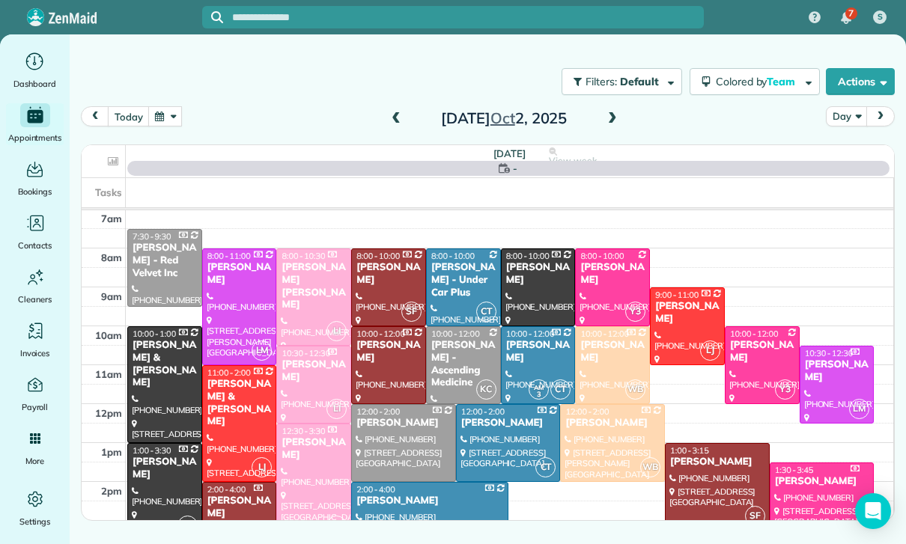
scroll to position [118, 0]
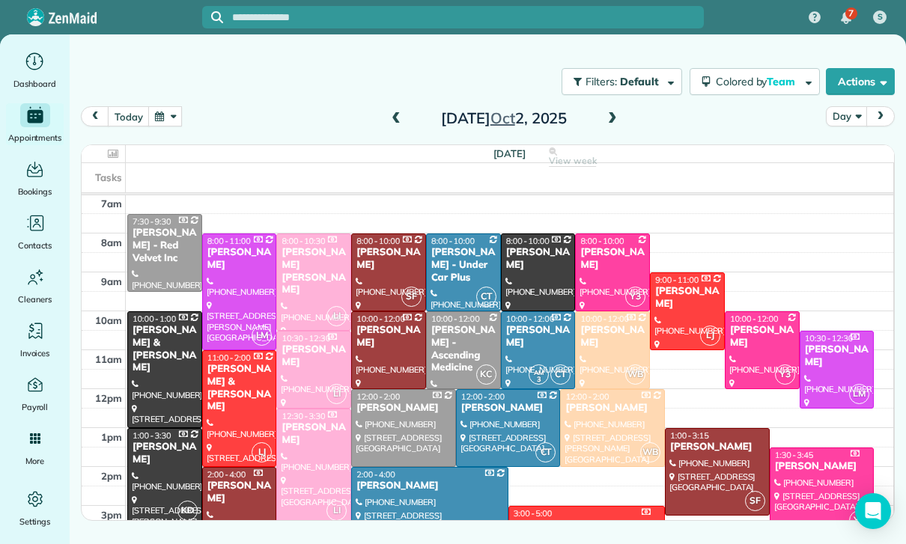
click at [708, 473] on div at bounding box center [716, 472] width 103 height 86
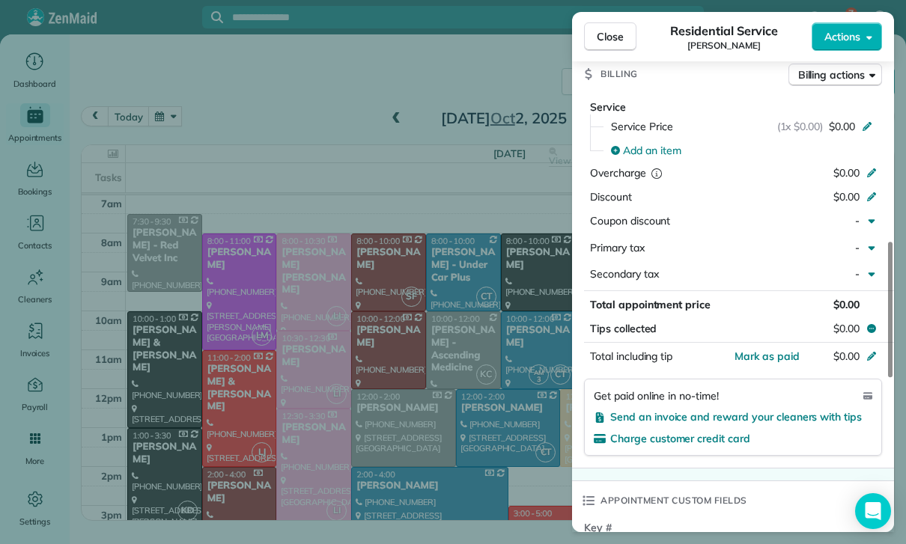
scroll to position [684, 0]
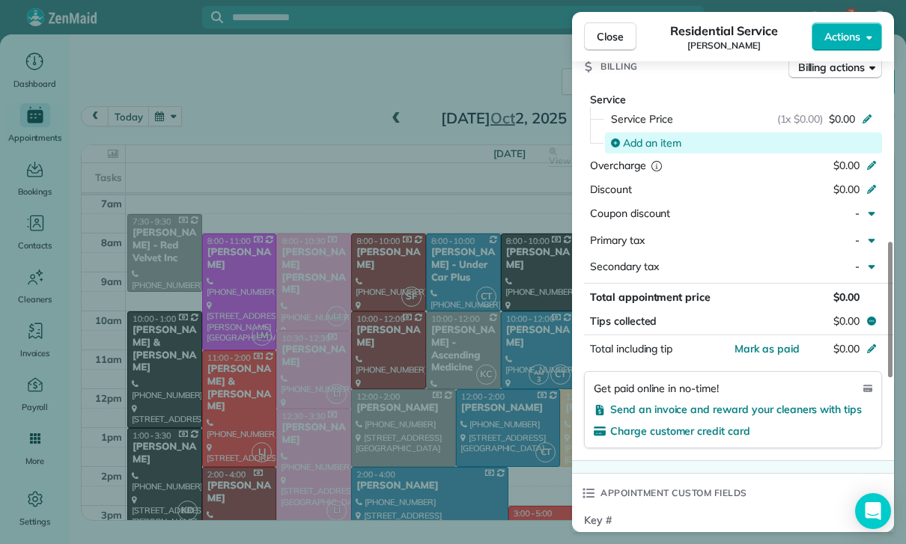
click at [647, 138] on span "Add an item" at bounding box center [652, 142] width 58 height 15
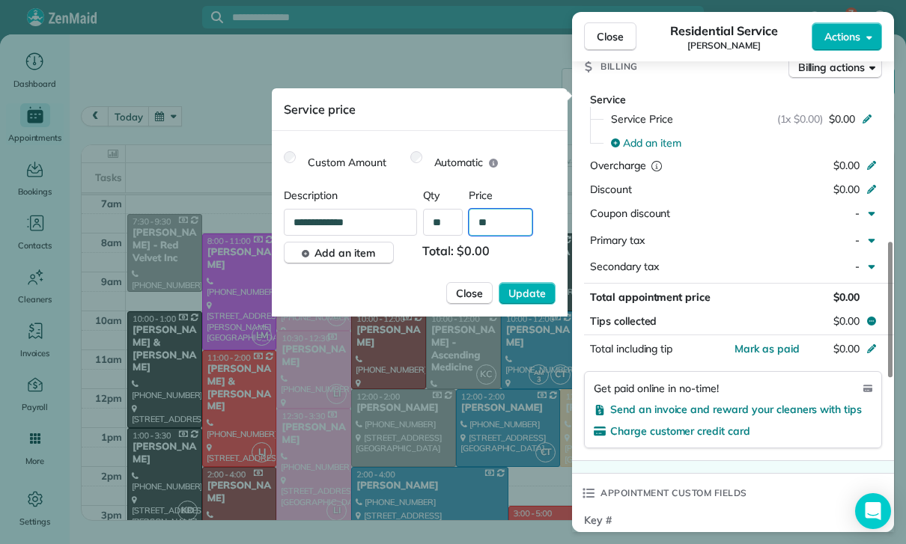
click at [502, 223] on input "**" at bounding box center [501, 222] width 64 height 27
type input "****"
click at [528, 298] on span "Update" at bounding box center [526, 293] width 37 height 15
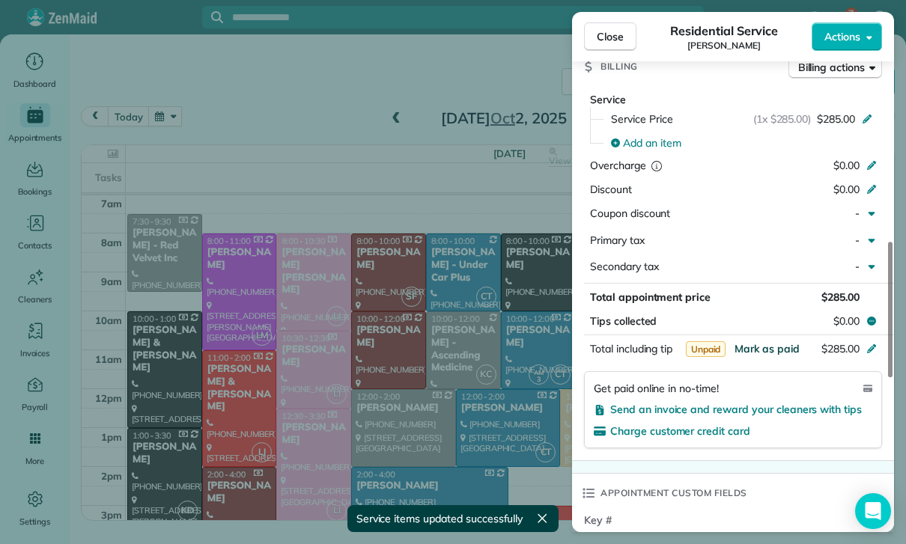
click at [775, 349] on span "Mark as paid" at bounding box center [766, 348] width 65 height 13
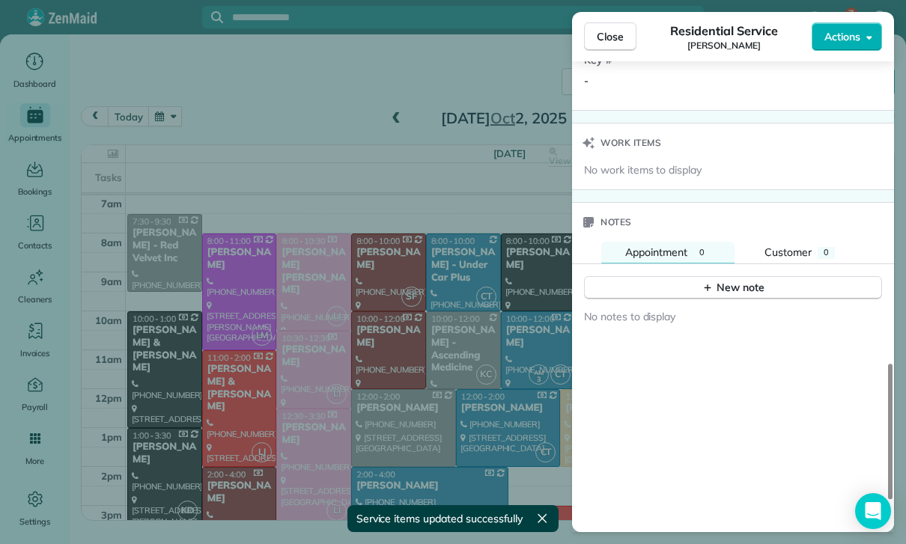
scroll to position [1150, 0]
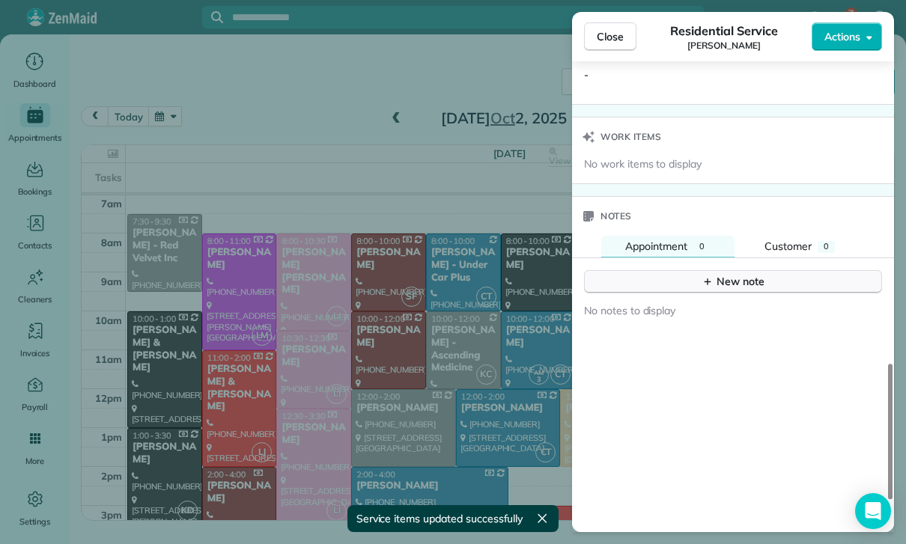
click at [731, 280] on div "New note" at bounding box center [732, 282] width 63 height 16
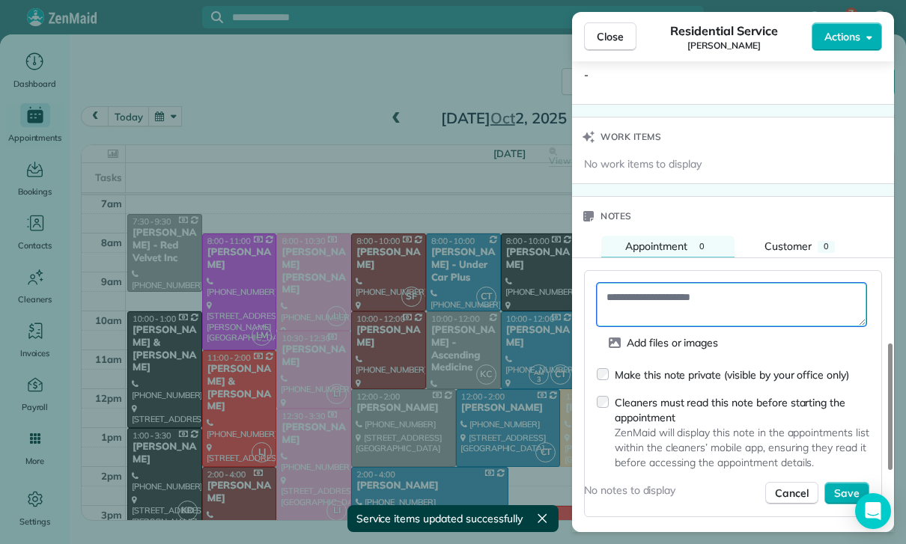
click at [647, 296] on textarea at bounding box center [731, 304] width 269 height 43
paste textarea "**********"
type textarea "**********"
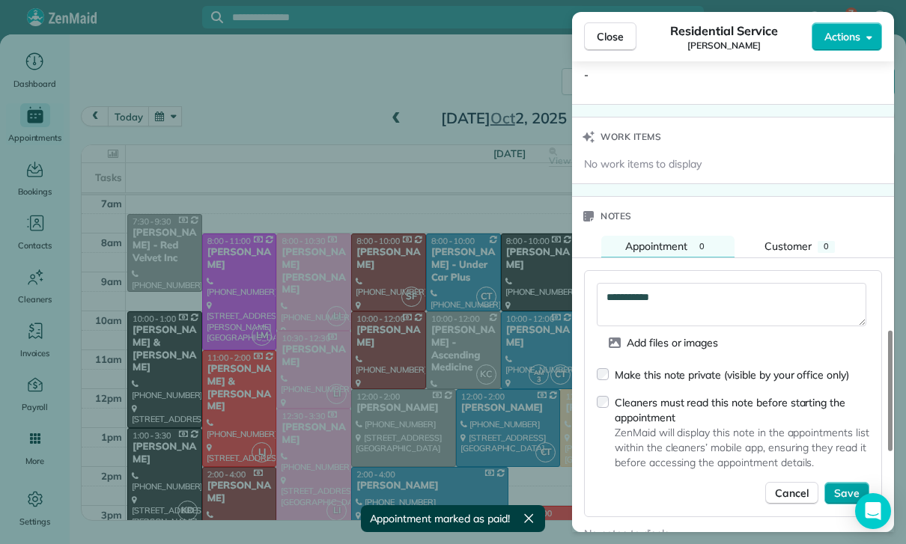
click at [841, 493] on span "Save" at bounding box center [846, 493] width 25 height 15
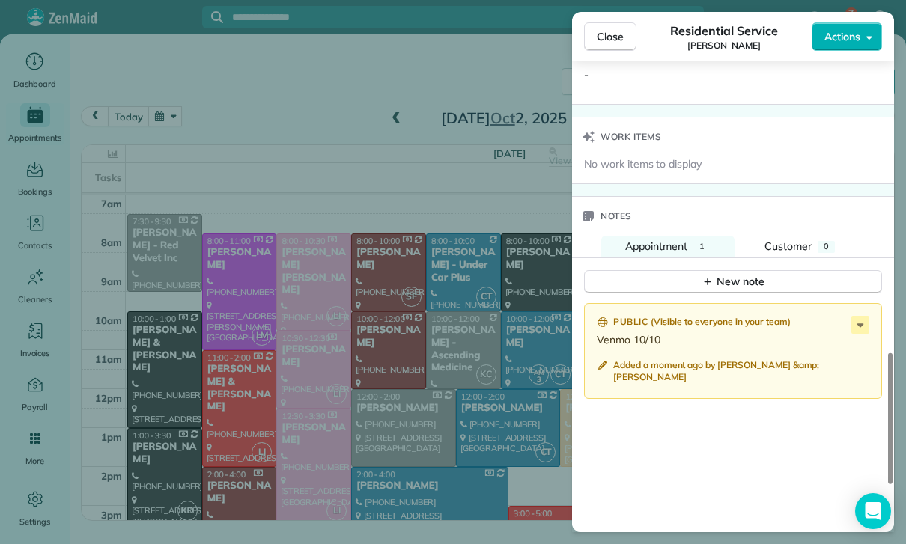
scroll to position [118, 0]
click at [280, 147] on div "Close Residential Service [PERSON_NAME] Actions Status Confirmed [PERSON_NAME] …" at bounding box center [453, 272] width 906 height 544
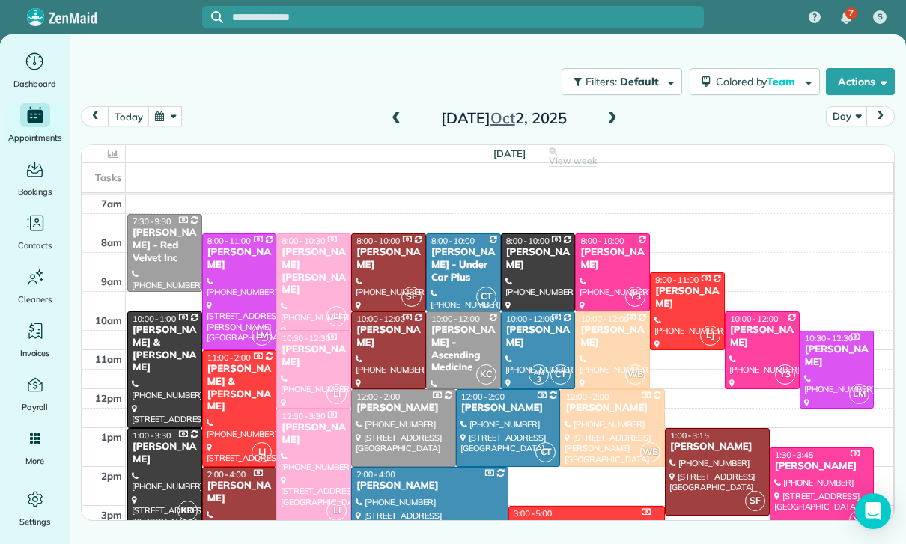
click at [172, 113] on button "button" at bounding box center [165, 116] width 34 height 20
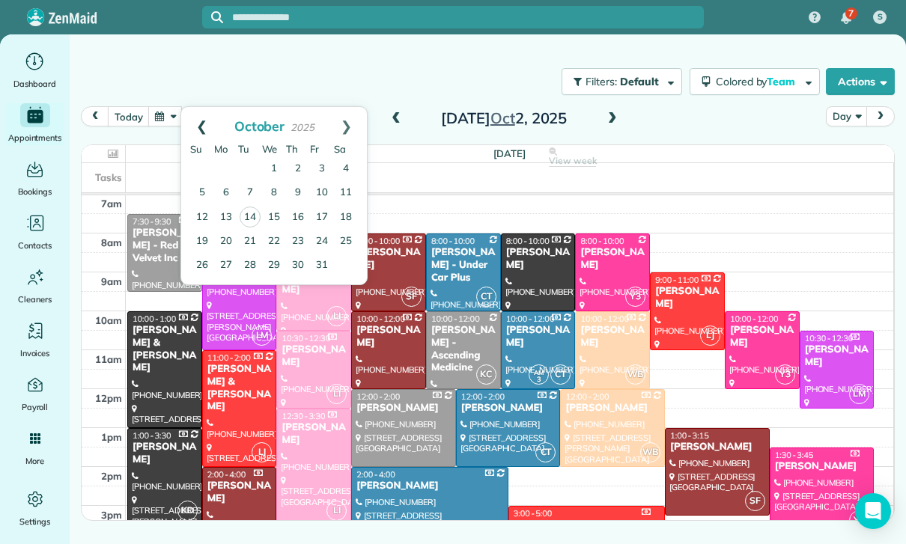
click at [192, 124] on link "Prev" at bounding box center [201, 125] width 41 height 37
click at [250, 243] on link "23" at bounding box center [250, 241] width 24 height 24
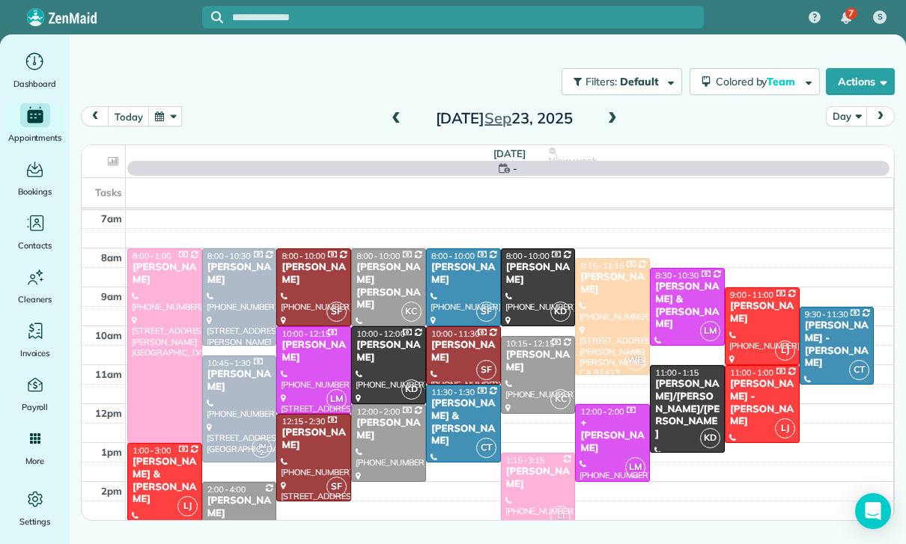
scroll to position [118, 0]
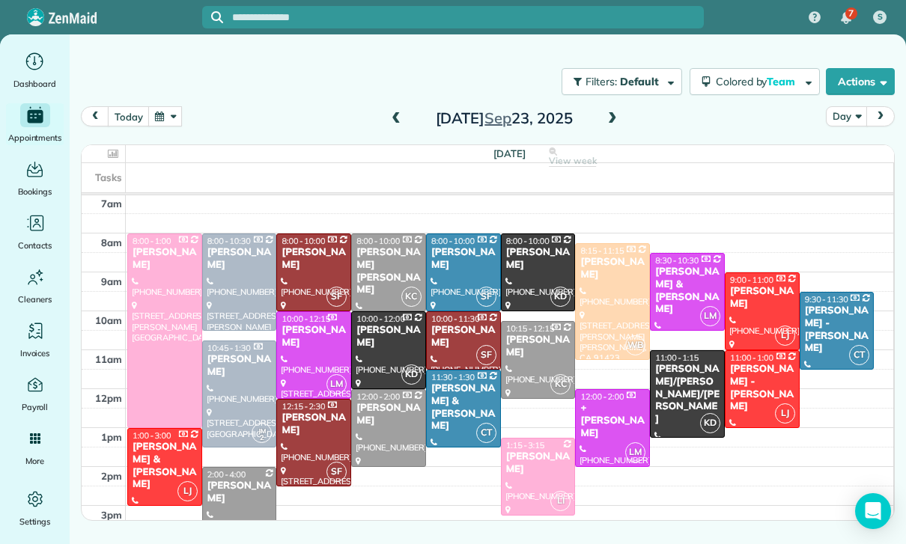
click at [680, 385] on div "[PERSON_NAME]/[PERSON_NAME]/[PERSON_NAME]" at bounding box center [687, 394] width 66 height 63
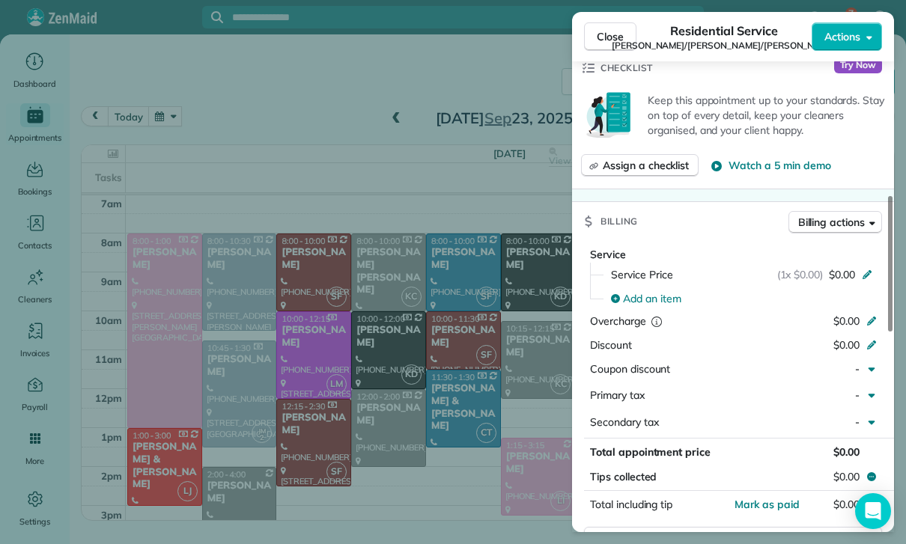
scroll to position [601, 0]
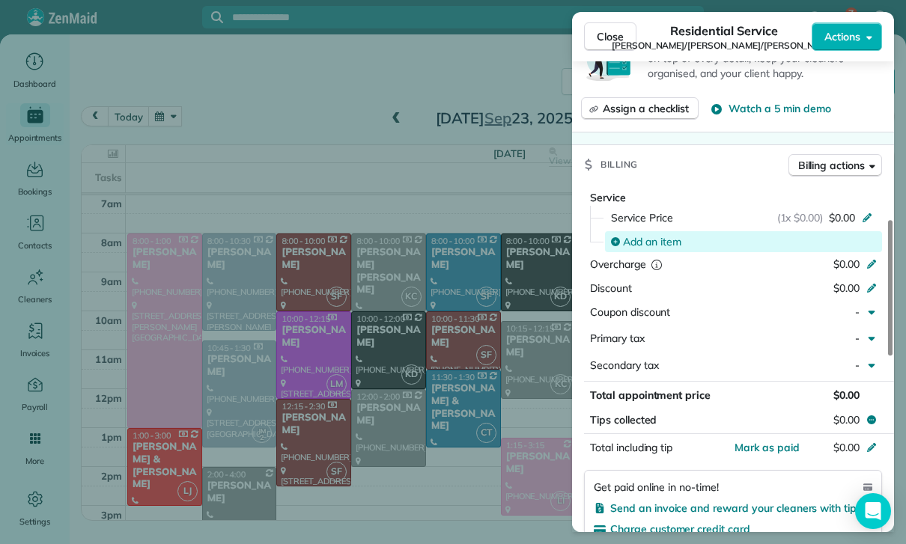
click at [650, 234] on span "Add an item" at bounding box center [652, 241] width 58 height 15
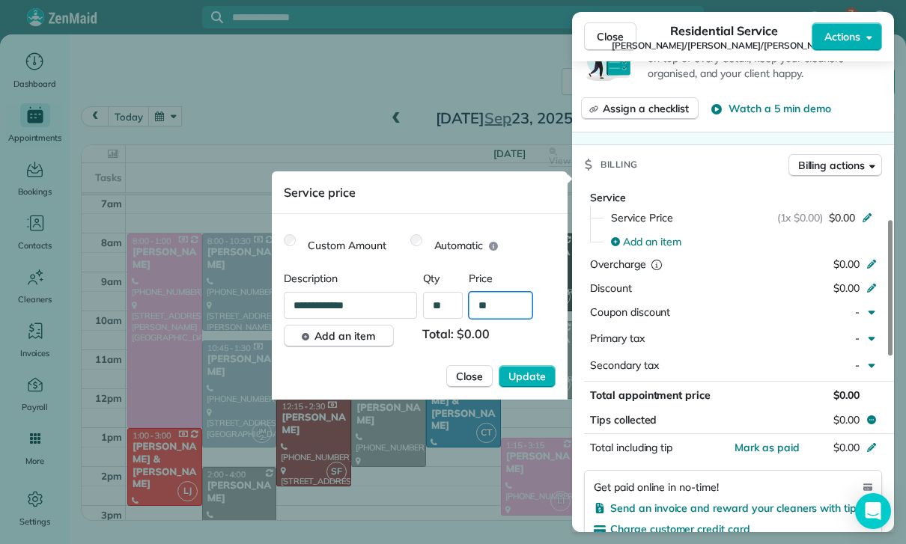
click at [510, 306] on input "**" at bounding box center [501, 305] width 64 height 27
type input "****"
click at [531, 382] on span "Update" at bounding box center [526, 376] width 37 height 15
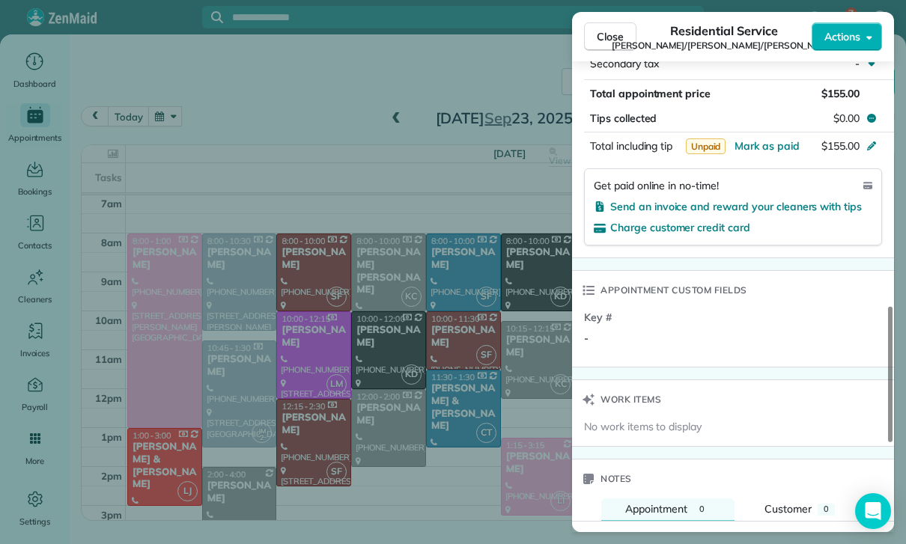
scroll to position [940, 0]
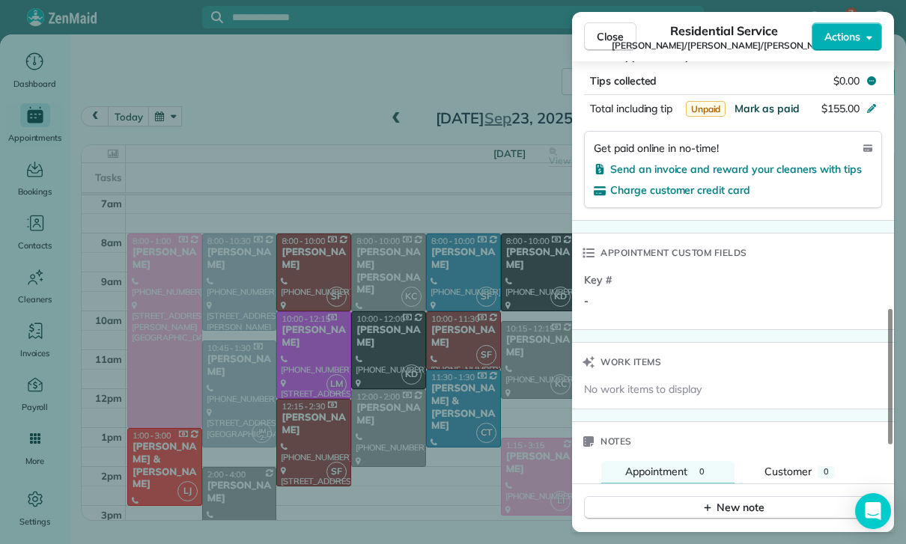
click at [760, 102] on span "Mark as paid" at bounding box center [766, 108] width 65 height 13
click at [737, 500] on div "New note" at bounding box center [732, 508] width 63 height 16
click at [653, 509] on textarea at bounding box center [731, 530] width 269 height 43
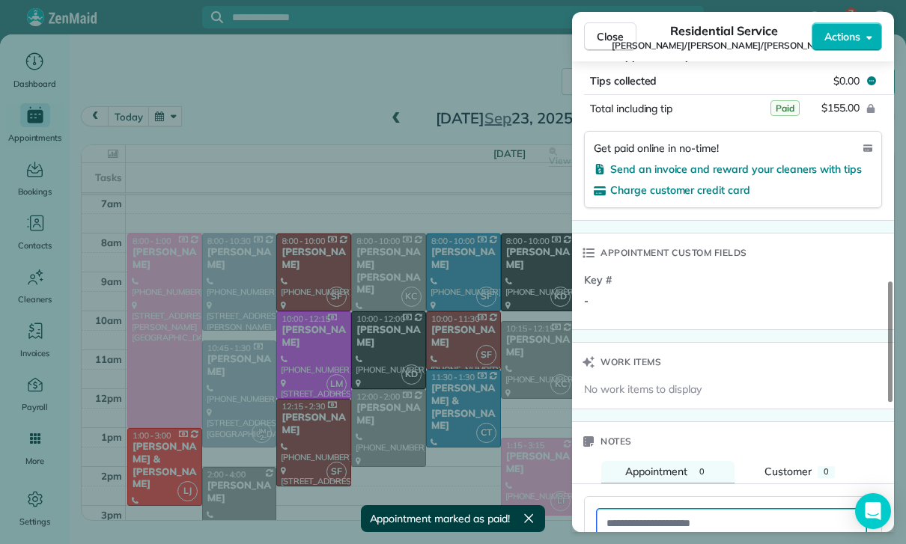
paste textarea "**********"
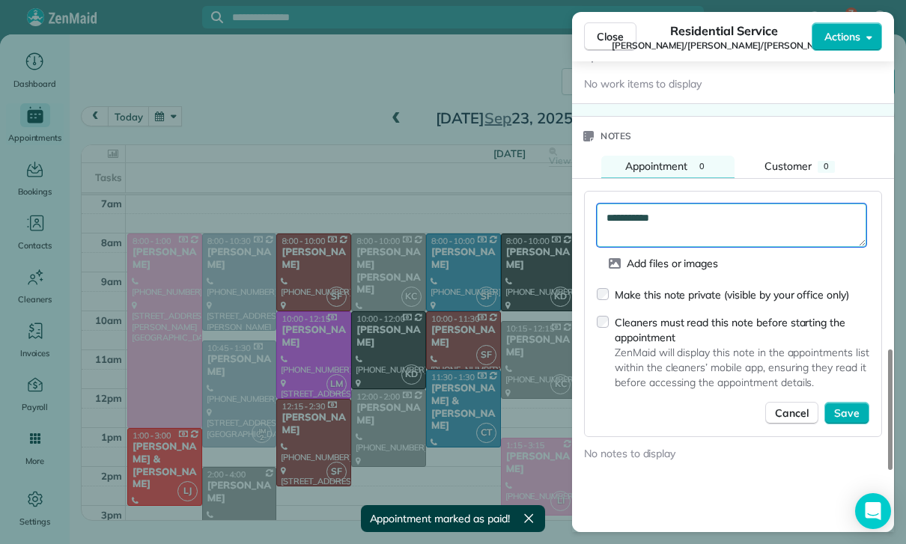
scroll to position [1247, 0]
type textarea "**********"
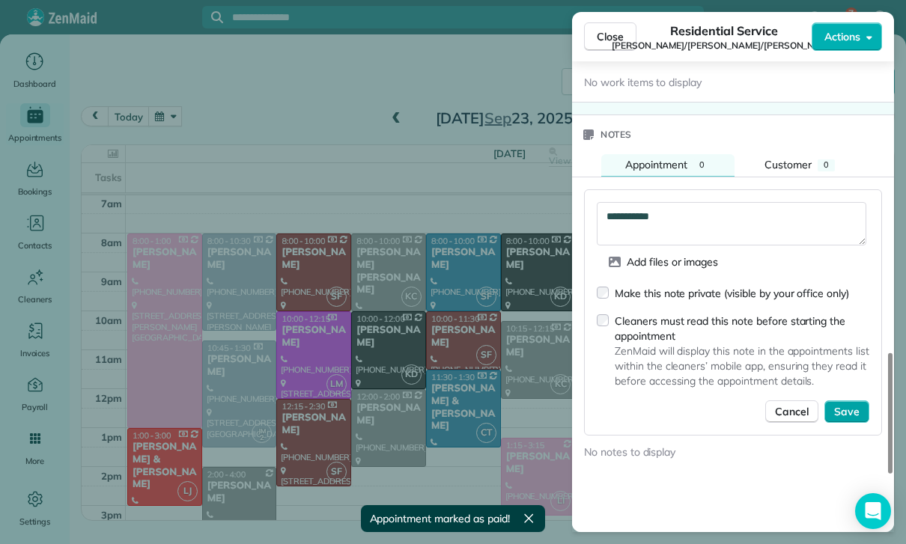
click at [855, 404] on span "Save" at bounding box center [846, 411] width 25 height 15
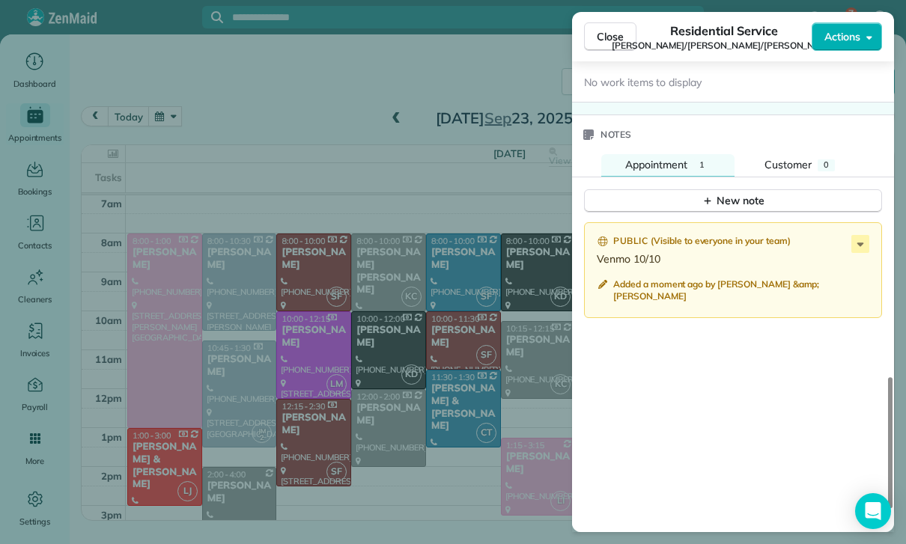
scroll to position [118, 0]
click at [323, 254] on div "Close Residential Service [PERSON_NAME]/[PERSON_NAME]/[PERSON_NAME] Actions Sta…" at bounding box center [453, 272] width 906 height 544
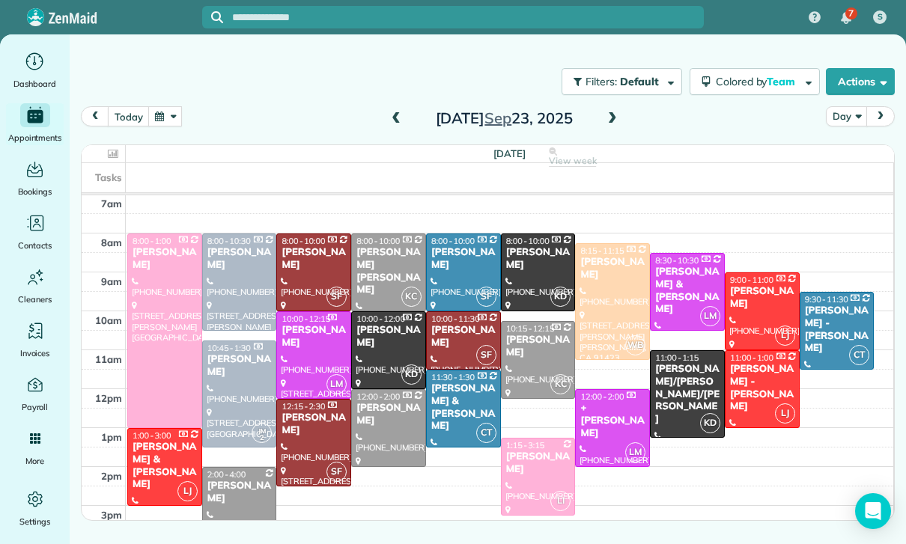
click at [164, 120] on button "button" at bounding box center [165, 116] width 34 height 20
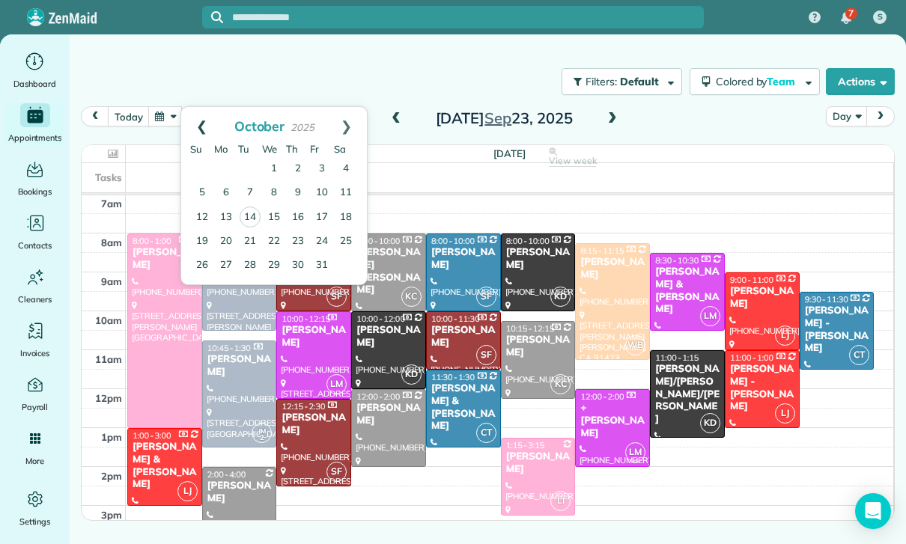
click at [191, 120] on link "Prev" at bounding box center [201, 125] width 41 height 37
click at [326, 245] on link "26" at bounding box center [322, 241] width 24 height 24
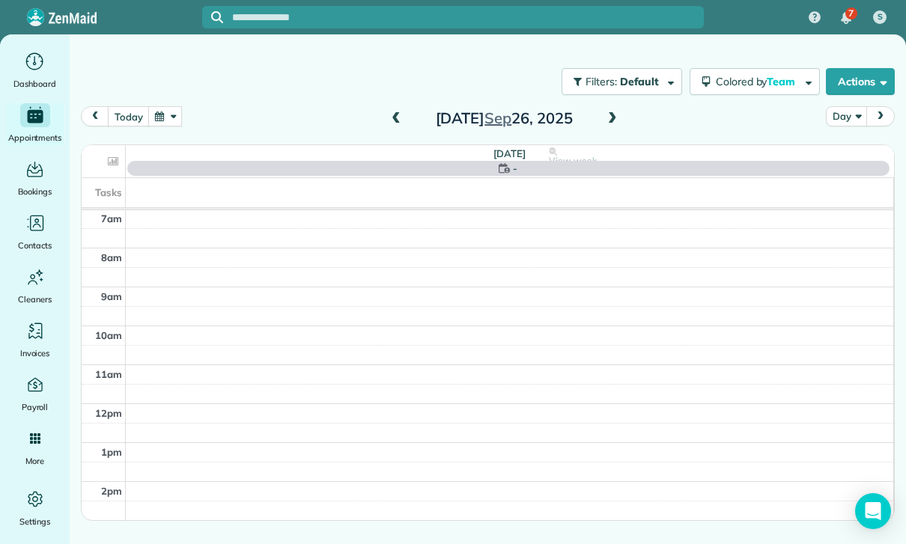
scroll to position [118, 0]
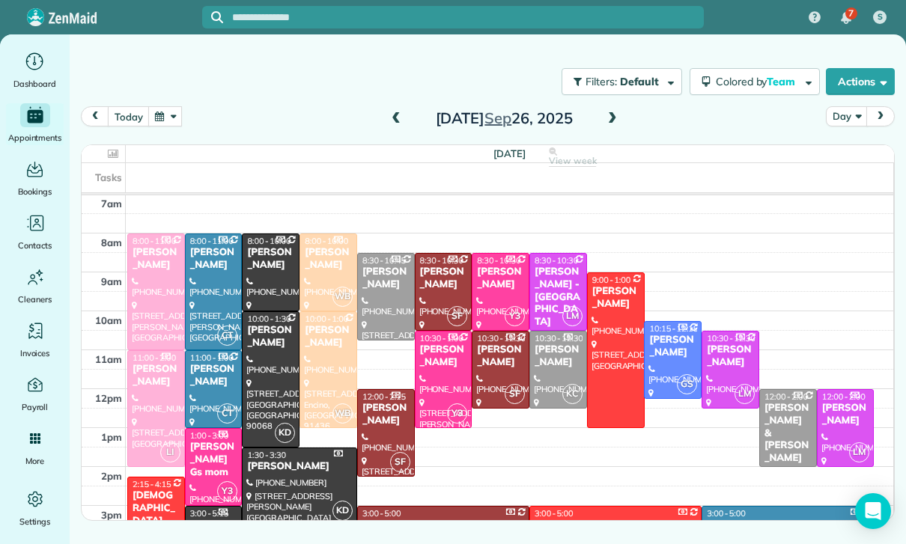
click at [271, 376] on div at bounding box center [271, 379] width 56 height 135
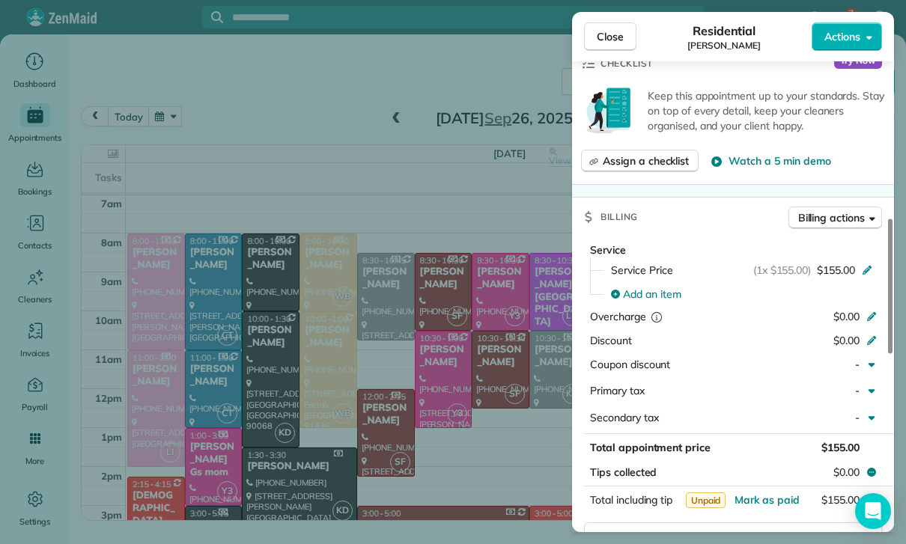
scroll to position [675, 0]
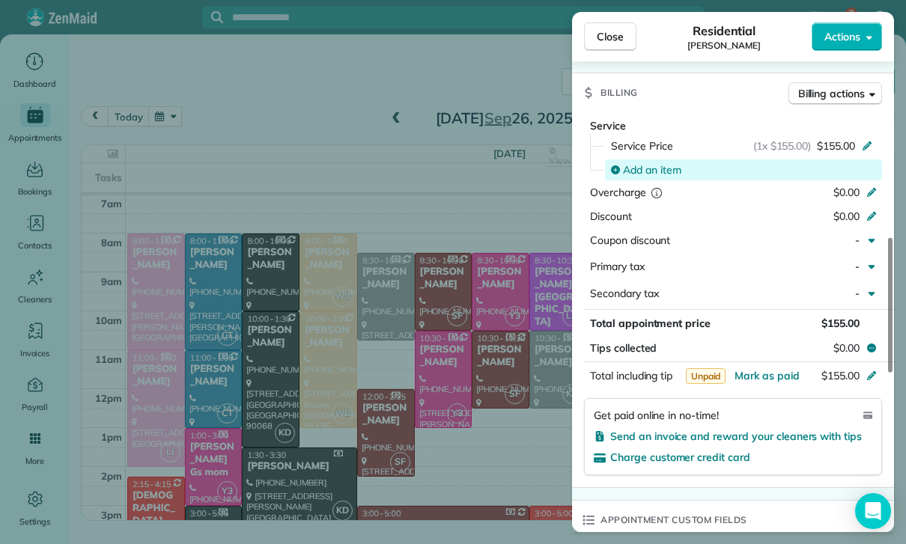
click at [650, 167] on span "Add an item" at bounding box center [652, 169] width 58 height 15
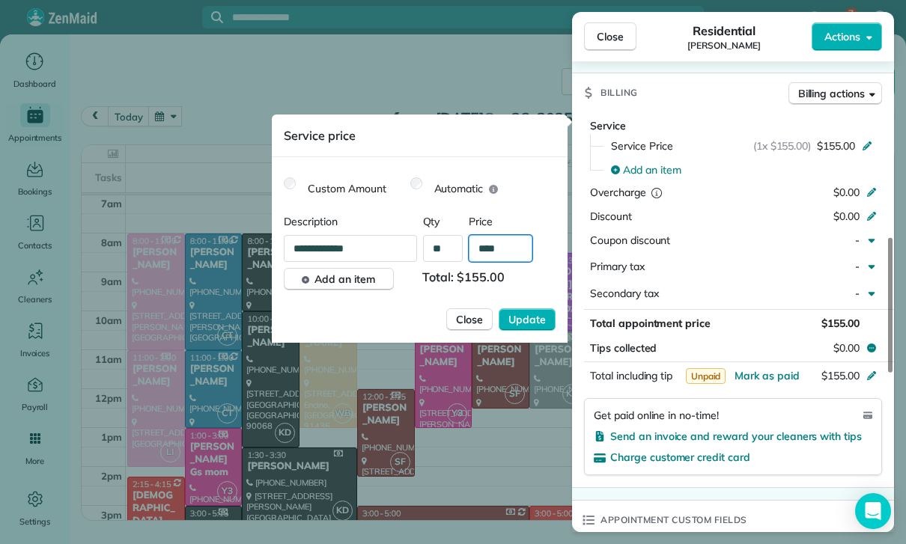
click at [510, 254] on input "****" at bounding box center [501, 248] width 64 height 27
type input "**"
type input "****"
click at [528, 328] on button "Update" at bounding box center [526, 319] width 57 height 22
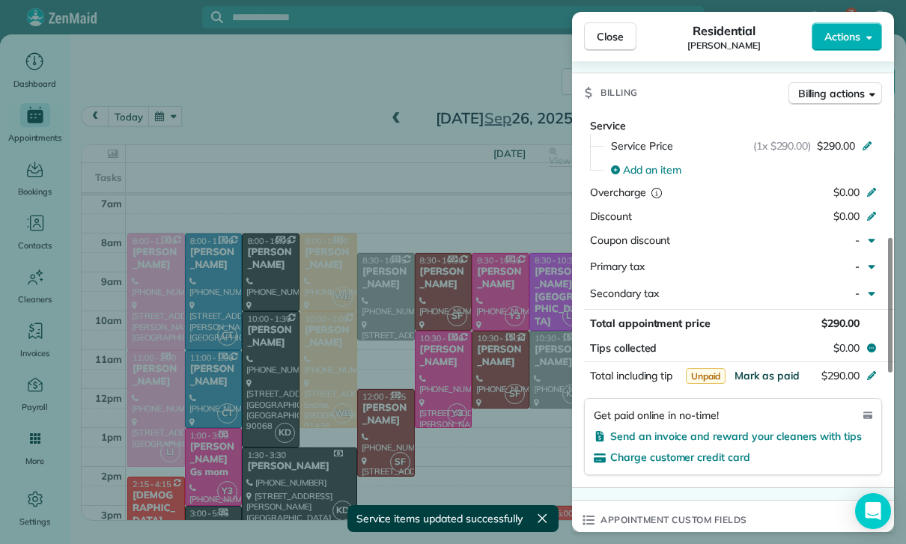
click at [763, 376] on button "Mark as paid" at bounding box center [766, 375] width 65 height 15
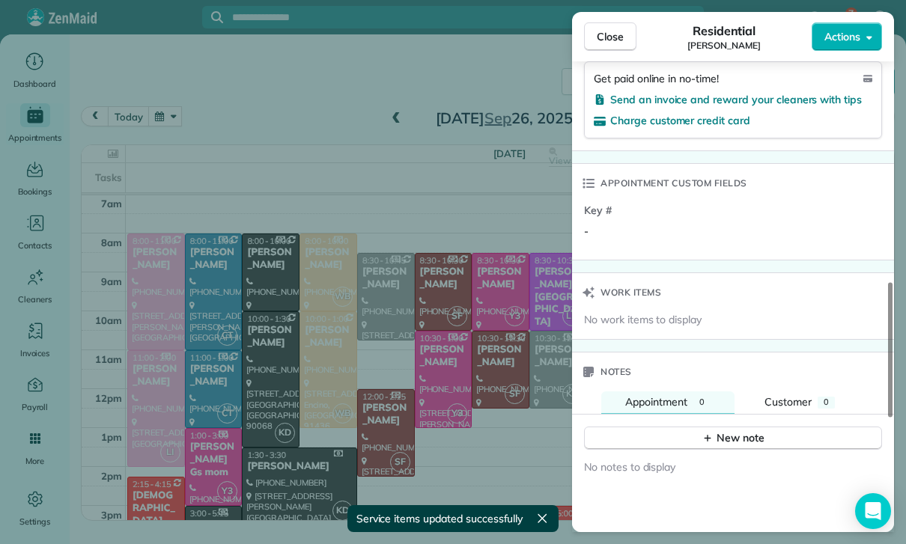
scroll to position [1055, 0]
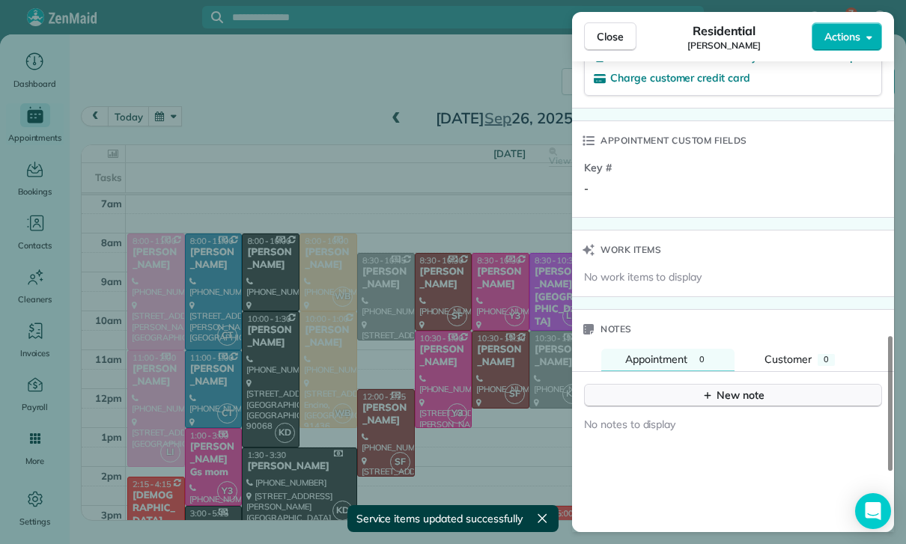
click at [716, 397] on button "New note" at bounding box center [733, 395] width 298 height 23
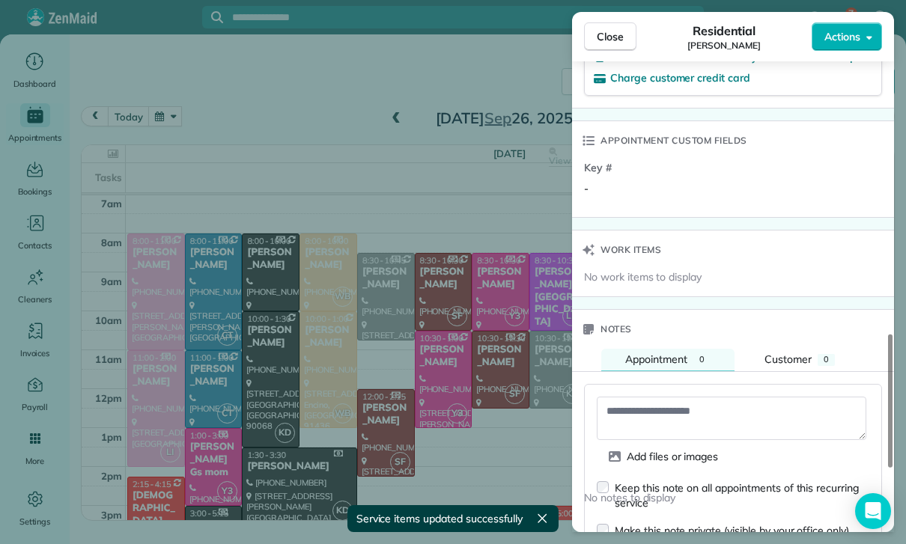
click at [671, 406] on textarea at bounding box center [731, 418] width 269 height 43
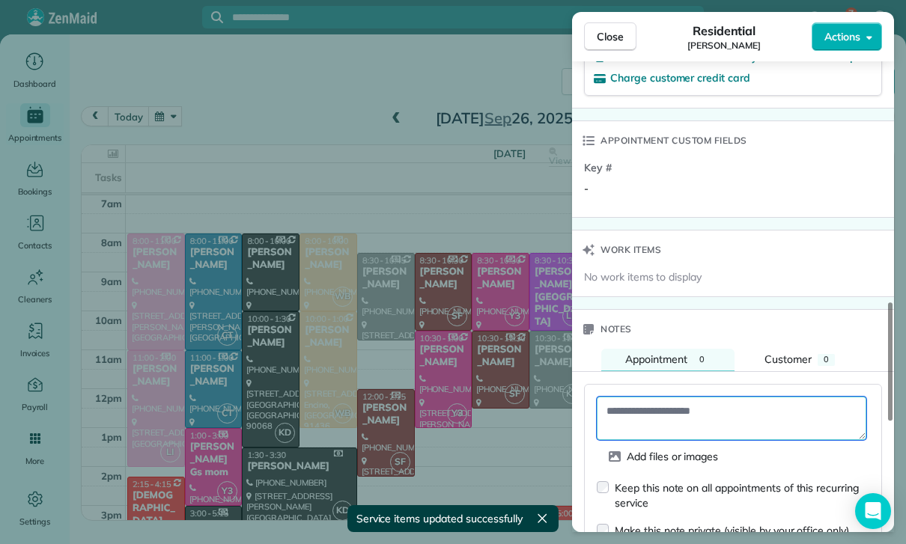
paste textarea "**********"
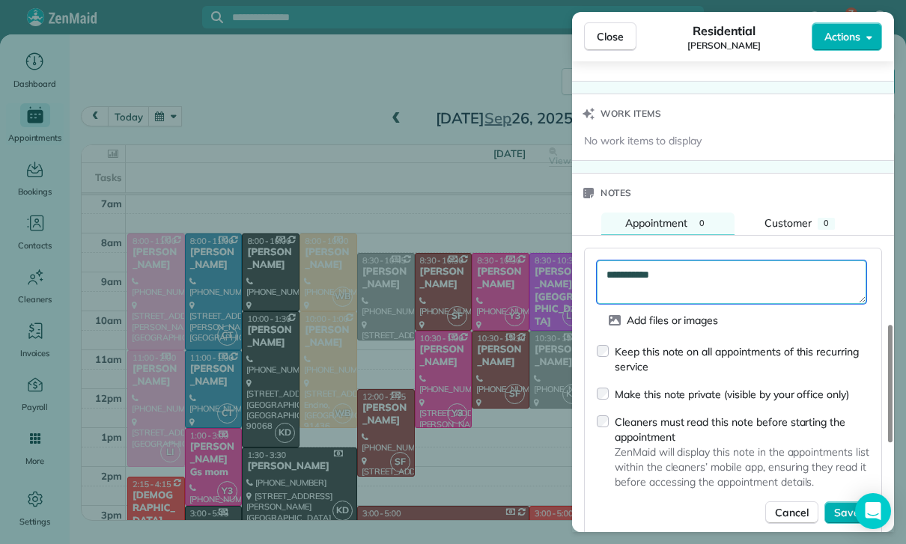
scroll to position [1204, 0]
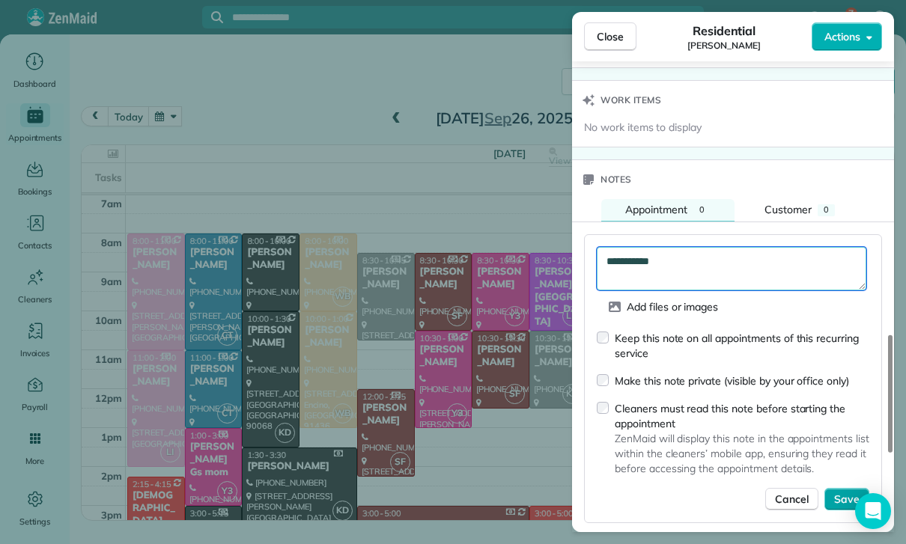
type textarea "**********"
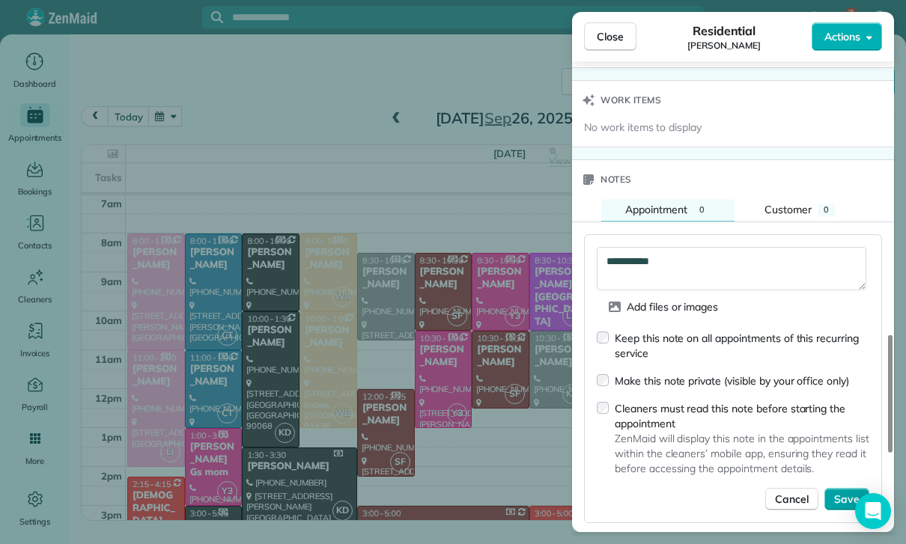
click at [841, 493] on span "Save" at bounding box center [846, 499] width 25 height 15
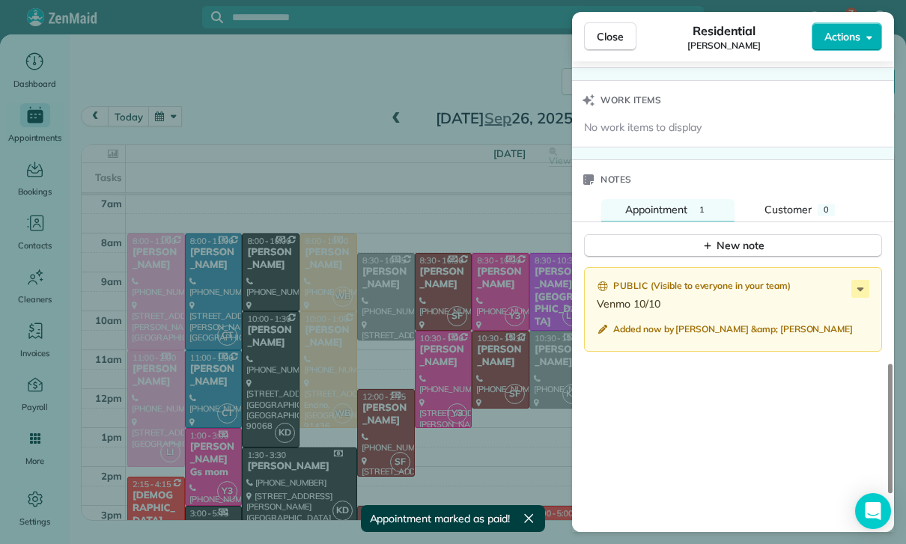
click at [418, 360] on div "Close Residential [PERSON_NAME] Actions Status Confirmed [PERSON_NAME] · Open p…" at bounding box center [453, 272] width 906 height 544
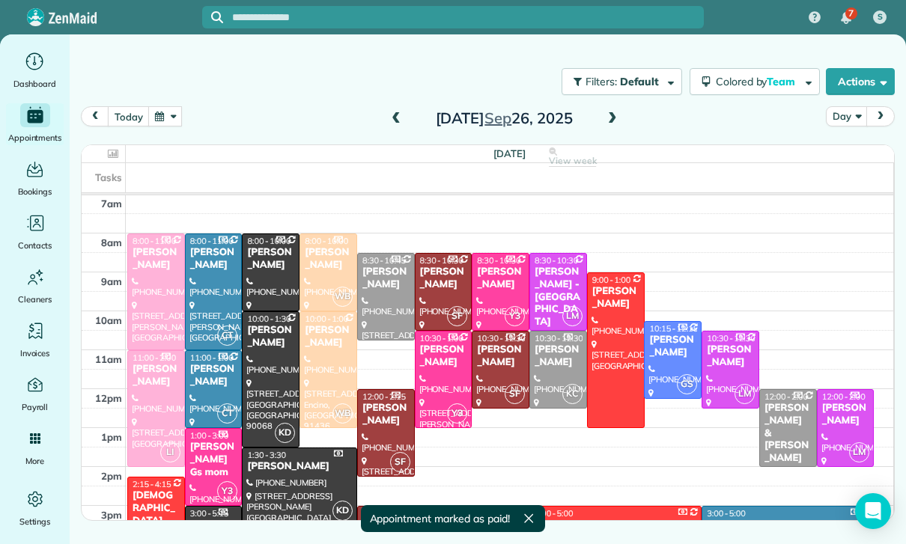
click at [165, 125] on button "button" at bounding box center [165, 116] width 34 height 20
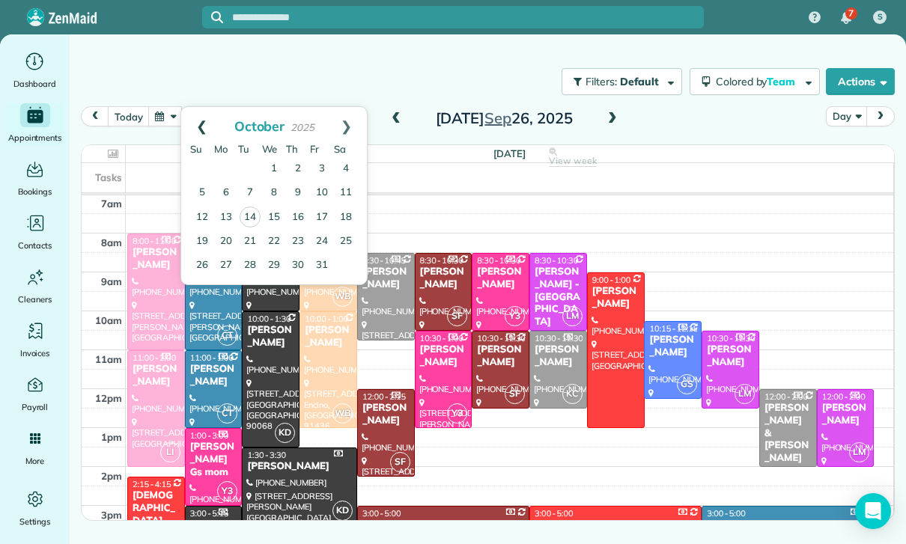
click at [197, 131] on link "Prev" at bounding box center [201, 125] width 41 height 37
click at [230, 260] on link "29" at bounding box center [226, 265] width 24 height 24
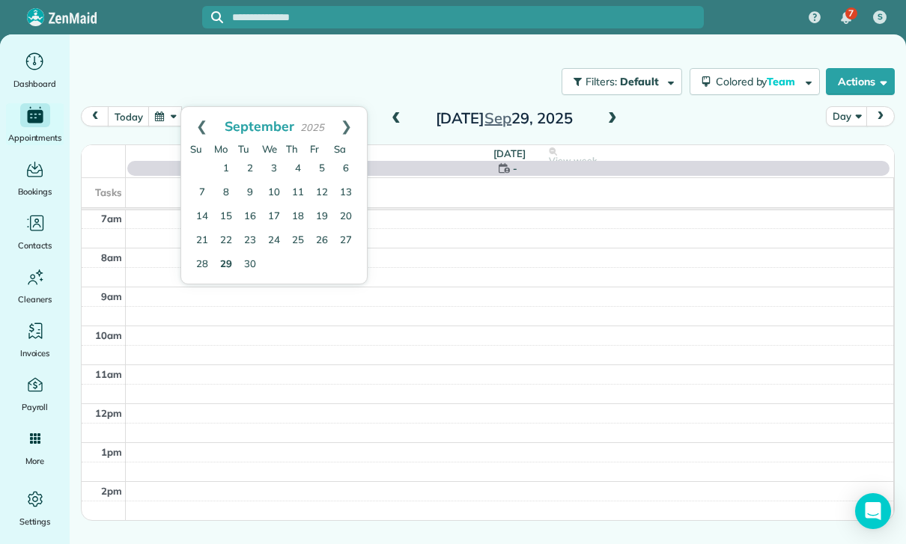
scroll to position [118, 0]
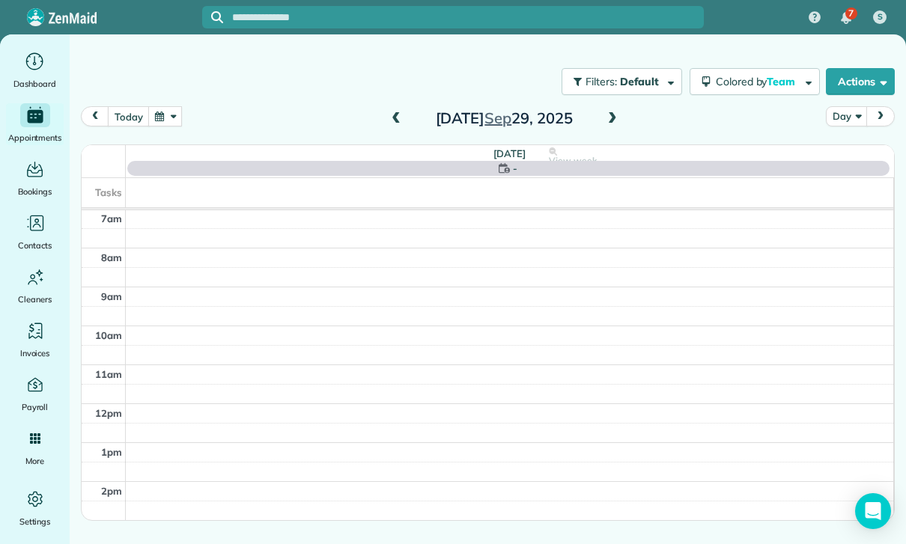
click at [156, 125] on button "button" at bounding box center [165, 116] width 34 height 20
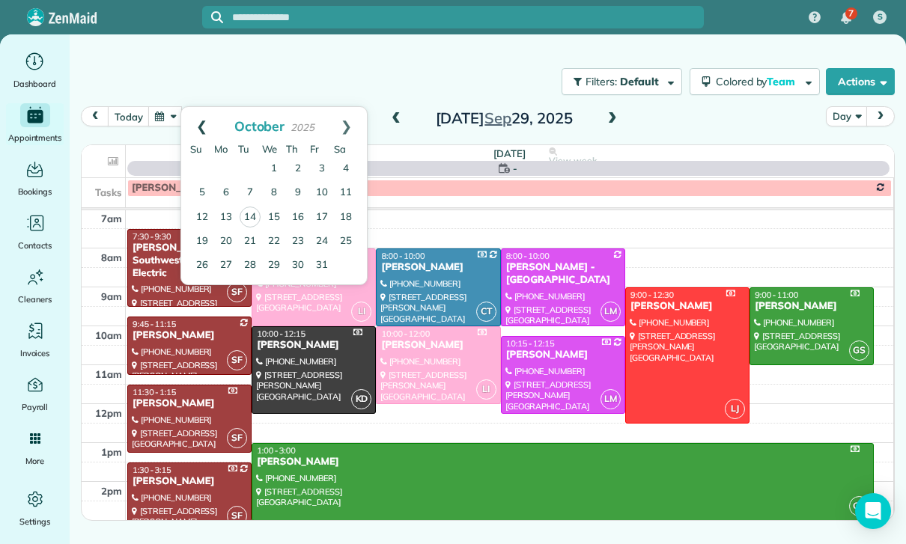
click at [204, 128] on link "Prev" at bounding box center [201, 125] width 41 height 37
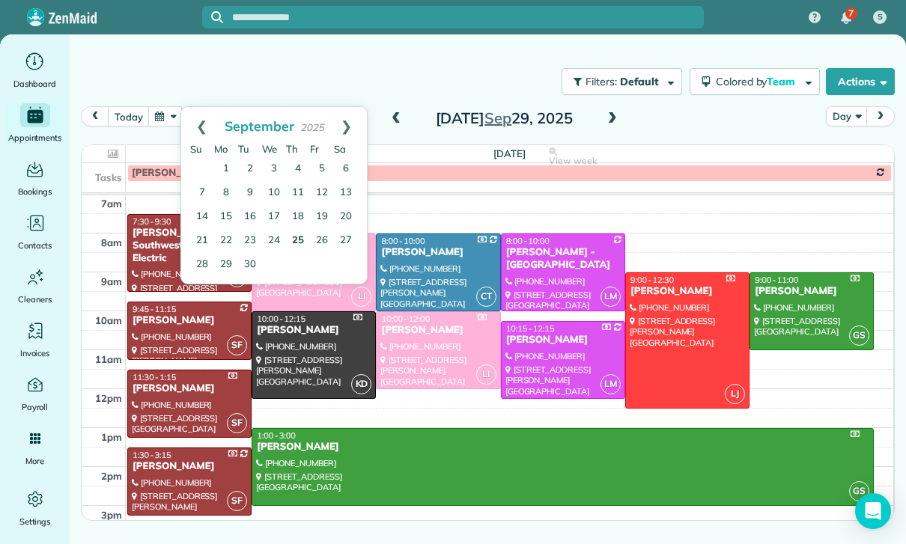
click at [300, 234] on link "25" at bounding box center [298, 241] width 24 height 24
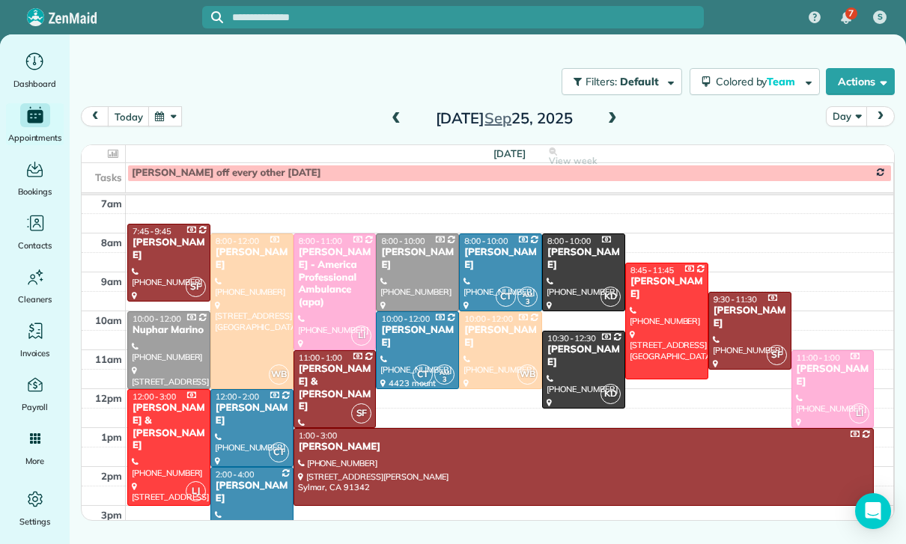
click at [245, 513] on div at bounding box center [252, 506] width 82 height 76
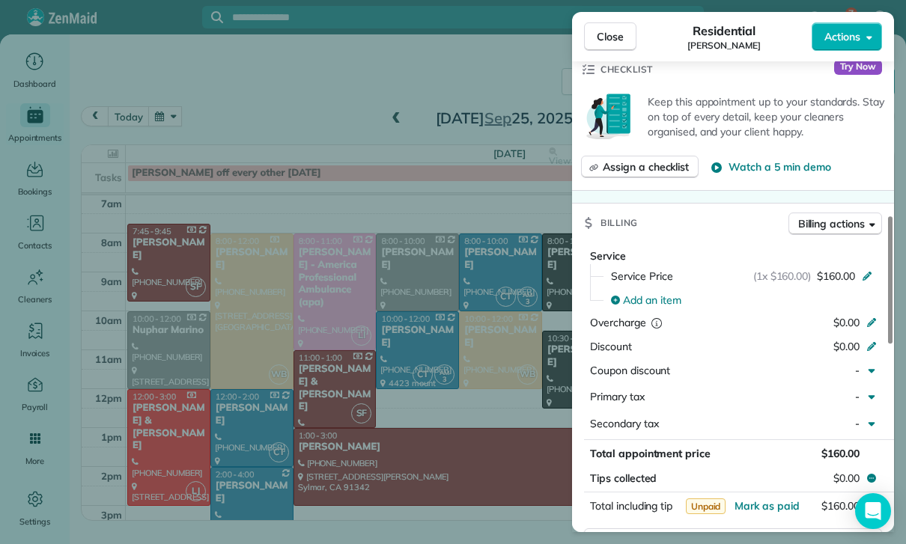
scroll to position [659, 0]
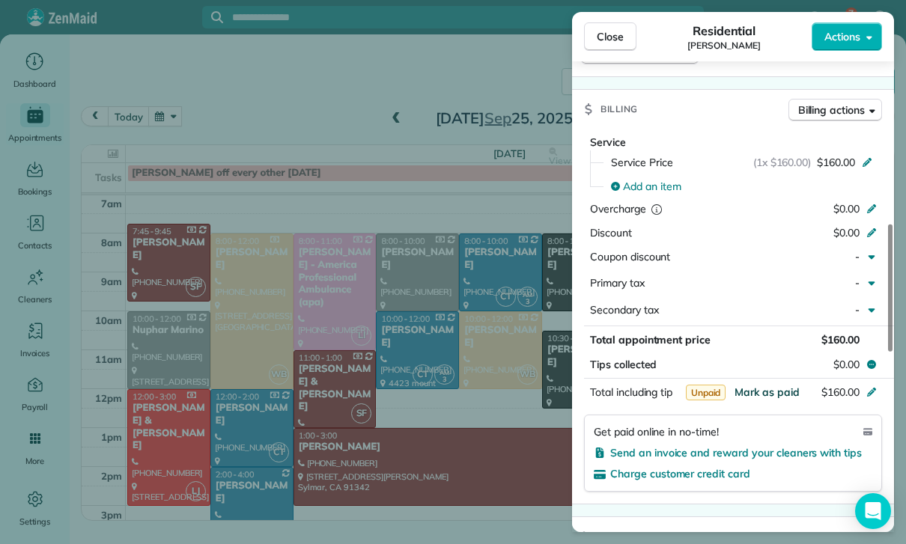
click at [764, 390] on span "Mark as paid" at bounding box center [766, 391] width 65 height 13
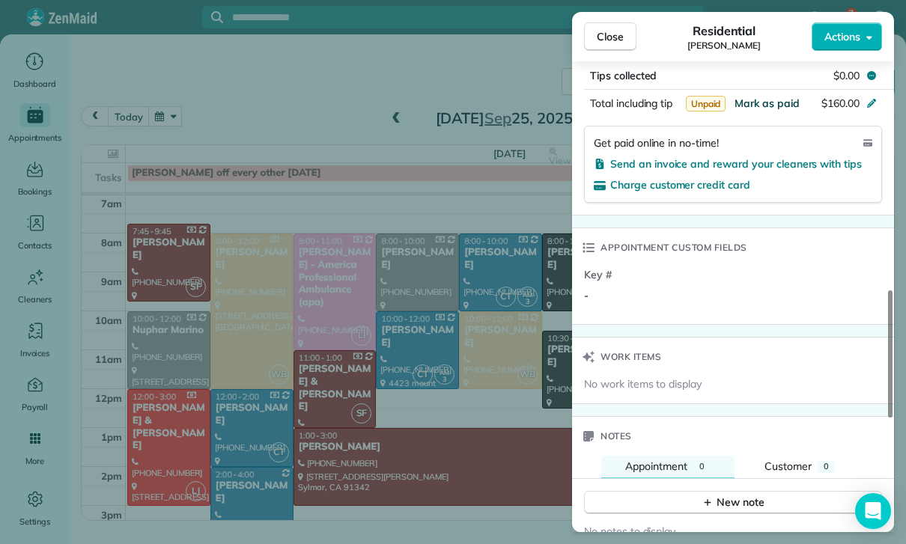
scroll to position [978, 0]
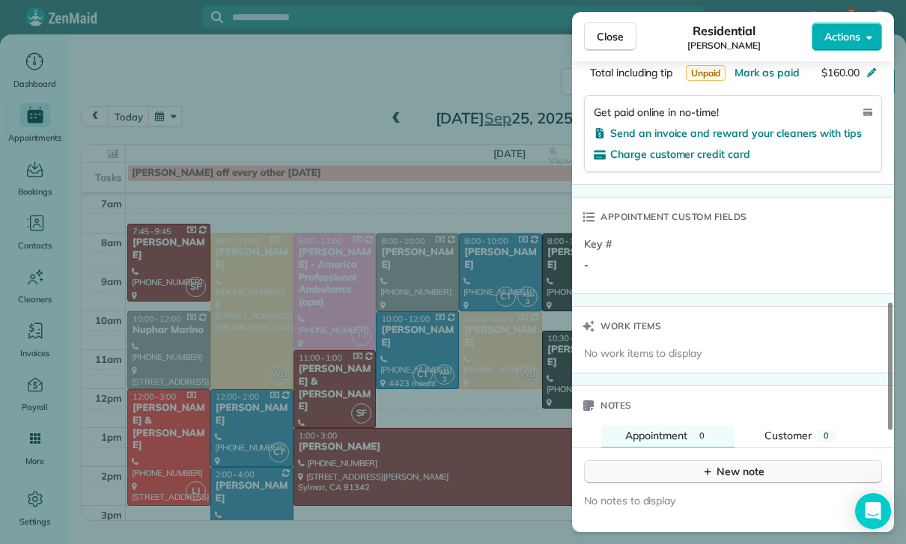
click at [734, 465] on div "New note" at bounding box center [732, 472] width 63 height 16
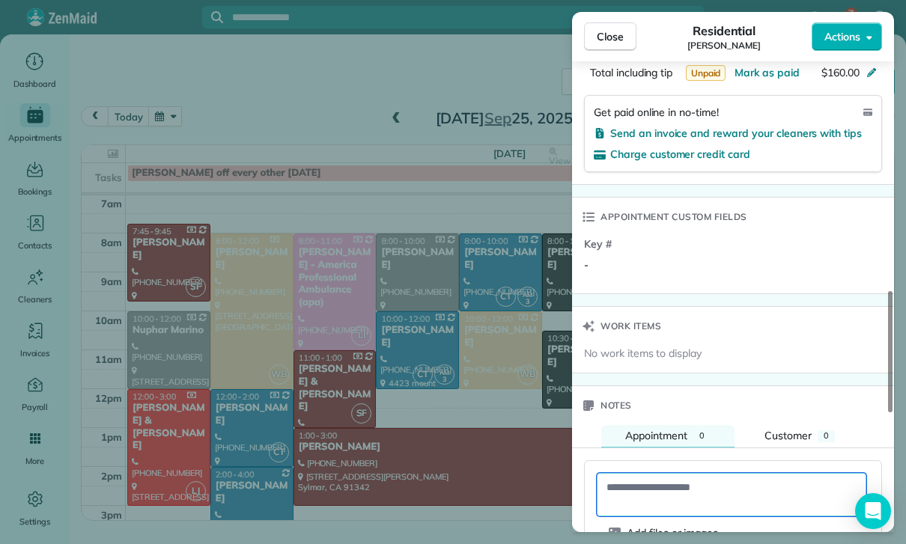
click at [676, 475] on textarea at bounding box center [731, 494] width 269 height 43
paste textarea "**********"
type textarea "**********"
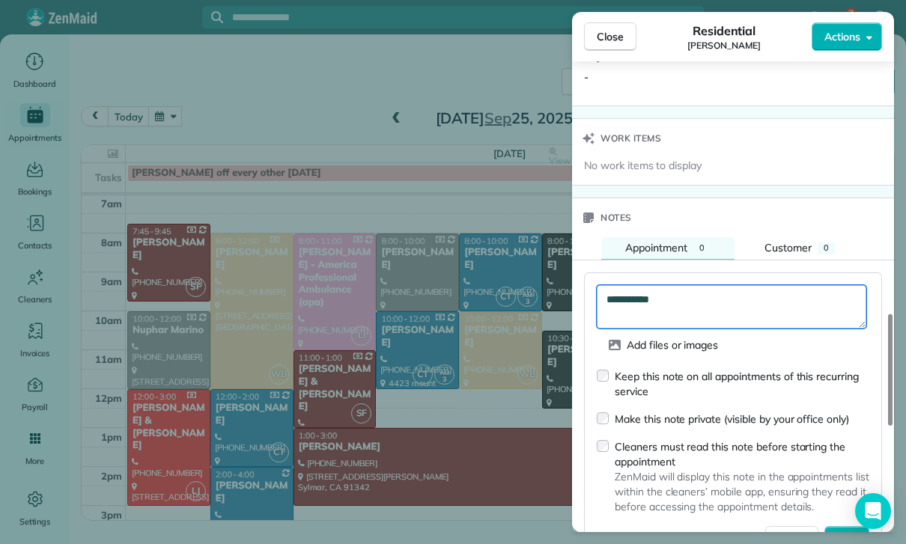
scroll to position [1167, 0]
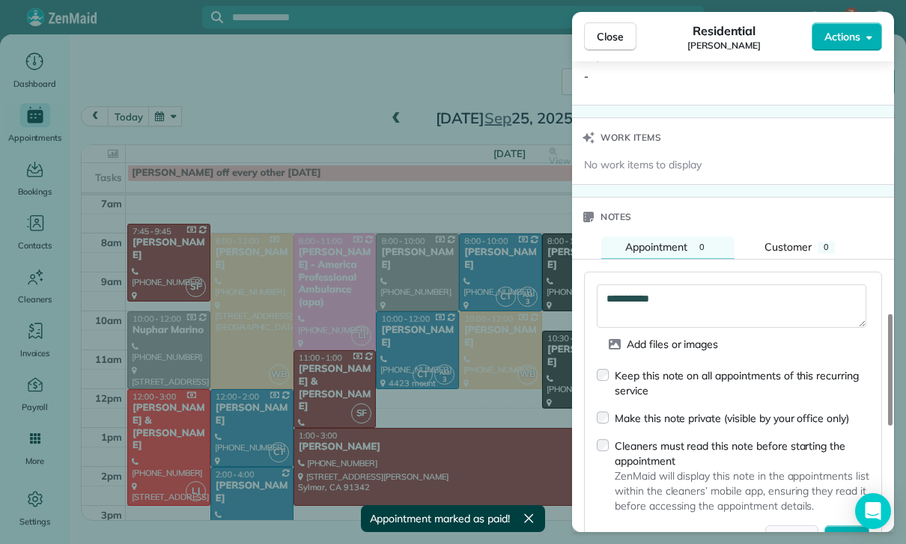
click at [818, 525] on button "Cancel" at bounding box center [791, 536] width 53 height 22
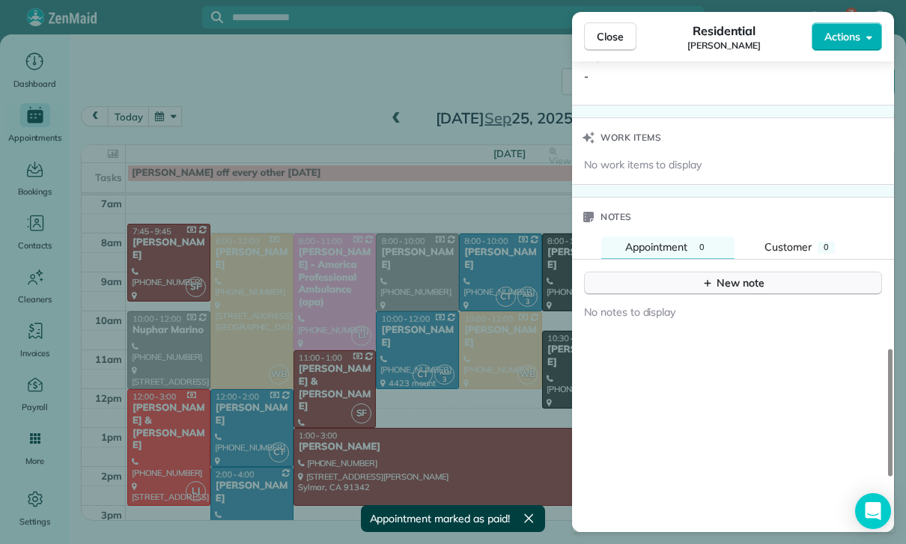
click at [766, 284] on button "New note" at bounding box center [733, 283] width 298 height 23
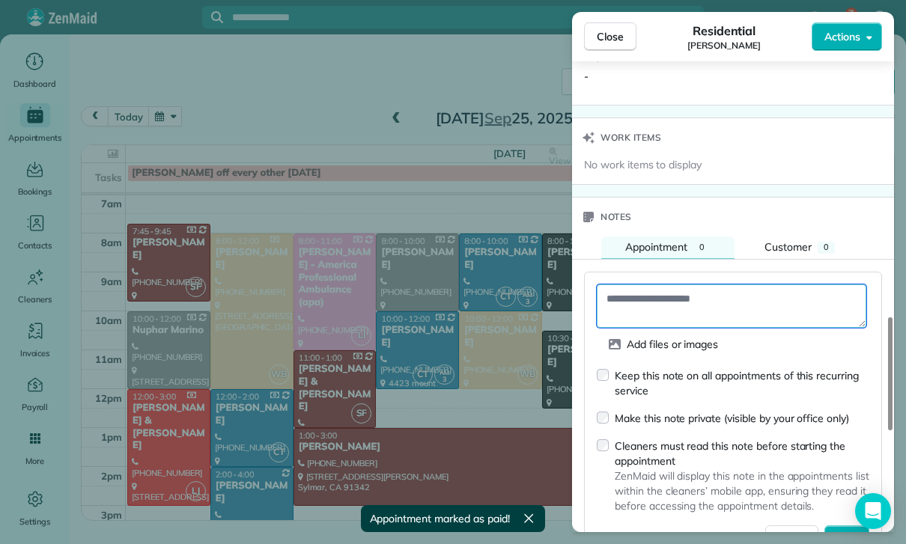
click at [665, 308] on textarea at bounding box center [731, 305] width 269 height 43
paste textarea "**********"
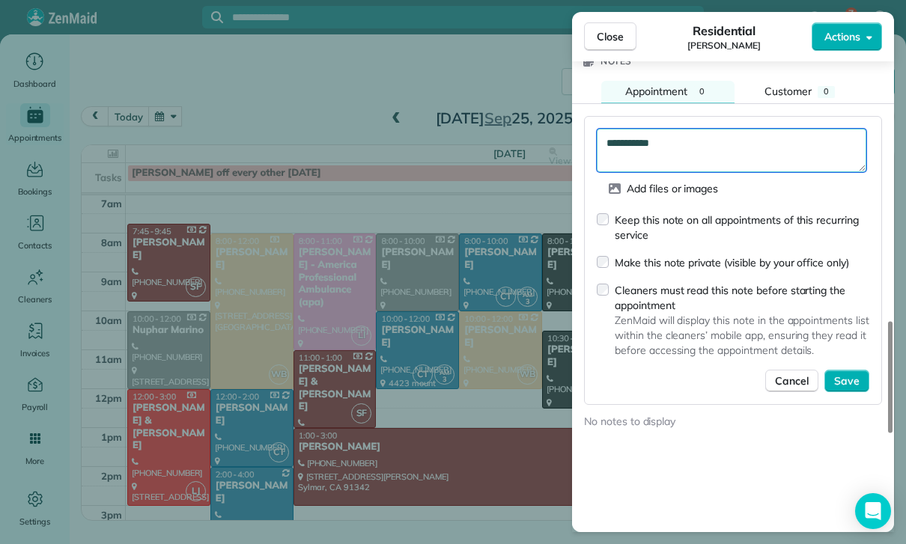
scroll to position [1353, 0]
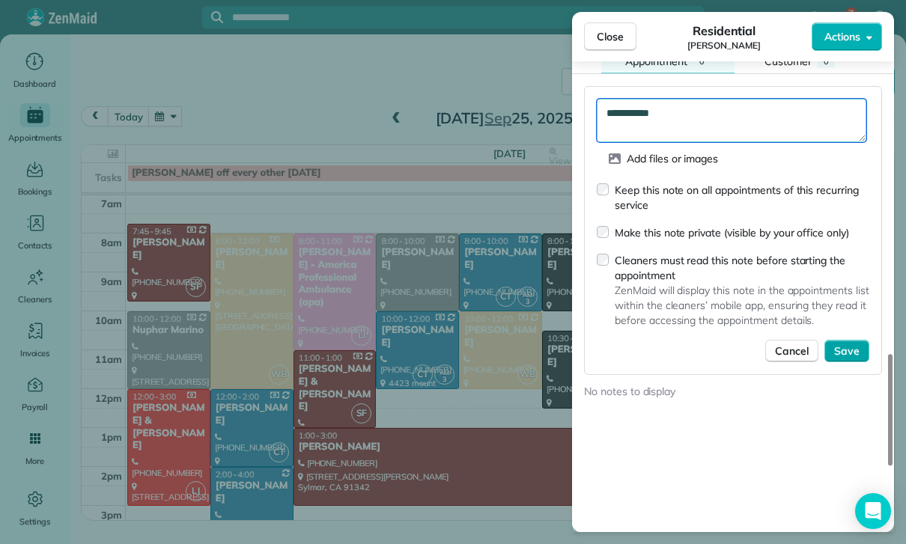
type textarea "**********"
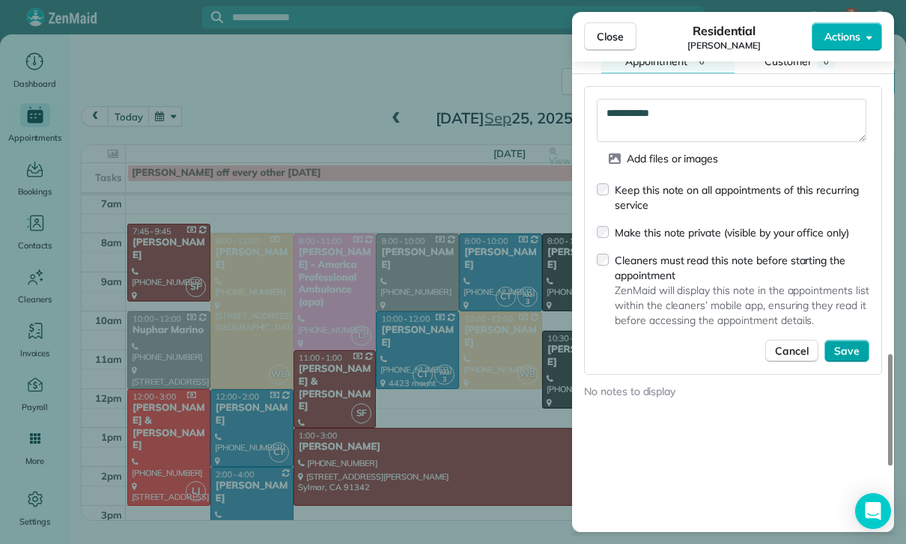
click at [844, 344] on span "Save" at bounding box center [846, 351] width 25 height 15
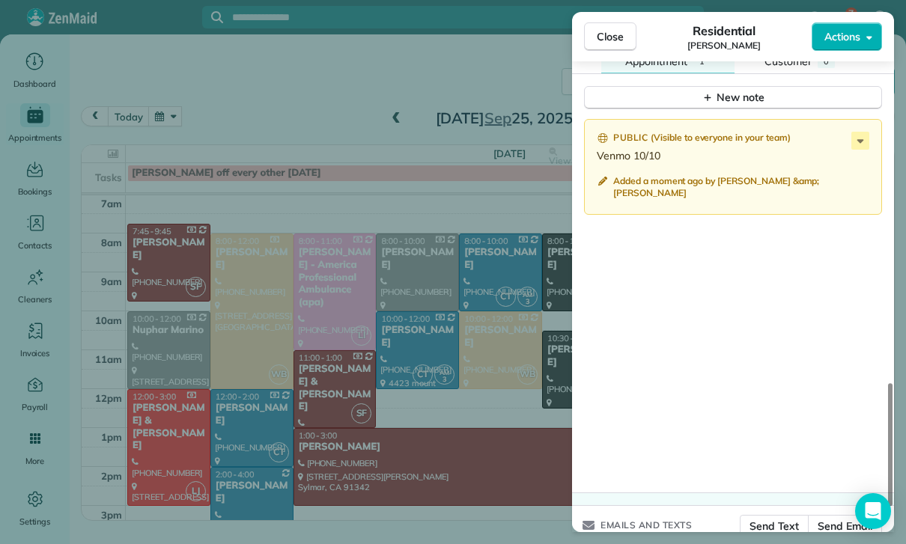
click at [427, 397] on div "Close Residential [PERSON_NAME] Actions Status Yet to Confirm [PERSON_NAME] · O…" at bounding box center [453, 272] width 906 height 544
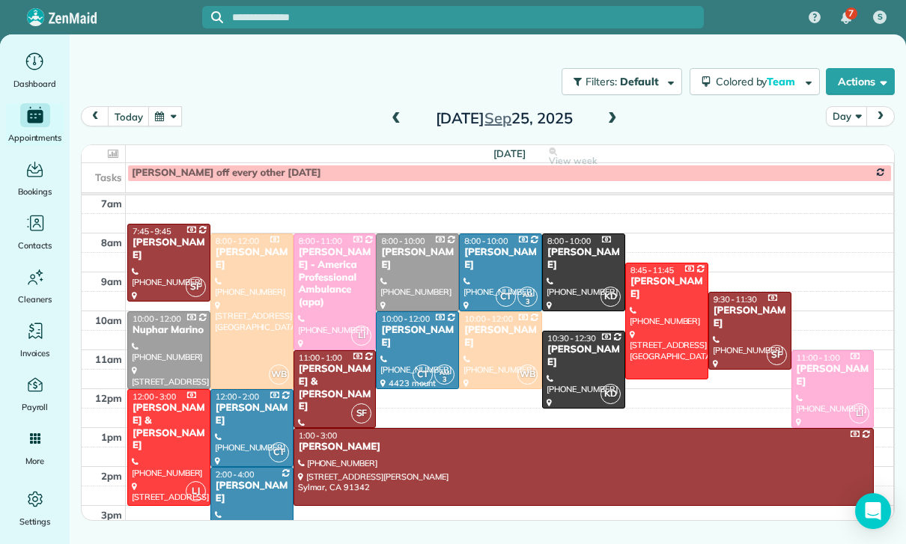
click at [167, 109] on button "button" at bounding box center [165, 116] width 34 height 20
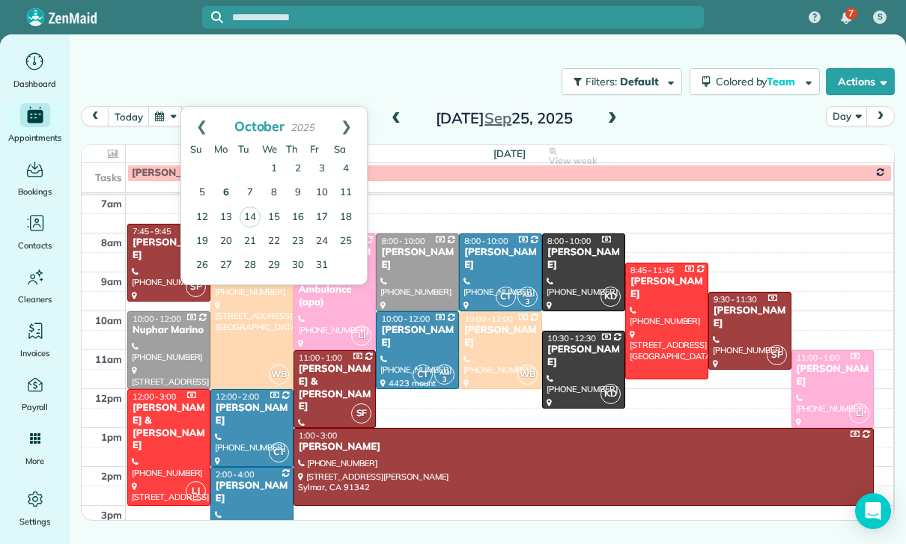
click at [227, 201] on link "6" at bounding box center [226, 193] width 24 height 24
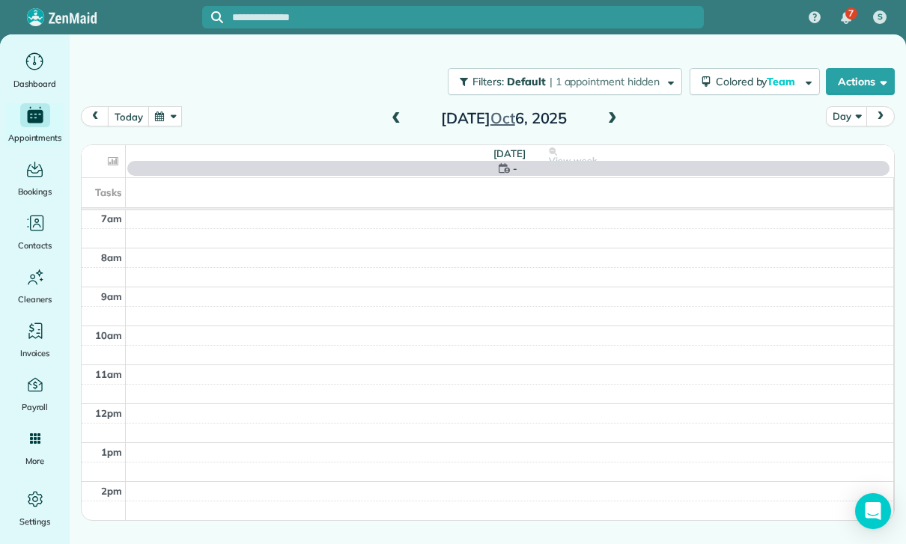
scroll to position [118, 0]
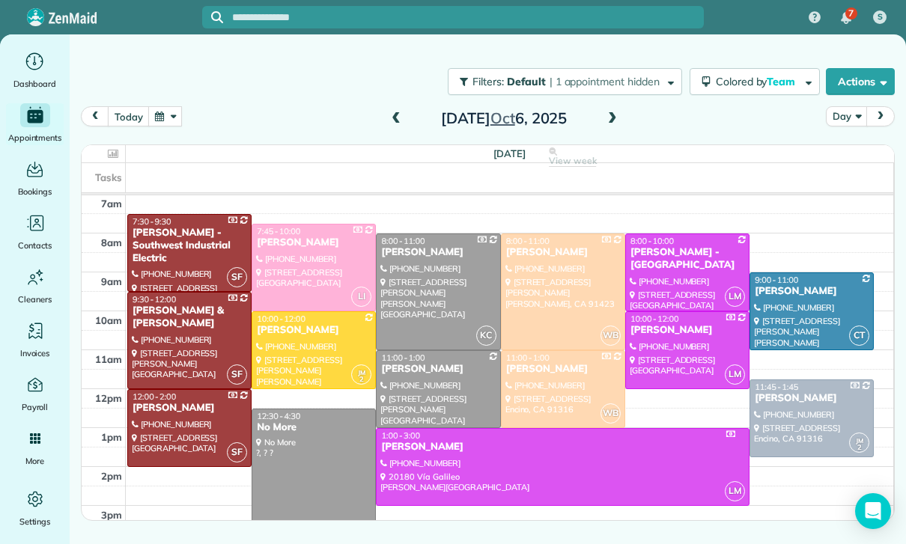
click at [781, 300] on div at bounding box center [811, 311] width 123 height 76
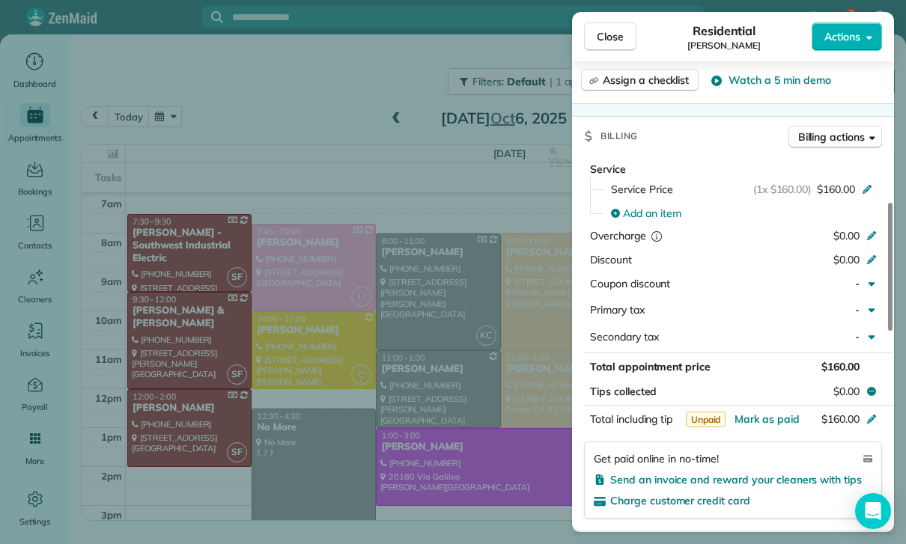
scroll to position [670, 0]
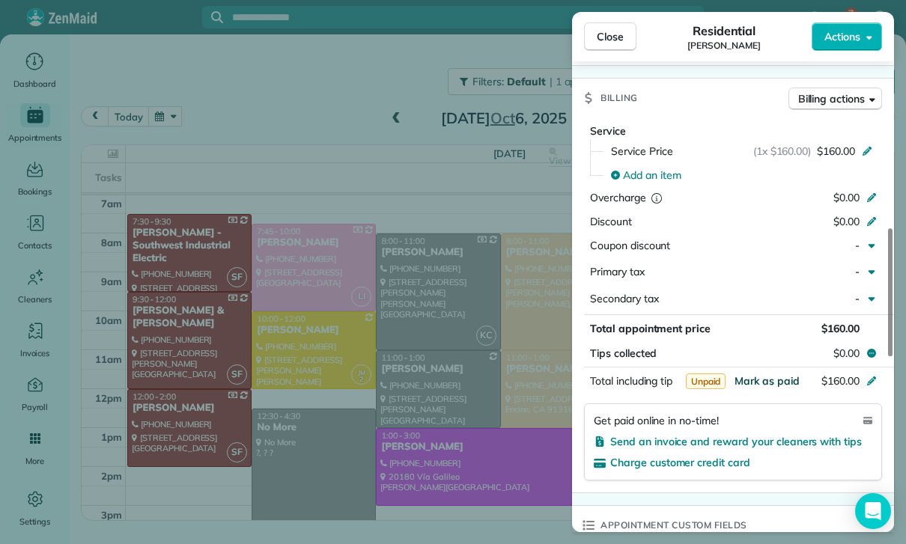
click at [771, 380] on span "Mark as paid" at bounding box center [766, 380] width 65 height 13
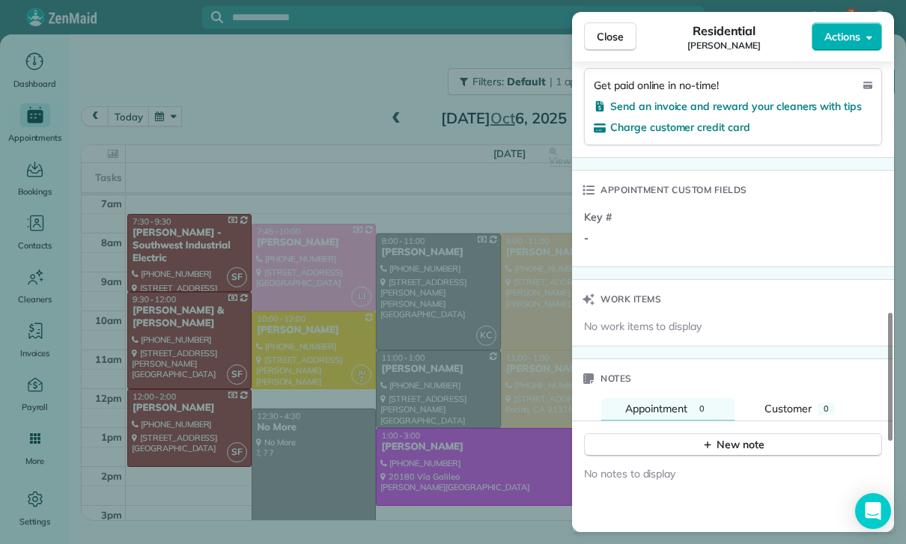
scroll to position [1108, 0]
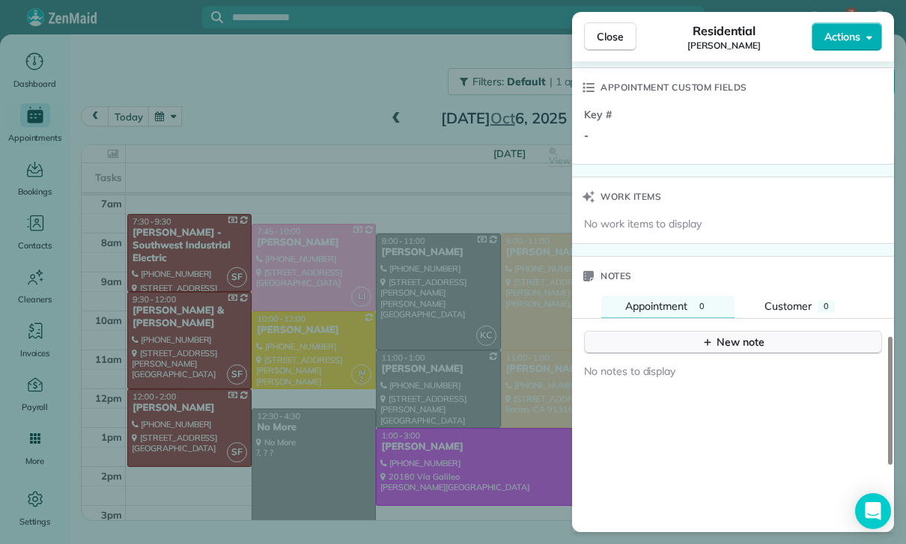
click at [732, 336] on div "New note" at bounding box center [732, 343] width 63 height 16
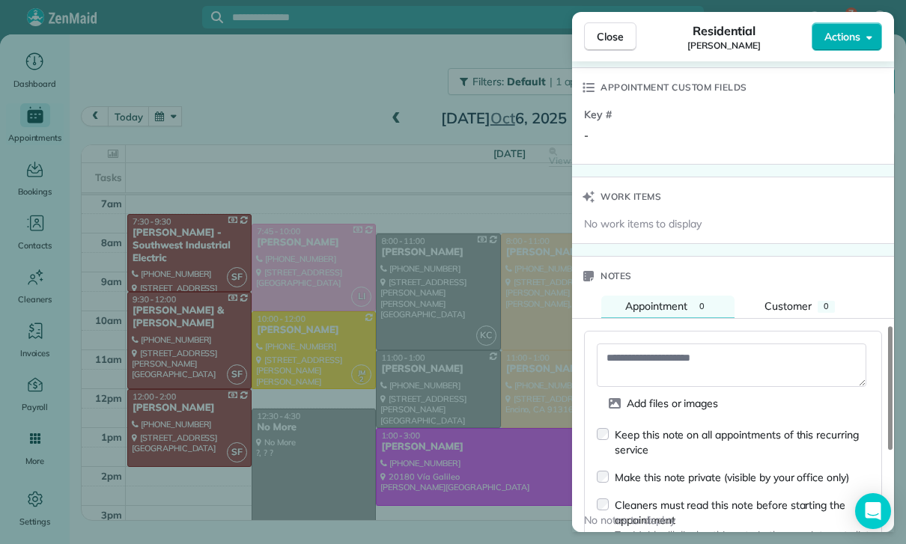
click at [645, 356] on textarea at bounding box center [731, 365] width 269 height 43
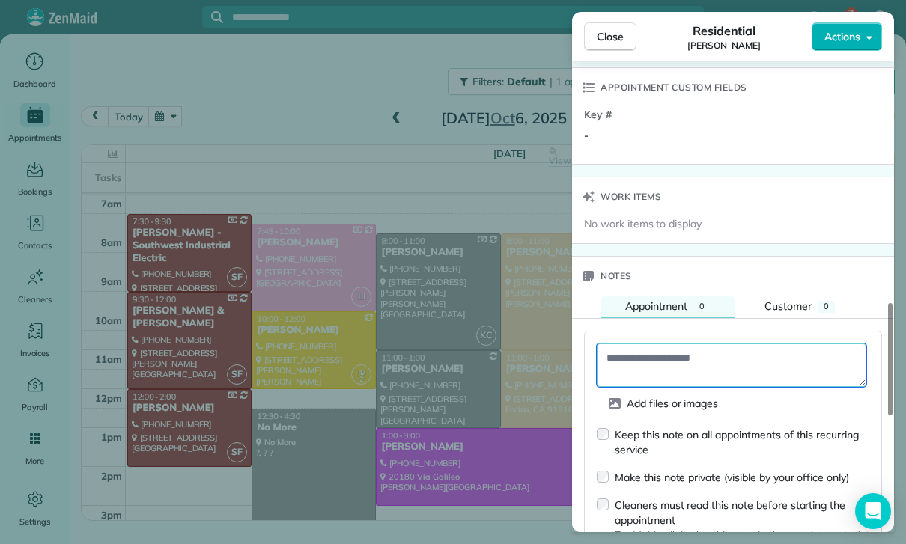
paste textarea "**********"
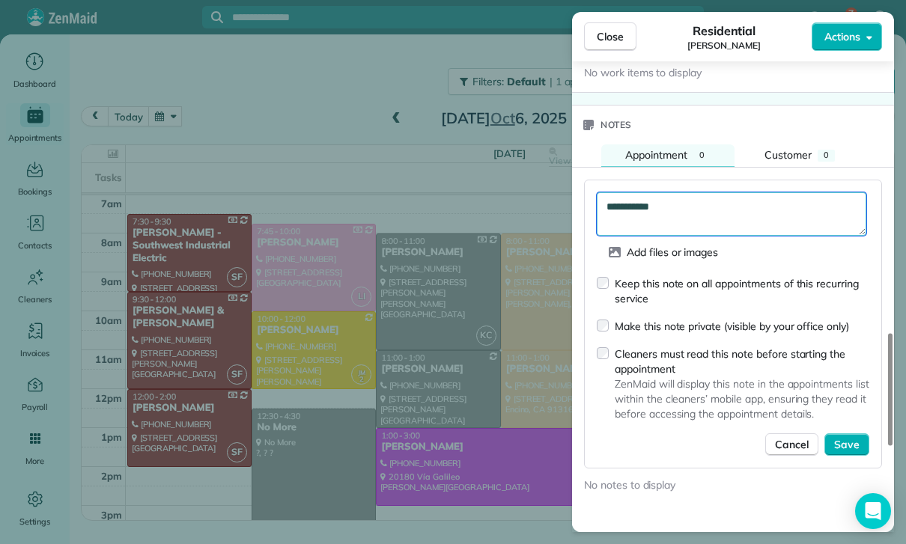
scroll to position [1262, 0]
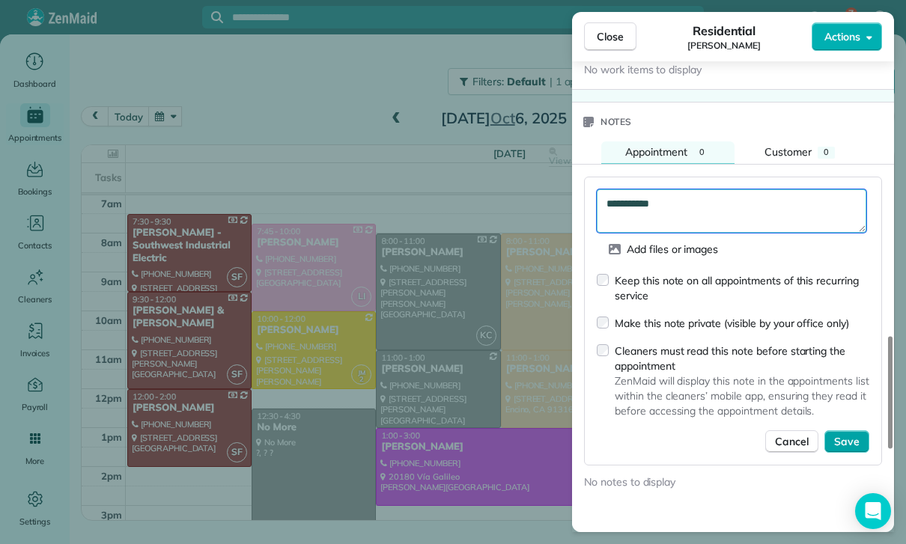
type textarea "**********"
click at [841, 438] on span "Save" at bounding box center [846, 441] width 25 height 15
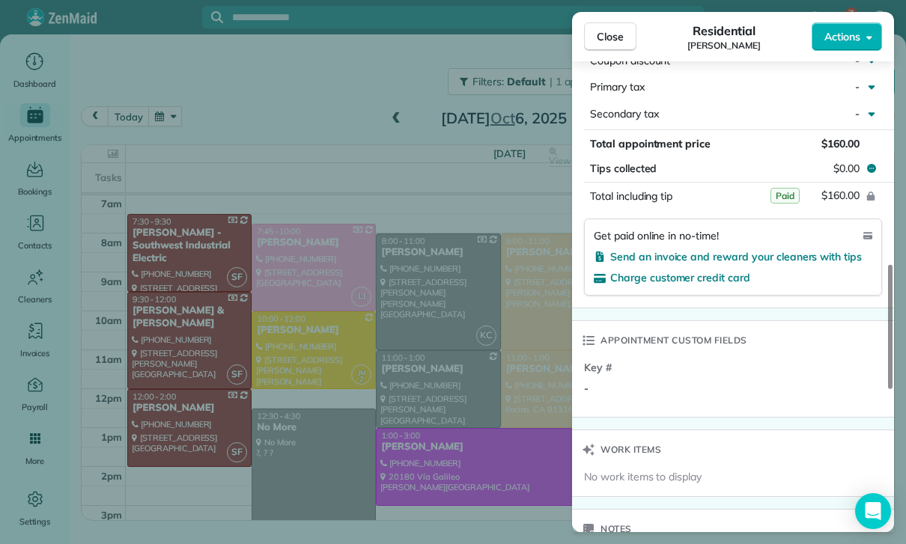
scroll to position [841, 0]
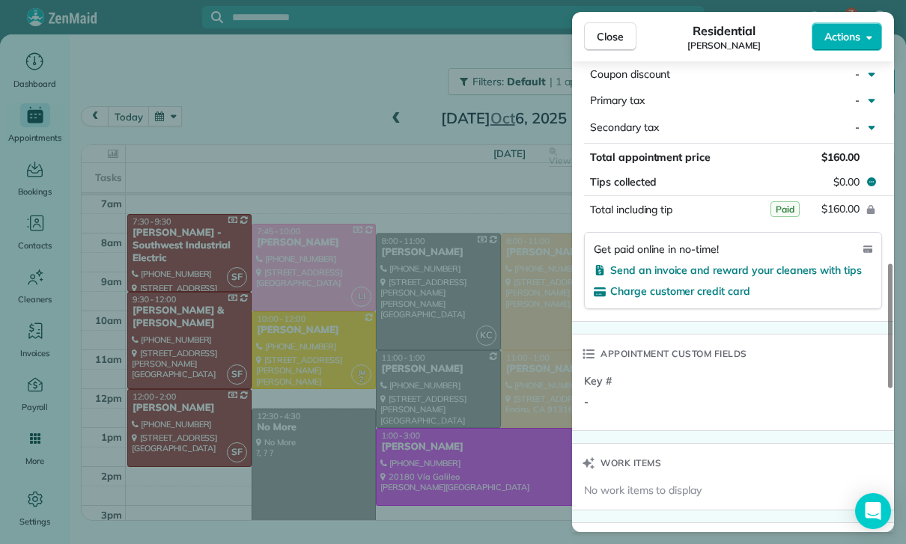
click at [214, 124] on div "Close Residential [PERSON_NAME] Actions Status Yet to Confirm [PERSON_NAME] · O…" at bounding box center [453, 272] width 906 height 544
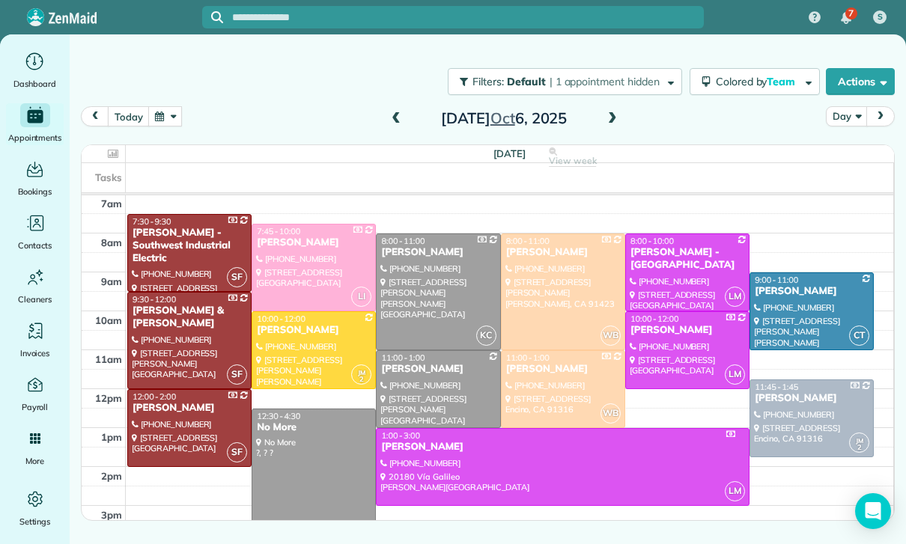
click at [164, 110] on button "button" at bounding box center [165, 116] width 34 height 20
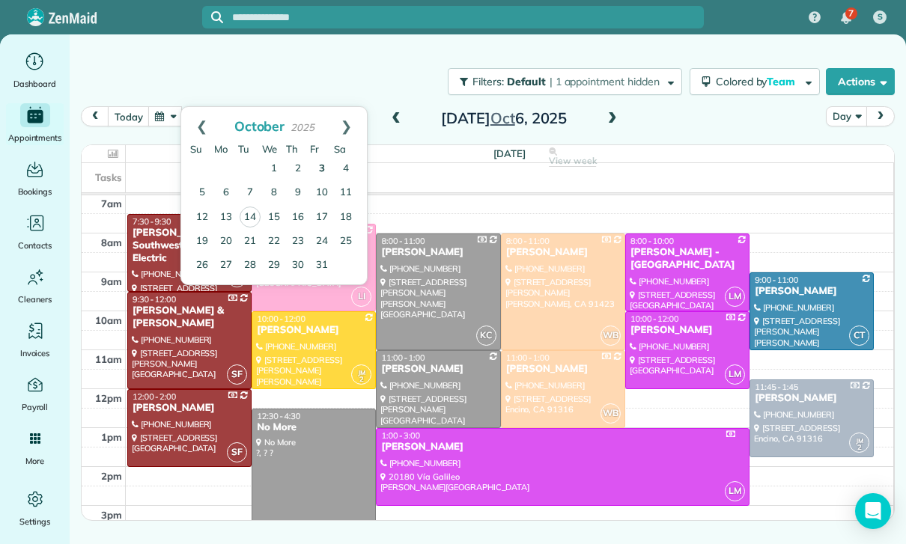
click at [322, 168] on link "3" at bounding box center [322, 169] width 24 height 24
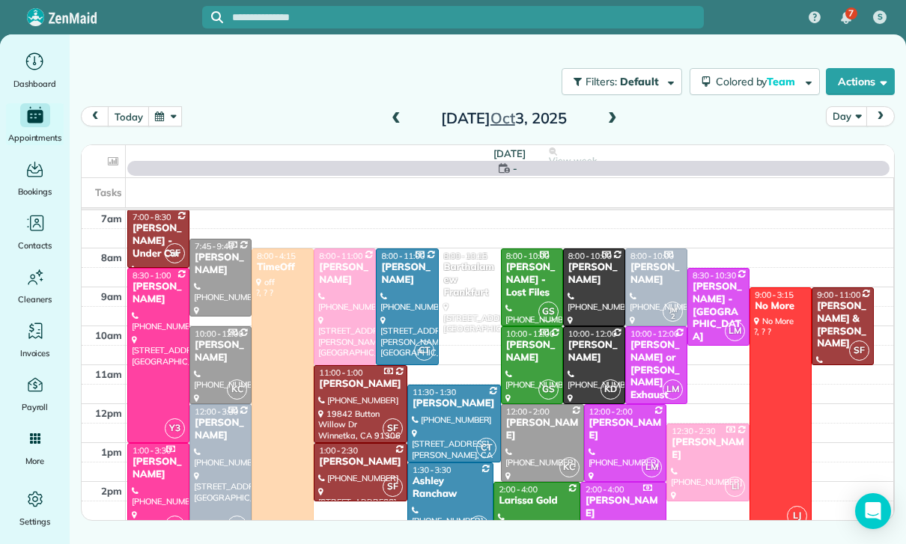
scroll to position [118, 0]
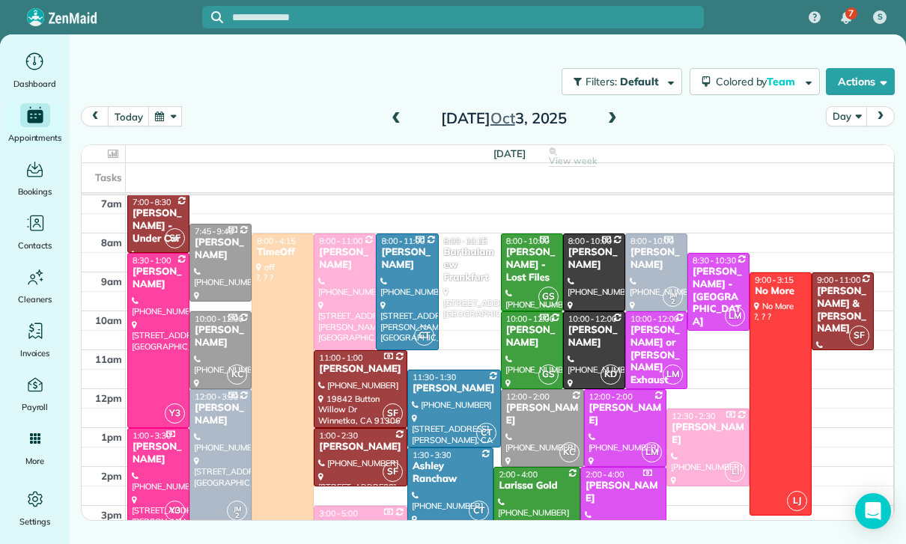
click at [440, 403] on div at bounding box center [454, 409] width 92 height 76
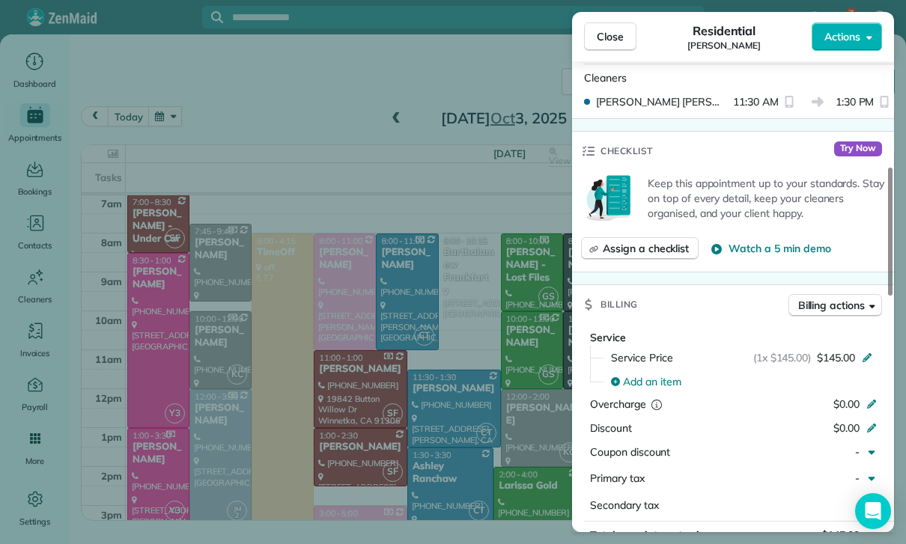
scroll to position [597, 0]
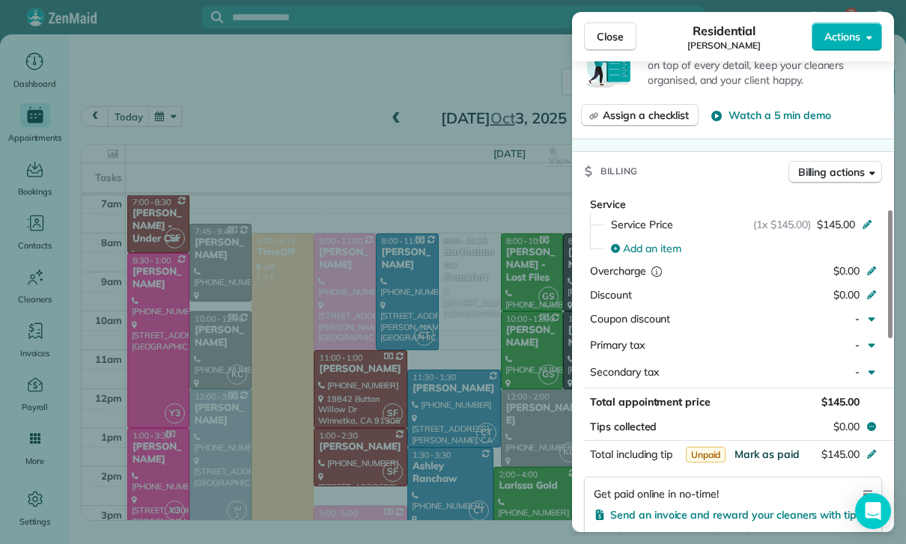
click at [765, 448] on span "Mark as paid" at bounding box center [766, 454] width 65 height 13
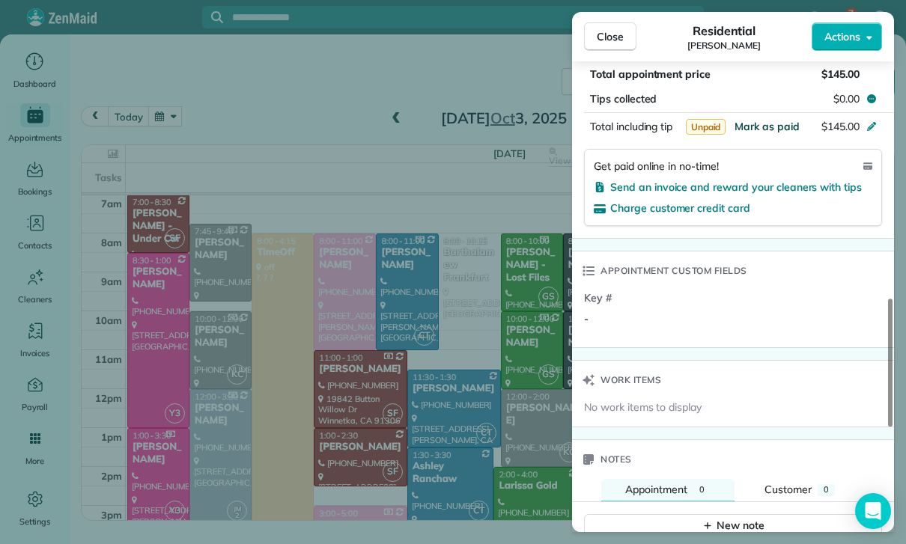
scroll to position [1046, 0]
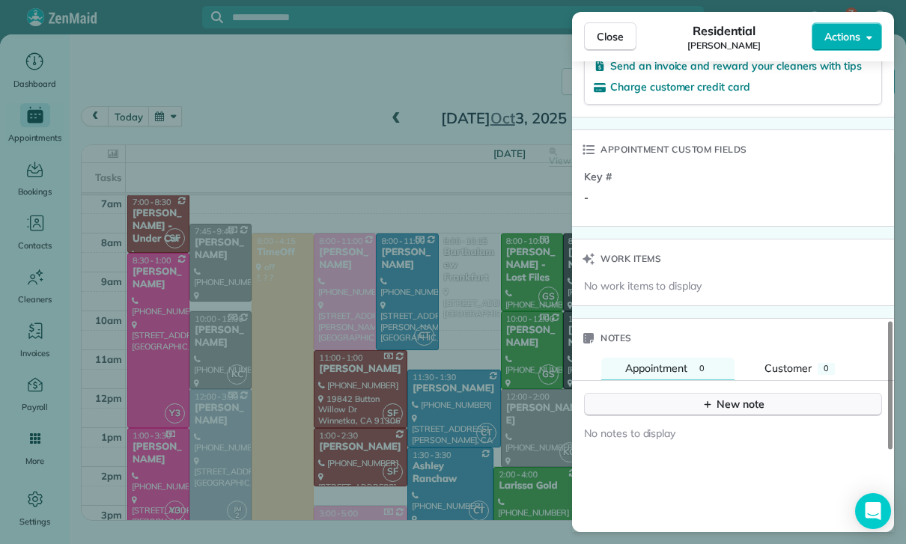
click at [709, 400] on icon "button" at bounding box center [707, 404] width 12 height 12
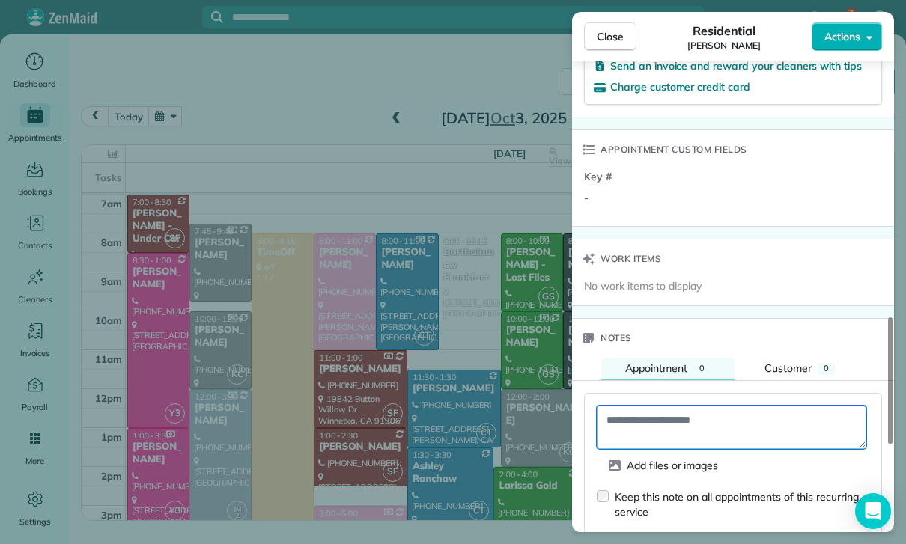
click at [664, 420] on textarea at bounding box center [731, 427] width 269 height 43
paste textarea "**********"
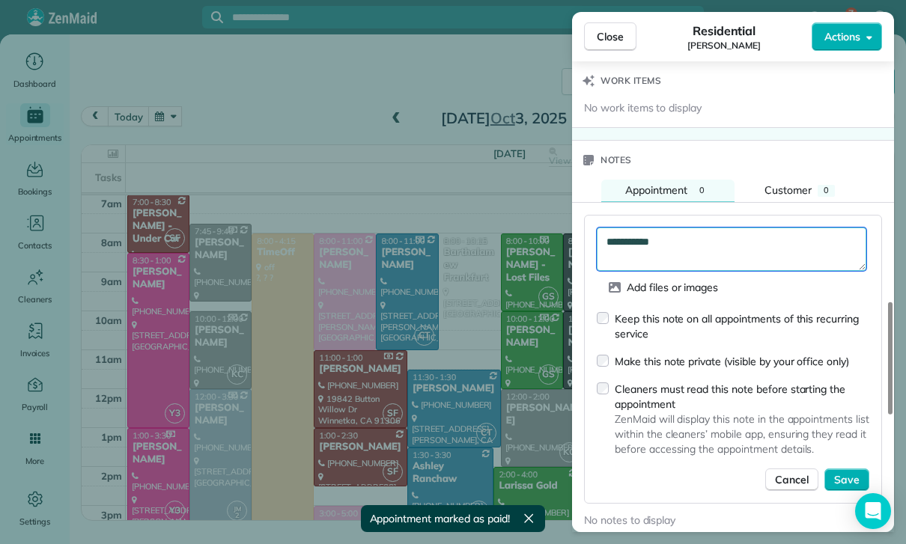
scroll to position [1234, 0]
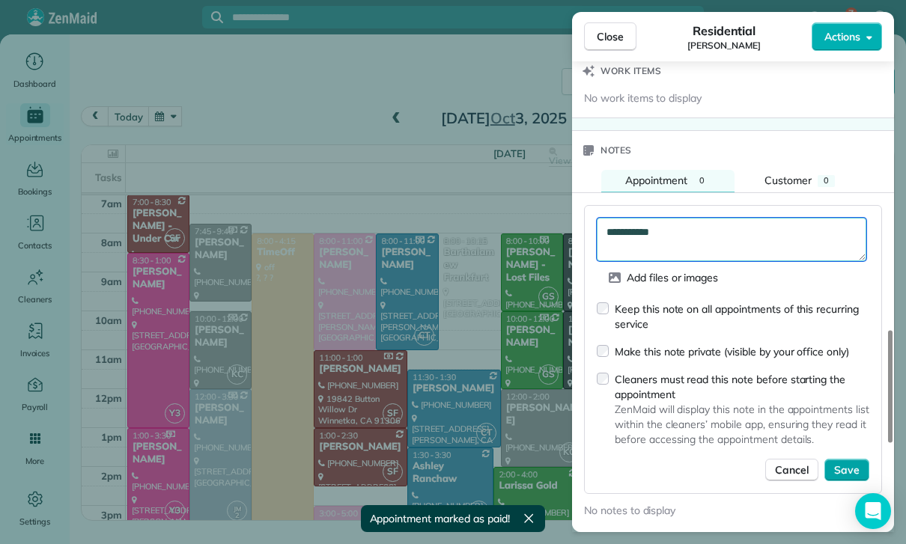
type textarea "**********"
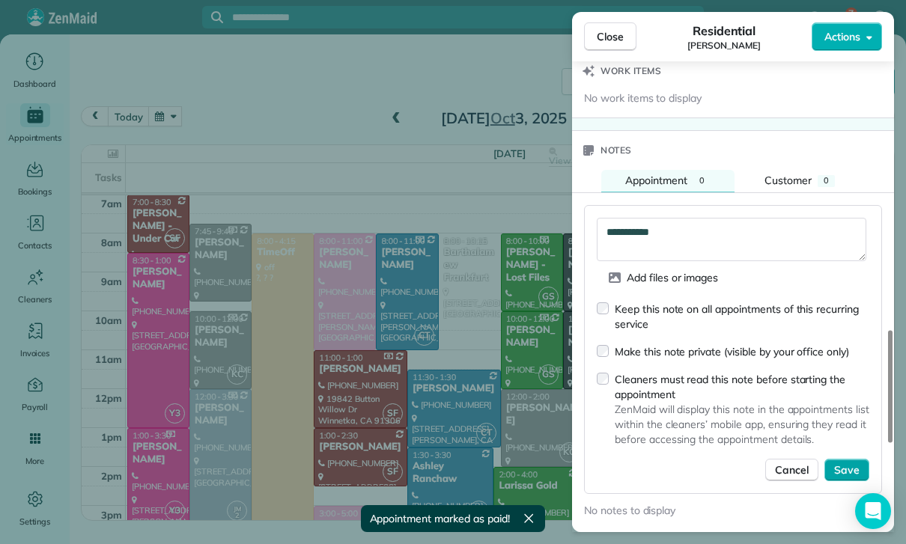
click at [847, 466] on span "Save" at bounding box center [846, 470] width 25 height 15
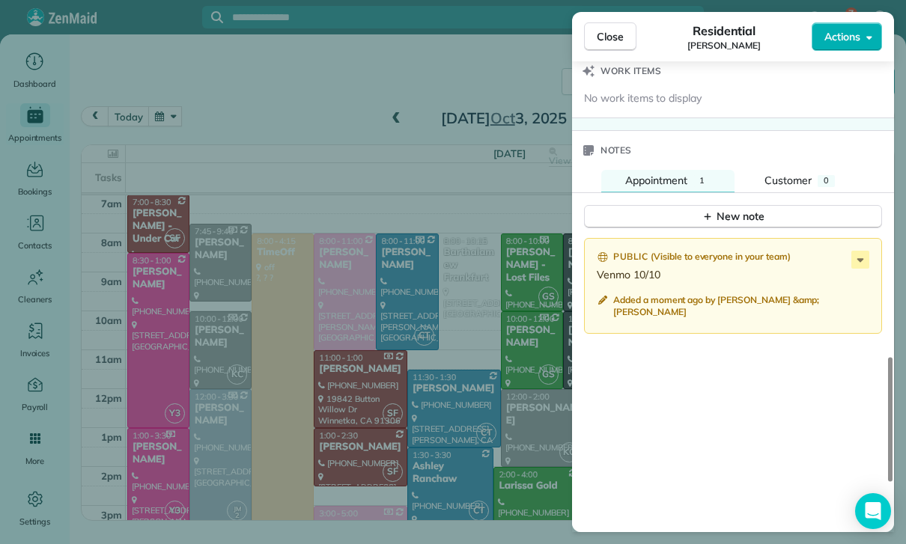
click at [424, 436] on div "Close Residential [PERSON_NAME] Actions Status Yet to Confirm [PERSON_NAME] · O…" at bounding box center [453, 272] width 906 height 544
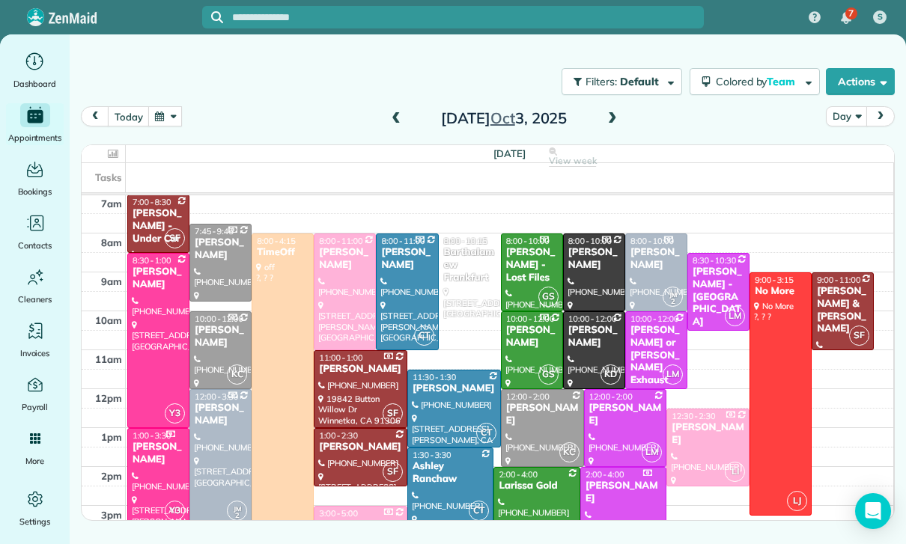
click at [836, 305] on div "[PERSON_NAME] & [PERSON_NAME]" at bounding box center [842, 310] width 53 height 51
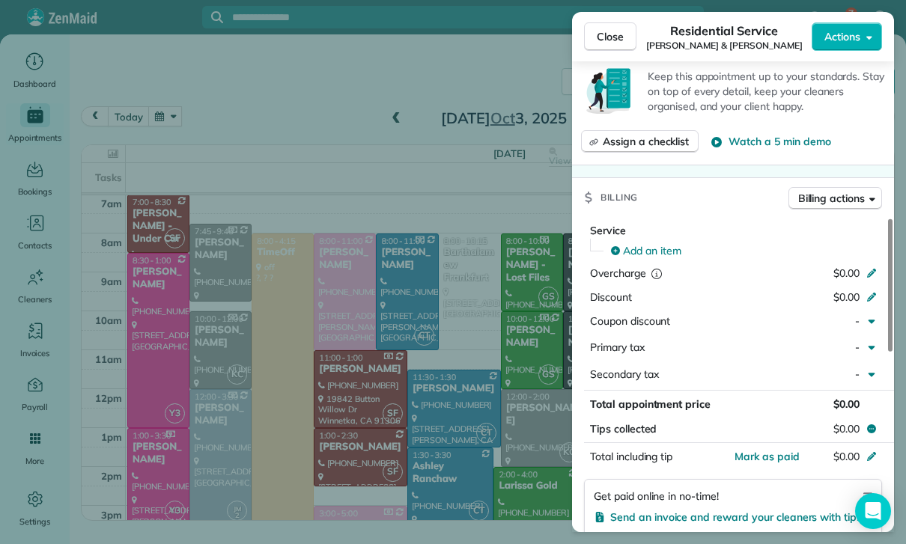
scroll to position [618, 0]
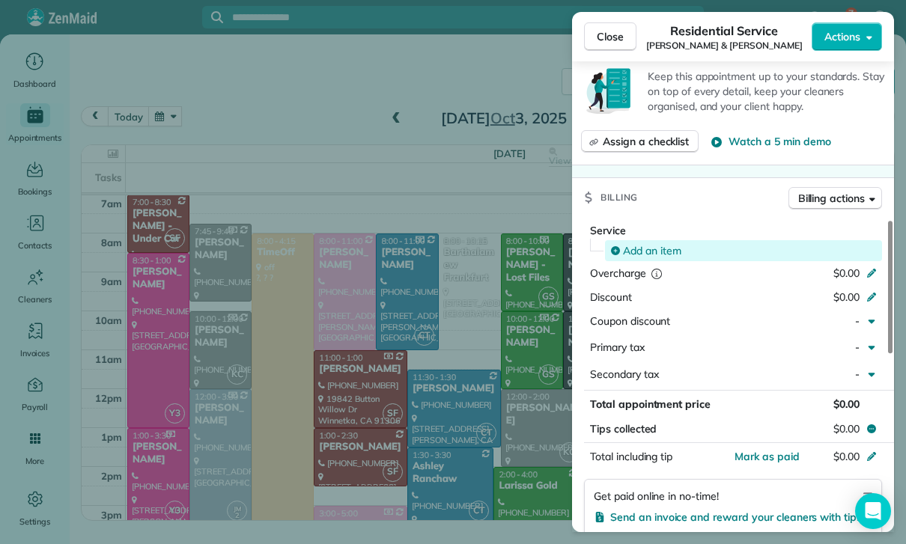
click at [651, 246] on span "Add an item" at bounding box center [652, 250] width 58 height 15
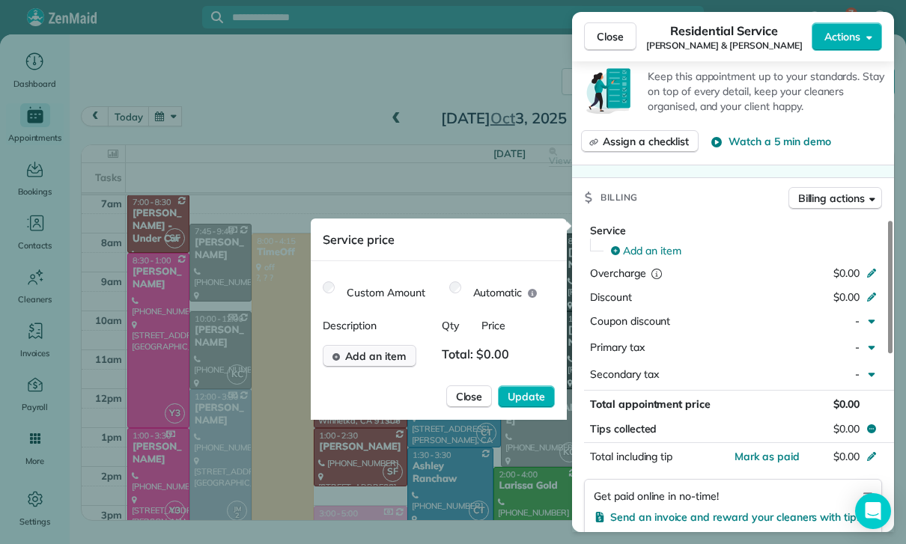
click at [379, 362] on span "Add an item" at bounding box center [375, 356] width 61 height 15
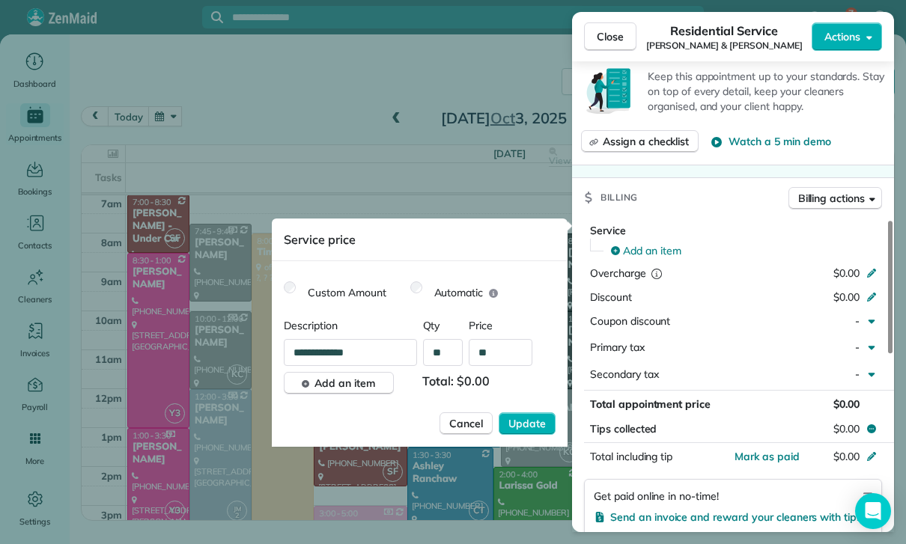
click at [512, 362] on input "**" at bounding box center [501, 352] width 64 height 27
type input "****"
click at [538, 418] on span "Update" at bounding box center [526, 423] width 37 height 15
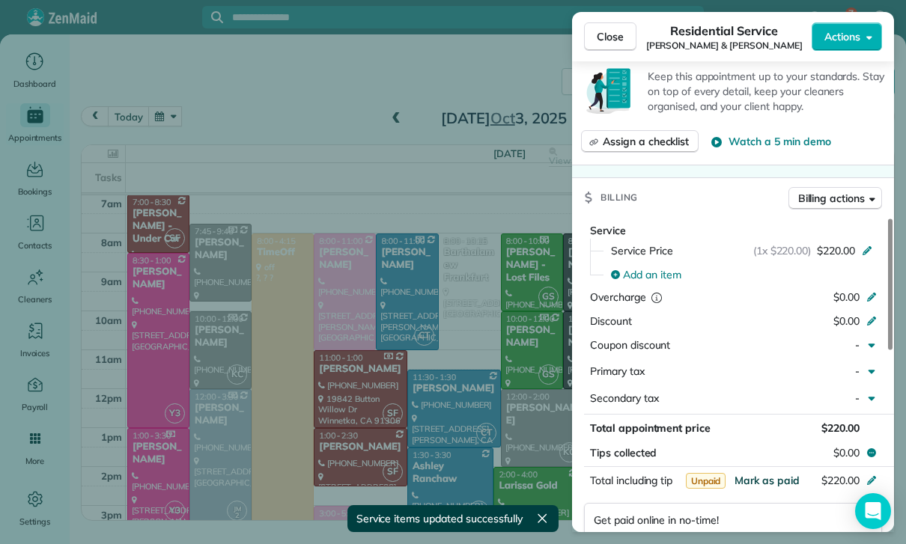
click at [767, 476] on span "Mark as paid" at bounding box center [766, 480] width 65 height 13
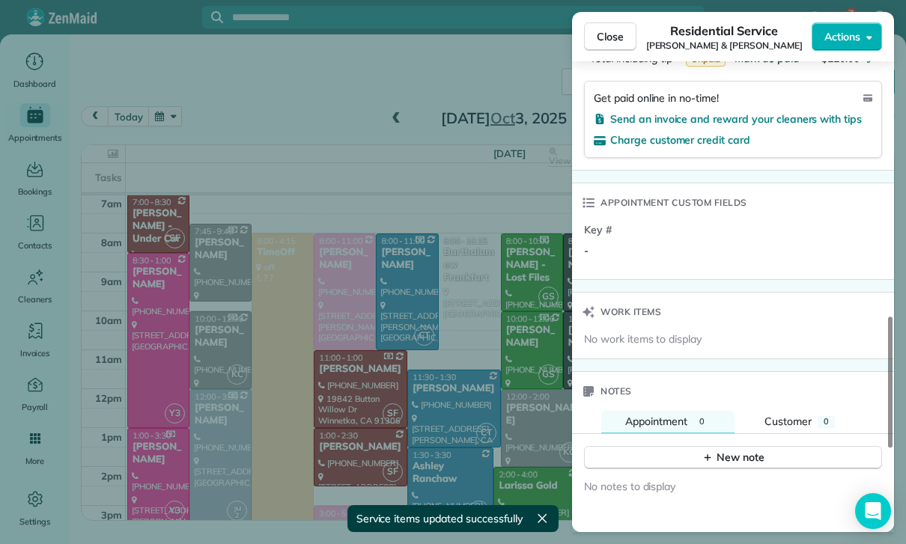
scroll to position [1075, 0]
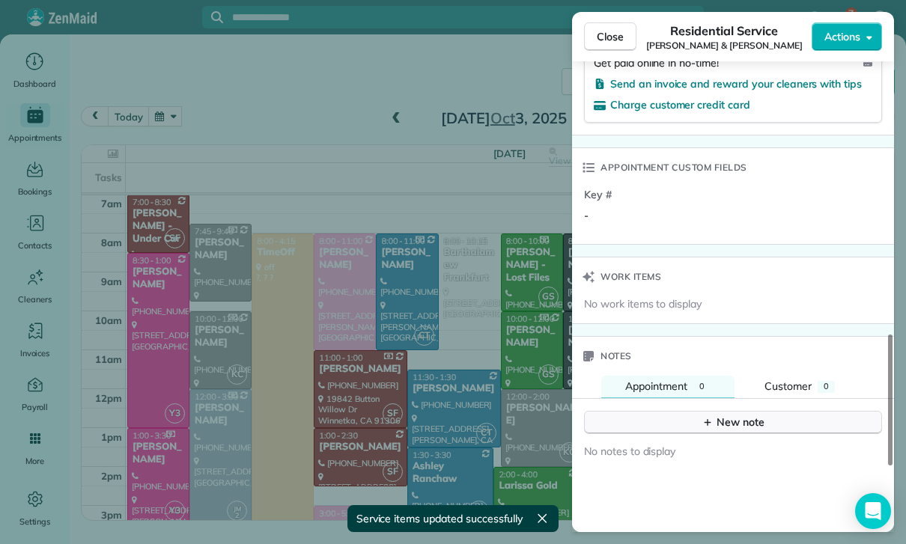
click at [719, 421] on div "New note" at bounding box center [732, 423] width 63 height 16
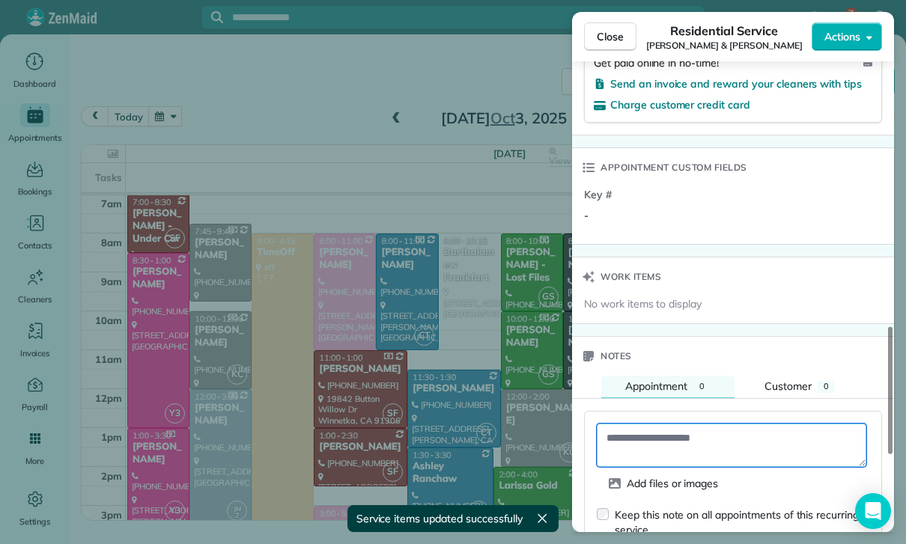
click at [629, 441] on textarea at bounding box center [731, 445] width 269 height 43
paste textarea "**********"
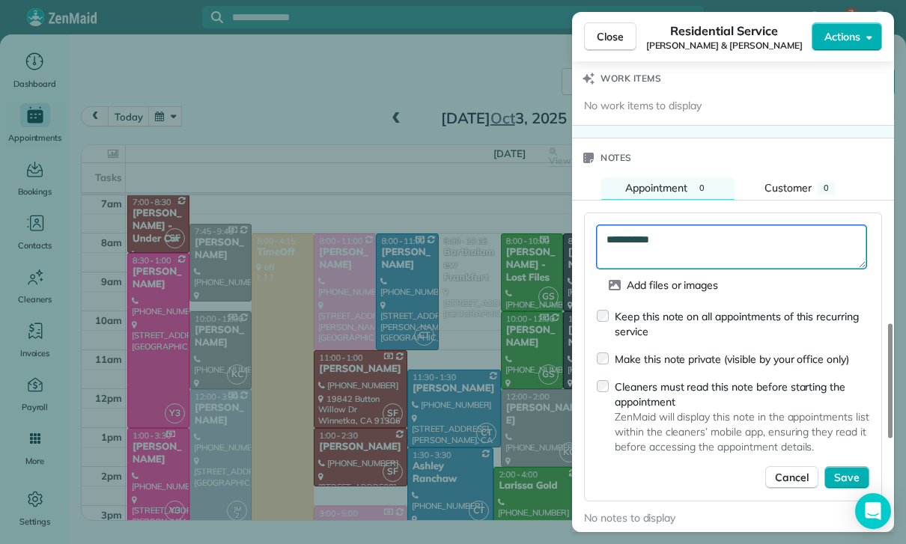
scroll to position [1283, 0]
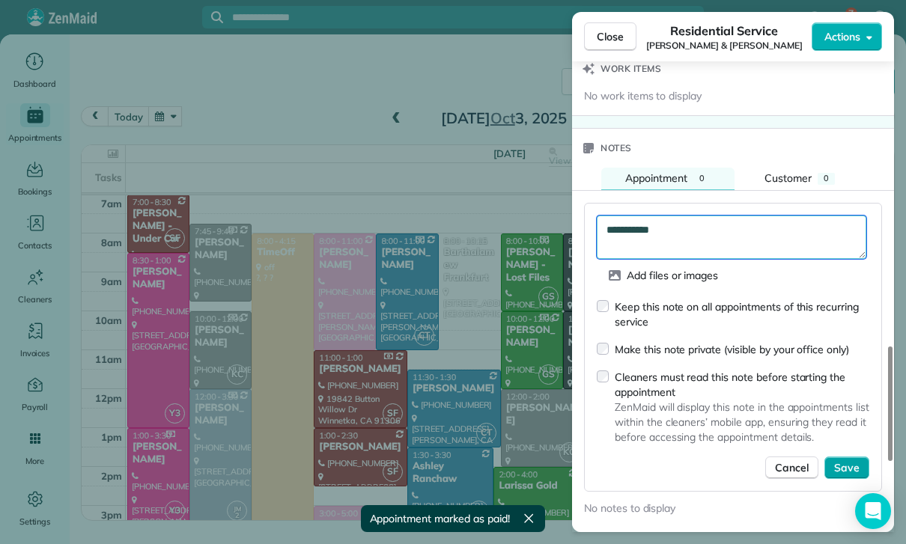
type textarea "**********"
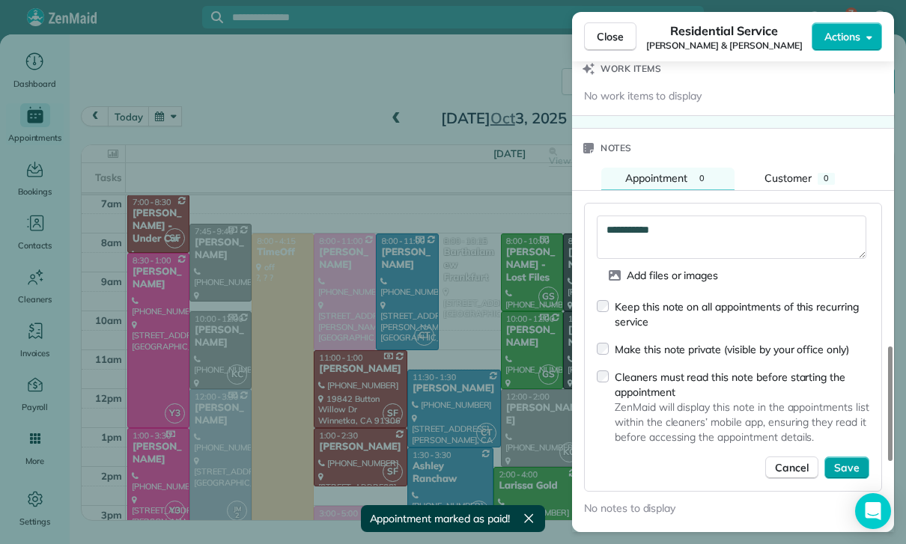
click at [853, 467] on button "Save" at bounding box center [846, 468] width 45 height 22
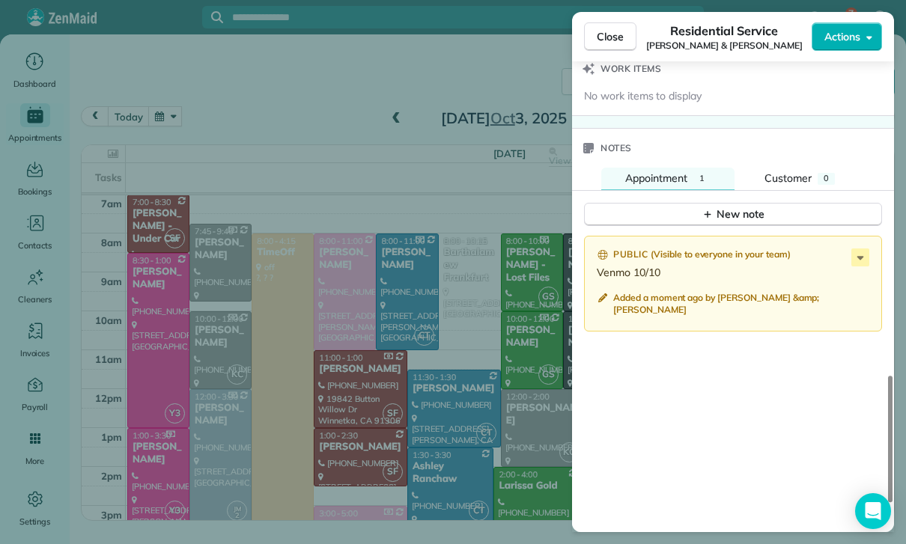
click at [350, 430] on div "Close Residential Service [PERSON_NAME] & [PERSON_NAME] Actions Status Confirme…" at bounding box center [453, 272] width 906 height 544
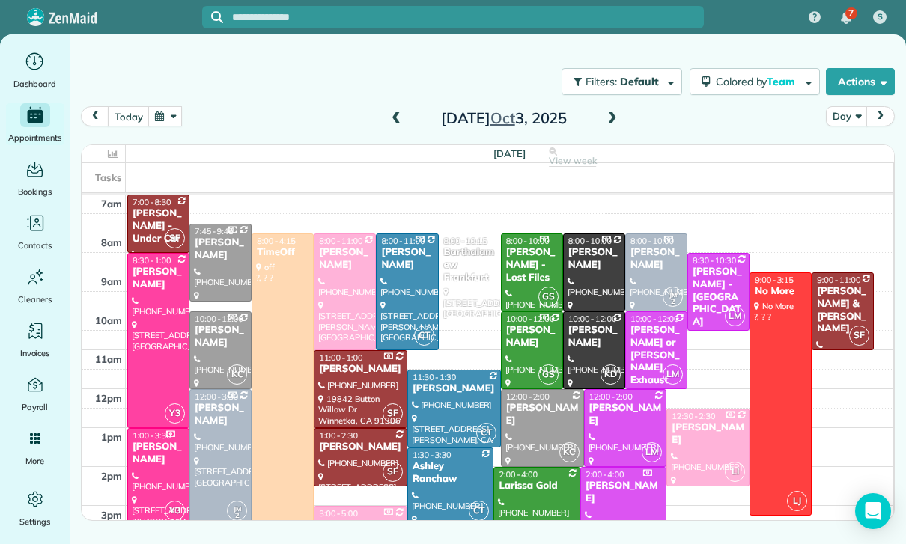
click at [170, 117] on button "button" at bounding box center [165, 116] width 34 height 20
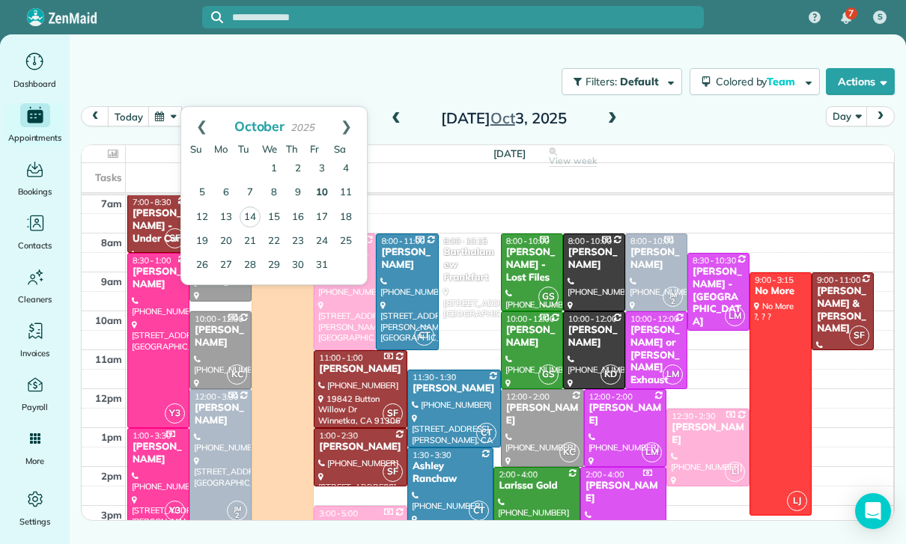
click at [324, 193] on link "10" at bounding box center [322, 193] width 24 height 24
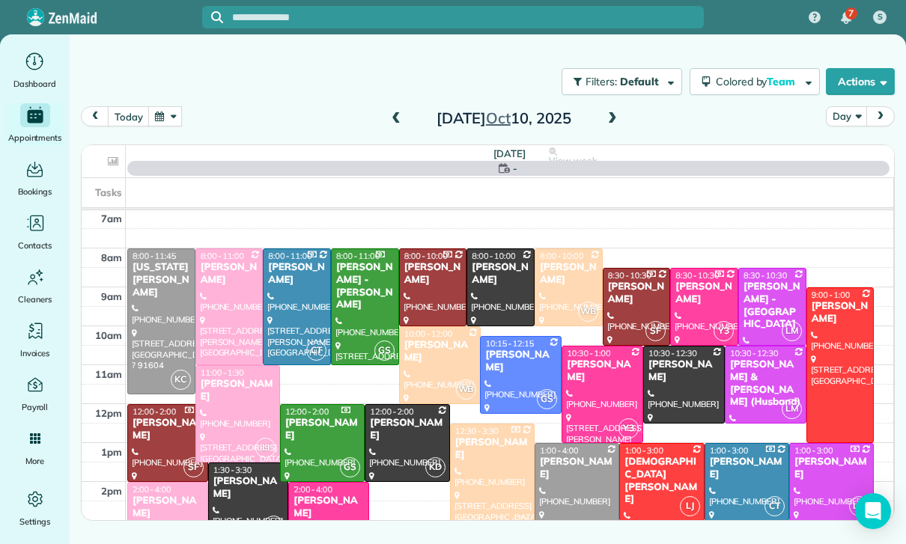
scroll to position [118, 0]
click at [571, 475] on div at bounding box center [576, 501] width 83 height 115
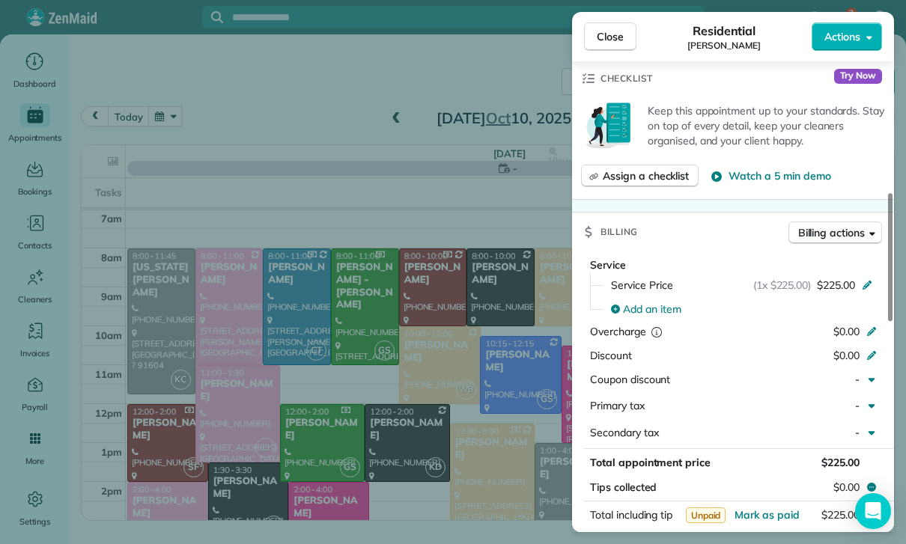
scroll to position [596, 0]
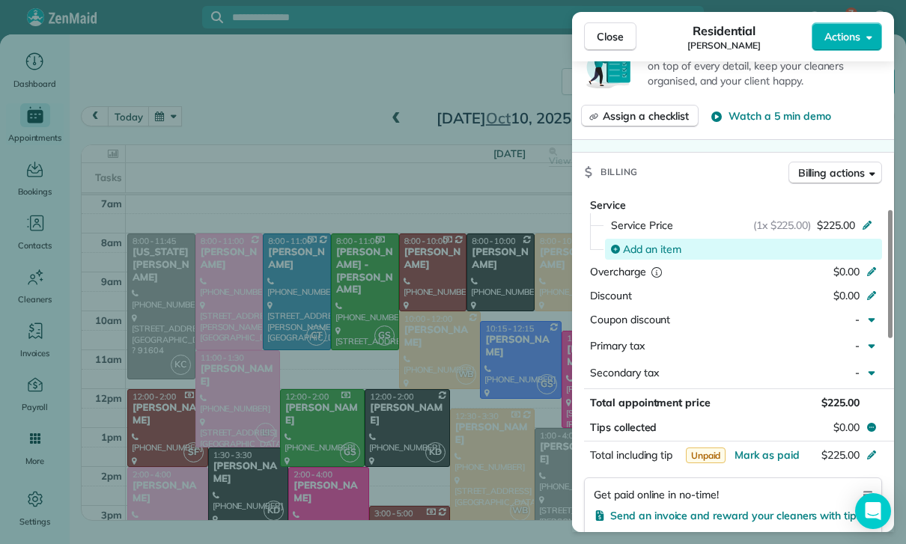
click at [659, 246] on span "Add an item" at bounding box center [652, 249] width 58 height 15
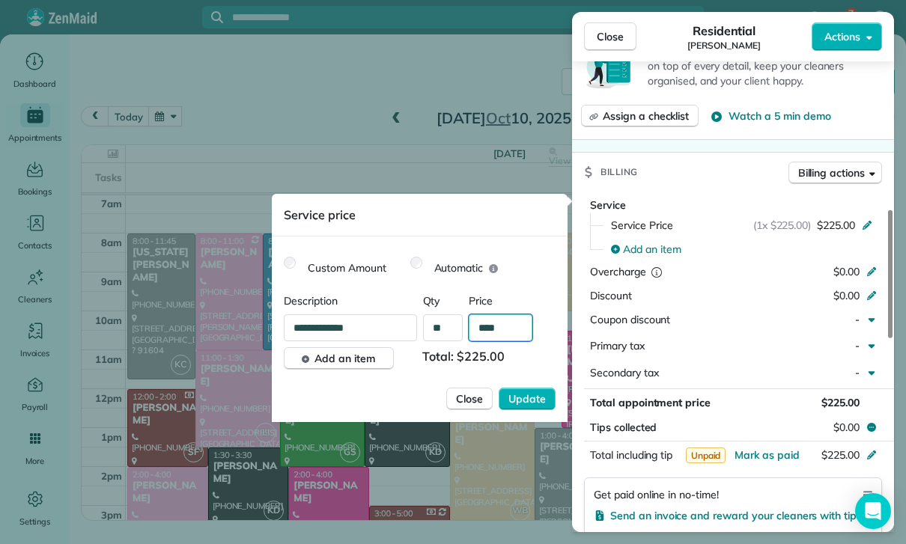
click at [507, 339] on input "****" at bounding box center [501, 327] width 64 height 27
type input "****"
click at [531, 403] on span "Update" at bounding box center [526, 398] width 37 height 15
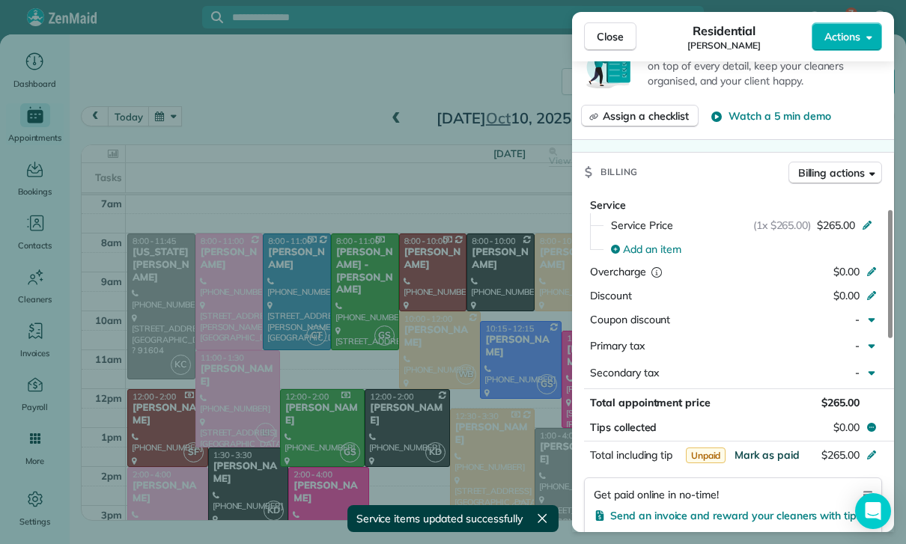
click at [769, 452] on span "Mark as paid" at bounding box center [766, 454] width 65 height 13
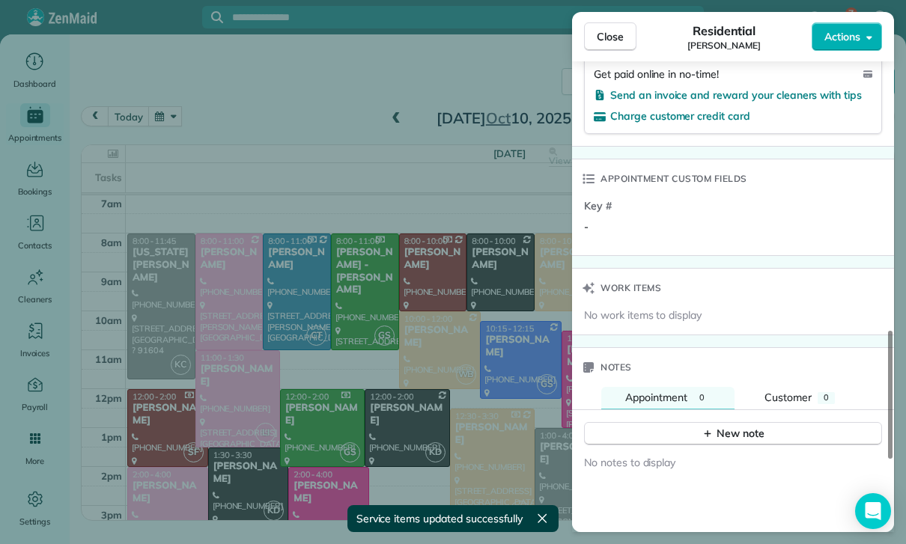
scroll to position [1097, 0]
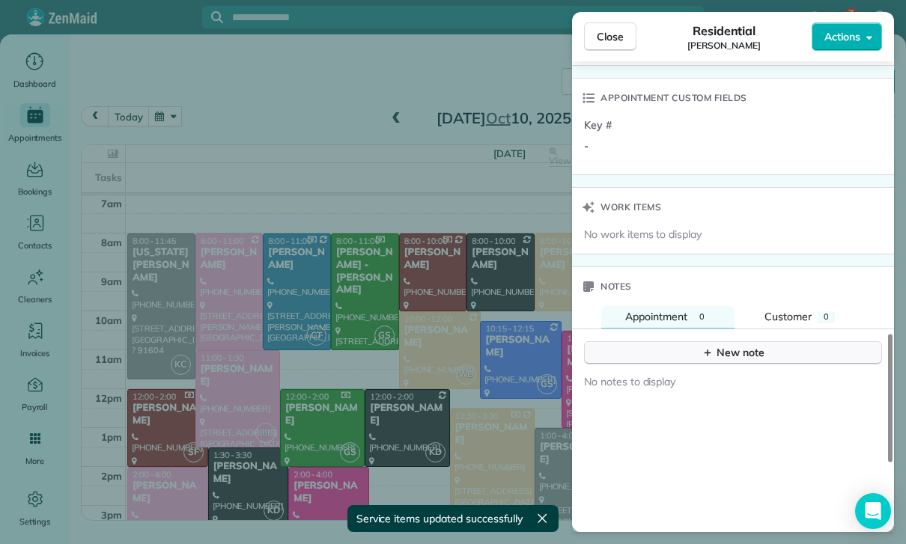
click at [698, 341] on button "New note" at bounding box center [733, 352] width 298 height 23
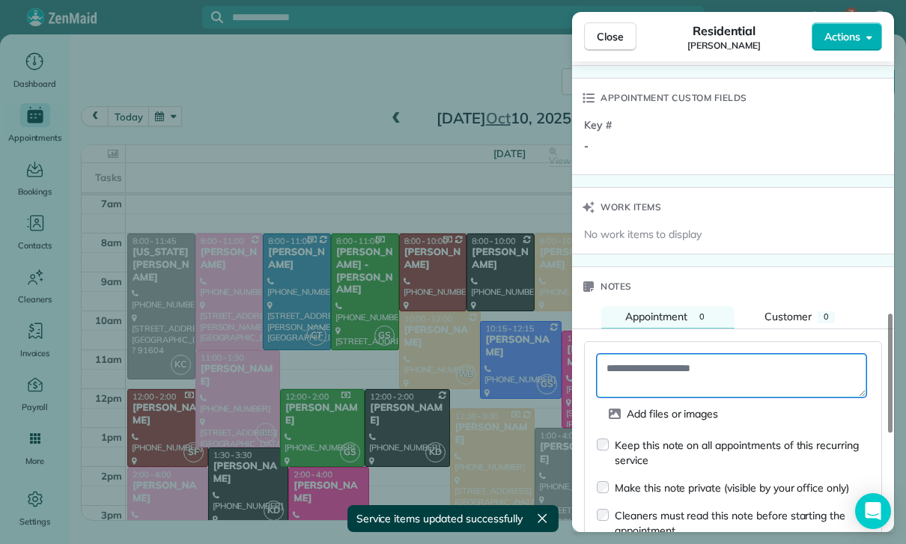
click at [629, 366] on textarea at bounding box center [731, 375] width 269 height 43
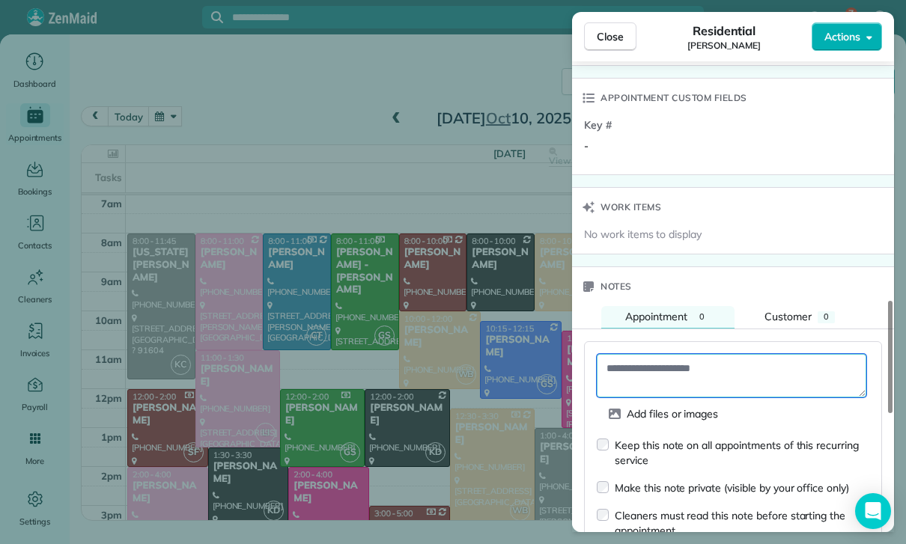
paste textarea "**********"
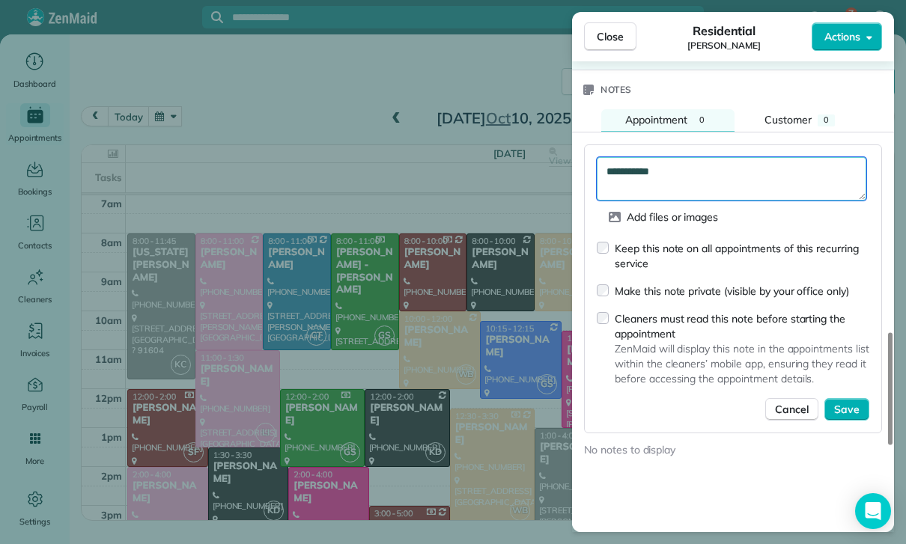
scroll to position [1293, 0]
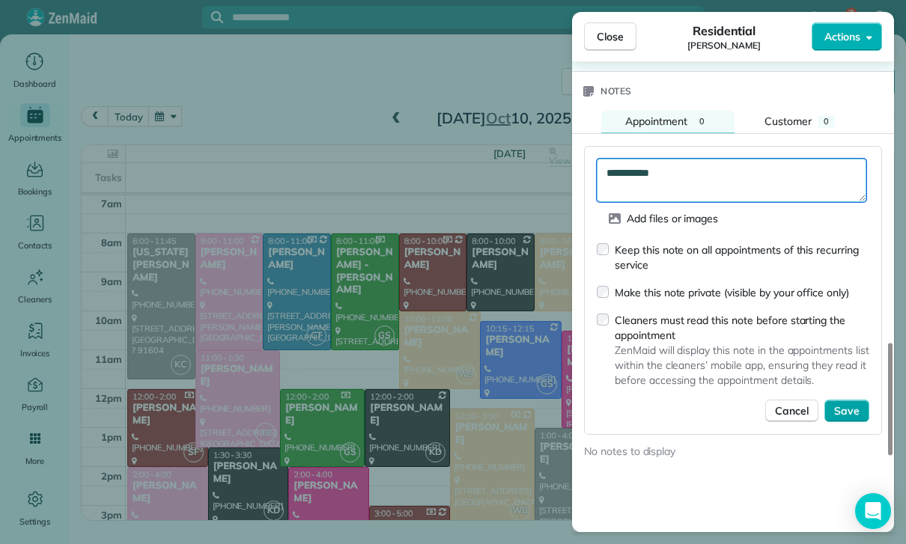
type textarea "**********"
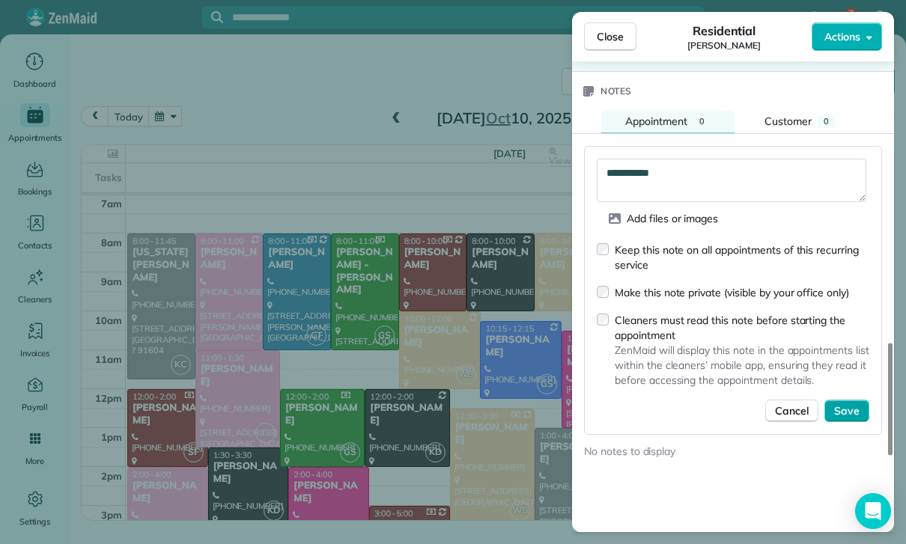
click at [850, 404] on span "Save" at bounding box center [846, 410] width 25 height 15
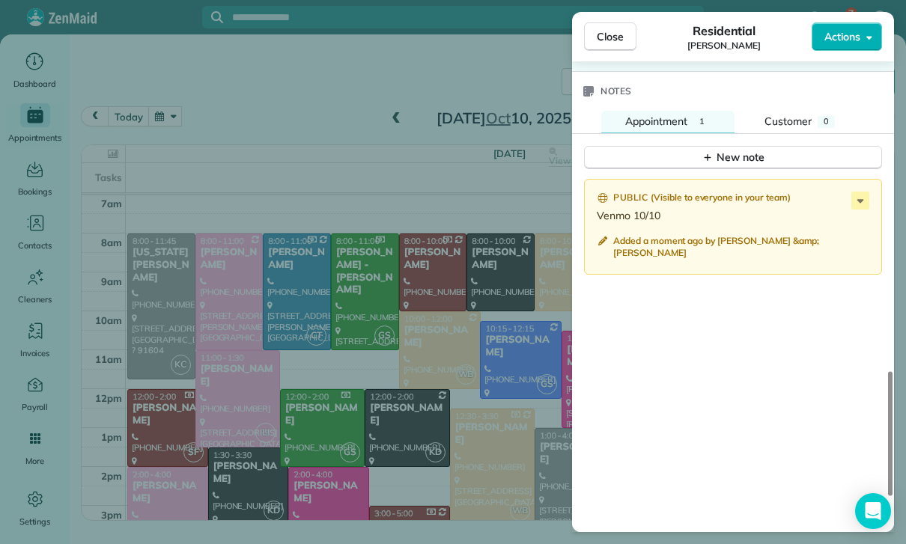
click at [260, 477] on div "Close Residential [PERSON_NAME] Actions Status Yet to Confirm [PERSON_NAME] · O…" at bounding box center [453, 272] width 906 height 544
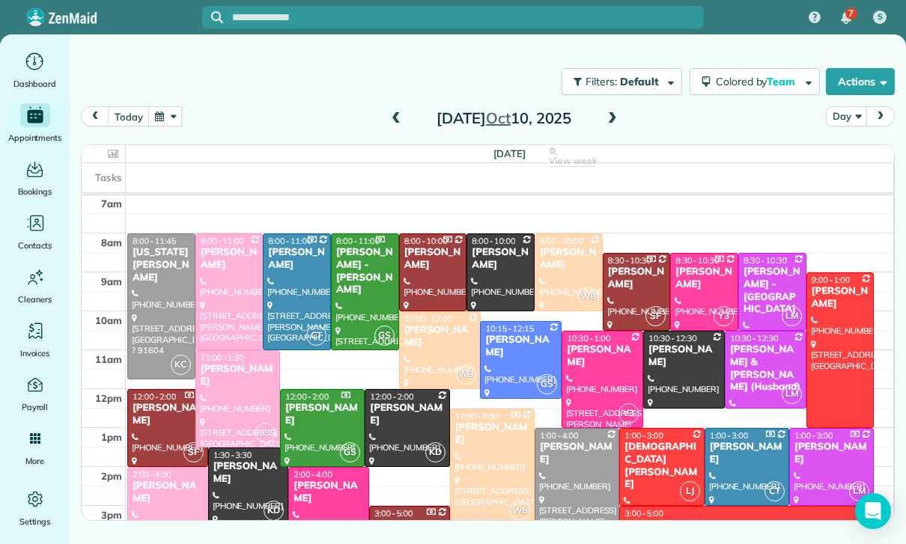
click at [240, 483] on div at bounding box center [248, 486] width 79 height 76
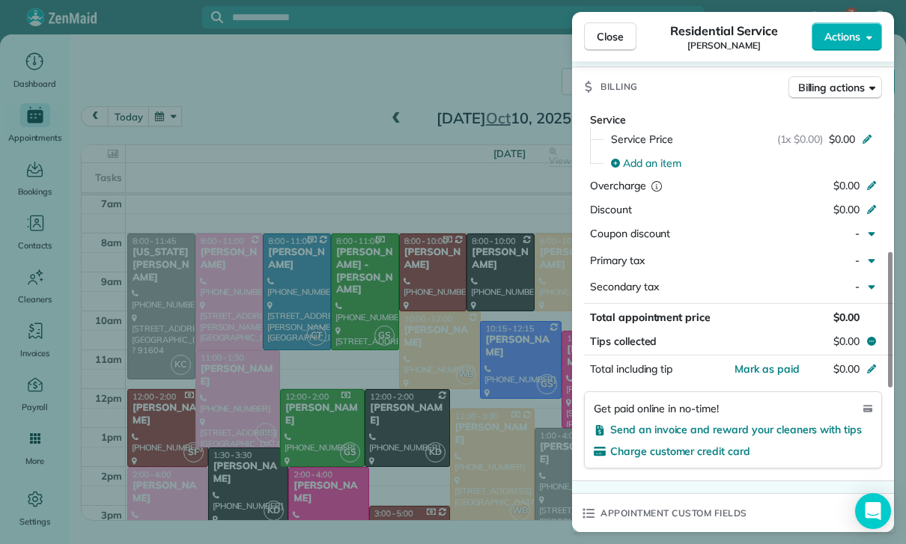
scroll to position [723, 0]
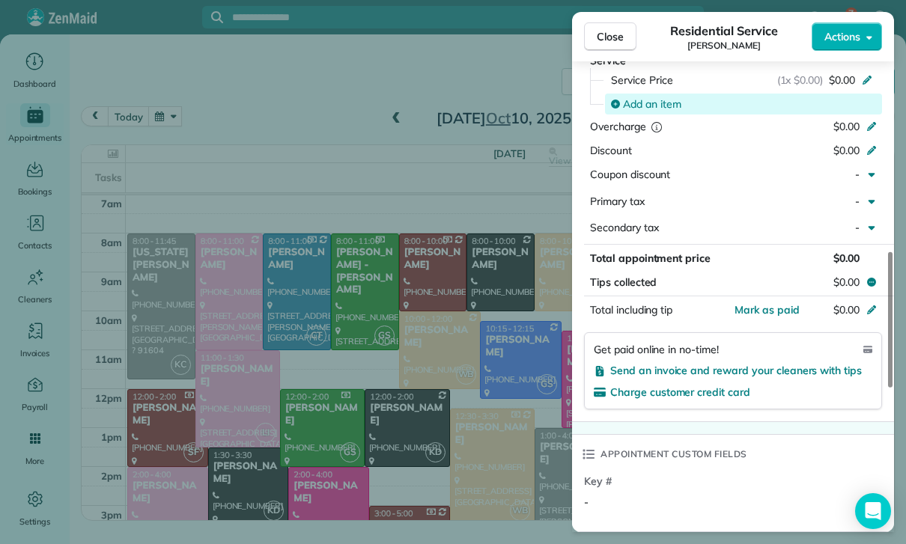
click at [648, 103] on span "Add an item" at bounding box center [652, 104] width 58 height 15
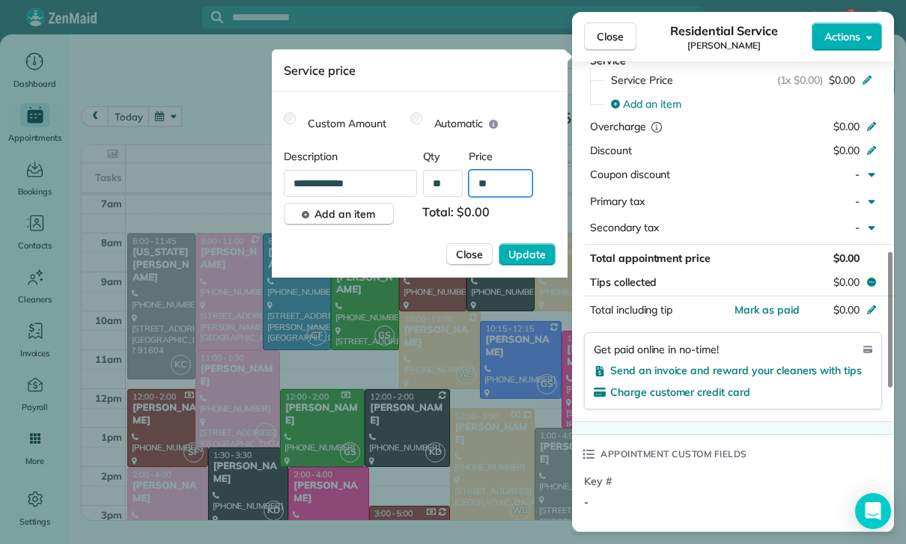
click at [504, 185] on input "**" at bounding box center [501, 183] width 64 height 27
type input "****"
click at [533, 252] on span "Update" at bounding box center [526, 254] width 37 height 15
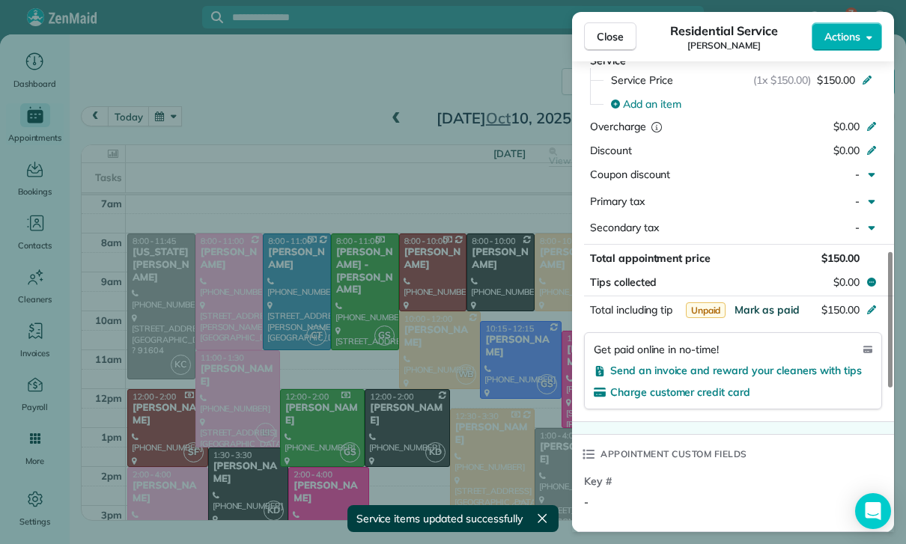
click at [774, 306] on span "Mark as paid" at bounding box center [766, 309] width 65 height 13
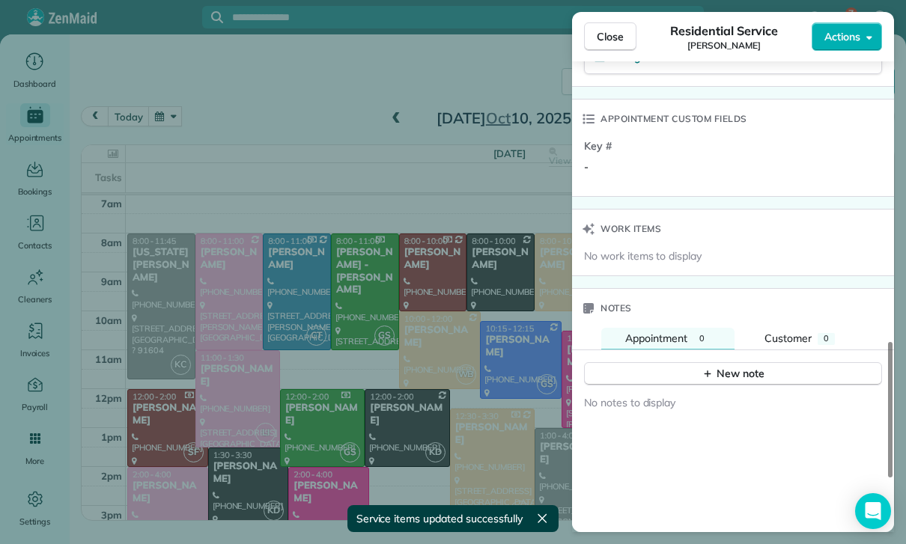
scroll to position [1149, 0]
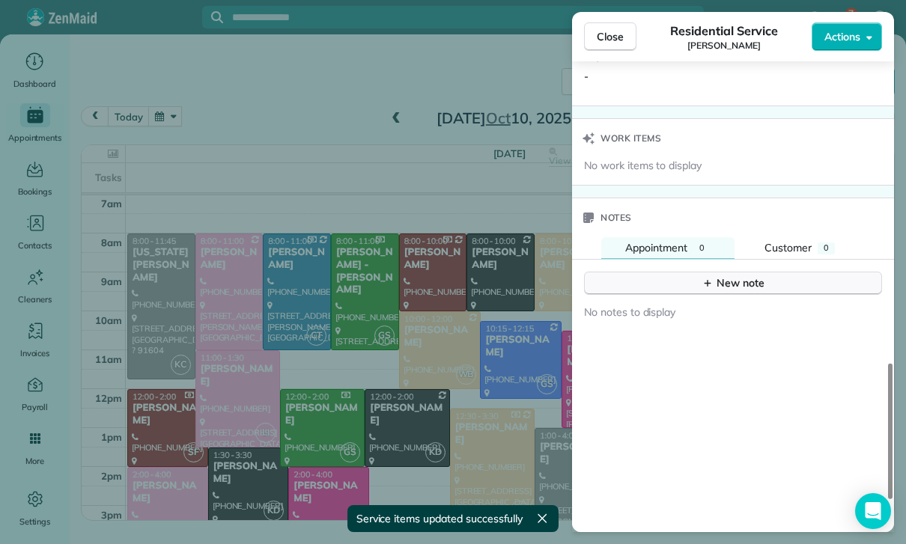
click at [735, 283] on div "New note" at bounding box center [732, 283] width 63 height 16
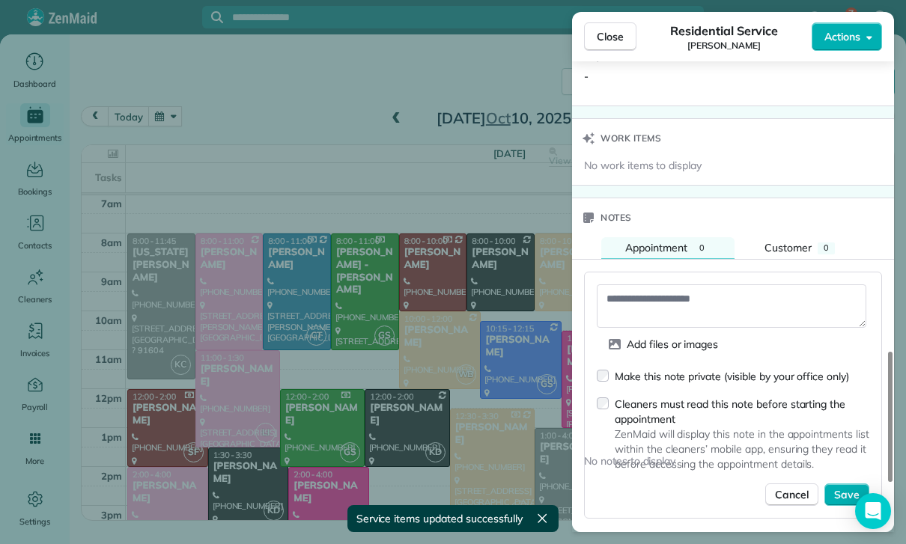
click at [642, 293] on textarea at bounding box center [731, 305] width 269 height 43
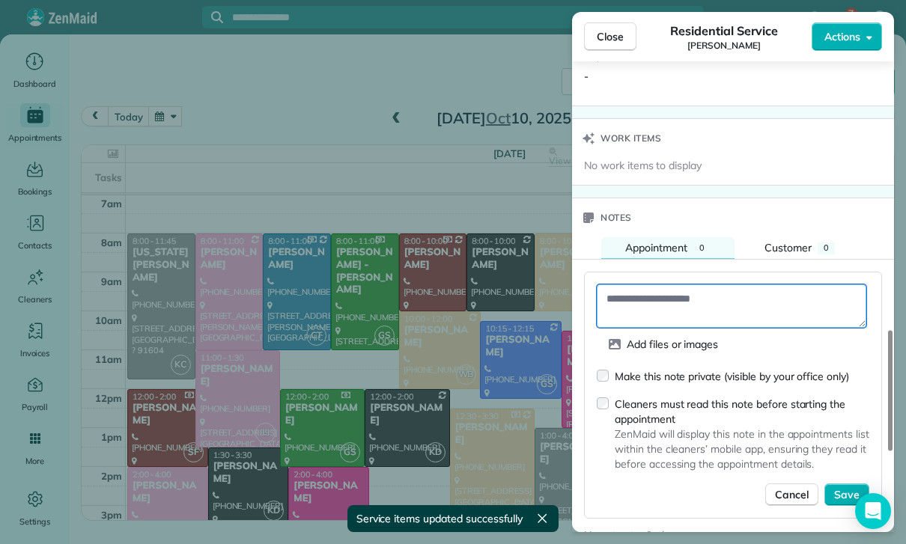
paste textarea "**********"
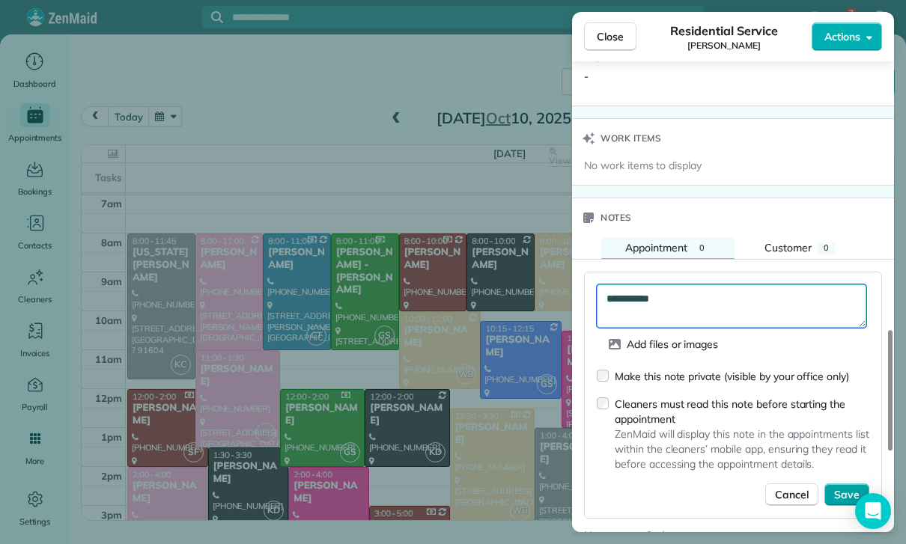
type textarea "**********"
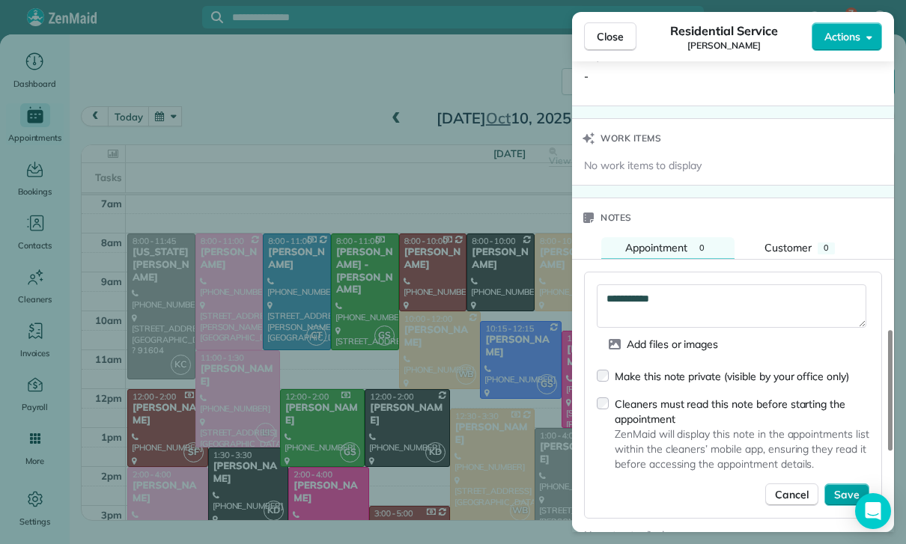
click at [841, 484] on button "Save" at bounding box center [846, 495] width 45 height 22
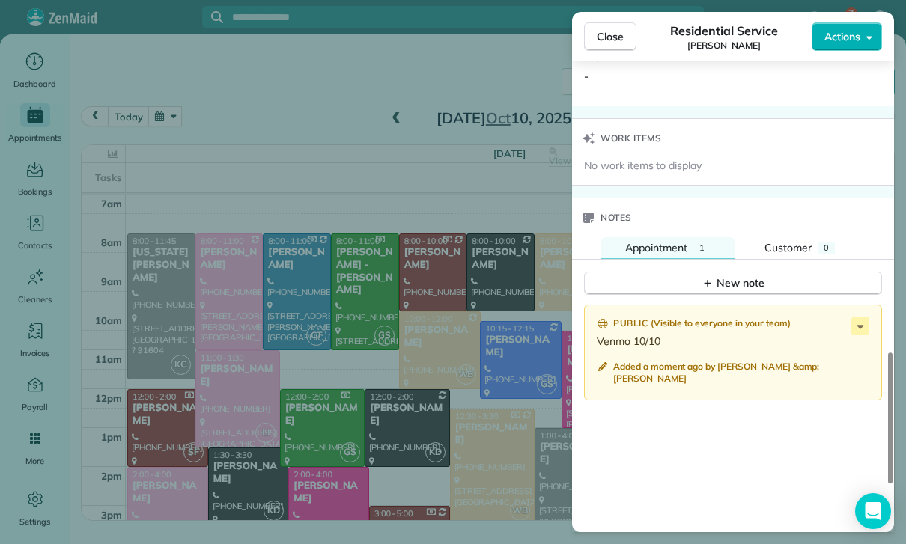
click at [385, 436] on div "Close Residential Service [PERSON_NAME] Actions Status Confirmed [PERSON_NAME] …" at bounding box center [453, 272] width 906 height 544
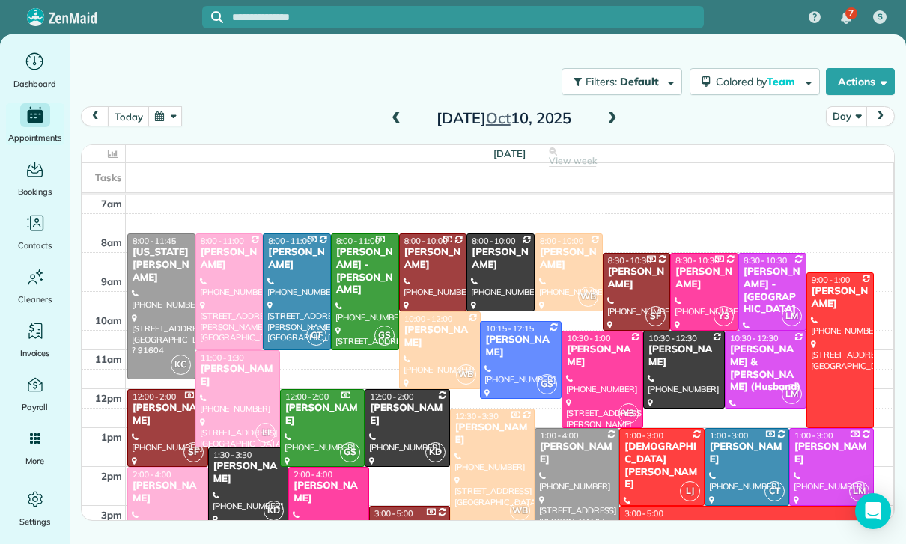
click at [603, 368] on div at bounding box center [602, 380] width 80 height 96
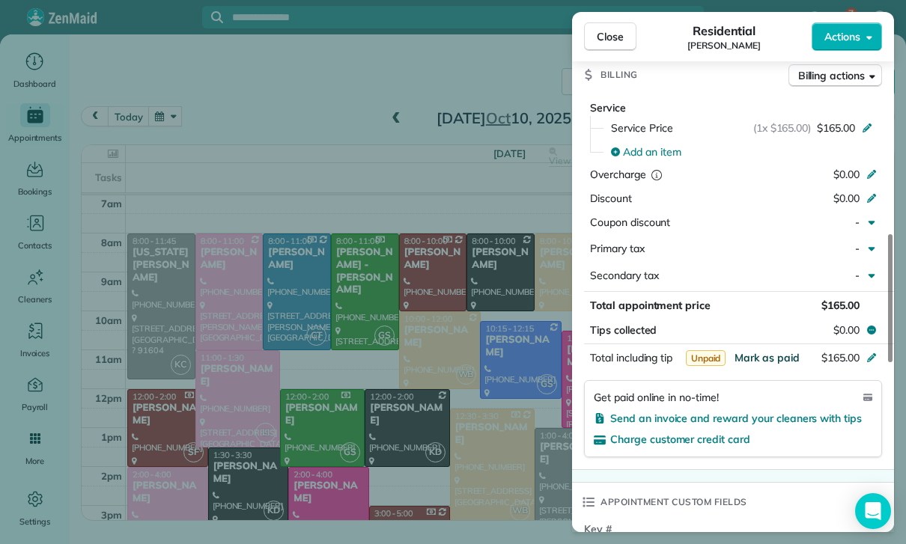
click at [760, 357] on span "Mark as paid" at bounding box center [766, 357] width 65 height 13
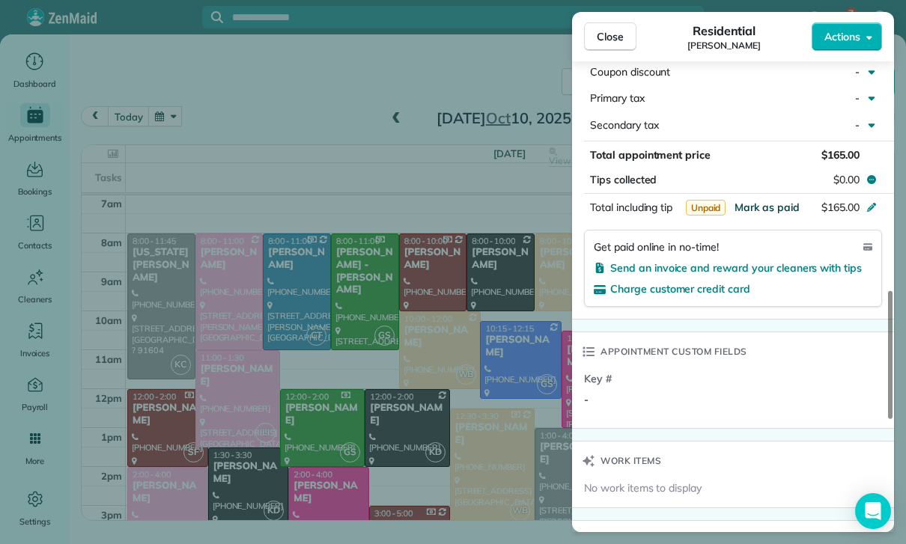
scroll to position [1046, 0]
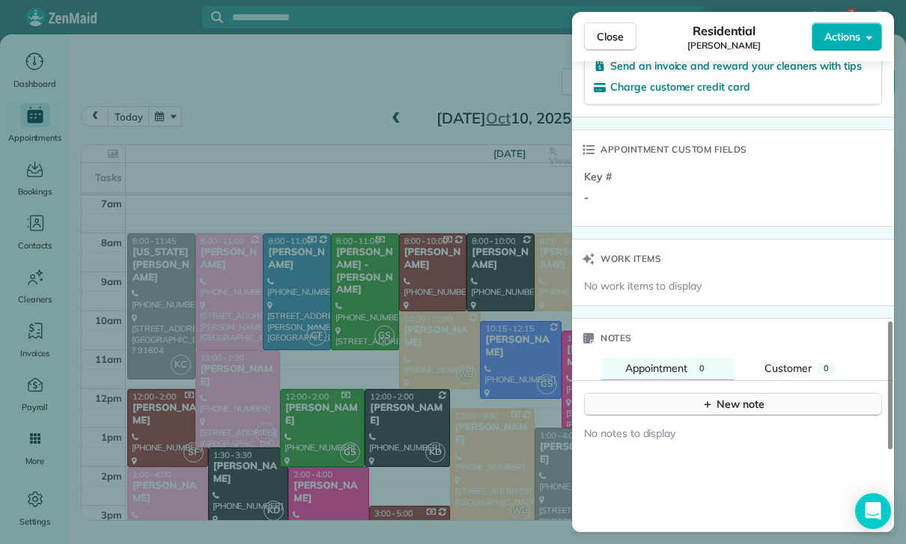
click at [698, 405] on button "New note" at bounding box center [733, 404] width 298 height 23
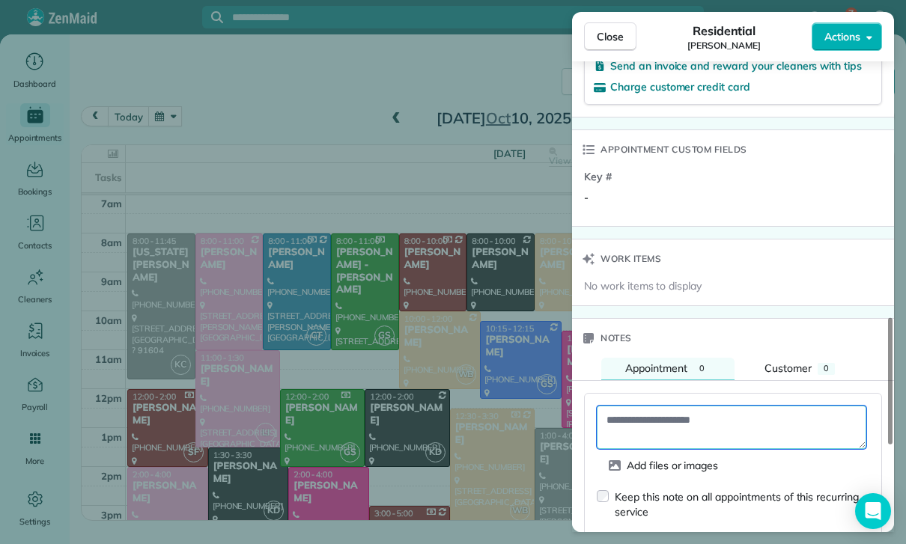
click at [650, 420] on textarea at bounding box center [731, 427] width 269 height 43
paste textarea "**********"
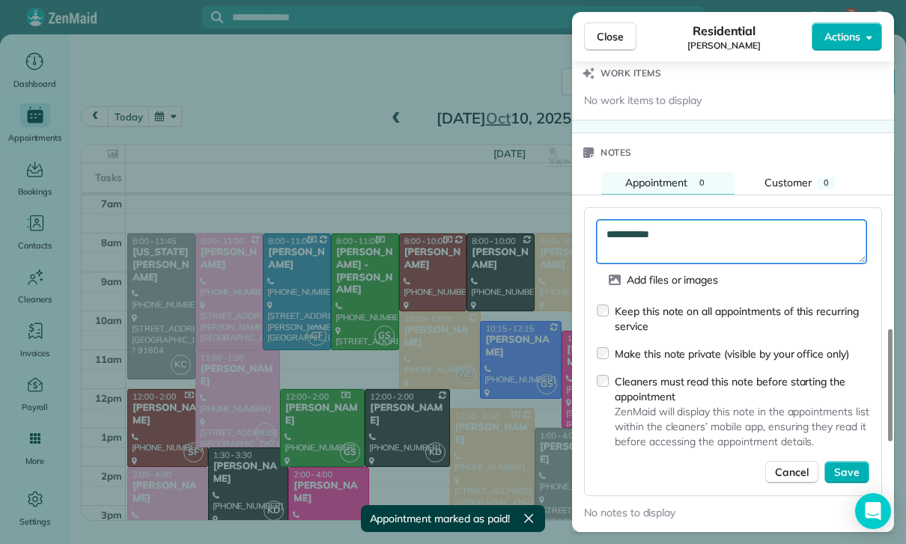
scroll to position [1231, 0]
type textarea "**********"
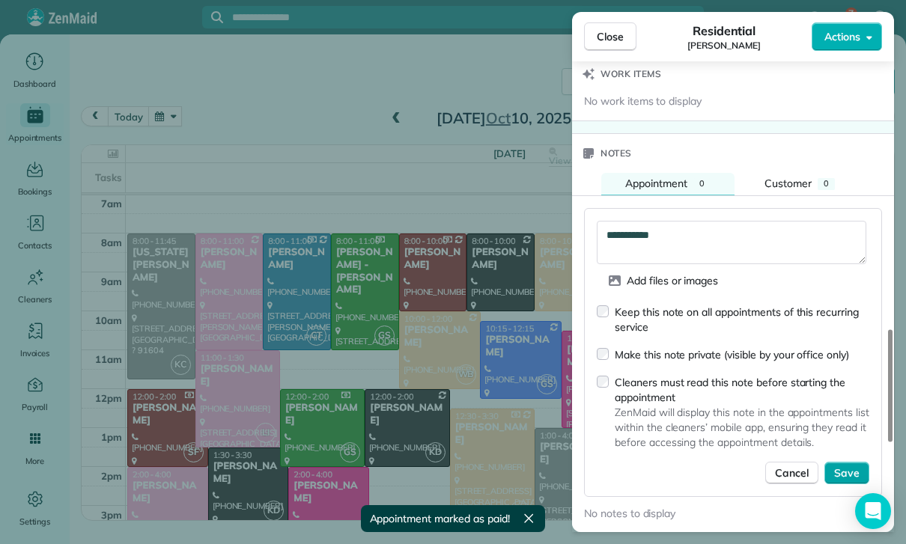
click at [853, 466] on span "Save" at bounding box center [846, 473] width 25 height 15
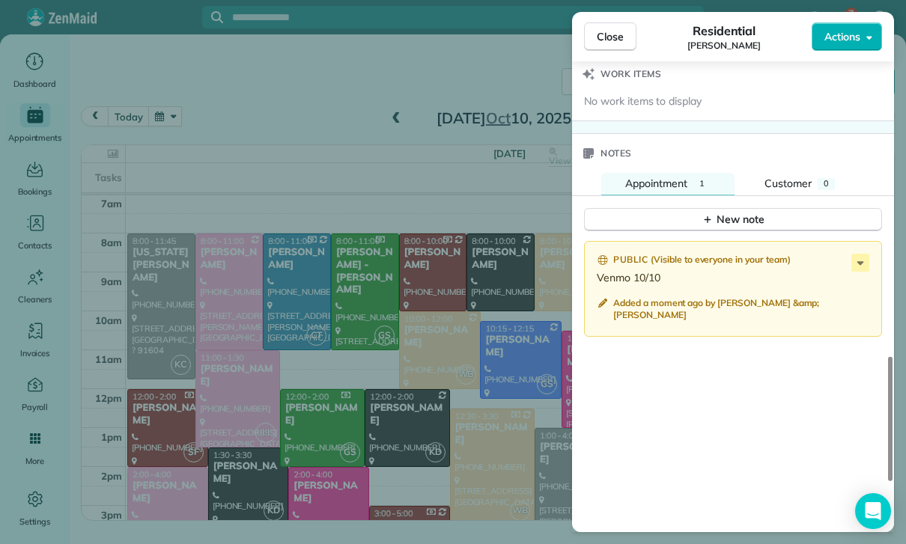
click at [338, 345] on div "Close Residential [PERSON_NAME] Actions Status Yet to Confirm [PERSON_NAME] · O…" at bounding box center [453, 272] width 906 height 544
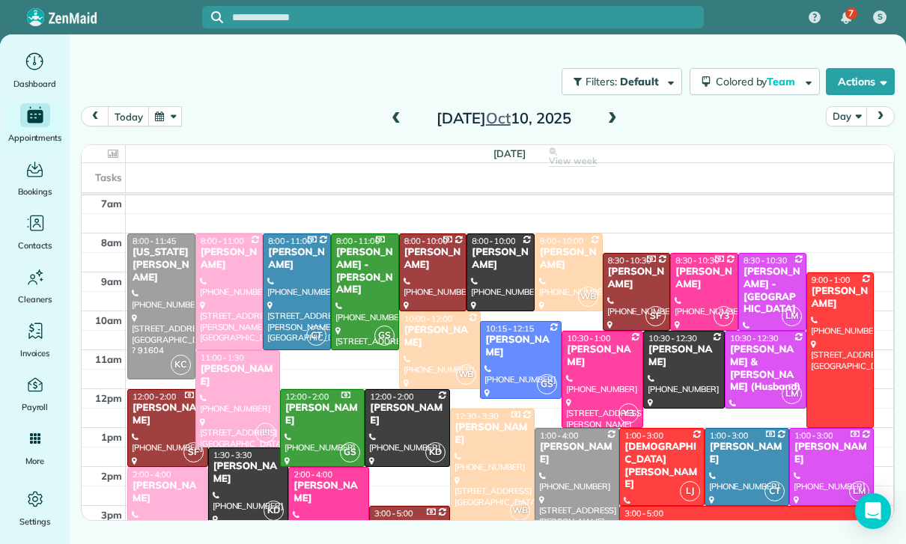
click at [162, 115] on button "button" at bounding box center [165, 116] width 34 height 20
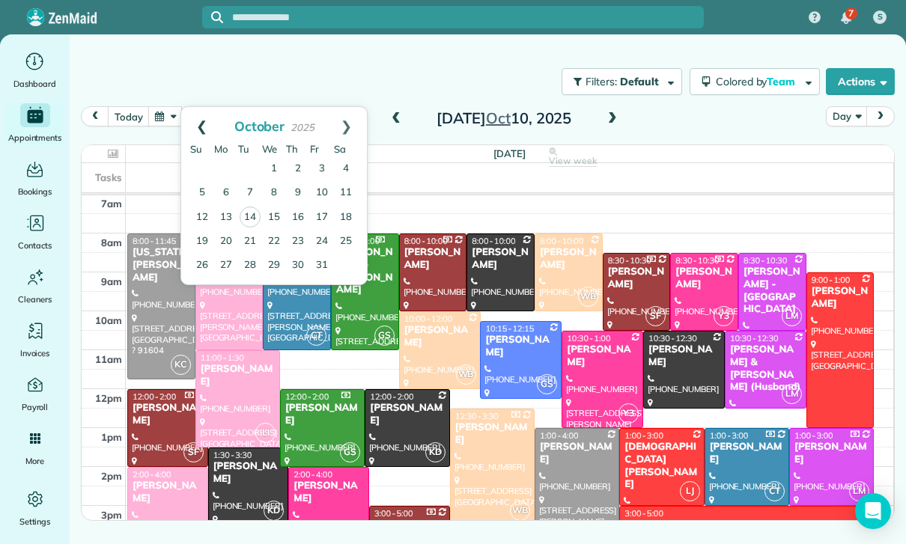
click at [198, 120] on link "Prev" at bounding box center [201, 125] width 41 height 37
click at [250, 263] on link "30" at bounding box center [250, 265] width 24 height 24
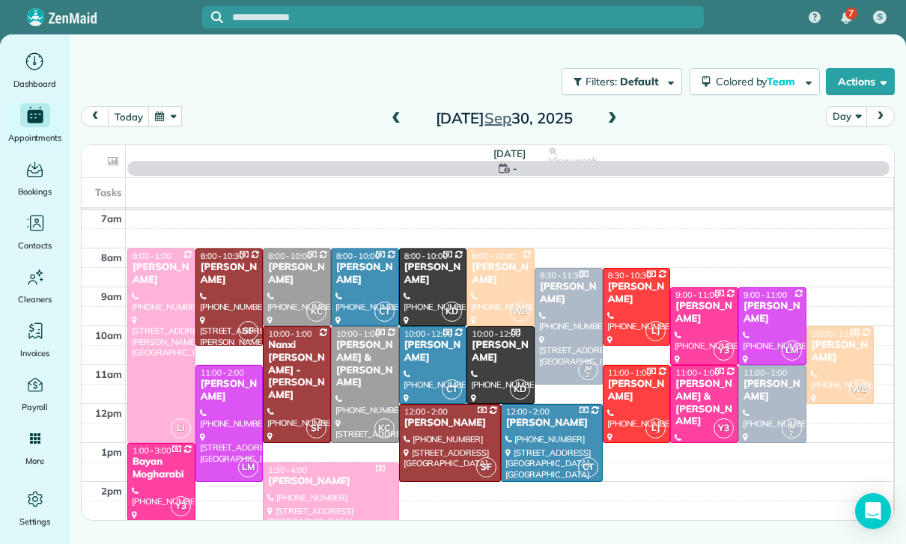
scroll to position [118, 0]
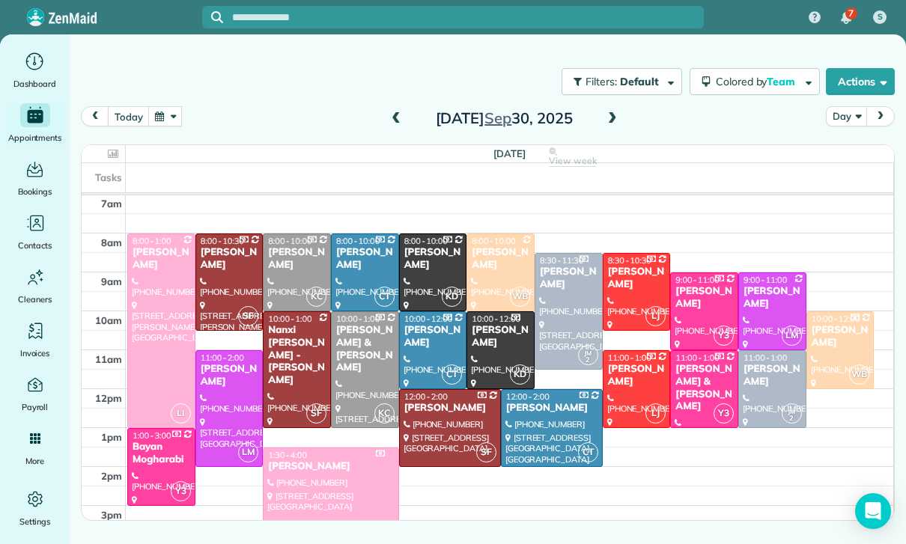
click at [439, 417] on div at bounding box center [450, 428] width 100 height 76
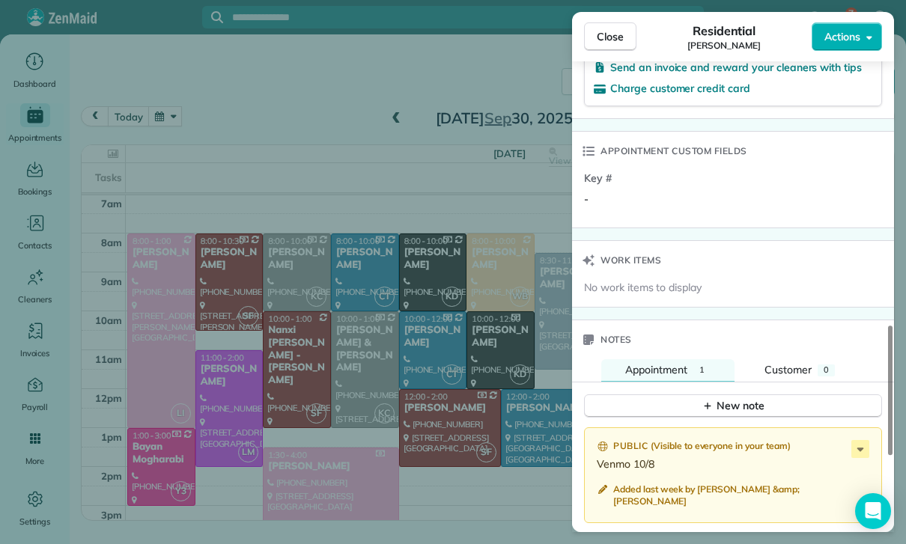
scroll to position [1094, 0]
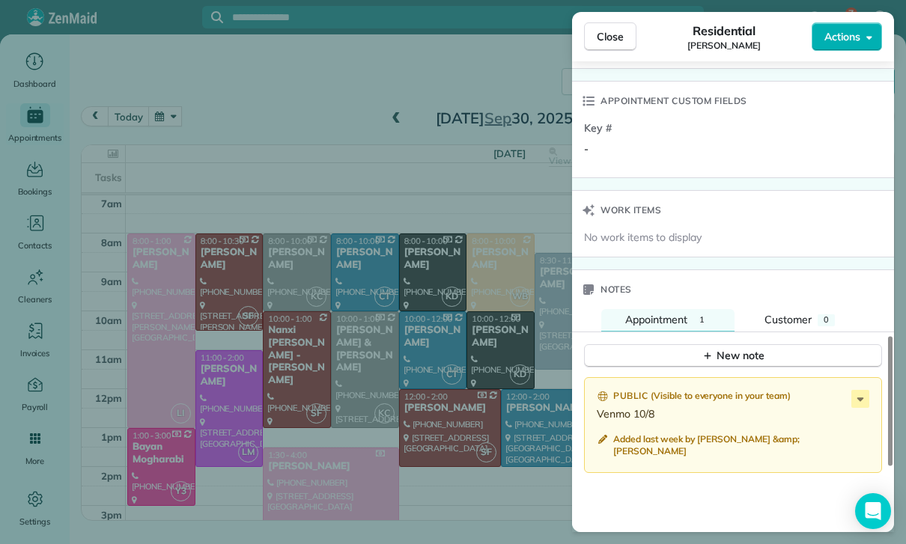
click at [475, 478] on div "Close Residential [PERSON_NAME] Actions Status Confirmed [PERSON_NAME] · Open p…" at bounding box center [453, 272] width 906 height 544
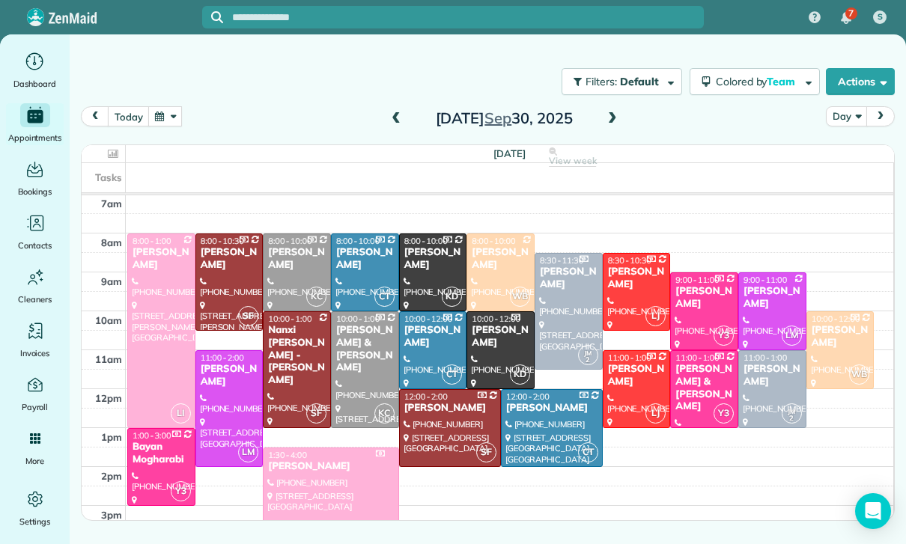
click at [177, 126] on button "button" at bounding box center [165, 116] width 34 height 20
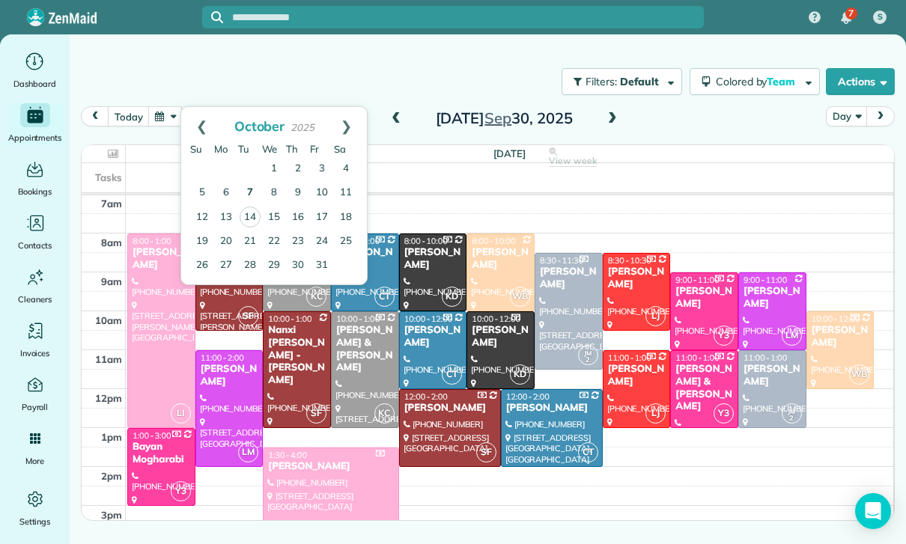
click at [248, 187] on link "7" at bounding box center [250, 193] width 24 height 24
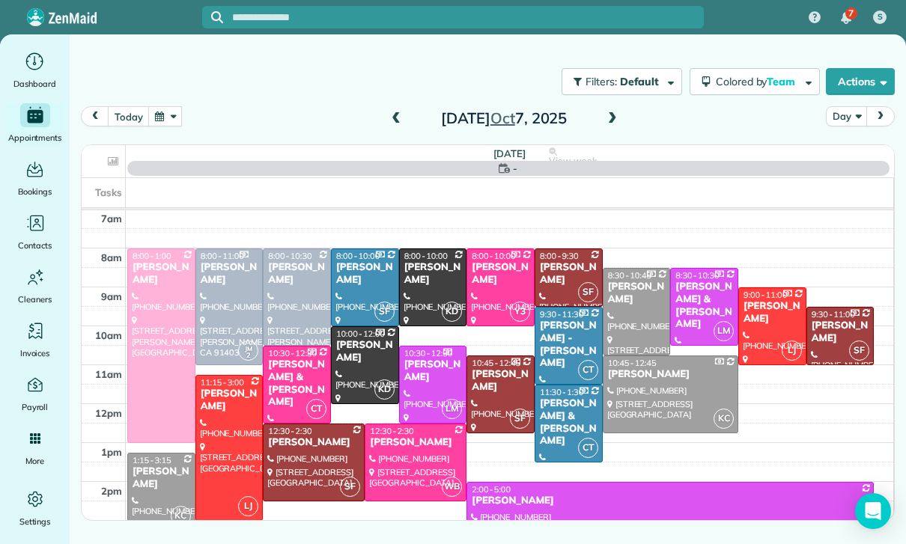
scroll to position [118, 0]
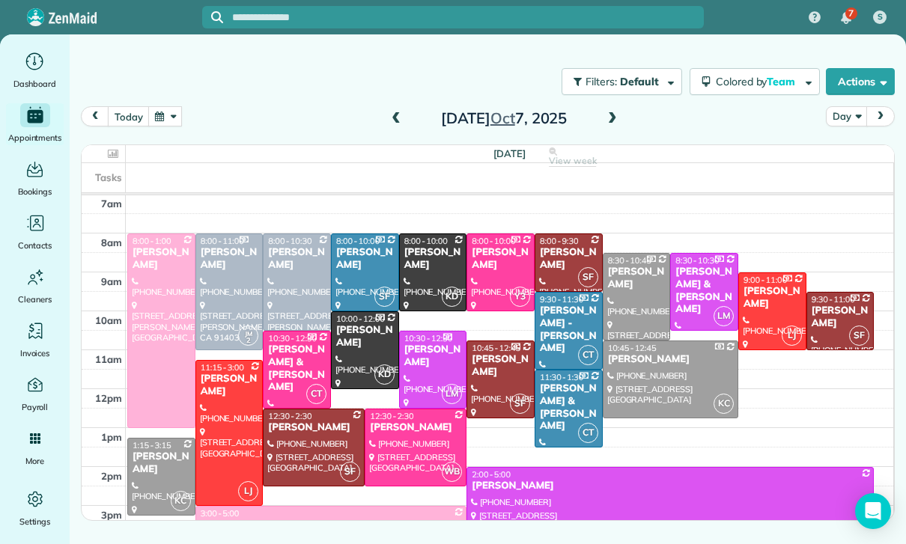
click at [299, 442] on div at bounding box center [313, 447] width 100 height 76
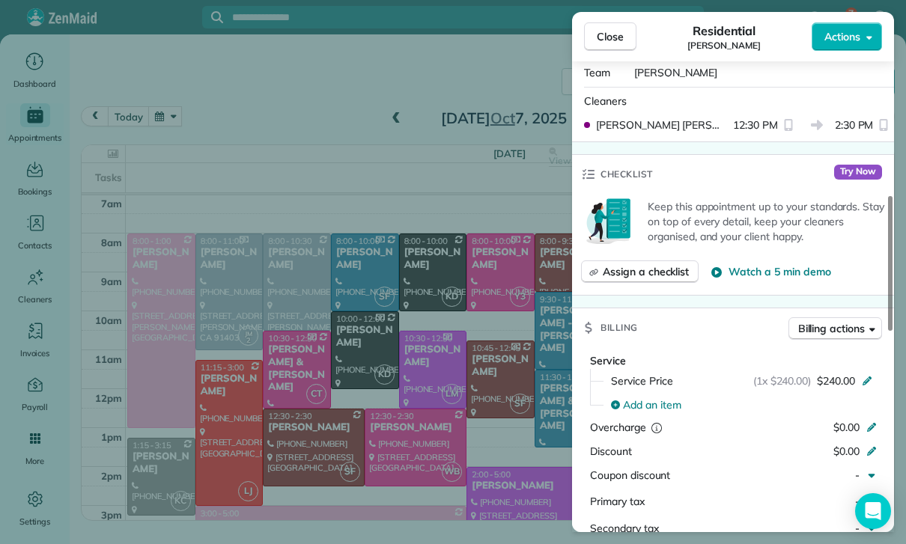
scroll to position [614, 0]
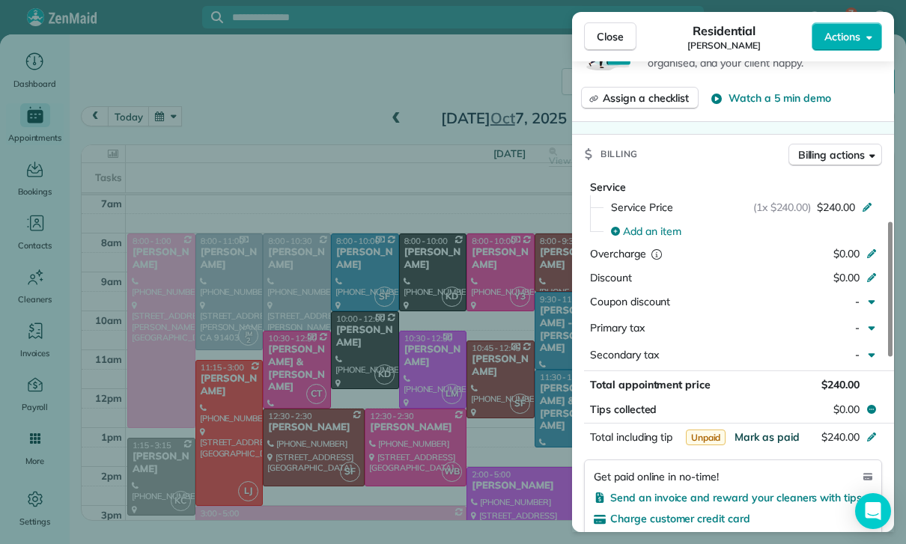
click at [772, 431] on span "Mark as paid" at bounding box center [766, 436] width 65 height 13
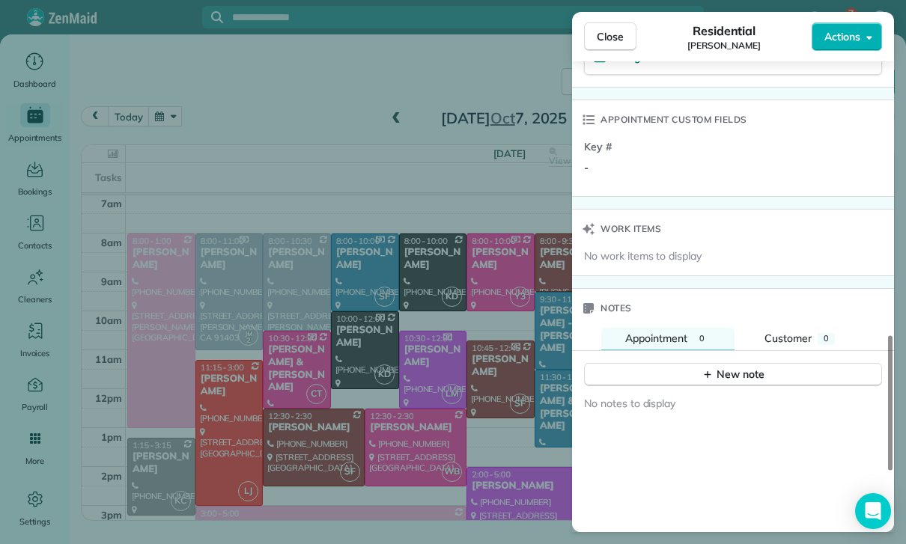
scroll to position [1112, 0]
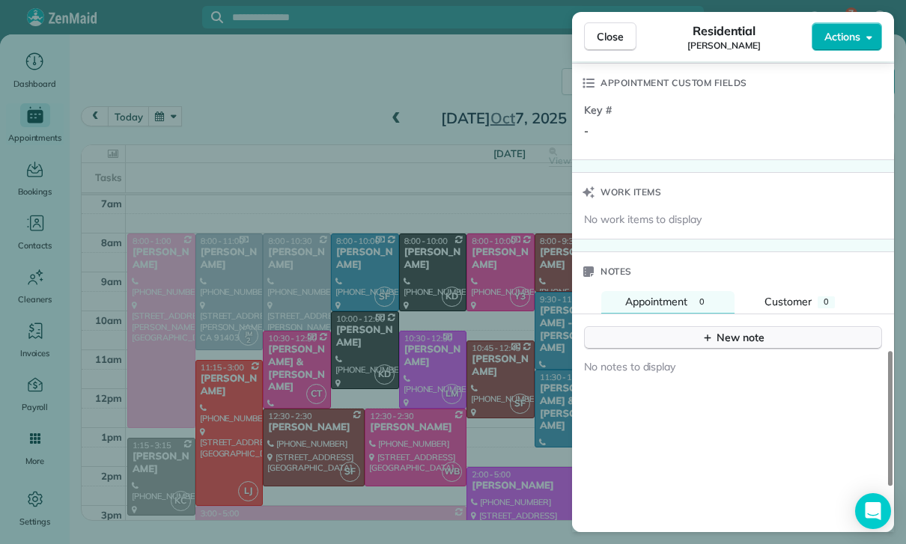
click at [722, 333] on div "New note" at bounding box center [732, 338] width 63 height 16
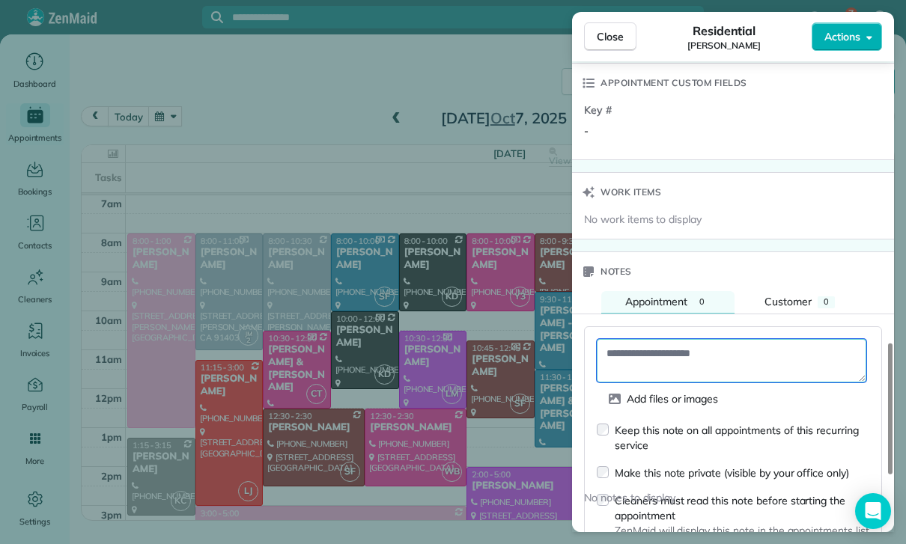
click at [648, 351] on textarea at bounding box center [731, 360] width 269 height 43
paste textarea "**********"
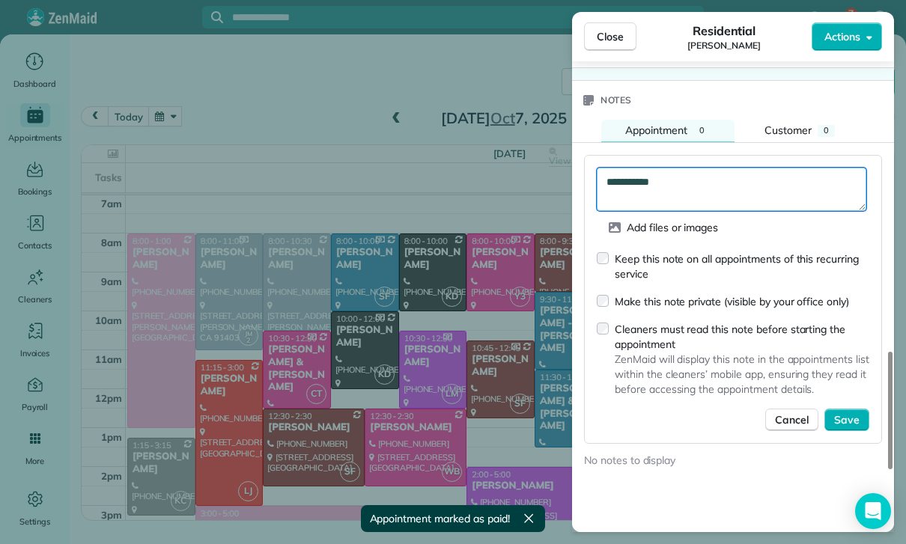
scroll to position [1285, 0]
type textarea "**********"
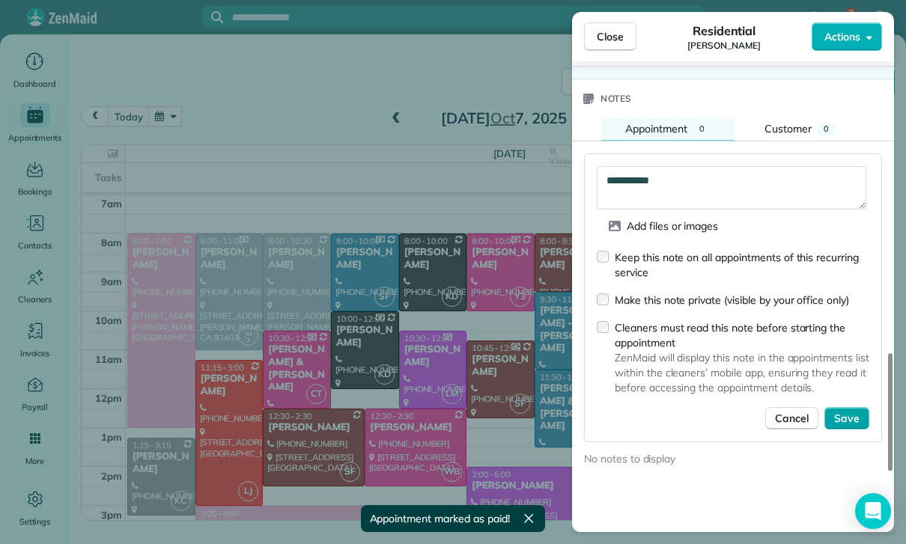
click at [843, 411] on span "Save" at bounding box center [846, 418] width 25 height 15
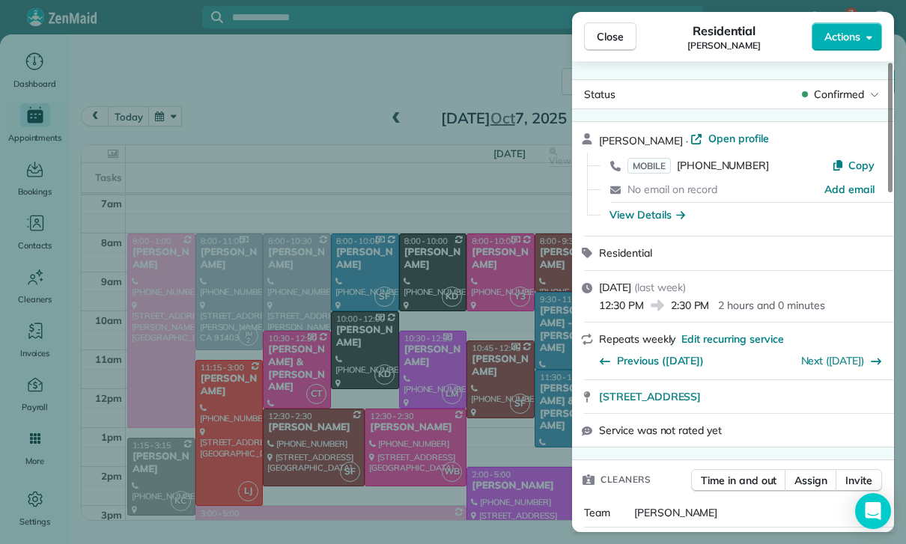
scroll to position [0, 0]
click at [730, 343] on span "Edit recurring service" at bounding box center [732, 339] width 102 height 15
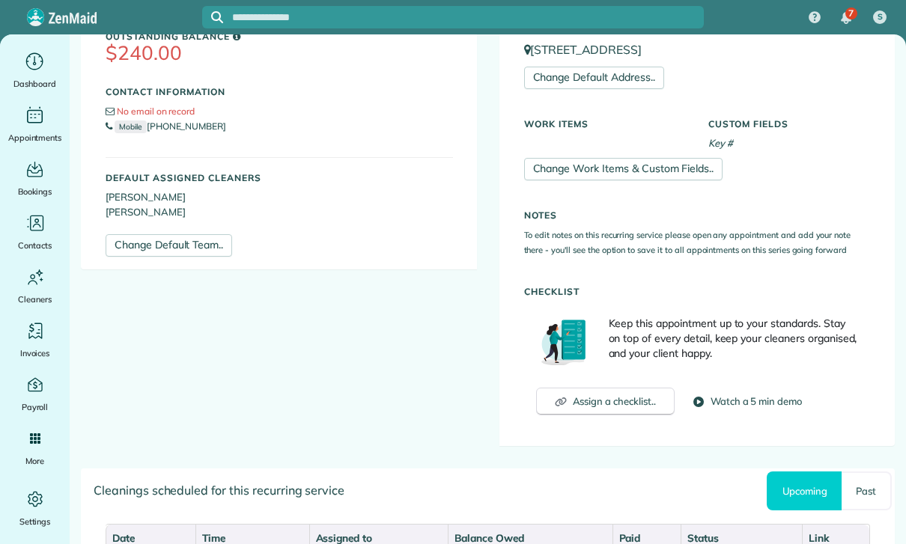
scroll to position [551, 0]
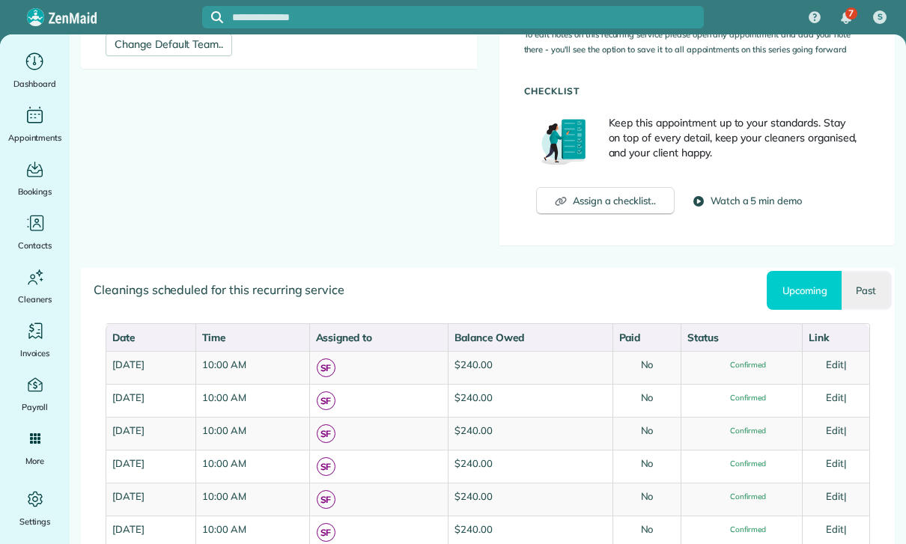
click at [873, 293] on link "Past" at bounding box center [866, 290] width 50 height 39
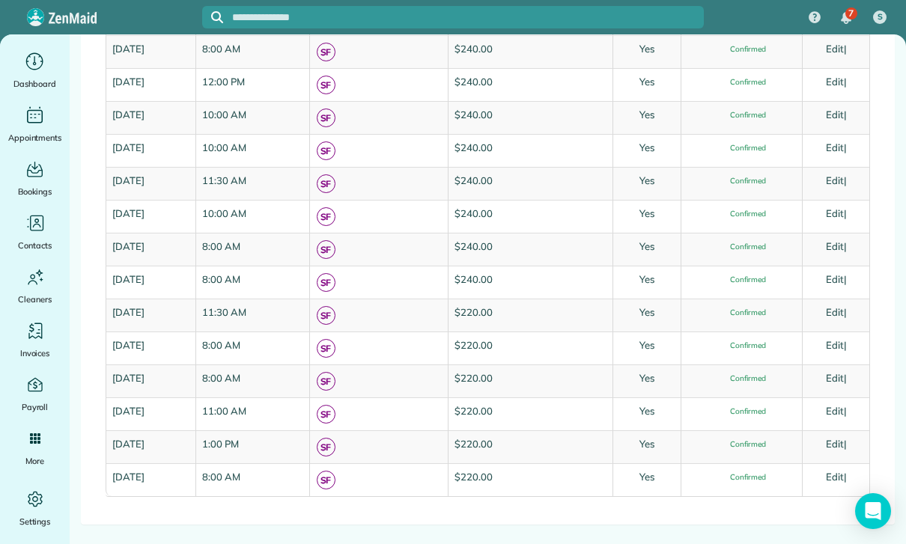
scroll to position [1393, 0]
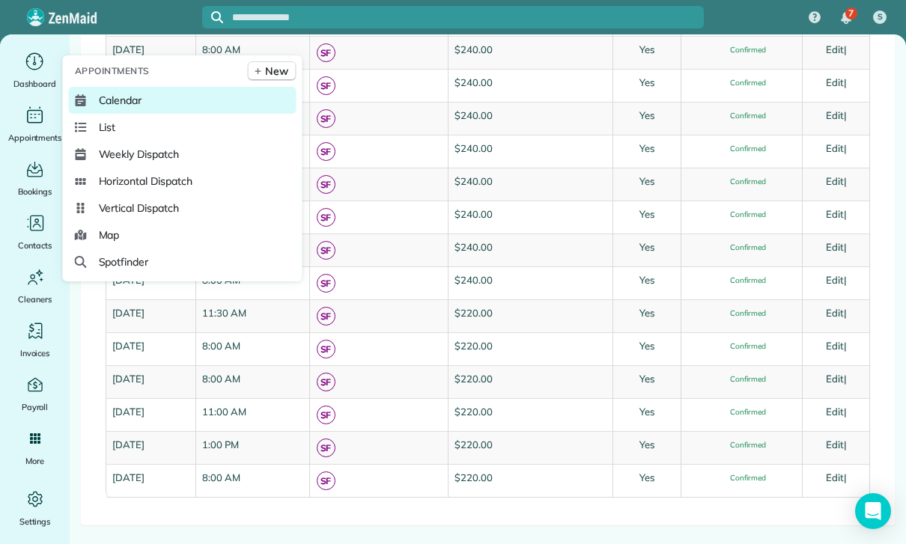
click at [101, 108] on span "Calendar" at bounding box center [120, 100] width 43 height 15
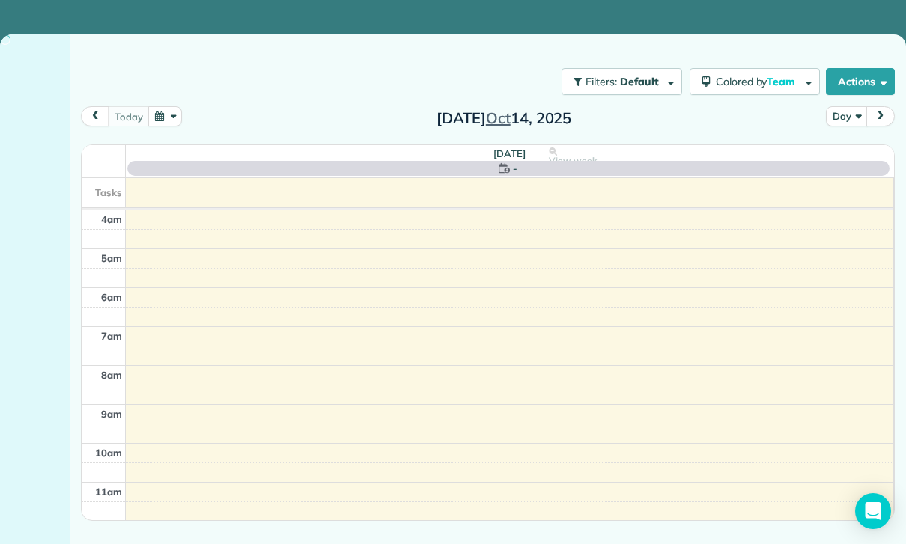
scroll to position [118, 0]
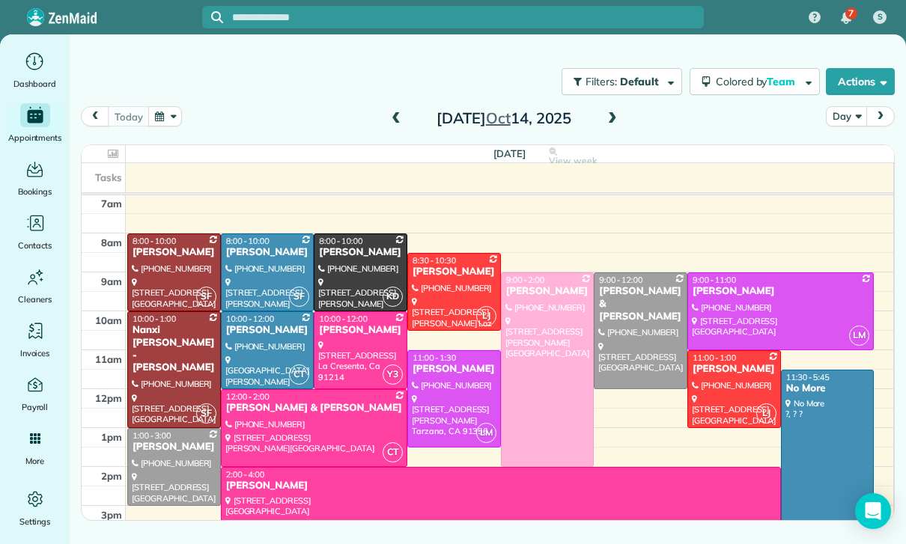
click at [165, 119] on button "button" at bounding box center [165, 116] width 34 height 20
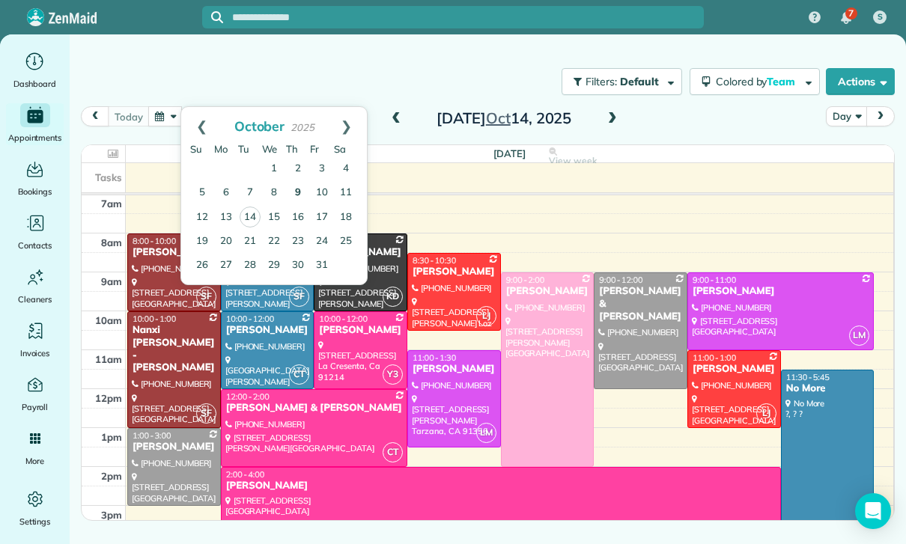
click at [297, 190] on link "9" at bounding box center [298, 193] width 24 height 24
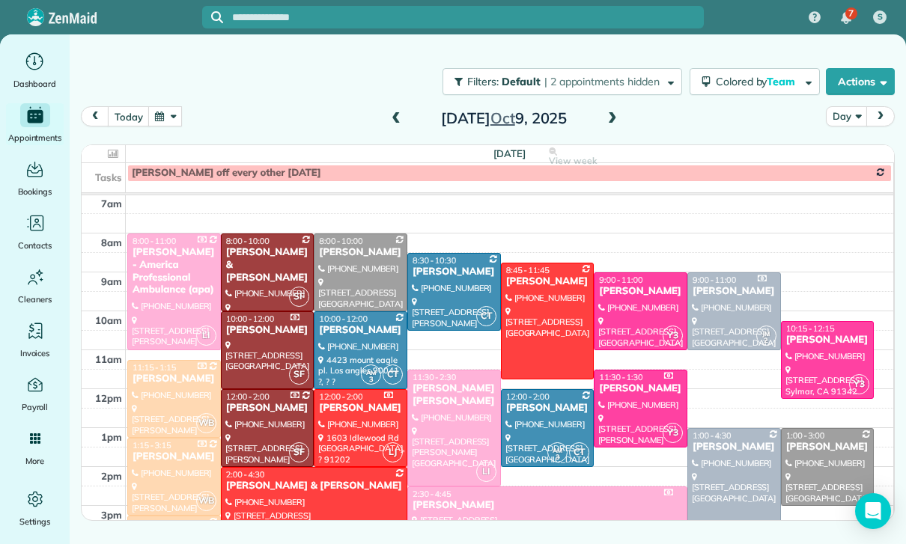
click at [540, 415] on div "[PERSON_NAME]" at bounding box center [547, 408] width 85 height 13
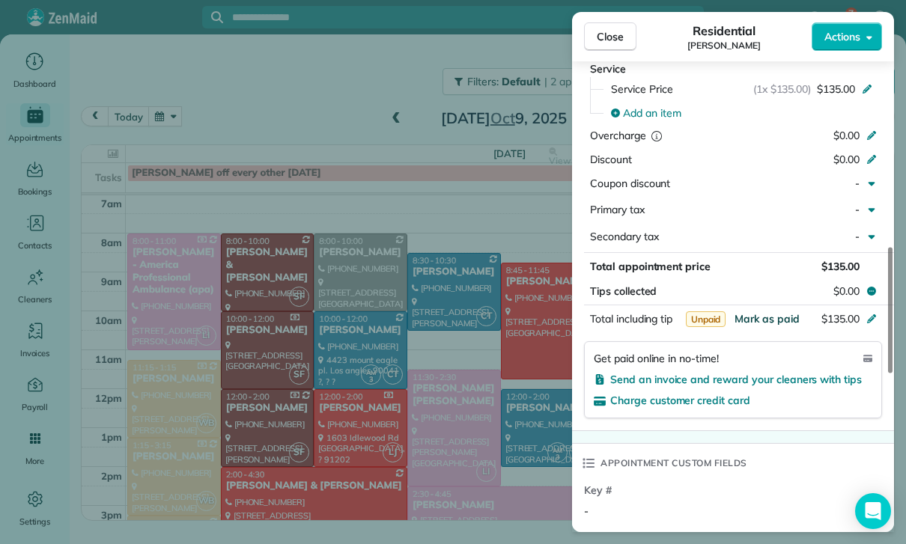
click at [761, 312] on span "Mark as paid" at bounding box center [766, 318] width 65 height 13
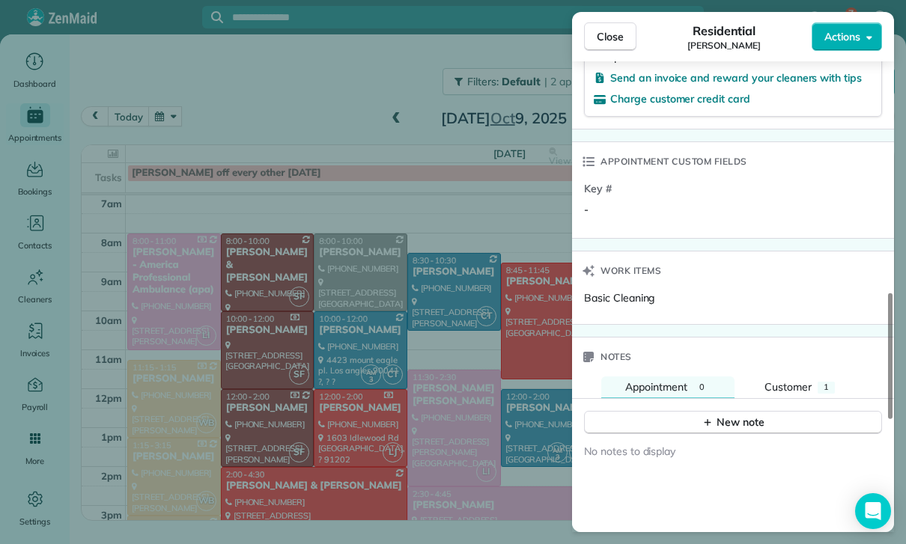
scroll to position [1127, 0]
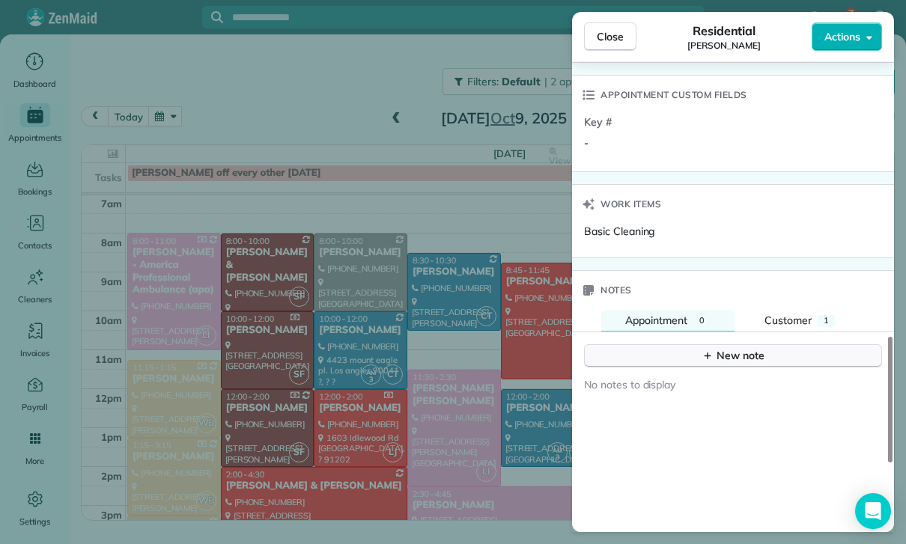
click at [719, 348] on div "New note" at bounding box center [732, 356] width 63 height 16
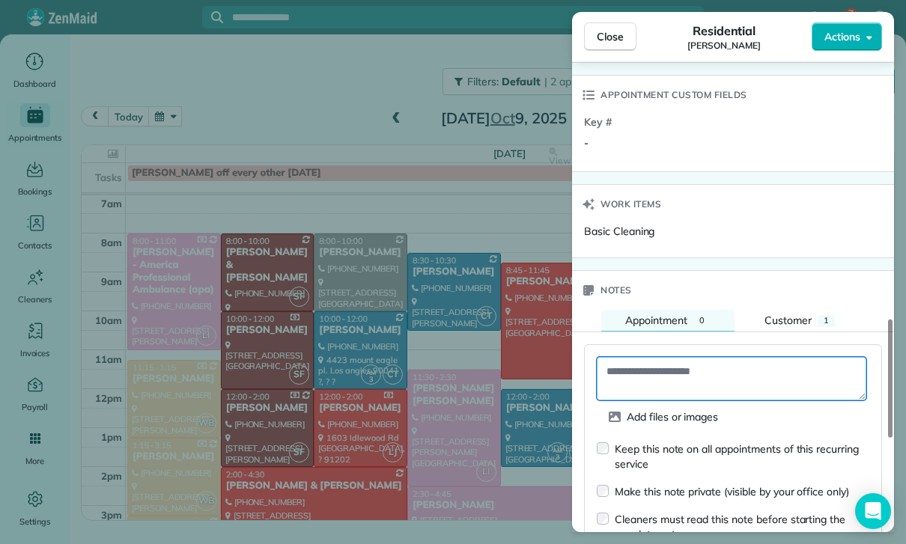
click at [663, 361] on textarea at bounding box center [731, 378] width 269 height 43
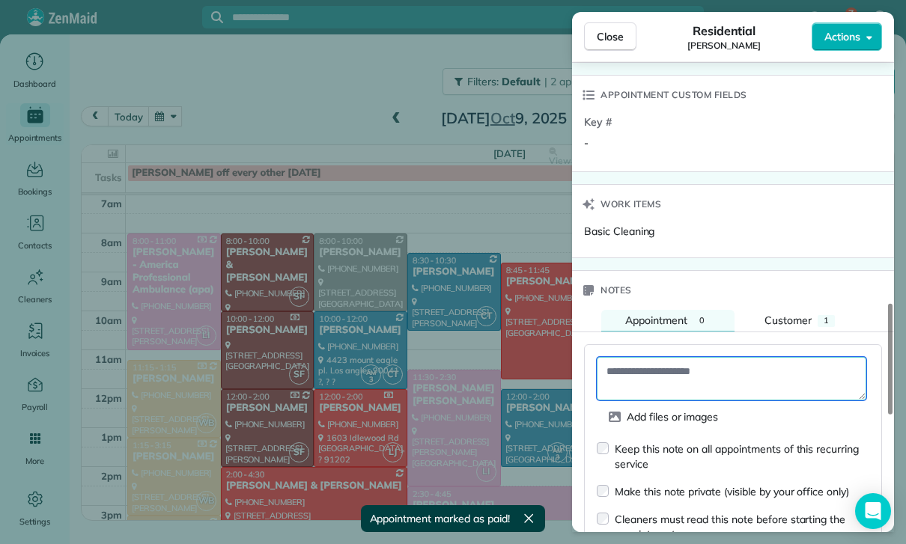
paste textarea "**********"
click at [620, 372] on textarea "**********" at bounding box center [731, 378] width 269 height 43
click at [619, 364] on textarea "**********" at bounding box center [731, 378] width 269 height 43
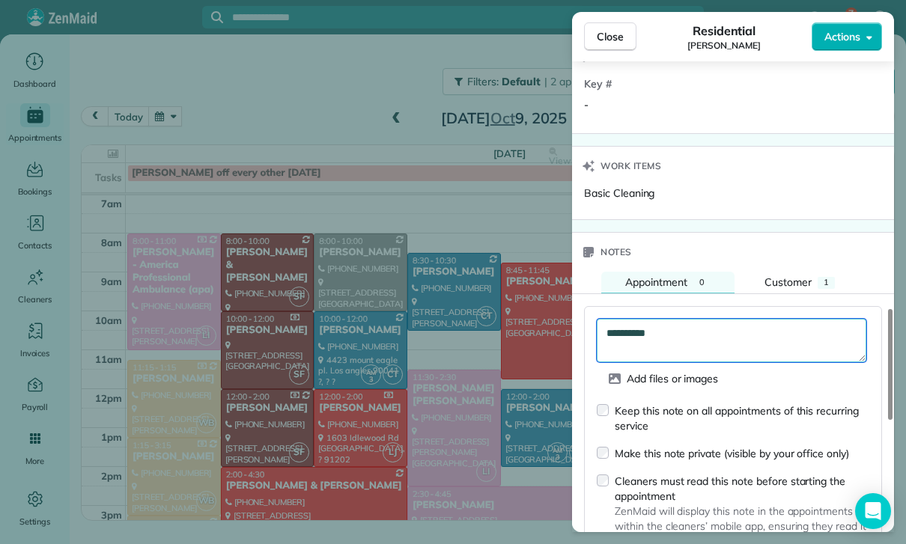
scroll to position [1296, 0]
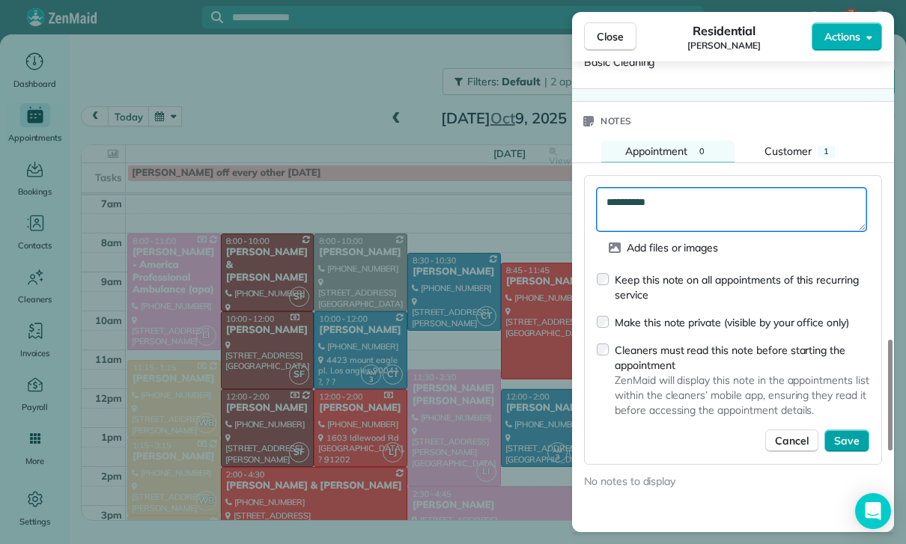
type textarea "**********"
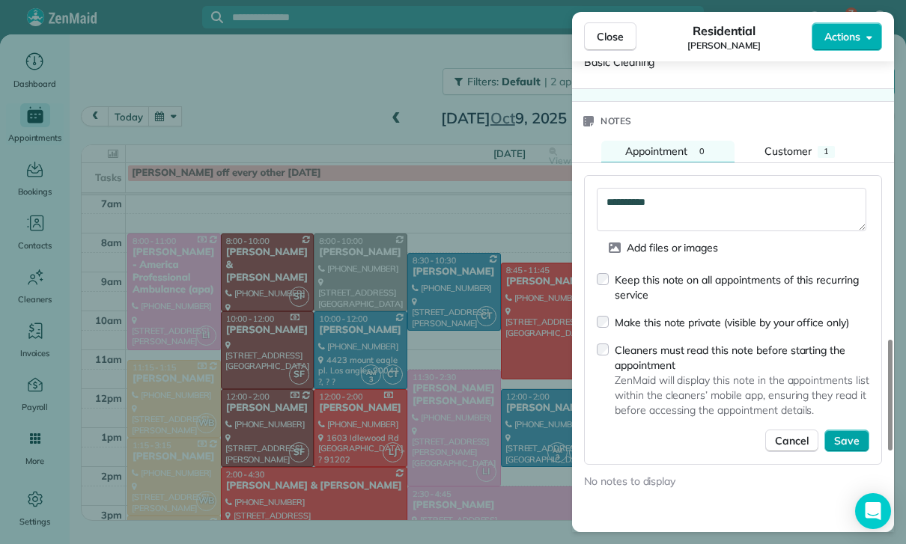
click at [844, 433] on span "Save" at bounding box center [846, 440] width 25 height 15
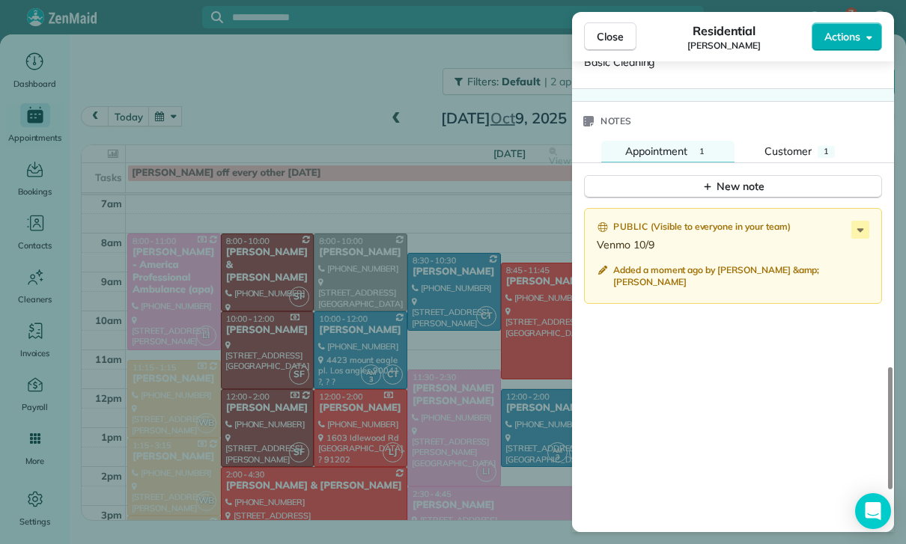
click at [418, 431] on div "Close Residential Jessica Barcellano Actions Status Yet to Confirm Jessica Barc…" at bounding box center [453, 272] width 906 height 544
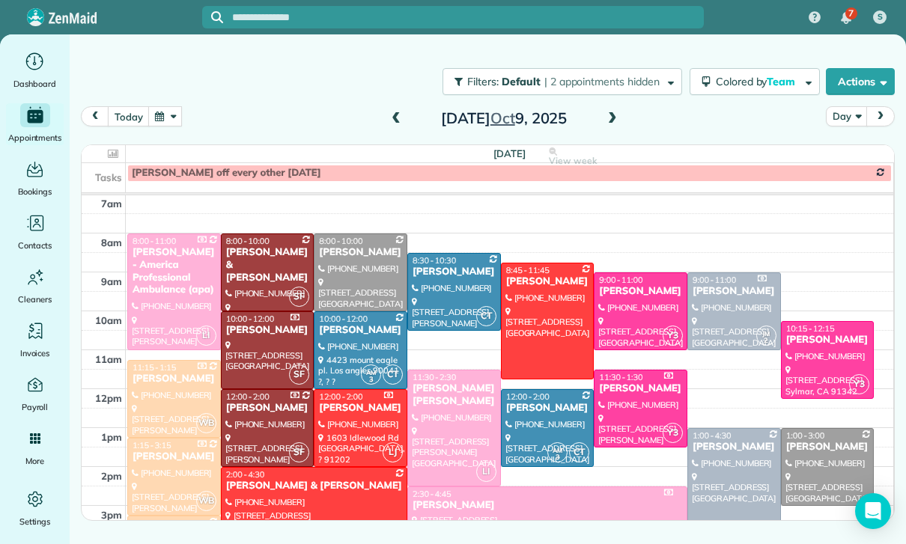
click at [540, 306] on div at bounding box center [547, 320] width 92 height 115
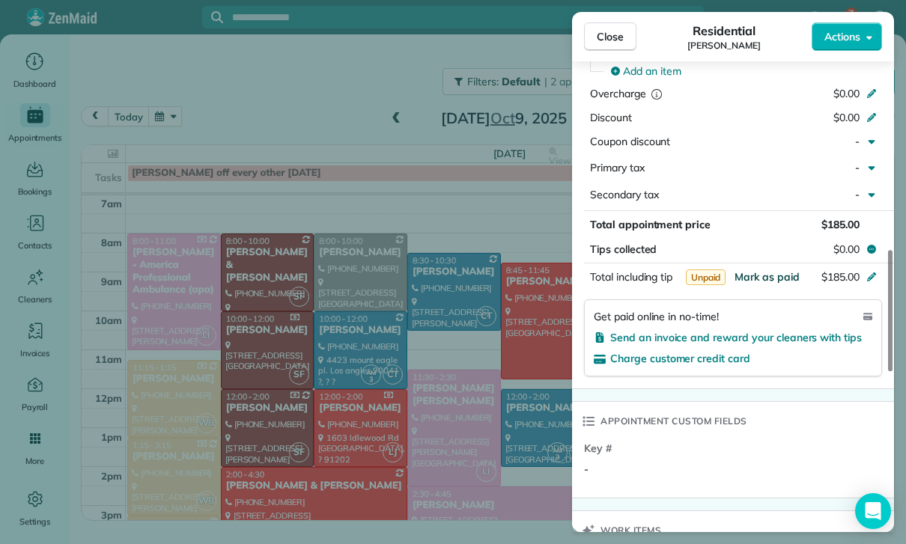
click at [763, 272] on span "Mark as paid" at bounding box center [766, 276] width 65 height 13
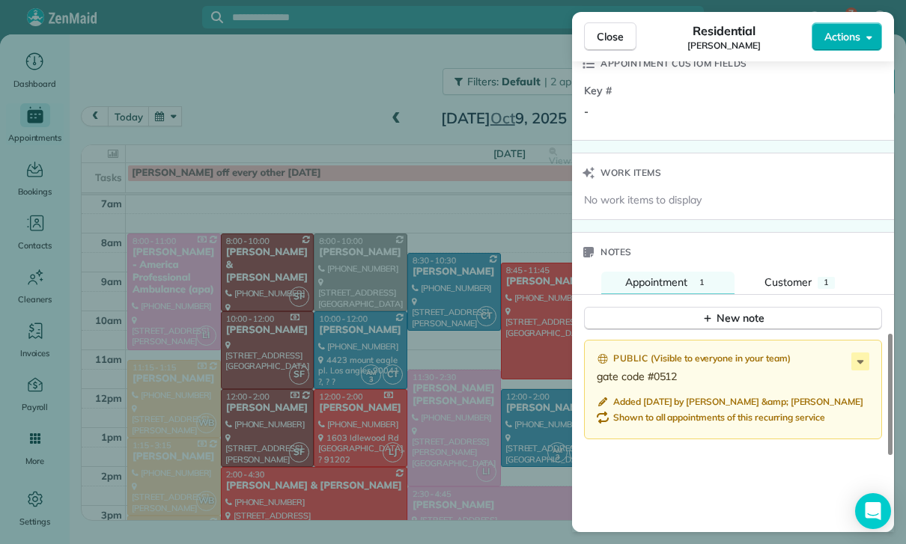
scroll to position [1159, 0]
click at [723, 314] on div "New note" at bounding box center [732, 319] width 63 height 16
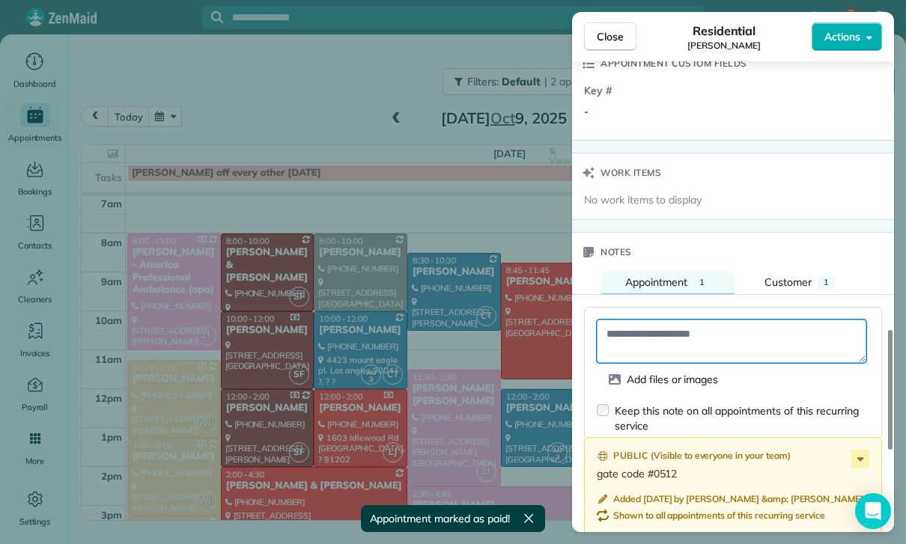
click at [645, 340] on textarea at bounding box center [731, 341] width 269 height 43
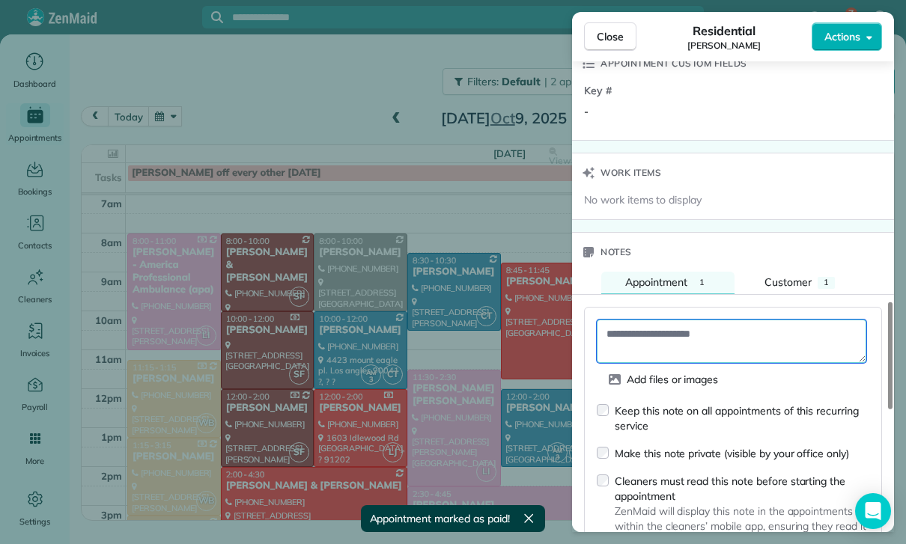
paste textarea "**********"
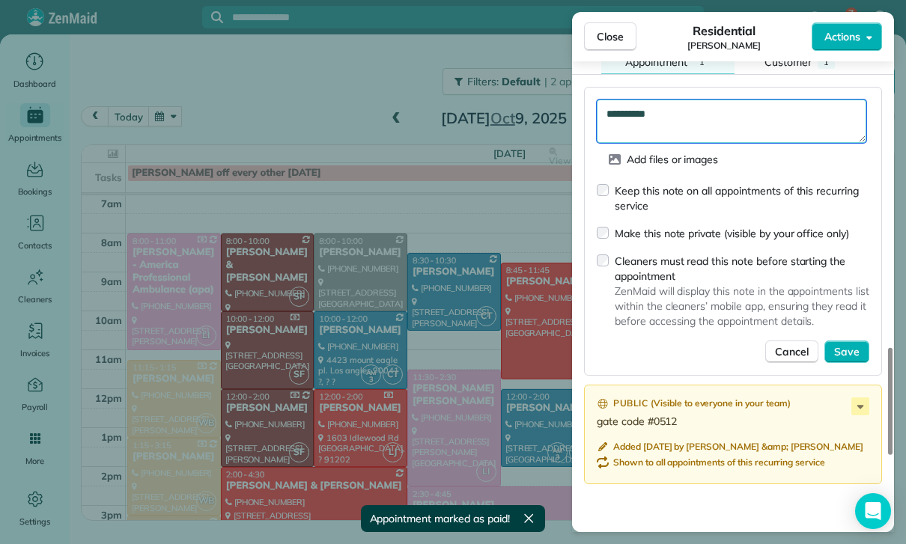
scroll to position [1379, 0]
type textarea "**********"
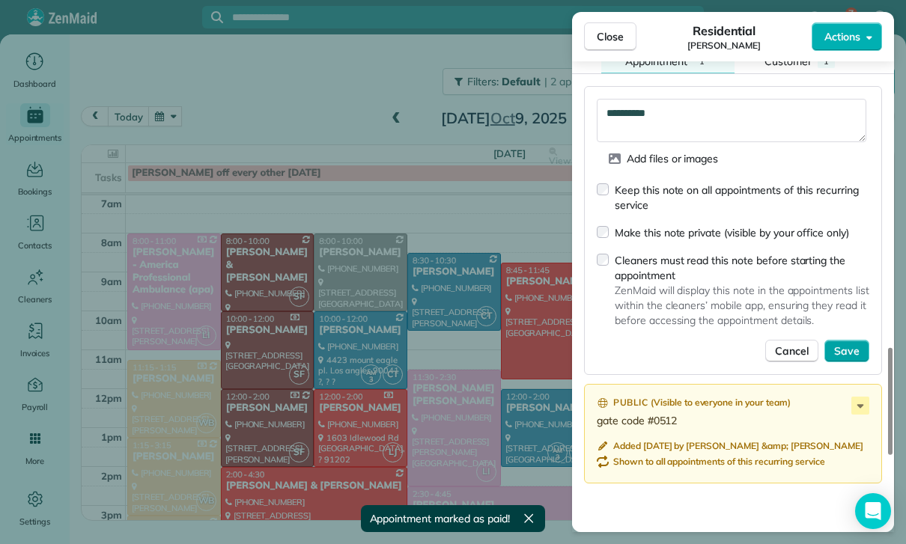
click at [850, 344] on span "Save" at bounding box center [846, 351] width 25 height 15
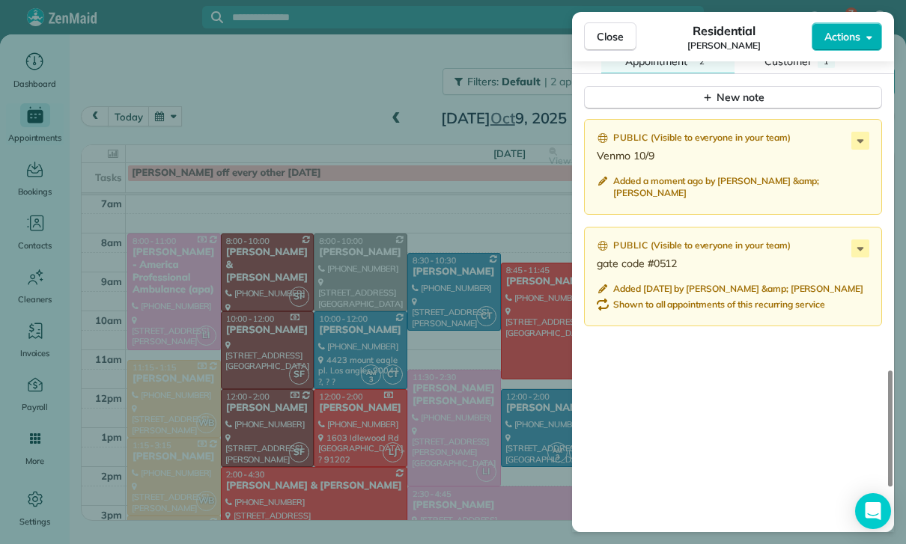
click at [377, 400] on div "Close Residential Kendra McCall Actions Status Yet to Confirm Kendra McCall · O…" at bounding box center [453, 272] width 906 height 544
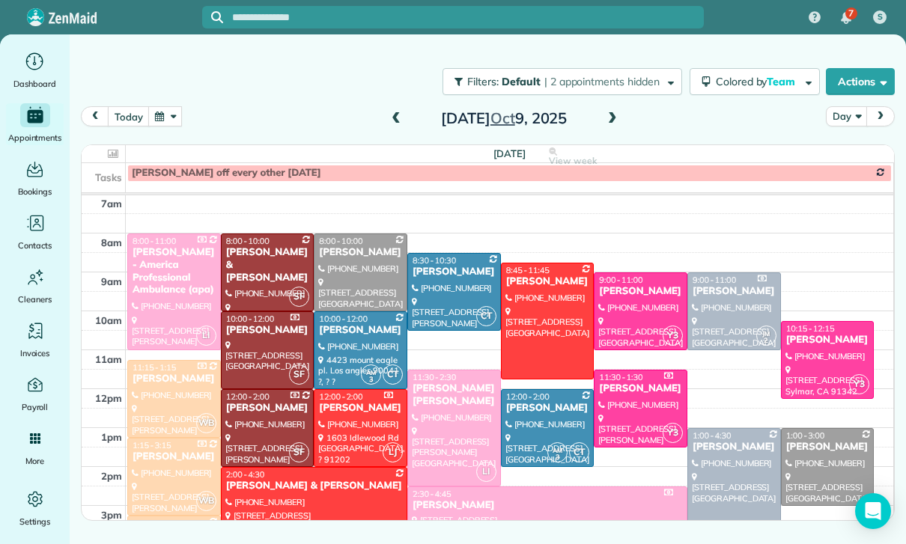
click at [345, 262] on div at bounding box center [360, 272] width 92 height 76
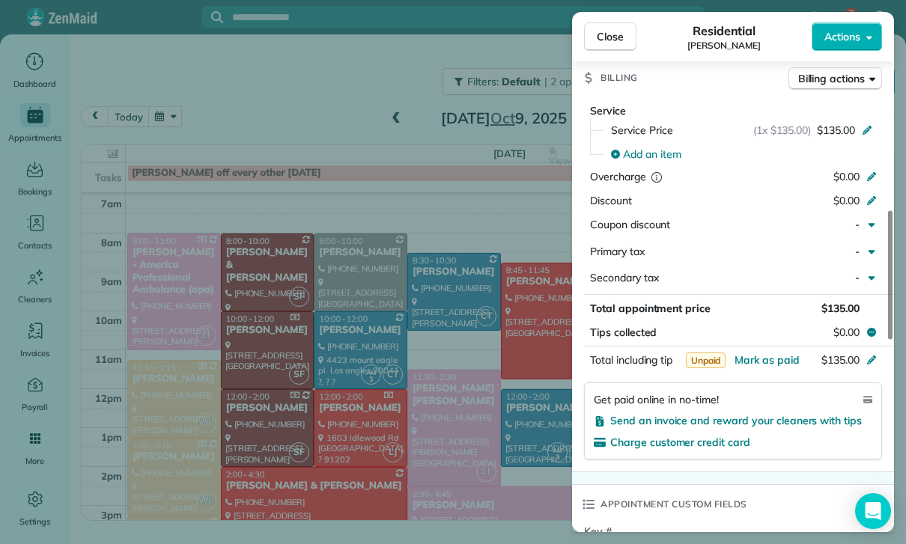
scroll to position [710, 0]
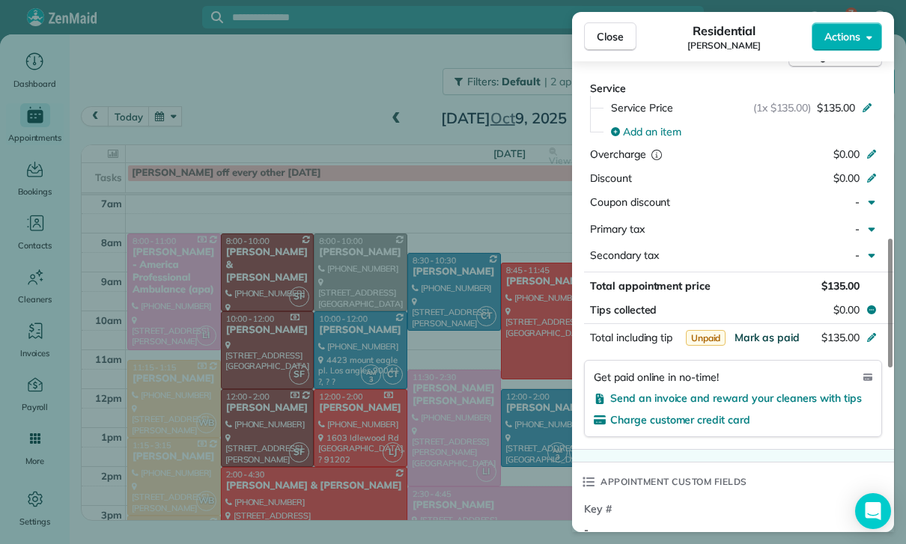
click at [764, 335] on span "Mark as paid" at bounding box center [766, 337] width 65 height 13
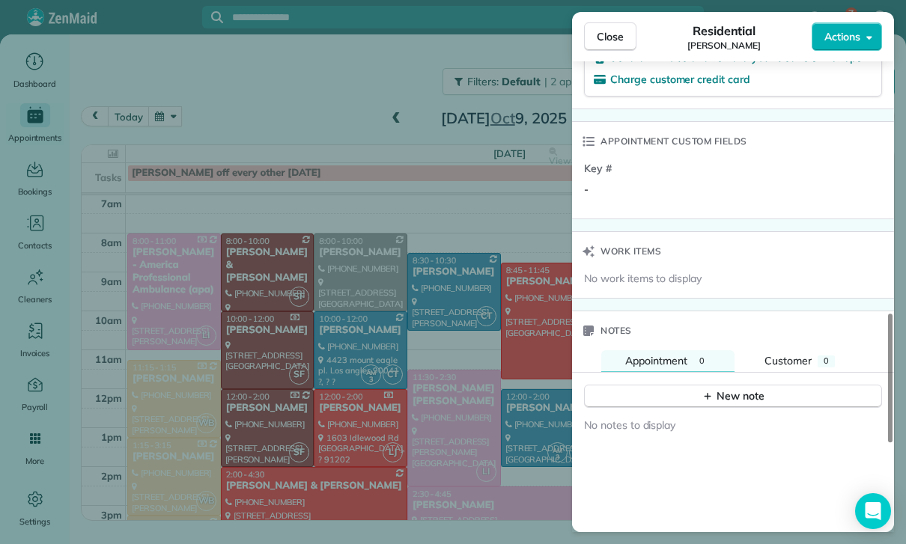
scroll to position [1115, 0]
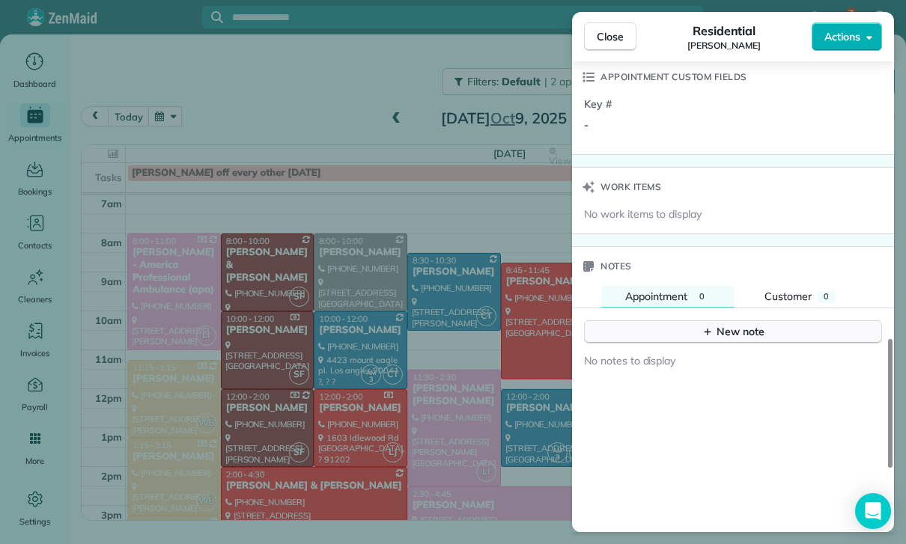
click at [744, 324] on div "New note" at bounding box center [732, 332] width 63 height 16
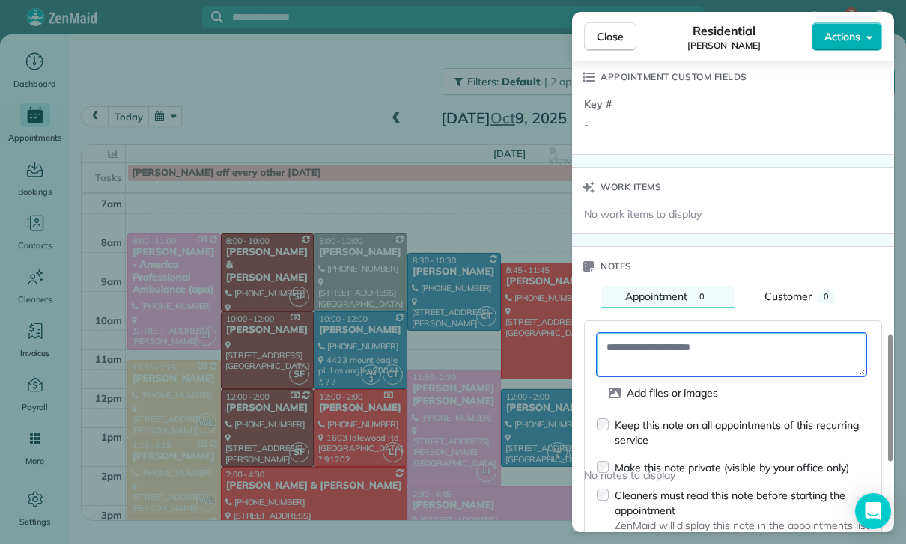
click at [666, 341] on textarea at bounding box center [731, 354] width 269 height 43
paste textarea "**********"
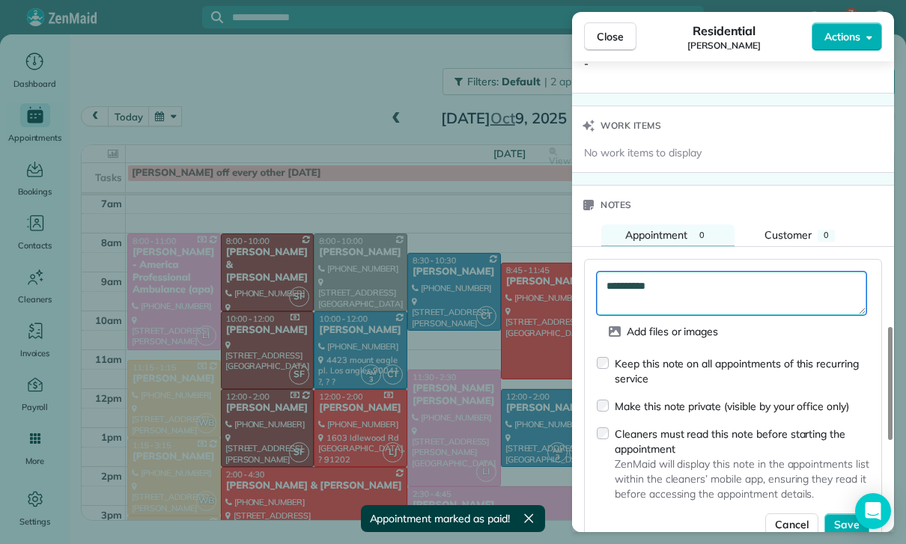
scroll to position [1322, 0]
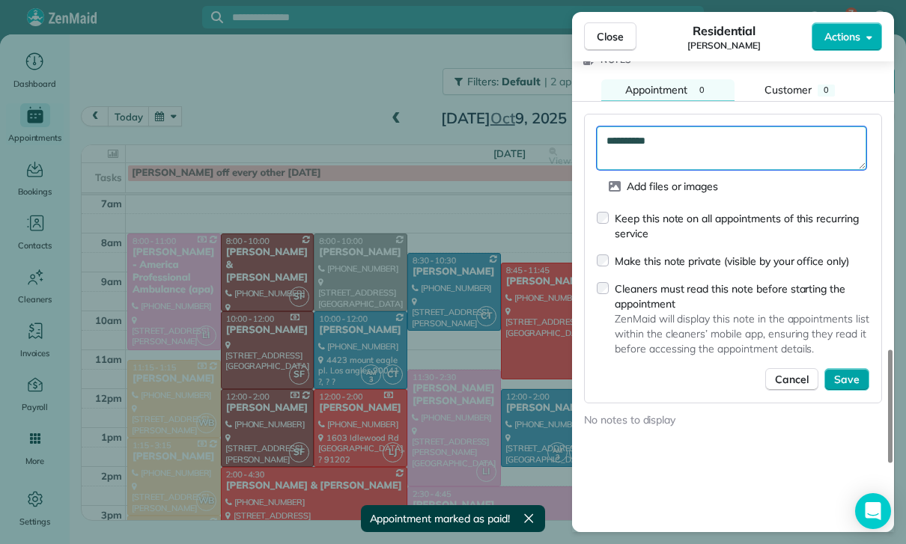
type textarea "**********"
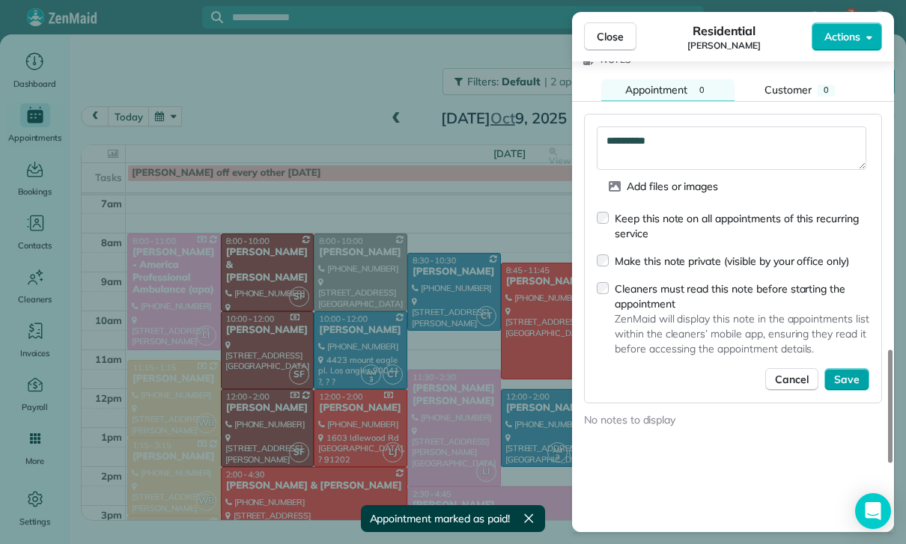
click at [850, 372] on span "Save" at bounding box center [846, 379] width 25 height 15
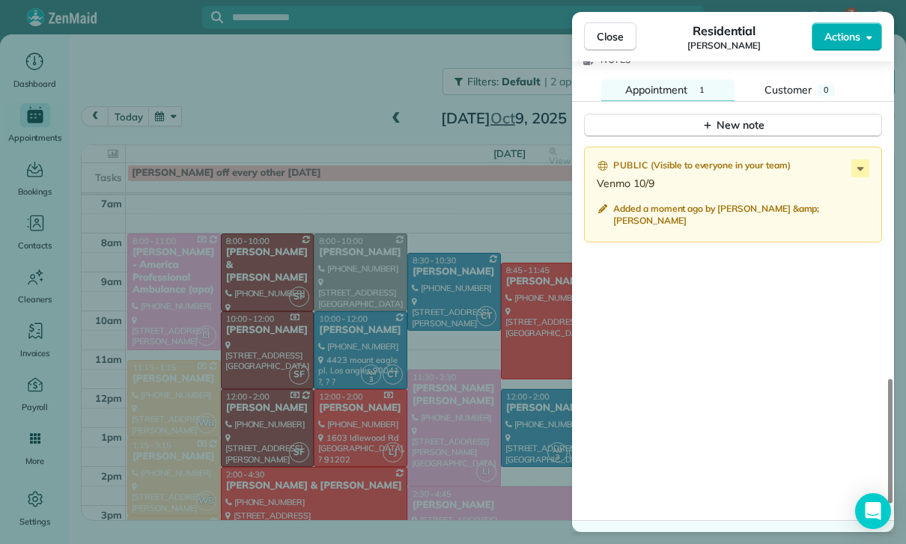
click at [419, 463] on div "Close Residential Brittany Petersen Actions Status Confirmed Brittany Petersen …" at bounding box center [453, 272] width 906 height 544
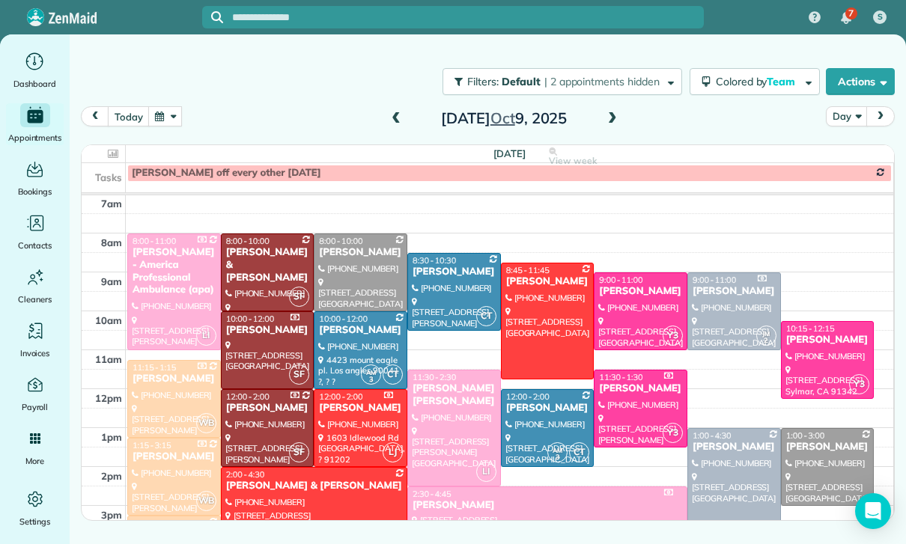
click at [628, 292] on div "[PERSON_NAME]" at bounding box center [640, 291] width 85 height 13
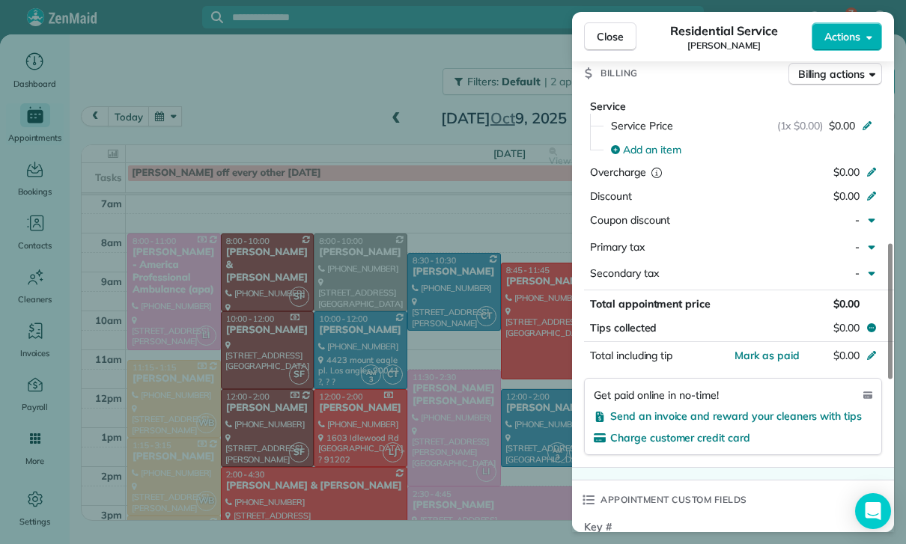
scroll to position [675, 0]
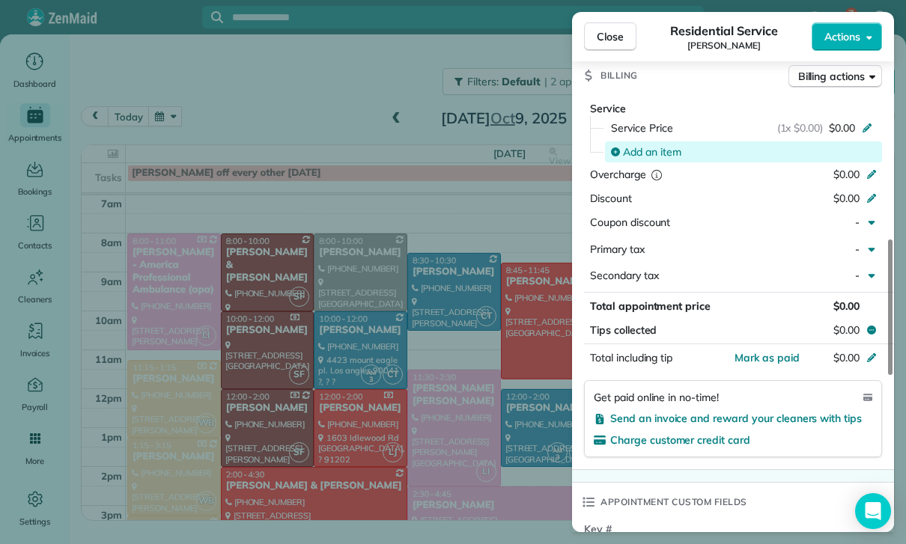
click at [653, 156] on div "Add an item" at bounding box center [743, 151] width 277 height 21
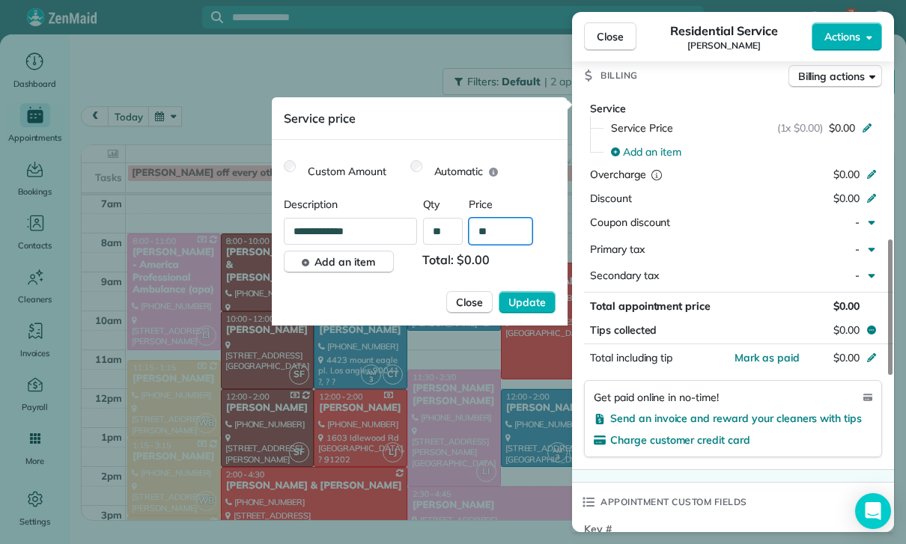
click at [514, 236] on input "**" at bounding box center [501, 231] width 64 height 27
type input "****"
click at [531, 306] on span "Update" at bounding box center [526, 302] width 37 height 15
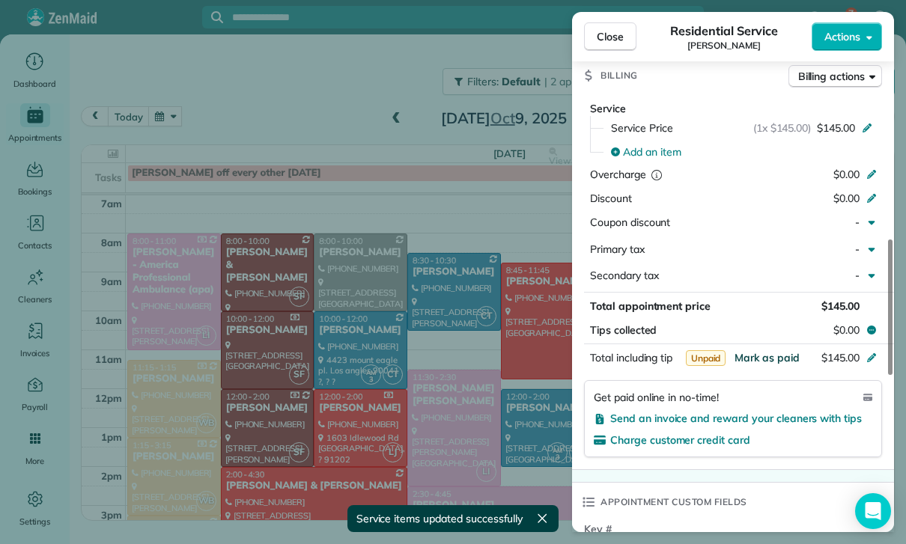
click at [766, 356] on span "Mark as paid" at bounding box center [766, 357] width 65 height 13
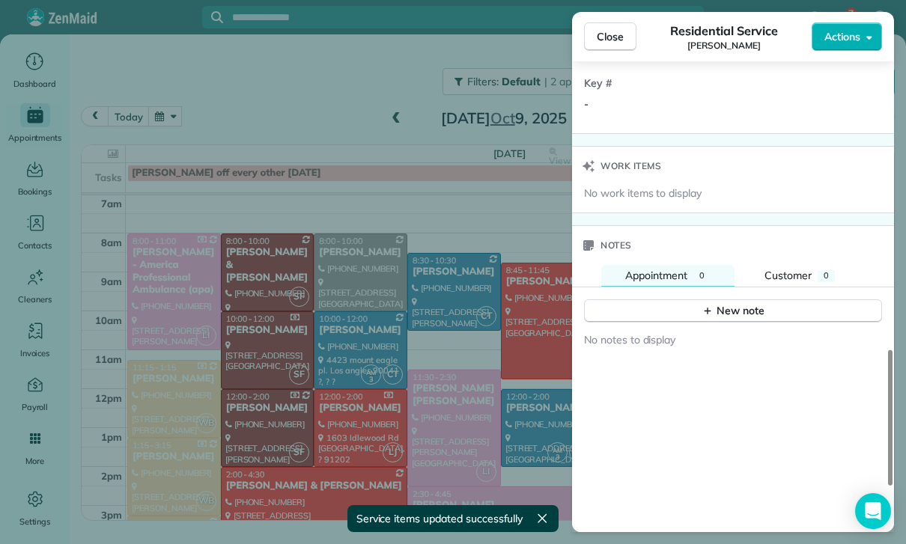
scroll to position [1137, 0]
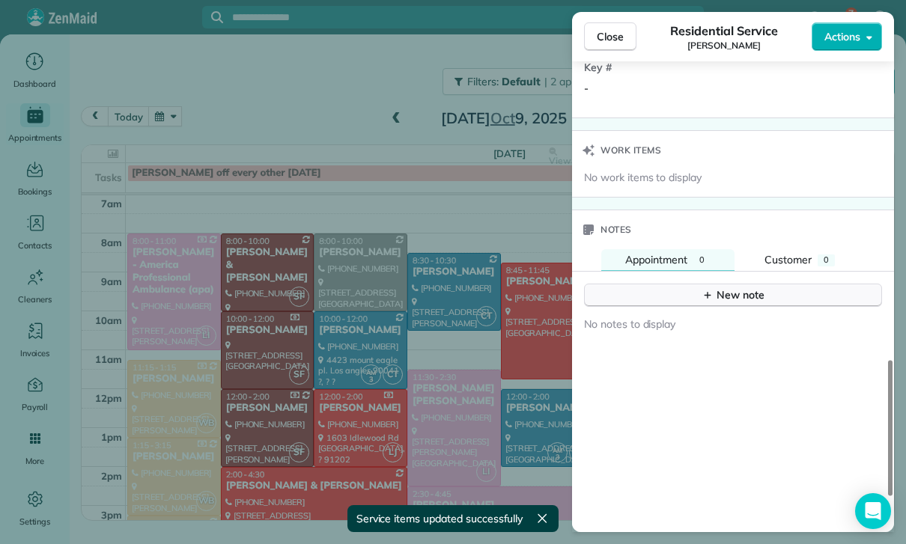
click at [743, 289] on div "New note" at bounding box center [732, 295] width 63 height 16
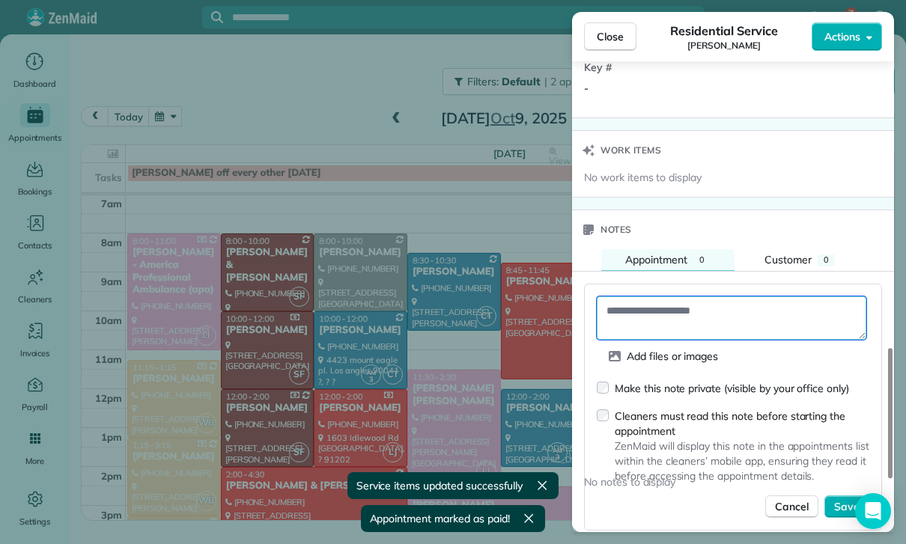
click at [652, 312] on textarea at bounding box center [731, 317] width 269 height 43
paste textarea "**********"
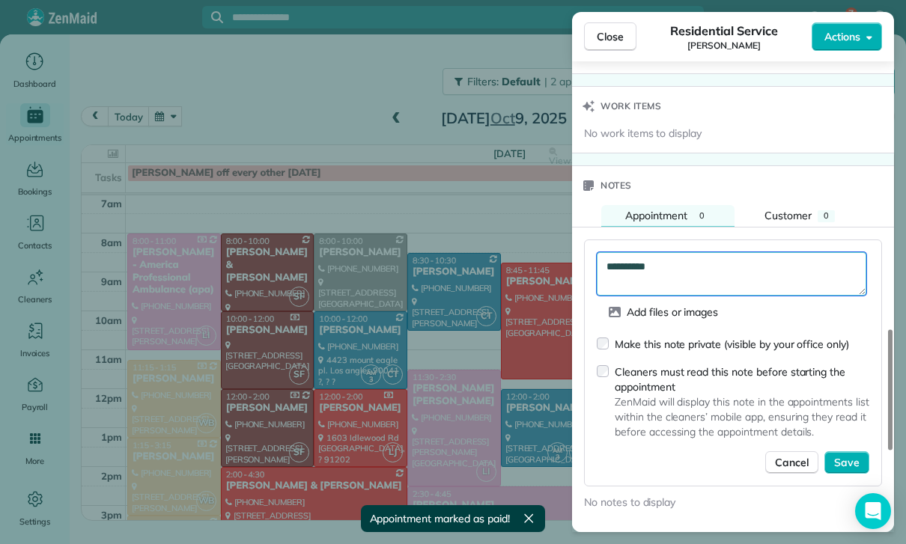
scroll to position [1288, 0]
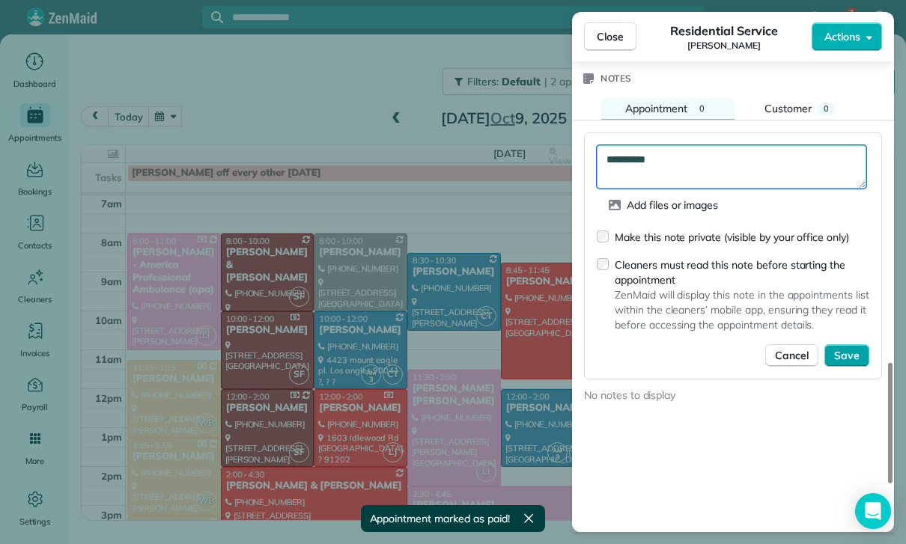
type textarea "**********"
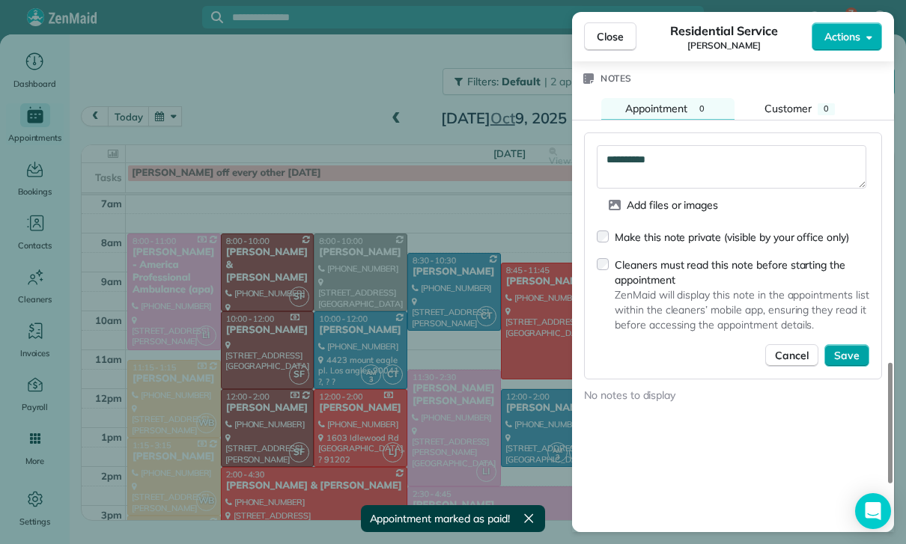
click at [842, 353] on span "Save" at bounding box center [846, 355] width 25 height 15
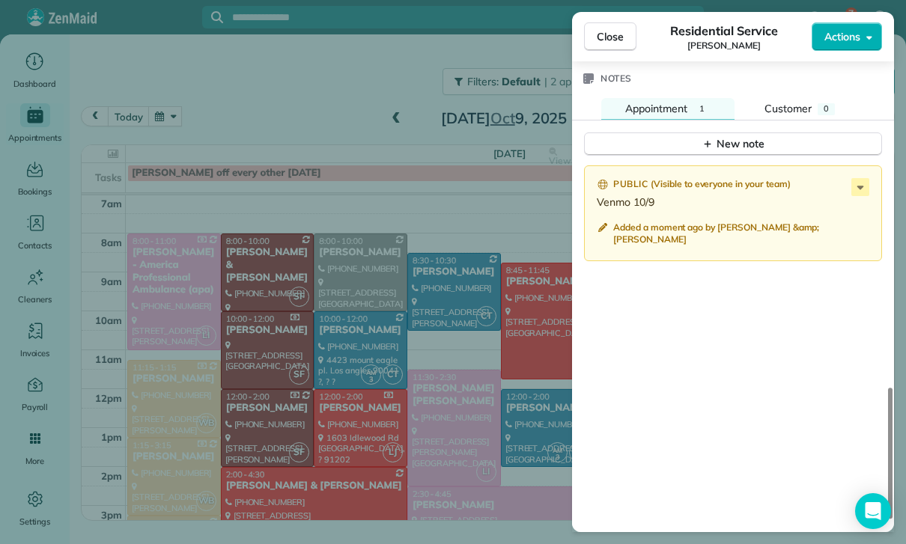
click at [457, 400] on div "Close Residential Service Russell Hornsby Actions Status Confirmed Russell Horn…" at bounding box center [453, 272] width 906 height 544
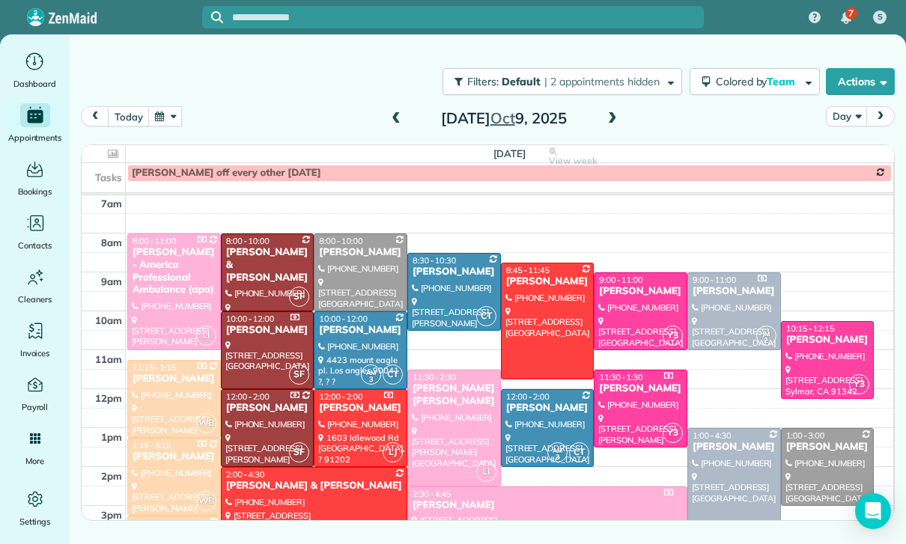
click at [396, 118] on span at bounding box center [396, 118] width 16 height 13
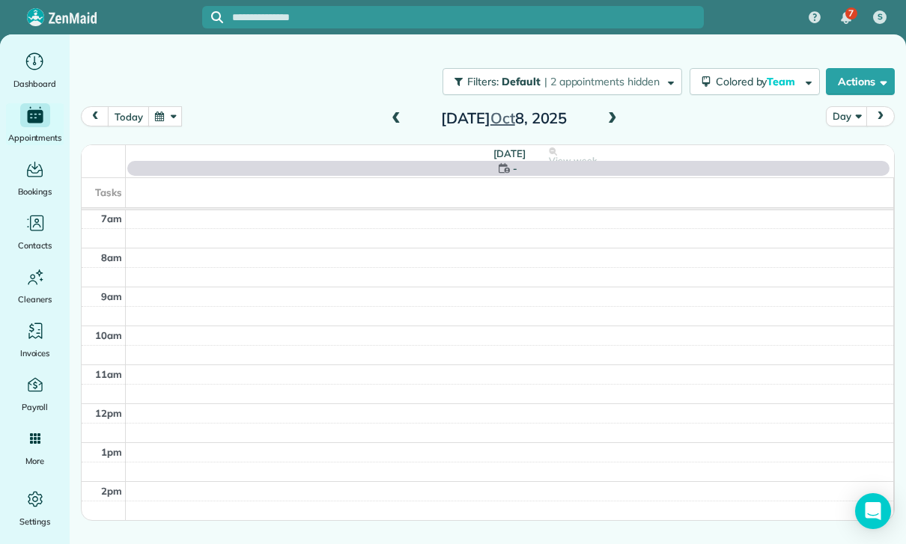
scroll to position [118, 0]
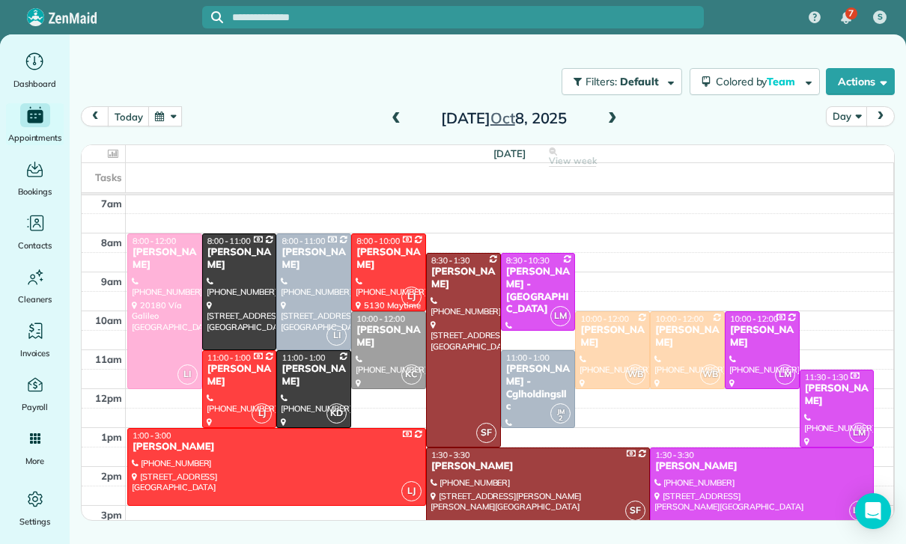
click at [458, 354] on div at bounding box center [463, 350] width 73 height 193
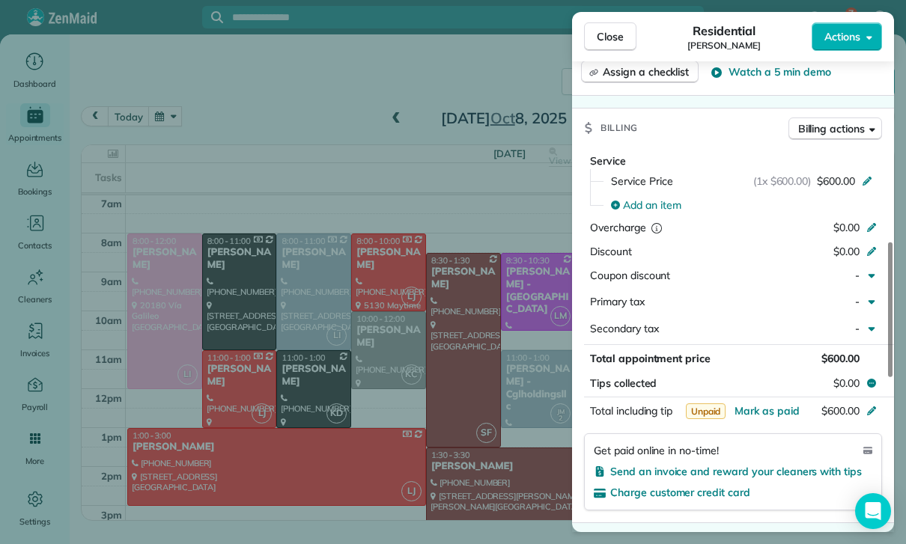
scroll to position [692, 0]
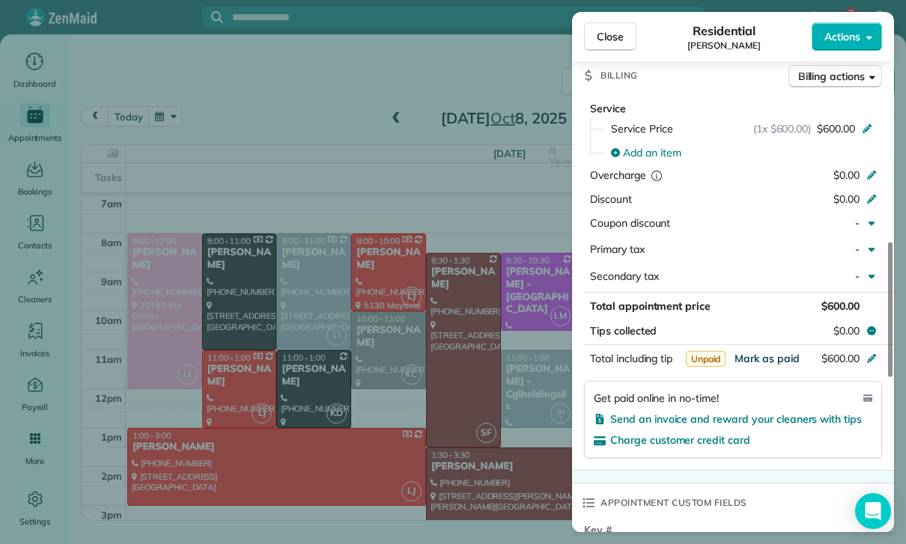
click at [754, 352] on span "Mark as paid" at bounding box center [766, 358] width 65 height 13
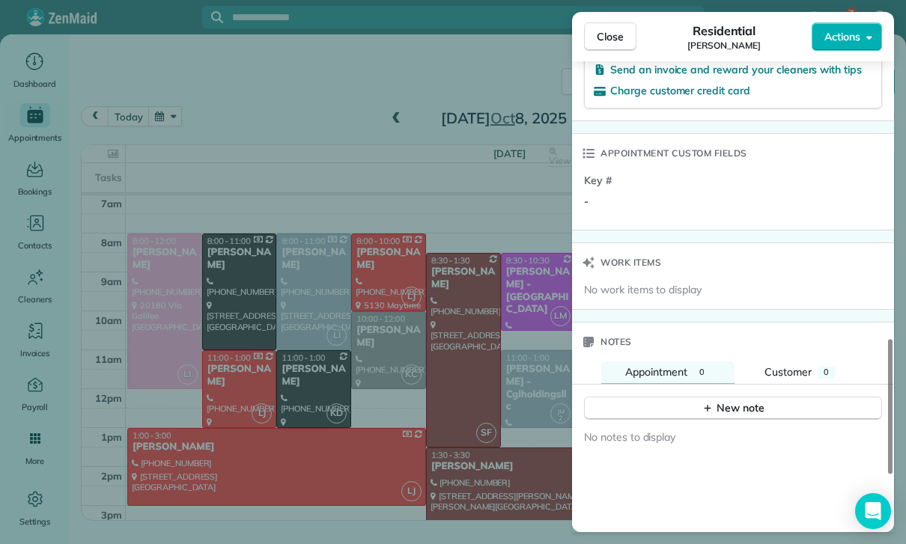
scroll to position [1082, 0]
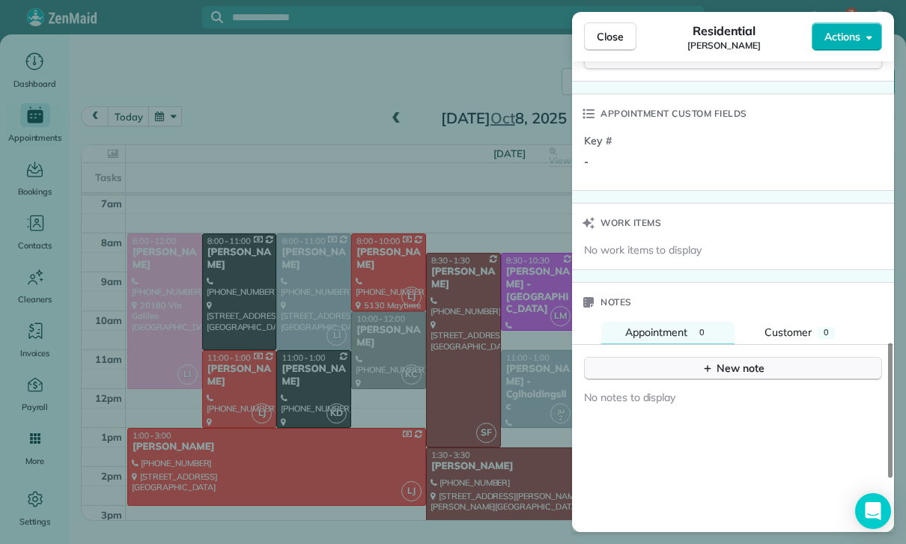
click at [716, 361] on div "New note" at bounding box center [732, 369] width 63 height 16
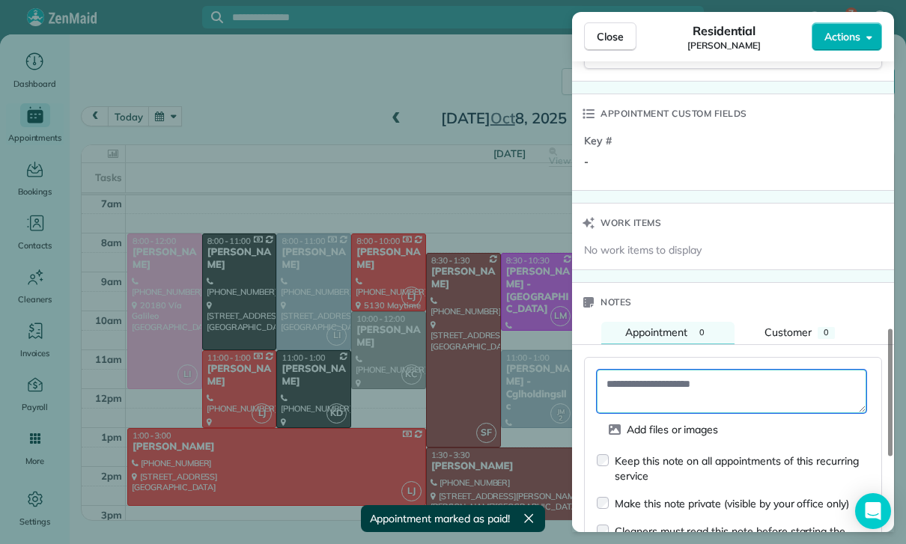
click at [677, 382] on textarea at bounding box center [731, 391] width 269 height 43
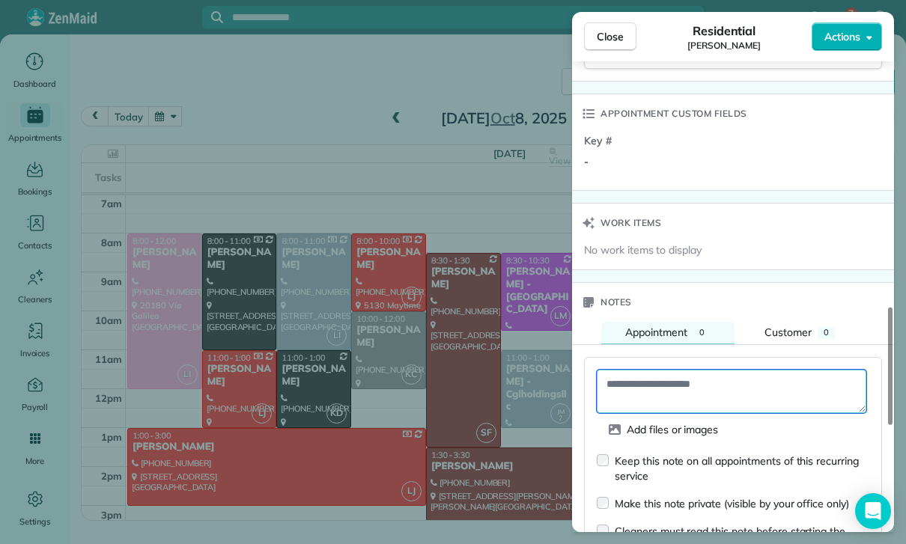
paste textarea "**********"
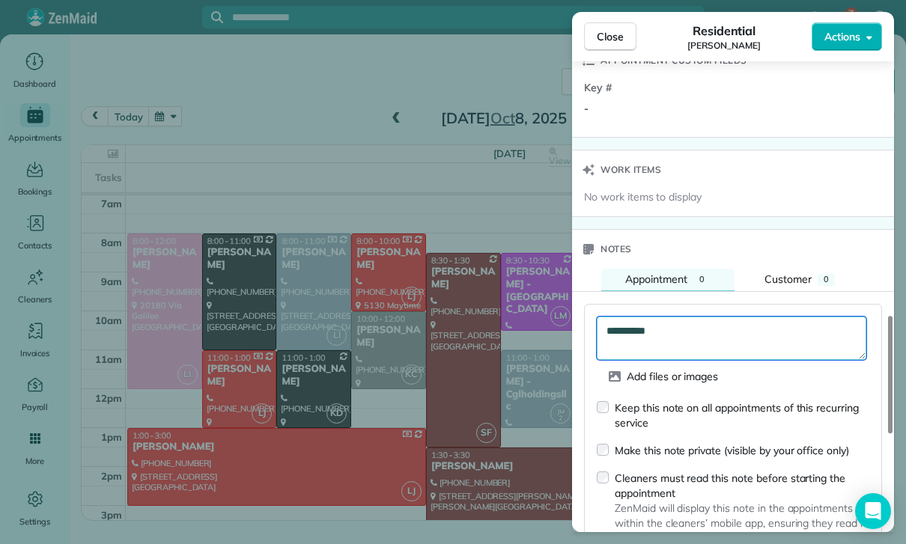
scroll to position [1279, 0]
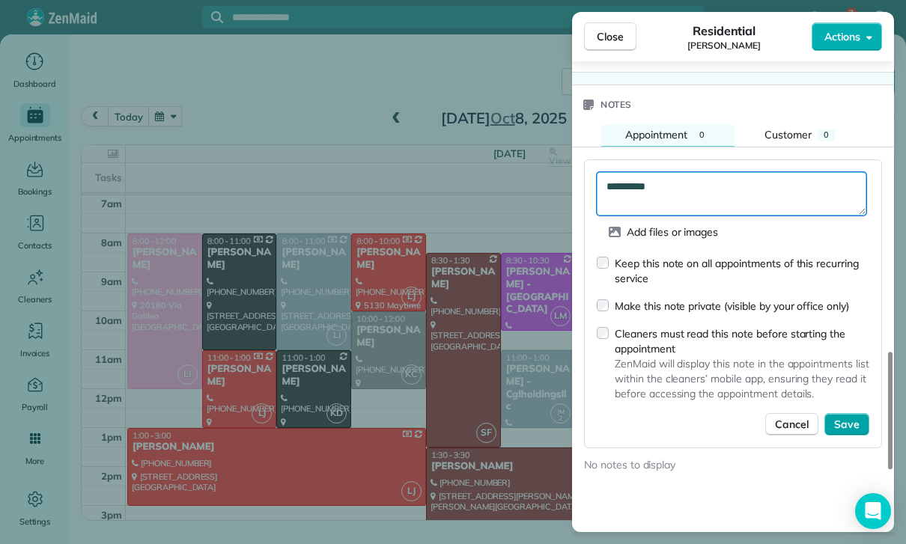
type textarea "**********"
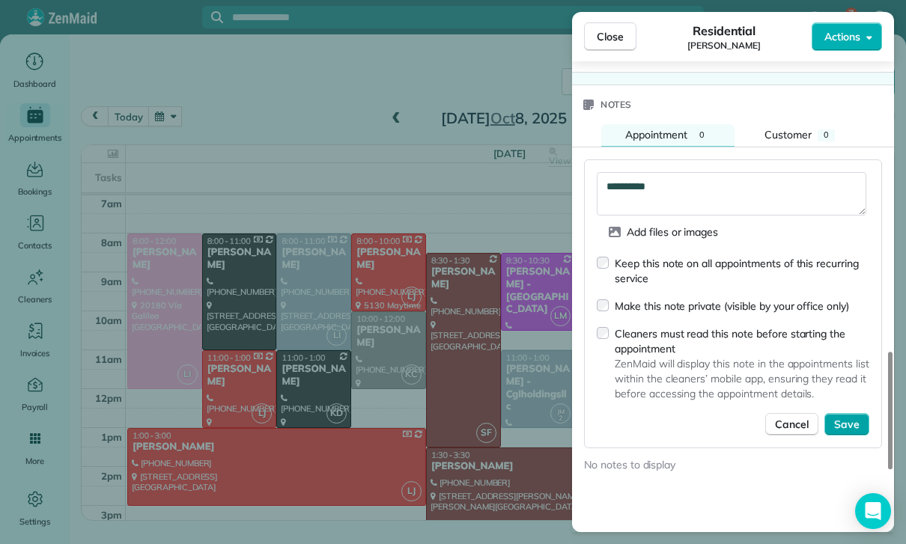
click at [837, 417] on span "Save" at bounding box center [846, 424] width 25 height 15
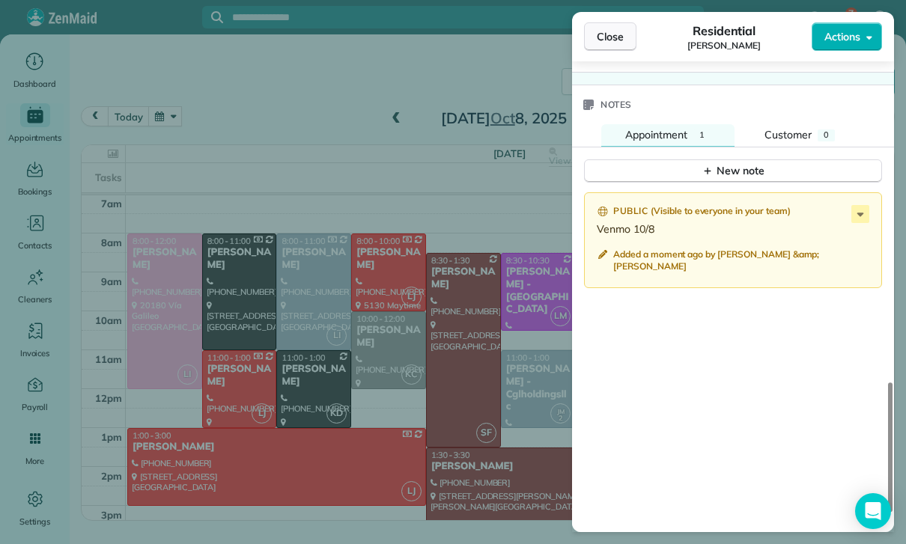
click at [612, 35] on span "Close" at bounding box center [610, 36] width 27 height 15
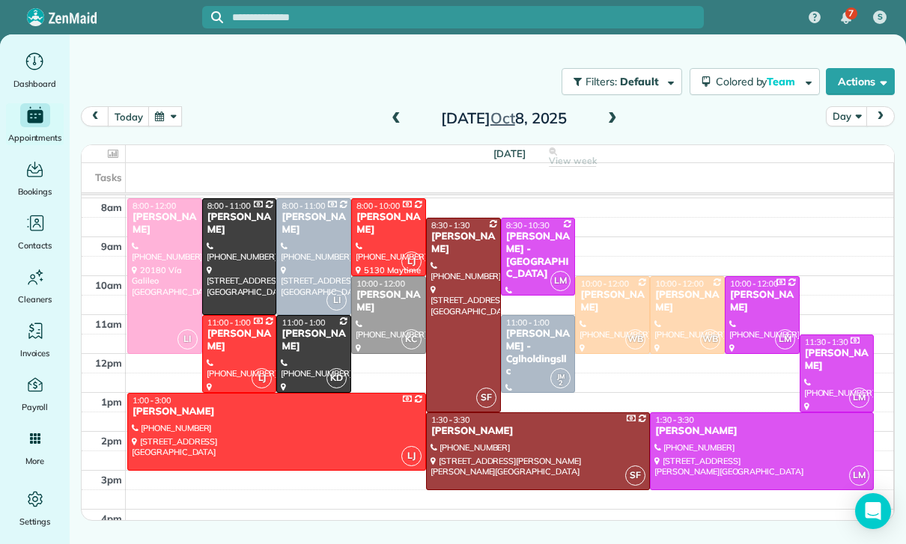
scroll to position [153, 0]
